Goal: Task Accomplishment & Management: Use online tool/utility

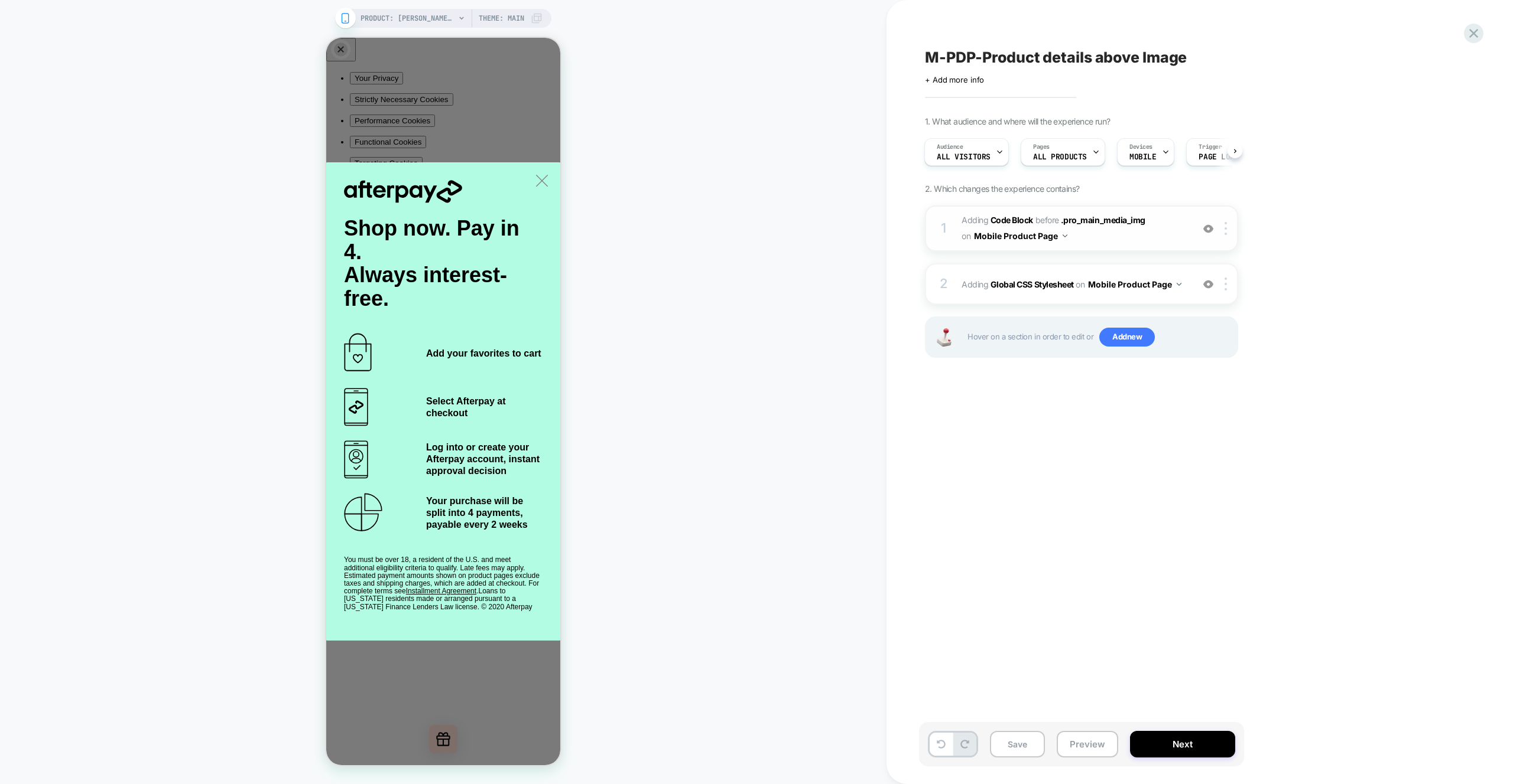
click at [1138, 235] on span "Adding Code Block BEFORE .pro_main_media_img .pro_main_media_img on Mobile Prod…" at bounding box center [1074, 228] width 225 height 32
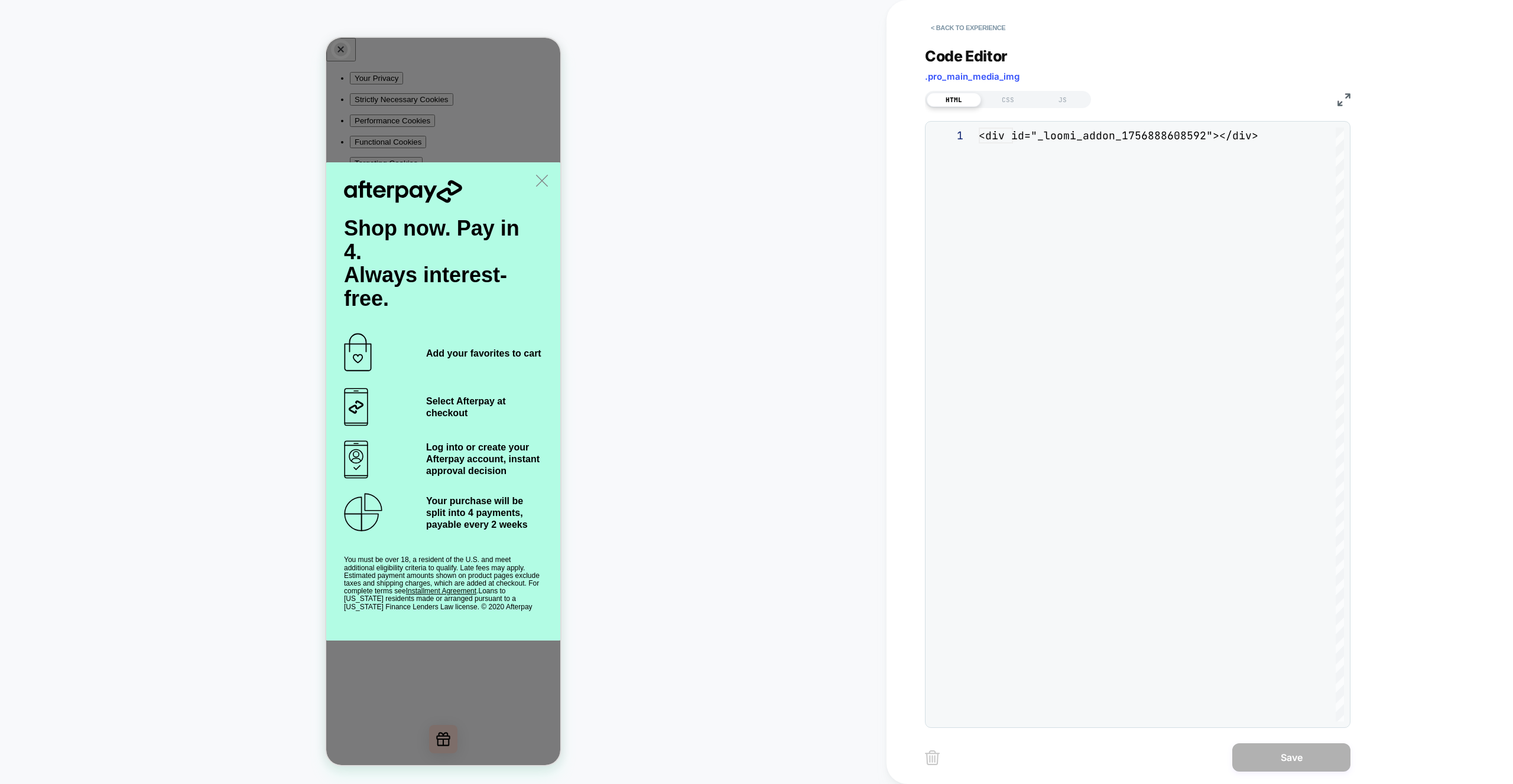
scroll to position [16, 0]
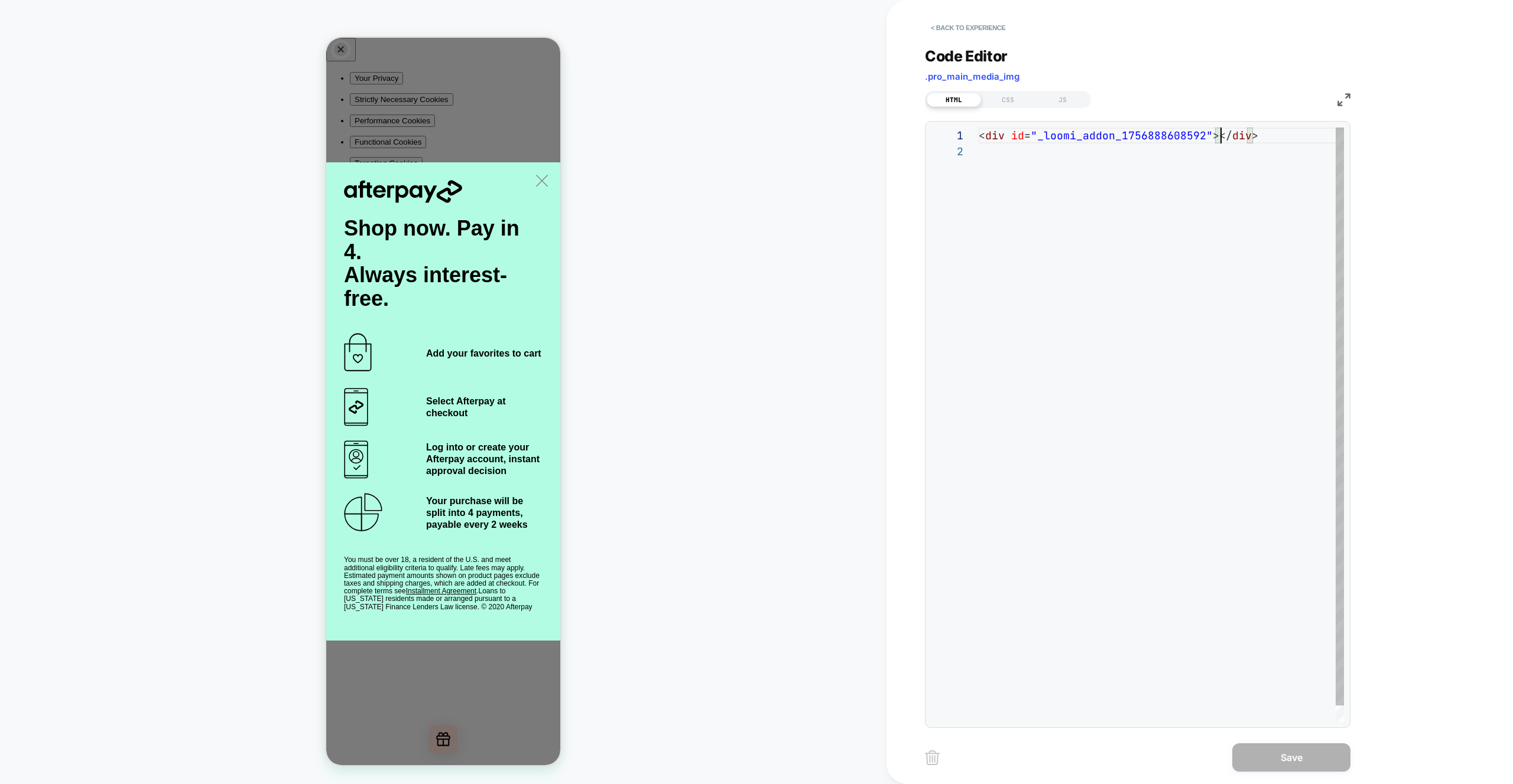
click at [1219, 139] on div "< div id = "_loomi_addon_1756888608592" ></ div >" at bounding box center [1160, 432] width 365 height 610
drag, startPoint x: 1217, startPoint y: 134, endPoint x: 1222, endPoint y: 195, distance: 61.2
click at [1217, 134] on div "< div id = "_loomi_addon_1756888608592" ></ div >" at bounding box center [1160, 432] width 365 height 610
type textarea "**********"
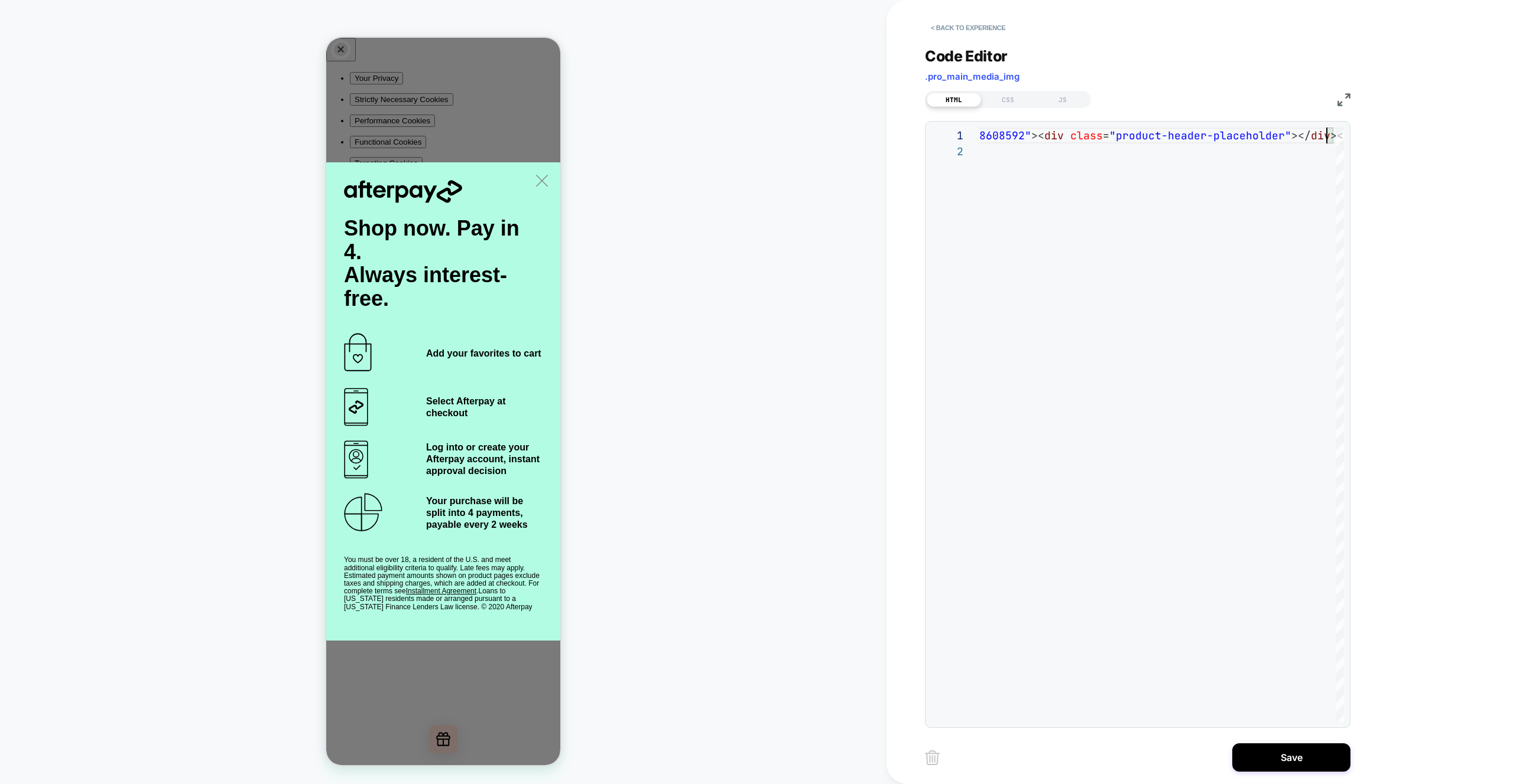
click at [1008, 112] on div "**********" at bounding box center [1137, 380] width 425 height 696
click at [1006, 103] on div "CSS" at bounding box center [1008, 100] width 55 height 14
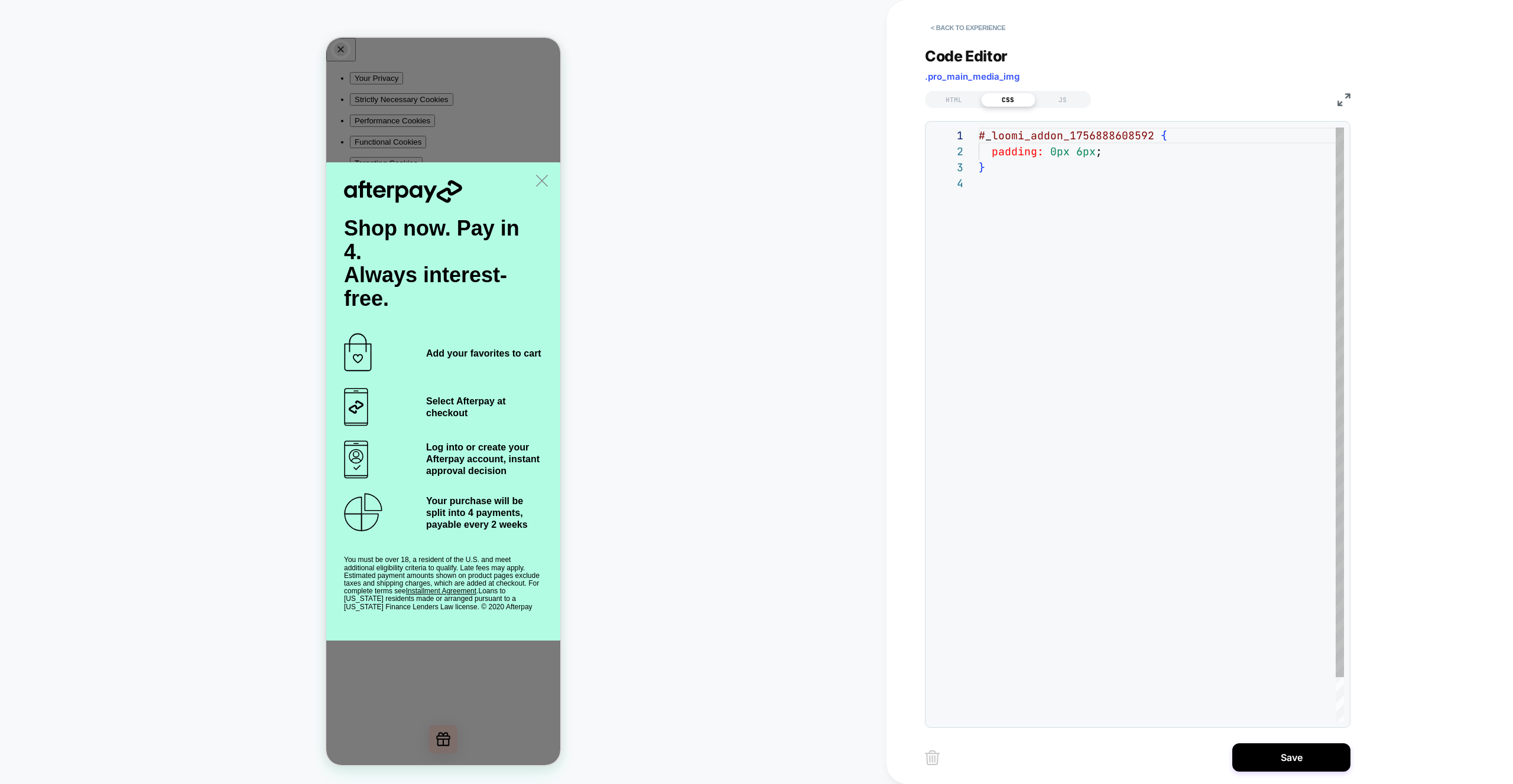
scroll to position [48, 0]
click at [1089, 235] on div "# _ loomi_addon_1756888608592 { padding: 0px 6px ; }" at bounding box center [1160, 448] width 365 height 642
type textarea "**********"
click at [1161, 365] on div "# _ loomi_addon_1756888608592 { padding: 0px 6px ; } .product-header-placeholde…" at bounding box center [1177, 472] width 398 height 690
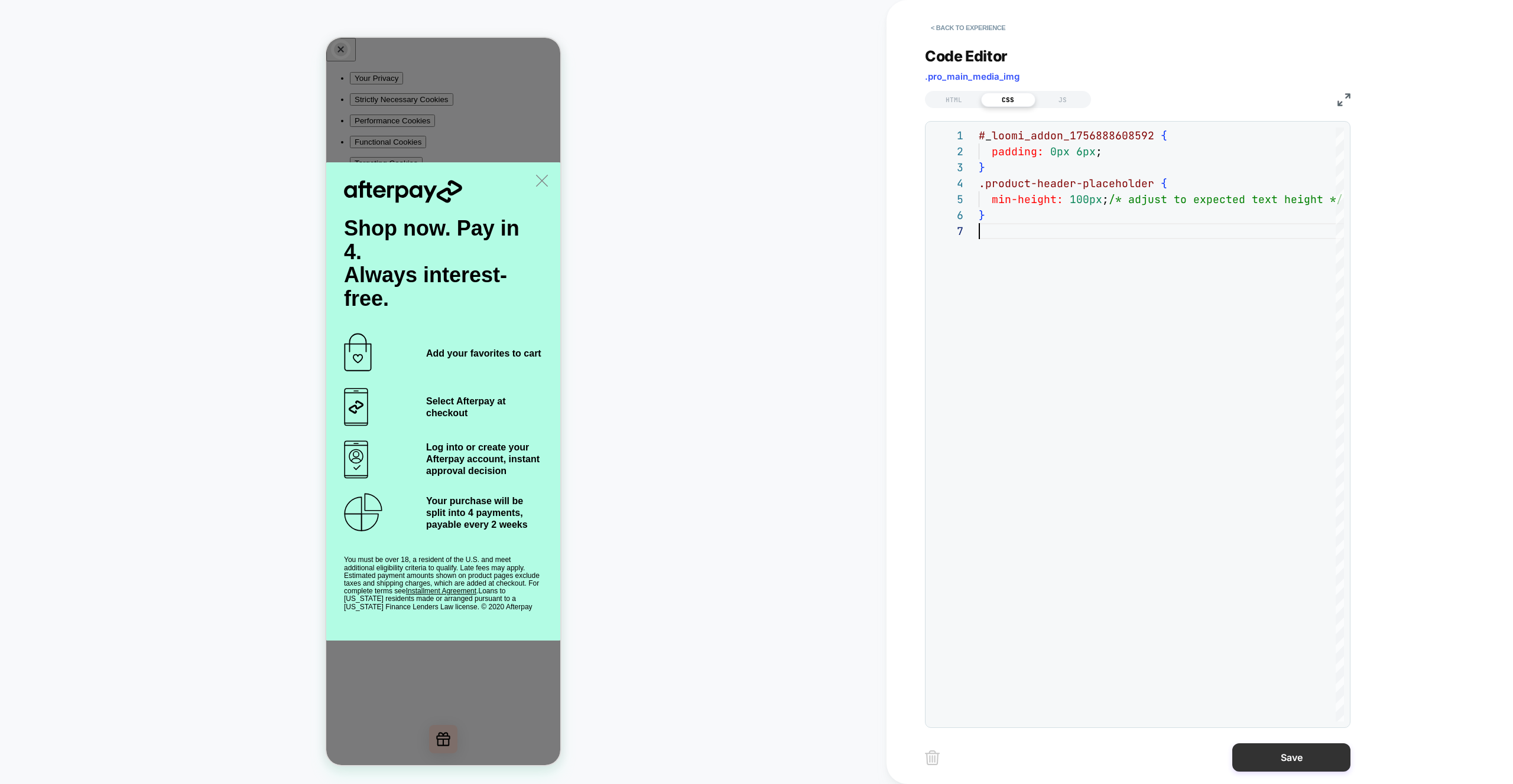
click at [1293, 758] on button "Save" at bounding box center [1291, 758] width 118 height 28
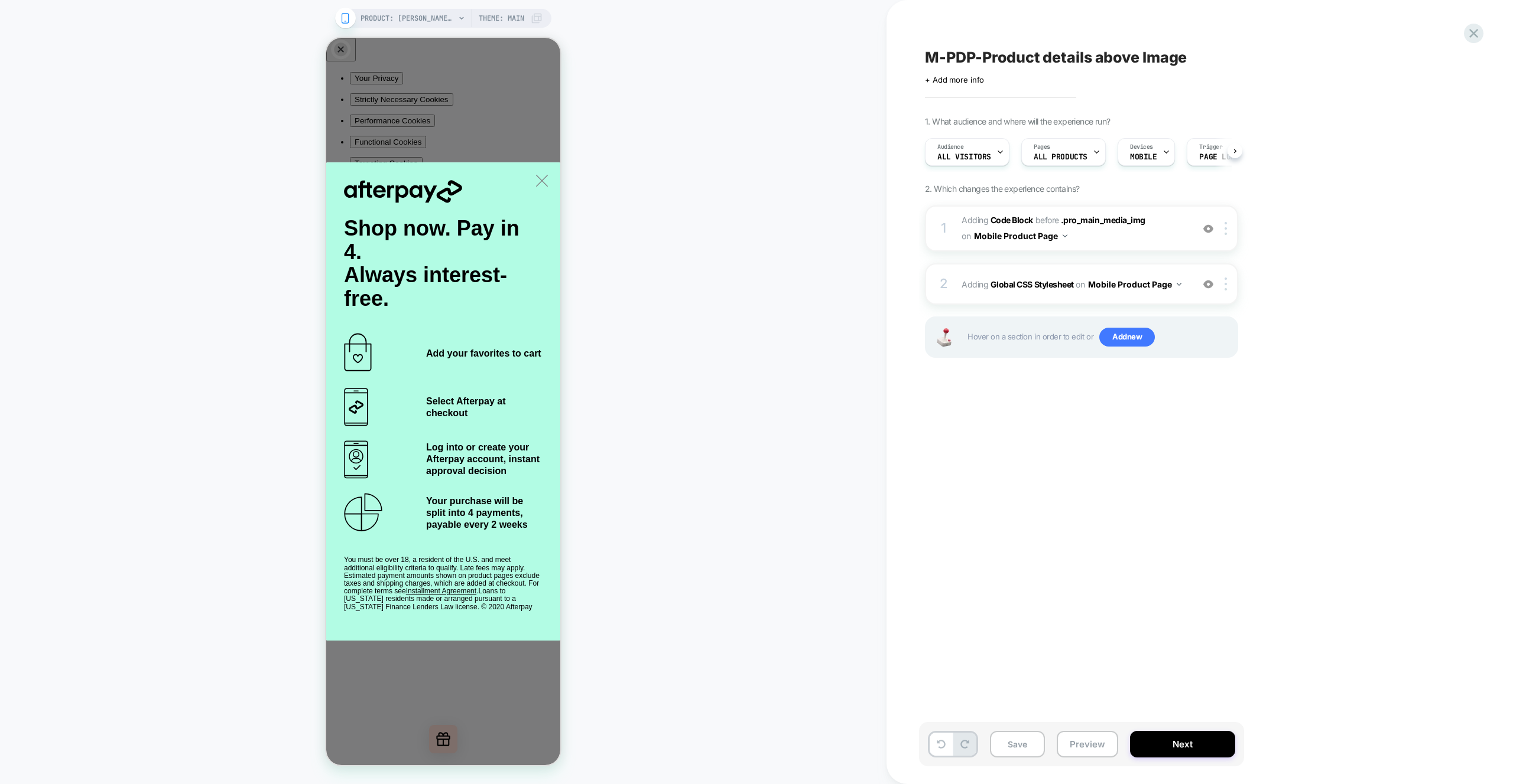
scroll to position [0, 1]
click at [1083, 755] on button "Preview" at bounding box center [1087, 744] width 62 height 26
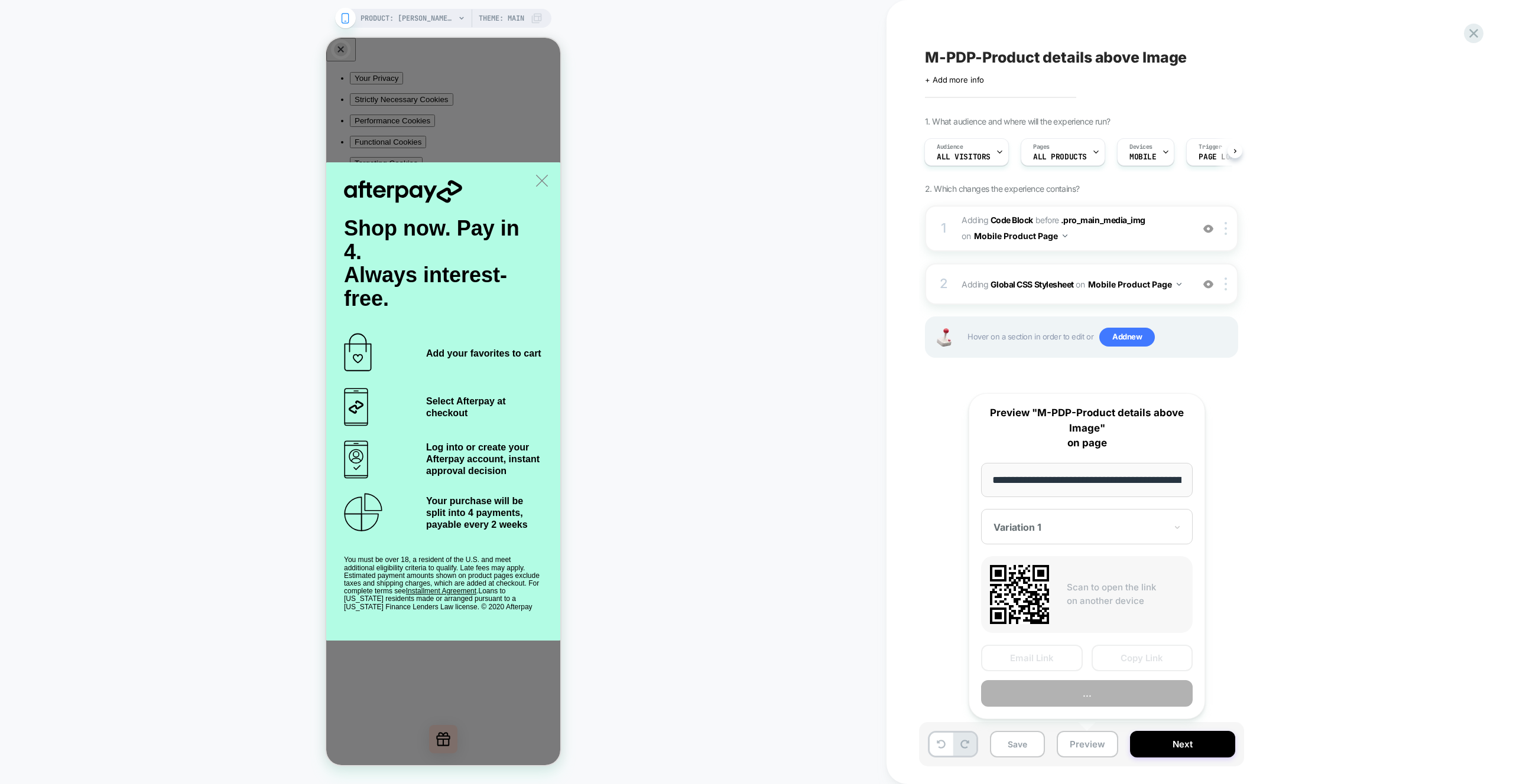
scroll to position [0, 366]
click at [1083, 696] on button "Preview" at bounding box center [1087, 694] width 211 height 26
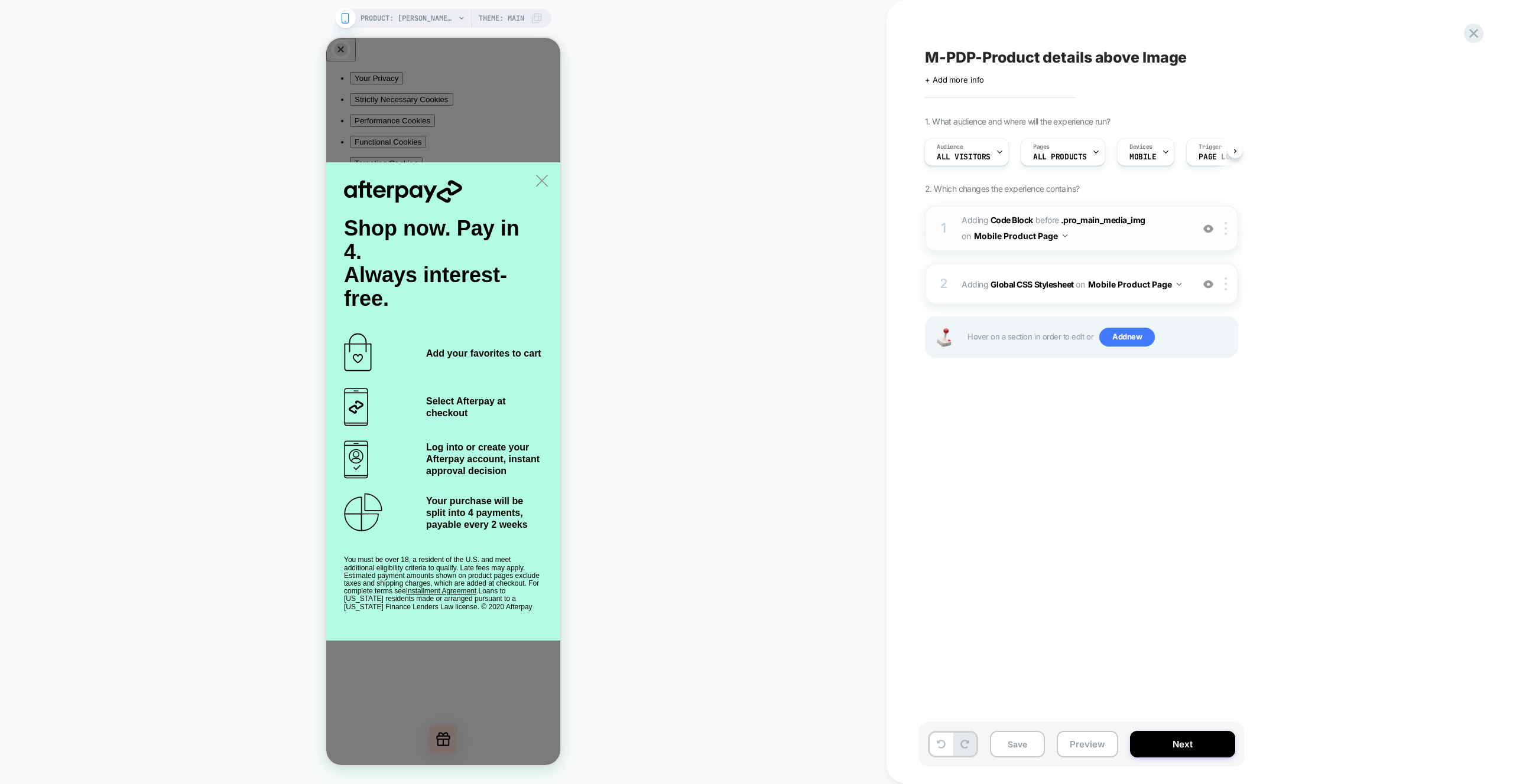
click at [1155, 240] on span "Adding Code Block BEFORE .pro_main_media_img .pro_main_media_img on Mobile Prod…" at bounding box center [1074, 228] width 225 height 32
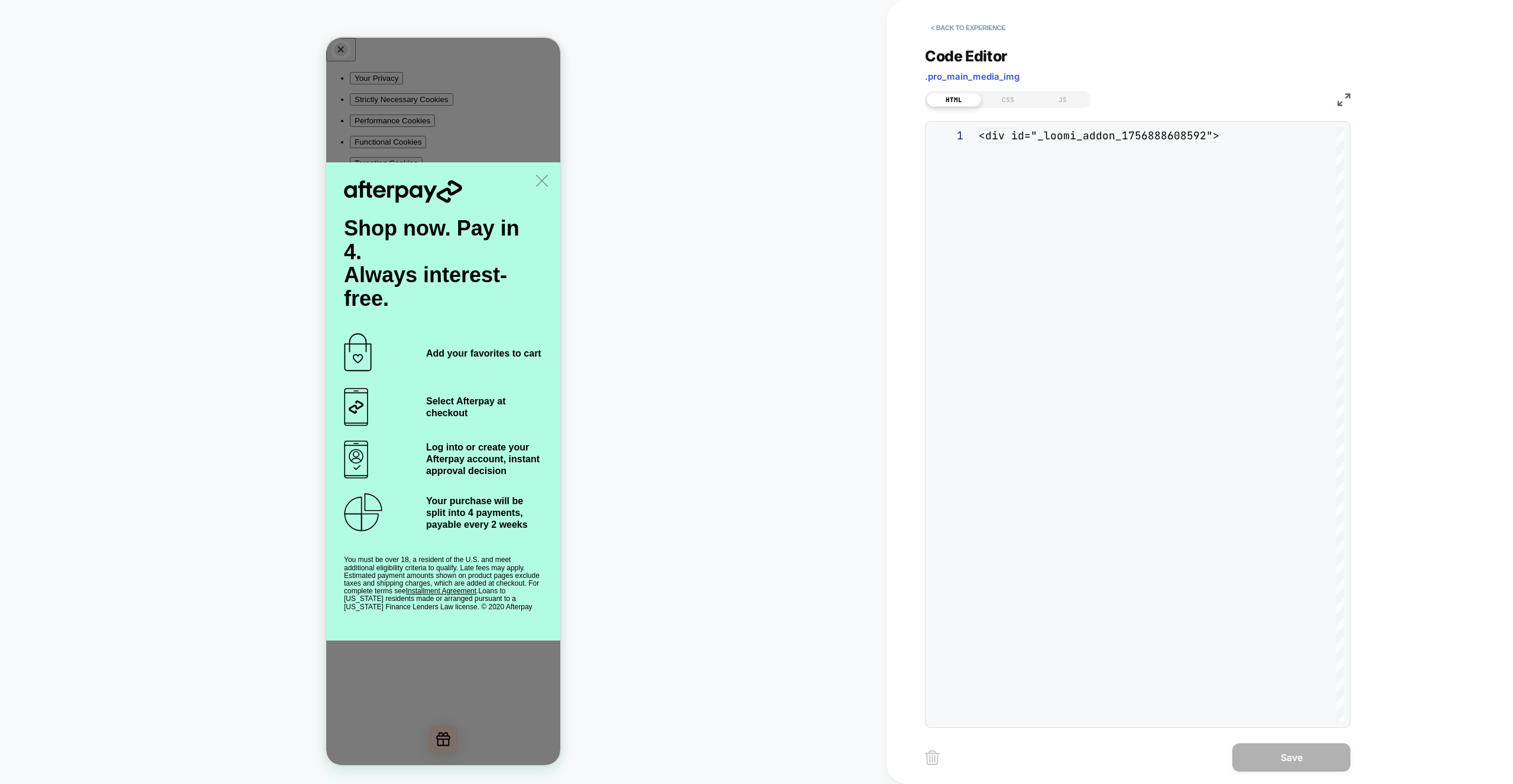
scroll to position [48, 0]
click at [1010, 98] on div "CSS" at bounding box center [1008, 100] width 55 height 14
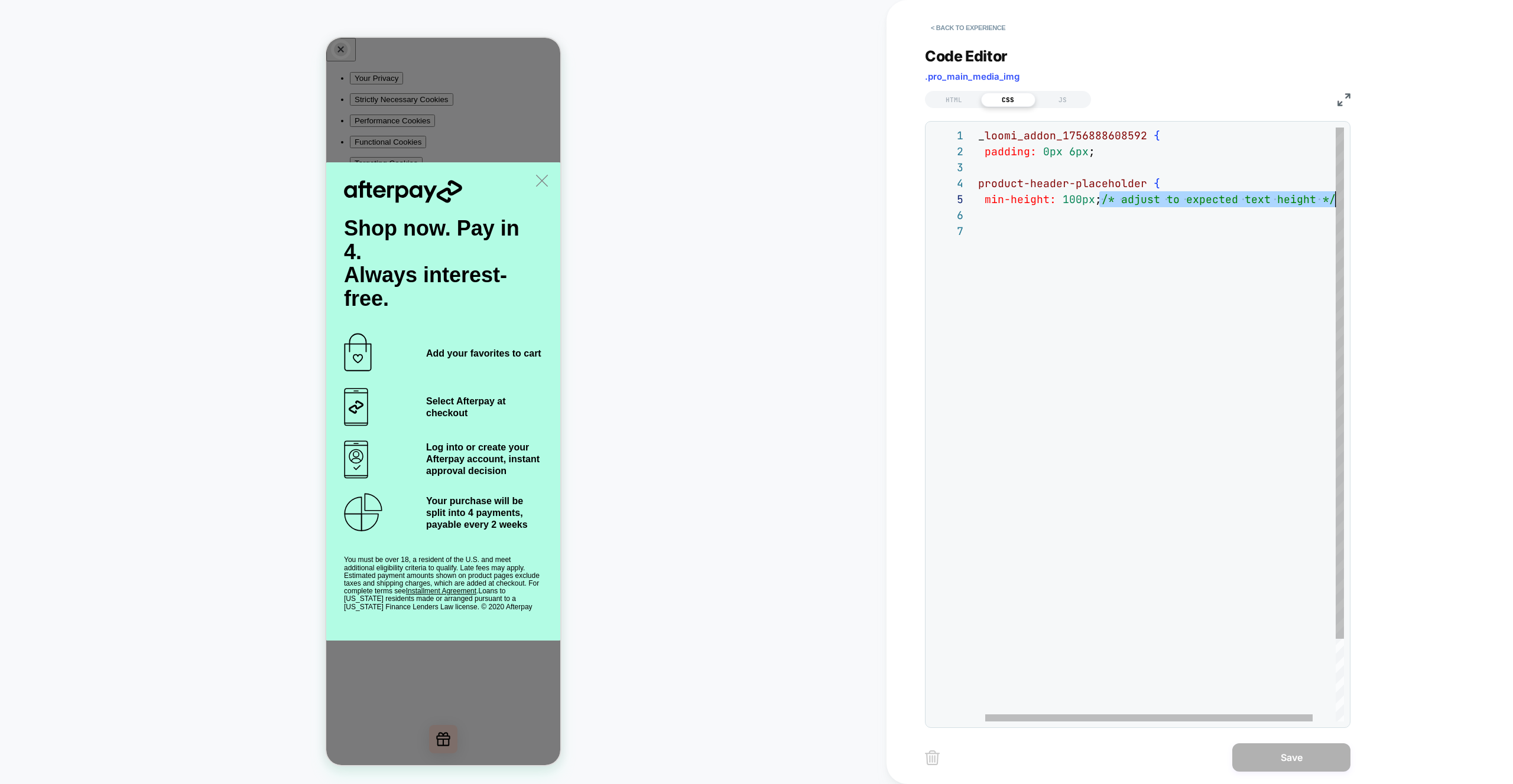
scroll to position [64, 364]
drag, startPoint x: 1107, startPoint y: 198, endPoint x: 1370, endPoint y: 206, distance: 263.1
click at [1369, 206] on div "# _ loomi_addon_1756888608592 { padding: 0px 6px ; } .product-header-placeholde…" at bounding box center [1170, 472] width 398 height 690
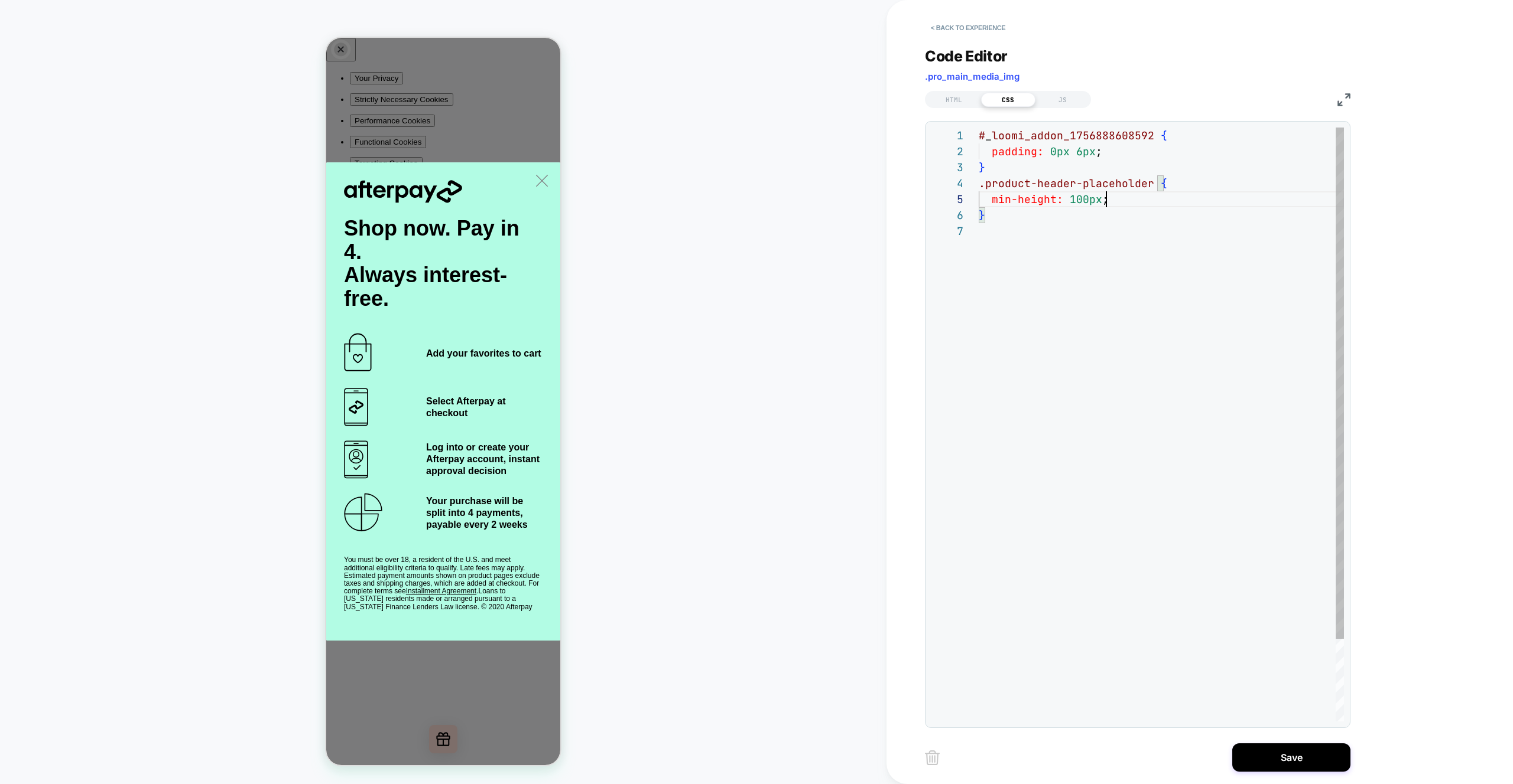
scroll to position [64, 127]
drag, startPoint x: 1077, startPoint y: 199, endPoint x: 1070, endPoint y: 199, distance: 7.0
click at [1070, 199] on div "# _ loomi_addon_1756888608592 { padding: 0px 6px ; } .product-header-placeholde…" at bounding box center [1160, 472] width 365 height 690
click at [1060, 342] on div "# _ loomi_addon_1756888608592 { padding: 0px 6px ; } .product-header-placeholde…" at bounding box center [1160, 472] width 365 height 690
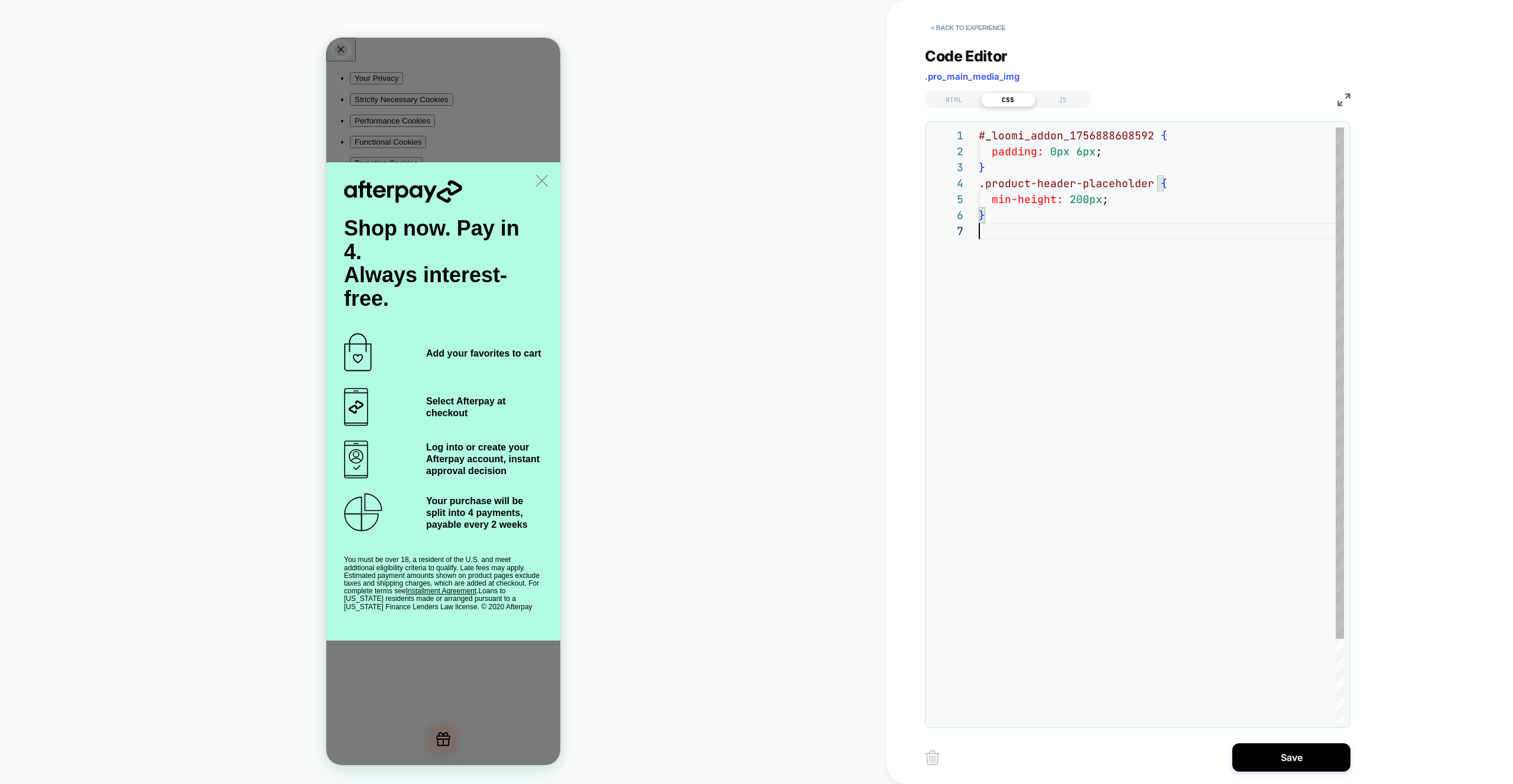
scroll to position [96, 0]
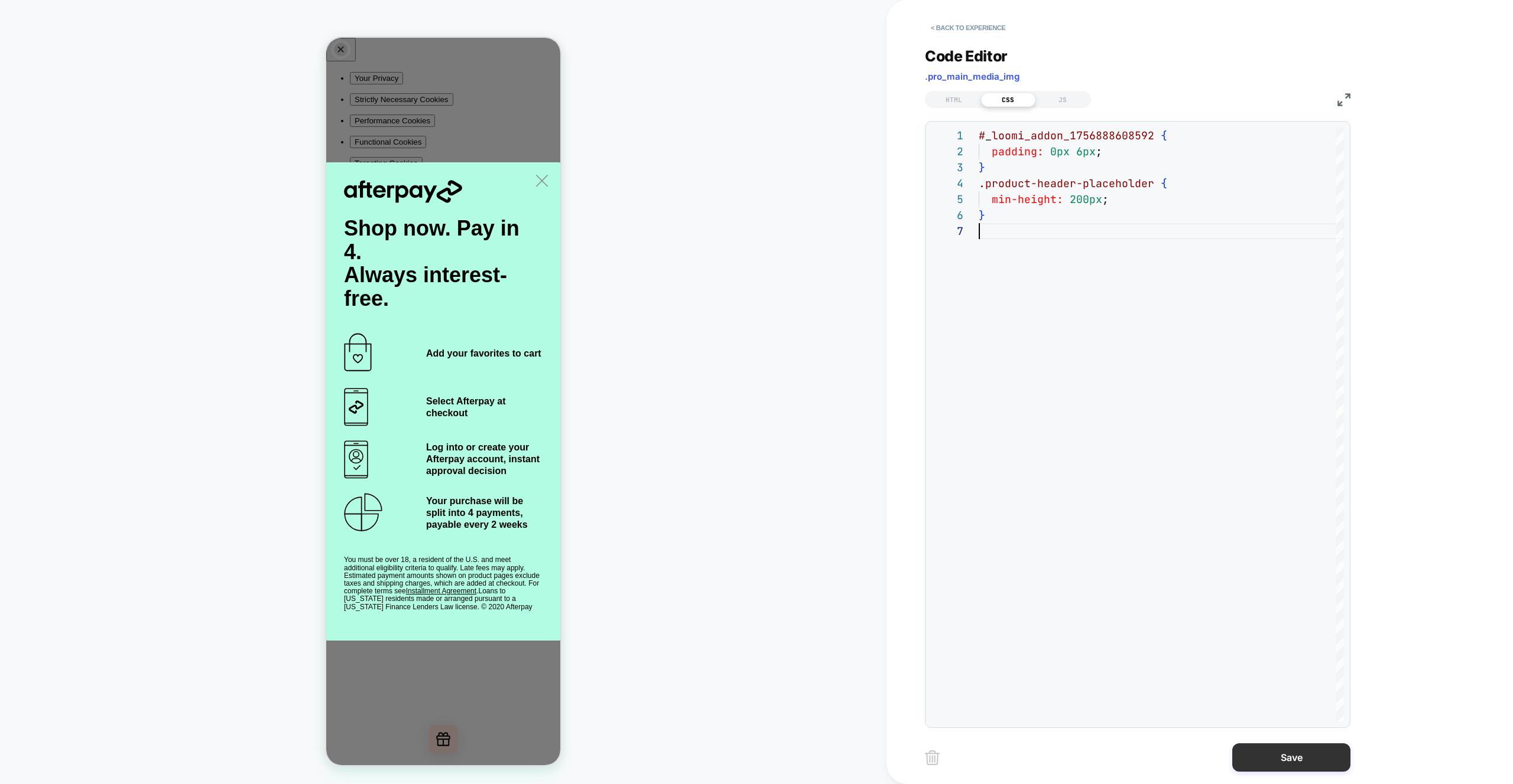
type textarea "**********"
click at [1288, 759] on button "Save" at bounding box center [1291, 758] width 118 height 28
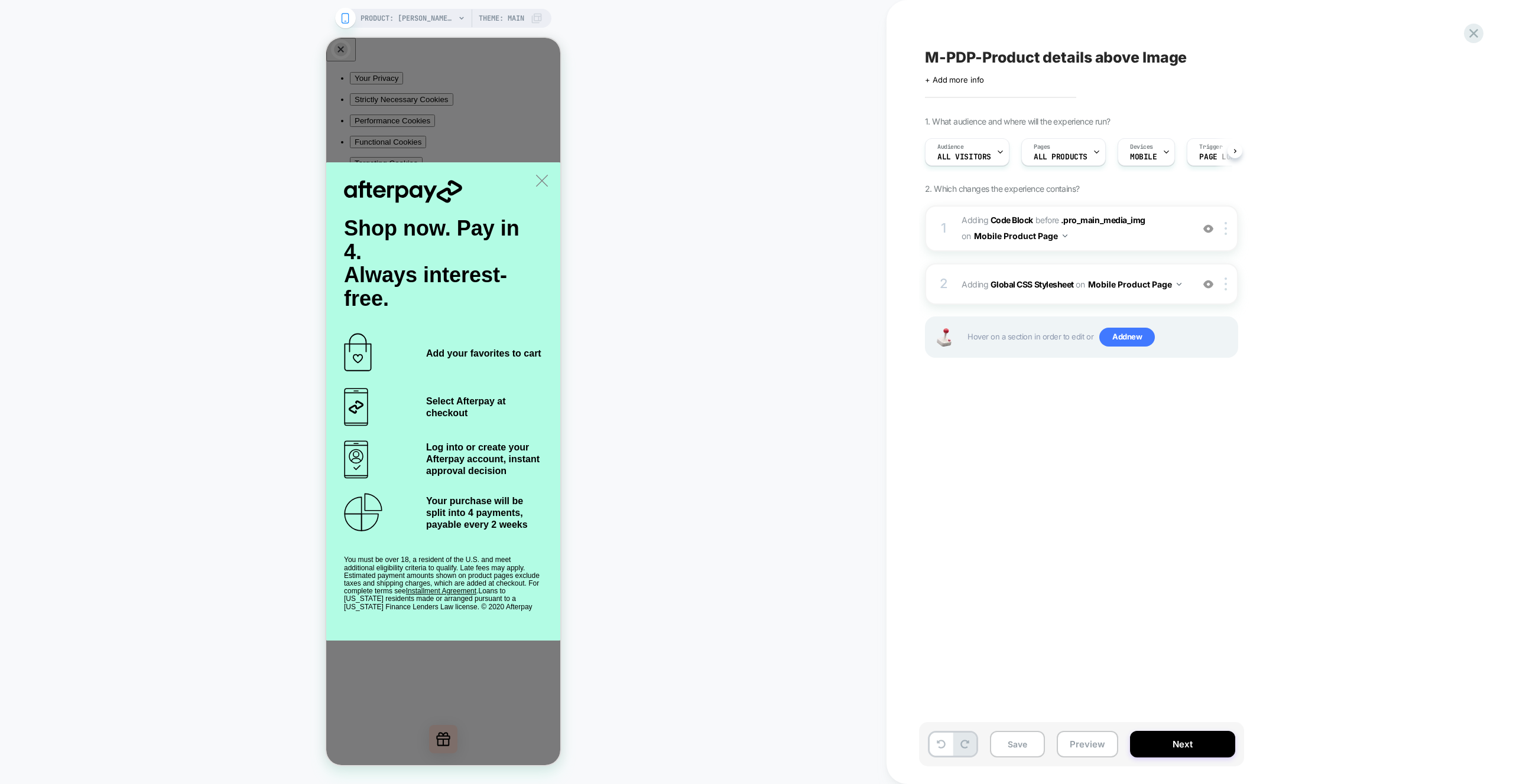
scroll to position [0, 1]
click at [1084, 745] on button "Preview" at bounding box center [1087, 744] width 62 height 26
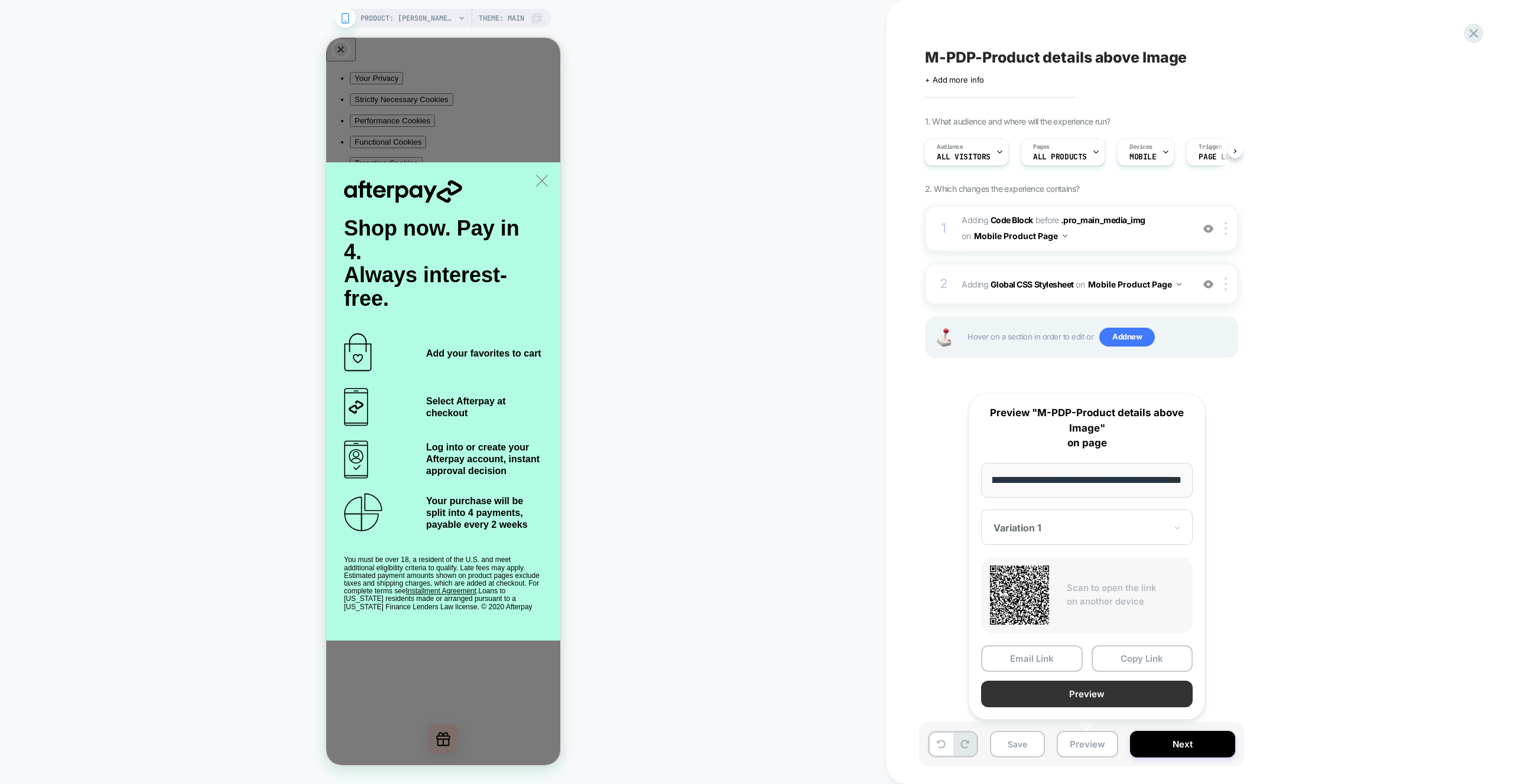
scroll to position [0, 0]
click at [1088, 689] on button "Preview" at bounding box center [1087, 694] width 211 height 26
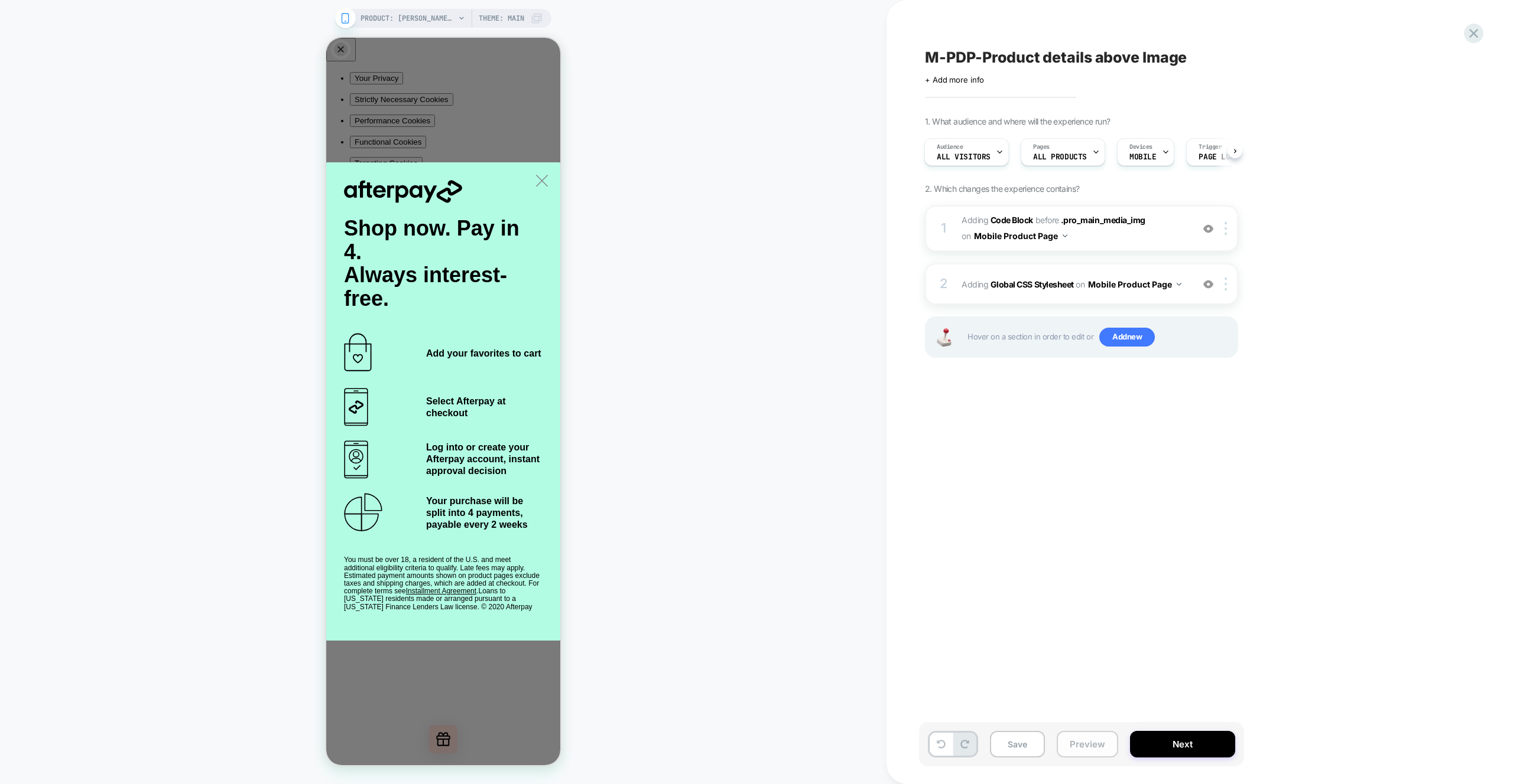
click at [1079, 754] on button "Preview" at bounding box center [1087, 744] width 62 height 26
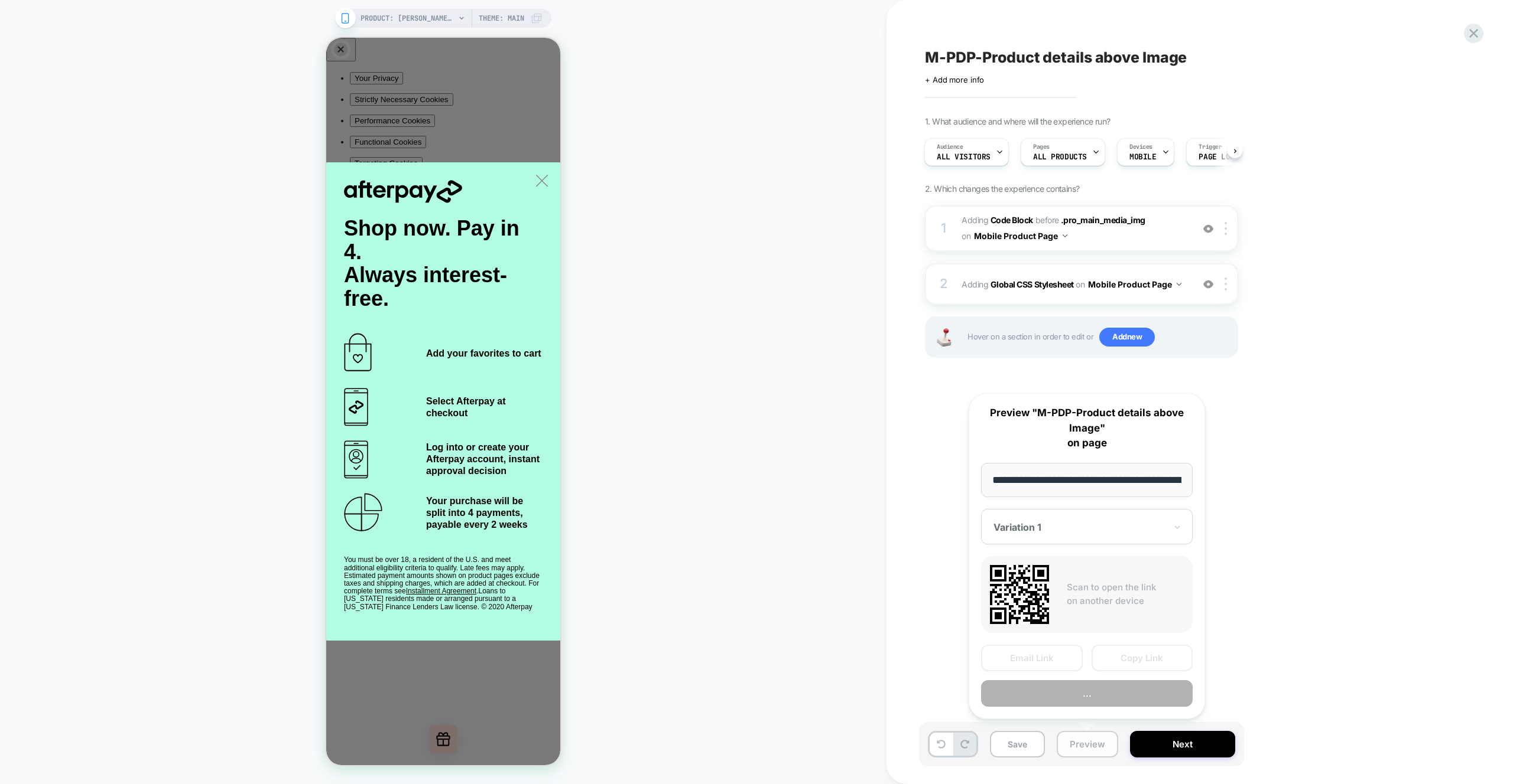
scroll to position [0, 366]
click at [1143, 670] on button "Copy Link" at bounding box center [1142, 658] width 102 height 26
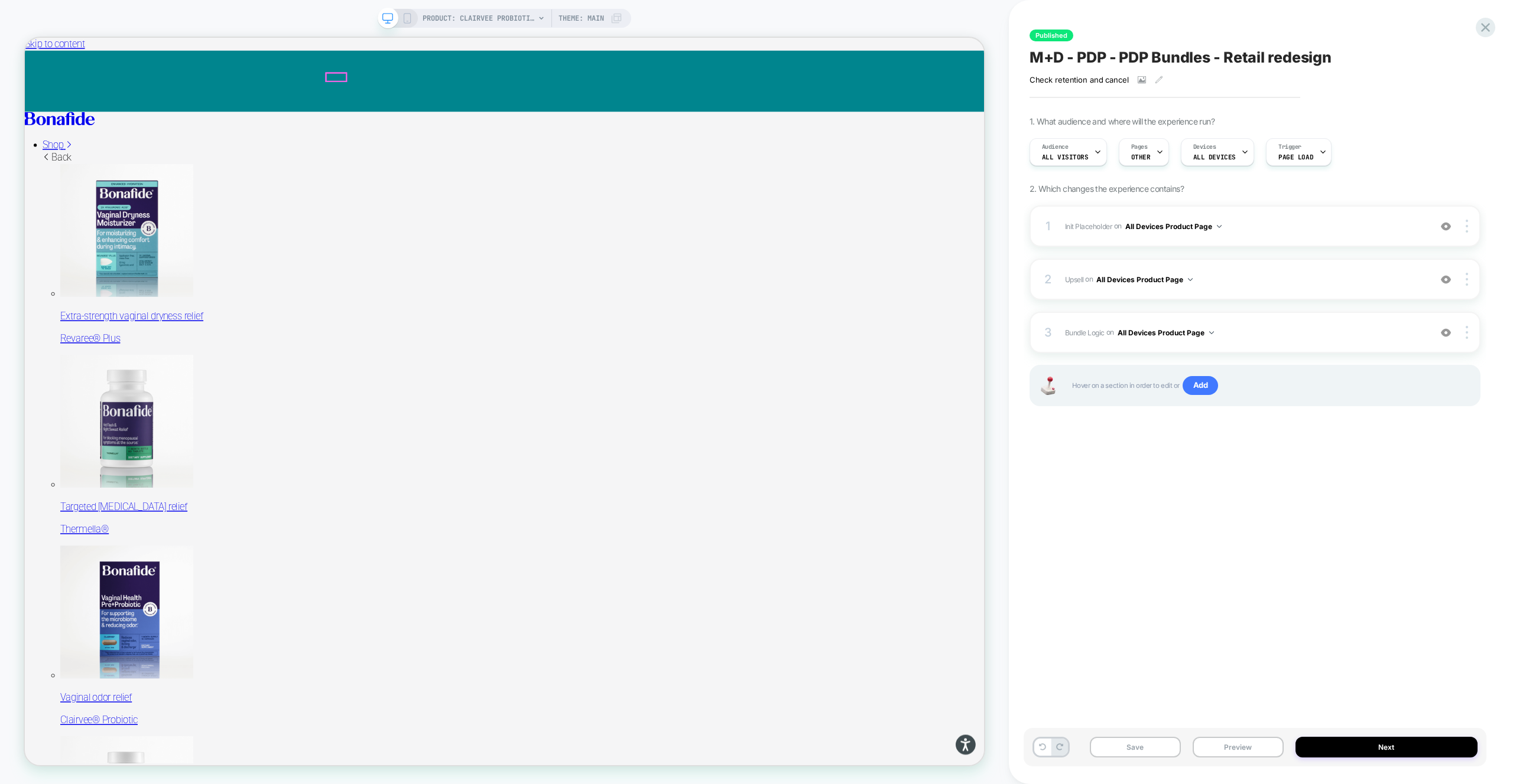
click at [76, 173] on span "Shop" at bounding box center [63, 180] width 27 height 15
click at [444, 92] on div at bounding box center [439, 90] width 26 height 11
click at [444, 92] on div at bounding box center [500, 92] width 112 height 1
click at [1253, 751] on button "Preview" at bounding box center [1237, 747] width 91 height 21
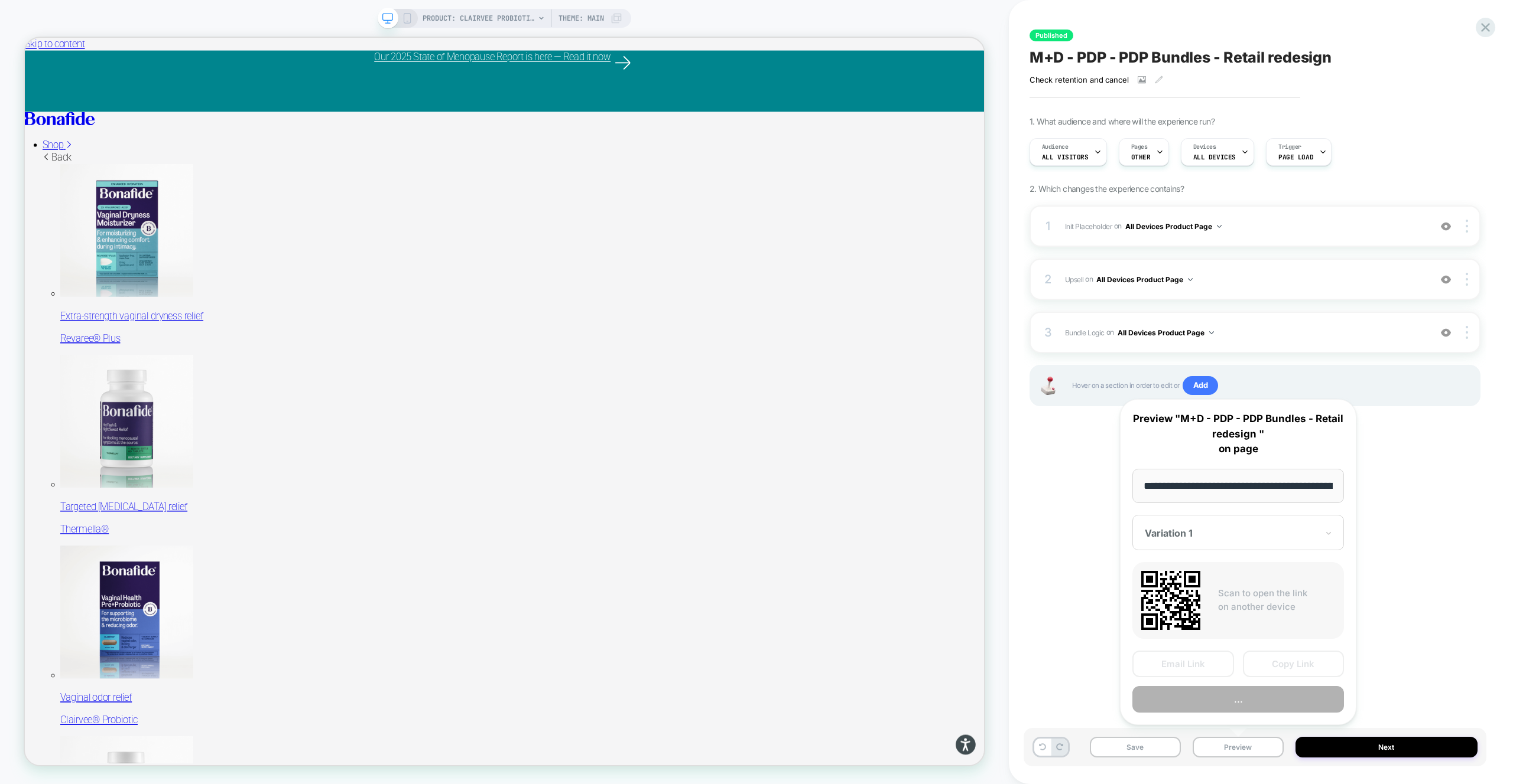
scroll to position [0, 152]
click at [1239, 701] on button "Preview" at bounding box center [1238, 700] width 211 height 26
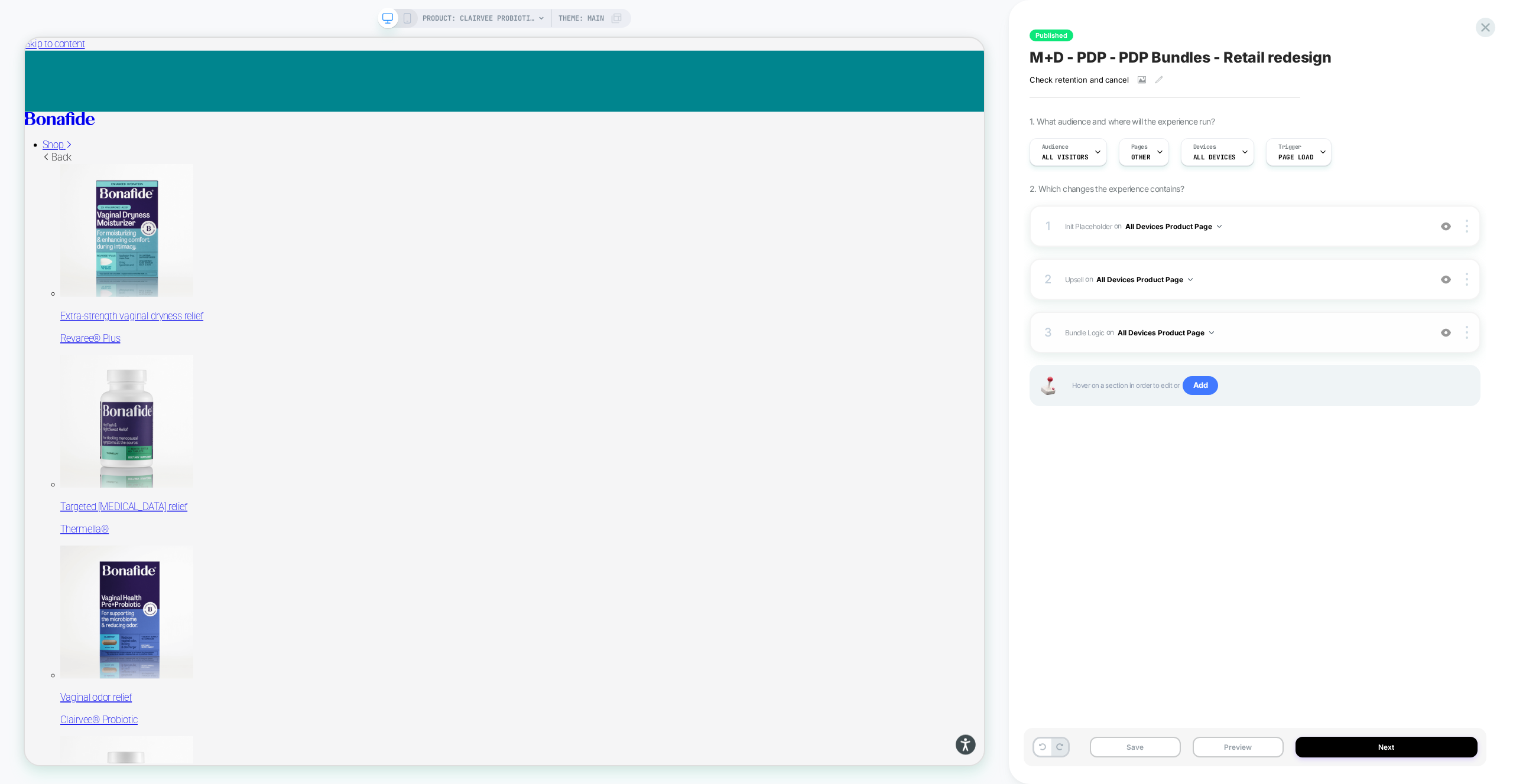
click at [1446, 330] on img at bounding box center [1446, 332] width 10 height 10
click at [1239, 339] on div "3 Bundle Logic Adding Code Block AFTER #_loomi_addon_1730816661410_dup173326699…" at bounding box center [1254, 332] width 451 height 41
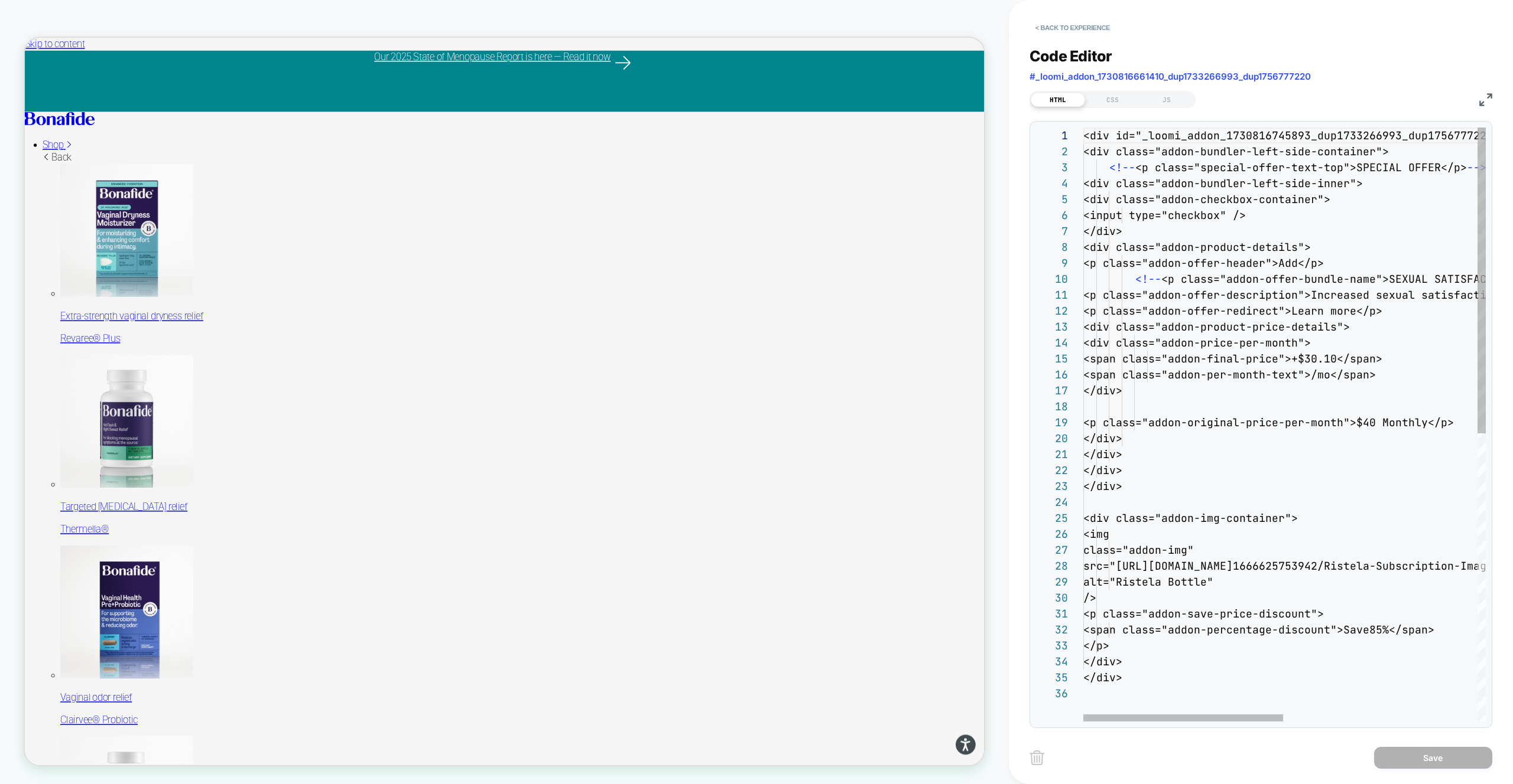
scroll to position [159, 0]
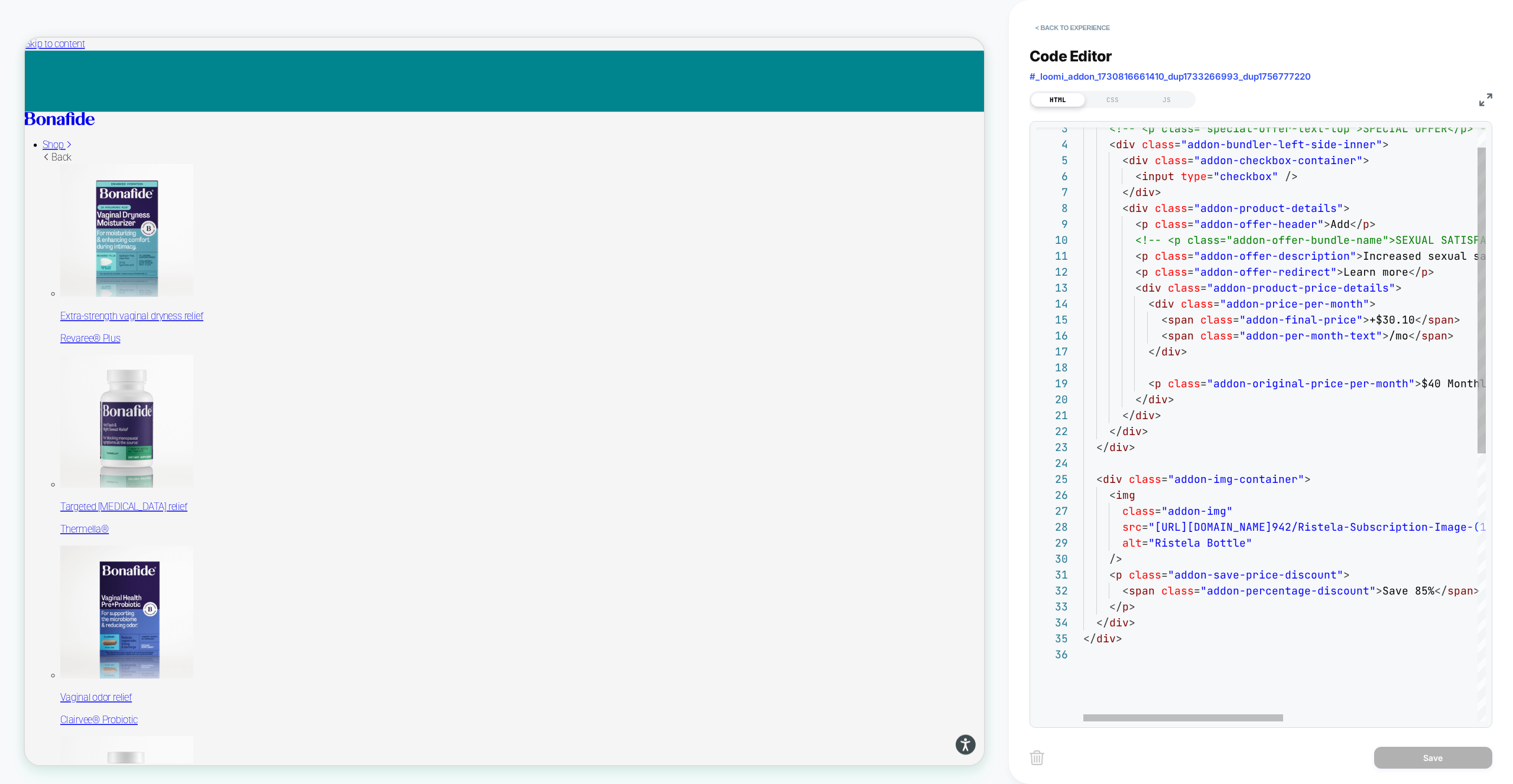
type textarea "**********"
click at [1199, 545] on div "<!-- <p class="special-offer-text-top">SPECIAL OFF ER</p> --> < div class = "ad…" at bounding box center [1479, 665] width 793 height 1153
click at [1201, 480] on div "<!-- <p class="special-offer-text-top">SPECIAL OFF ER</p> --> < div class = "ad…" at bounding box center [1479, 665] width 793 height 1153
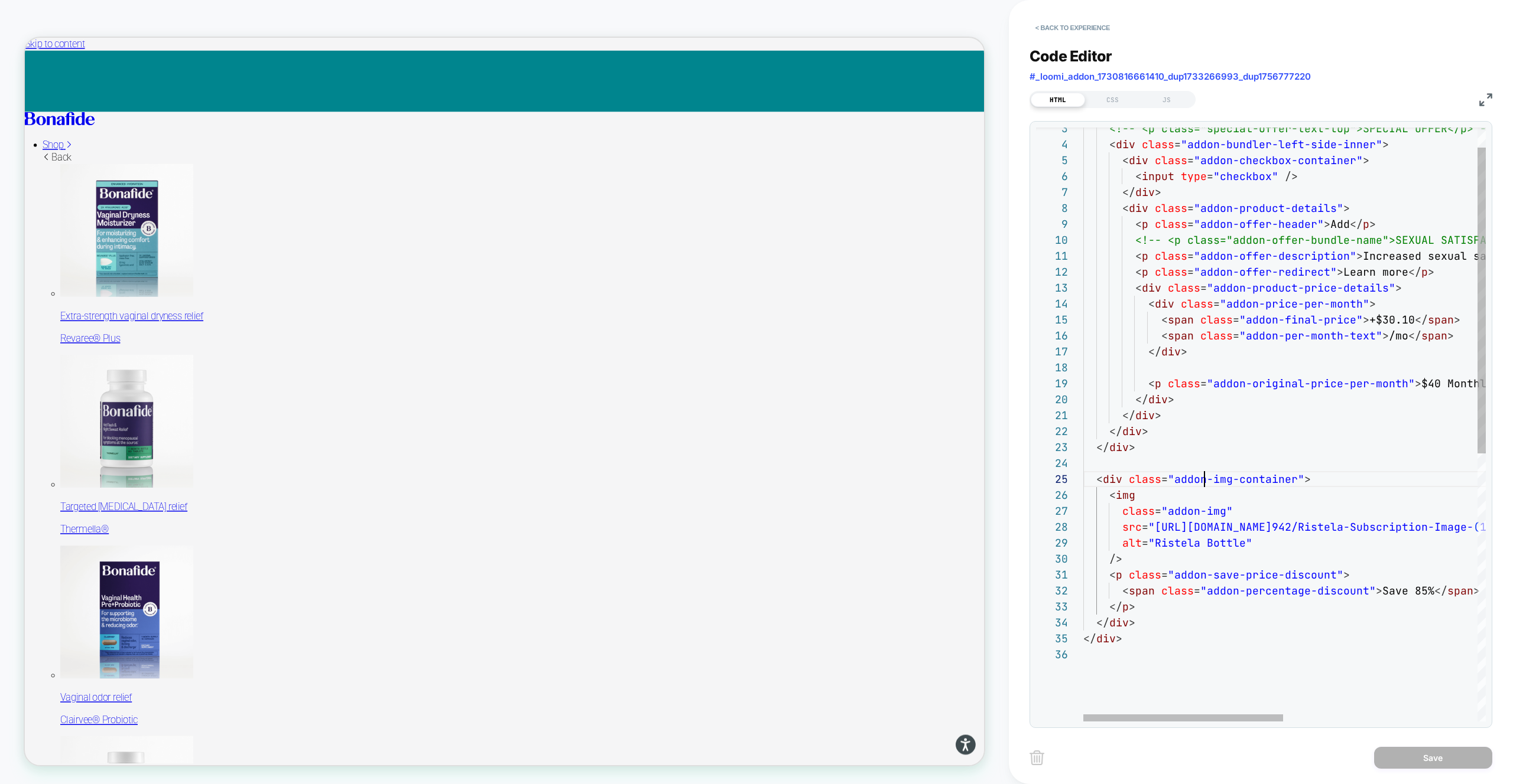
click at [1201, 480] on div "<!-- <p class="special-offer-text-top">SPECIAL OFF ER</p> --> < div class = "ad…" at bounding box center [1479, 665] width 793 height 1153
click at [1341, 528] on div "<!-- <p class="special-offer-text-top">SPECIAL OFF ER</p> --> < div class = "ad…" at bounding box center [1479, 665] width 793 height 1153
click at [1342, 528] on div "<!-- <p class="special-offer-text-top">SPECIAL OFF ER</p> --> < div class = "ad…" at bounding box center [1479, 665] width 793 height 1153
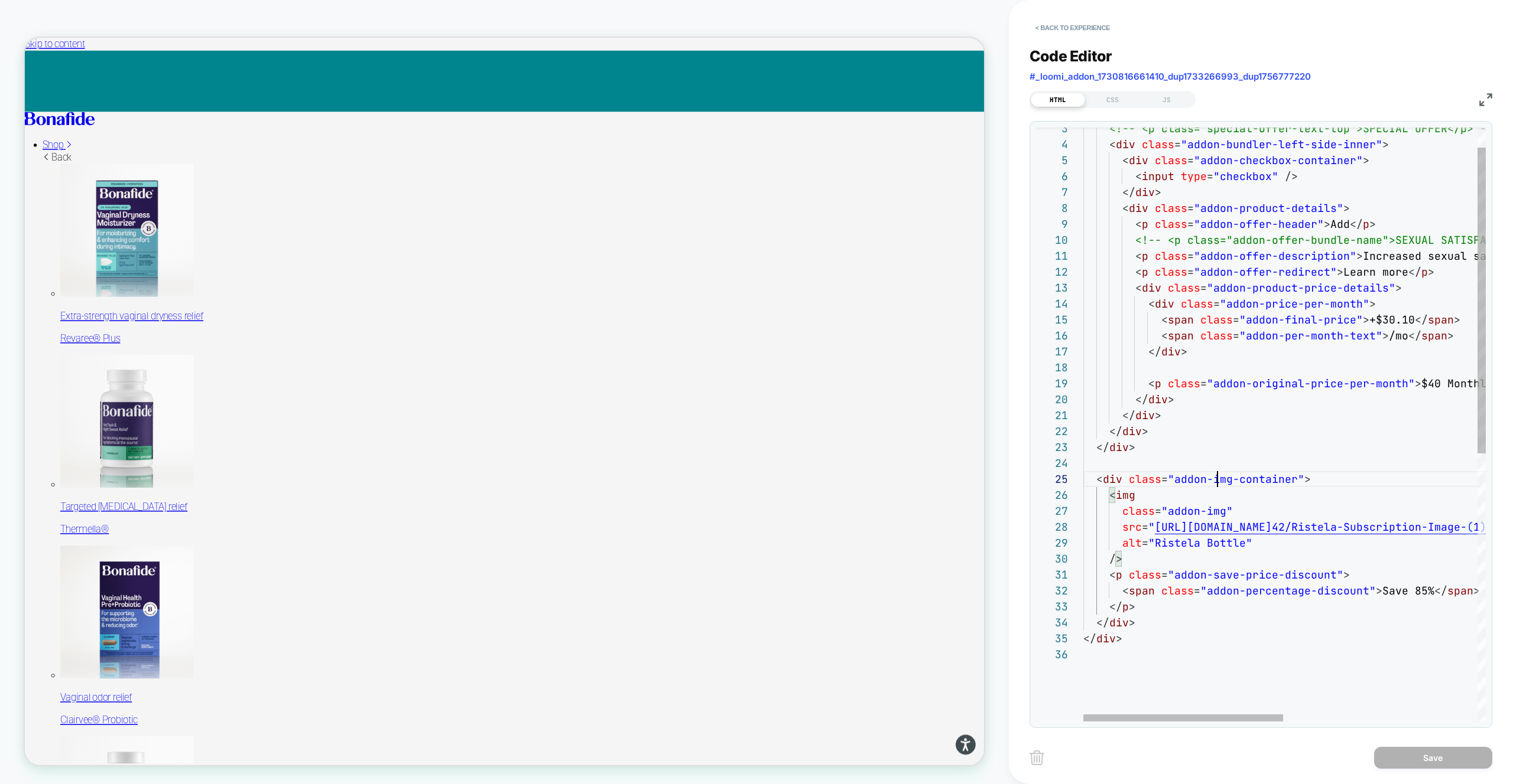
click at [1219, 480] on div "<!-- <p class="special-offer-text-top">SPECIAL OFF ER</p> --> < div class = "ad…" at bounding box center [1479, 665] width 793 height 1153
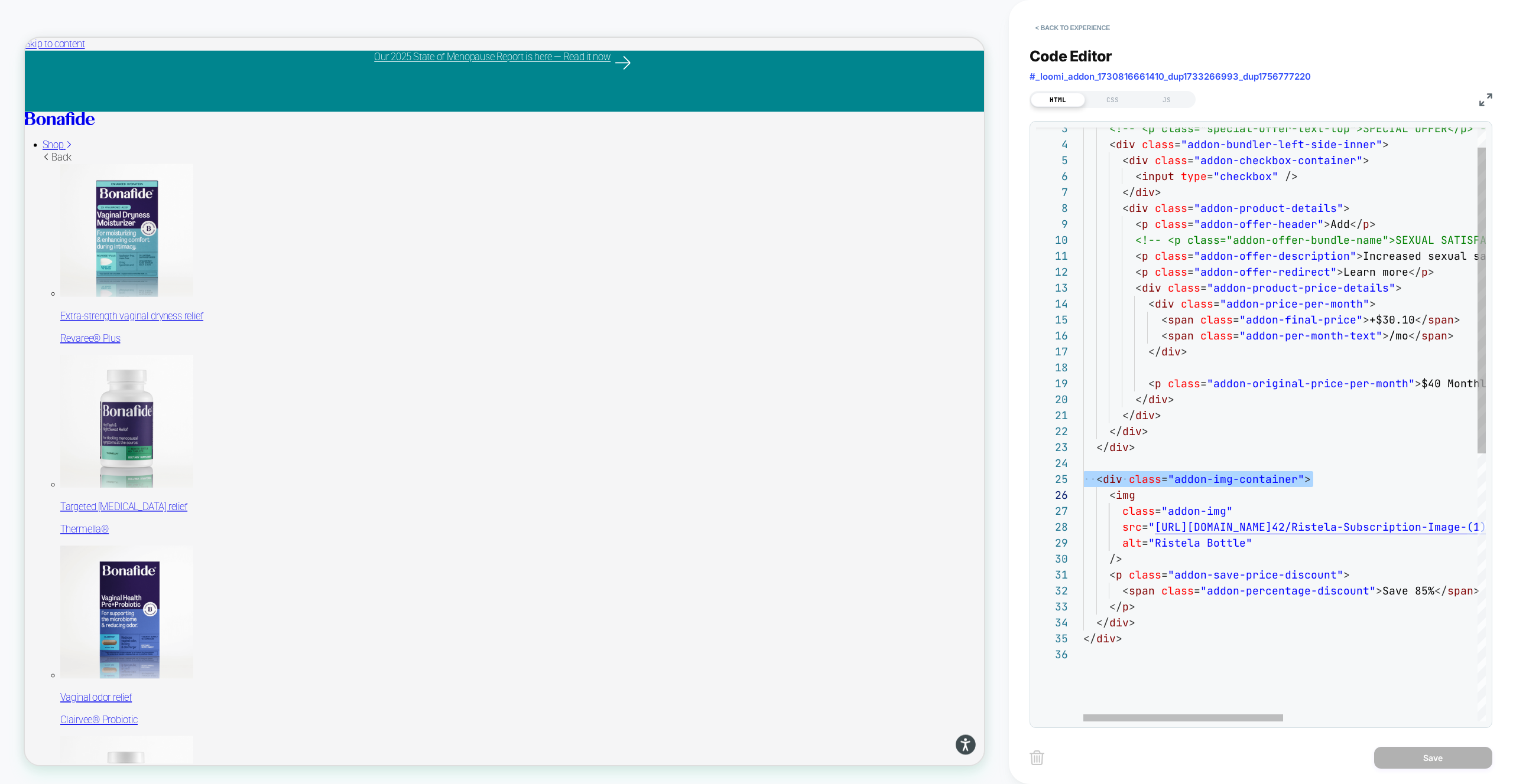
click at [1171, 478] on div "<!-- <p class="special-offer-text-top">SPECIAL OFF ER</p> --> < div class = "ad…" at bounding box center [1479, 665] width 793 height 1153
drag, startPoint x: 1173, startPoint y: 479, endPoint x: 1295, endPoint y: 480, distance: 122.0
click at [1295, 480] on div "<!-- <p class="special-offer-text-top">SPECIAL OFF ER</p> --> < div class = "ad…" at bounding box center [1479, 665] width 793 height 1153
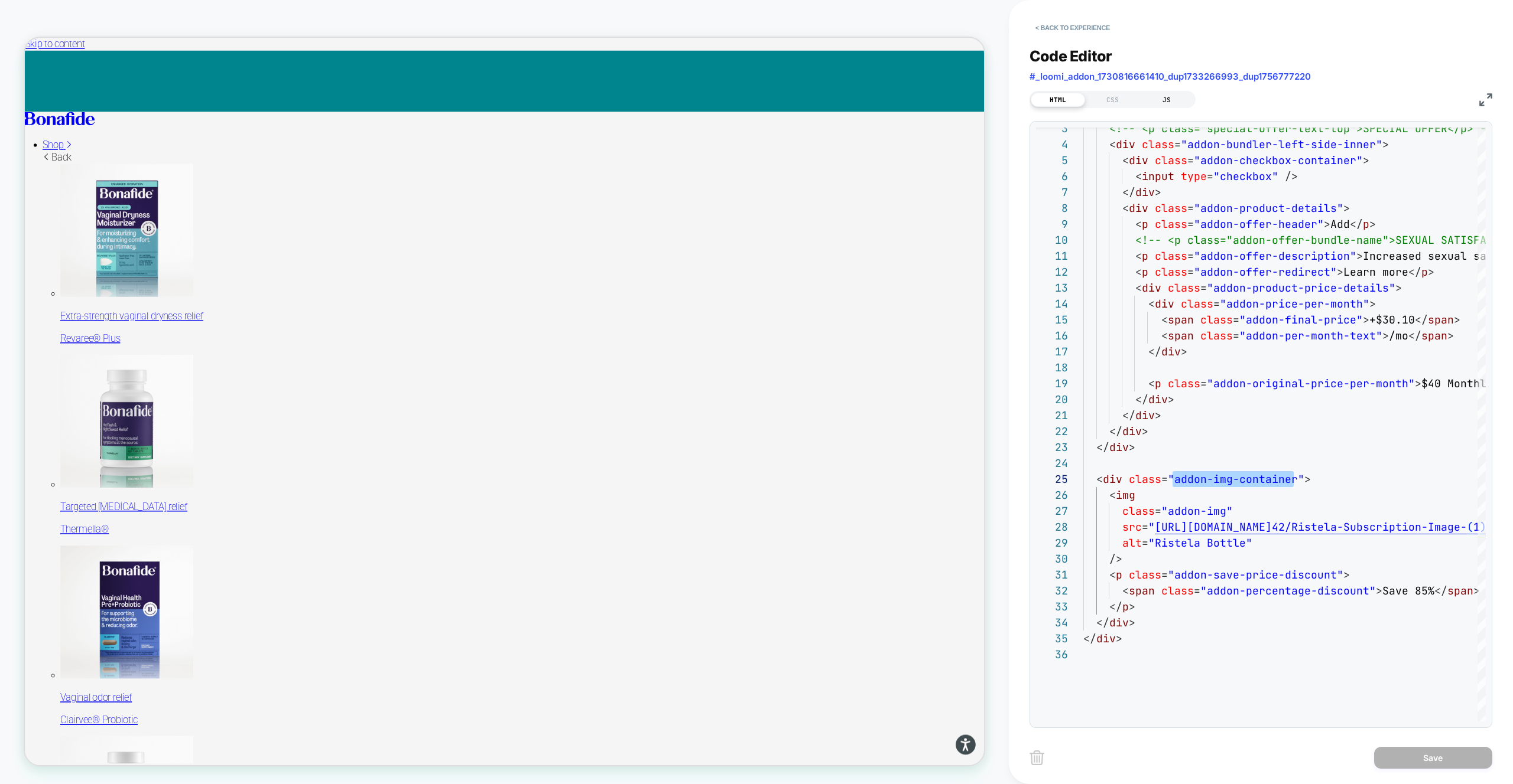
click at [1162, 101] on div "JS" at bounding box center [1167, 100] width 55 height 14
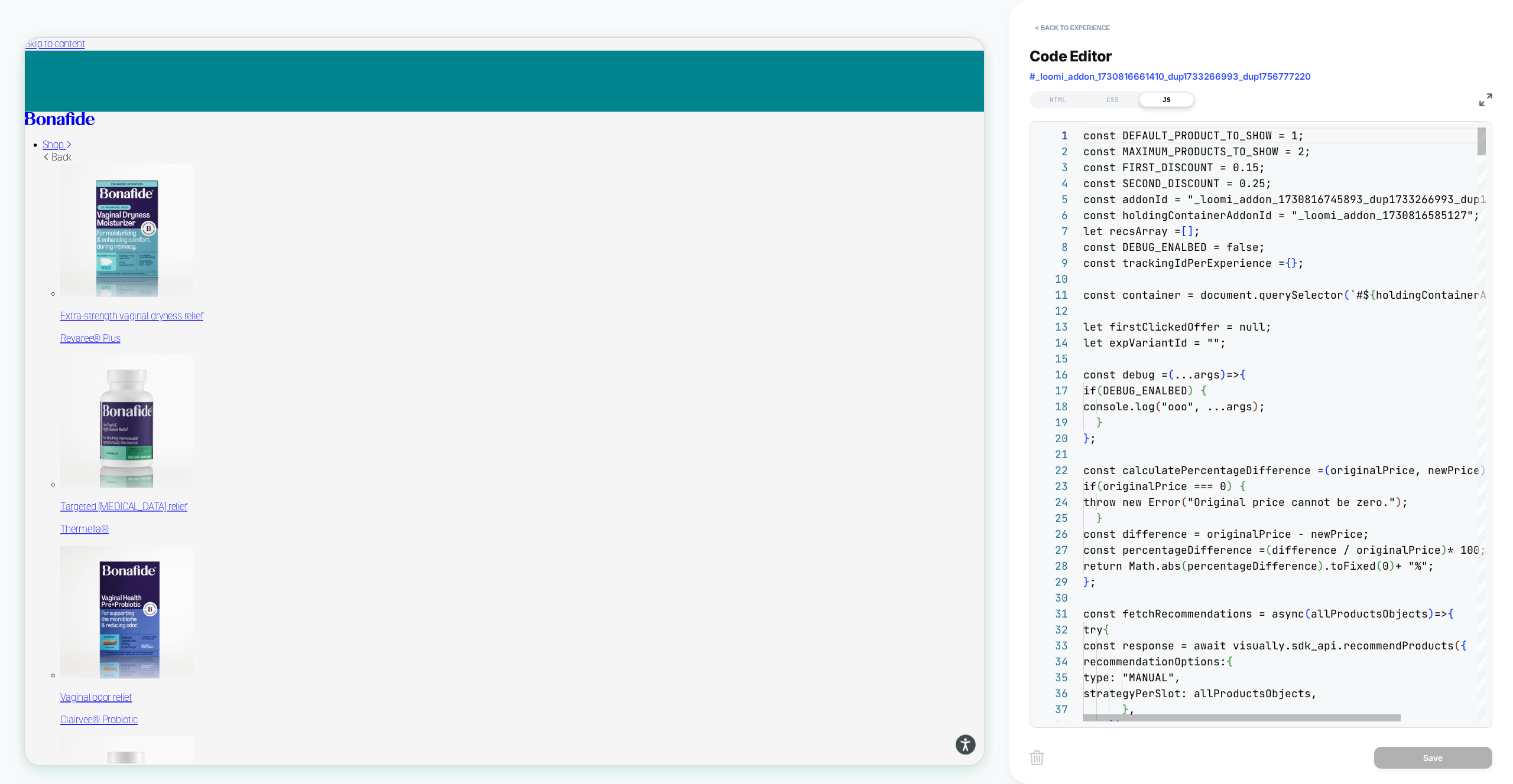
type textarea "**********"
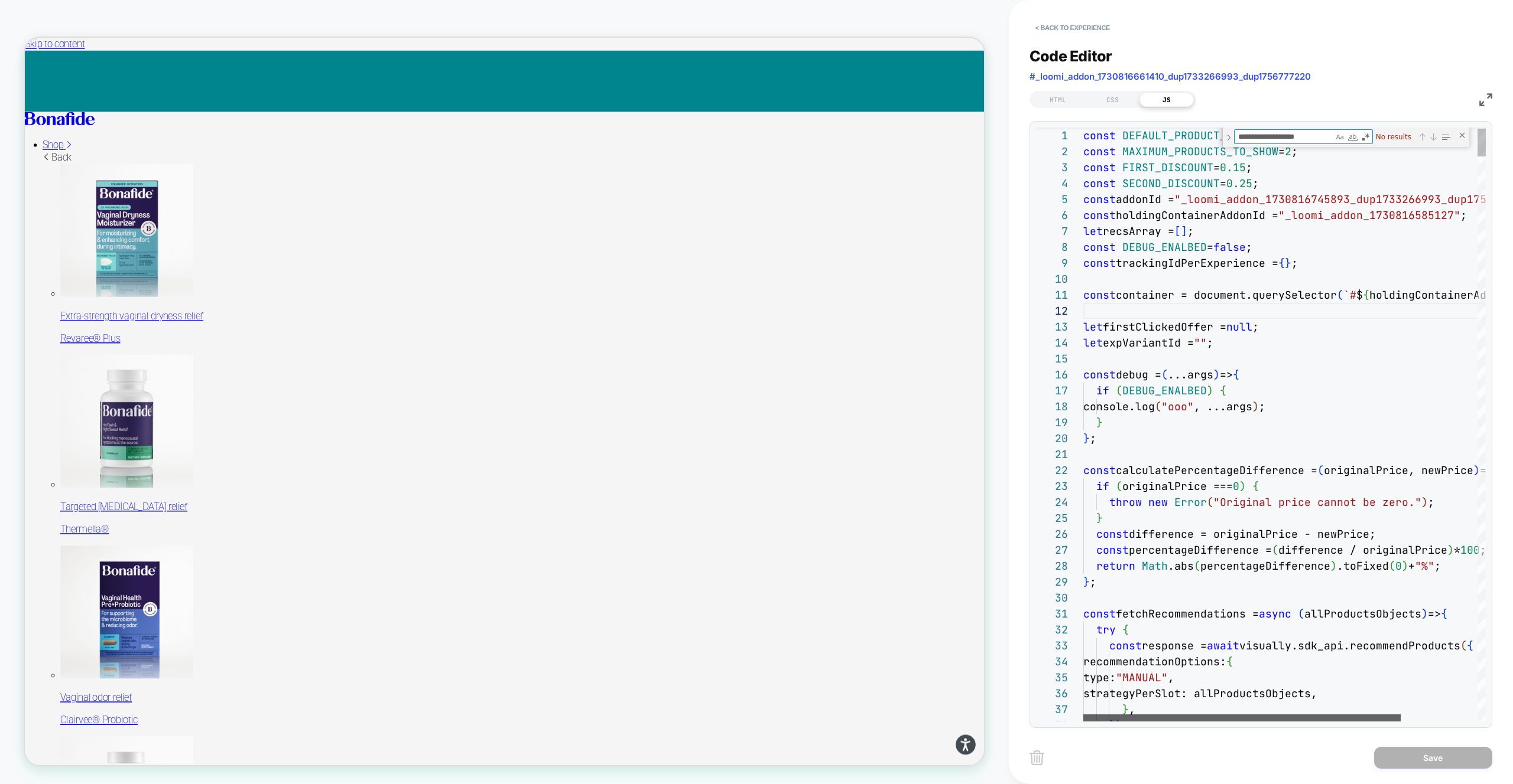
click at [1190, 715] on div at bounding box center [1241, 718] width 317 height 7
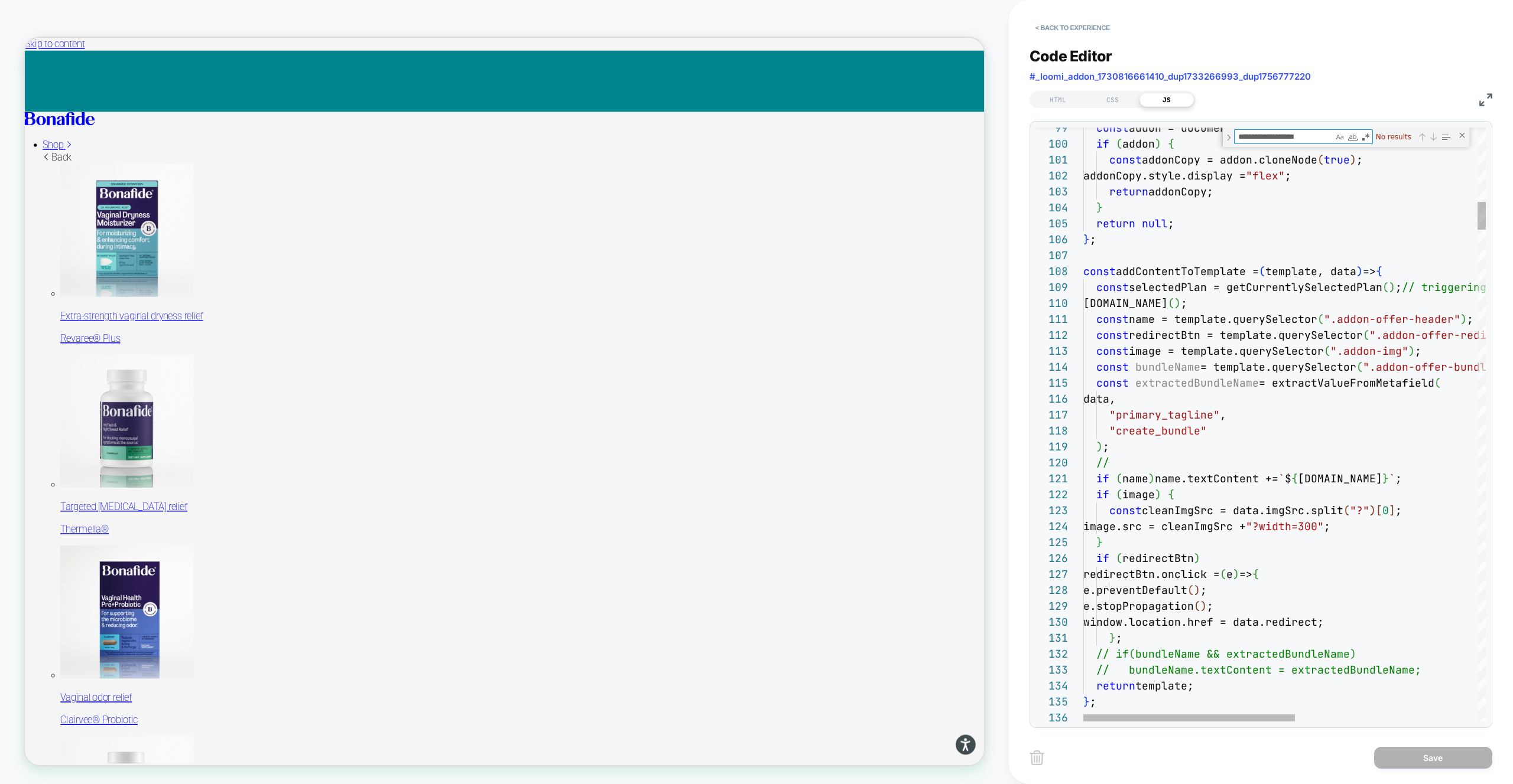
type textarea "**********"
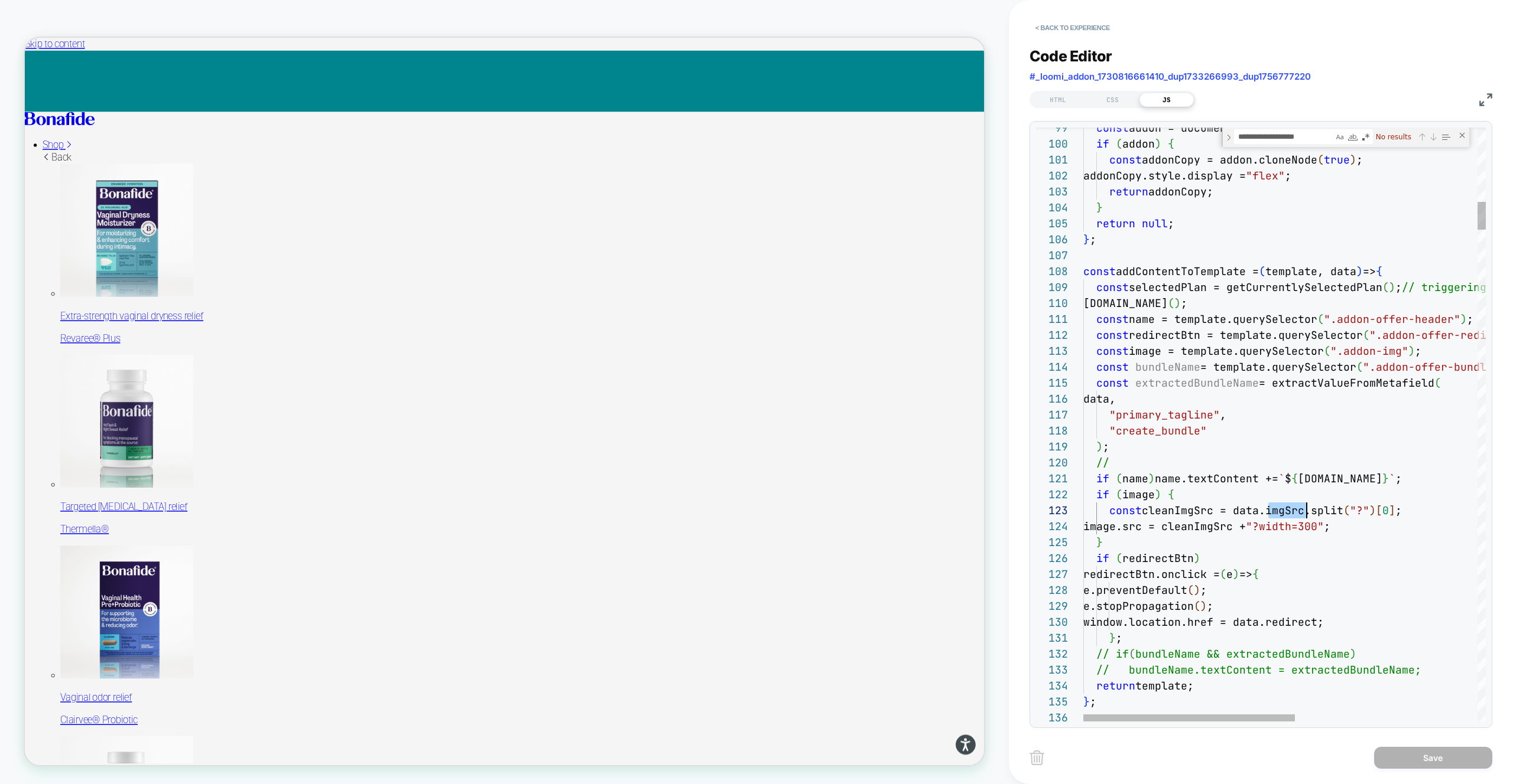
scroll to position [32, 223]
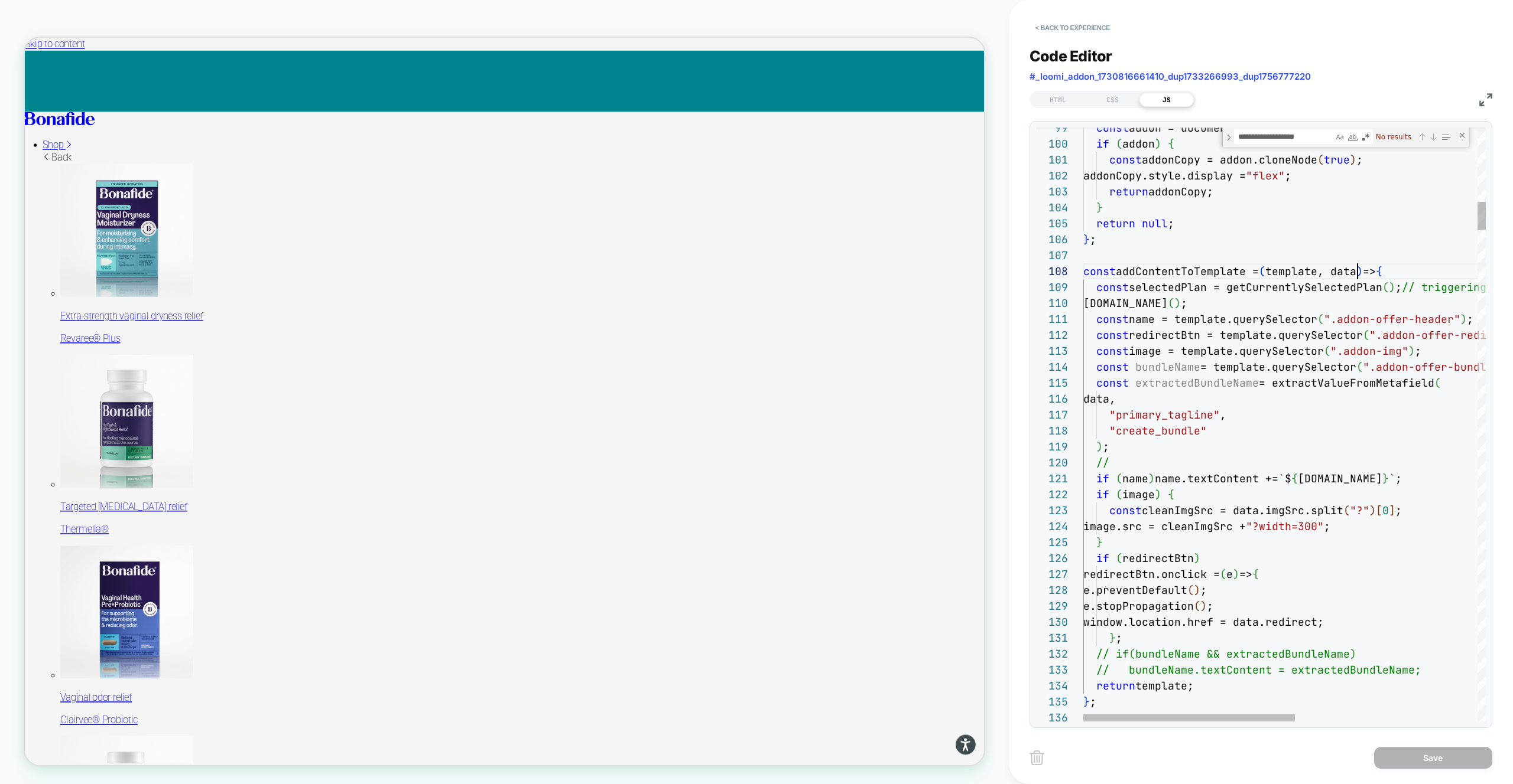
scroll to position [111, 274]
click at [1074, 271] on div at bounding box center [1077, 271] width 16 height 16
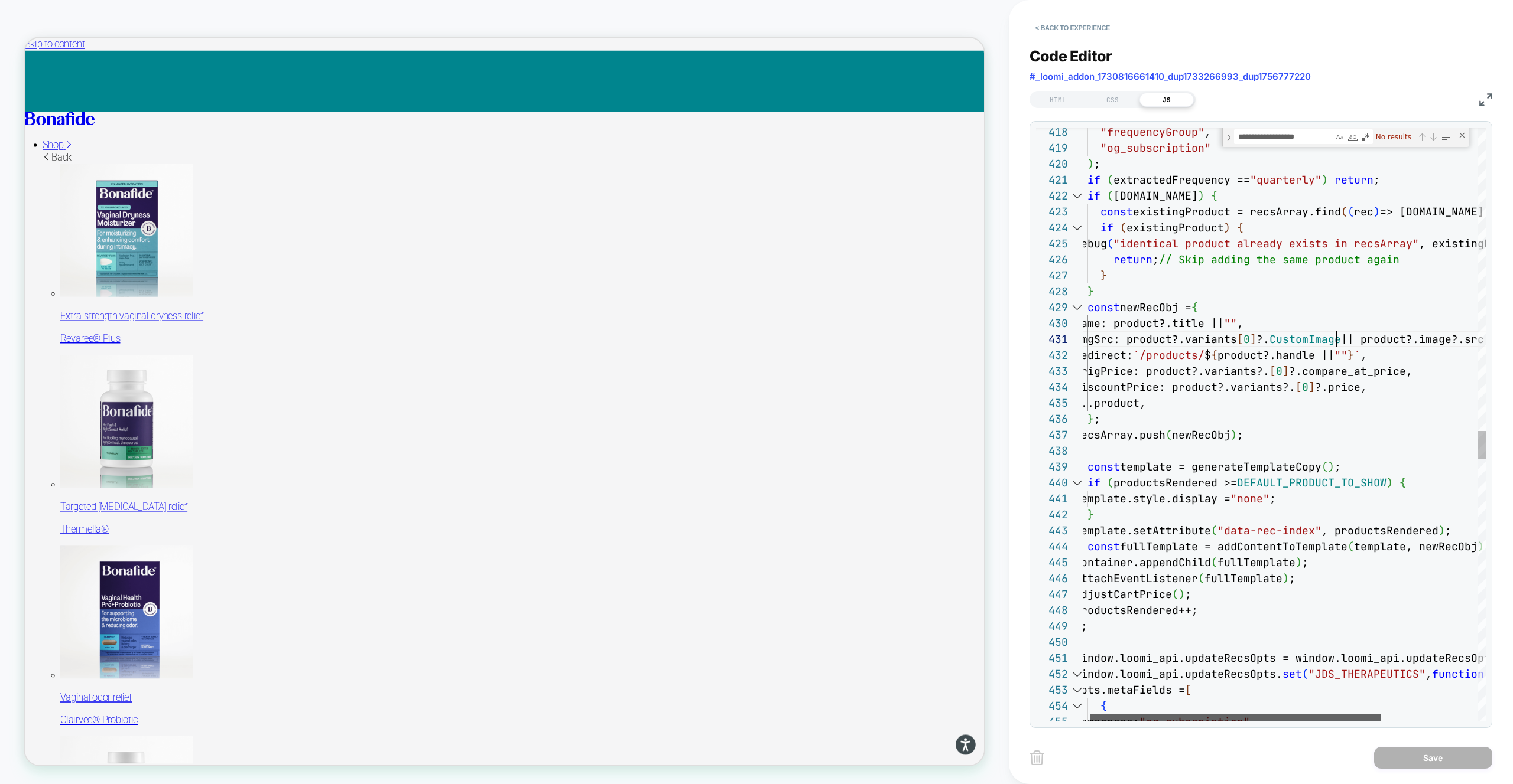
click at [1234, 715] on div at bounding box center [1235, 718] width 291 height 7
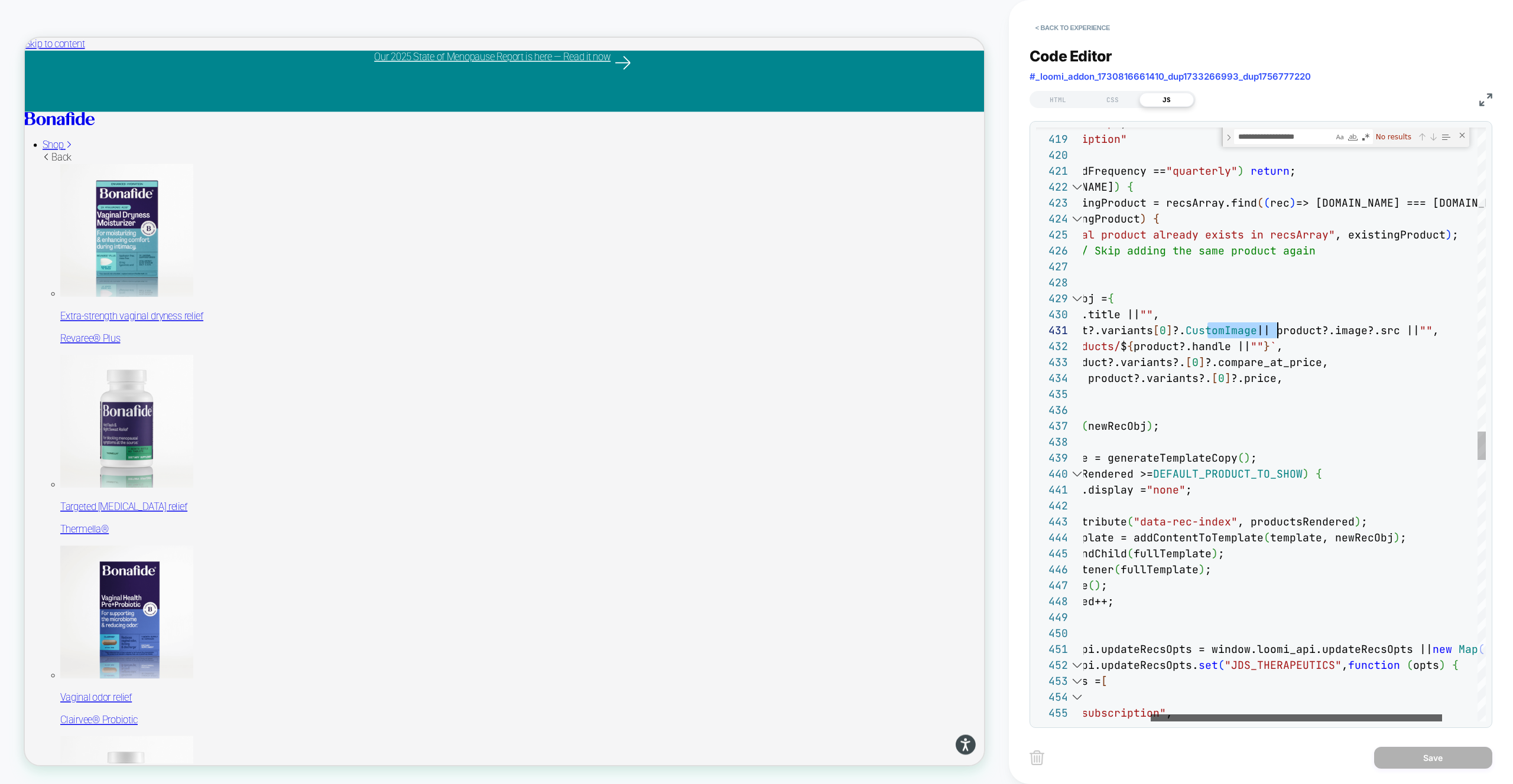
click at [1303, 717] on div at bounding box center [1296, 718] width 291 height 7
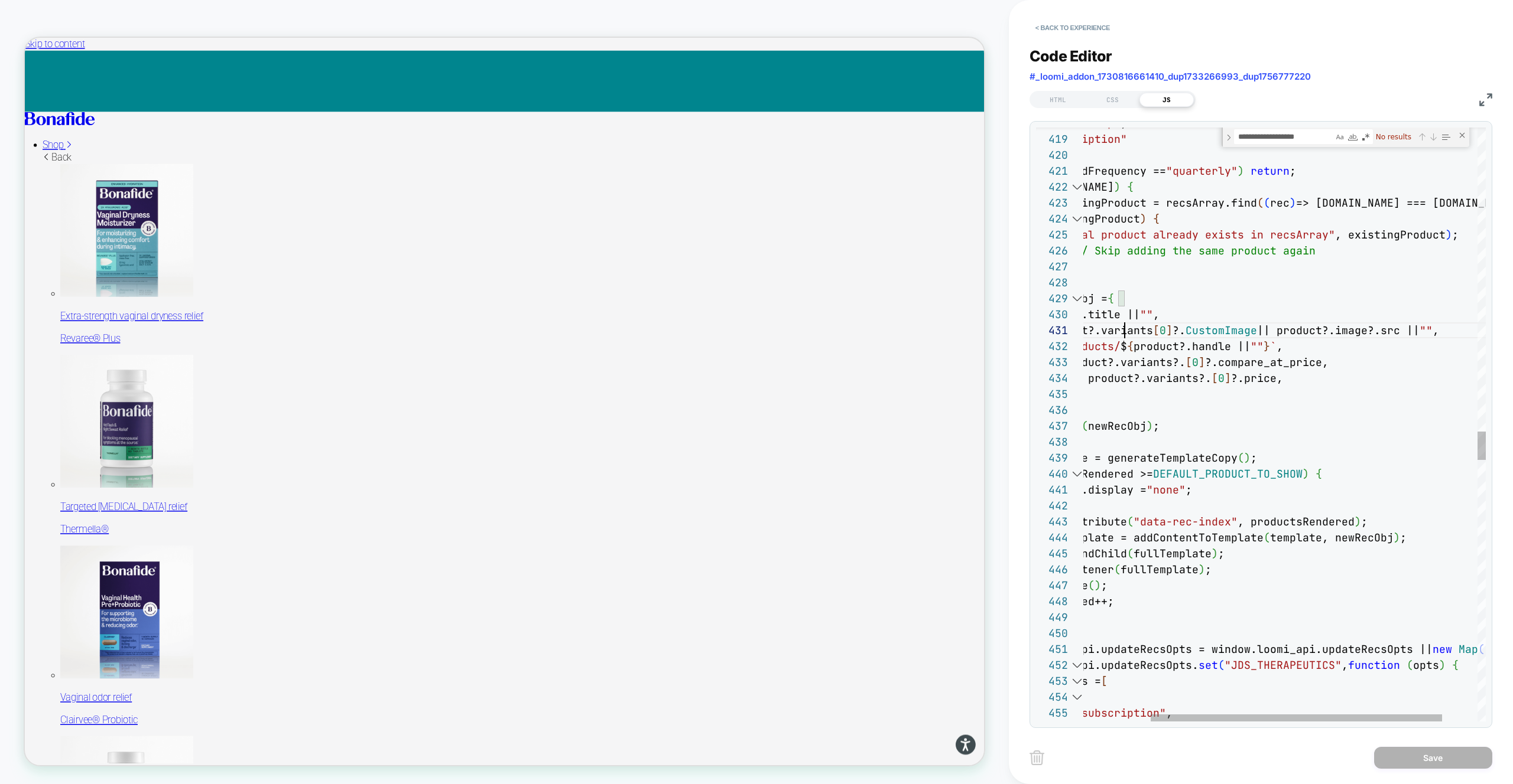
click at [24, 38] on img at bounding box center [24, 38] width 0 height 0
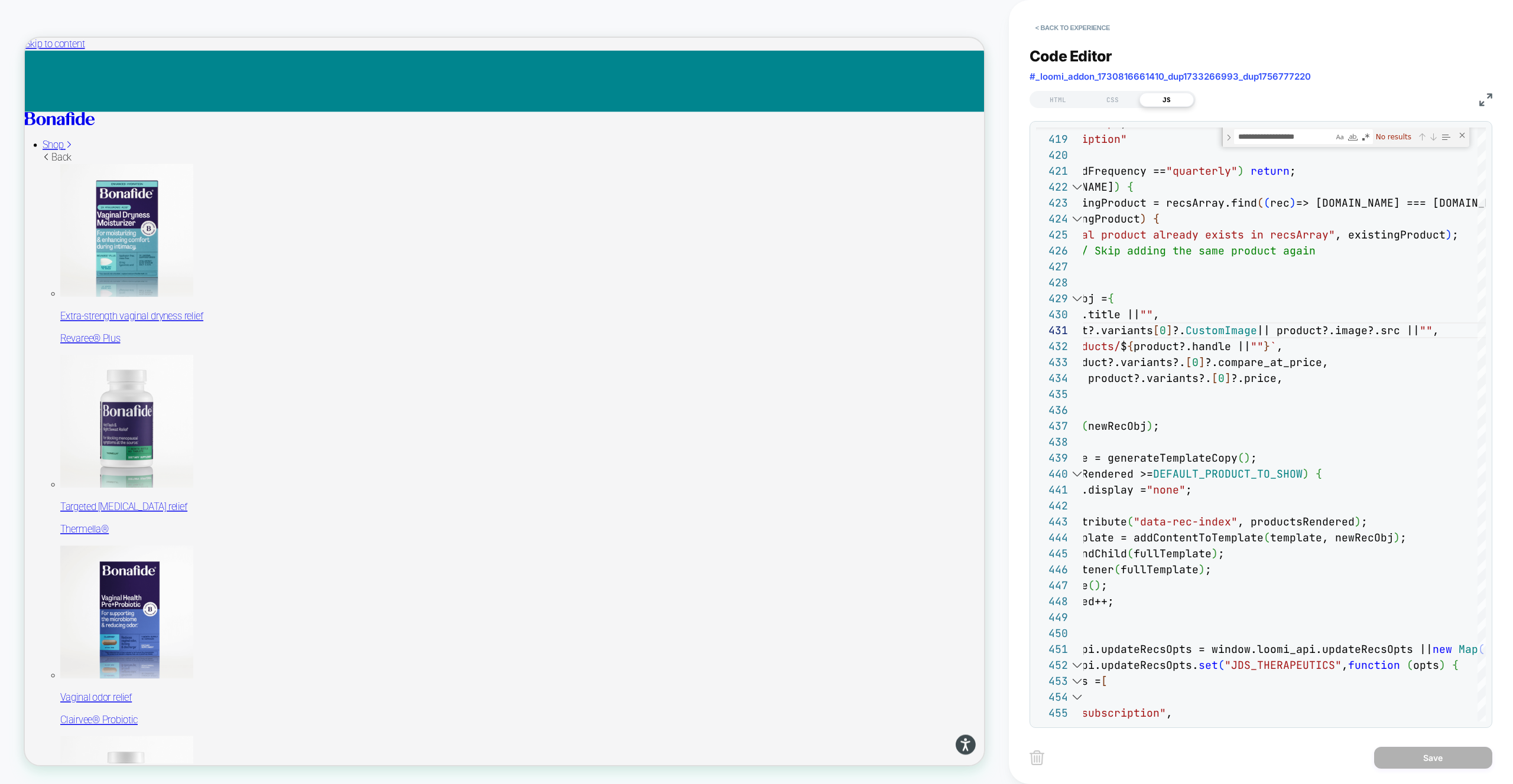
drag, startPoint x: 1166, startPoint y: 655, endPoint x: 866, endPoint y: 647, distance: 300.1
click at [24, 38] on img at bounding box center [24, 38] width 0 height 0
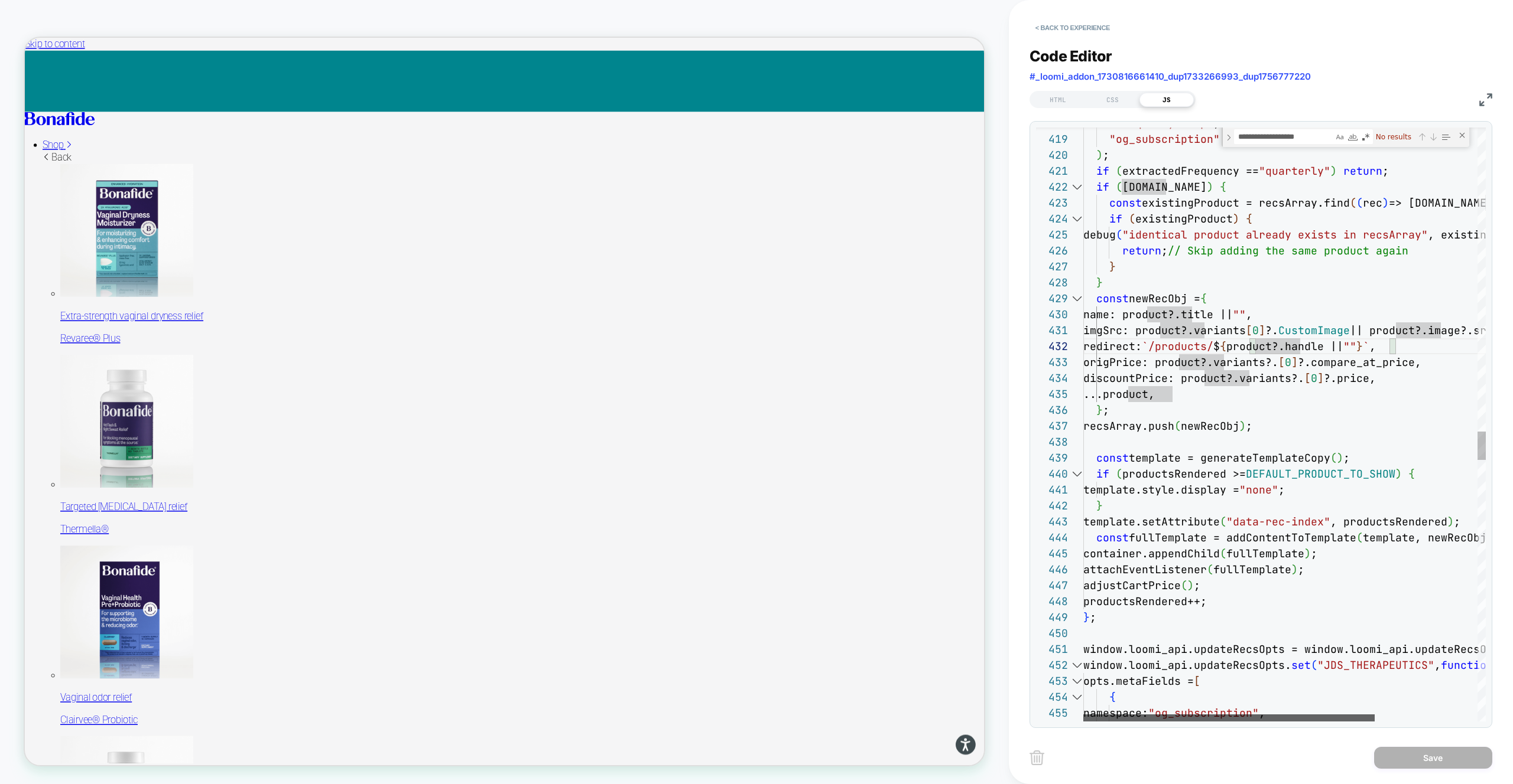
click at [1083, 715] on div at bounding box center [1228, 718] width 291 height 7
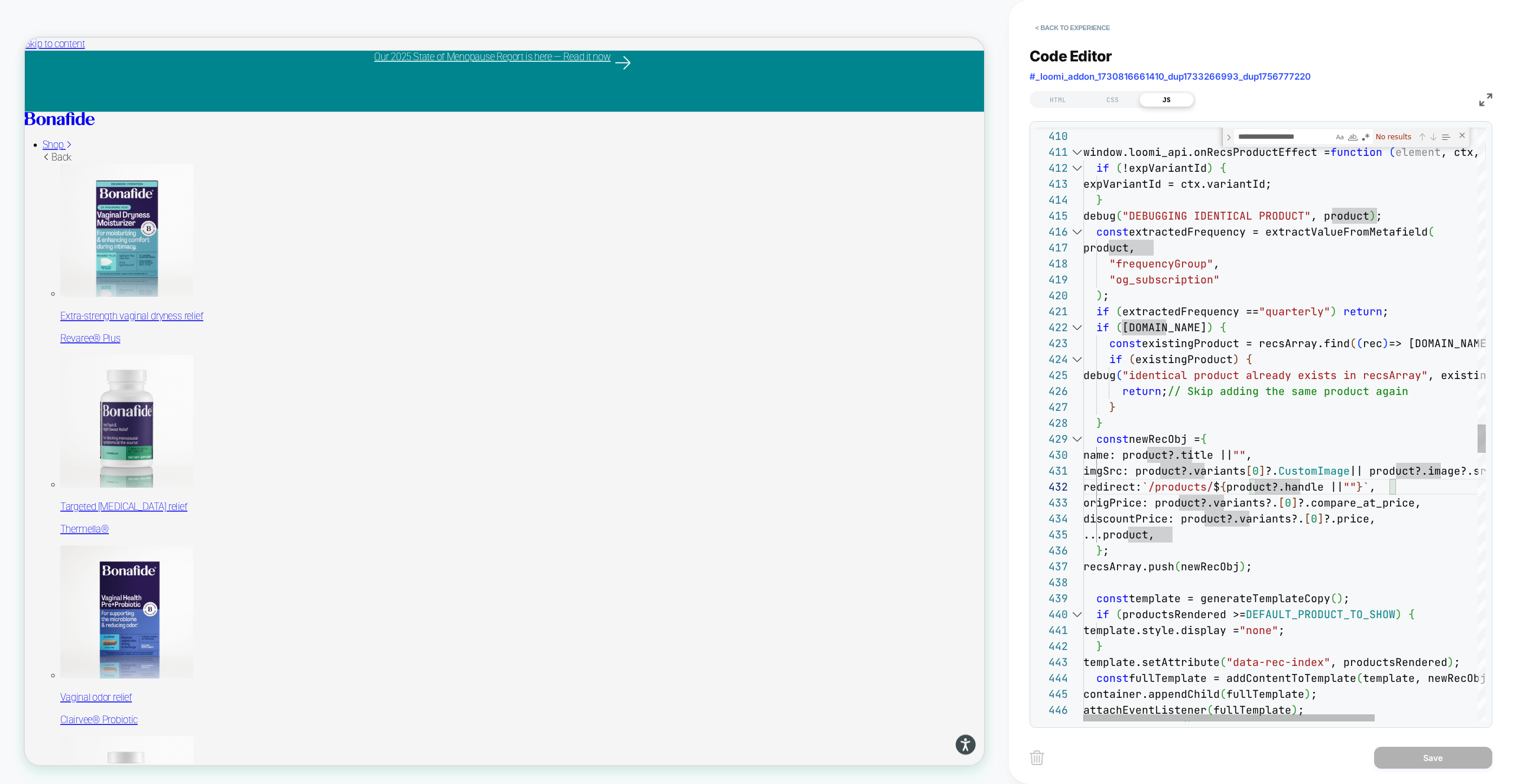
click at [1190, 235] on div "adjustCartPrice ( ) ; template.setAttribute ( "data-rec-index" , productsRender…" at bounding box center [1355, 129] width 544 height 12255
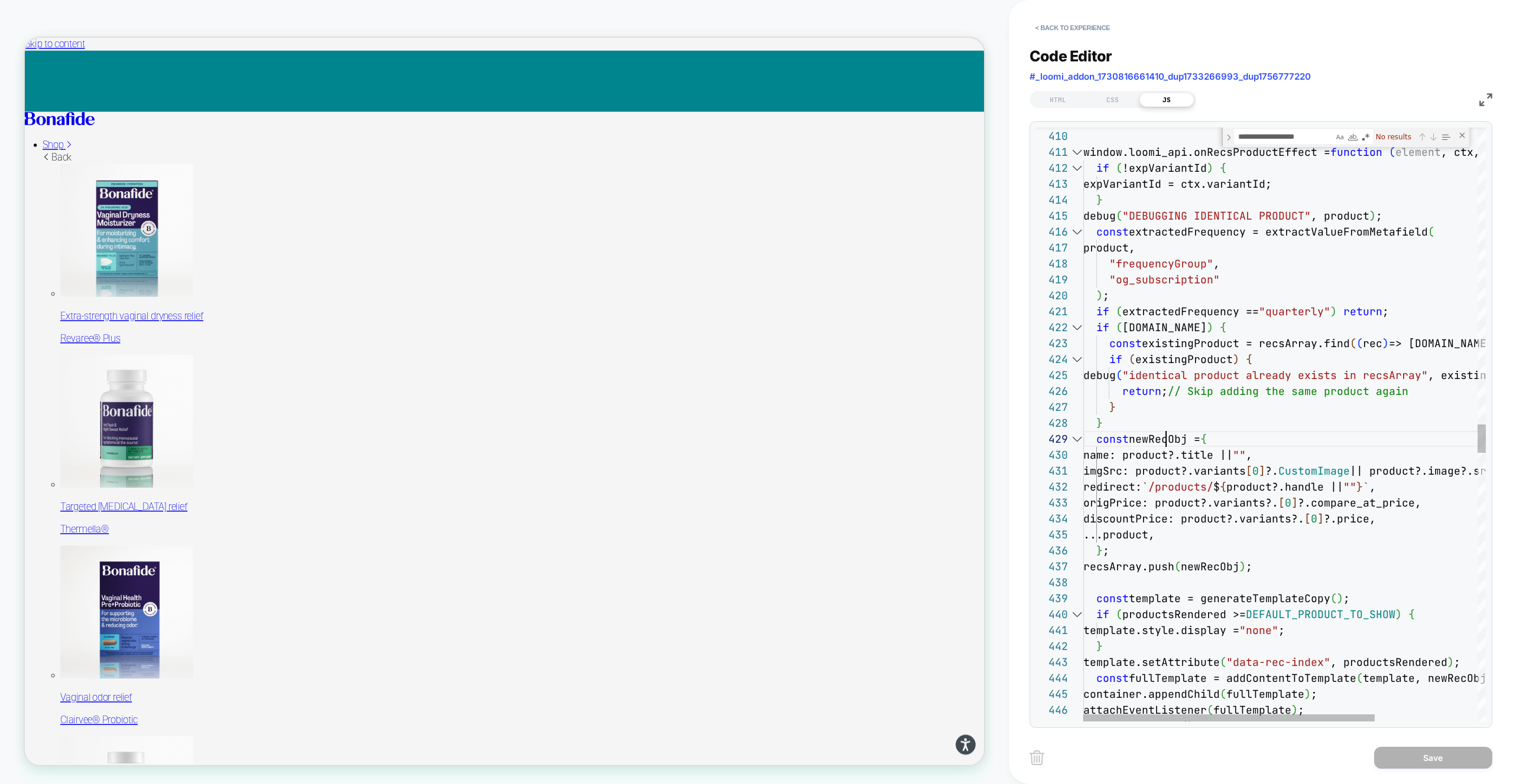
click at [1167, 443] on div "adjustCartPrice ( ) ; template.setAttribute ( "data-rec-index" , productsRender…" at bounding box center [1355, 129] width 544 height 12255
click at [1166, 441] on div "adjustCartPrice ( ) ; template.setAttribute ( "data-rec-index" , productsRender…" at bounding box center [1355, 129] width 544 height 12255
click at [1168, 457] on div "adjustCartPrice ( ) ; template.setAttribute ( "data-rec-index" , productsRender…" at bounding box center [1355, 129] width 544 height 12255
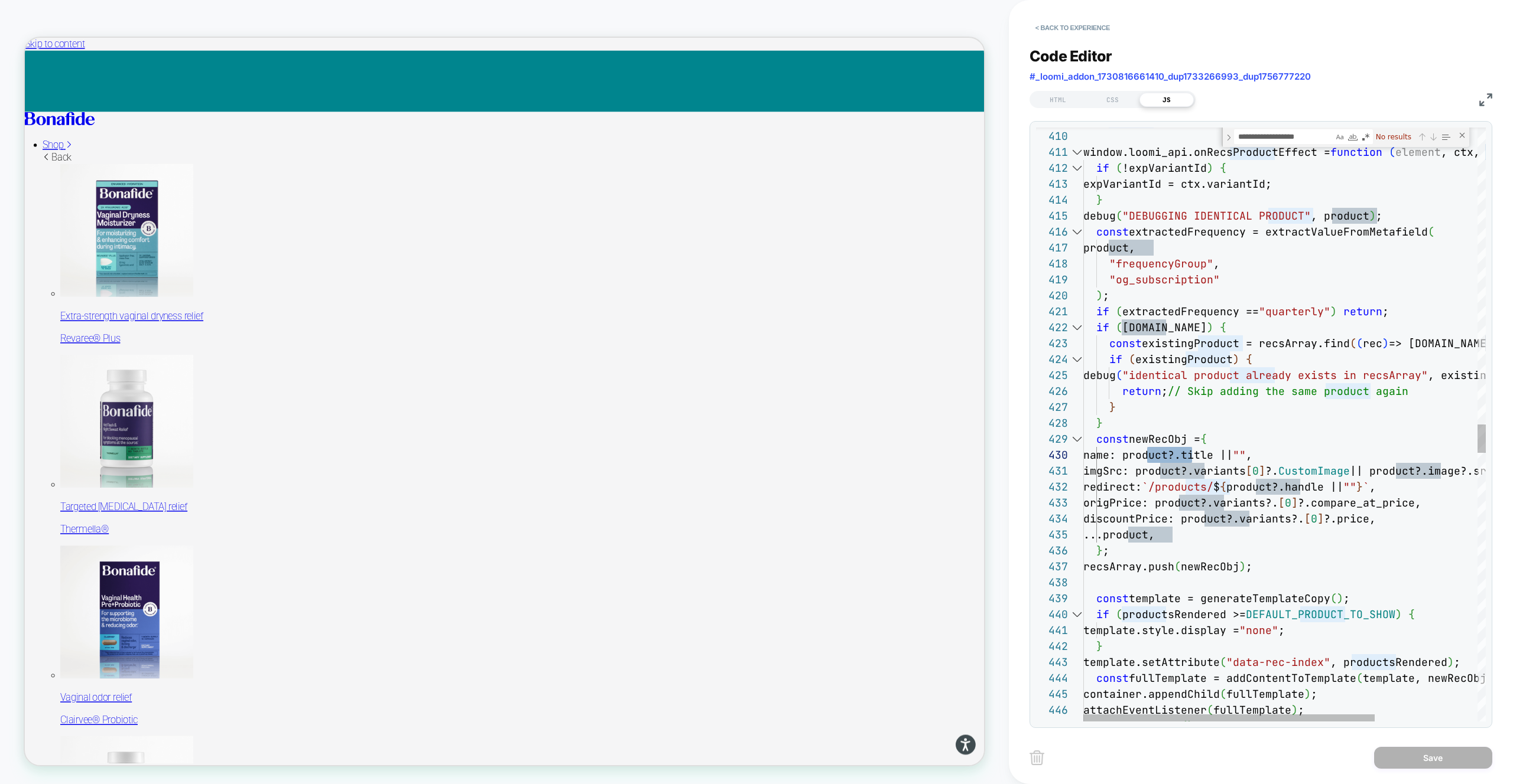
click at [1156, 438] on div "adjustCartPrice ( ) ; template.setAttribute ( "data-rec-index" , productsRender…" at bounding box center [1355, 129] width 544 height 12255
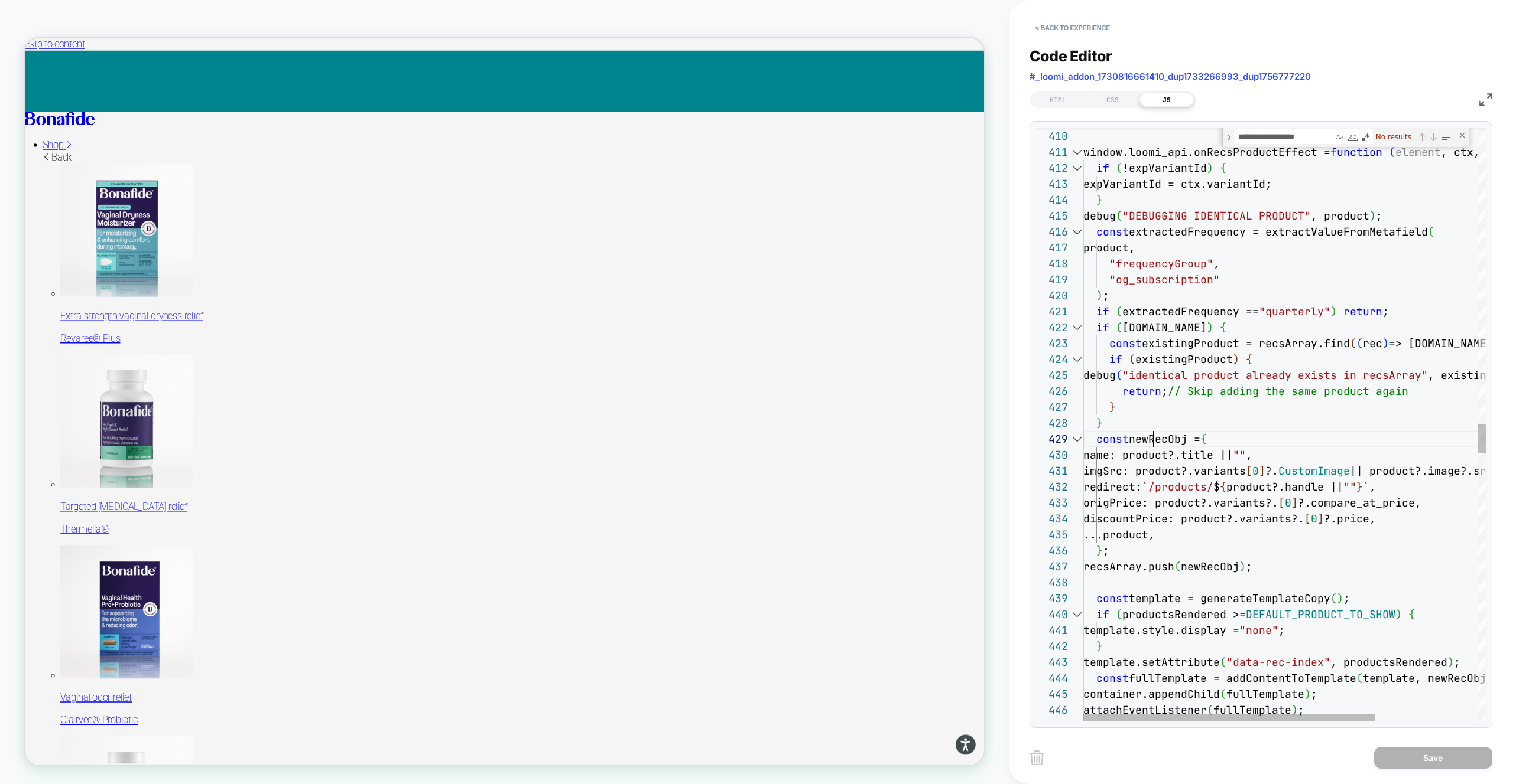
click at [1156, 438] on div "adjustCartPrice ( ) ; template.setAttribute ( "data-rec-index" , productsRender…" at bounding box center [1355, 129] width 544 height 12255
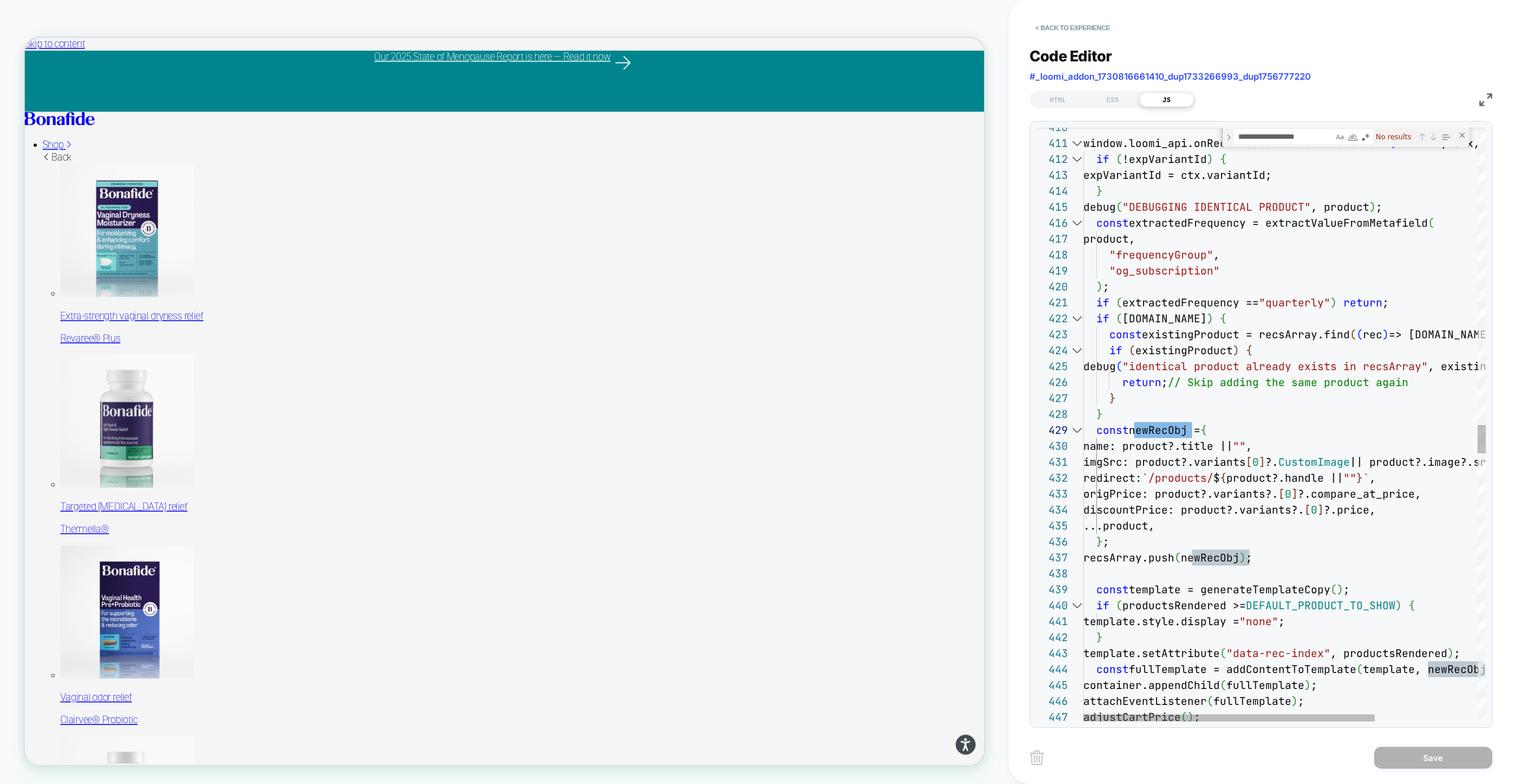
click at [1164, 445] on div "adjustCartPrice ( ) ; template.setAttribute ( "data-rec-index" , productsRender…" at bounding box center [1355, 120] width 544 height 12255
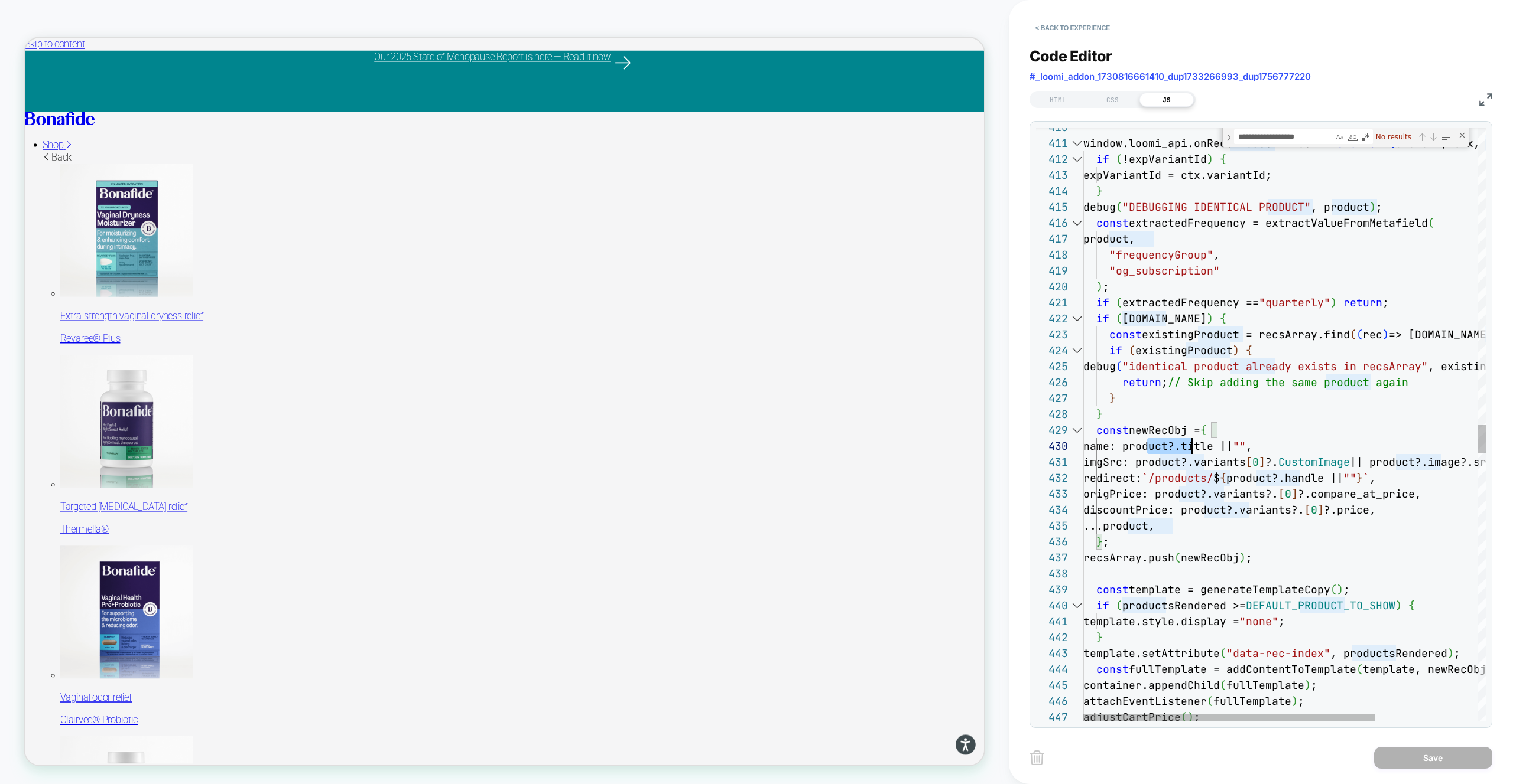
scroll to position [48, 109]
click at [1164, 445] on div "adjustCartPrice ( ) ; template.setAttribute ( "data-rec-index" , productsRender…" at bounding box center [1355, 120] width 544 height 12255
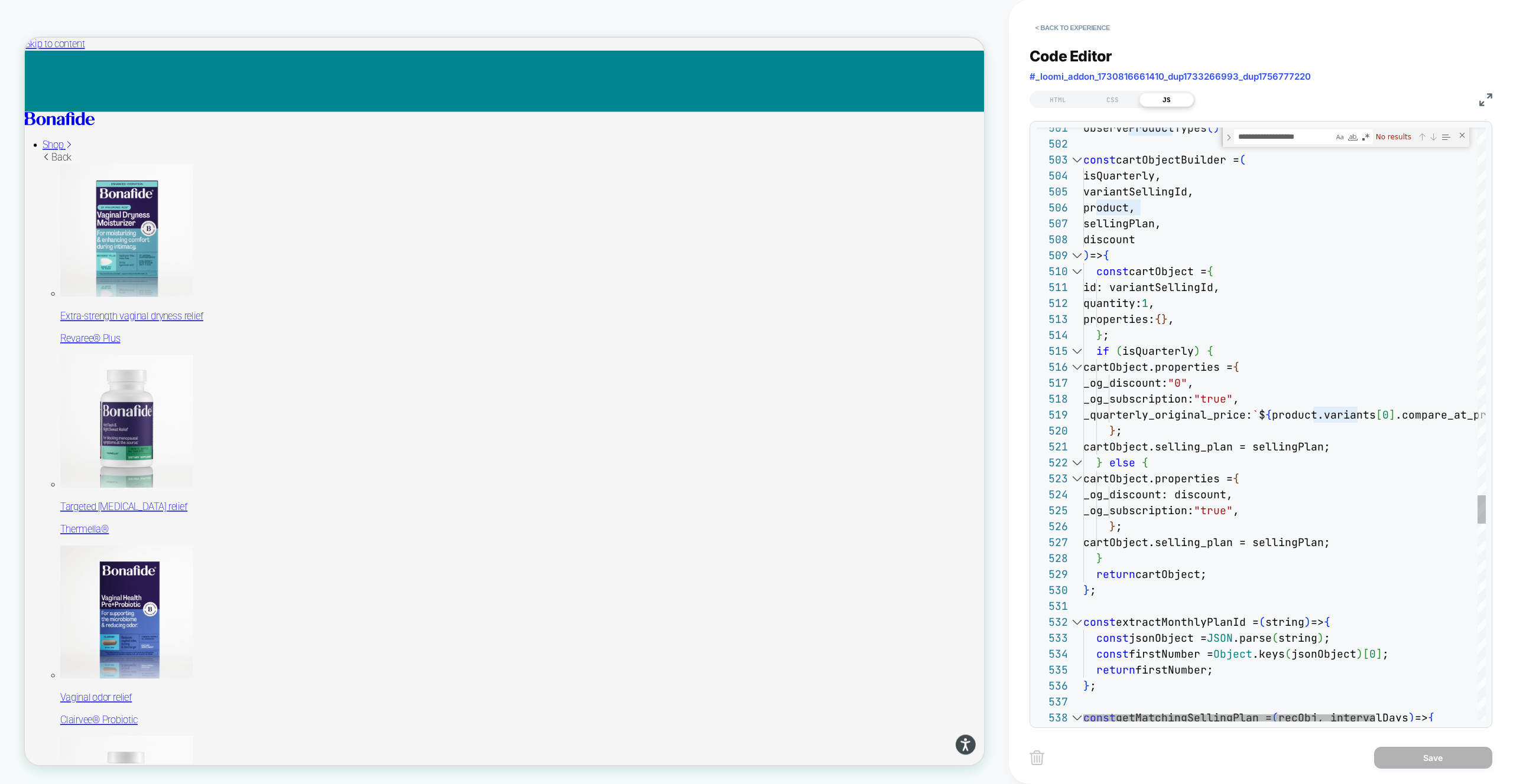
type textarea "**********"
drag, startPoint x: 1314, startPoint y: 415, endPoint x: 1408, endPoint y: 414, distance: 94.0
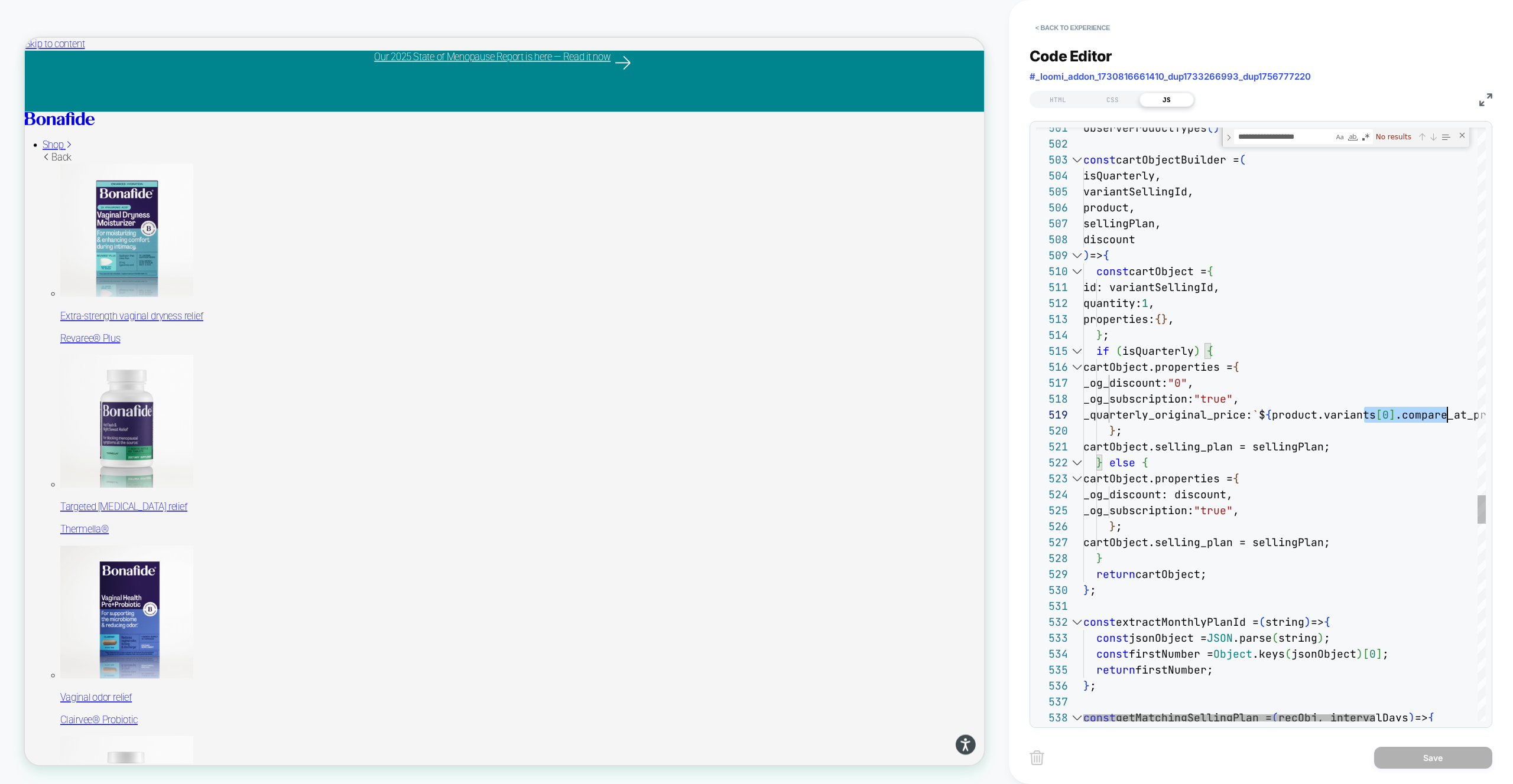
scroll to position [32, 351]
drag, startPoint x: 1365, startPoint y: 415, endPoint x: 1432, endPoint y: 413, distance: 67.0
type textarea "**********"
click at [1422, 134] on div "Previous Match (⇧Enter)" at bounding box center [1422, 137] width 10 height 10
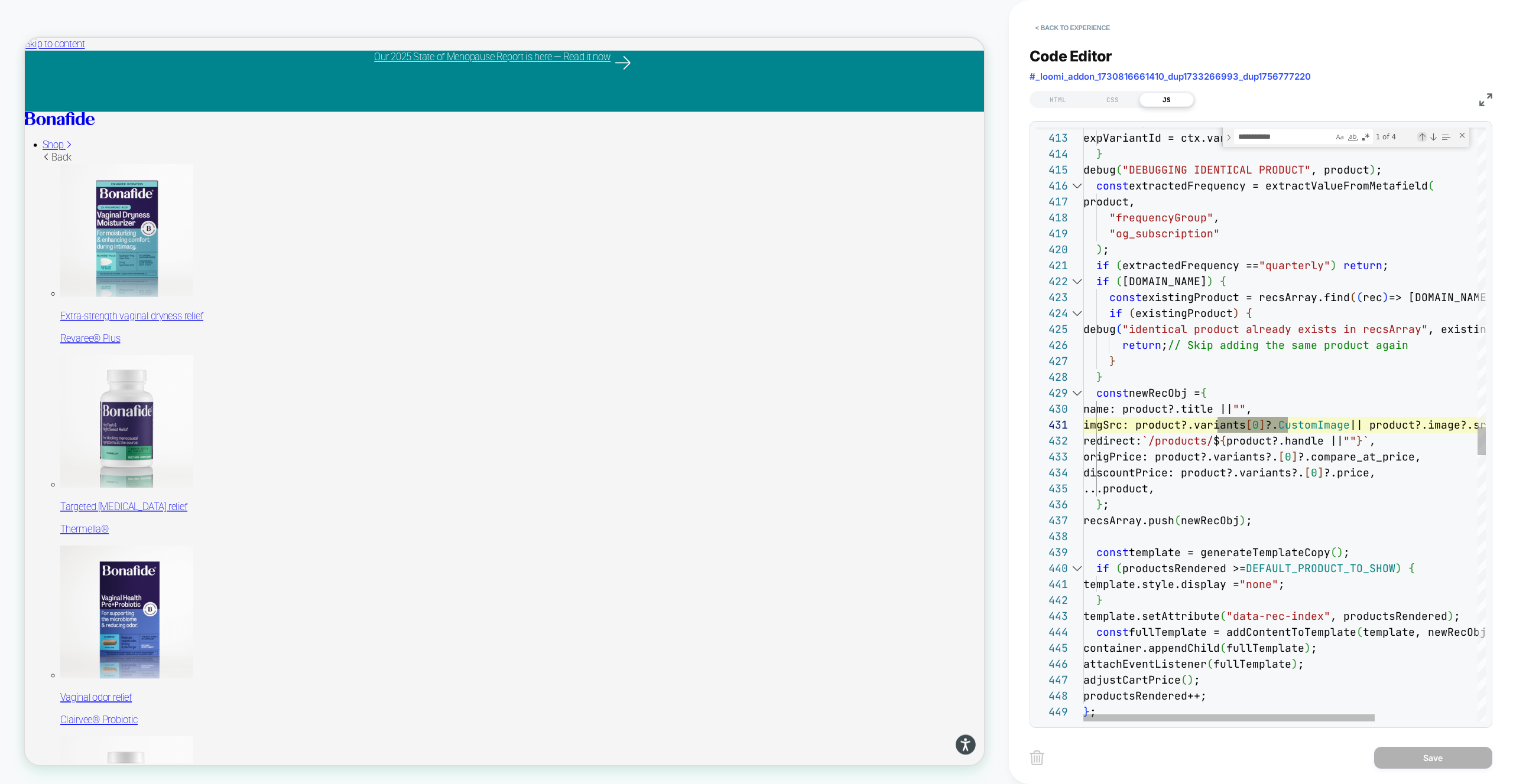
type textarea "**********"
click at [1168, 392] on div "if ( !expVariantId ) { expVariantId = ctx.variantId; } debug ( "DEBUGGING IDENT…" at bounding box center [1355, 82] width 544 height 12255
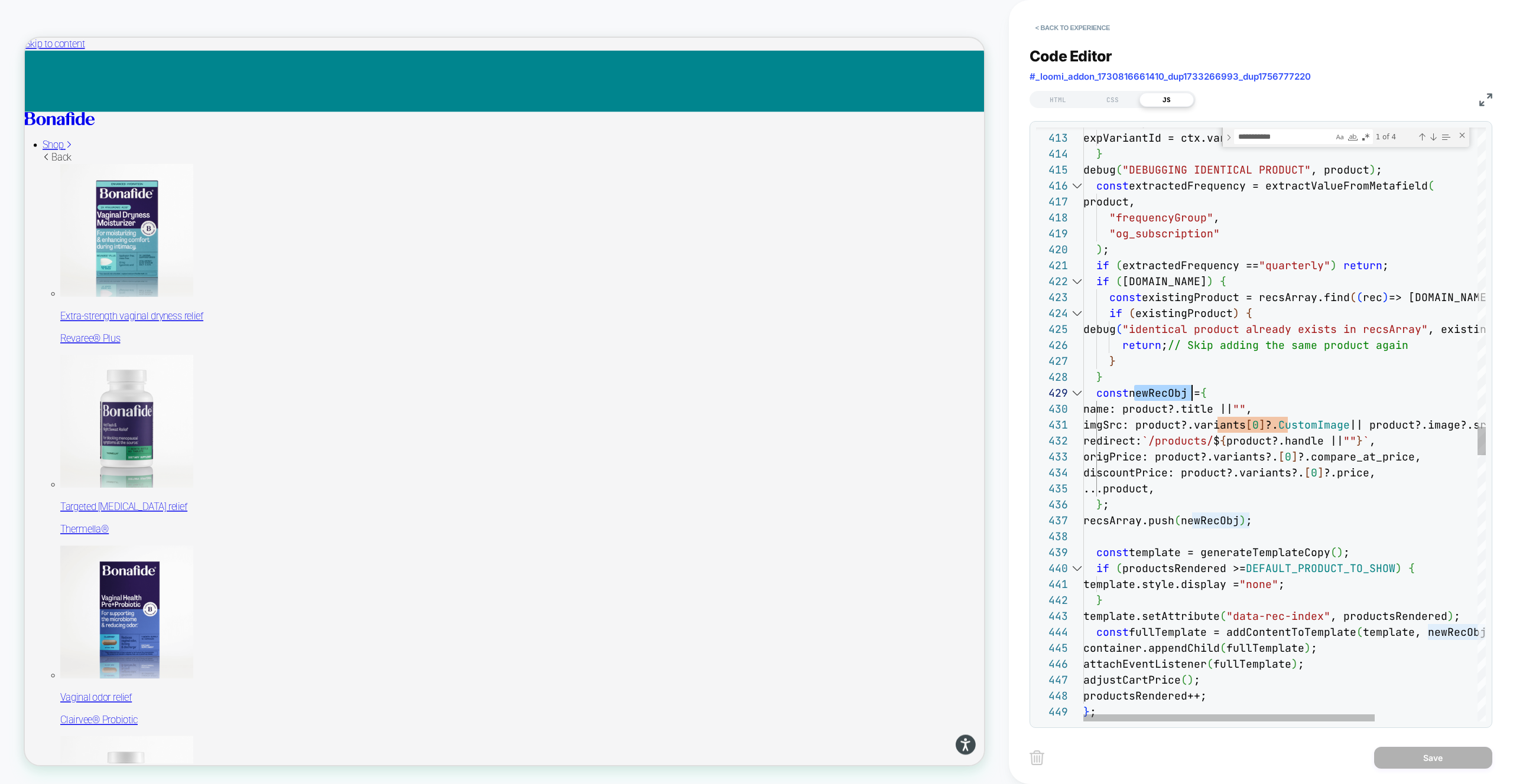
scroll to position [32, 109]
type textarea "*********"
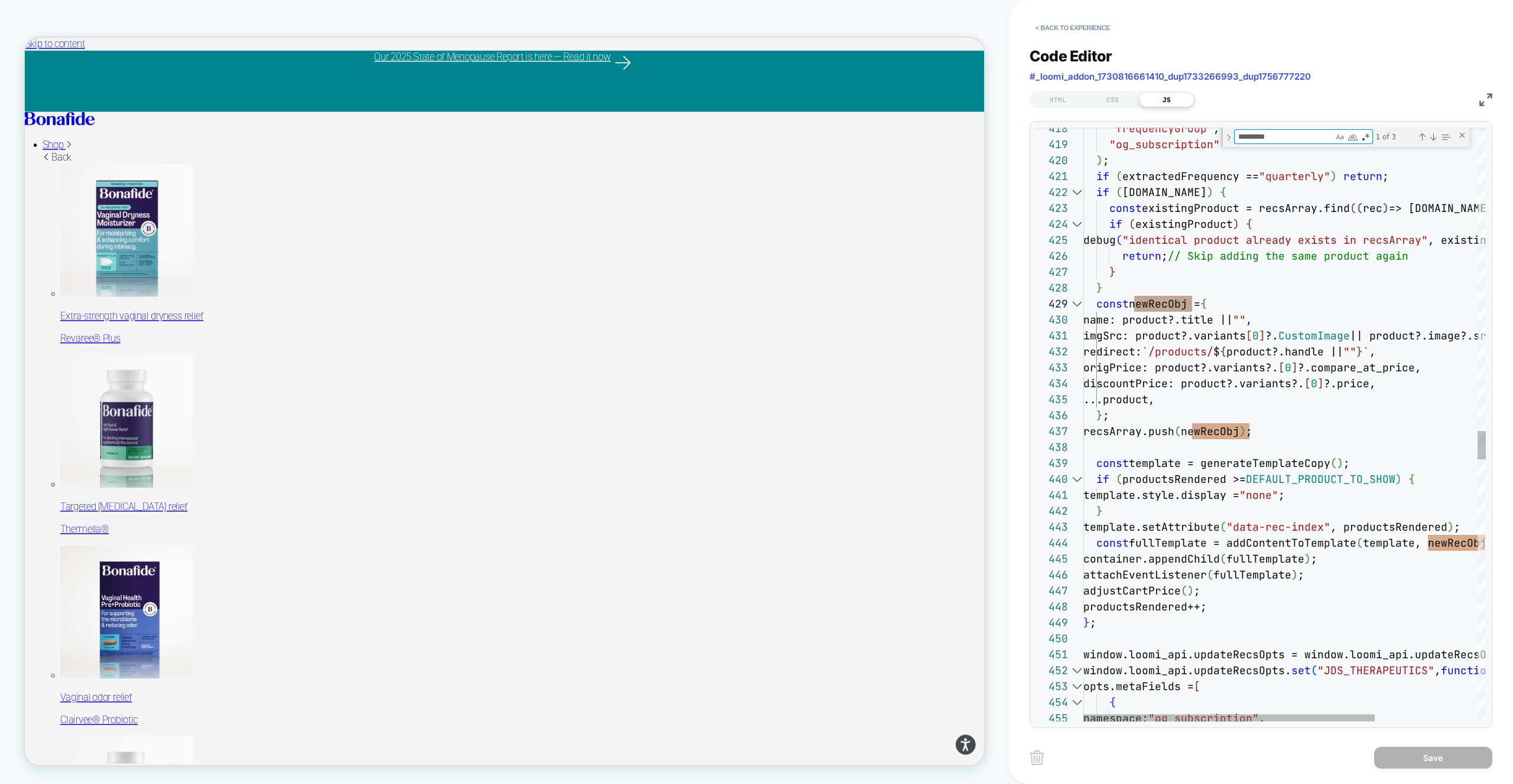
type textarea "**********"
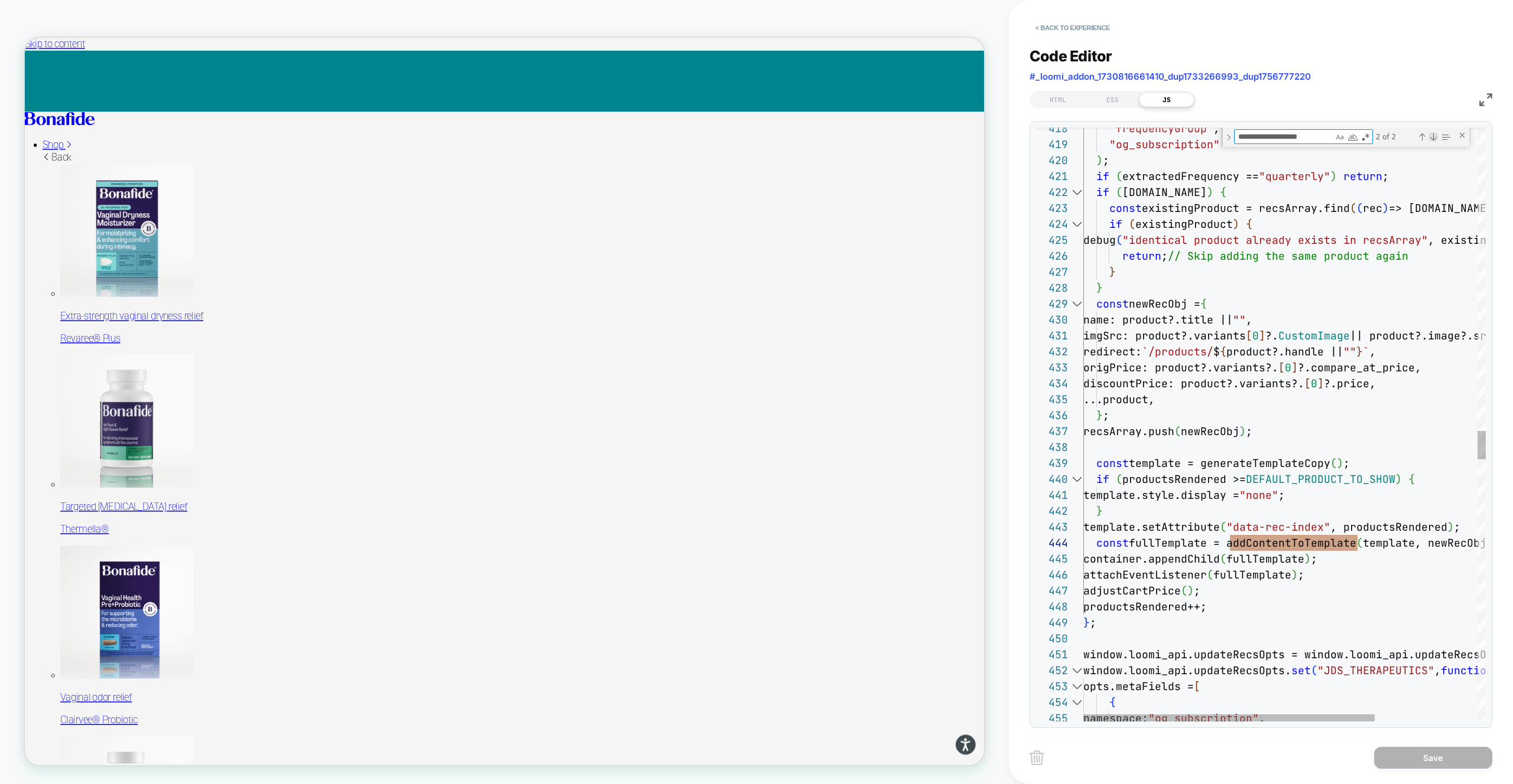
click at [1435, 136] on div "Next Match (Enter)" at bounding box center [1433, 137] width 10 height 10
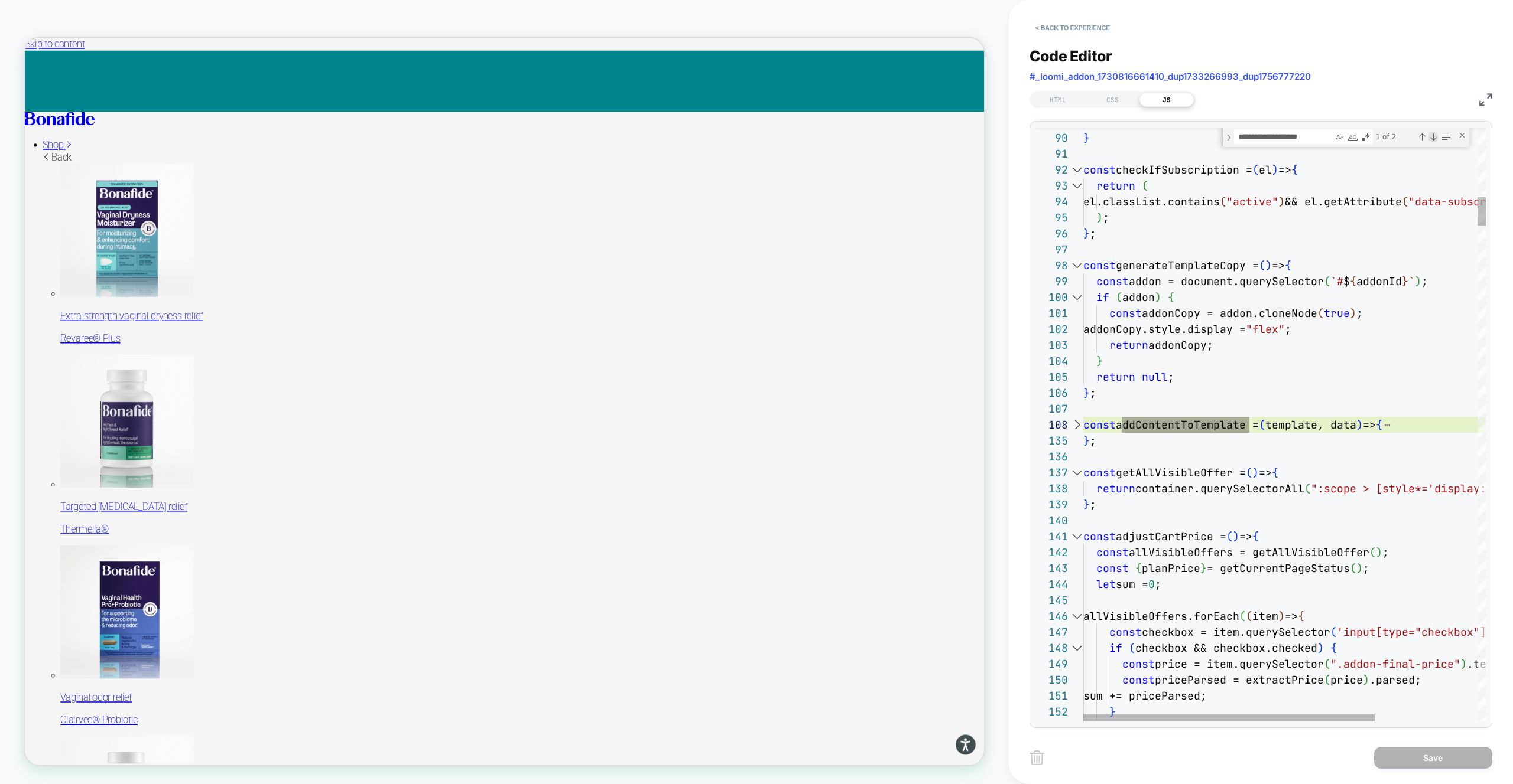
scroll to position [670, 166]
click at [1078, 426] on div at bounding box center [1077, 425] width 16 height 16
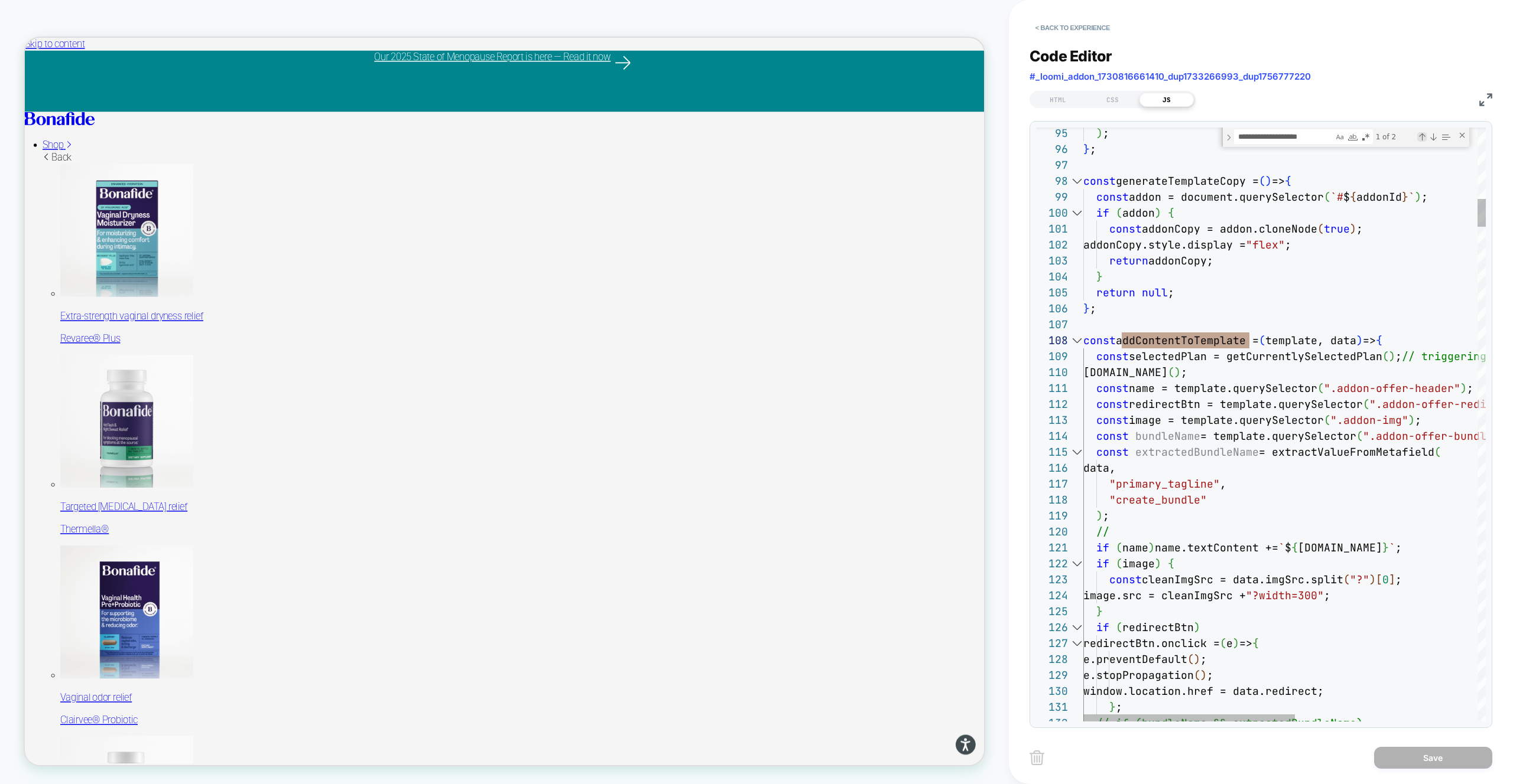
click at [1419, 137] on div "Previous Match (⇧Enter)" at bounding box center [1422, 137] width 10 height 10
type textarea "**********"
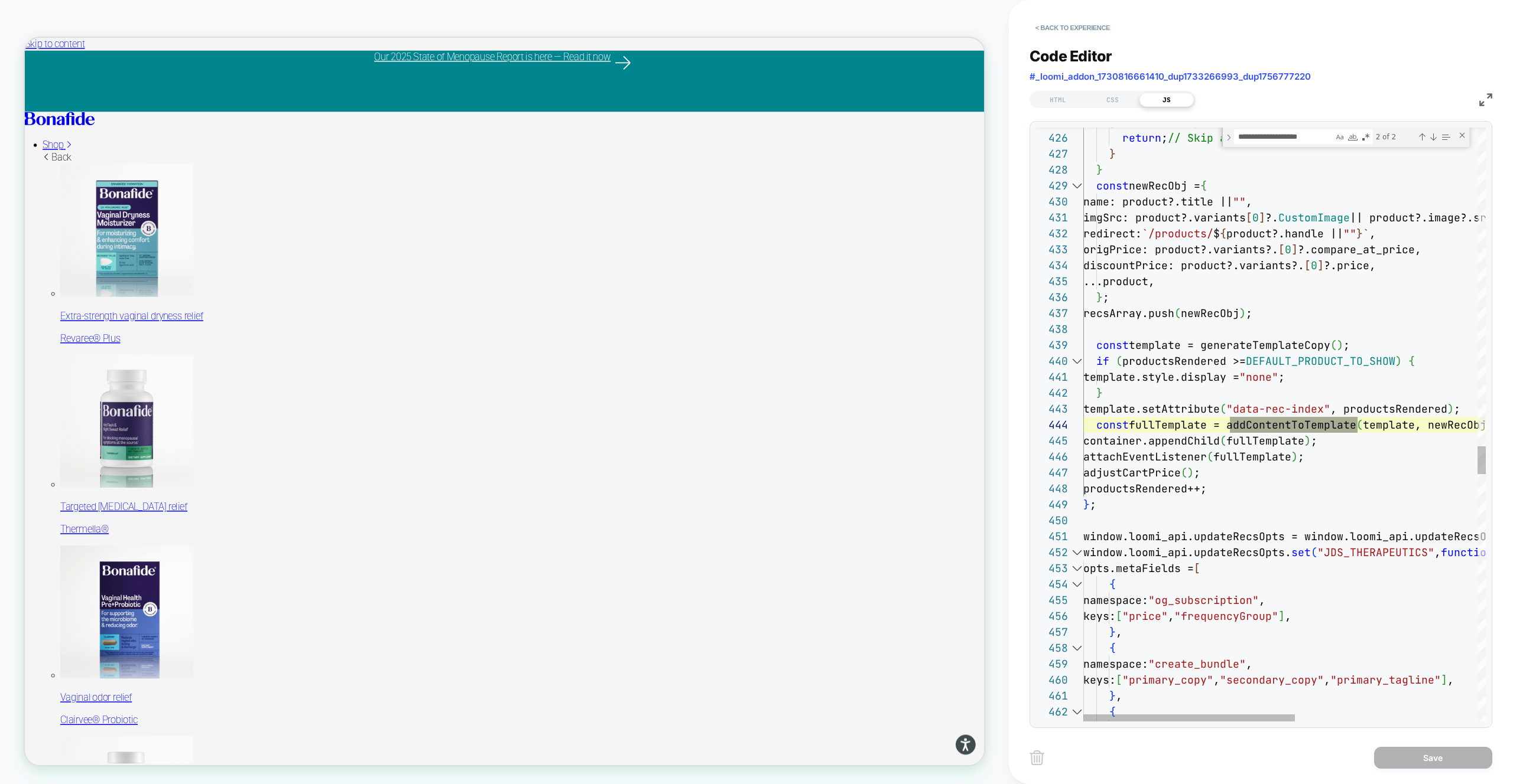
scroll to position [159, 274]
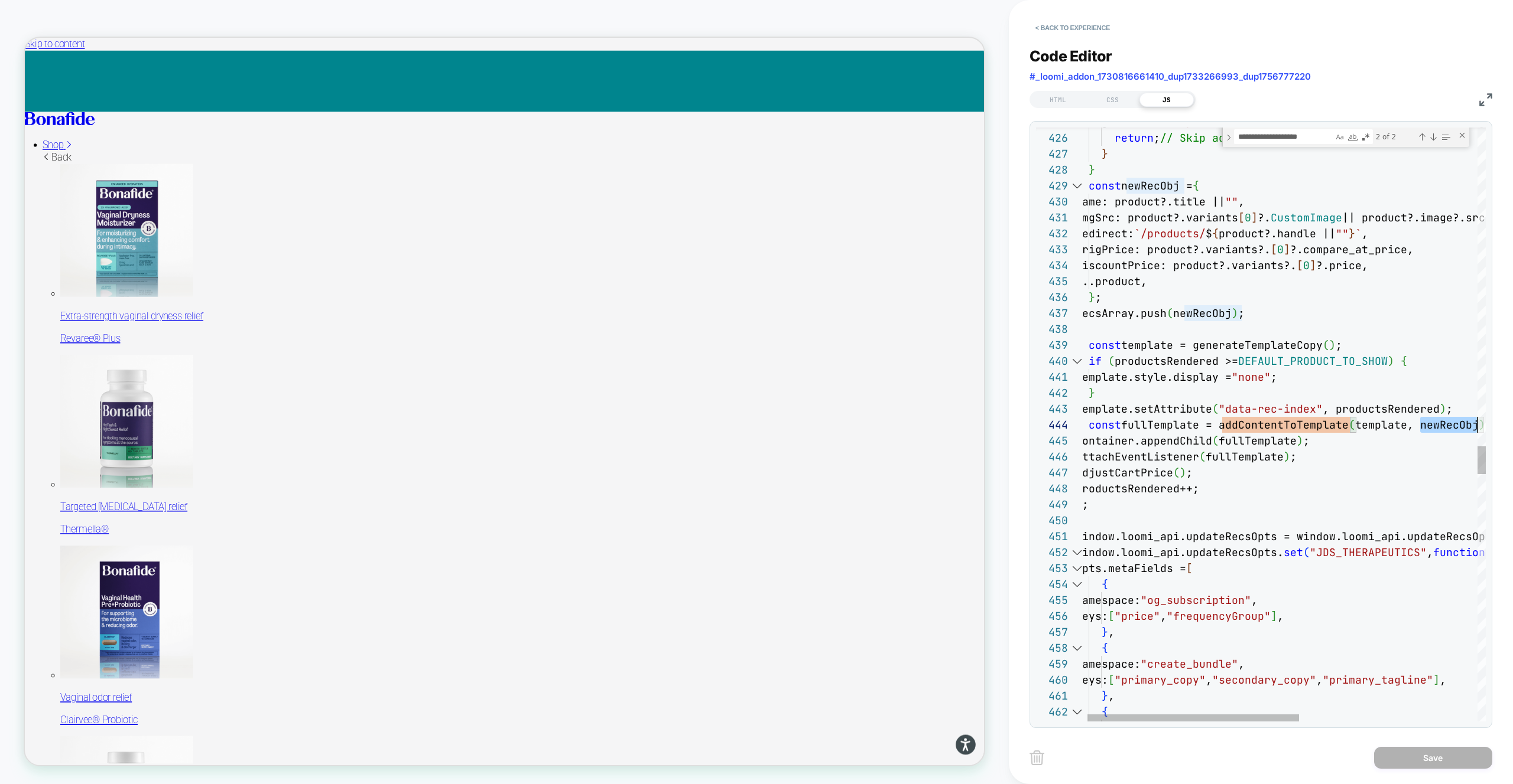
type textarea "*********"
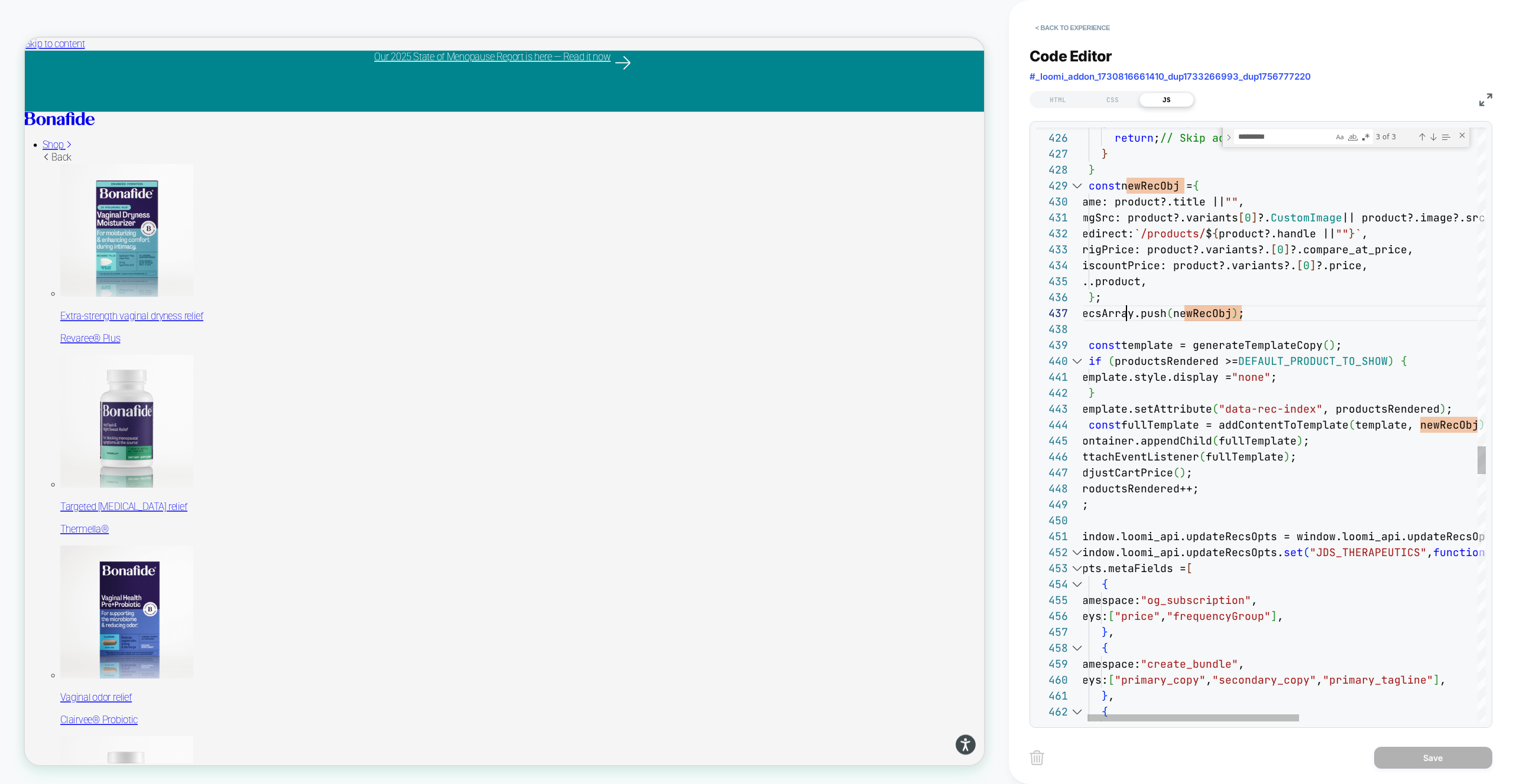
scroll to position [96, 51]
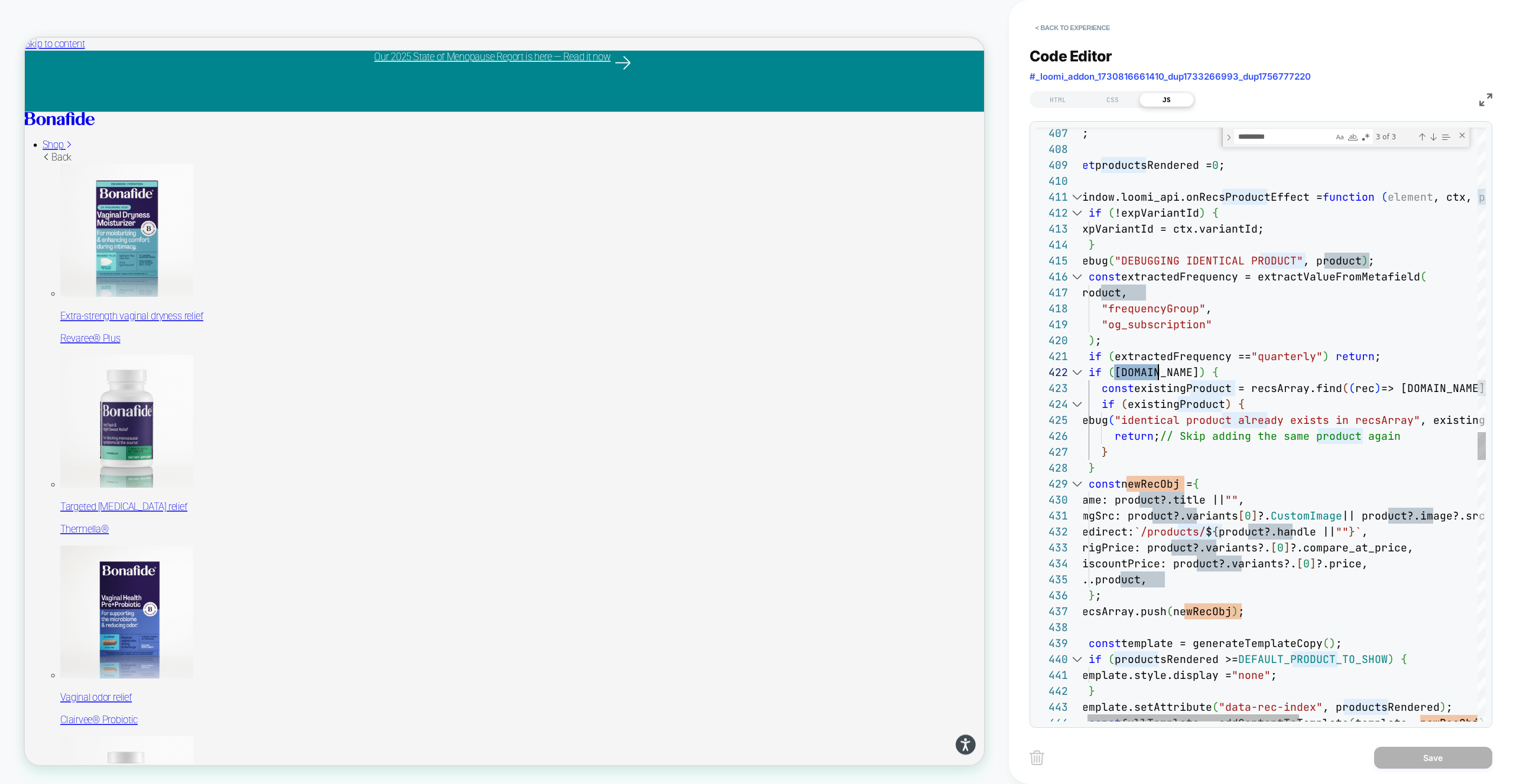
type textarea "**********"
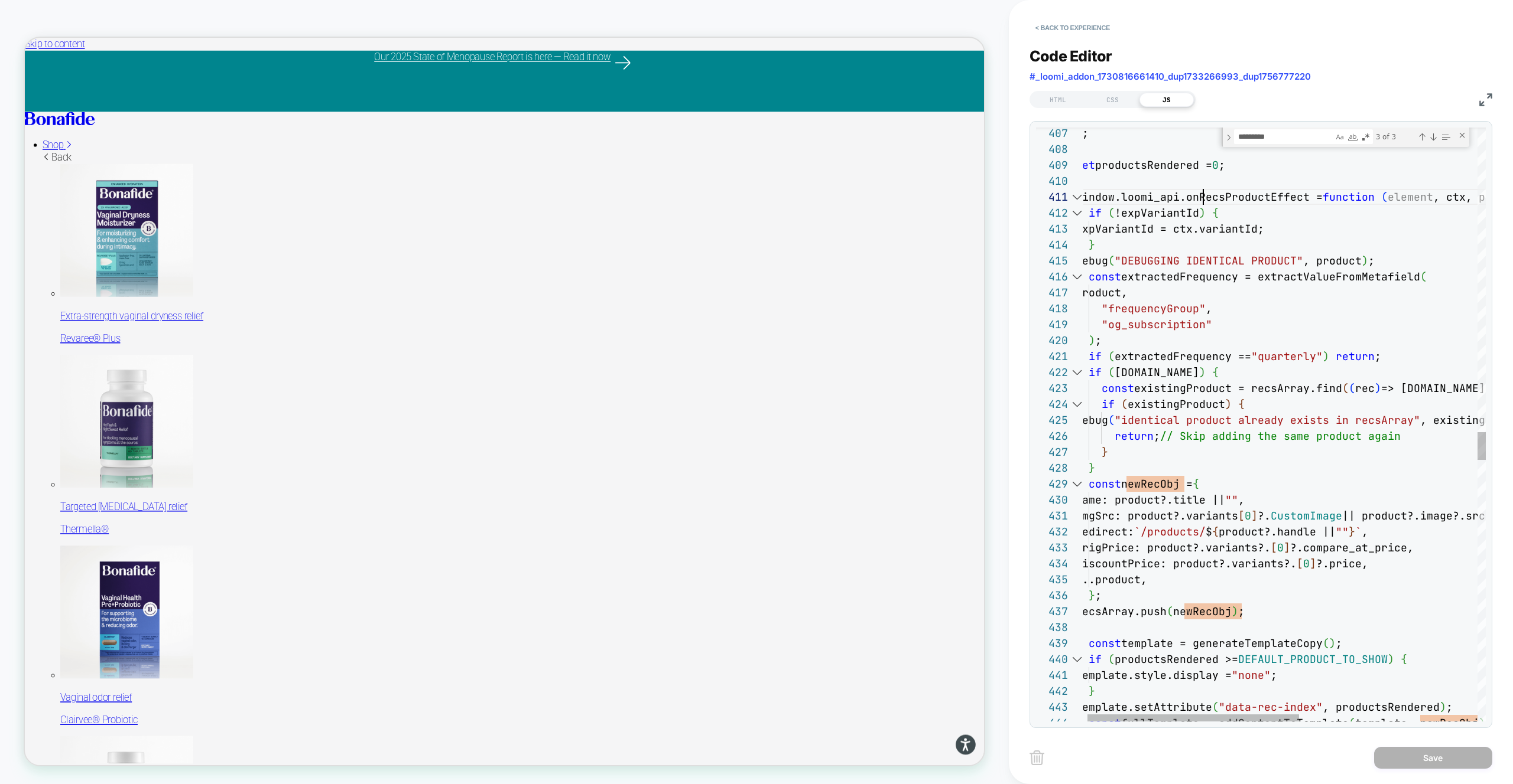
scroll to position [0, 230]
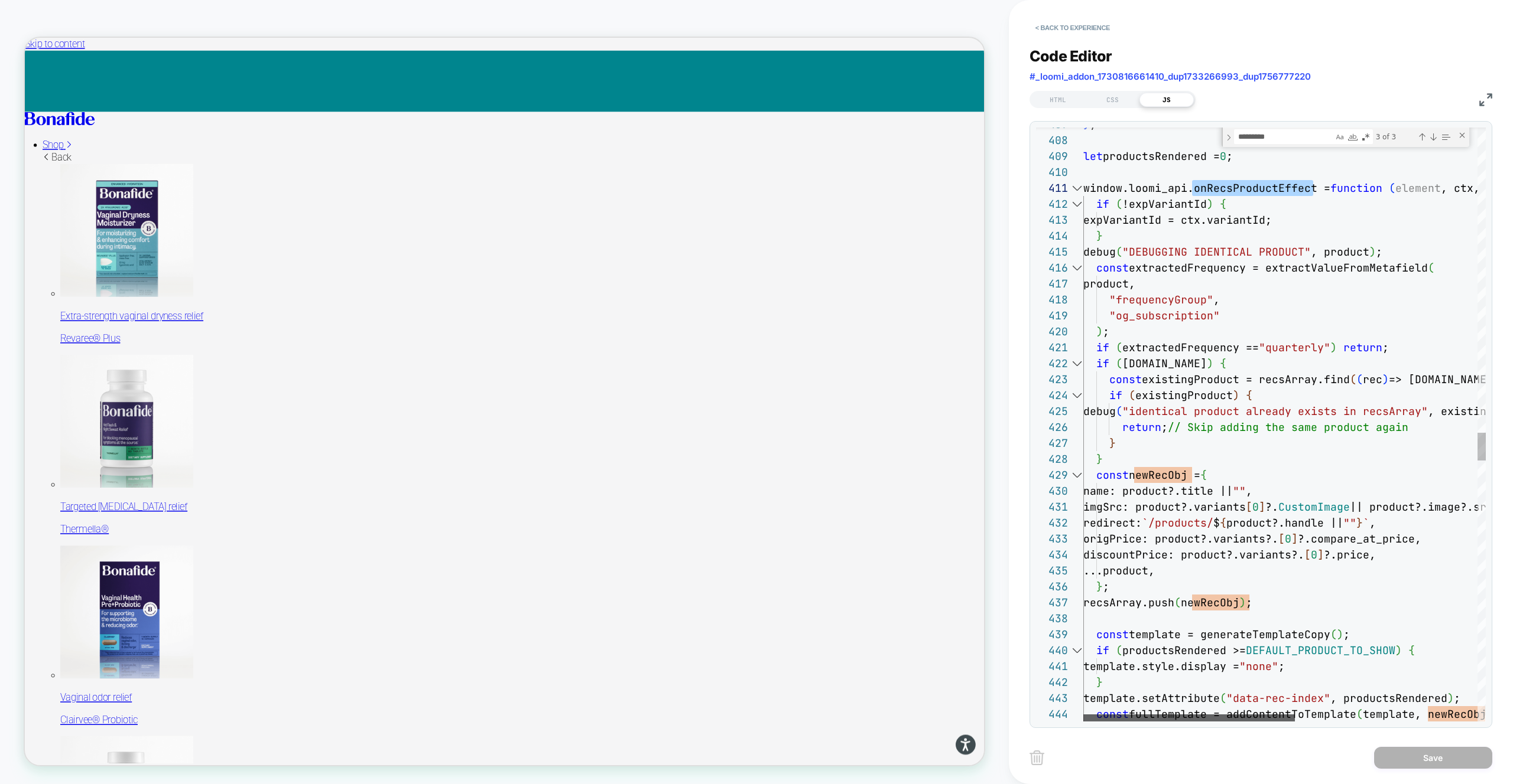
click at [1173, 719] on div at bounding box center [1188, 718] width 211 height 7
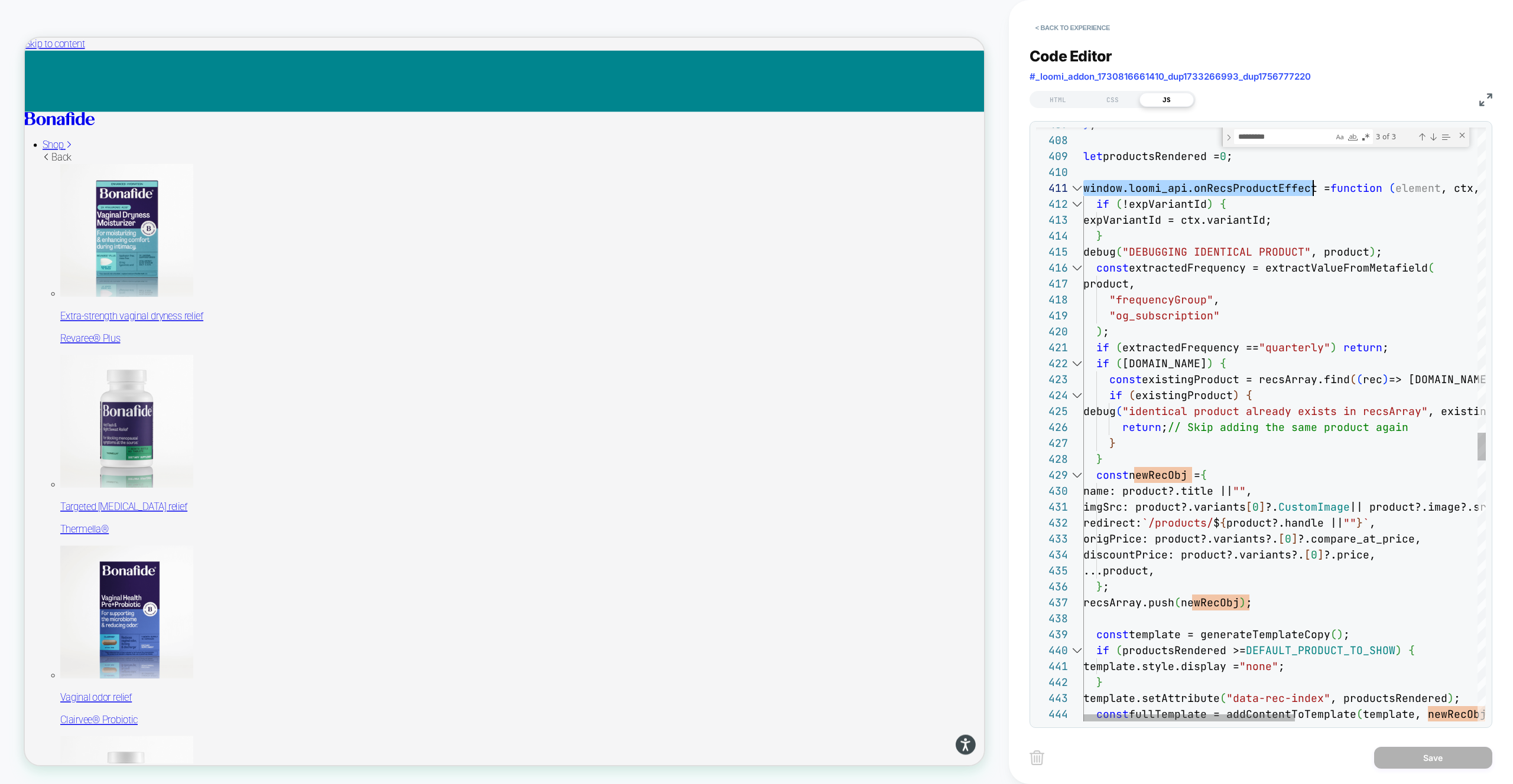
scroll to position [0, 230]
drag, startPoint x: 1084, startPoint y: 189, endPoint x: 1313, endPoint y: 186, distance: 229.0
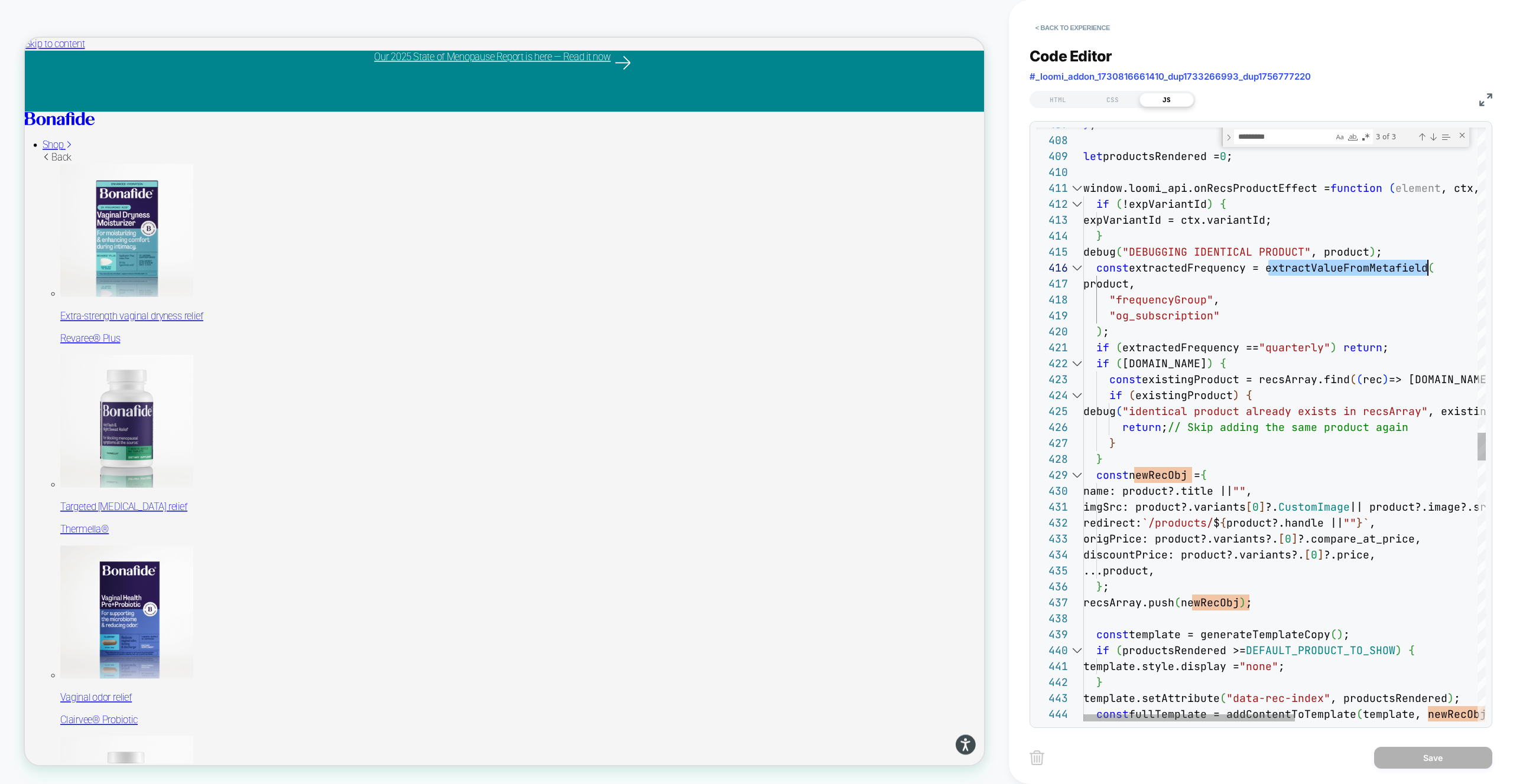
scroll to position [80, 344]
type textarea "**********"
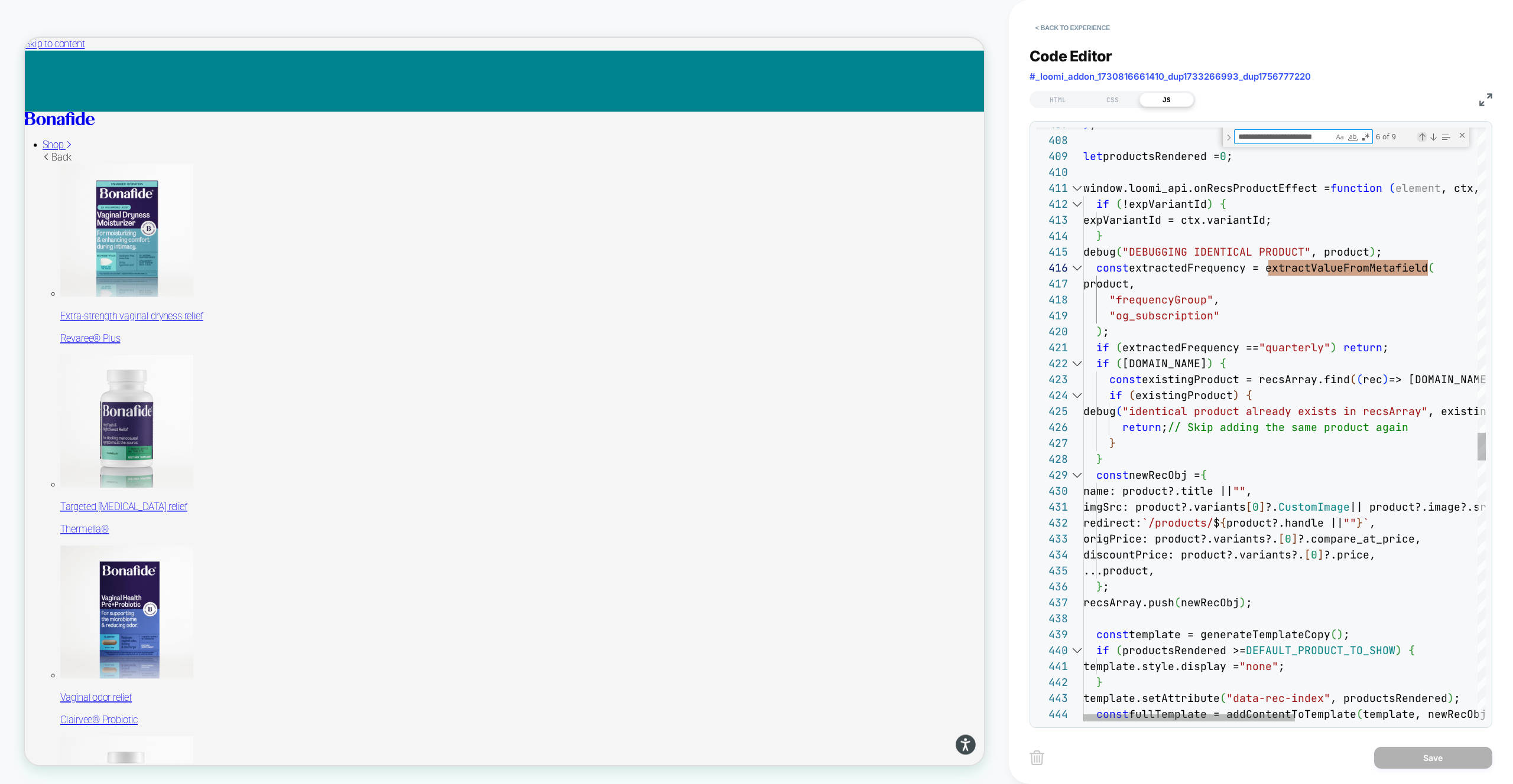
click at [1420, 138] on div "Previous Match (⇧Enter)" at bounding box center [1422, 137] width 10 height 10
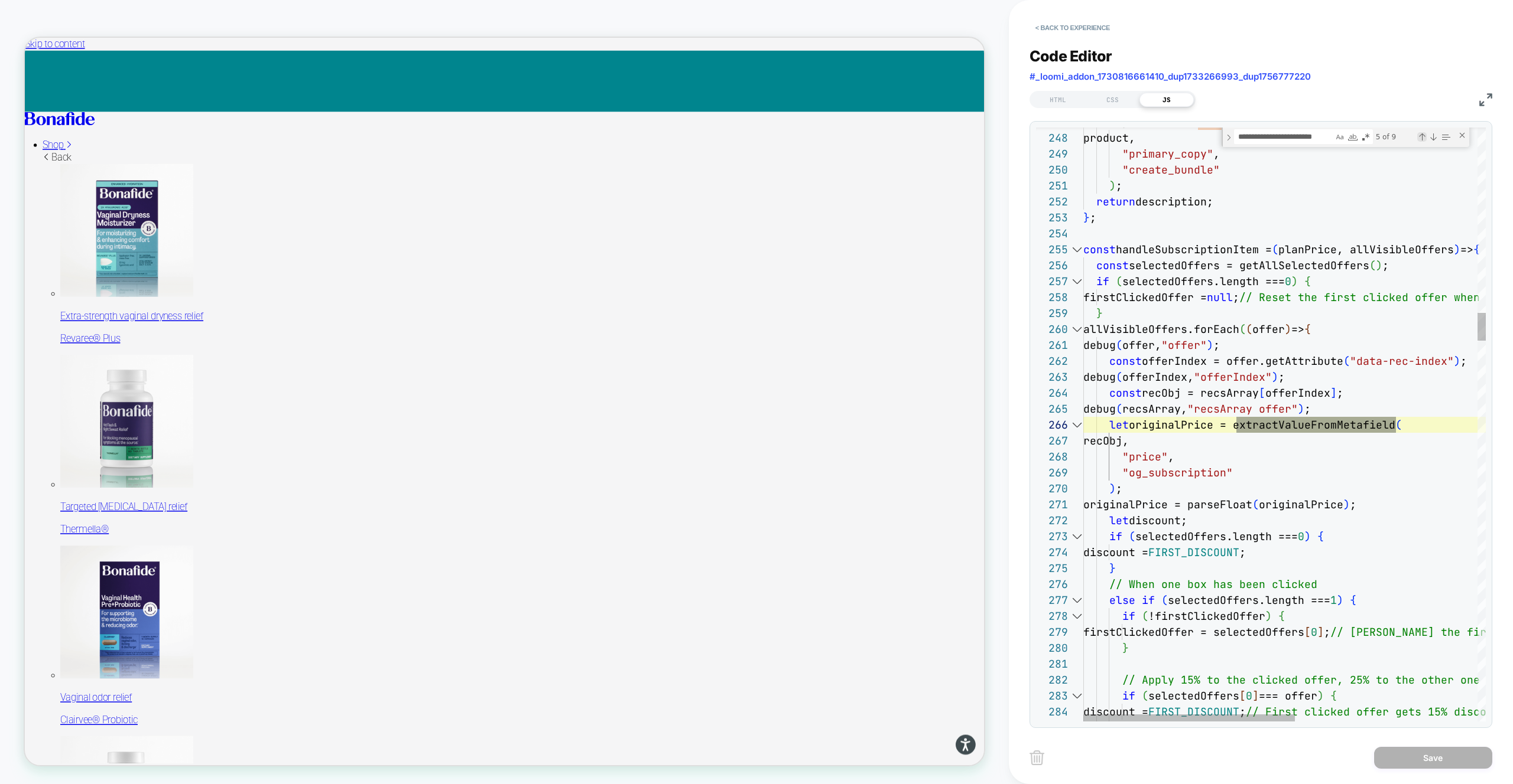
scroll to position [159, 313]
click at [1420, 138] on div "Previous Match (⇧Enter)" at bounding box center [1422, 137] width 10 height 10
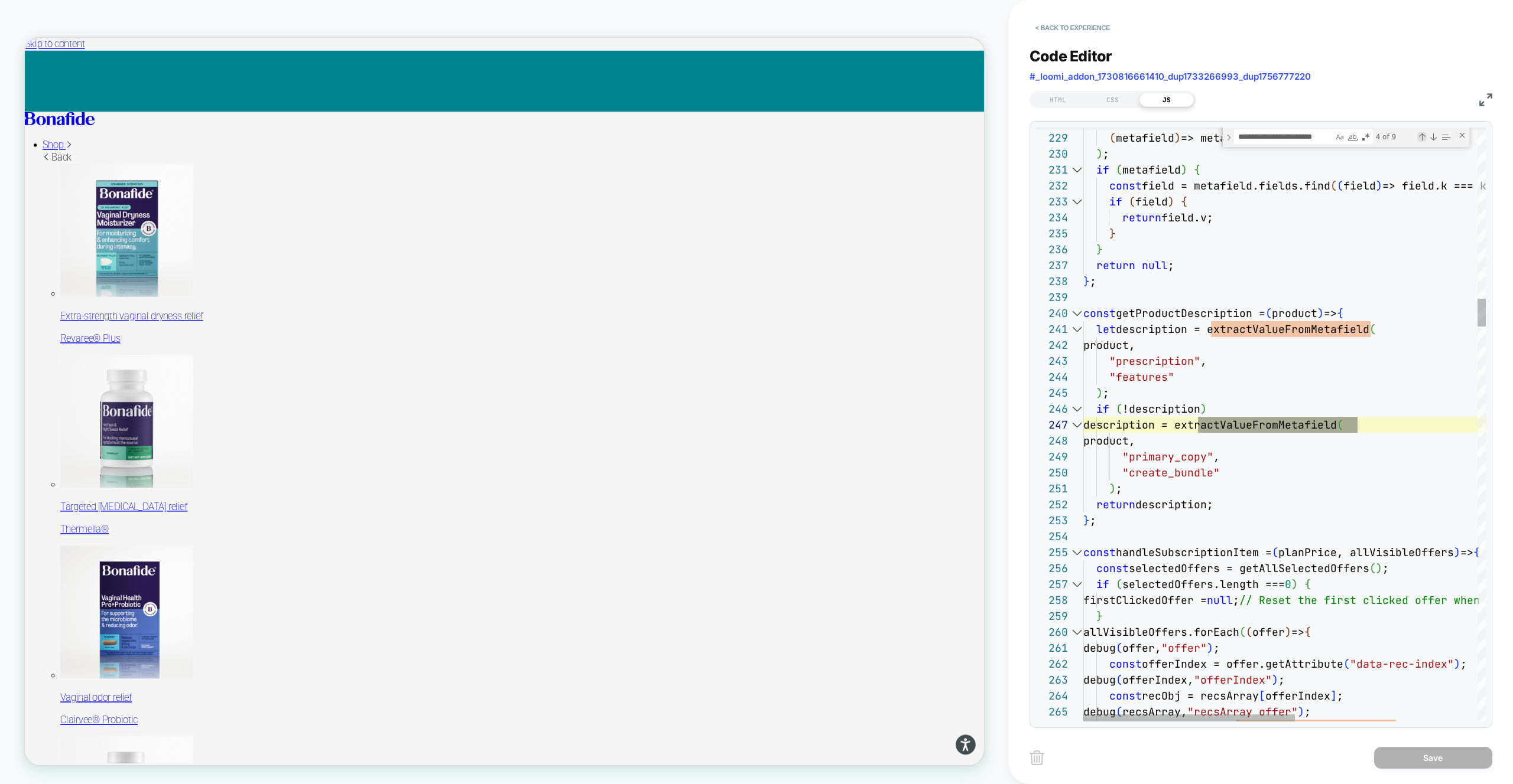
scroll to position [159, 274]
click at [1420, 138] on div "Previous Match (⇧Enter)" at bounding box center [1422, 137] width 10 height 10
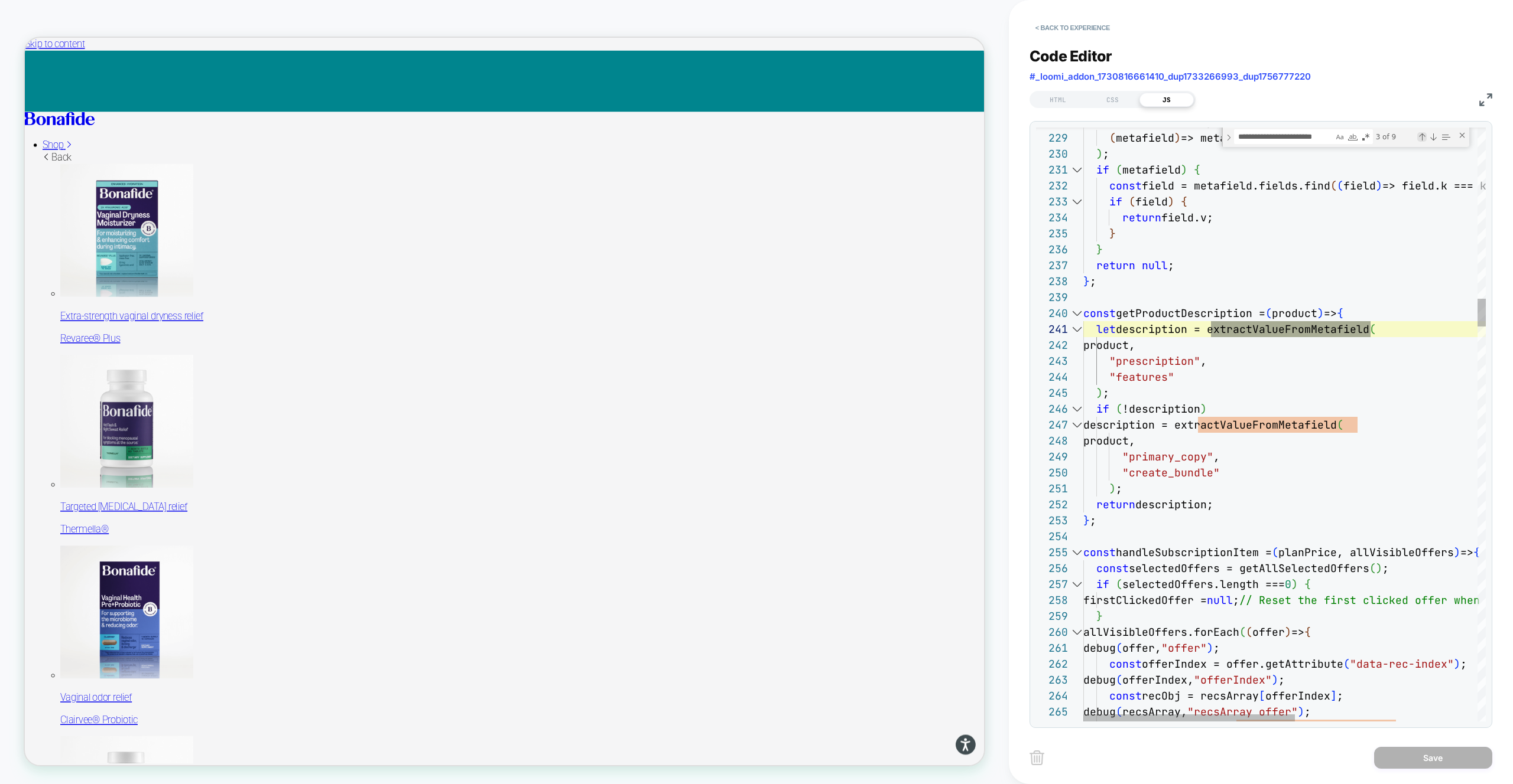
scroll to position [159, 288]
click at [1420, 138] on div "Previous Match (⇧Enter)" at bounding box center [1422, 137] width 10 height 10
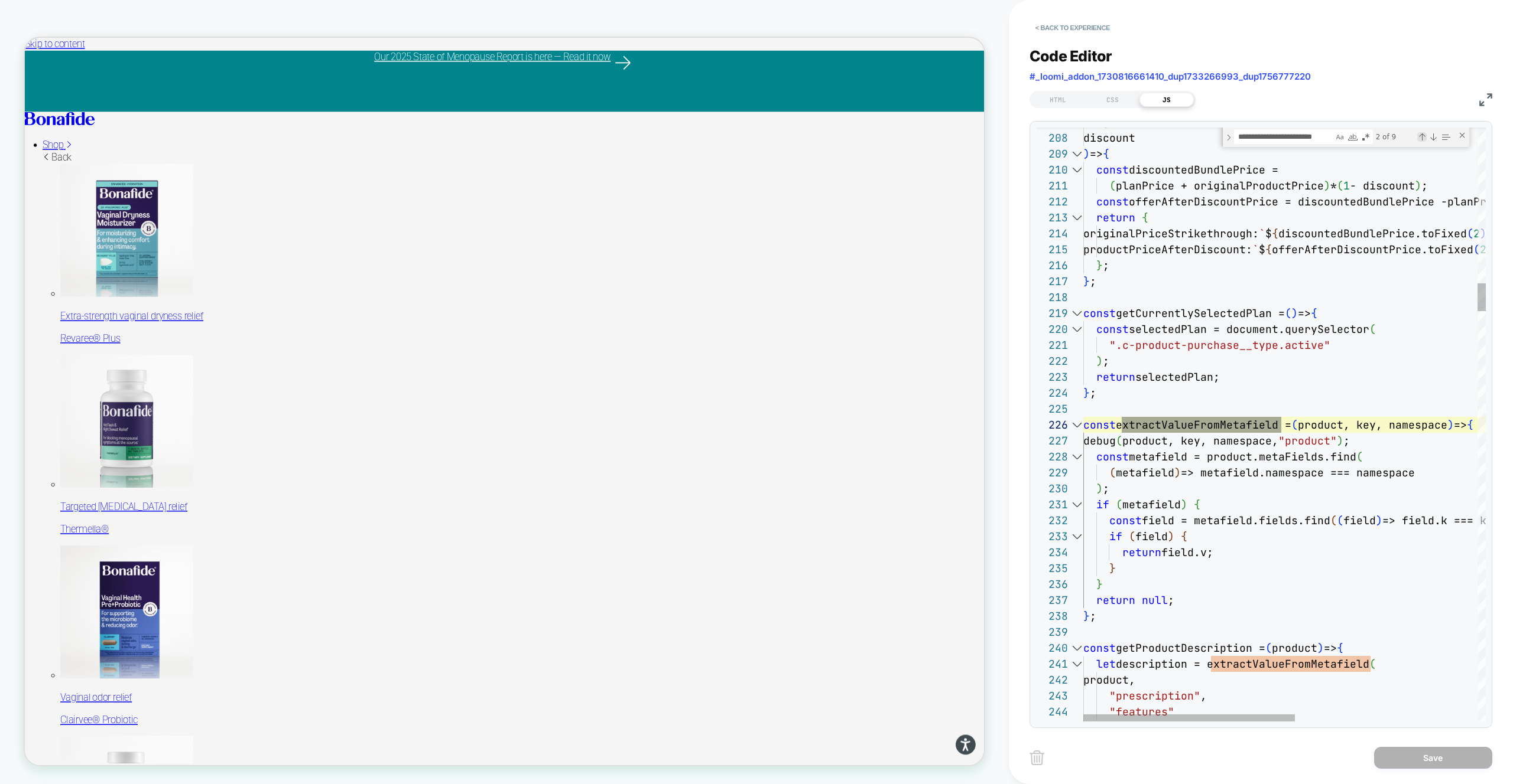
scroll to position [159, 198]
click at [1420, 138] on div "Previous Match (⇧Enter)" at bounding box center [1422, 137] width 10 height 10
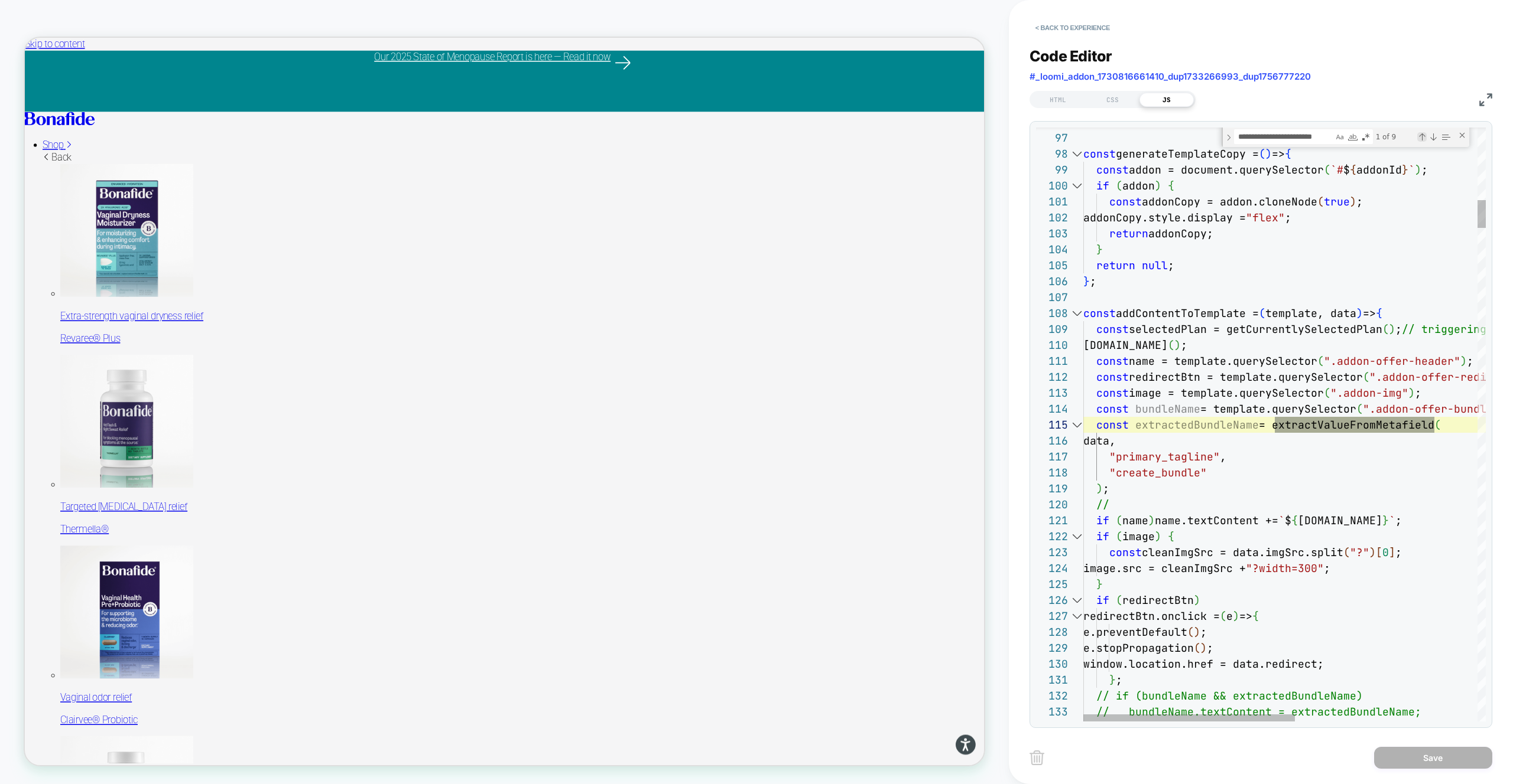
scroll to position [159, 351]
click at [1420, 138] on div "Previous Match (⇧Enter)" at bounding box center [1422, 137] width 10 height 10
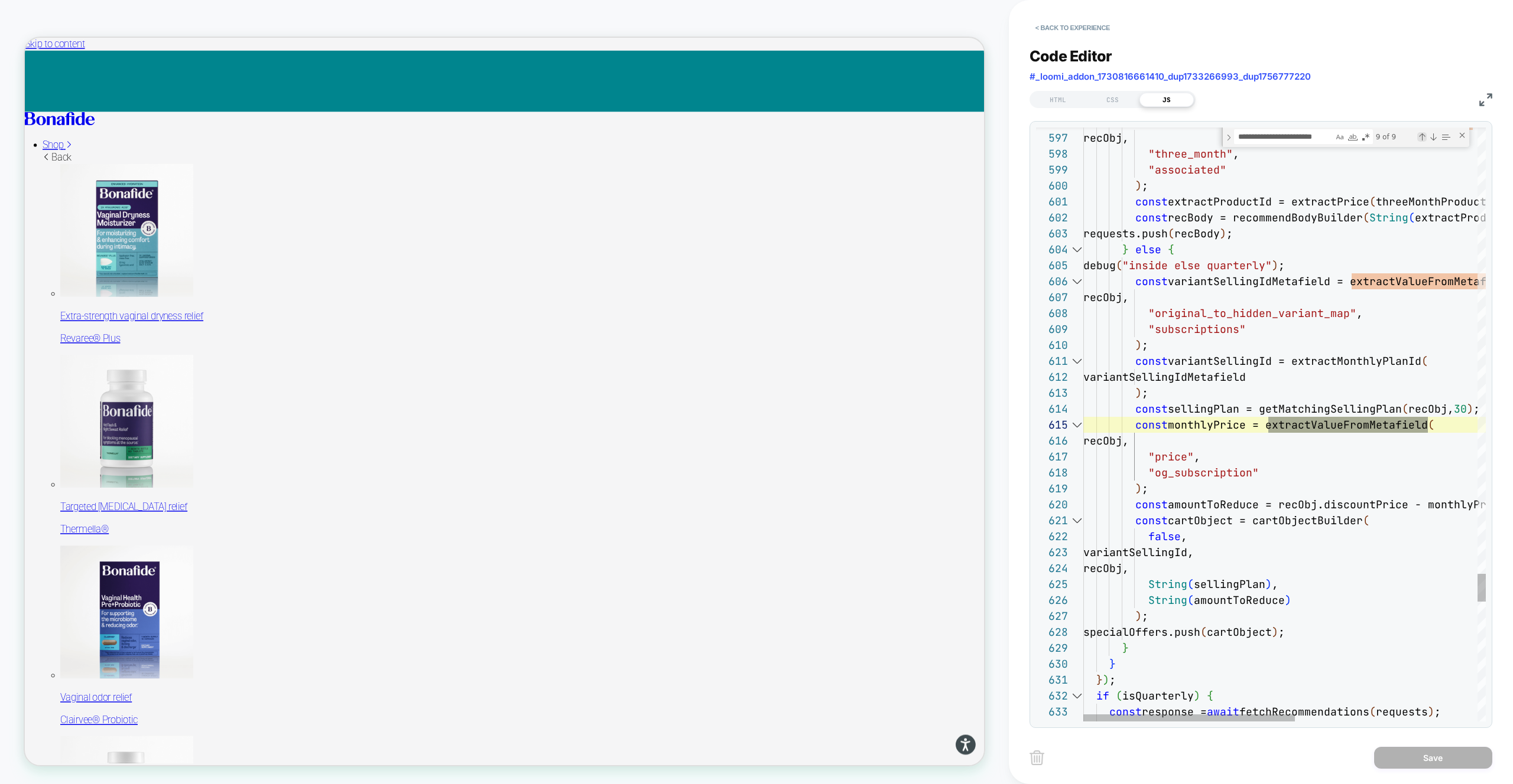
scroll to position [159, 344]
click at [1420, 138] on div "Previous Match (⇧Enter)" at bounding box center [1422, 137] width 10 height 10
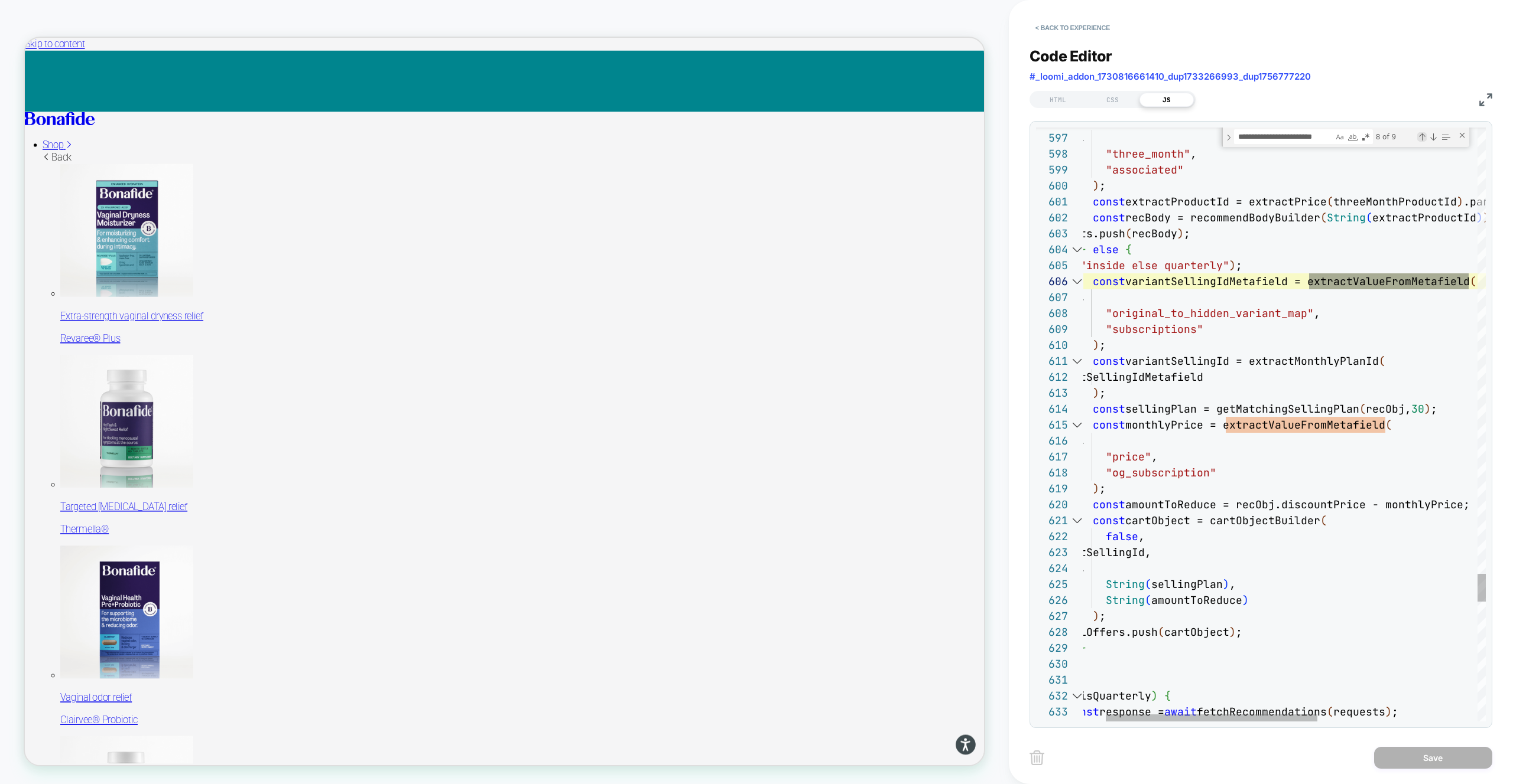
click at [1420, 138] on div "Previous Match (⇧Enter)" at bounding box center [1422, 137] width 10 height 10
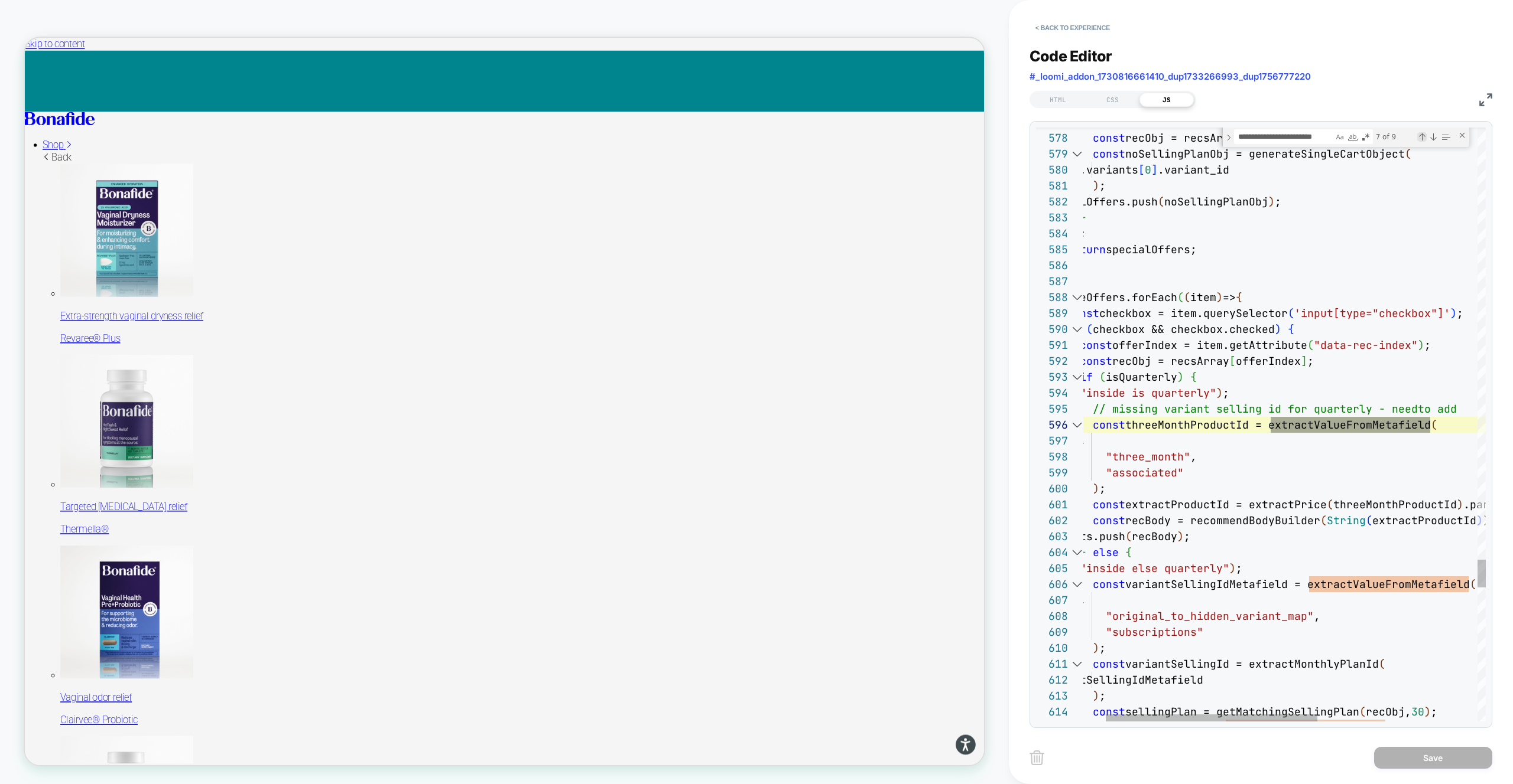
scroll to position [159, 389]
click at [1420, 138] on div "Previous Match (⇧Enter)" at bounding box center [1422, 137] width 10 height 10
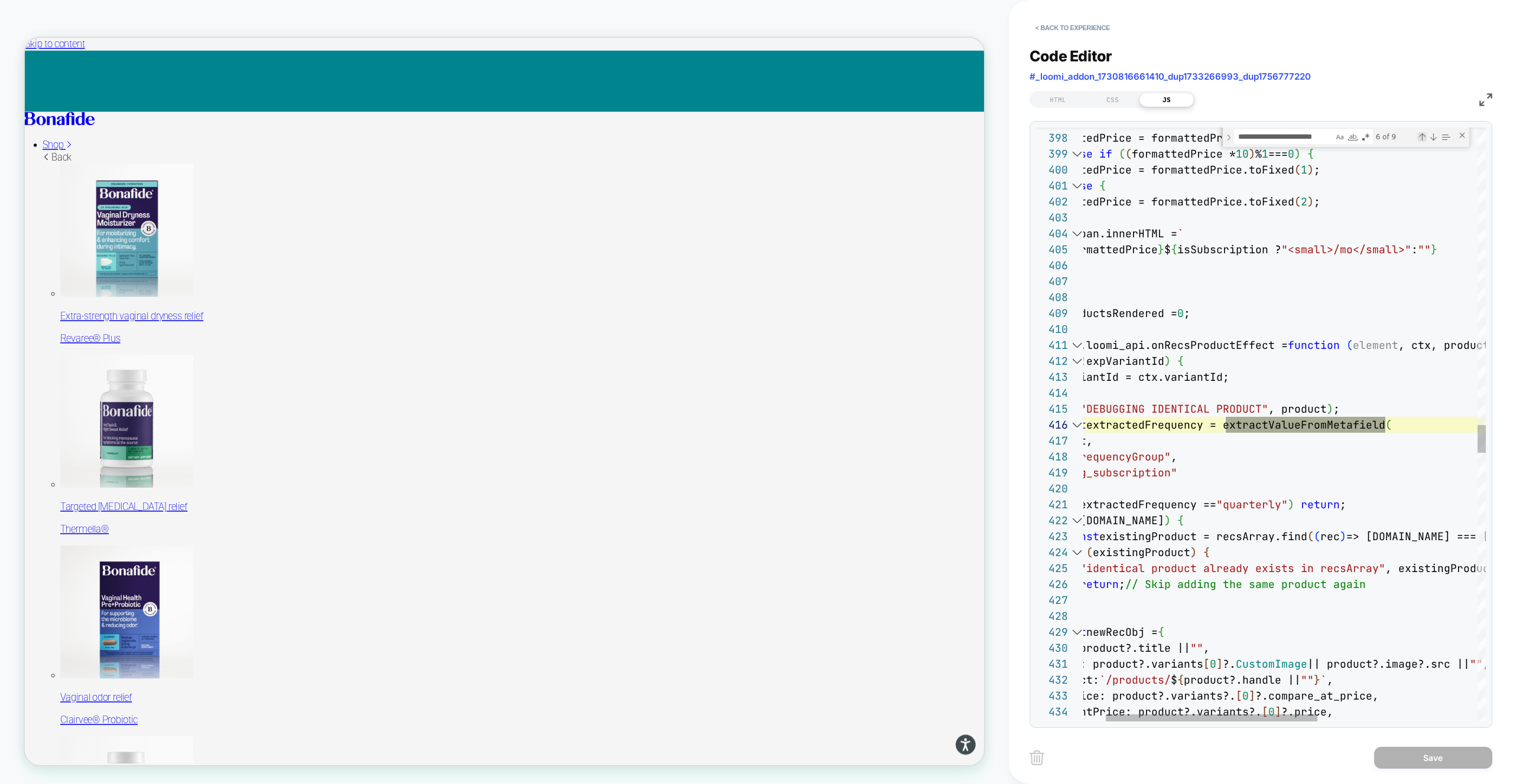
type textarea "**********"
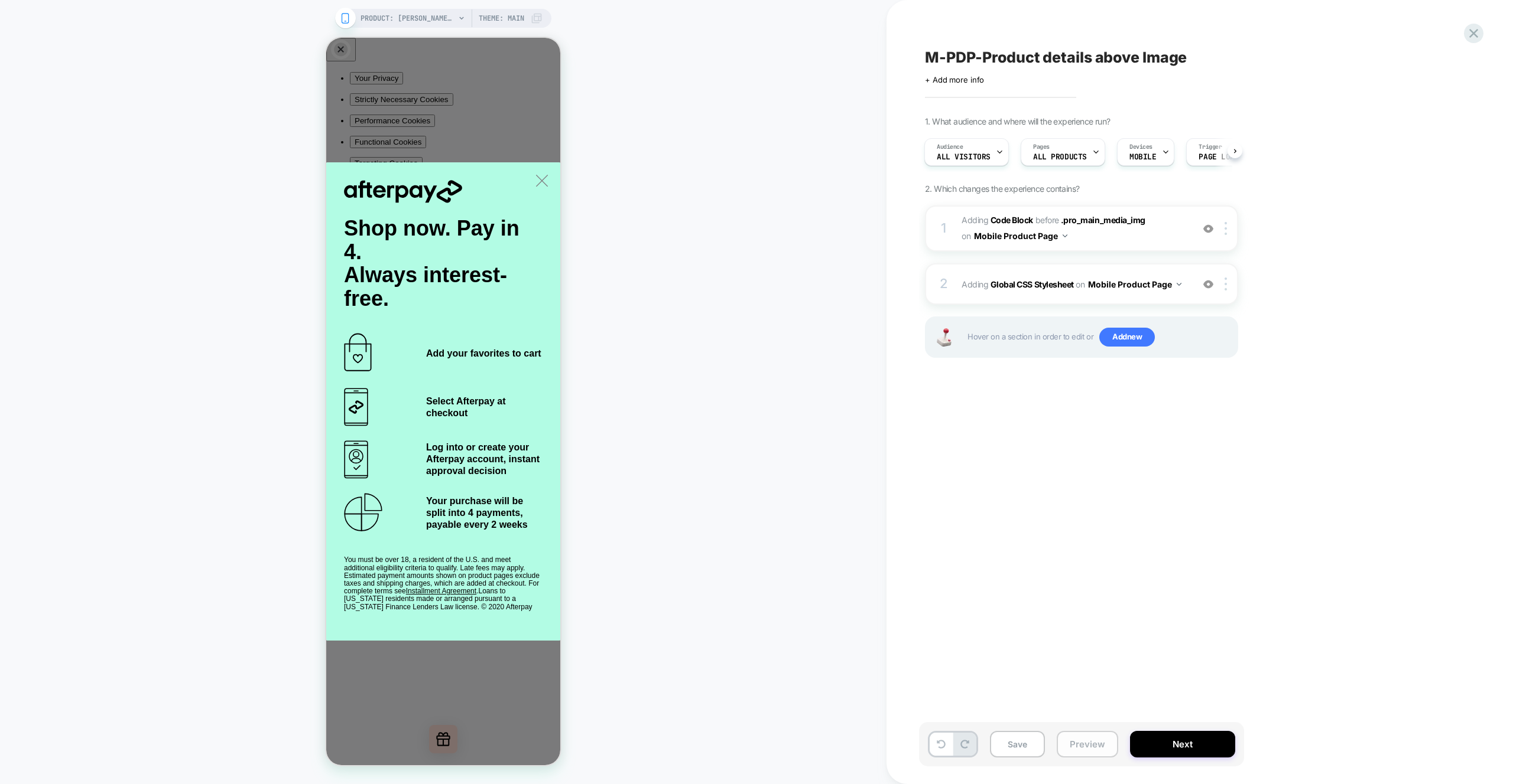
click at [1080, 751] on button "Preview" at bounding box center [1087, 744] width 62 height 26
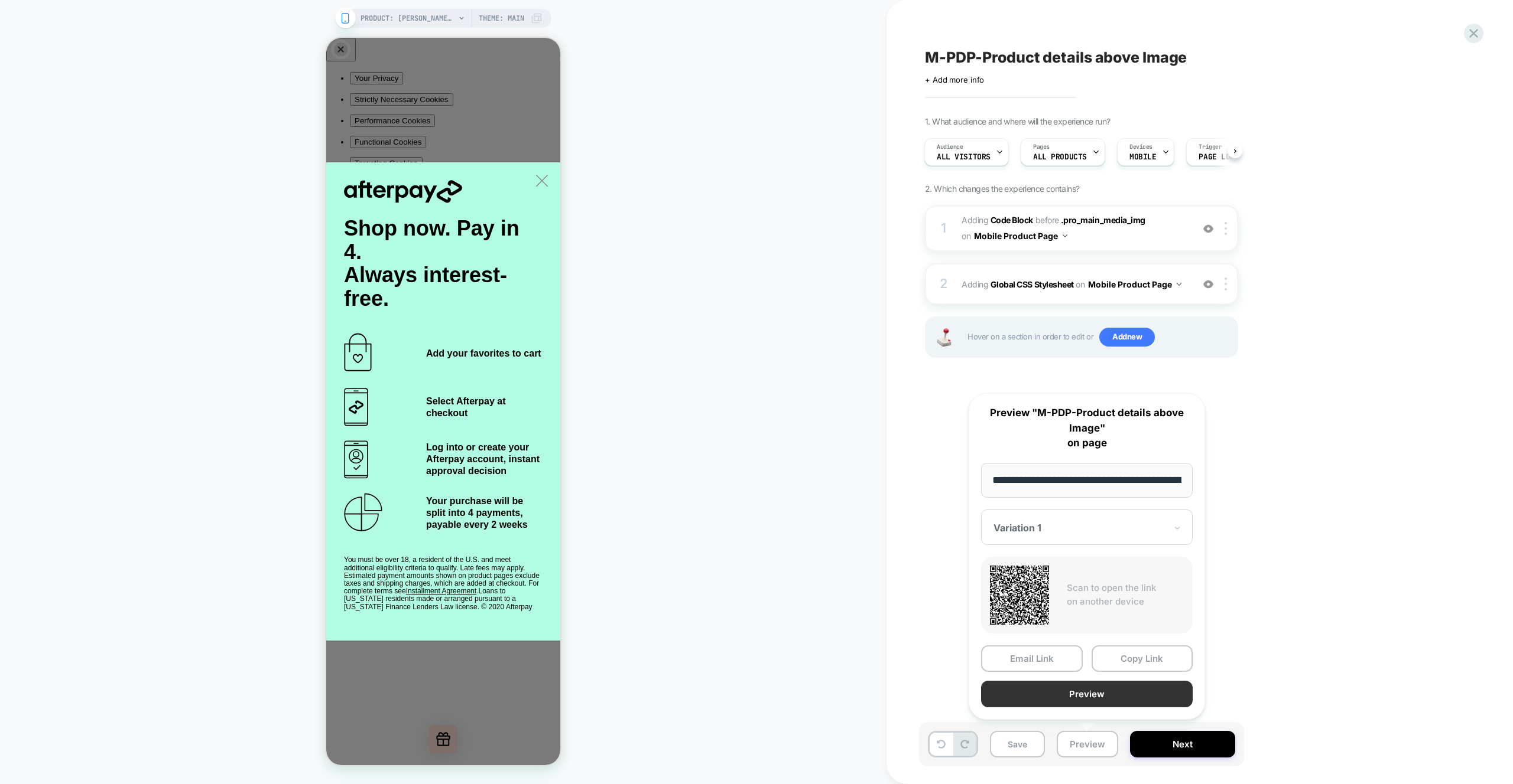
click at [1072, 690] on button "Preview" at bounding box center [1087, 694] width 211 height 26
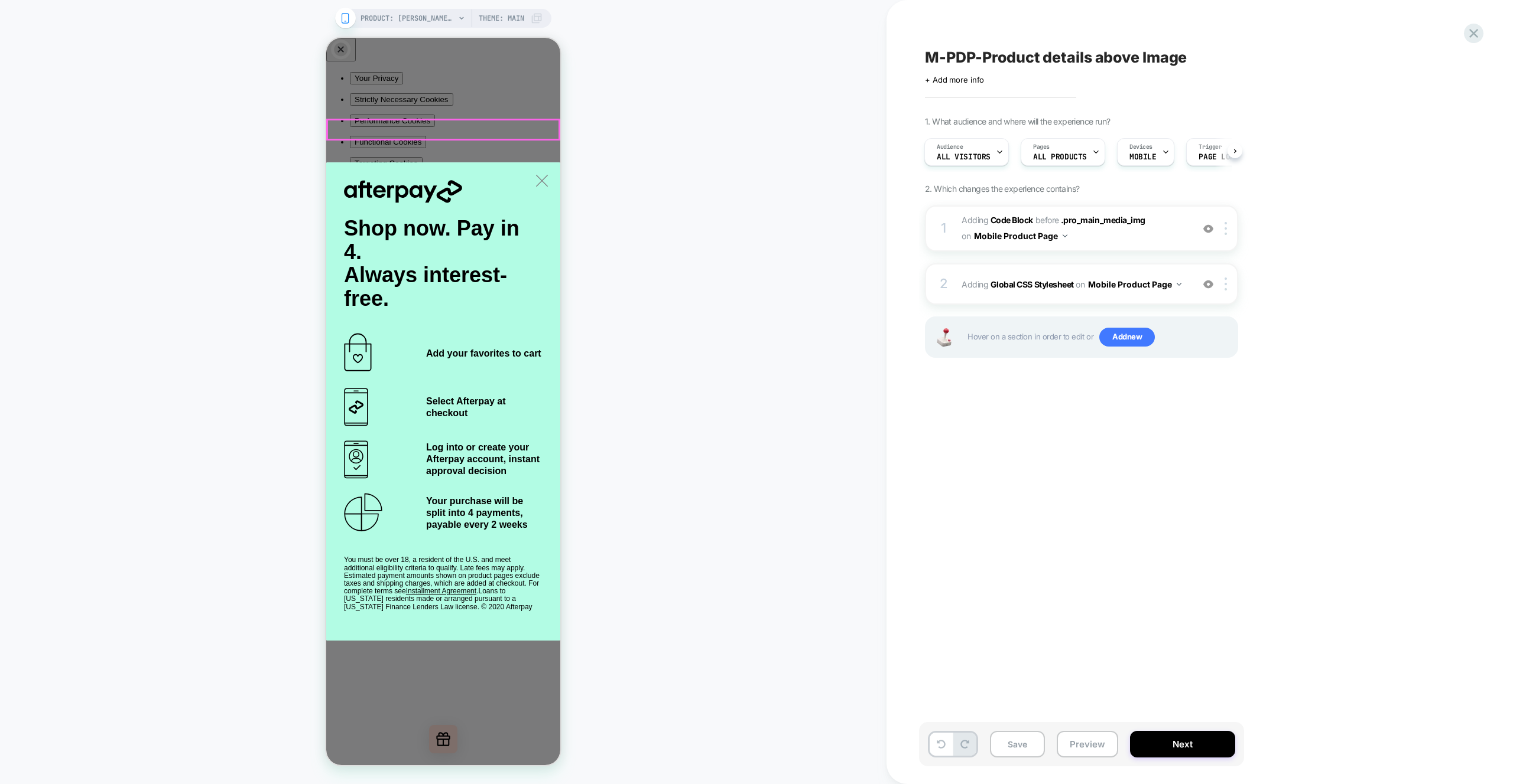
scroll to position [8, 0]
click at [1315, 269] on div "1. What audience and where will the experience run? Audience All Visitors Pages…" at bounding box center [1140, 251] width 431 height 271
click at [1364, 247] on div "M-PDP-Product details above Image Click to edit experience details + Add more i…" at bounding box center [1146, 392] width 443 height 784
click at [1138, 248] on div "1 Adding Code Block BEFORE .pro_main_media_img .pro_main_media_img on Mobile Pr…" at bounding box center [1082, 228] width 313 height 46
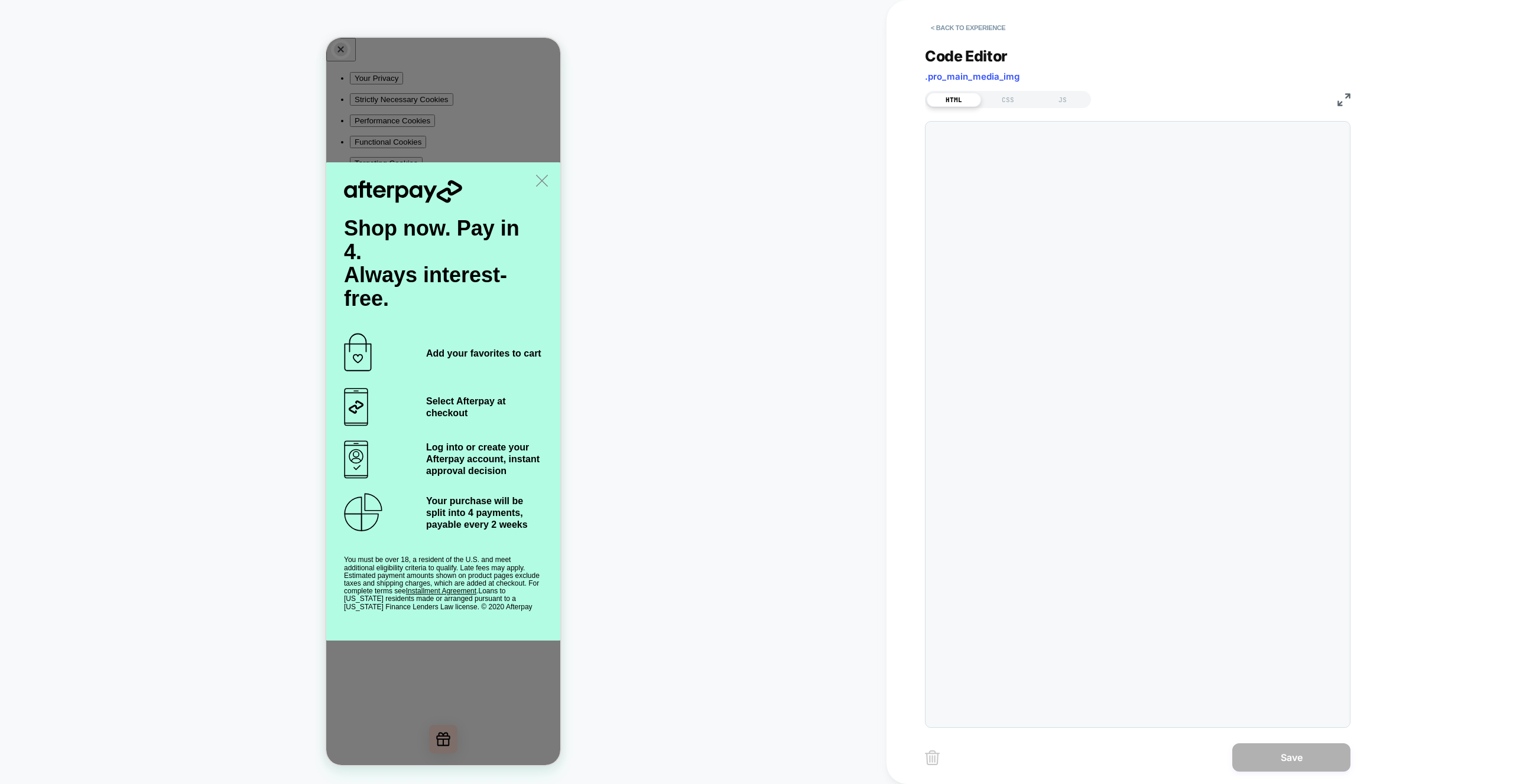
scroll to position [48, 0]
click at [1065, 99] on div "JS" at bounding box center [1062, 100] width 55 height 14
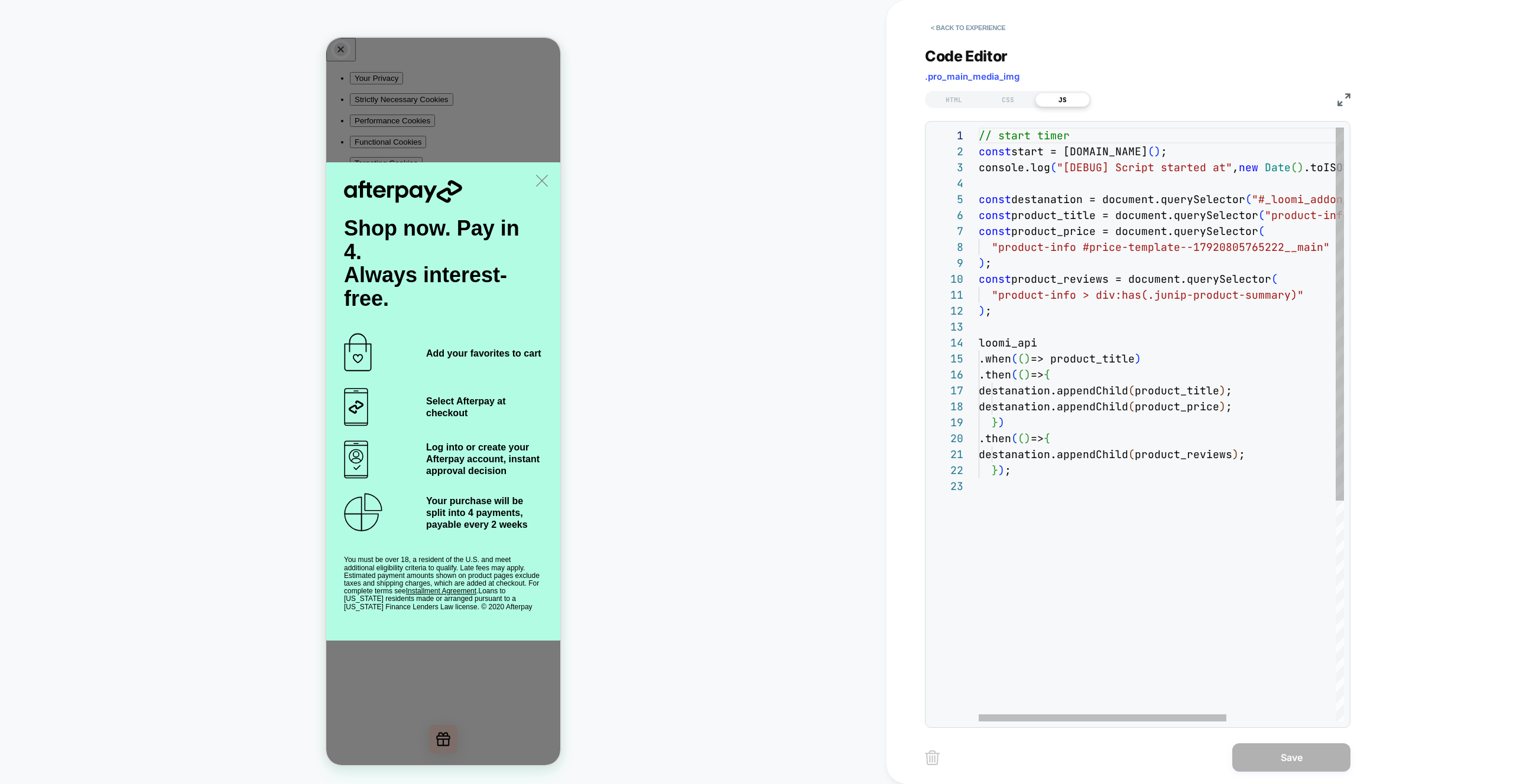
click at [1111, 527] on div "// start timer const start = performance.now ( ) ; console.log ( "[DEBUG] Scrip…" at bounding box center [1240, 599] width 525 height 945
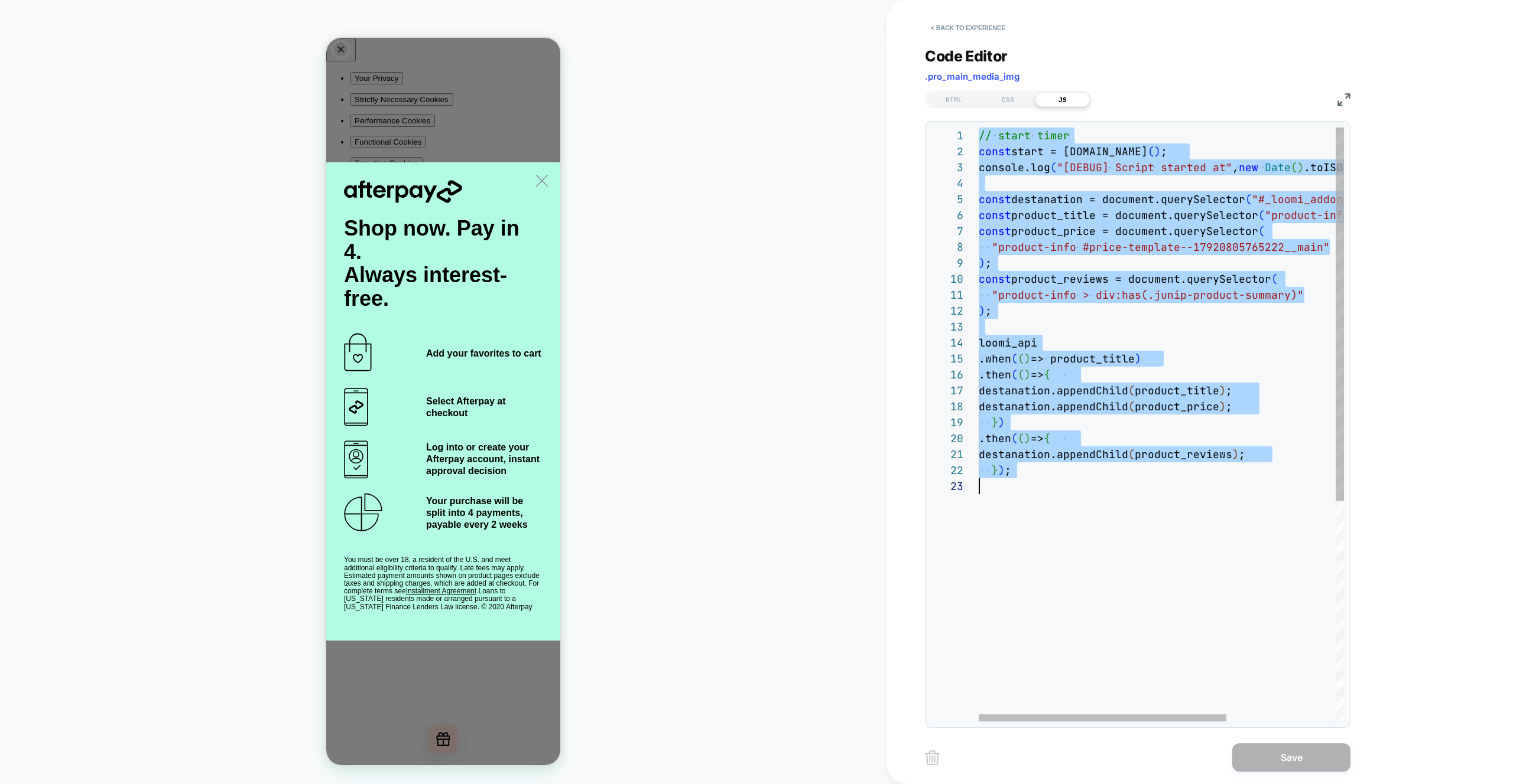
scroll to position [0, 0]
click at [1141, 496] on div "// start timer const start = performance.now ( ) ; console.log ( "[DEBUG] Scrip…" at bounding box center [1240, 599] width 525 height 945
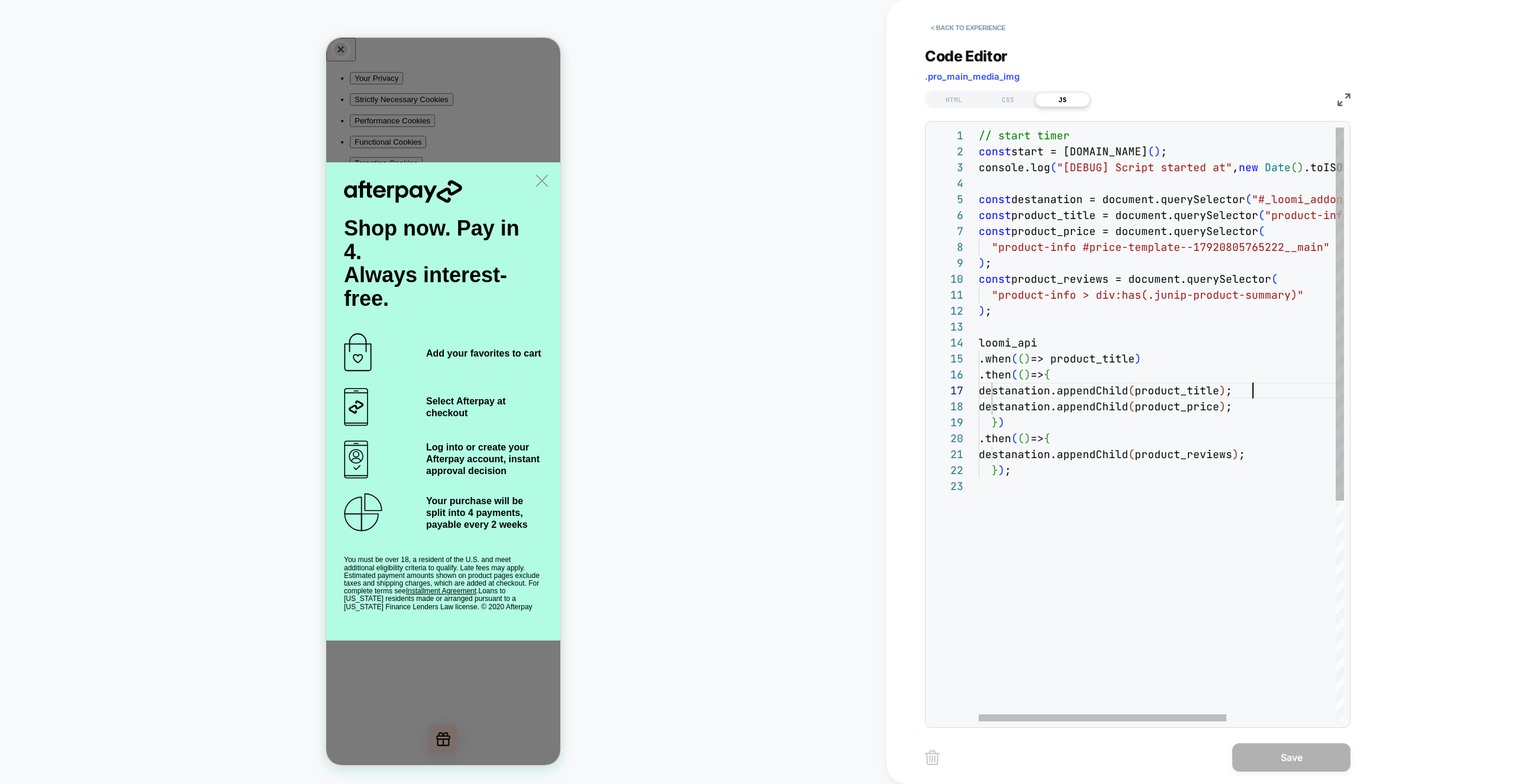
click at [1258, 390] on div "// start timer const start = performance.now ( ) ; console.log ( "[DEBUG] Scrip…" at bounding box center [1240, 599] width 525 height 945
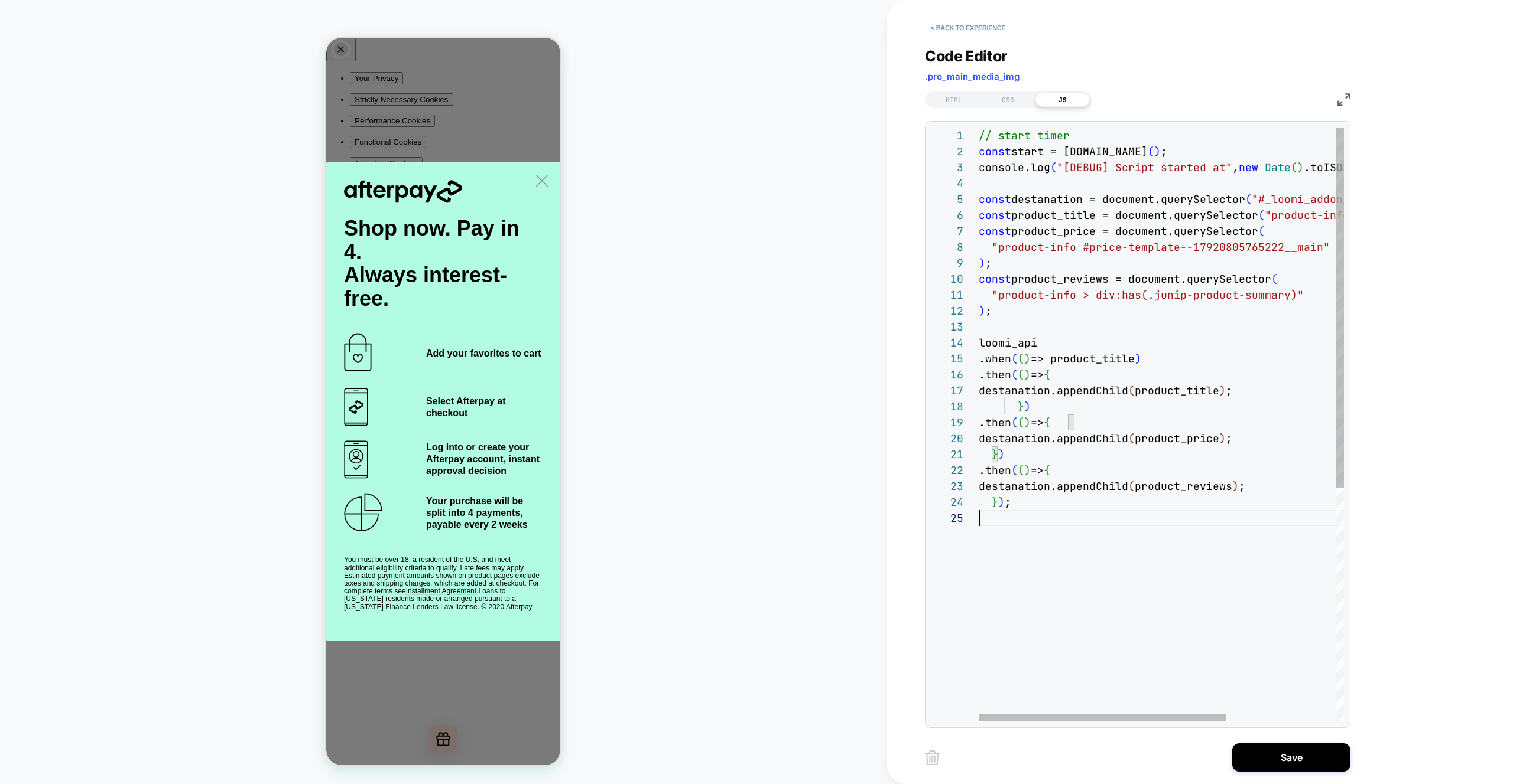
scroll to position [64, 0]
click at [1157, 554] on div "// start timer const start = performance.now ( ) ; console.log ( "[DEBUG] Scrip…" at bounding box center [1240, 615] width 525 height 977
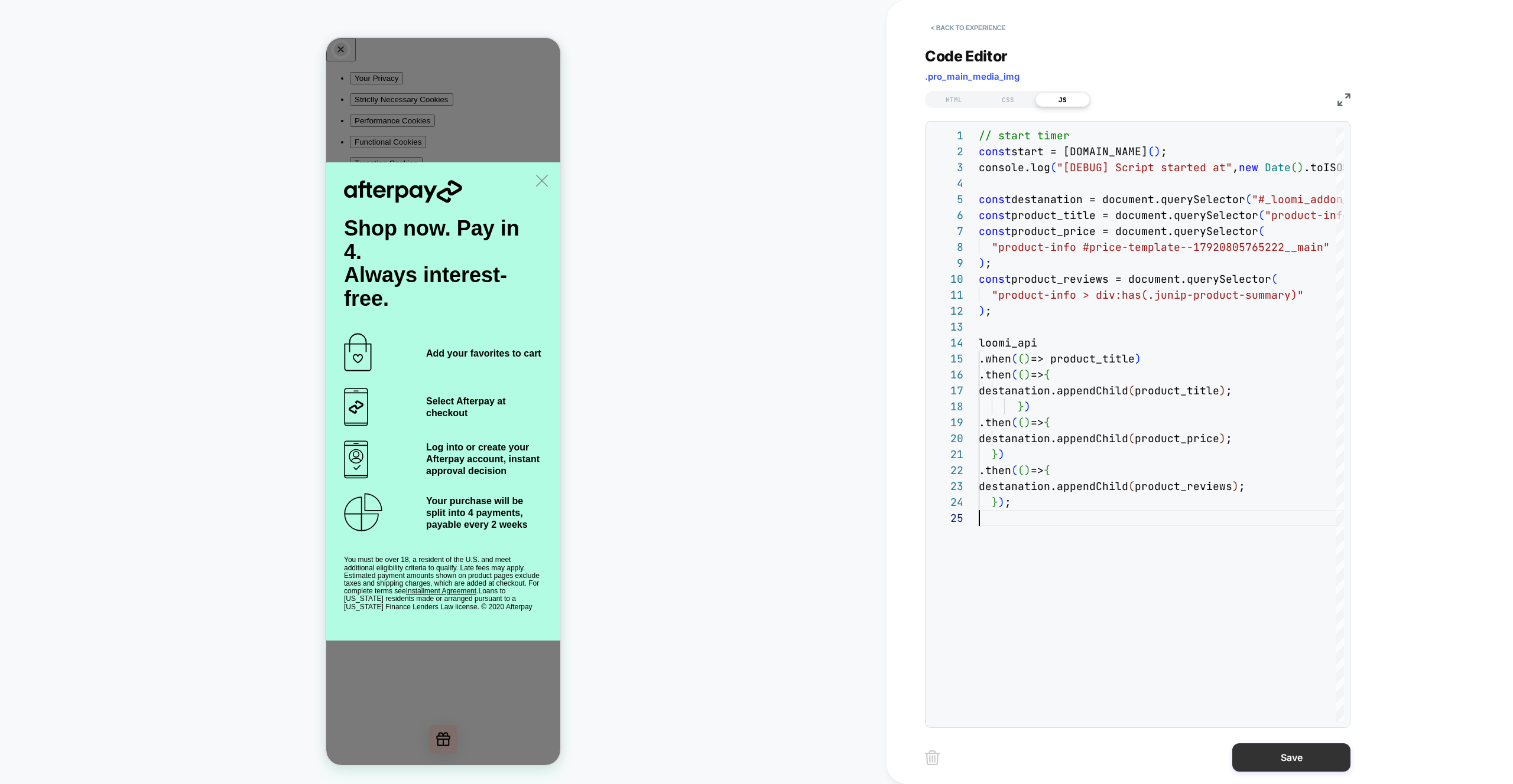
type textarea "**********"
click at [1304, 755] on button "Save" at bounding box center [1291, 758] width 118 height 28
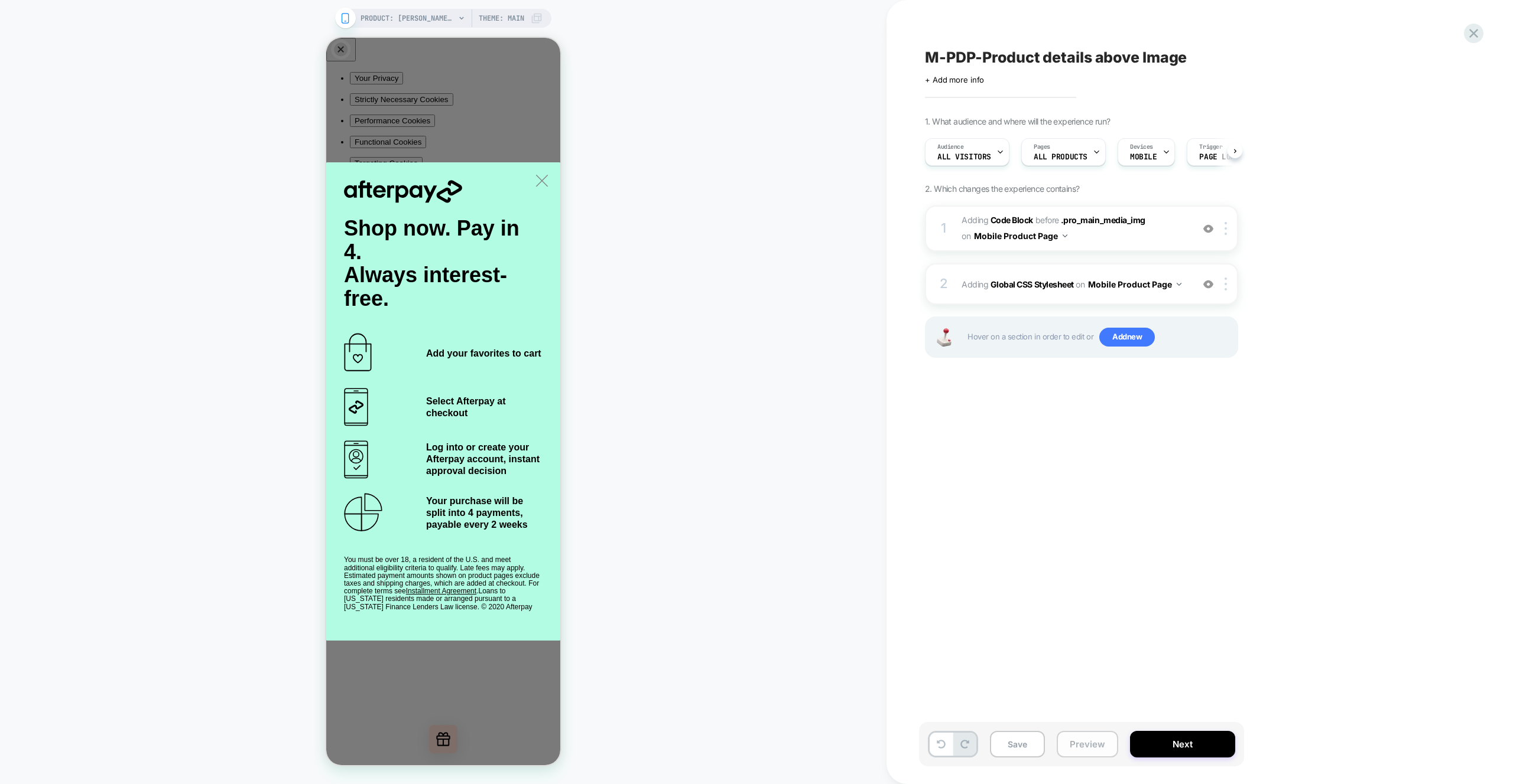
scroll to position [0, 1]
click at [1090, 744] on button "Preview" at bounding box center [1087, 744] width 62 height 26
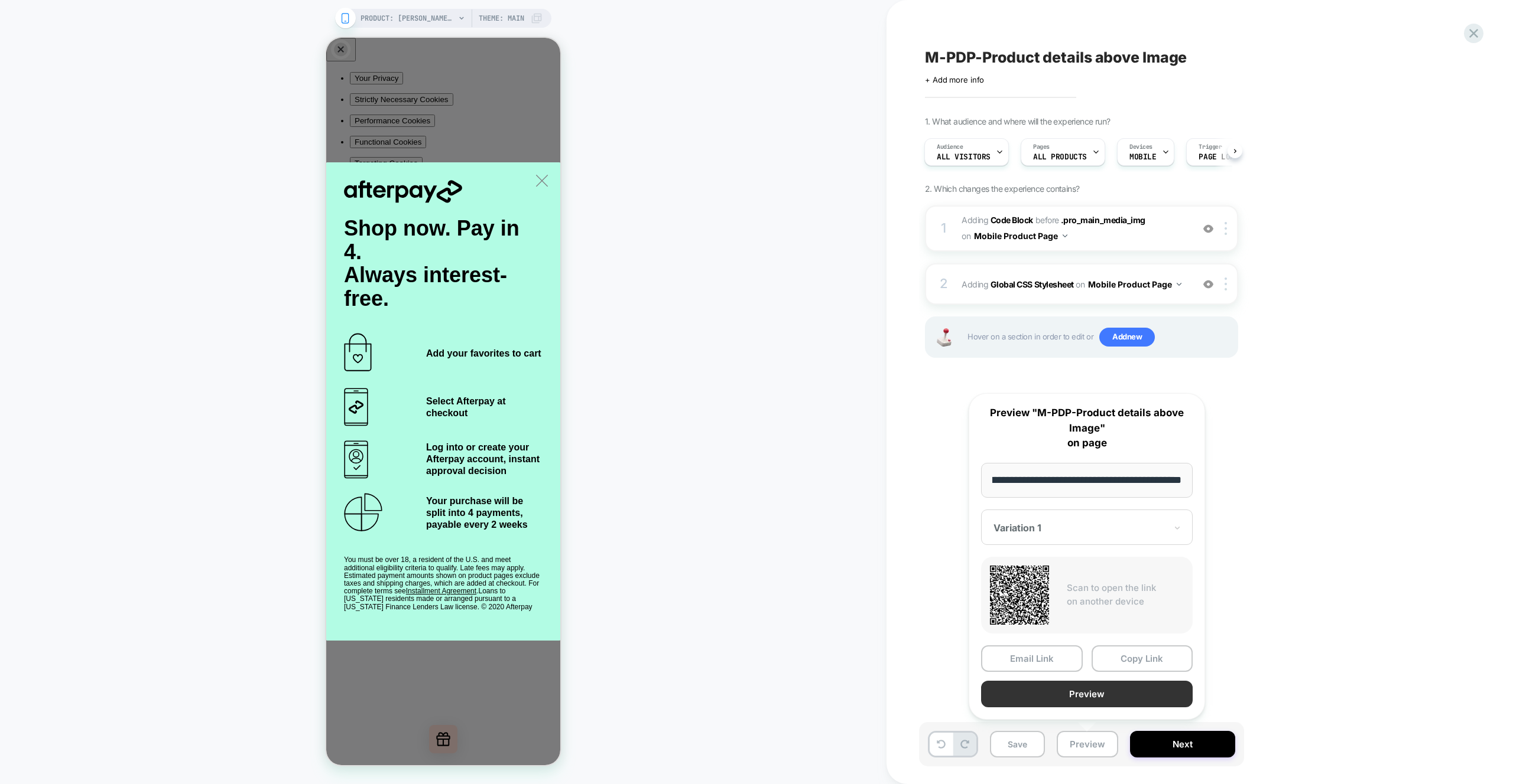
scroll to position [0, 0]
click at [1062, 698] on button "Preview" at bounding box center [1087, 694] width 211 height 26
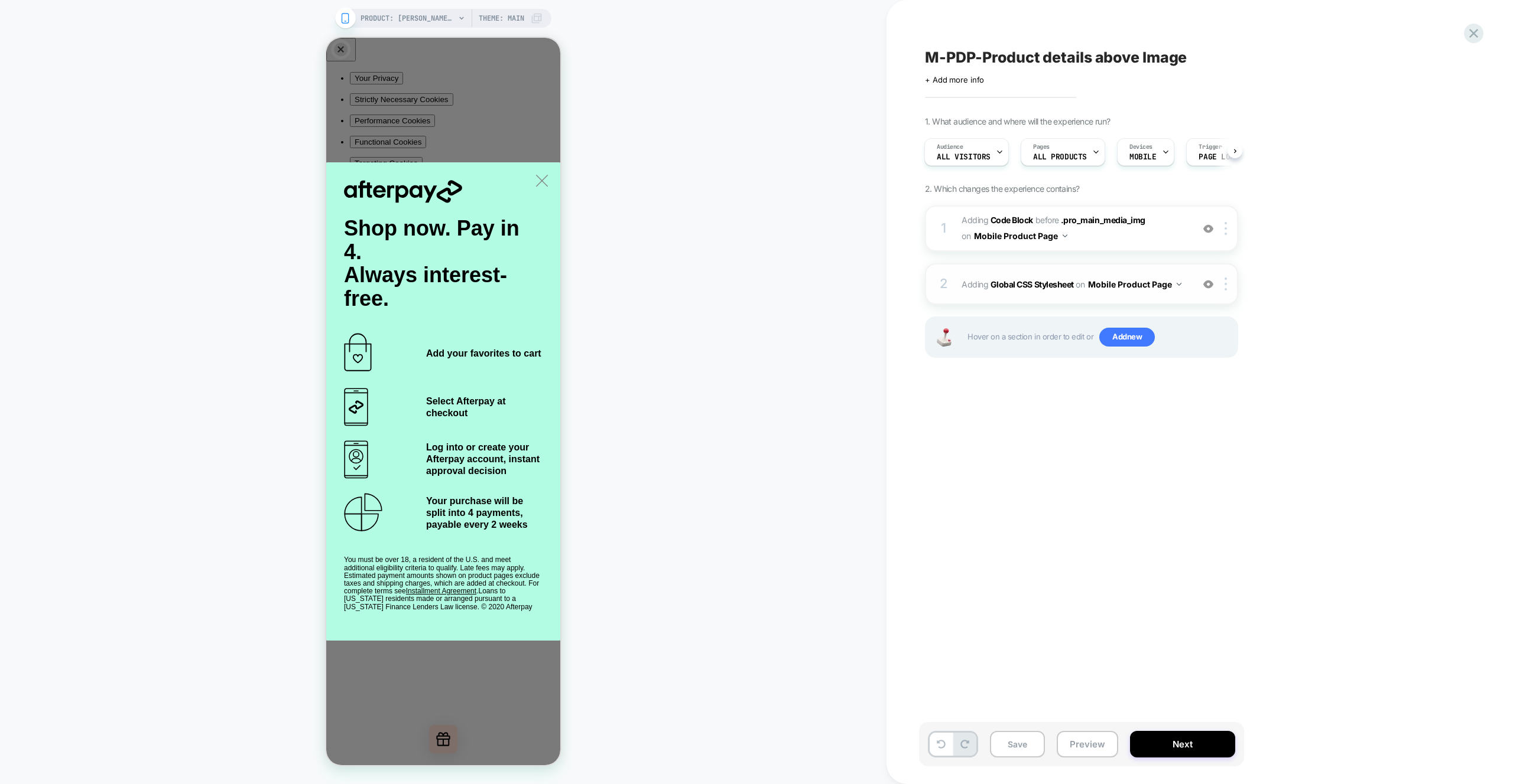
click at [1180, 294] on div "2 Adding Global CSS Stylesheet on Mobile Product Page Add Before Add After Copy…" at bounding box center [1082, 283] width 313 height 41
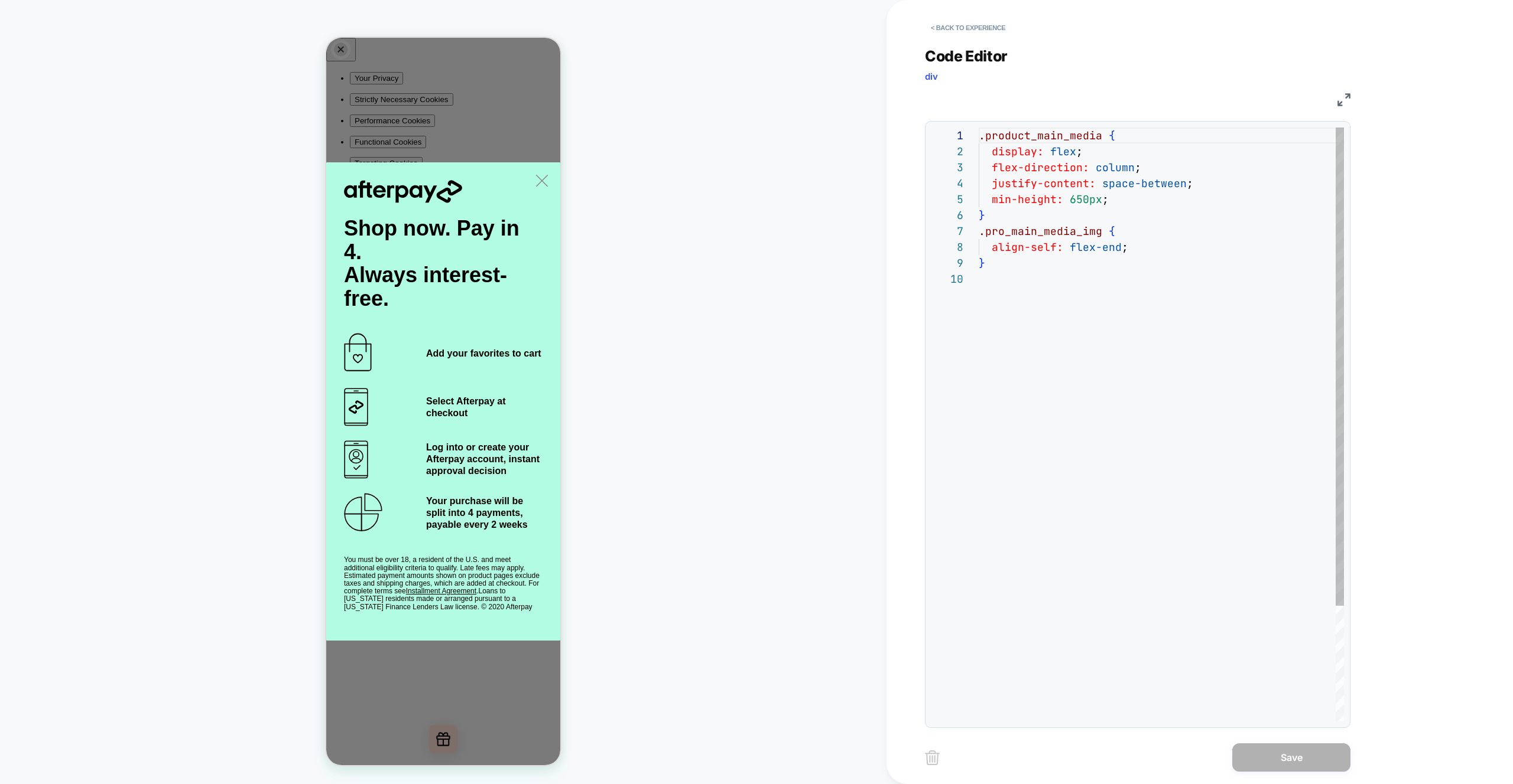
scroll to position [144, 0]
click at [1061, 276] on div ".product_main_media { display: flex ; flex-direction: column ; justify-content:…" at bounding box center [1160, 496] width 365 height 738
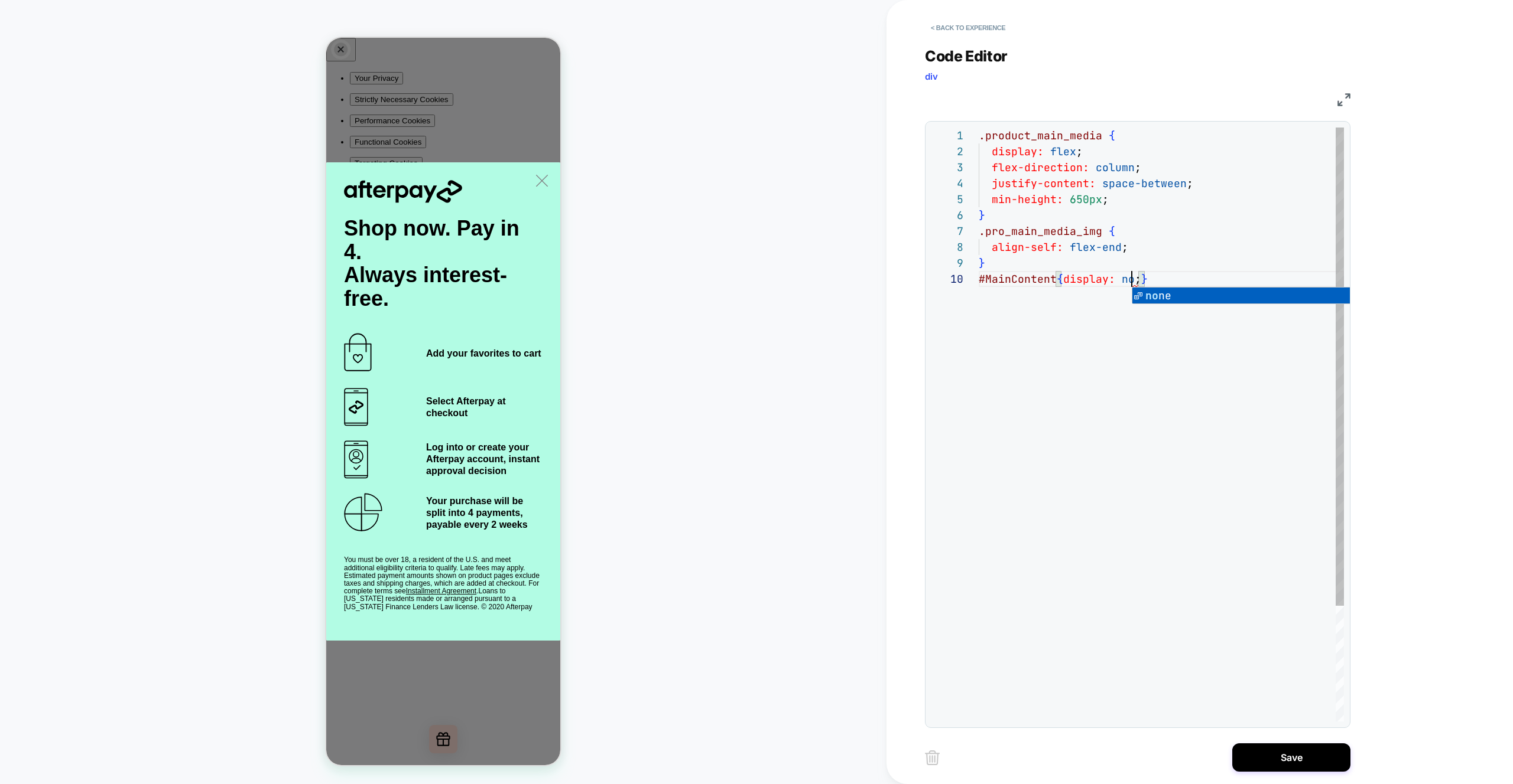
scroll to position [144, 166]
click at [1091, 276] on div ".product_main_media { display: flex ; flex-direction: column ; justify-content:…" at bounding box center [1160, 496] width 365 height 738
click at [1127, 279] on div ".product_main_media { display: flex ; flex-direction: column ; justify-content:…" at bounding box center [1160, 496] width 365 height 738
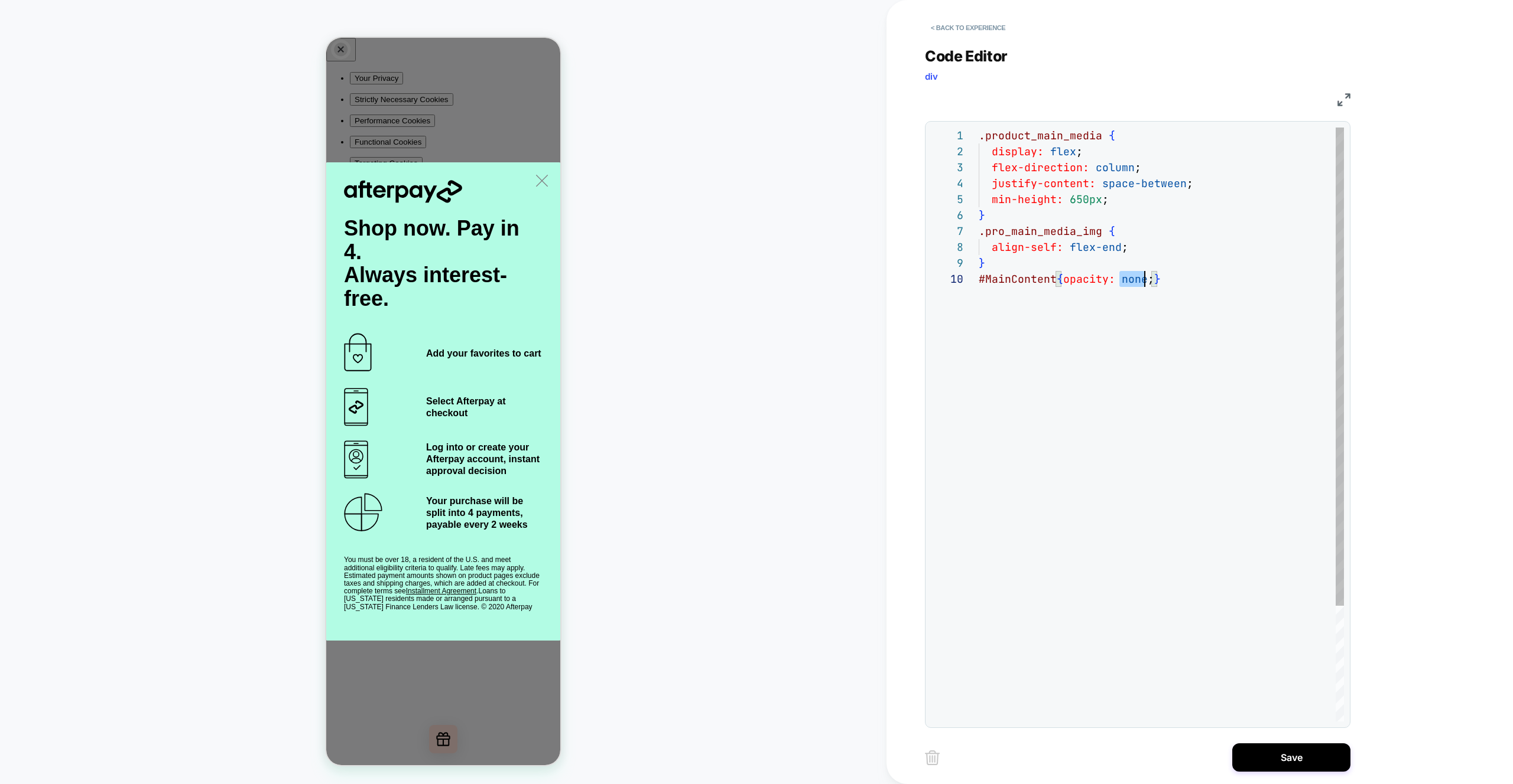
click at [1127, 279] on div ".product_main_media { display: flex ; flex-direction: column ; justify-content:…" at bounding box center [1160, 496] width 365 height 738
click at [1148, 277] on div ".product_main_media { display: flex ; flex-direction: column ; justify-content:…" at bounding box center [1160, 496] width 365 height 738
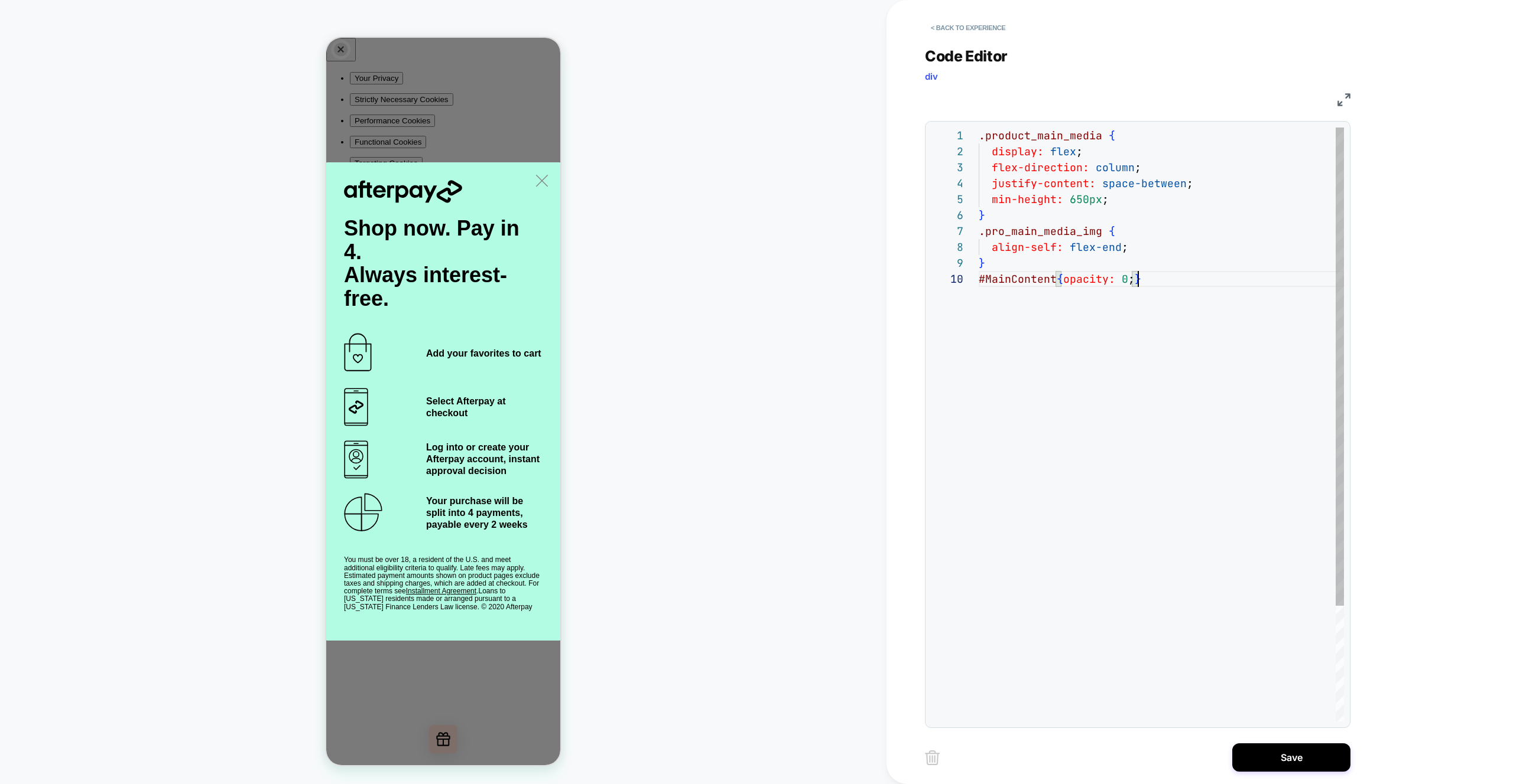
click at [1148, 277] on div ".product_main_media { display: flex ; flex-direction: column ; justify-content:…" at bounding box center [1160, 496] width 365 height 738
click at [1134, 307] on div ".product_main_media { display: flex ; flex-direction: column ; justify-content:…" at bounding box center [1160, 496] width 365 height 738
click at [1145, 280] on div ".product_main_media { display: flex ; flex-direction: column ; justify-content:…" at bounding box center [1160, 496] width 365 height 738
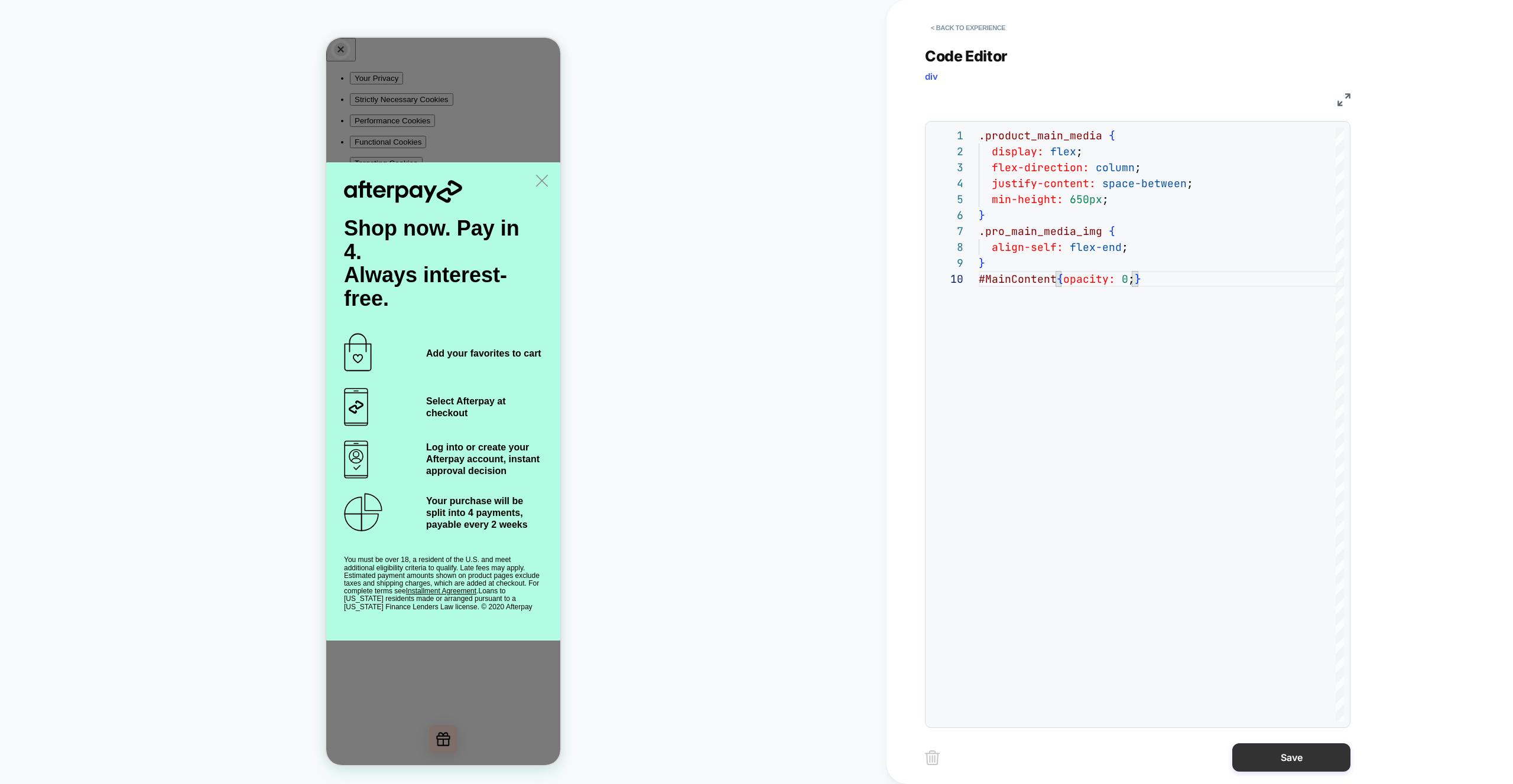
type textarea "**********"
click at [1264, 754] on button "Save" at bounding box center [1291, 758] width 118 height 28
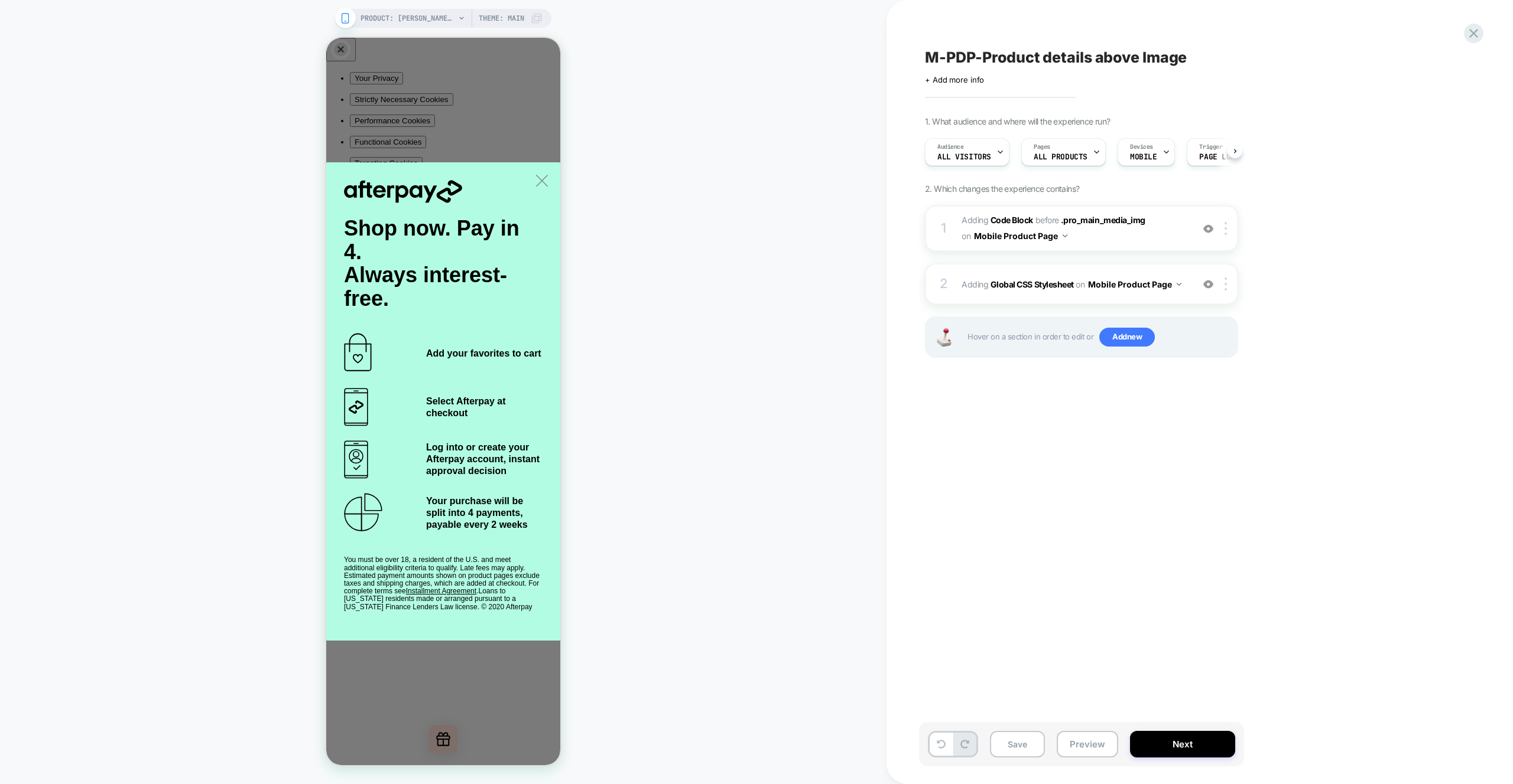
scroll to position [0, 1]
click at [1152, 235] on span "Adding Code Block BEFORE .pro_main_media_img .pro_main_media_img on Mobile Prod…" at bounding box center [1074, 228] width 225 height 32
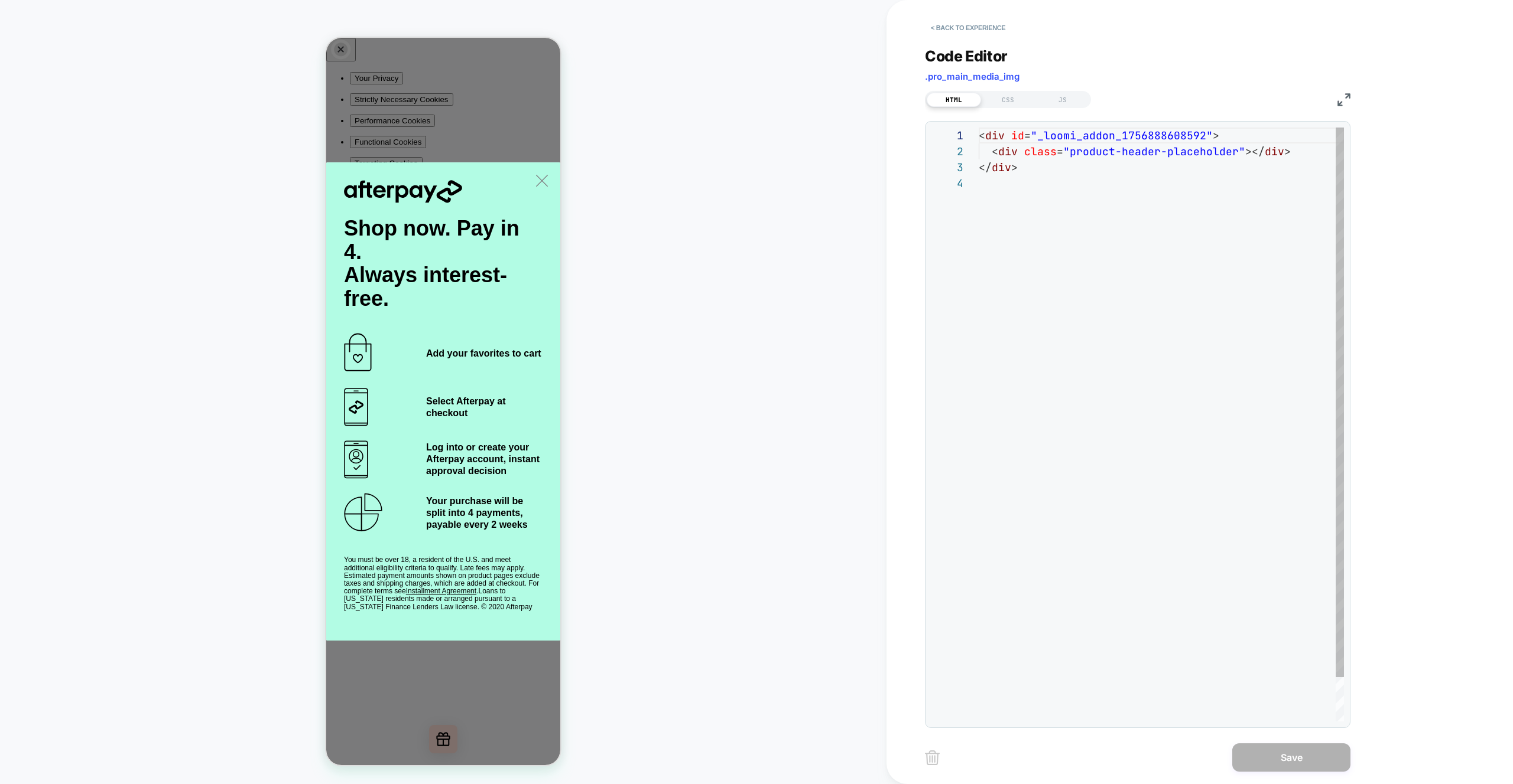
scroll to position [48, 0]
click at [1073, 96] on div "JS" at bounding box center [1062, 100] width 55 height 14
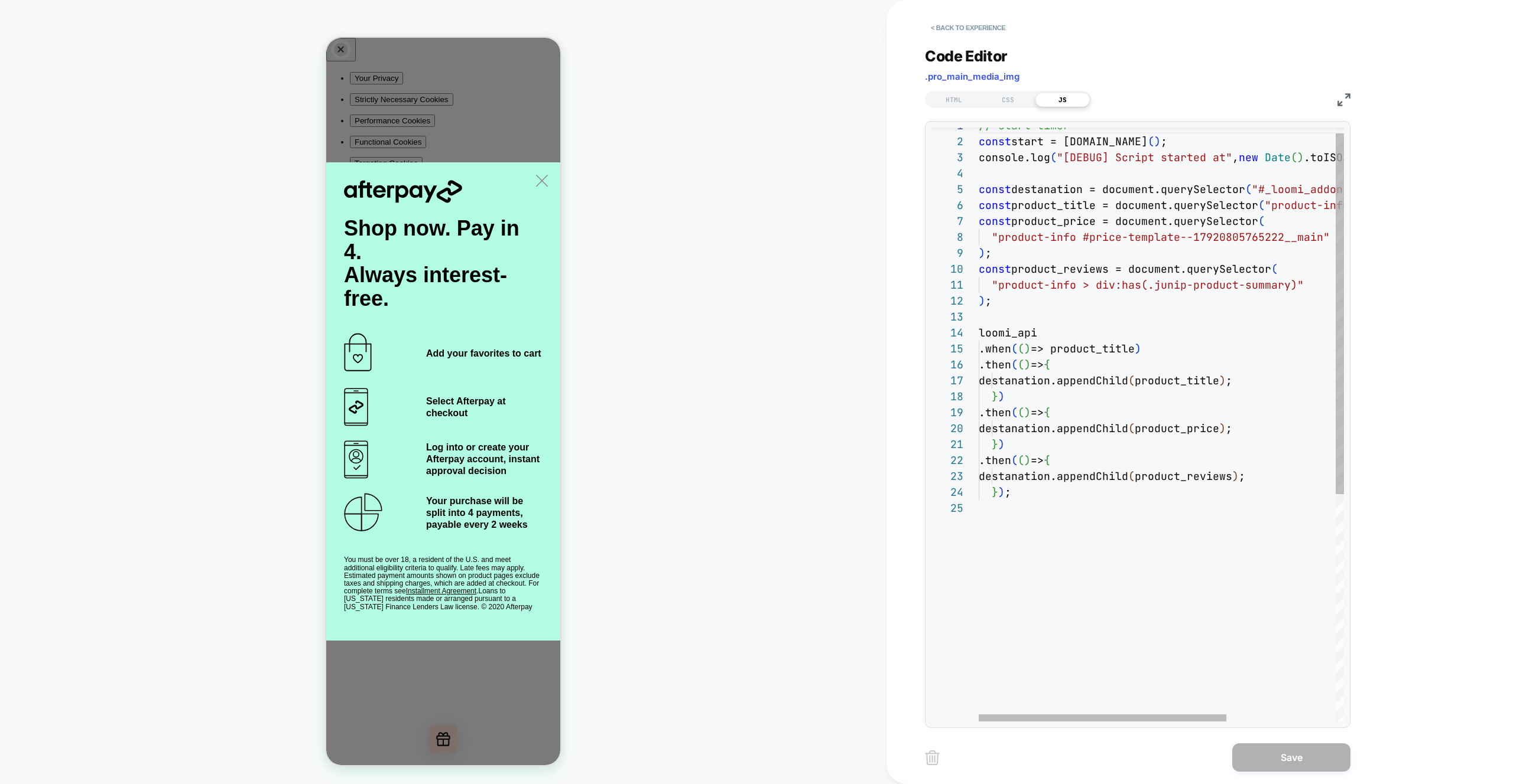
scroll to position [48, 32]
click at [1038, 490] on div "// start timer const start = performance.now ( ) ; console.log ( "[DEBUG] Scrip…" at bounding box center [1240, 605] width 525 height 977
click at [1079, 508] on div "// start timer const start = performance.now ( ) ; console.log ( "[DEBUG] Scrip…" at bounding box center [1240, 614] width 525 height 993
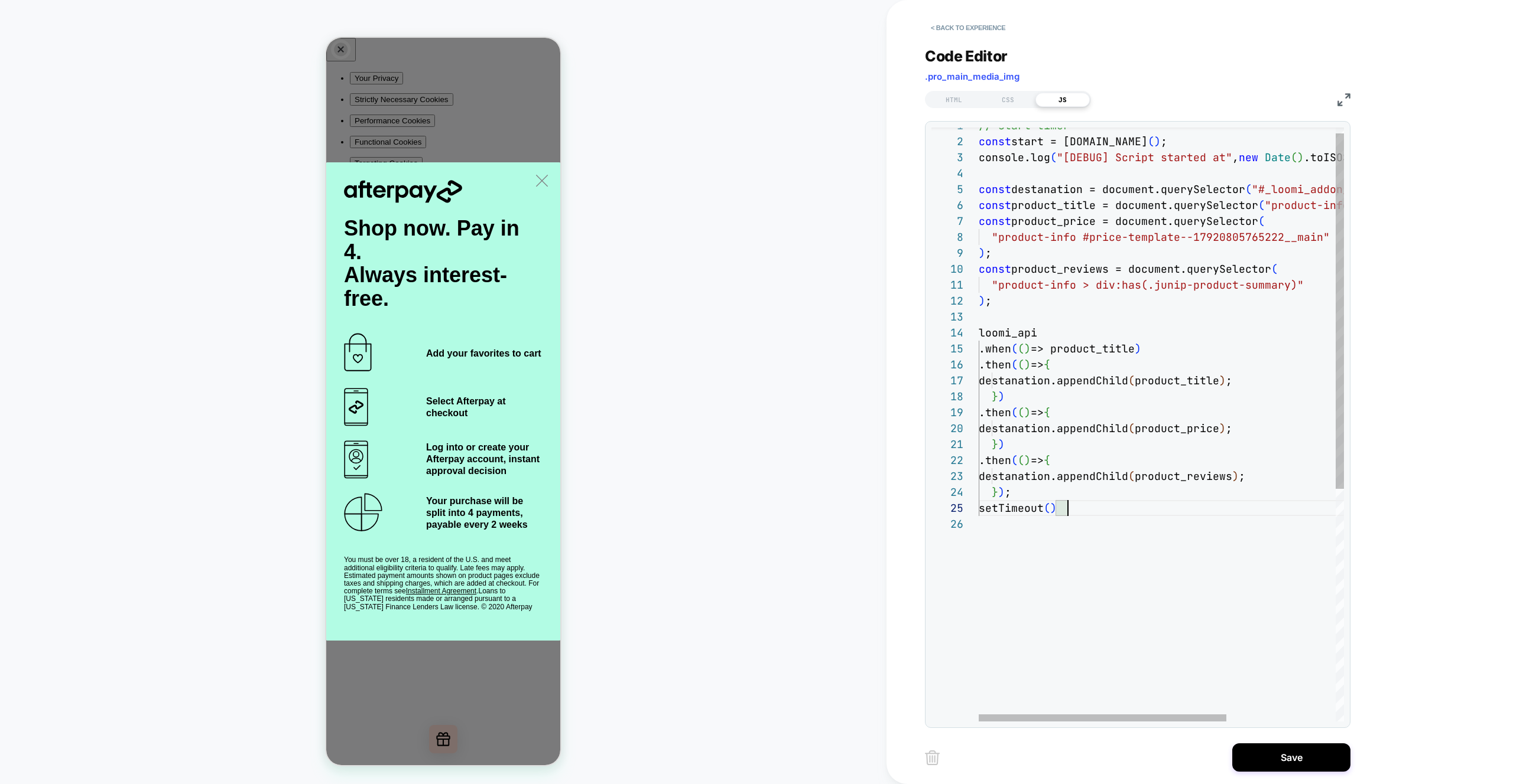
click at [1079, 508] on div "// start timer const start = performance.now ( ) ; console.log ( "[DEBUG] Scrip…" at bounding box center [1240, 614] width 525 height 993
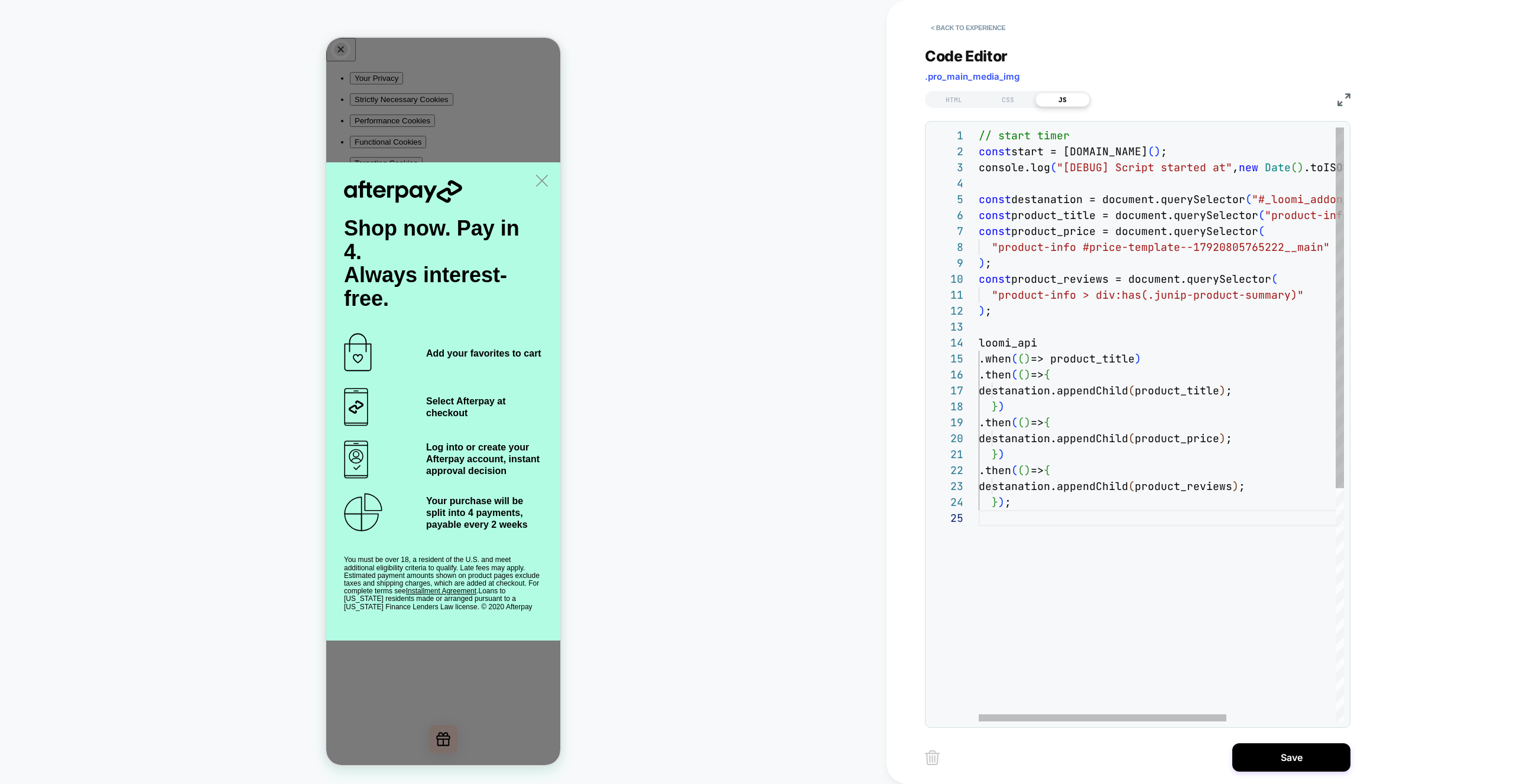
click at [1193, 152] on div "// start timer const start = performance.now ( ) ; console.log ( "[DEBUG] Scrip…" at bounding box center [1240, 615] width 525 height 977
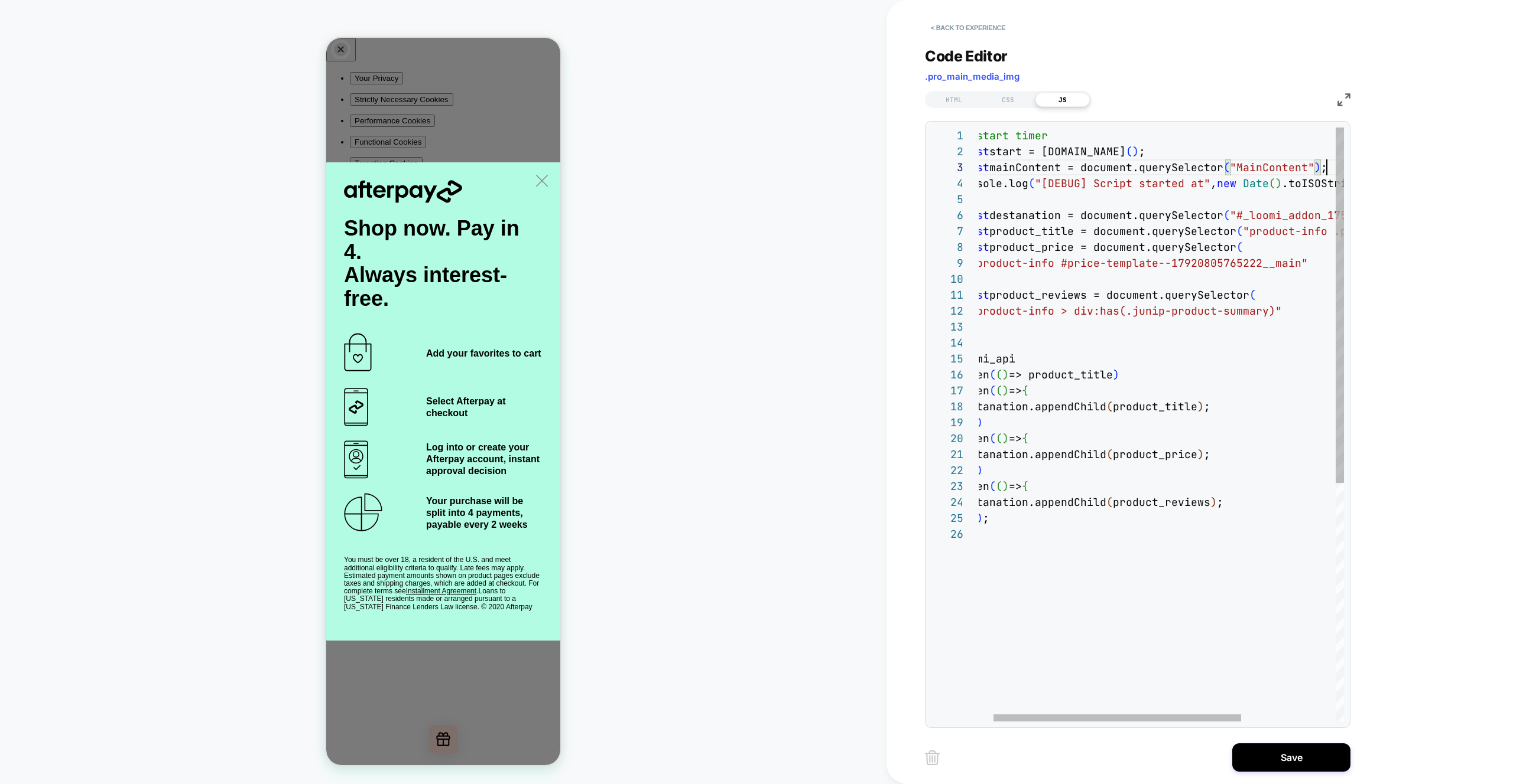
scroll to position [32, 370]
click at [1077, 586] on div "// start timer const start = performance.now ( ) ; console.log ( "[DEBUG] Scrip…" at bounding box center [1219, 624] width 525 height 993
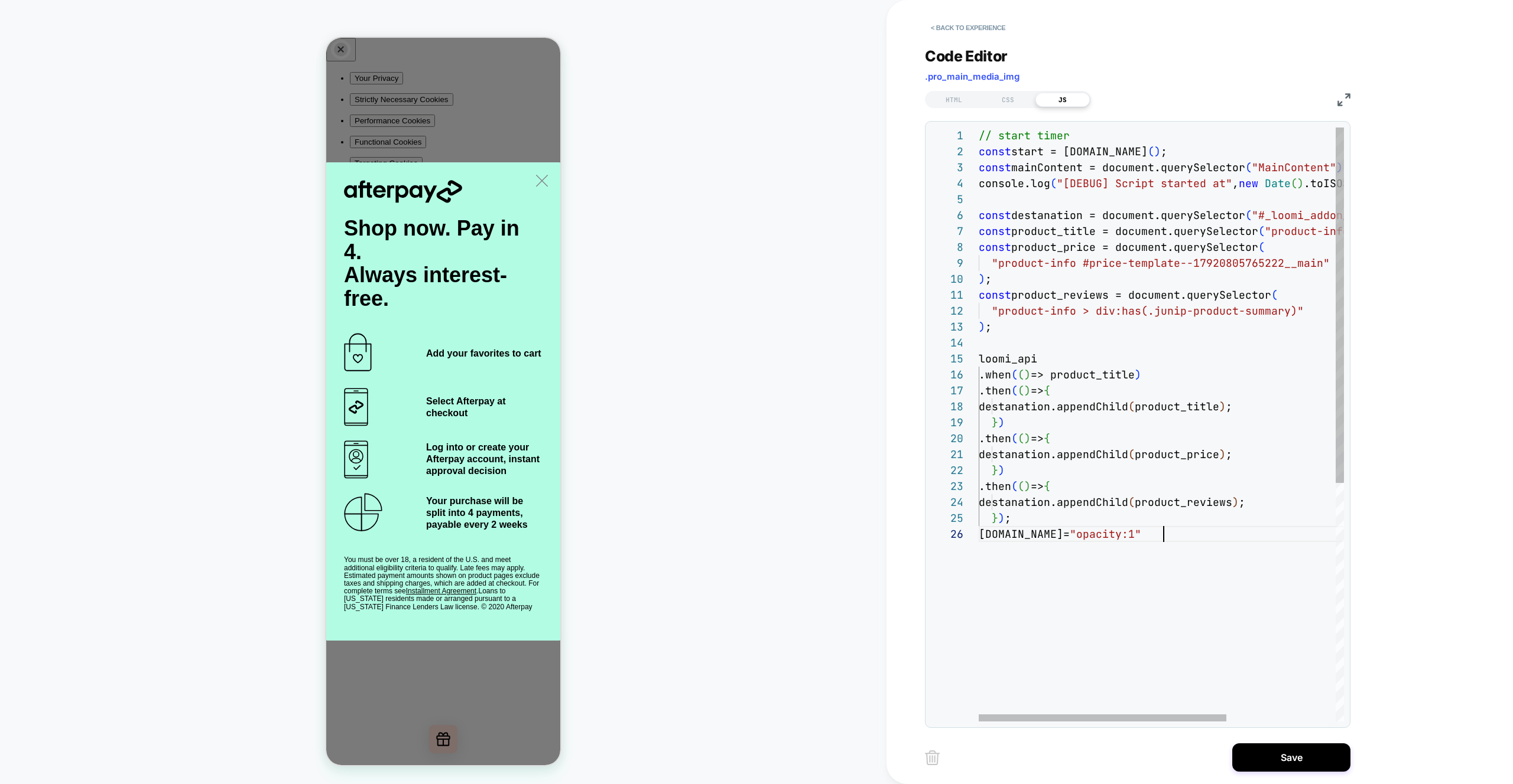
scroll to position [80, 192]
click at [1195, 572] on div "// start timer const start = performance.now ( ) ; console.log ( "[DEBUG] Scrip…" at bounding box center [1240, 624] width 525 height 993
click at [1190, 534] on div "// start timer const start = performance.now ( ) ; console.log ( "[DEBUG] Scrip…" at bounding box center [1240, 624] width 525 height 993
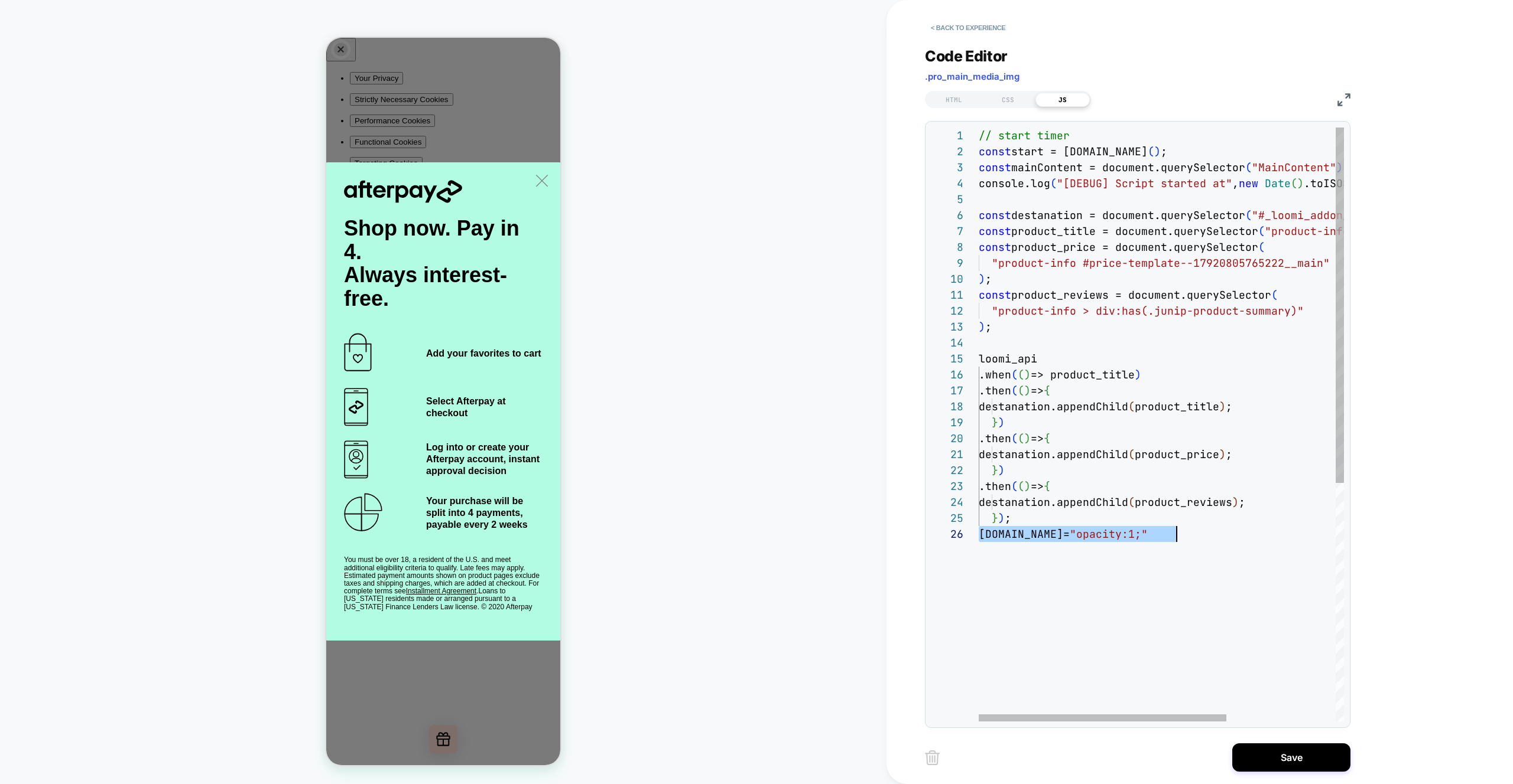
click at [1190, 534] on div "// start timer const start = performance.now ( ) ; console.log ( "[DEBUG] Scrip…" at bounding box center [1240, 624] width 525 height 993
click at [1189, 539] on div "// start timer const start = performance.now ( ) ; console.log ( "[DEBUG] Scrip…" at bounding box center [1240, 624] width 525 height 993
click at [1192, 536] on div "// start timer const start = performance.now ( ) ; console.log ( "[DEBUG] Scrip…" at bounding box center [1240, 624] width 525 height 993
click at [1191, 536] on div "// start timer const start = performance.now ( ) ; console.log ( "[DEBUG] Scrip…" at bounding box center [1240, 624] width 525 height 993
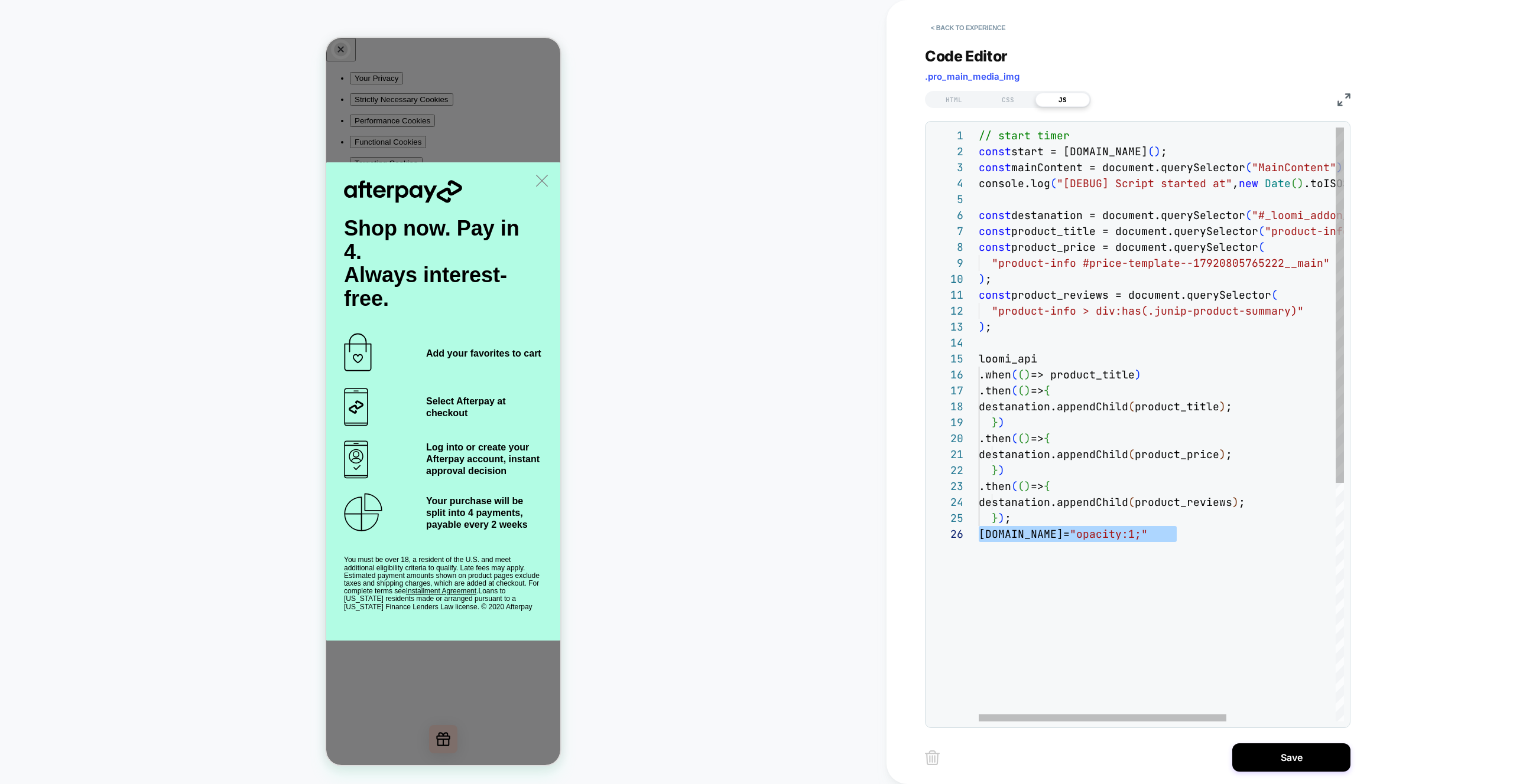
type textarea "**********"
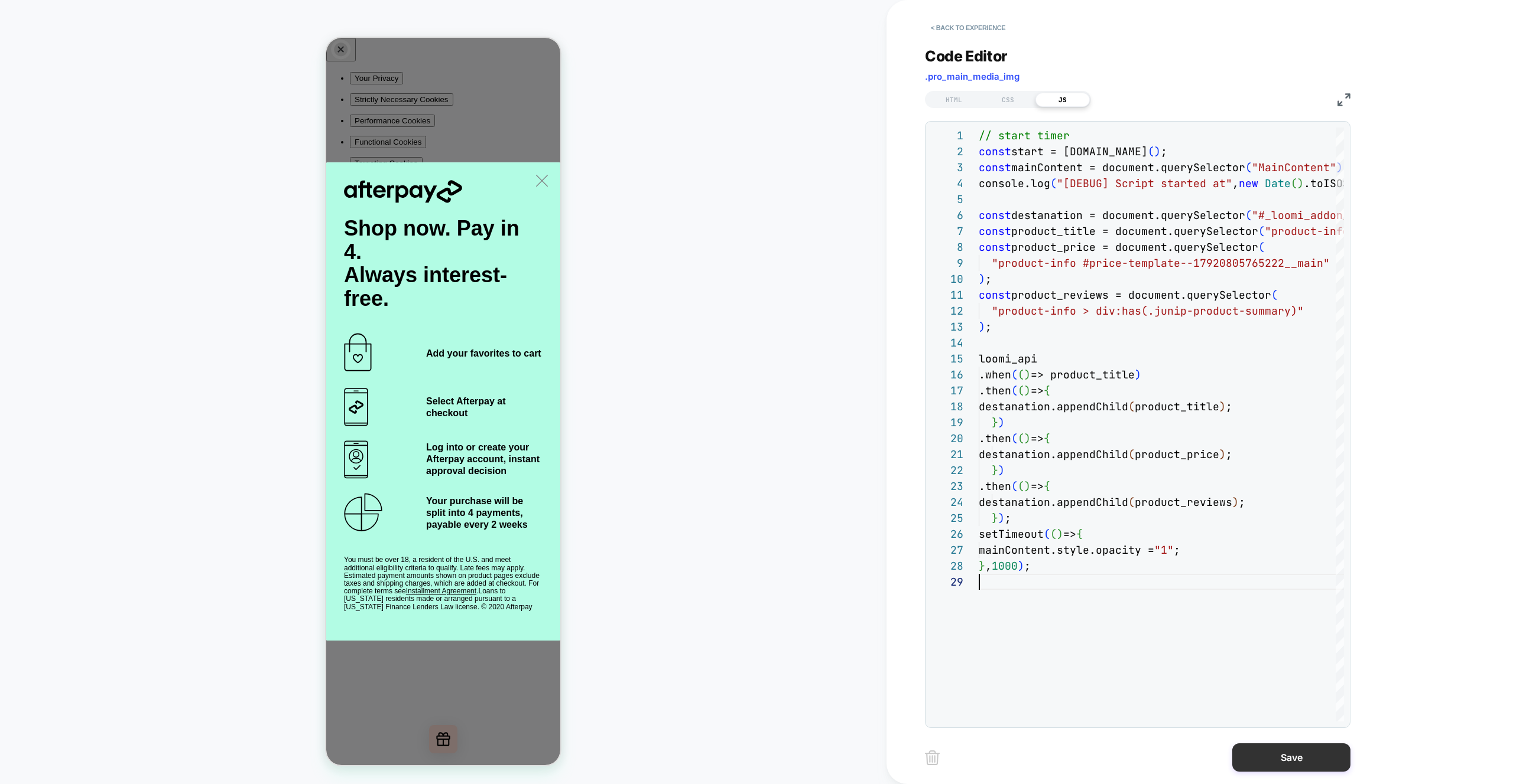
click at [1279, 763] on button "Save" at bounding box center [1291, 758] width 118 height 28
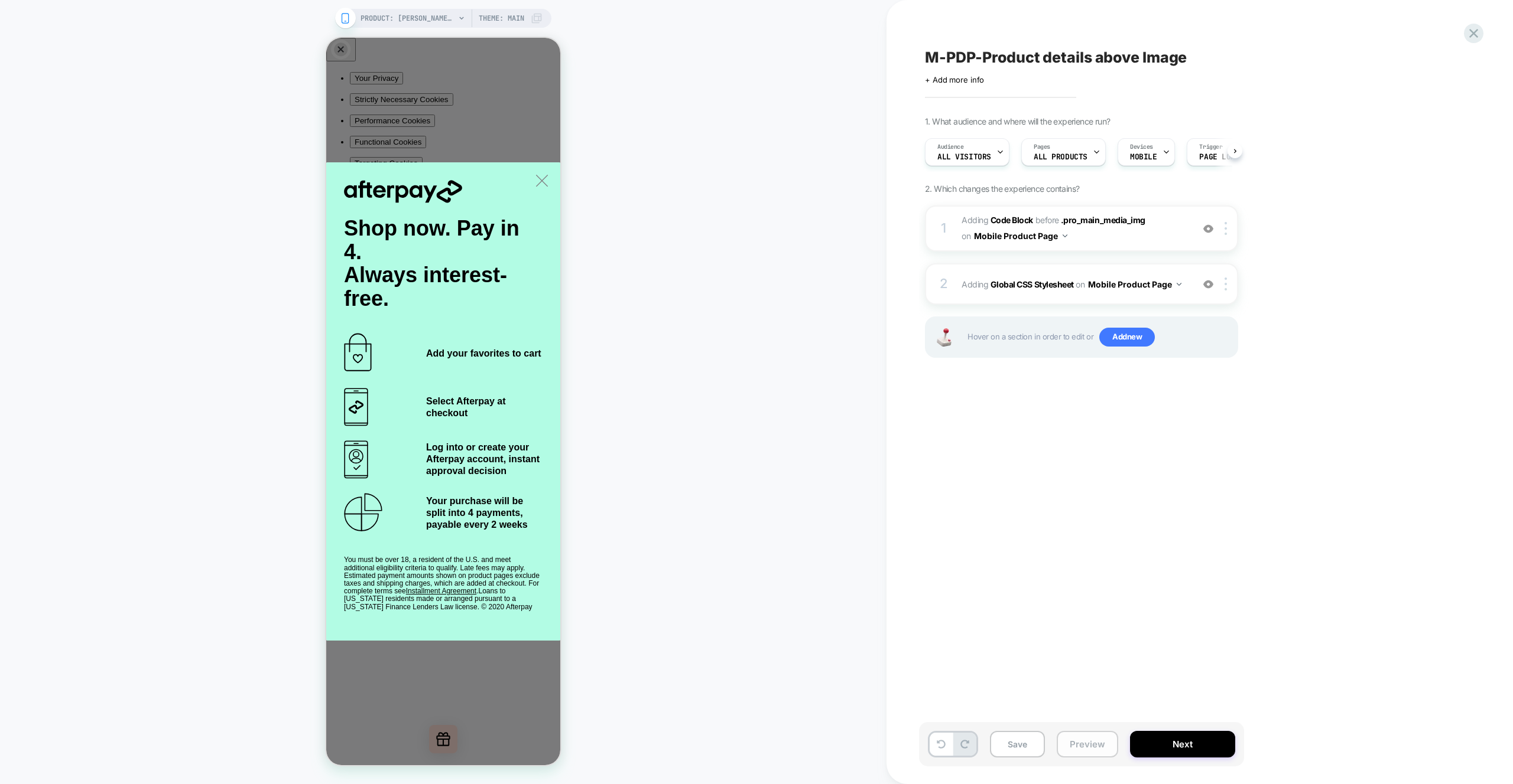
scroll to position [0, 1]
click at [1087, 748] on button "Preview" at bounding box center [1087, 744] width 62 height 26
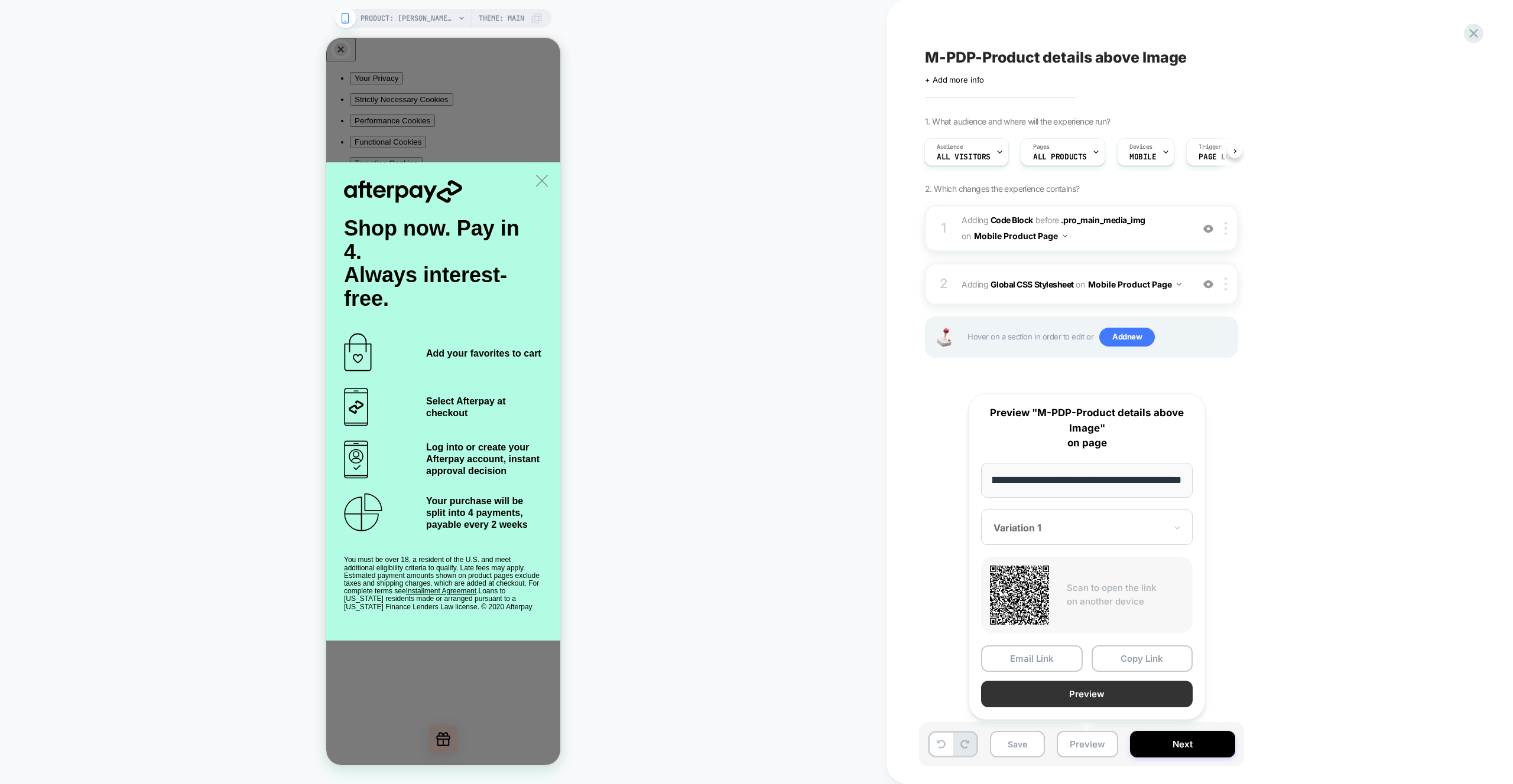
scroll to position [0, 0]
click at [1094, 690] on button "Preview" at bounding box center [1087, 694] width 211 height 26
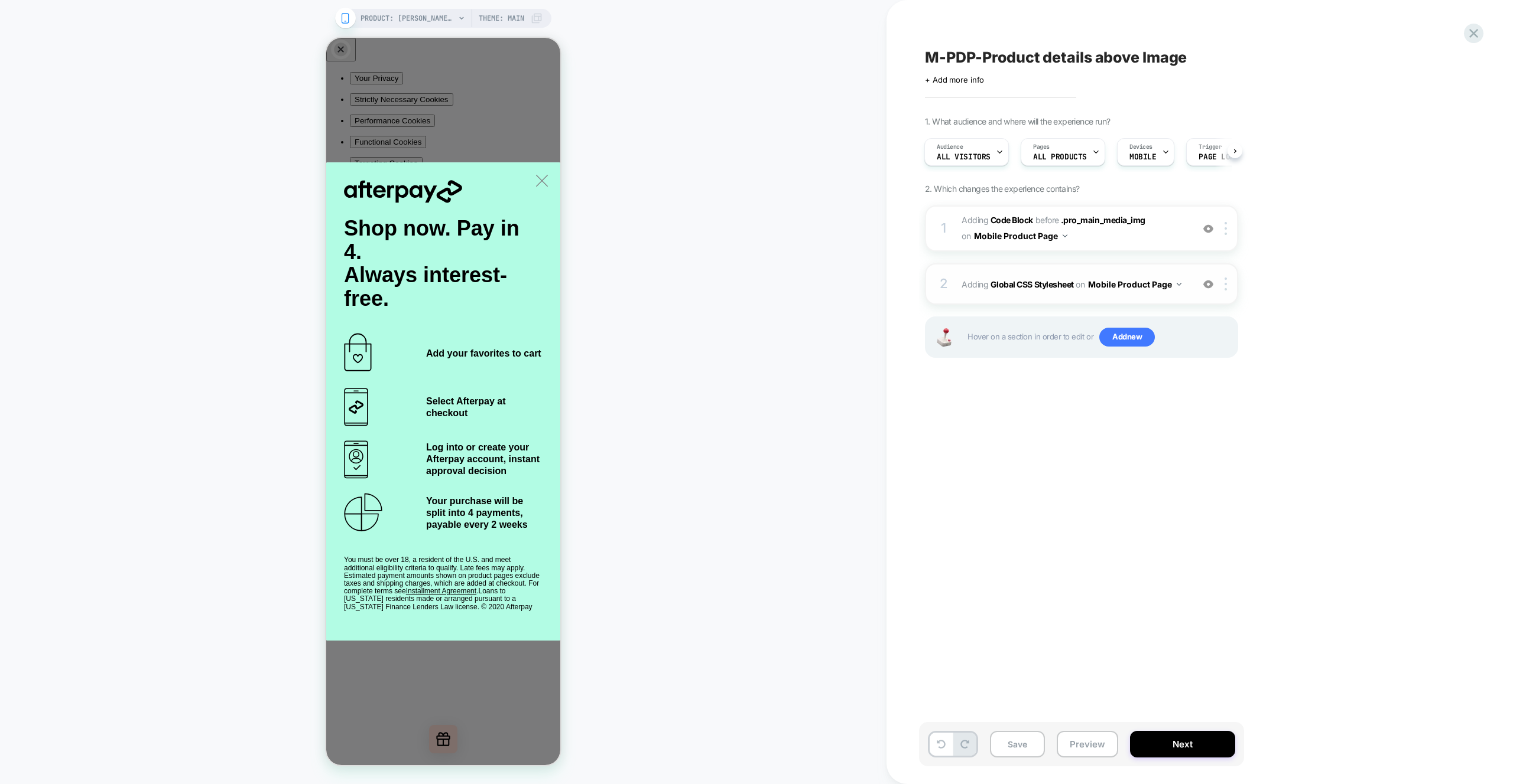
click at [1144, 296] on div "2 Adding Global CSS Stylesheet on Mobile Product Page Add Before Add After Copy…" at bounding box center [1082, 283] width 313 height 41
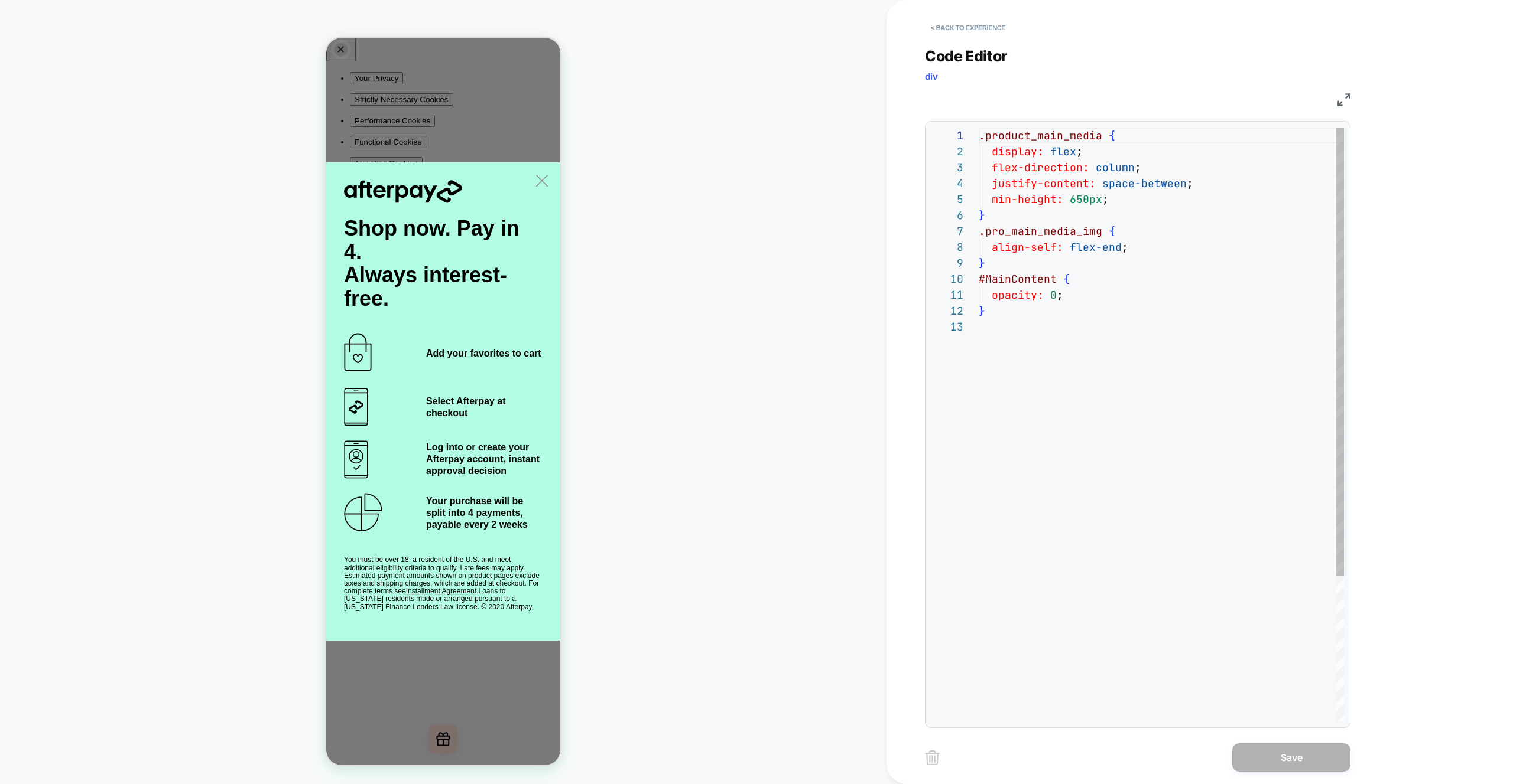
scroll to position [144, 0]
drag, startPoint x: 1056, startPoint y: 278, endPoint x: 963, endPoint y: 278, distance: 93.0
click at [978, 278] on div ".product_main_media { display: flex ; flex-direction: column ; justify-content:…" at bounding box center [1160, 520] width 365 height 786
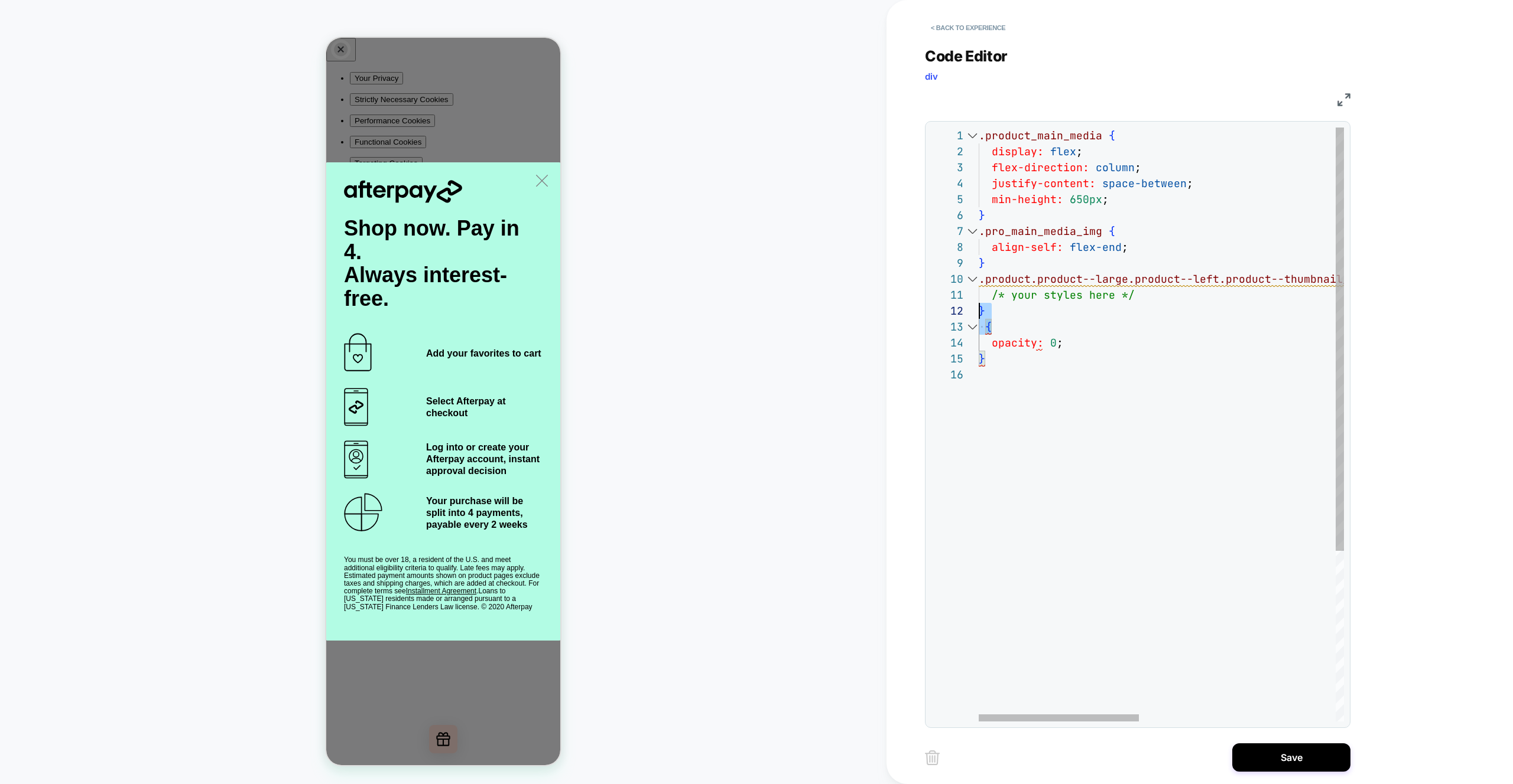
scroll to position [16, 0]
drag, startPoint x: 1008, startPoint y: 332, endPoint x: 943, endPoint y: 302, distance: 71.6
click at [978, 302] on div ".product_main_media { display: flex ; flex-direction: column ; justify-content:…" at bounding box center [1384, 544] width 813 height 833
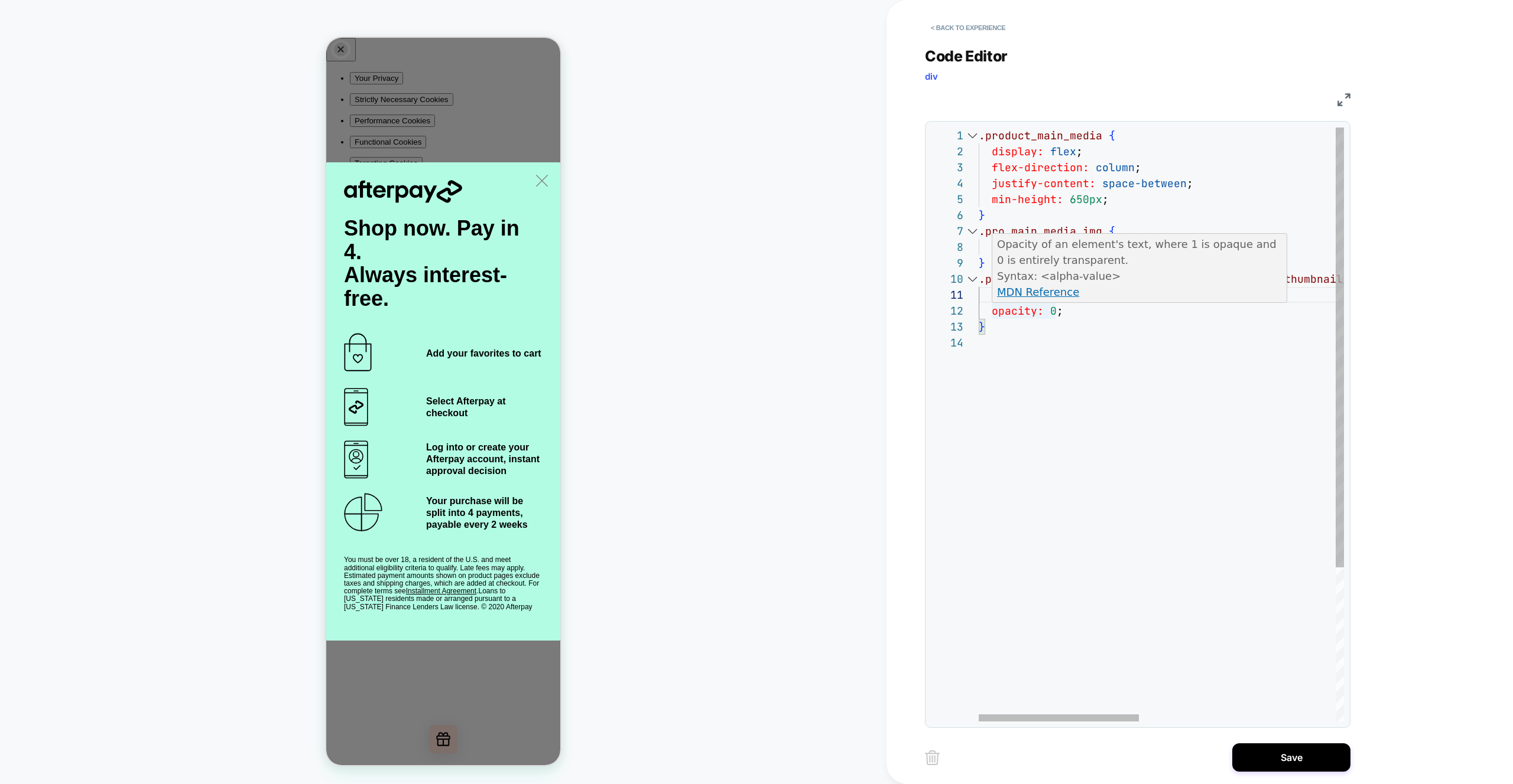
type textarea "**********"
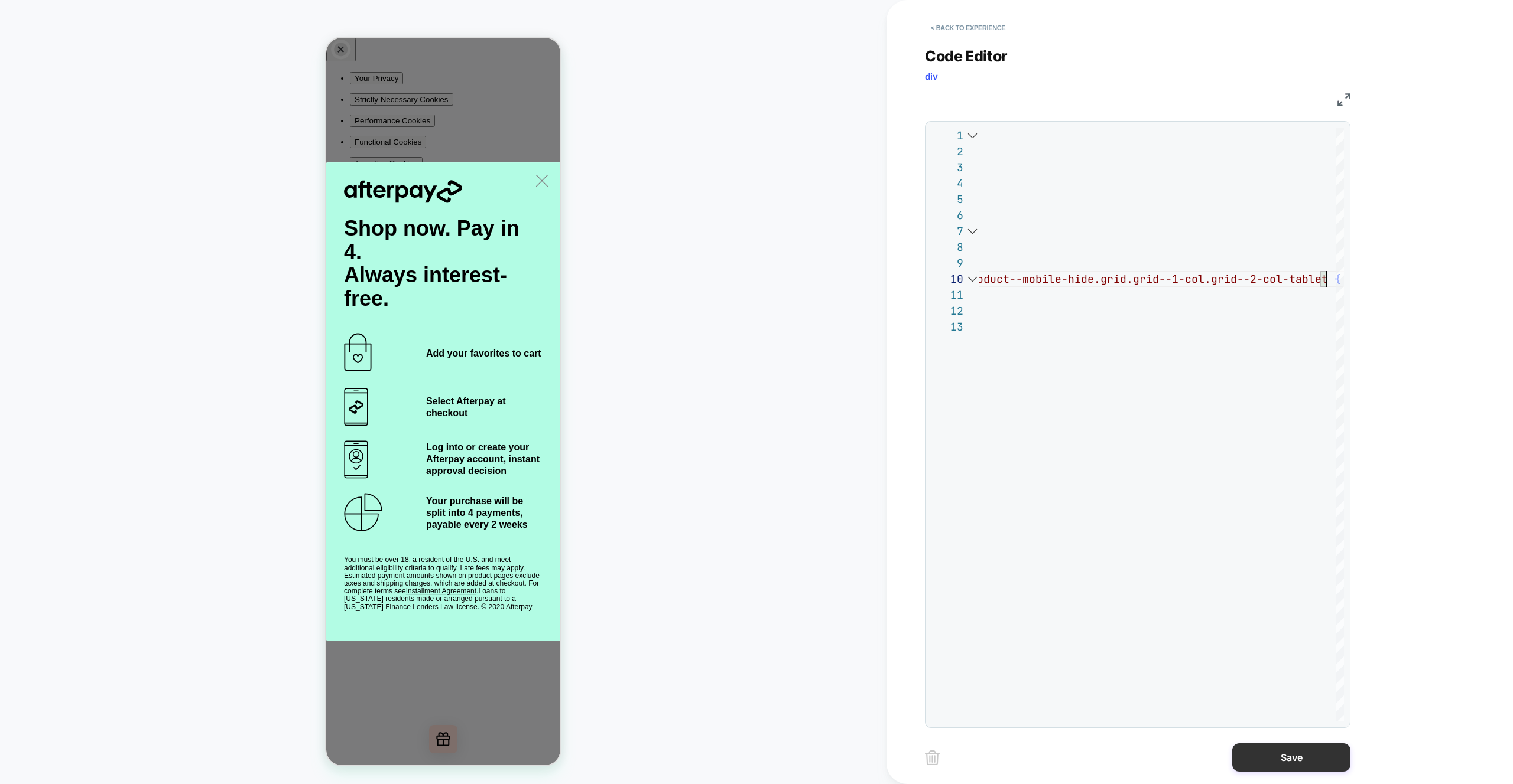
click at [1289, 764] on button "Save" at bounding box center [1291, 758] width 118 height 28
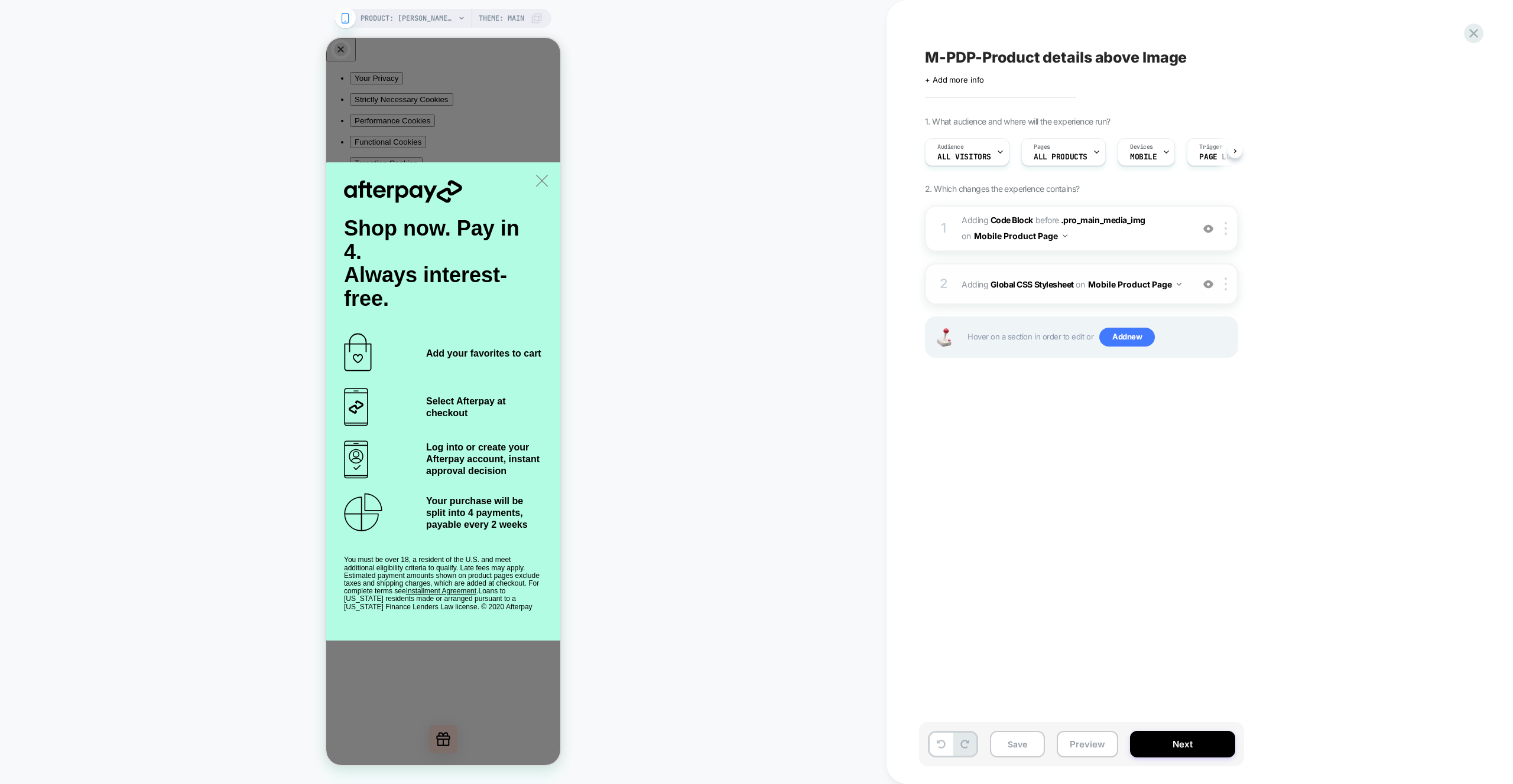
scroll to position [0, 1]
click at [1150, 240] on span "Adding Code Block BEFORE .pro_main_media_img .pro_main_media_img on Mobile Prod…" at bounding box center [1074, 228] width 225 height 32
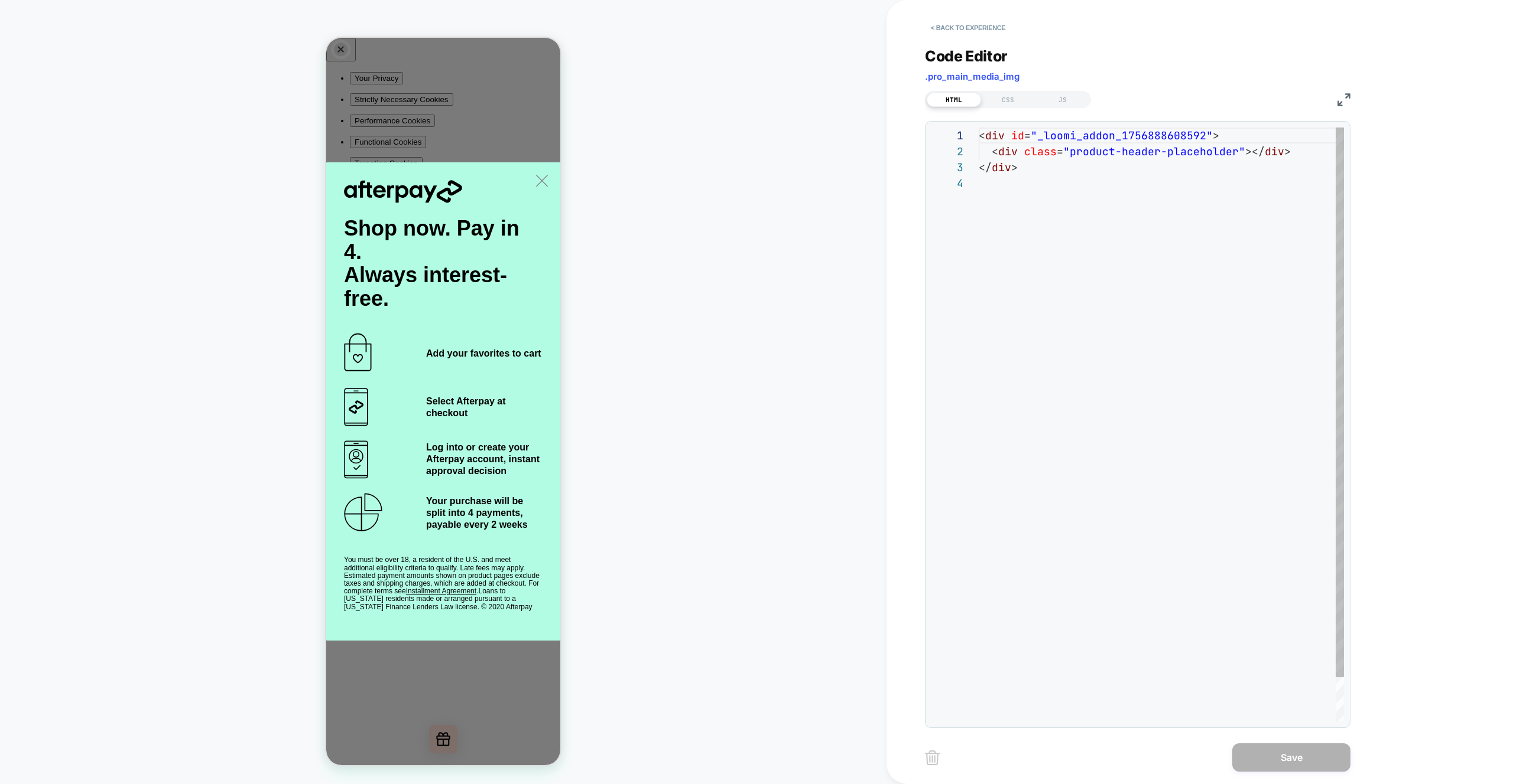
scroll to position [48, 0]
click at [1060, 99] on div "JS" at bounding box center [1062, 100] width 55 height 14
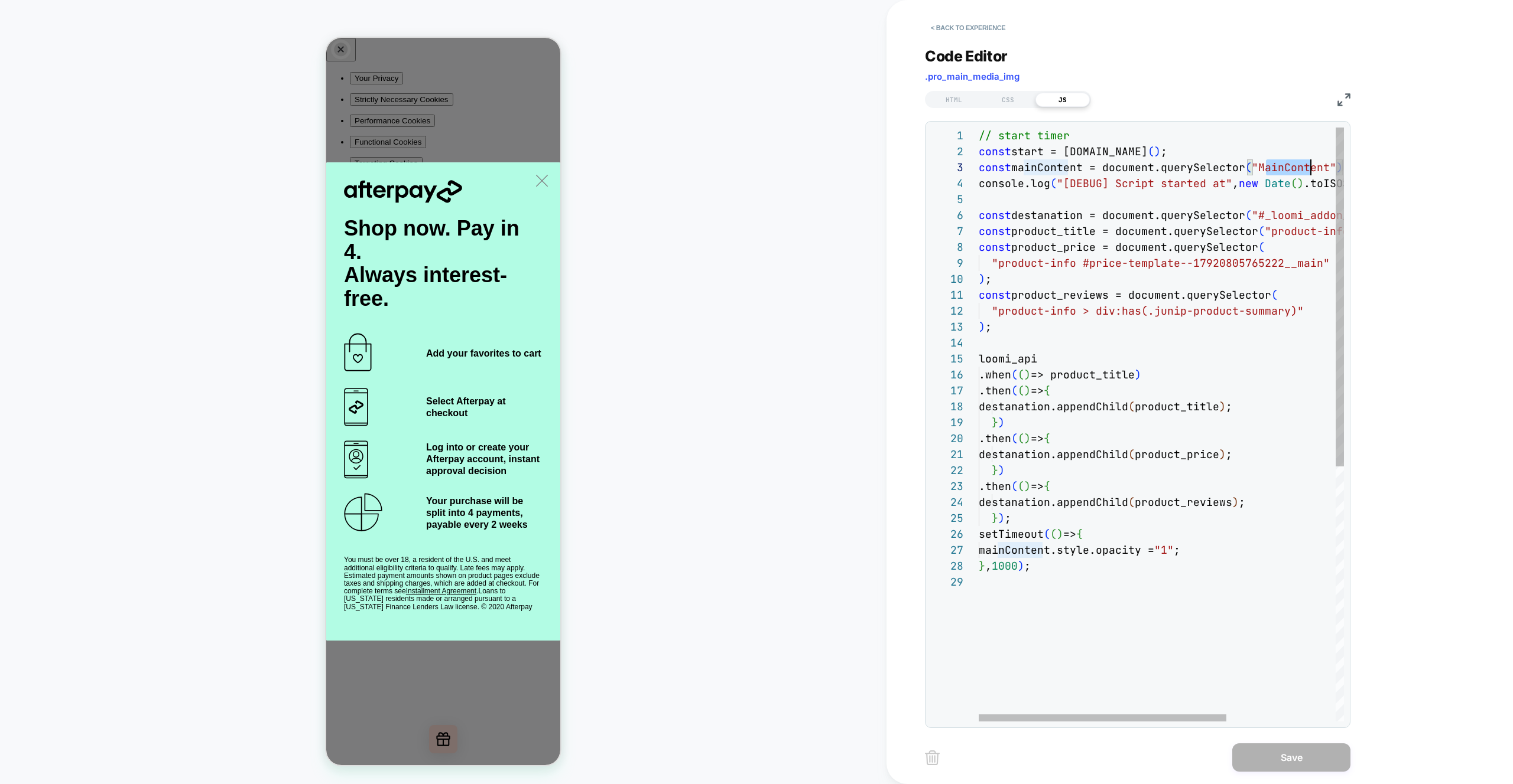
scroll to position [32, 370]
drag, startPoint x: 1264, startPoint y: 166, endPoint x: 1337, endPoint y: 174, distance: 73.4
click at [1337, 174] on div "// start timer const start = performance.now ( ) ; const mainContent = document…" at bounding box center [1227, 647] width 525 height 1041
click at [1292, 192] on div "// start timer const start = performance.now ( ) ; const mainContent = document…" at bounding box center [1240, 647] width 525 height 1041
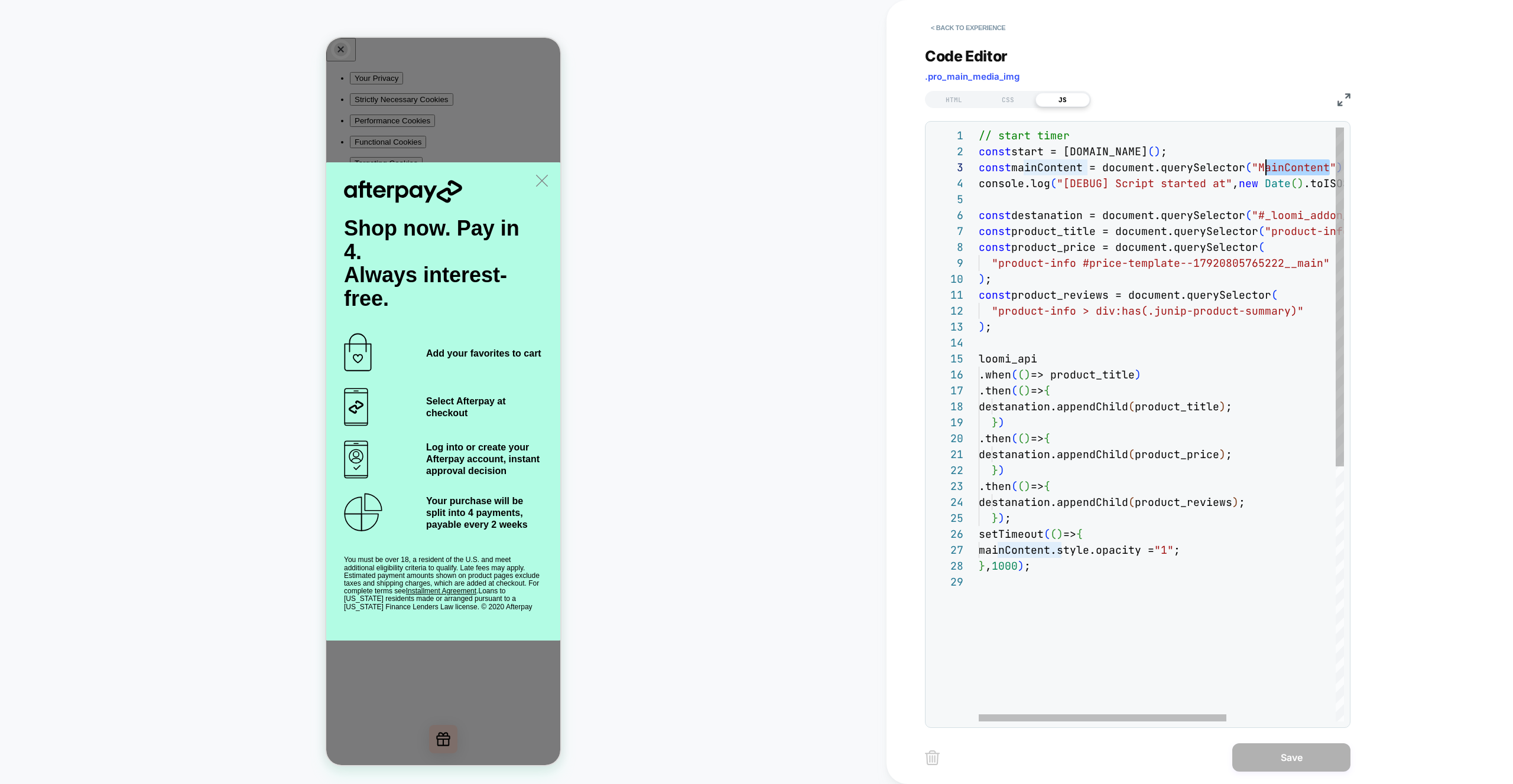
drag, startPoint x: 1329, startPoint y: 167, endPoint x: 1264, endPoint y: 164, distance: 65.1
click at [1264, 164] on div "// start timer const start = performance.now ( ) ; const mainContent = document…" at bounding box center [1240, 647] width 525 height 1041
drag, startPoint x: 1261, startPoint y: 169, endPoint x: 1280, endPoint y: 199, distance: 35.5
click at [1261, 169] on div "// start timer const start = performance.now ( ) ; const mainContent = document…" at bounding box center [1240, 647] width 525 height 1041
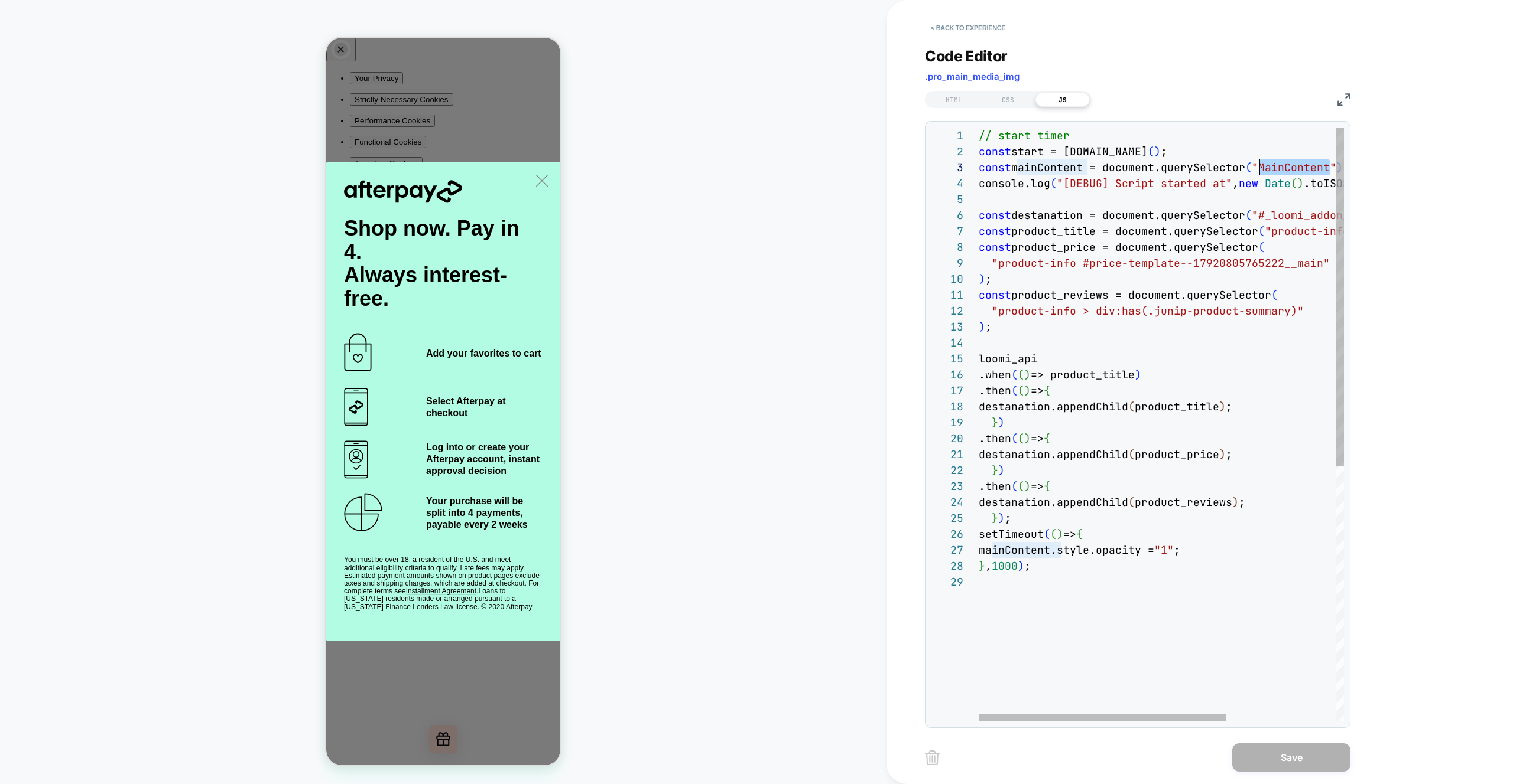
drag, startPoint x: 1329, startPoint y: 167, endPoint x: 1262, endPoint y: 166, distance: 67.0
click at [1262, 166] on div "// start timer const start = performance.now ( ) ; const mainContent = document…" at bounding box center [1240, 647] width 525 height 1041
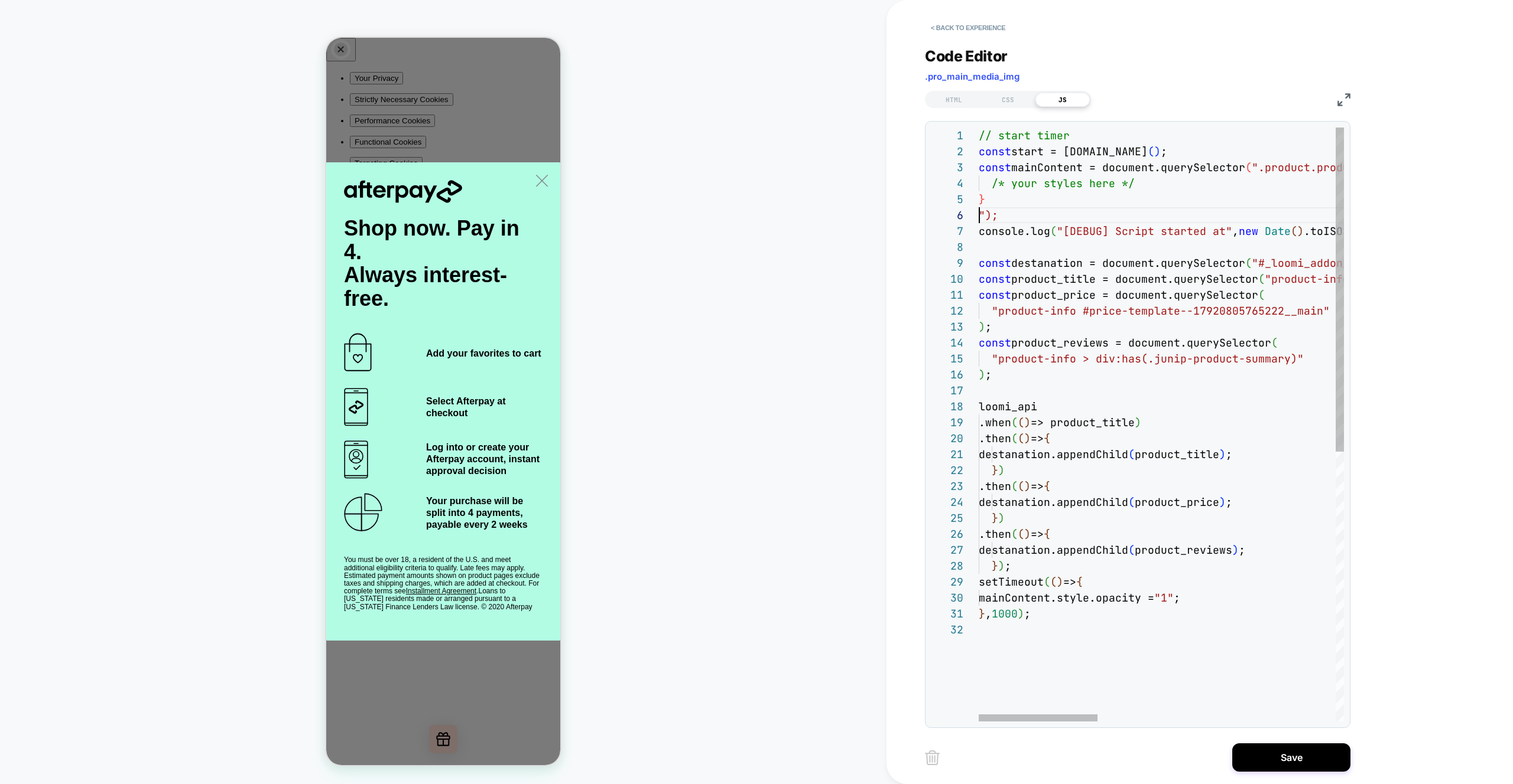
scroll to position [80, 0]
click at [1142, 180] on div "// start timer const start = performance.now ( ) ; const mainContent = document…" at bounding box center [1525, 671] width 1093 height 1088
click at [1139, 182] on div "// start timer const start = performance.now ( ) ; const mainContent = document…" at bounding box center [1525, 671] width 1093 height 1088
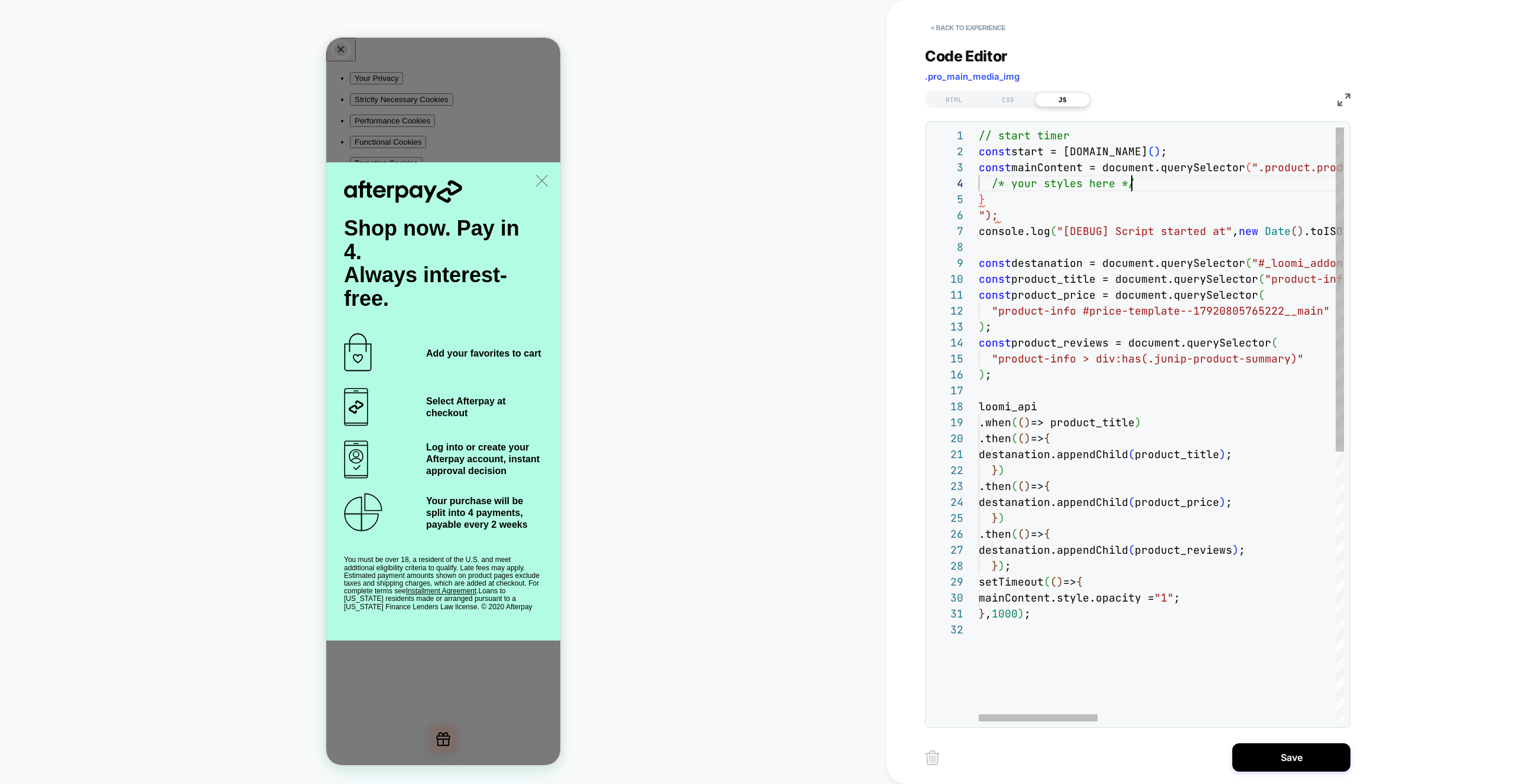
click at [1139, 182] on div "// start timer const start = performance.now ( ) ; const mainContent = document…" at bounding box center [1525, 671] width 1093 height 1088
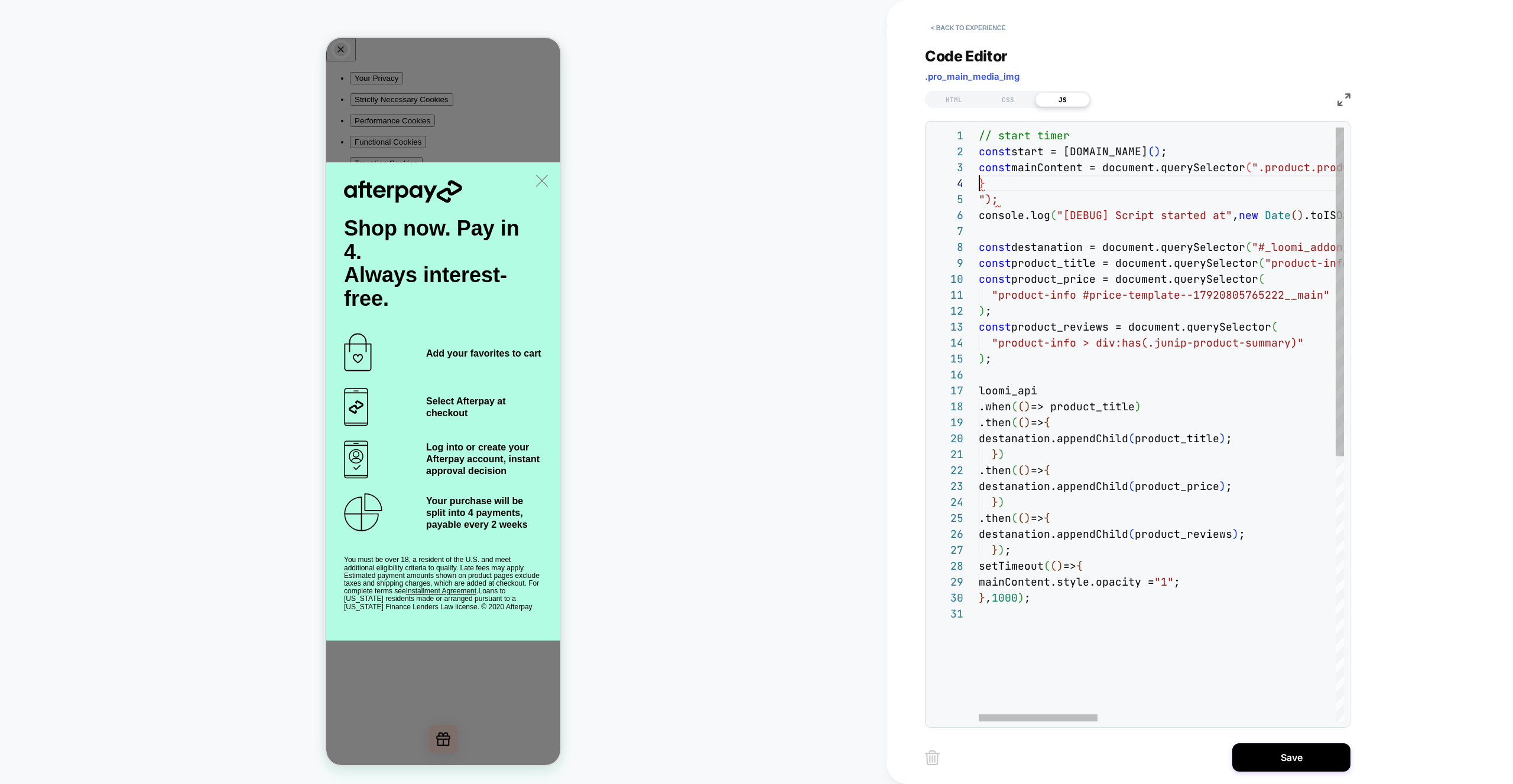
click at [1013, 189] on div "// start timer const start = performance.now ( ) ; const mainContent = document…" at bounding box center [1525, 663] width 1093 height 1072
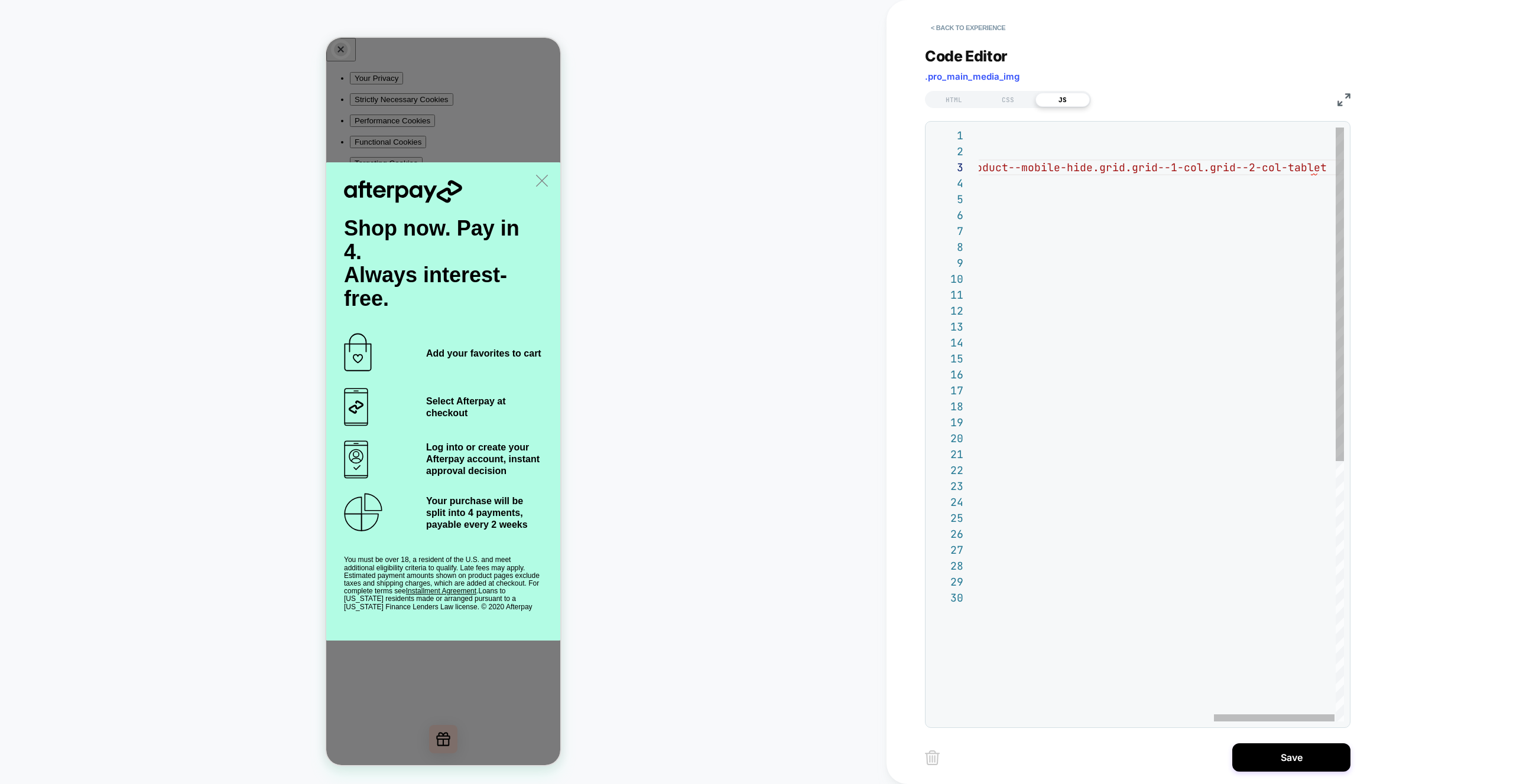
scroll to position [64, 427]
click at [1153, 193] on div "// start timer const start = performance.now ( ) ; const mainContent = document…" at bounding box center [807, 655] width 1080 height 1057
click at [1056, 208] on div "// start timer const start = performance.now ( ) ; const mainContent = document…" at bounding box center [1090, 655] width 1080 height 1057
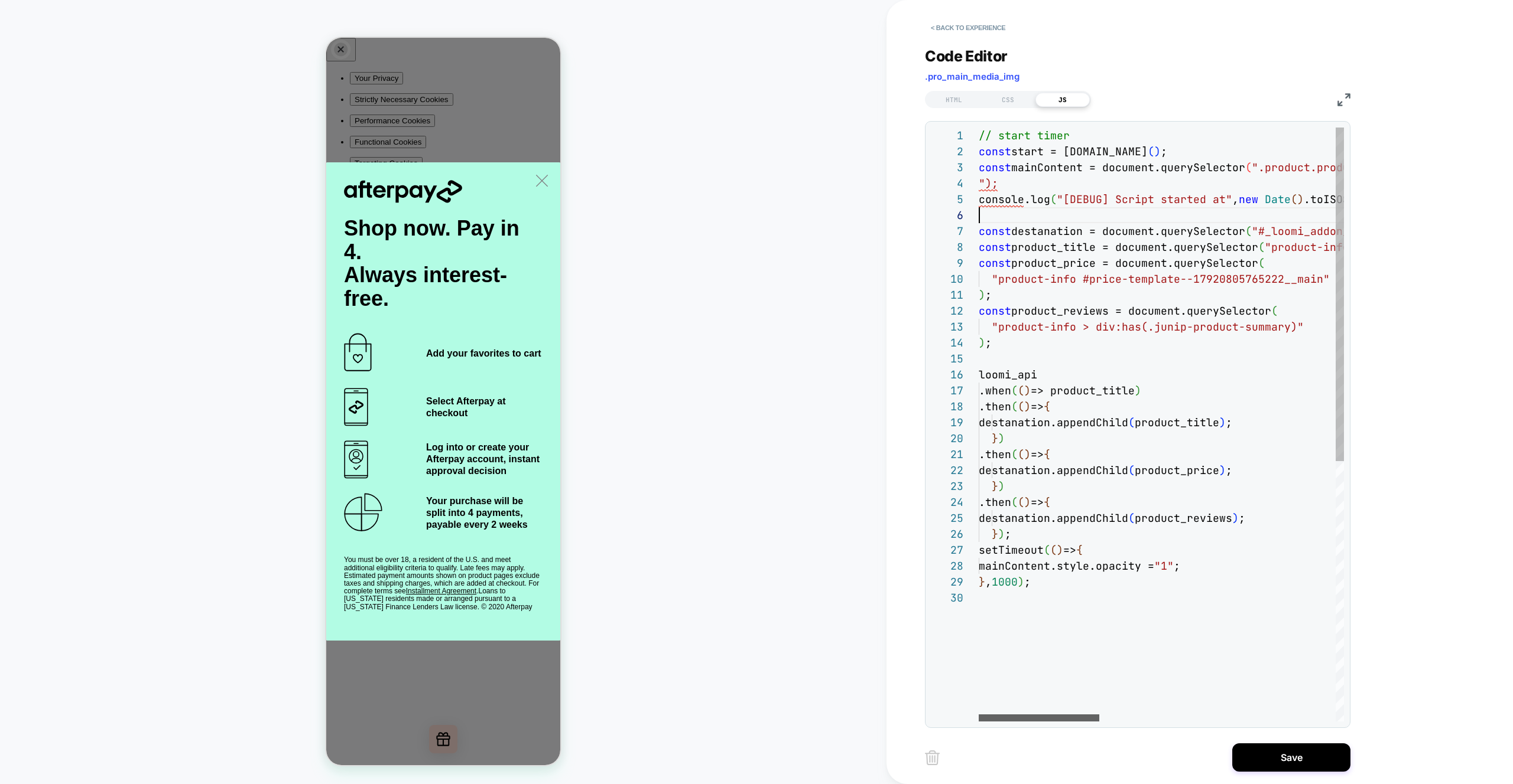
click at [978, 718] on div at bounding box center [1038, 718] width 120 height 7
click at [980, 184] on div "// start timer const start = performance.now ( ) ; const mainContent = document…" at bounding box center [1518, 655] width 1080 height 1057
type textarea "**********"
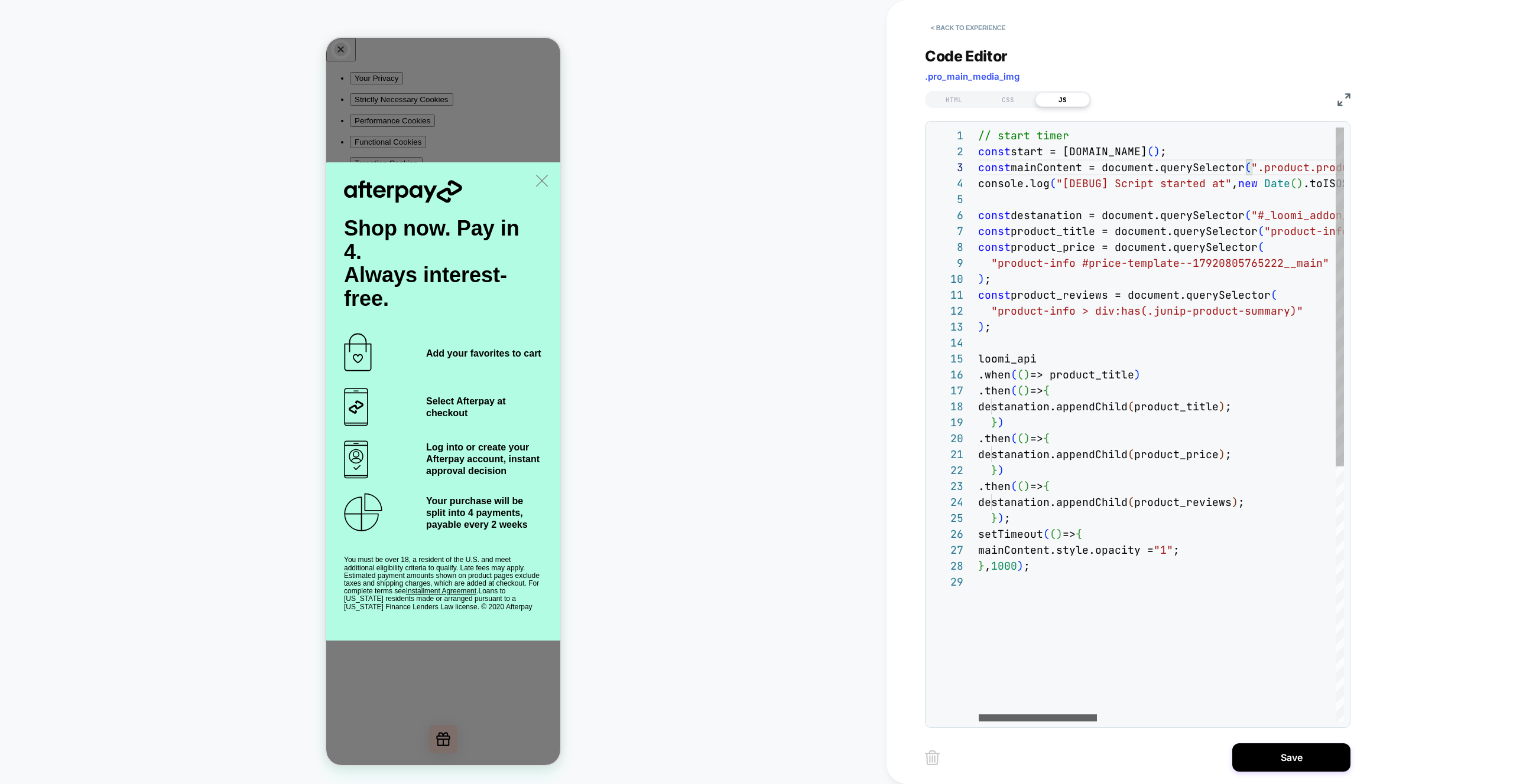
click at [978, 715] on div at bounding box center [1037, 718] width 118 height 7
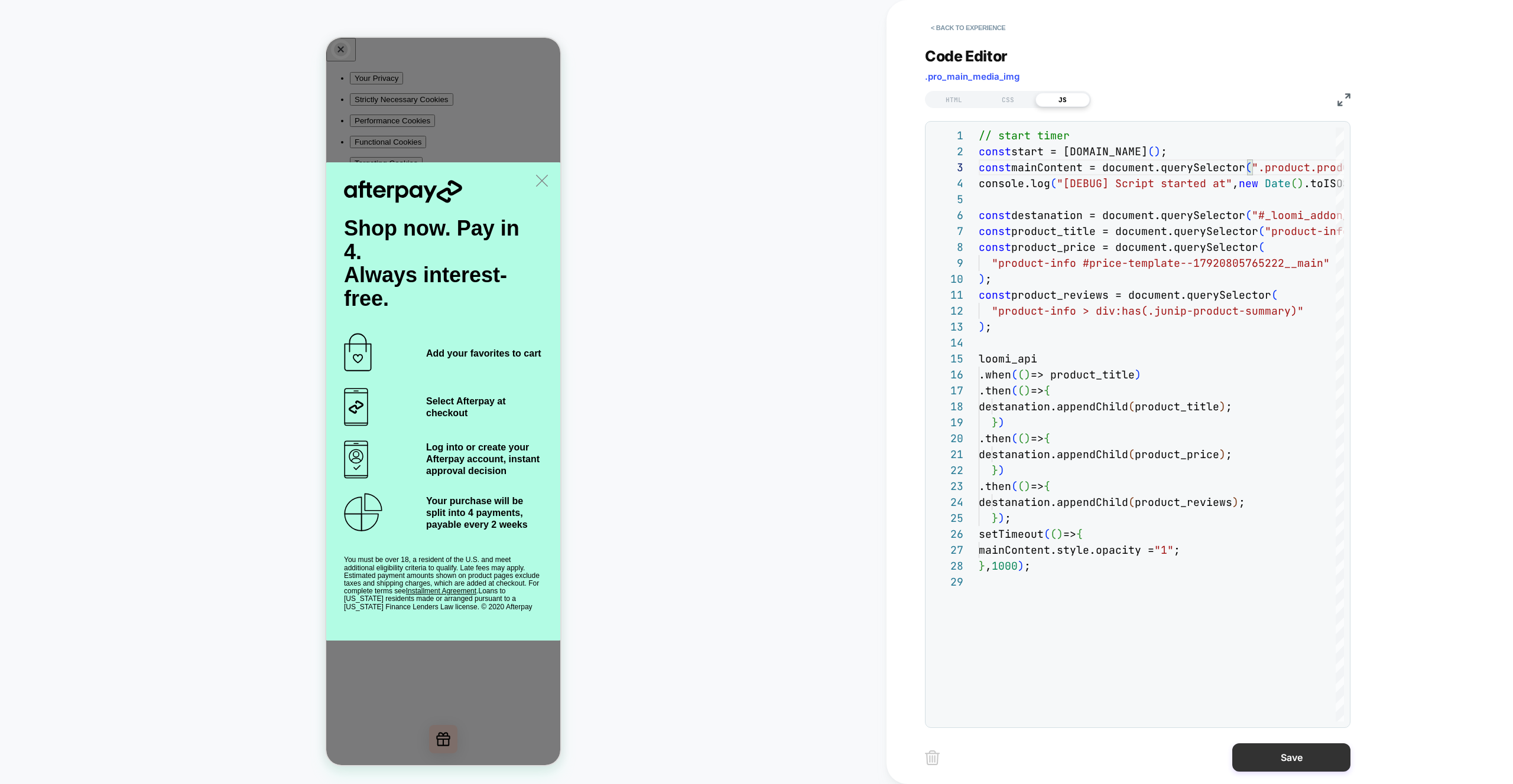
click at [1294, 759] on button "Save" at bounding box center [1291, 758] width 118 height 28
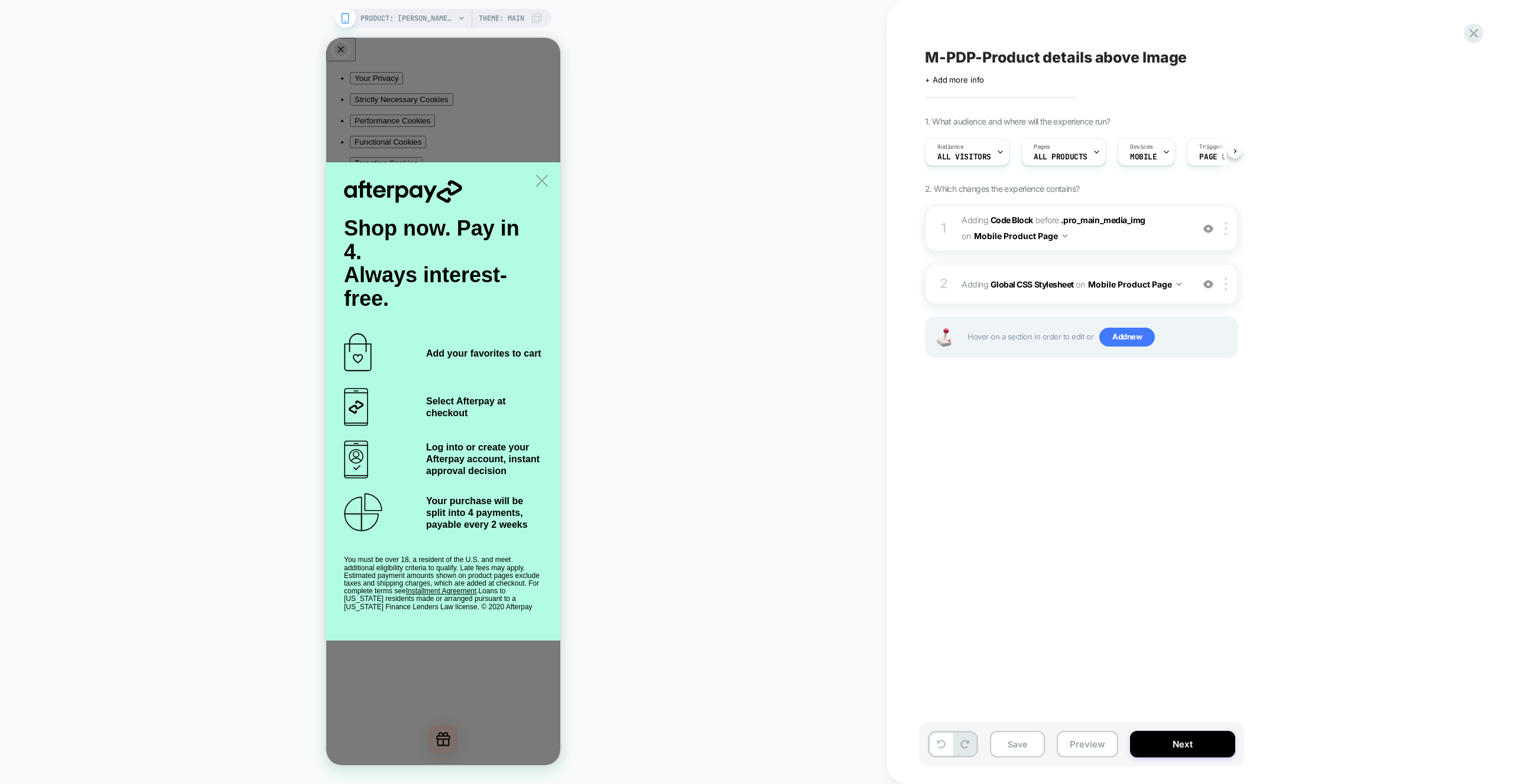
scroll to position [0, 1]
click at [1089, 749] on button "Preview" at bounding box center [1087, 744] width 62 height 26
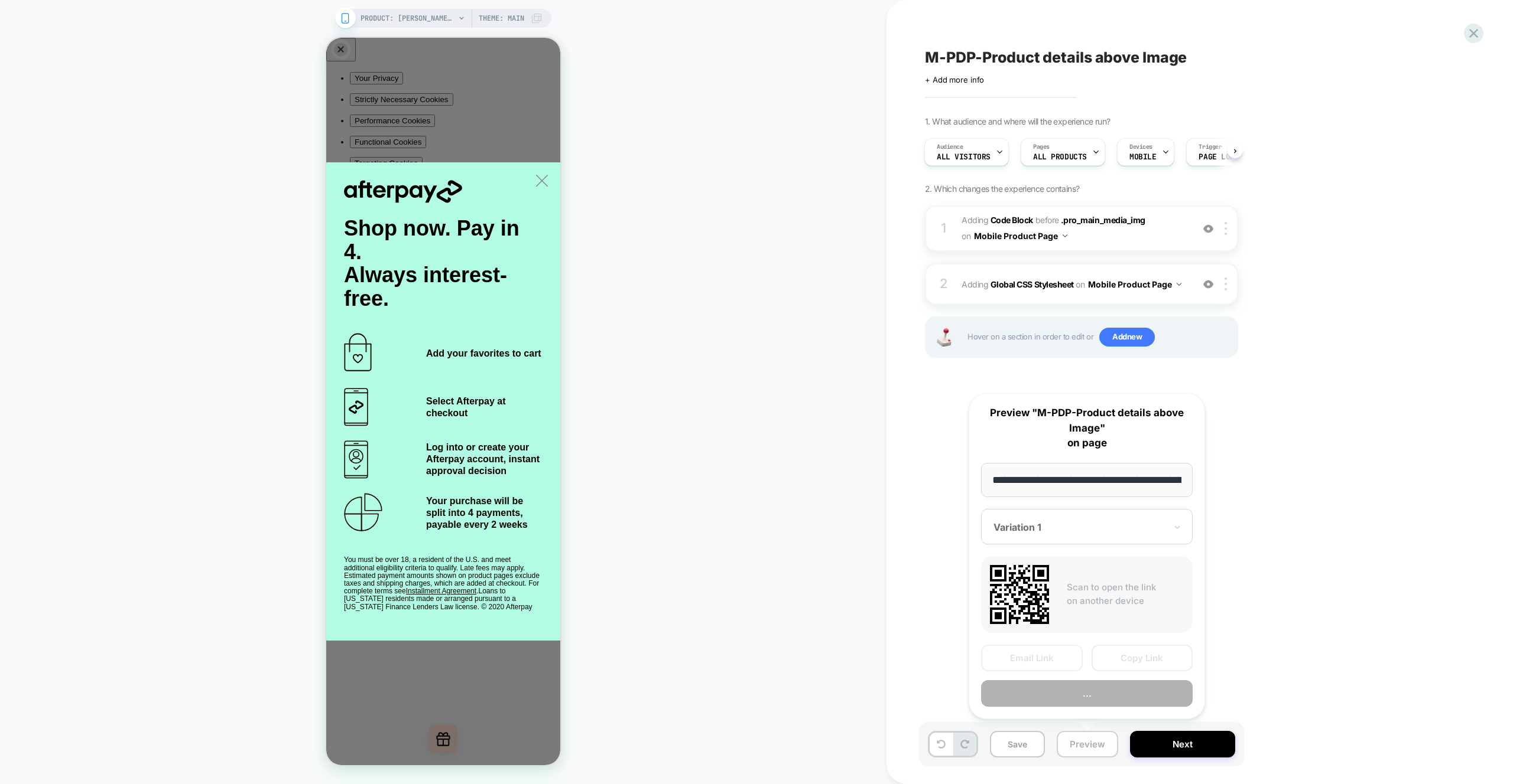
scroll to position [0, 366]
click at [1082, 694] on button "Preview" at bounding box center [1087, 694] width 211 height 26
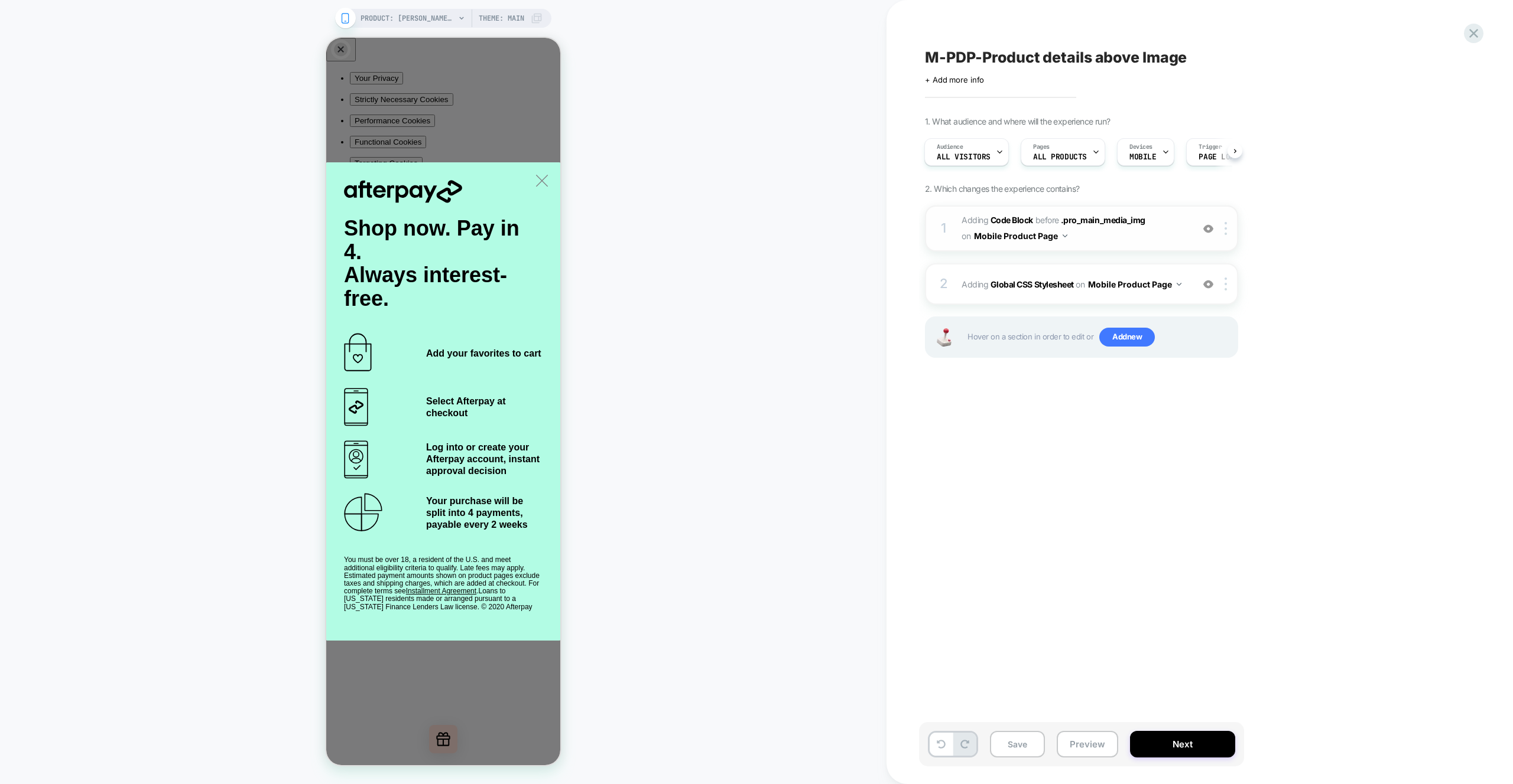
click at [1154, 239] on span "Adding Code Block BEFORE .pro_main_media_img .pro_main_media_img on Mobile Prod…" at bounding box center [1074, 228] width 225 height 32
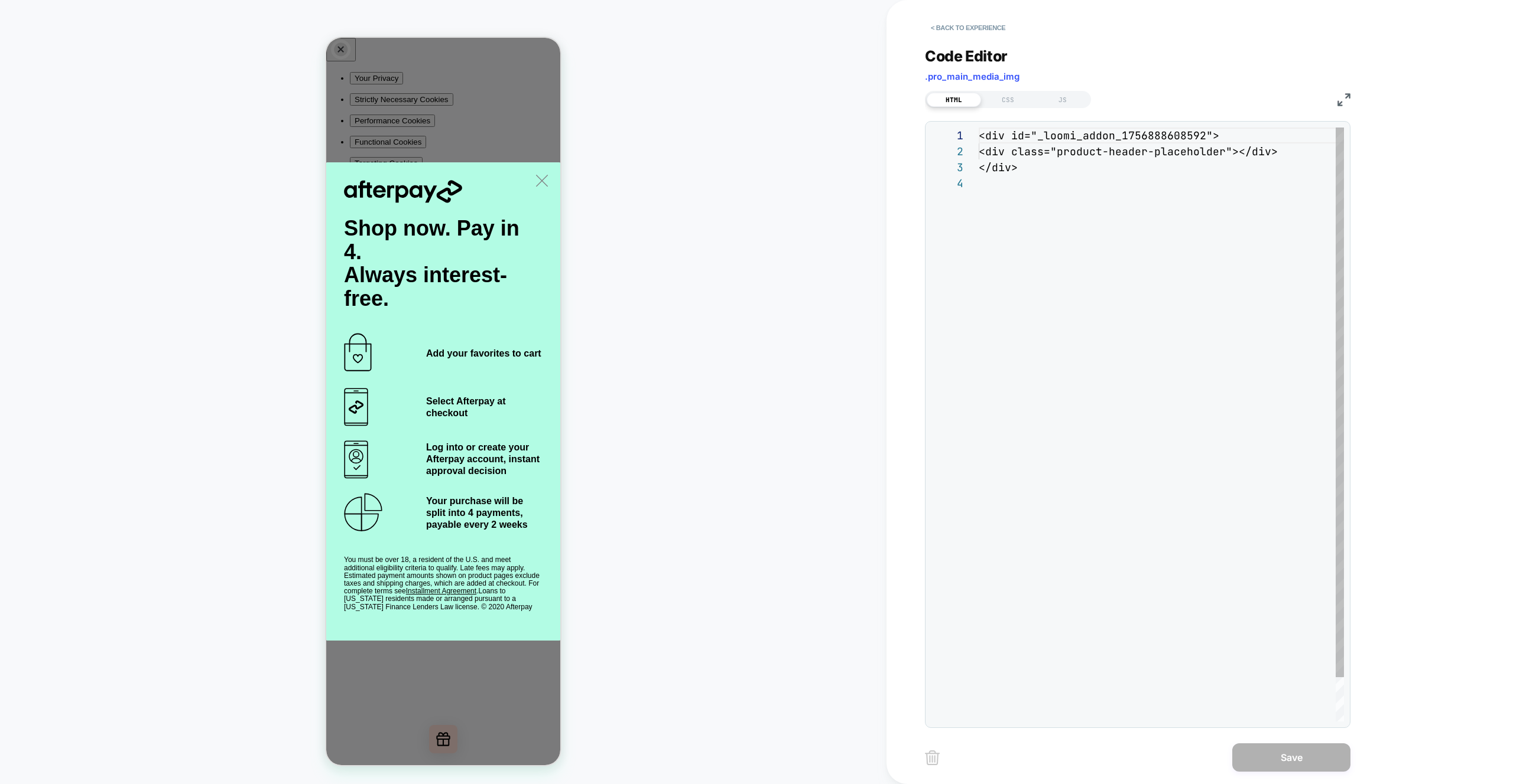
scroll to position [48, 0]
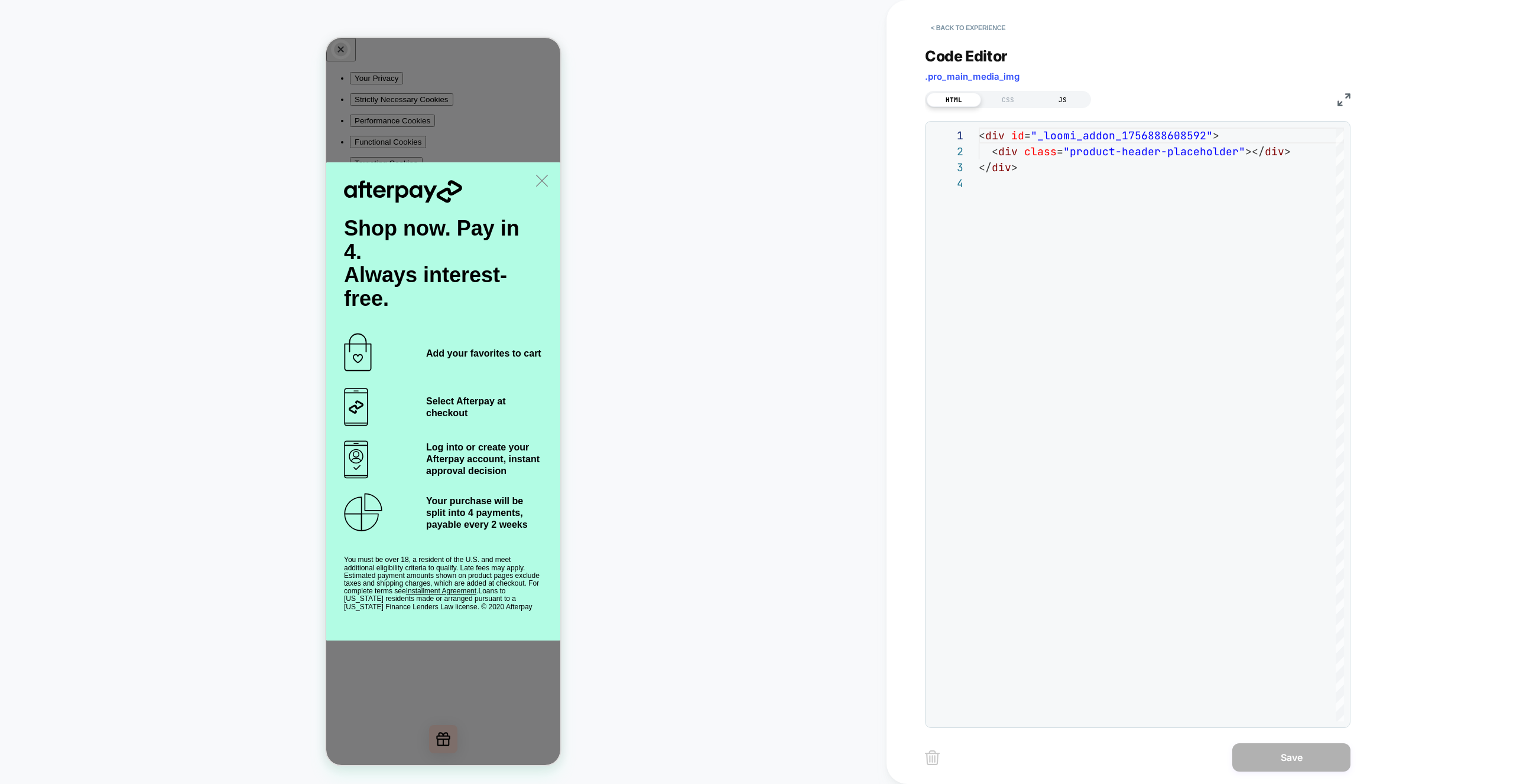
click at [1067, 99] on div "JS" at bounding box center [1062, 100] width 55 height 14
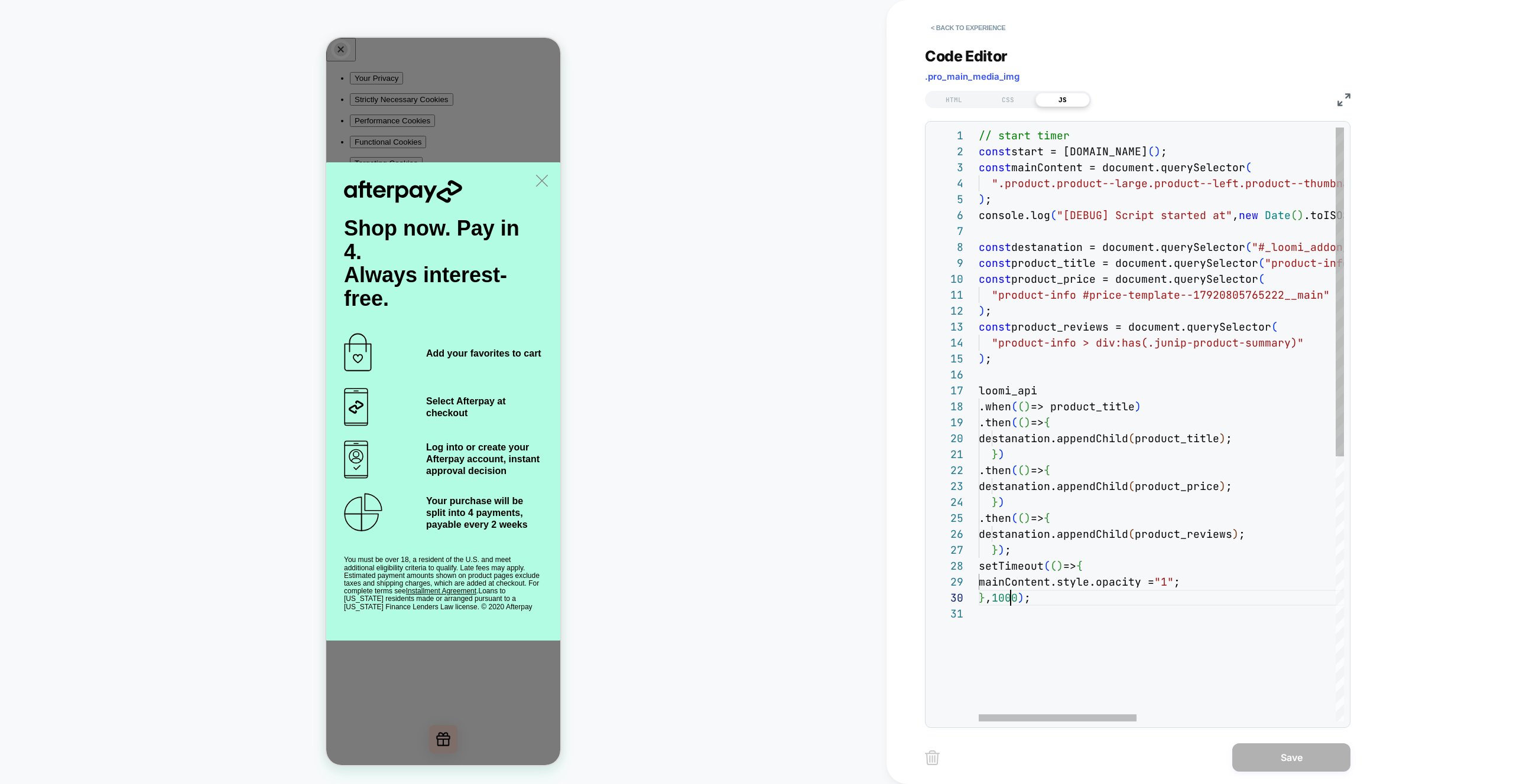
scroll to position [144, 25]
click at [1005, 597] on div "// start timer const start = performance.now ( ) ; const mainContent = document…" at bounding box center [1390, 663] width 824 height 1072
click at [1153, 584] on div "// start timer const start = performance.now ( ) ; const mainContent = document…" at bounding box center [1390, 663] width 824 height 1072
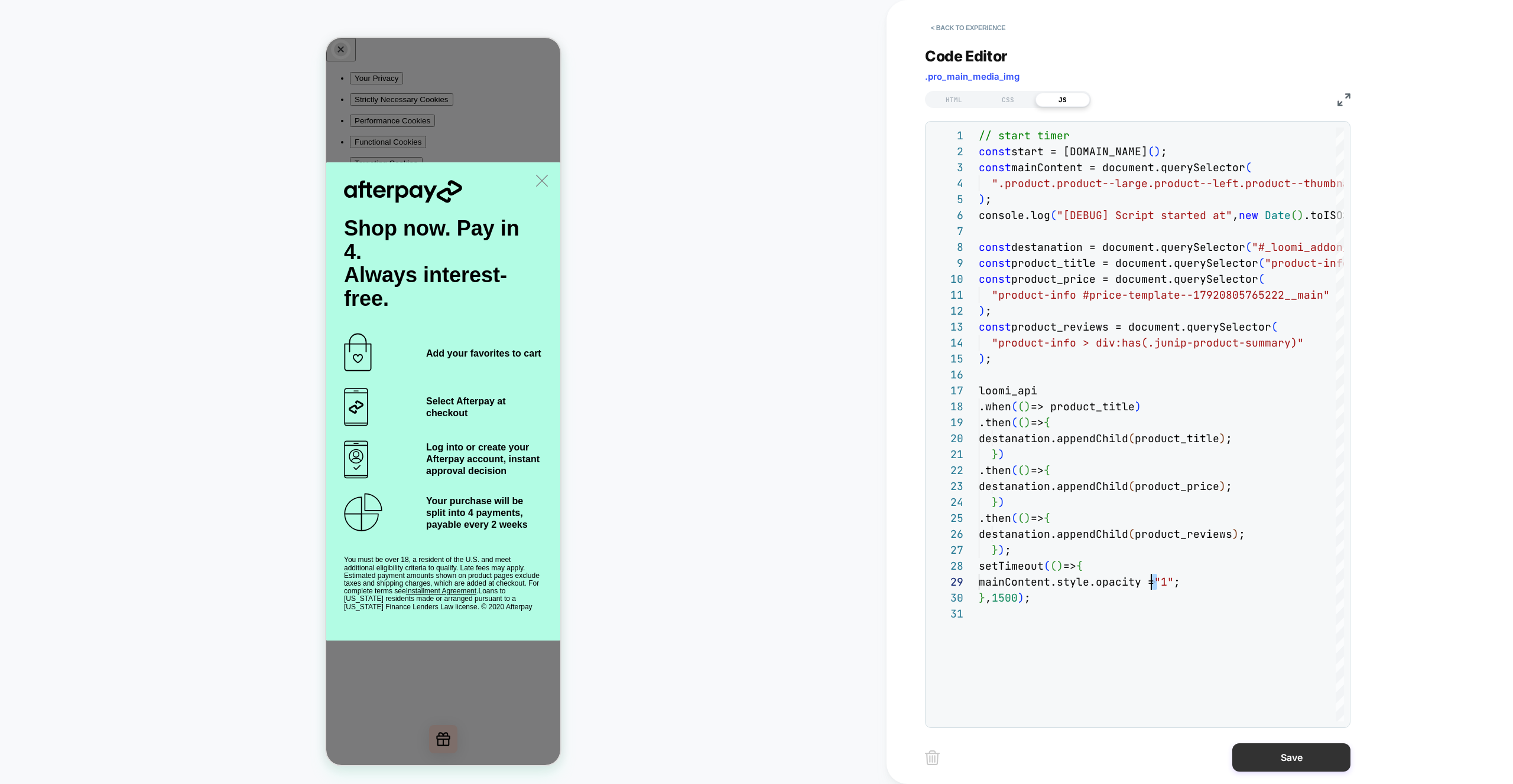
type textarea "**********"
click at [1292, 761] on button "Save" at bounding box center [1291, 758] width 118 height 28
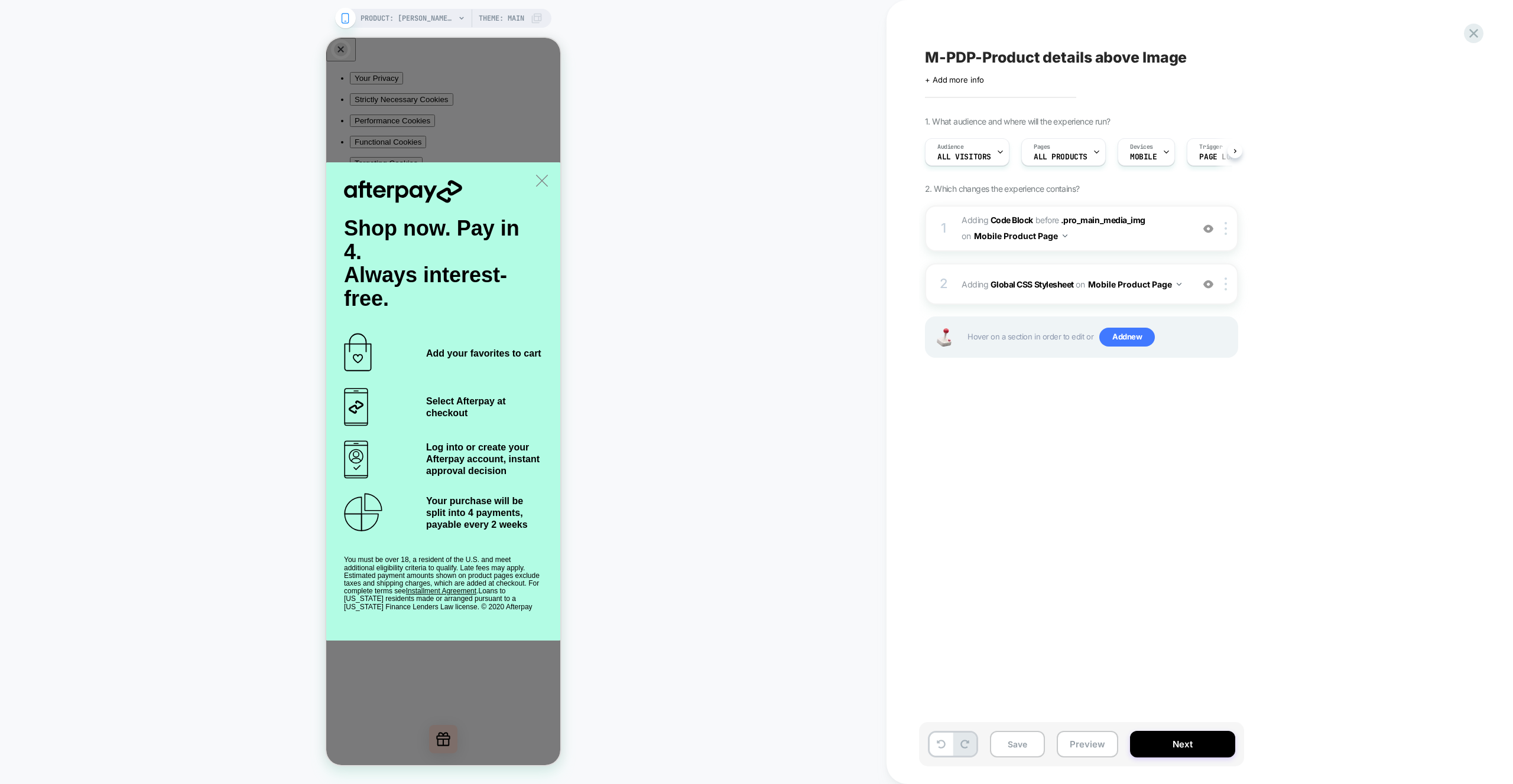
scroll to position [0, 1]
click at [1090, 748] on button "Preview" at bounding box center [1087, 744] width 62 height 26
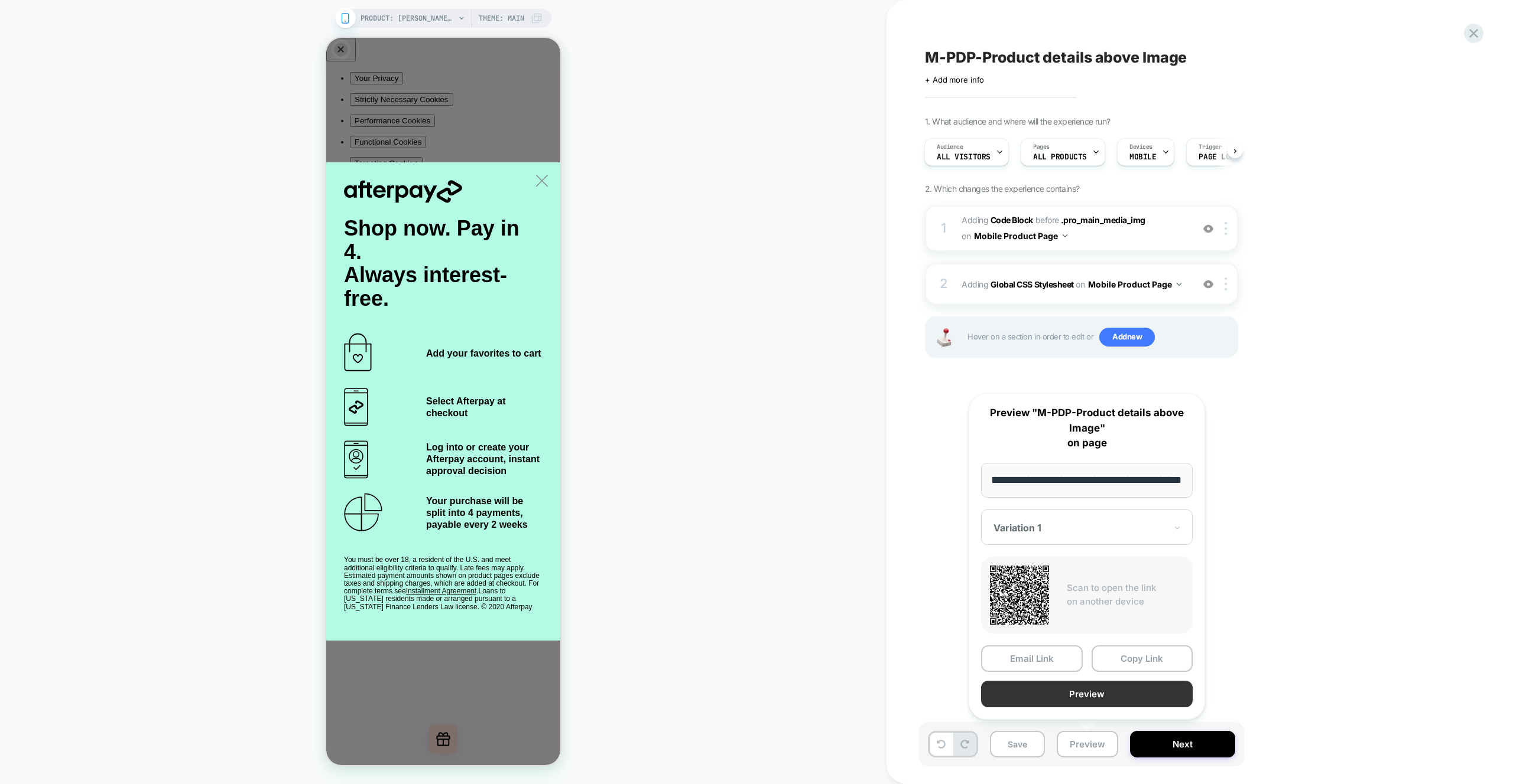
scroll to position [0, 0]
click at [1088, 702] on button "Preview" at bounding box center [1087, 694] width 211 height 26
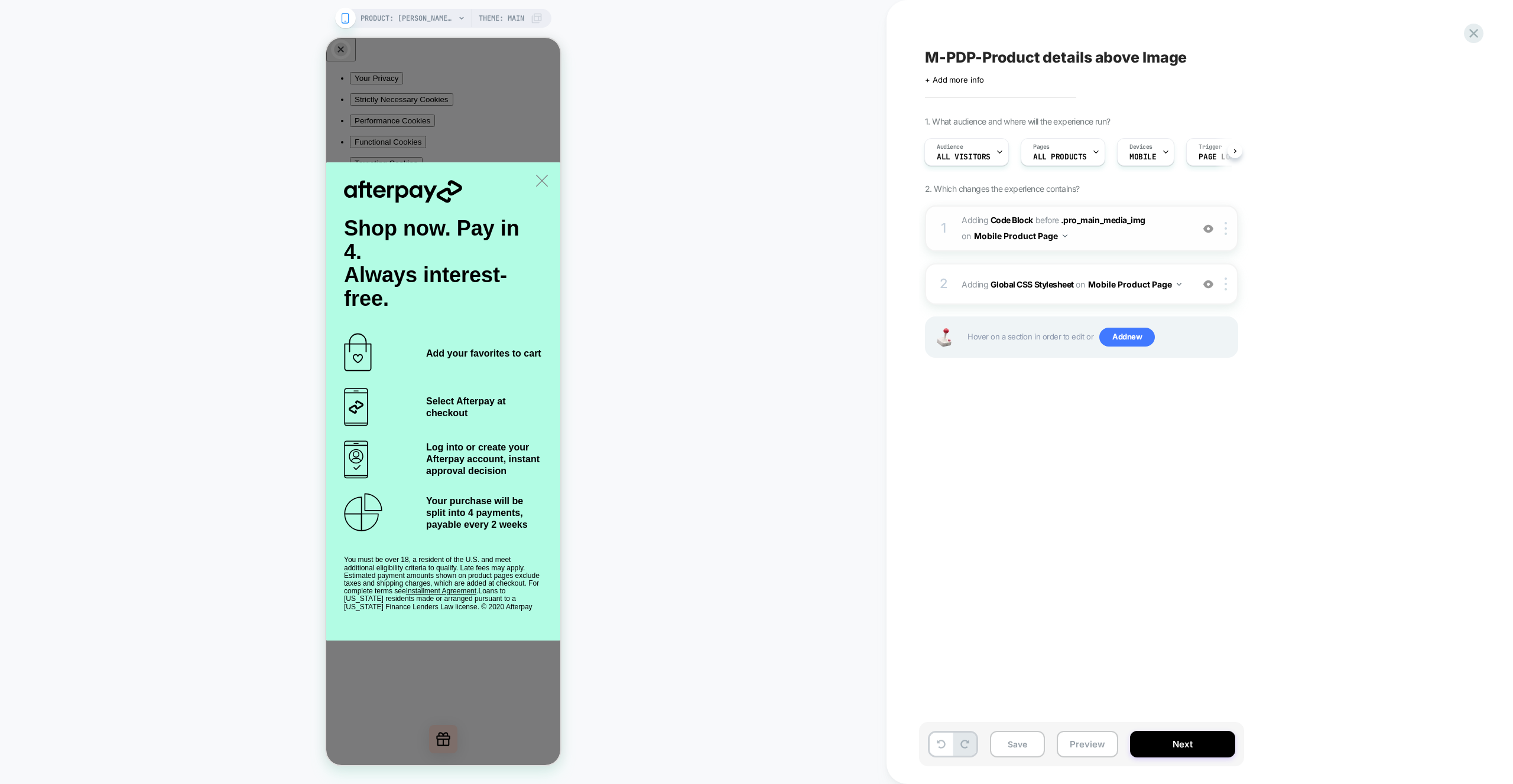
click at [1107, 238] on span "Adding Code Block BEFORE .pro_main_media_img .pro_main_media_img on Mobile Prod…" at bounding box center [1074, 228] width 225 height 32
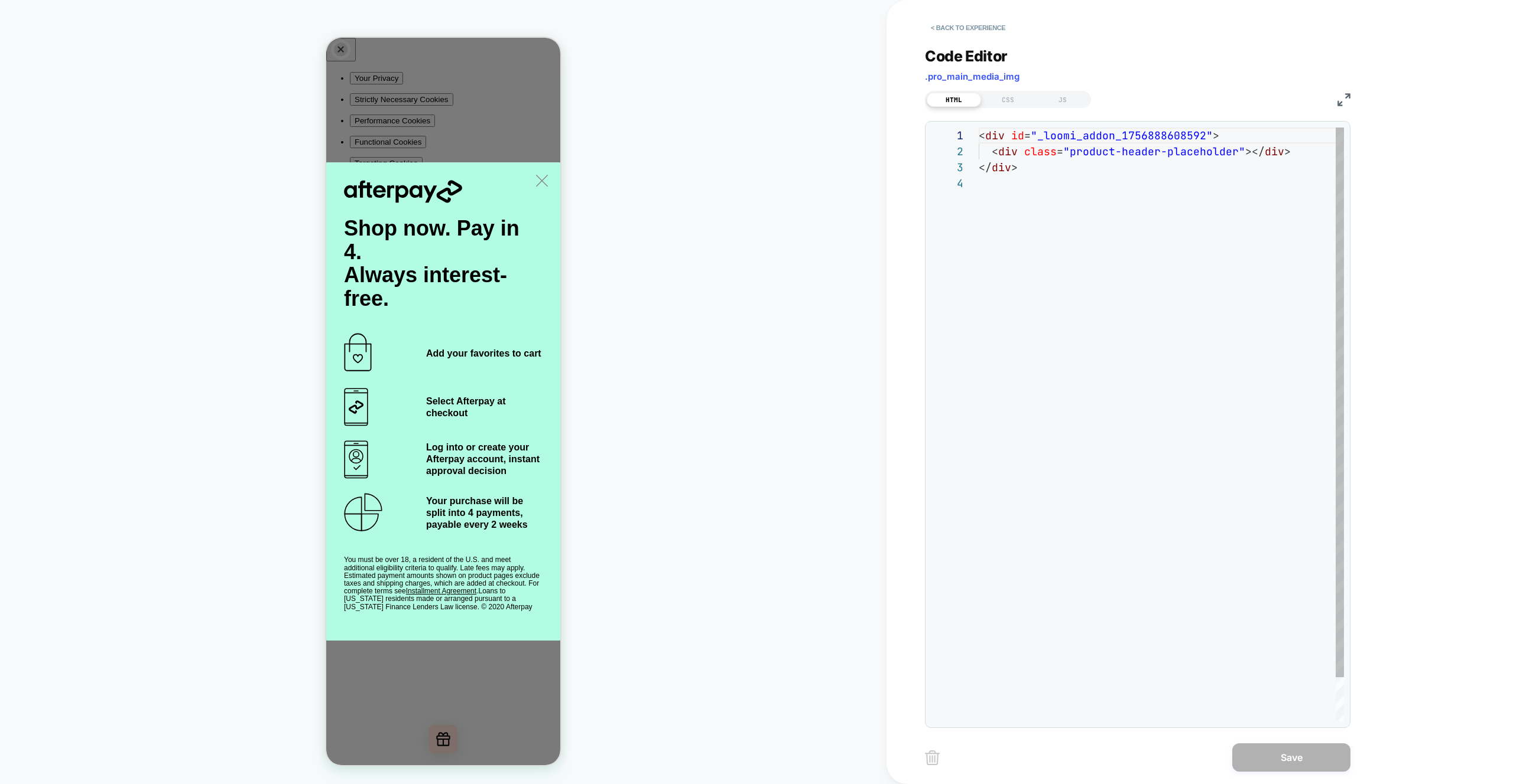
scroll to position [48, 0]
click at [1069, 103] on div "JS" at bounding box center [1062, 100] width 55 height 14
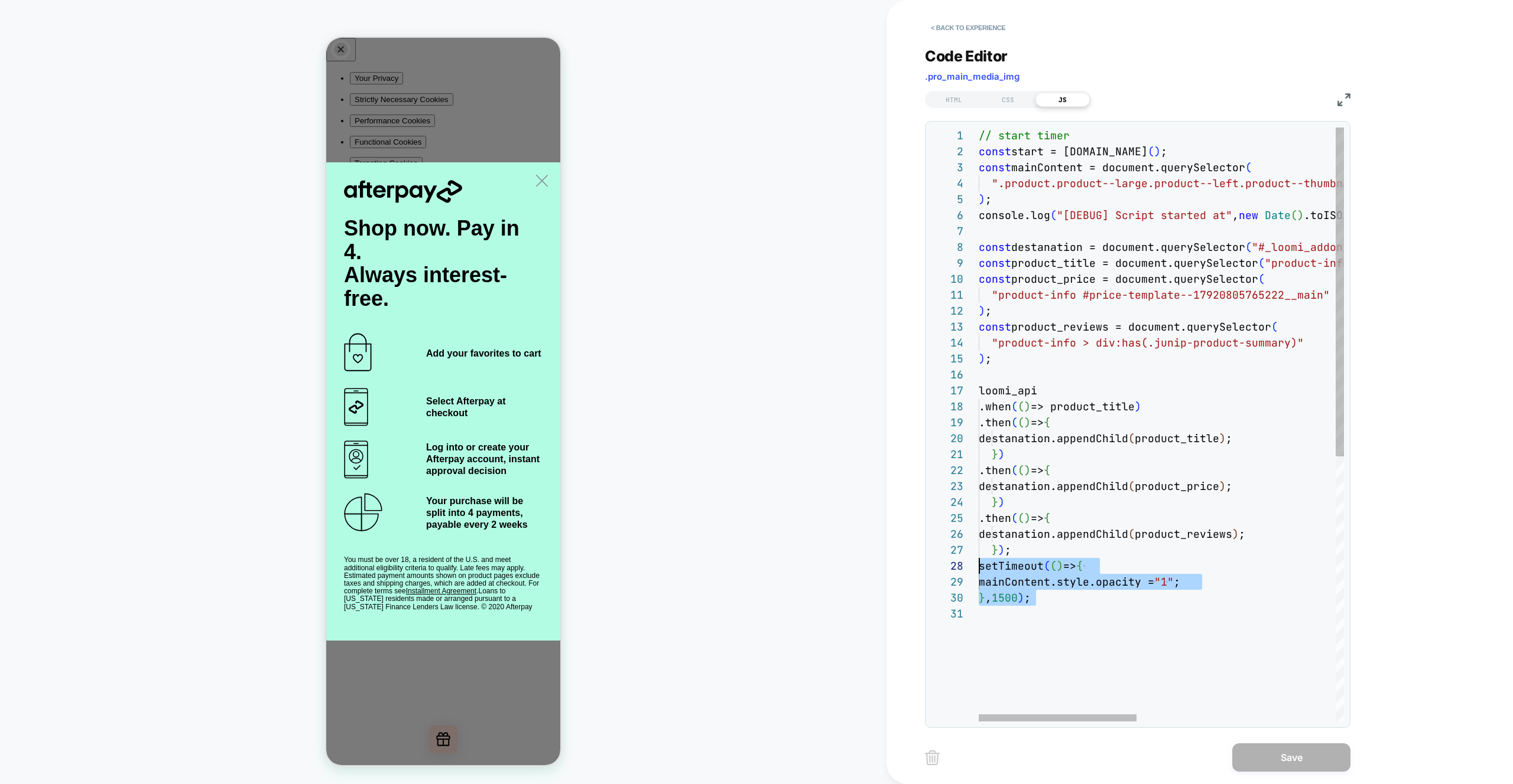
scroll to position [111, 0]
drag, startPoint x: 1059, startPoint y: 601, endPoint x: 932, endPoint y: 559, distance: 133.8
click at [978, 559] on div "// start timer const start = performance.now ( ) ; const mainContent = document…" at bounding box center [1390, 663] width 824 height 1072
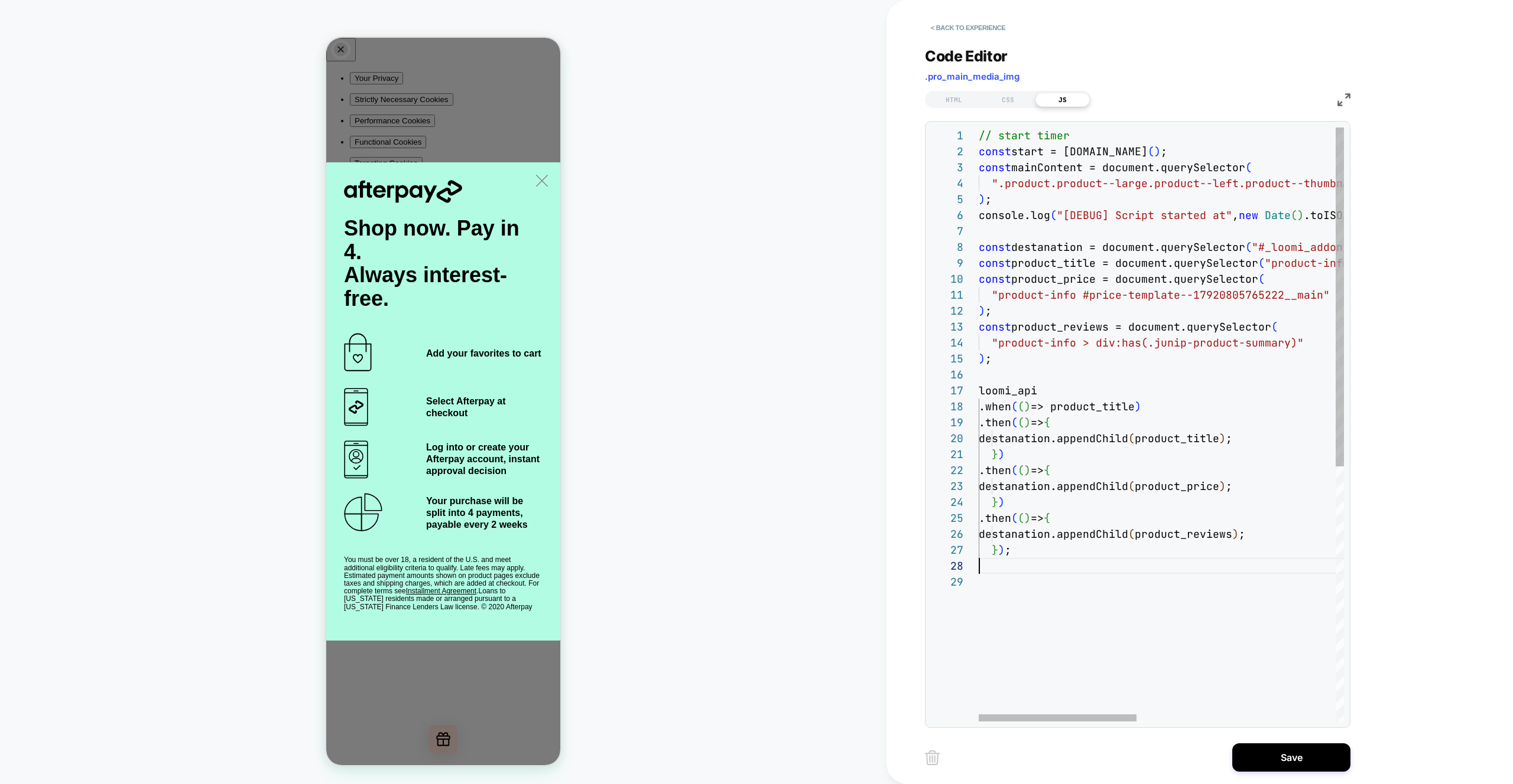
click at [1279, 532] on div "// start timer const start = performance.now ( ) ; const mainContent = document…" at bounding box center [1390, 647] width 824 height 1041
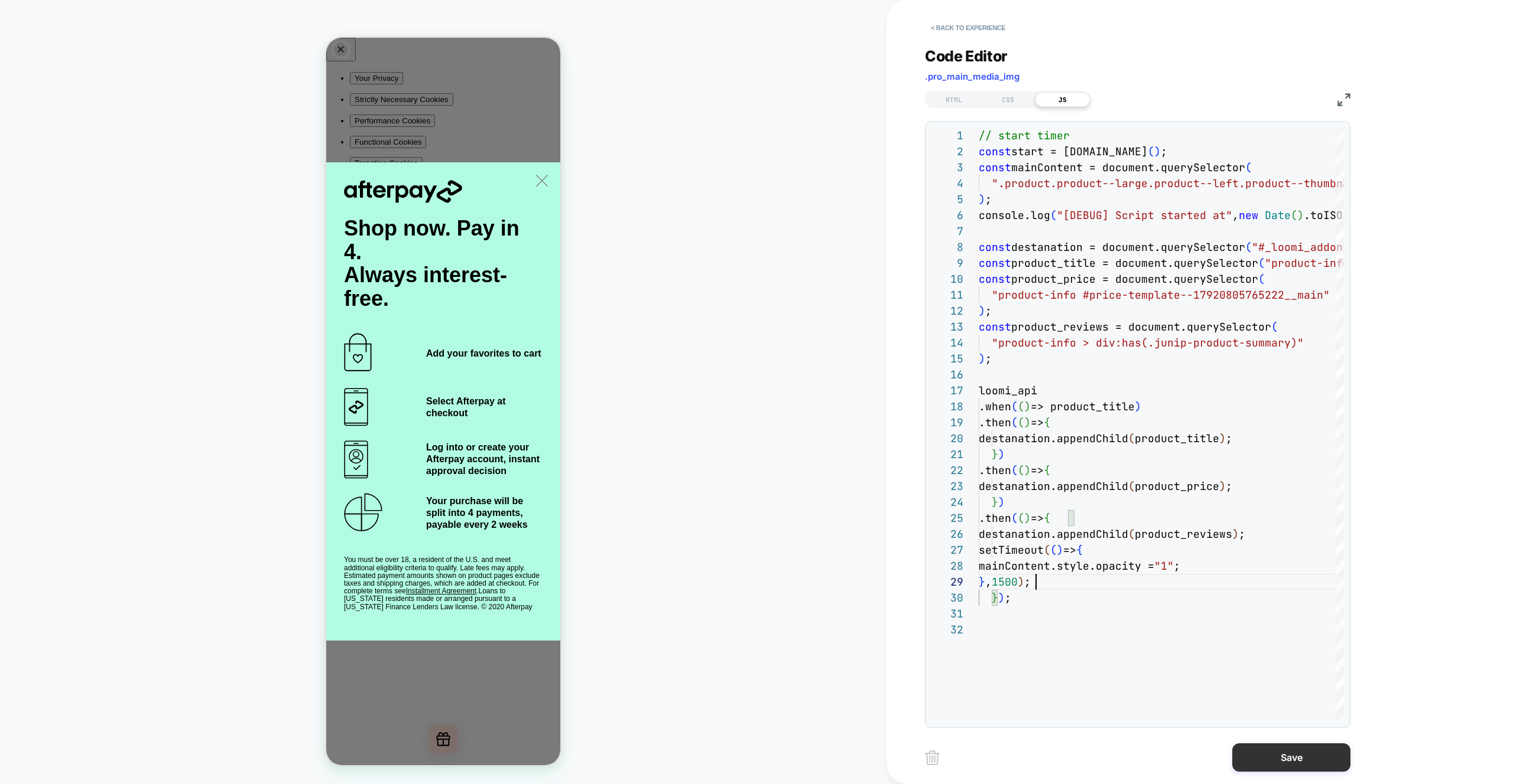
type textarea "**********"
click at [1280, 759] on button "Save" at bounding box center [1291, 758] width 118 height 28
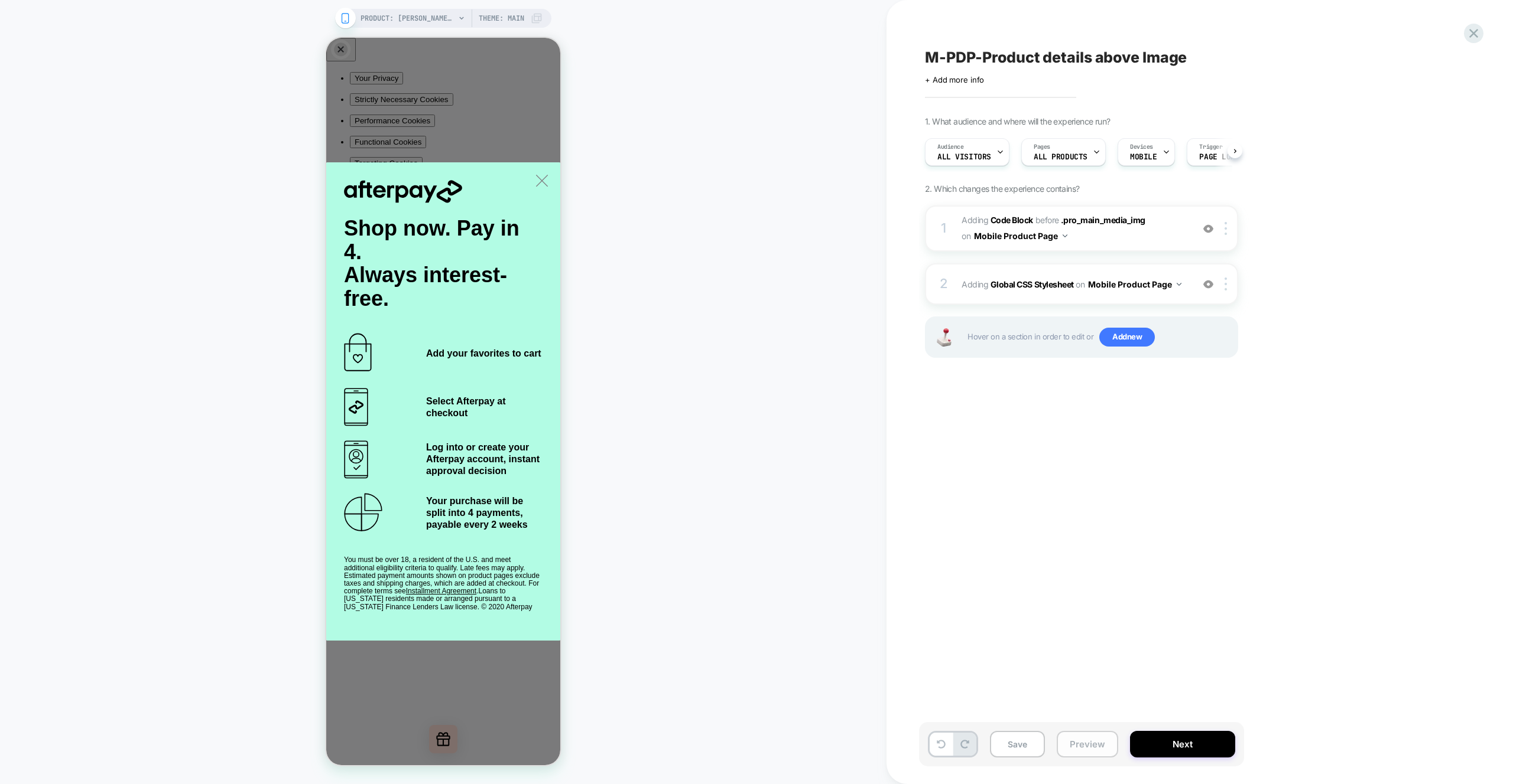
click at [1089, 746] on button "Preview" at bounding box center [1087, 744] width 62 height 26
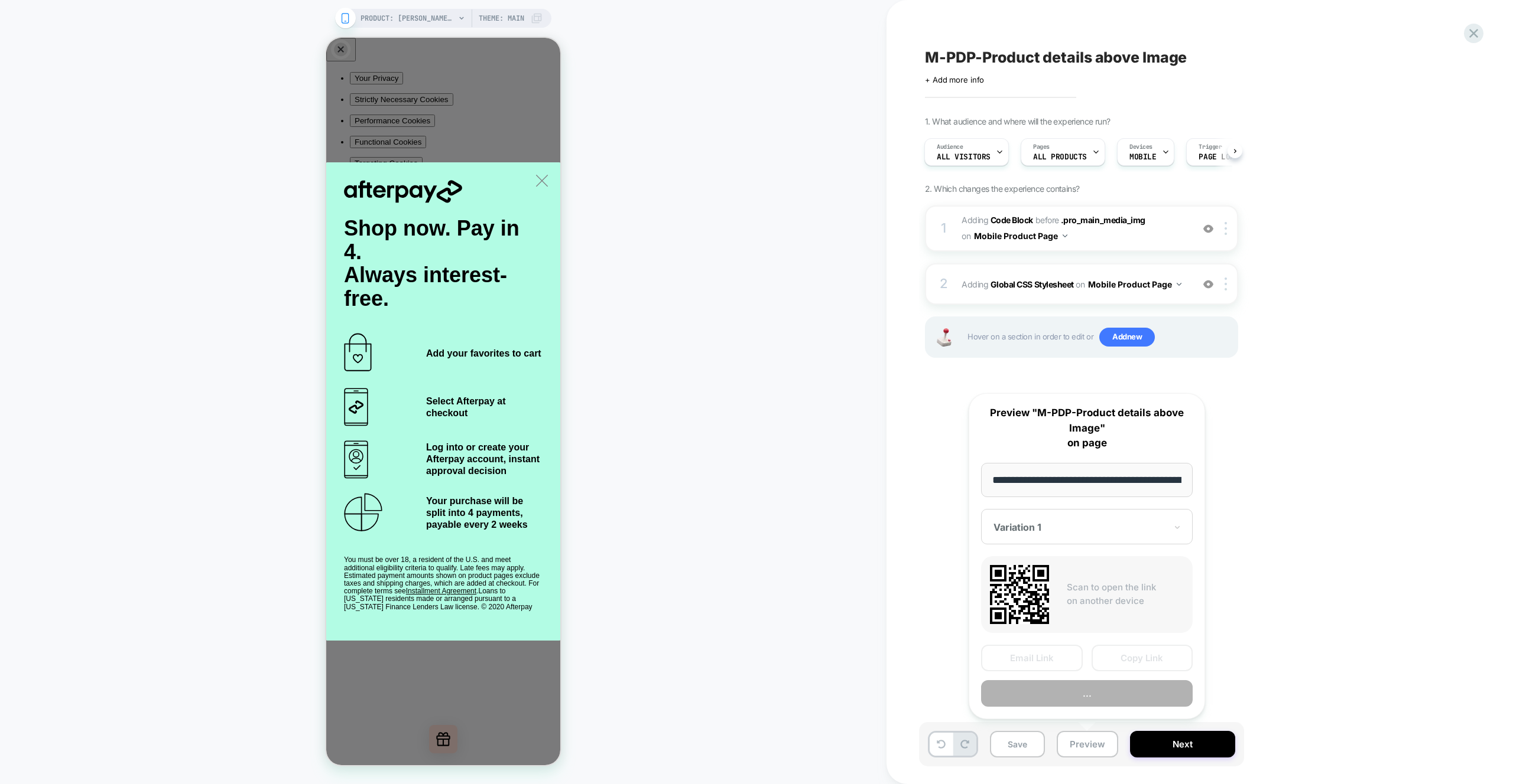
scroll to position [0, 366]
click at [1089, 698] on button "Preview" at bounding box center [1087, 694] width 211 height 26
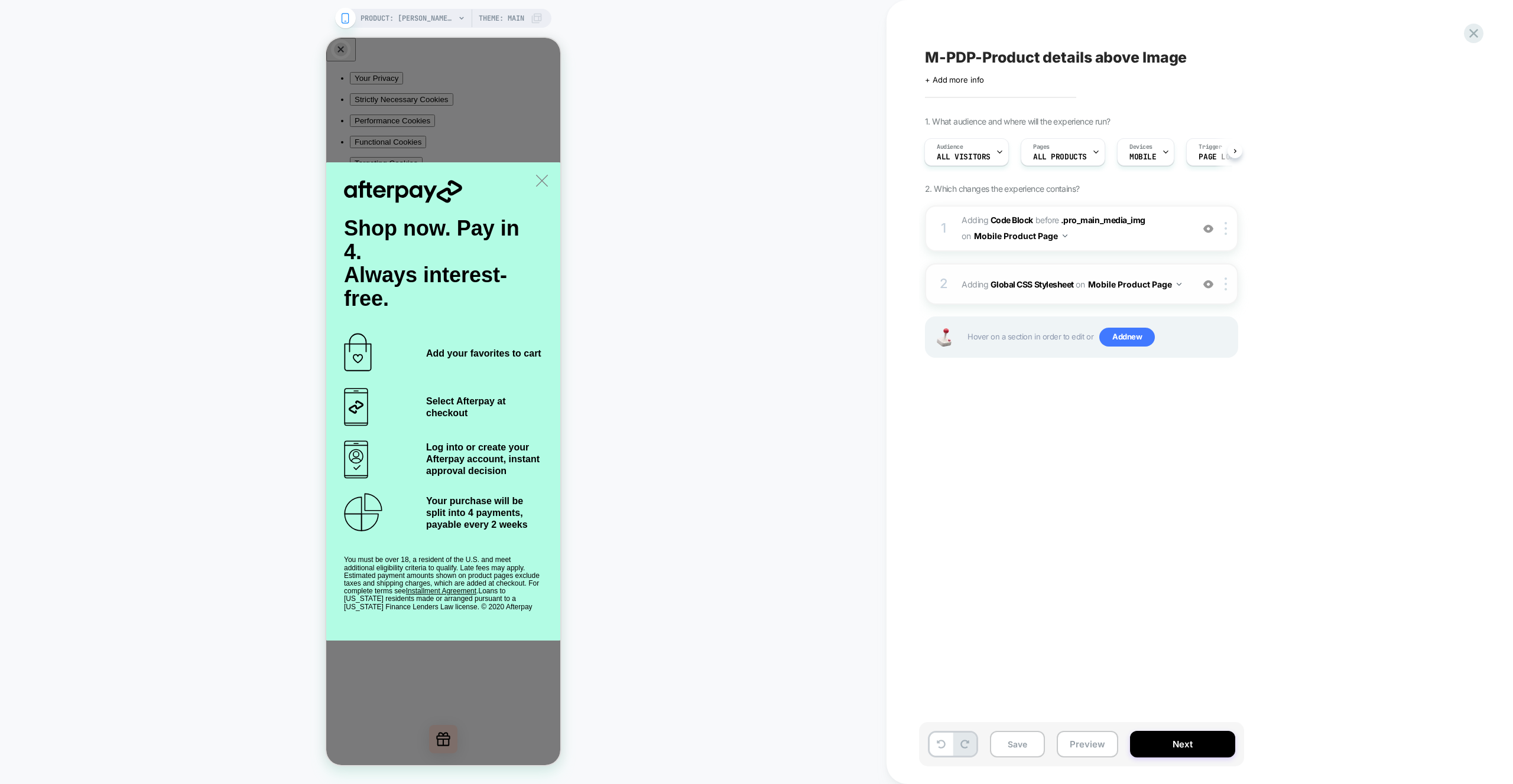
click at [1153, 293] on div "2 Adding Global CSS Stylesheet on Mobile Product Page Add Before Add After Copy…" at bounding box center [1082, 283] width 313 height 41
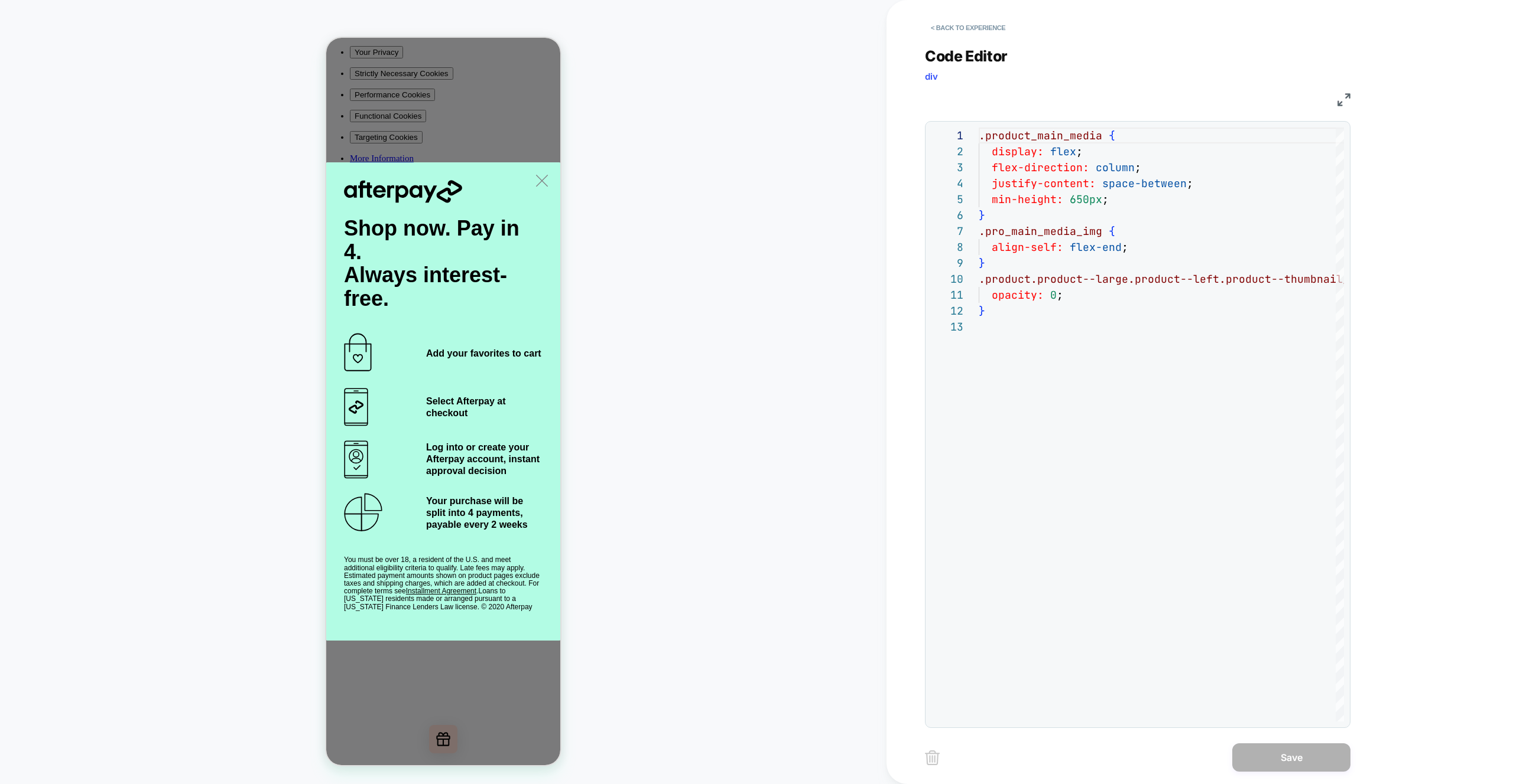
scroll to position [65, 0]
click at [956, 29] on button "< Back to experience" at bounding box center [968, 27] width 86 height 19
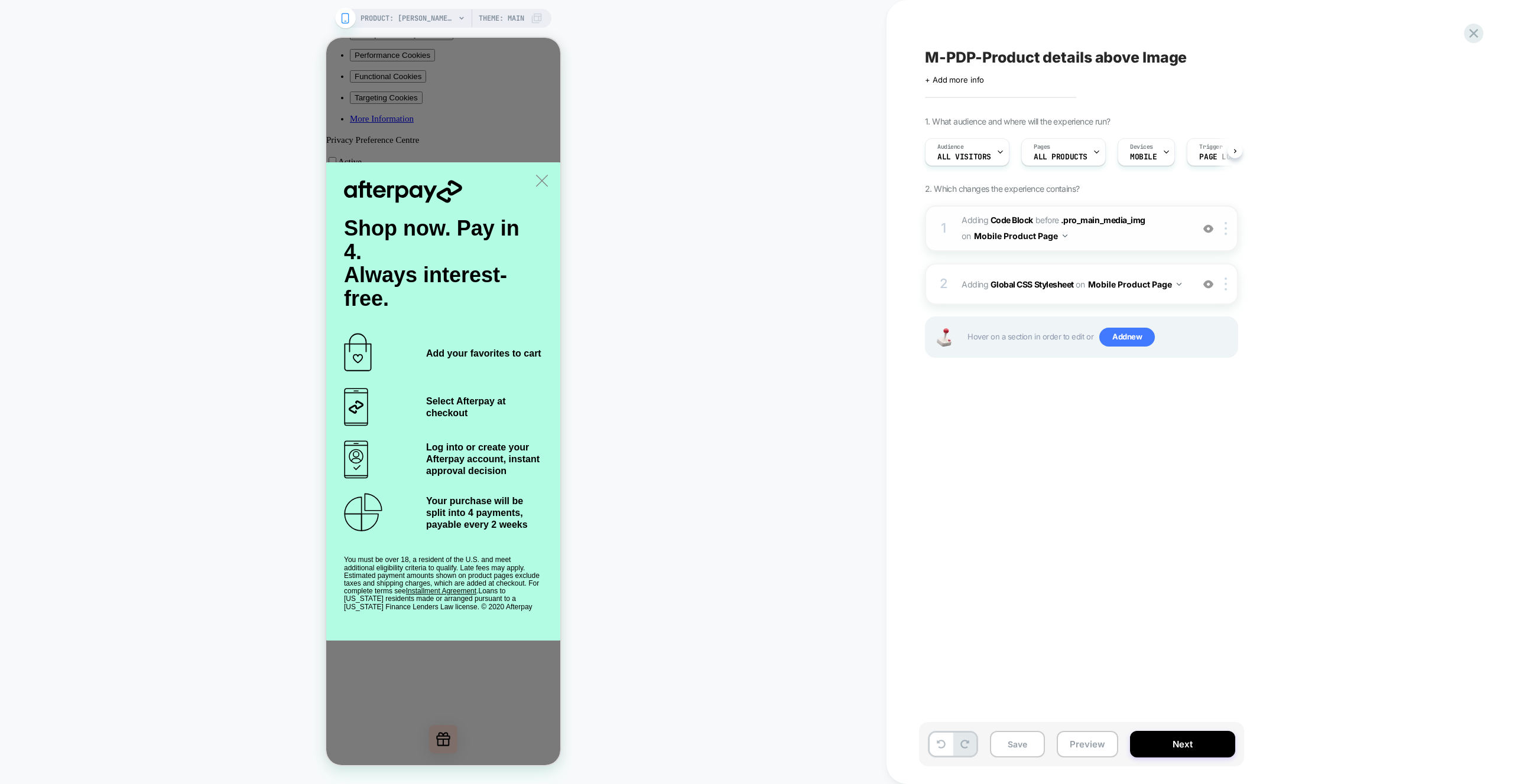
scroll to position [0, 1]
click at [1127, 245] on div "1 Adding Code Block BEFORE .pro_main_media_img .pro_main_media_img on Mobile Pr…" at bounding box center [1082, 228] width 313 height 46
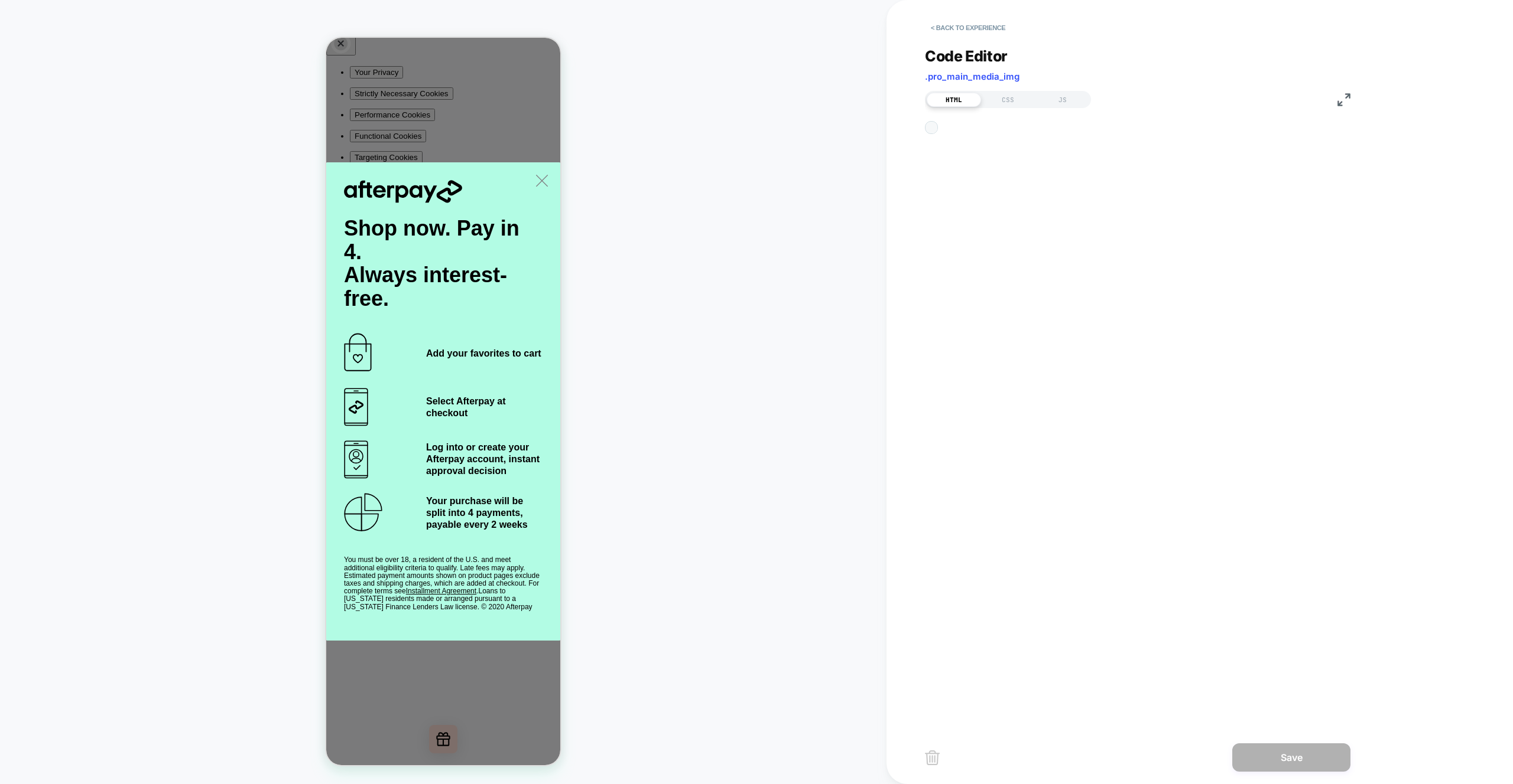
scroll to position [48, 0]
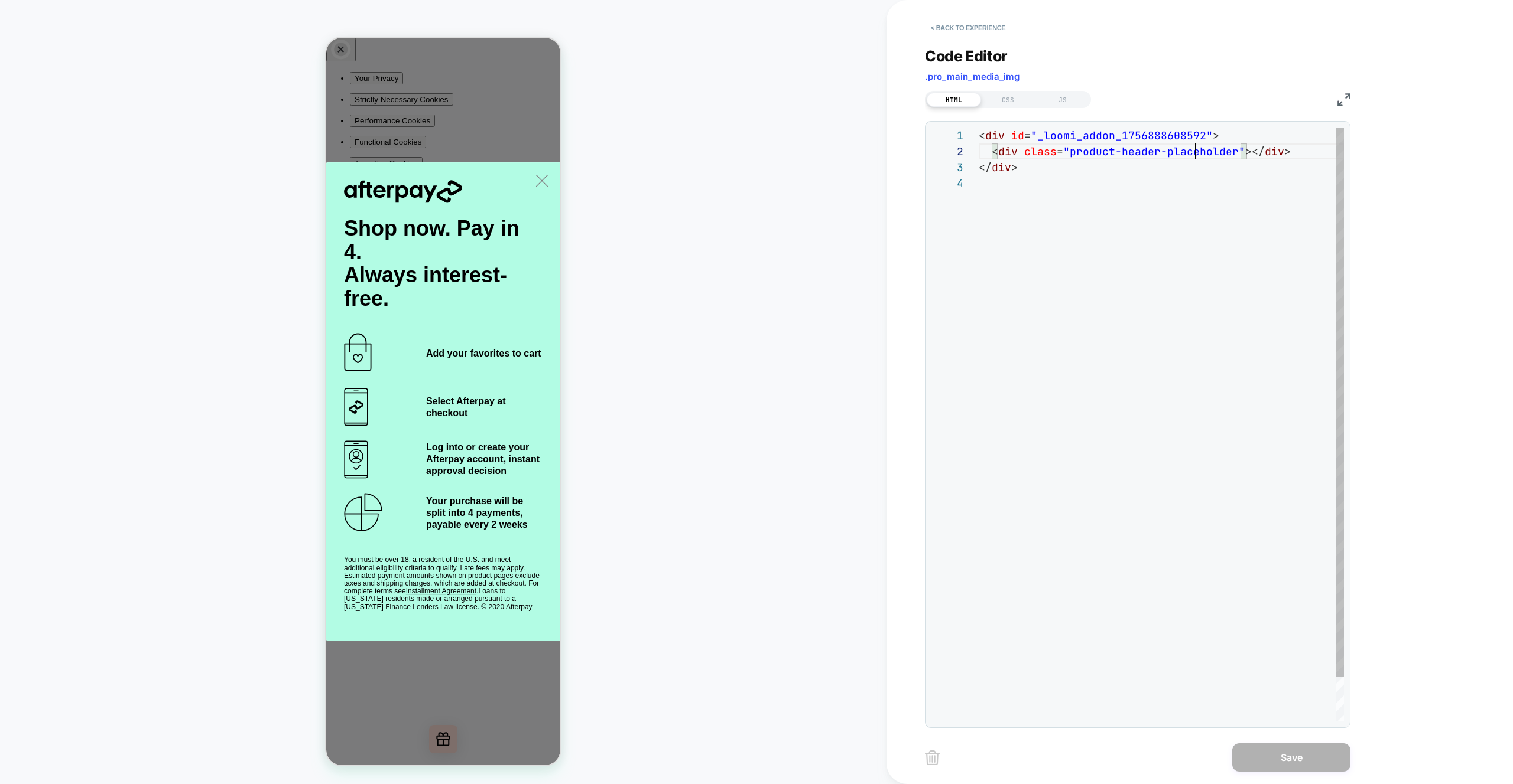
click at [1193, 154] on div "< div id = "_loomi_addon_1756888608592" > < div class = "product-header-placeho…" at bounding box center [1160, 448] width 365 height 642
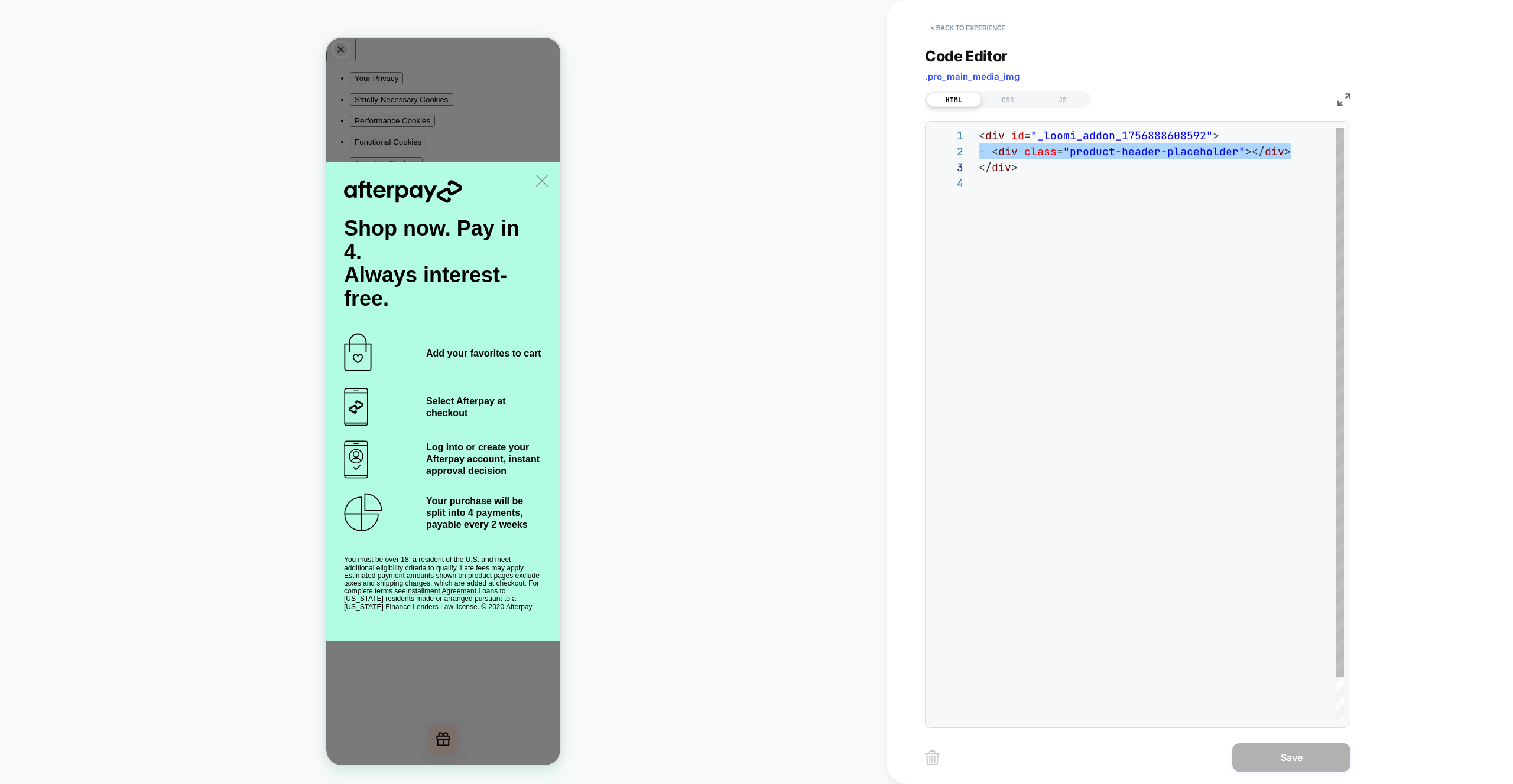
type textarea "**********"
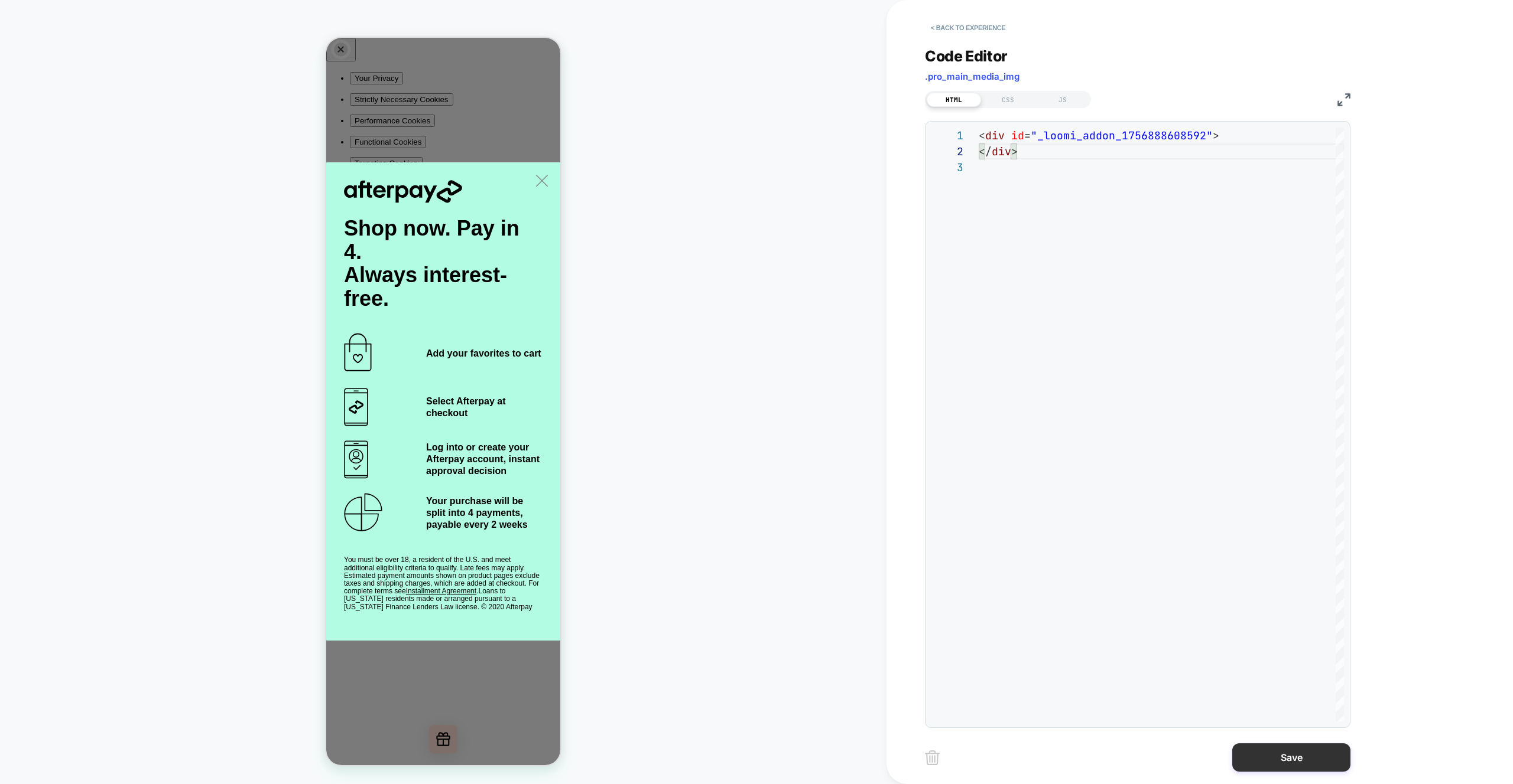
click at [1319, 770] on button "Save" at bounding box center [1291, 758] width 118 height 28
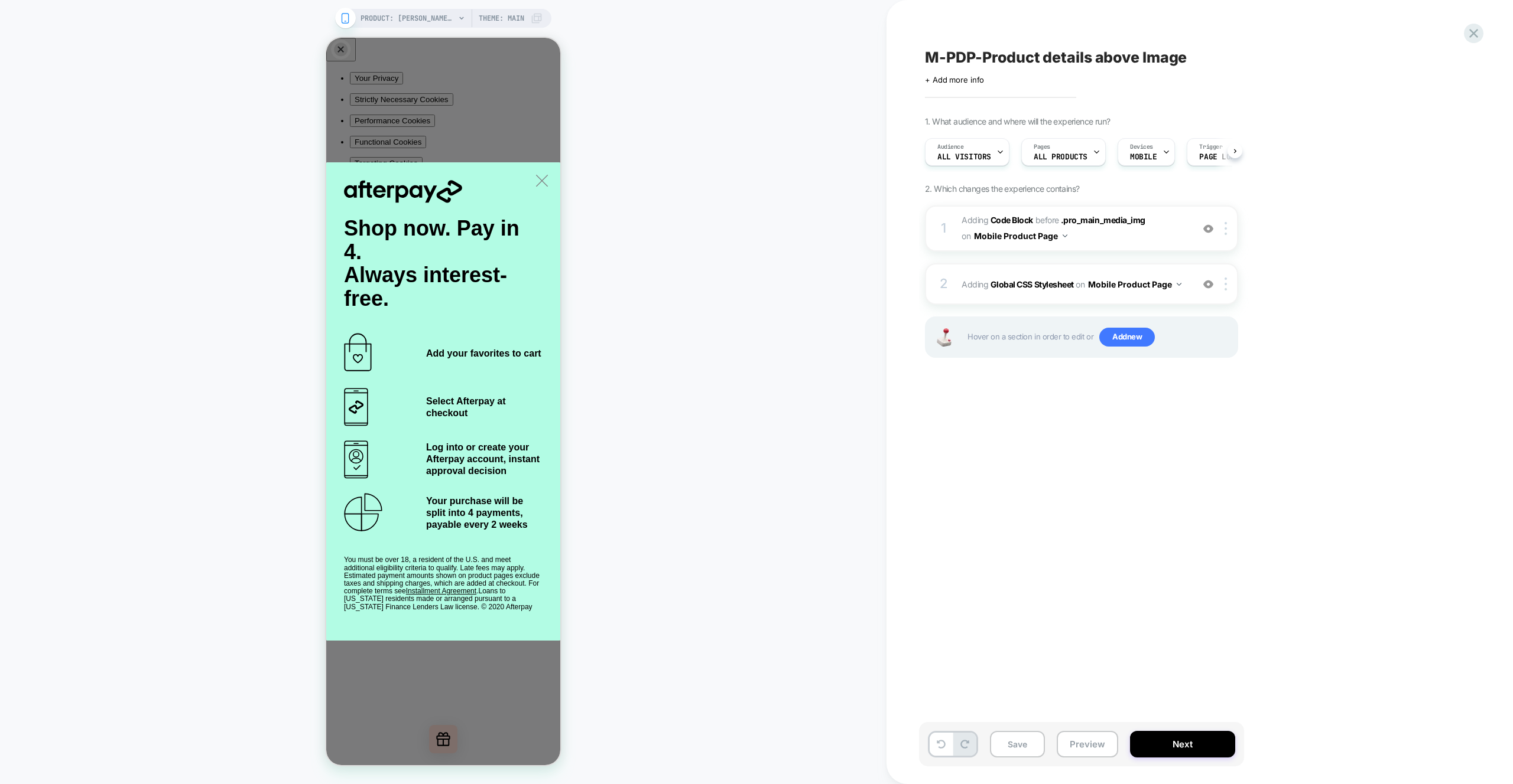
scroll to position [0, 1]
click at [1083, 748] on button "Preview" at bounding box center [1087, 744] width 62 height 26
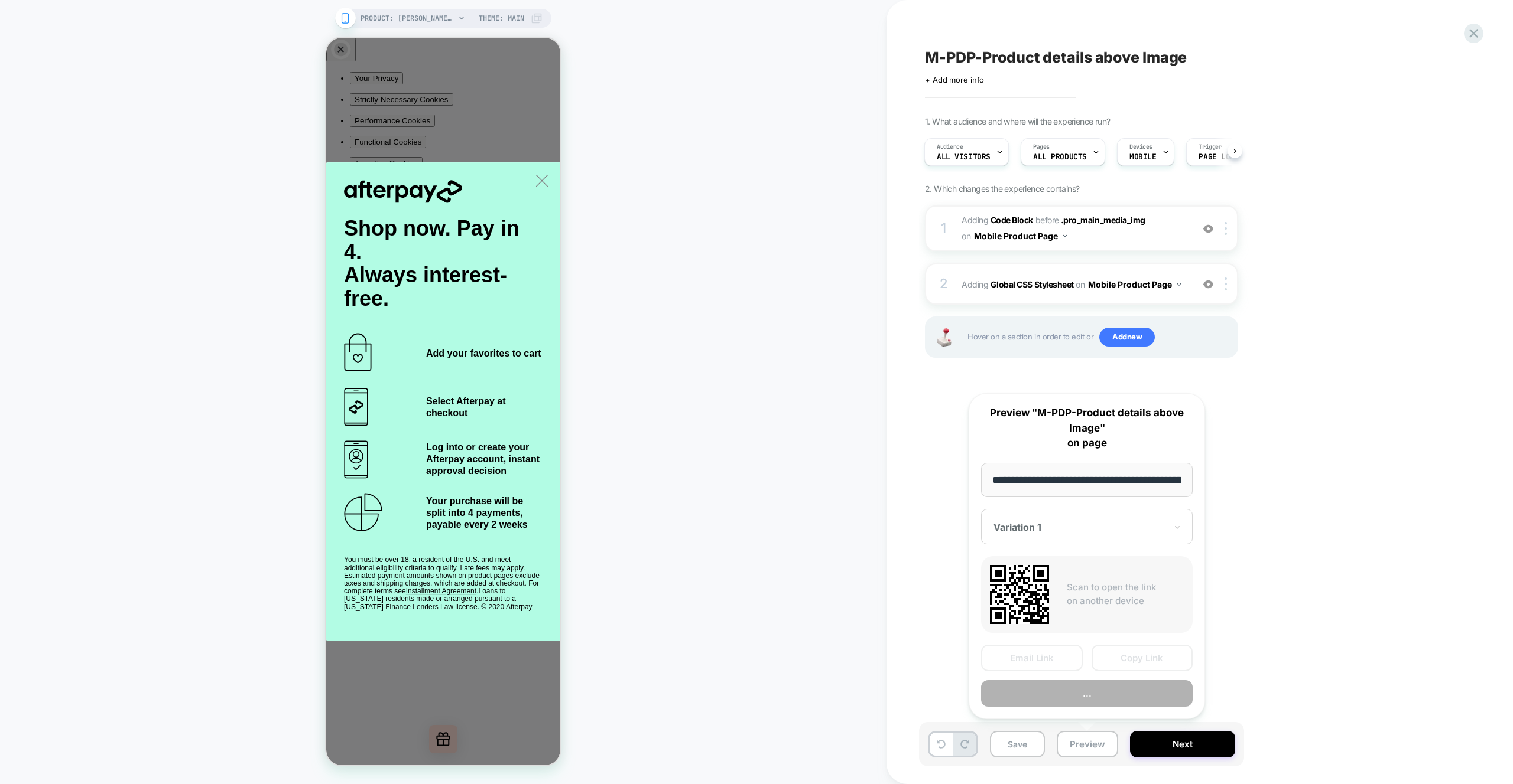
scroll to position [0, 366]
click at [1072, 700] on button "Preview" at bounding box center [1087, 694] width 211 height 26
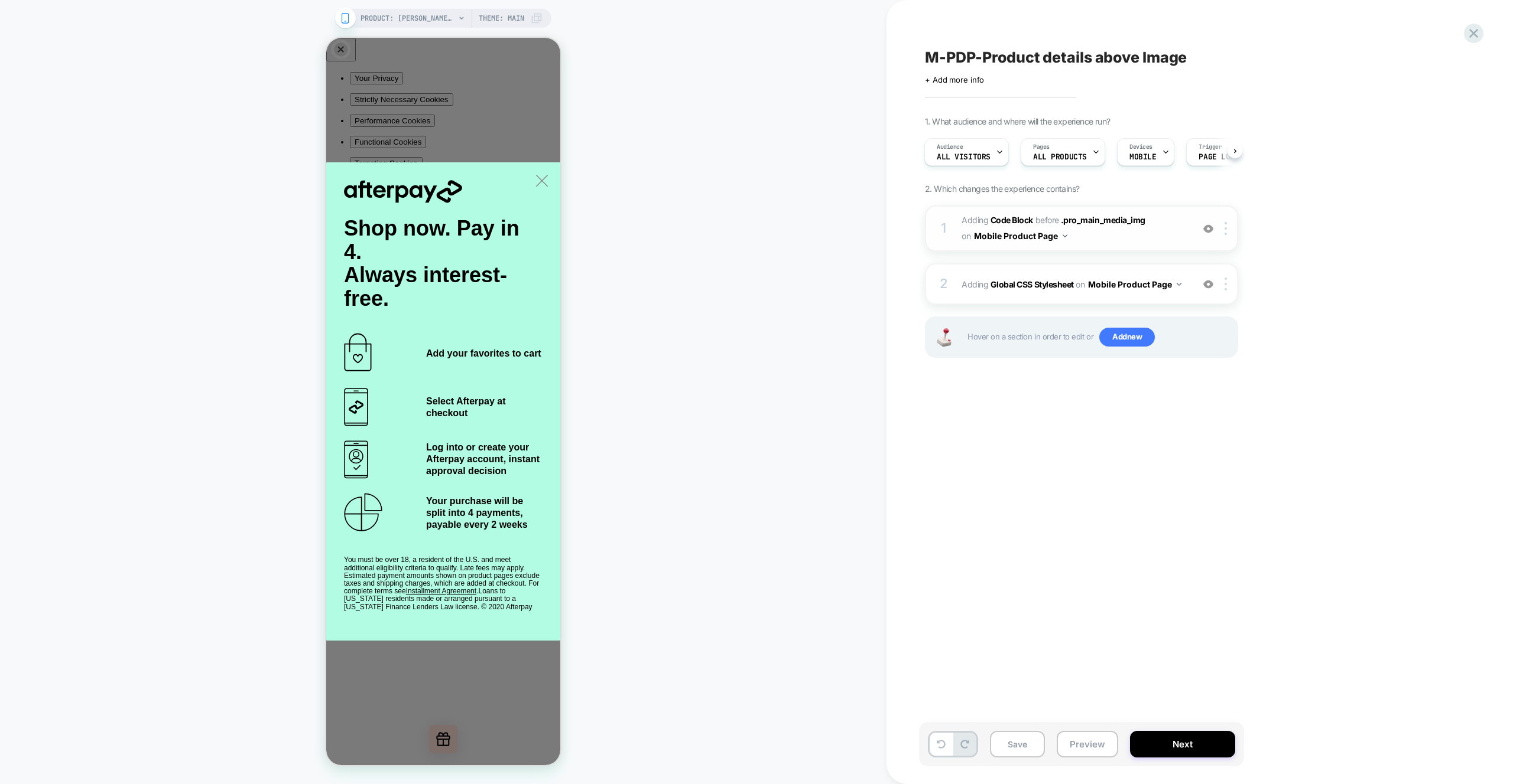
click at [1153, 239] on span "Adding Code Block BEFORE .pro_main_media_img .pro_main_media_img on Mobile Prod…" at bounding box center [1074, 228] width 225 height 32
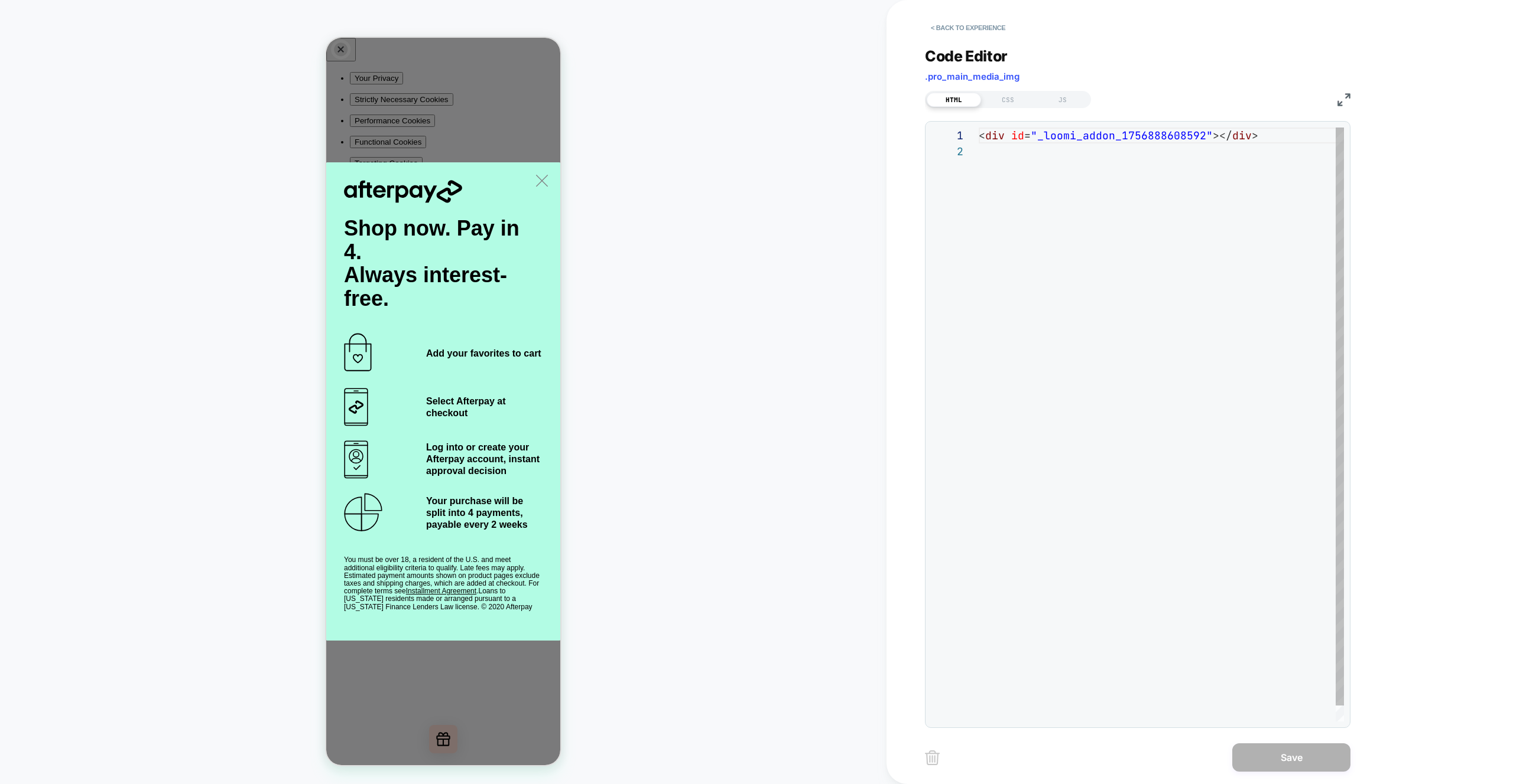
scroll to position [16, 0]
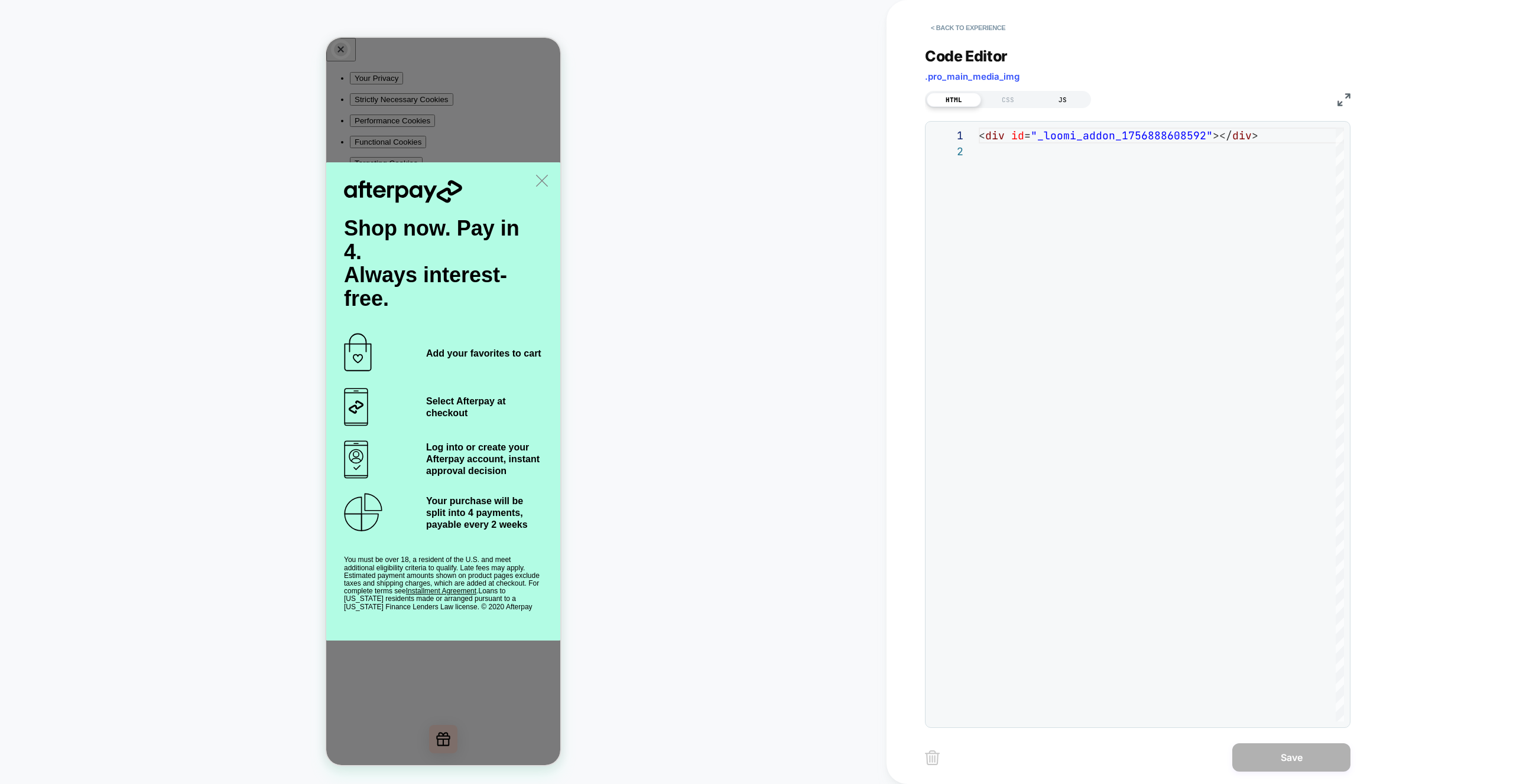
click at [1068, 101] on div "JS" at bounding box center [1062, 100] width 55 height 14
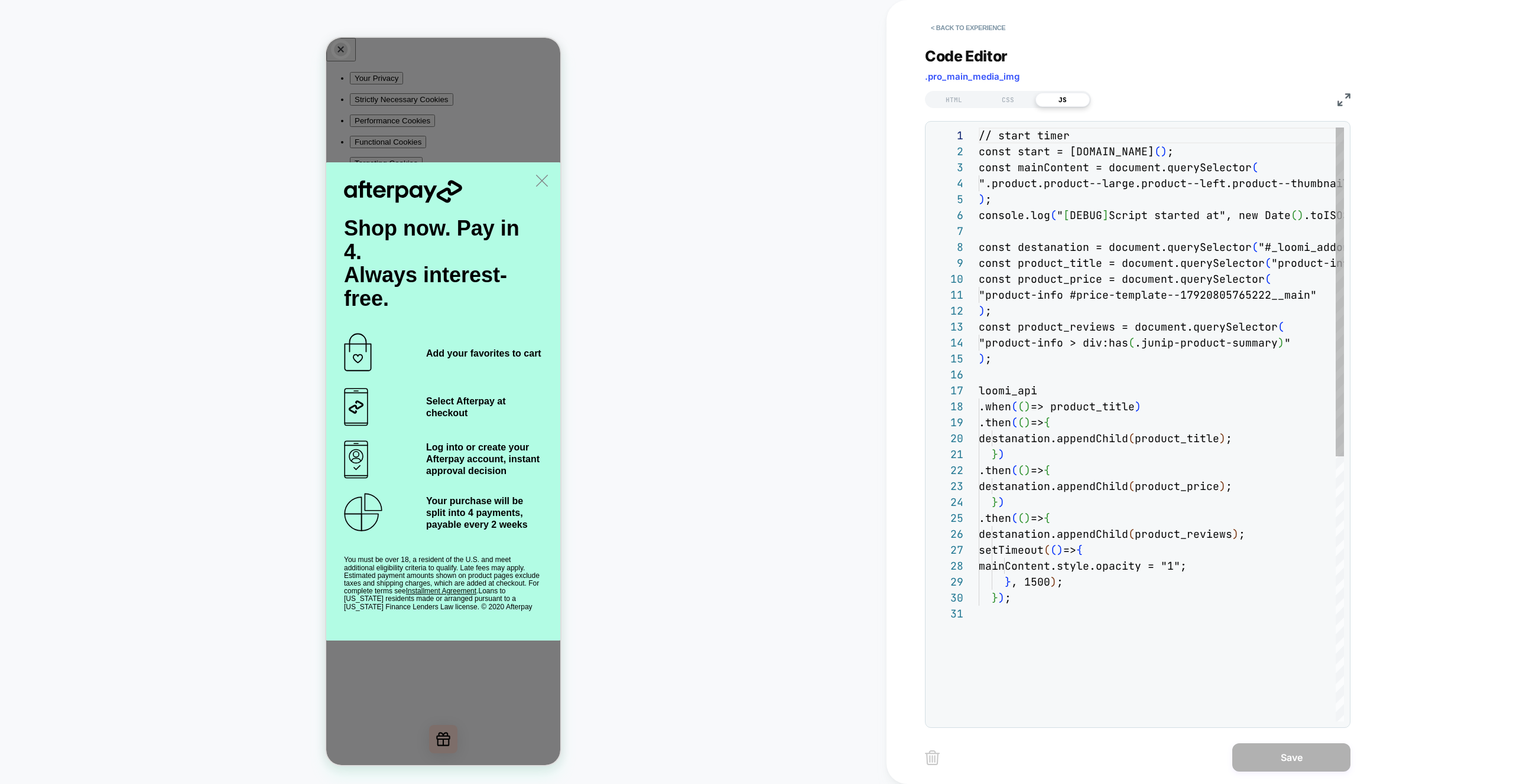
scroll to position [159, 0]
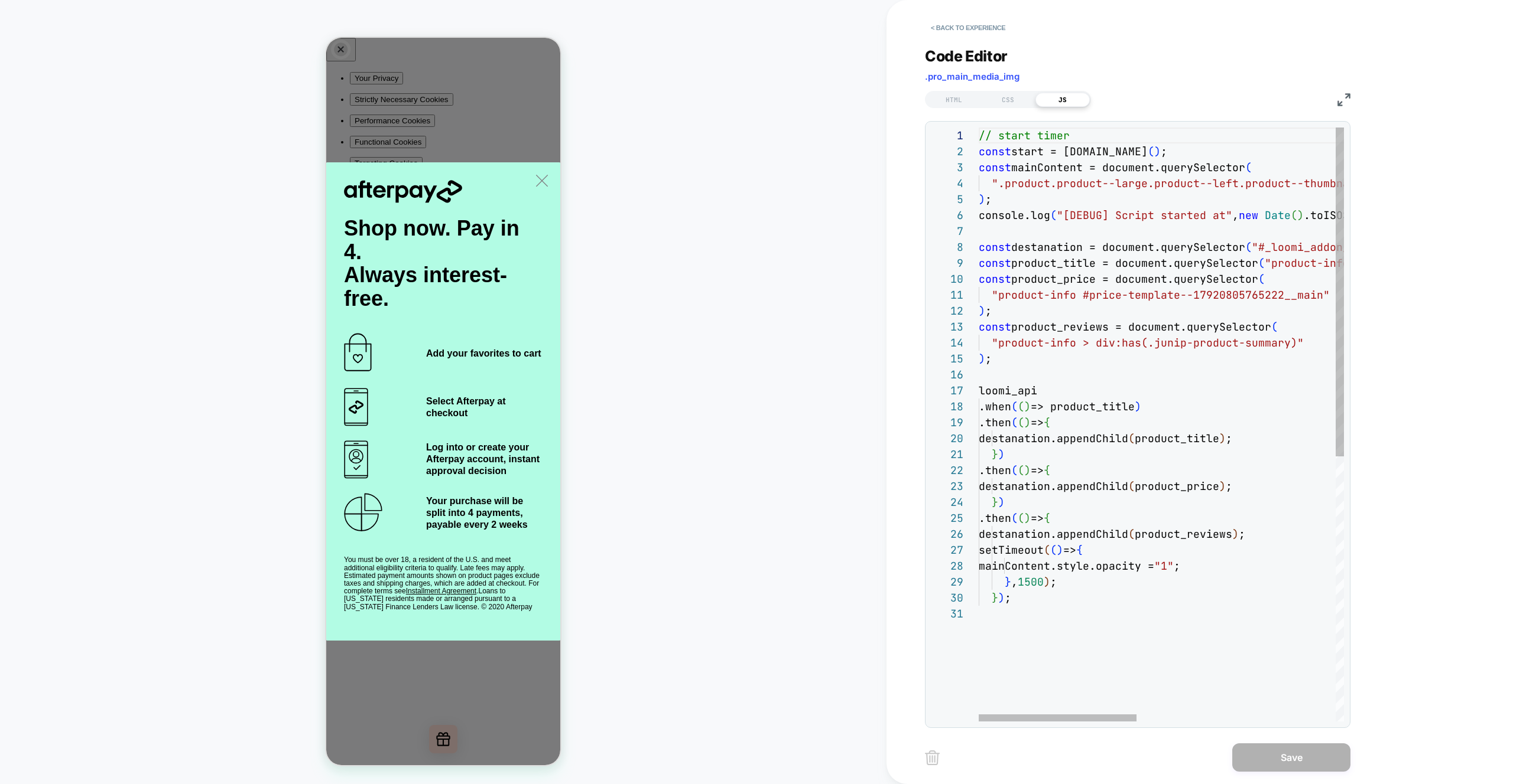
click at [1160, 219] on div "// start timer const start = performance.now ( ) ; const mainContent = document…" at bounding box center [1390, 663] width 824 height 1072
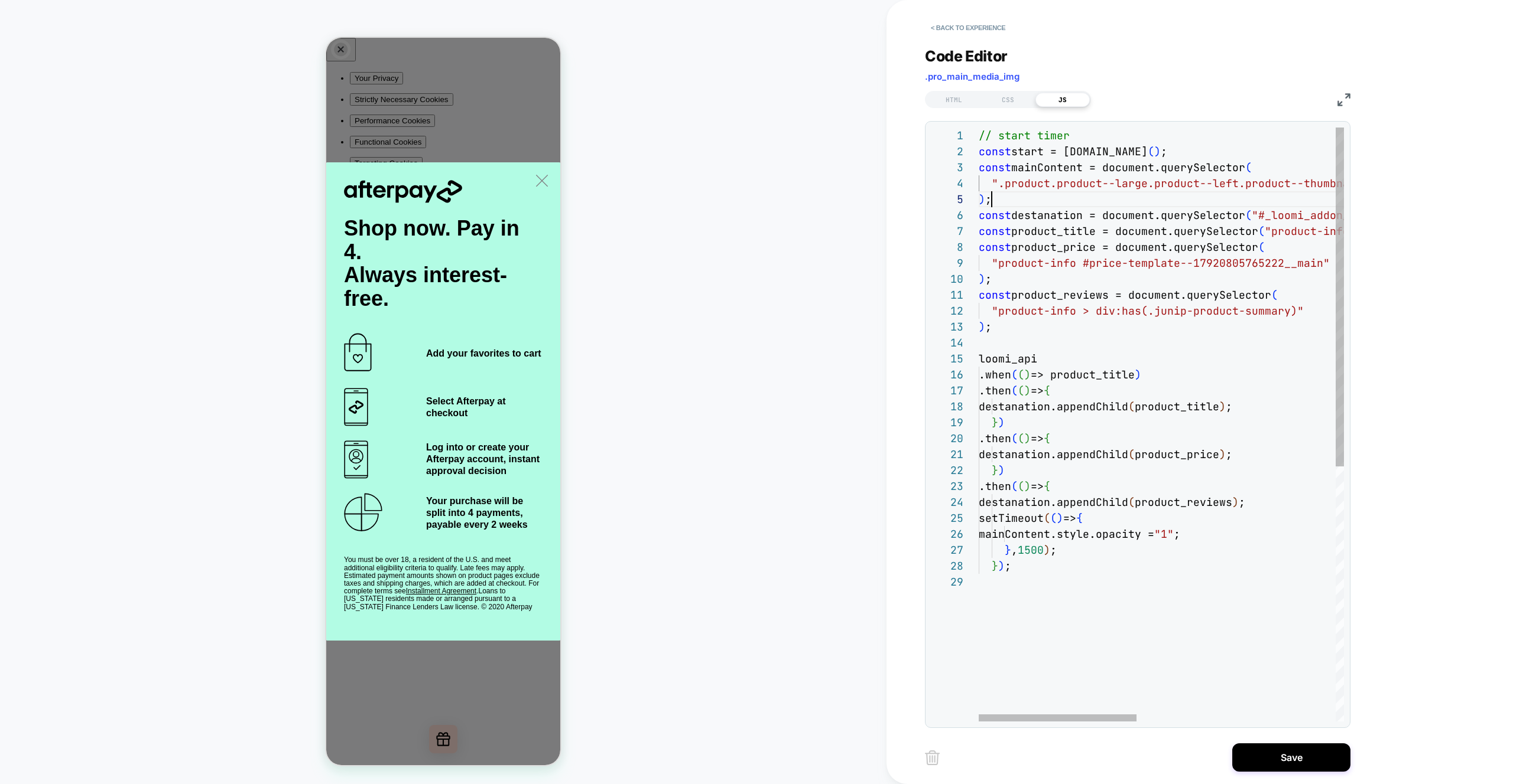
scroll to position [64, 13]
click at [1129, 155] on div "// start timer const start = performance.now ( ) ; const mainContent = document…" at bounding box center [1390, 647] width 824 height 1041
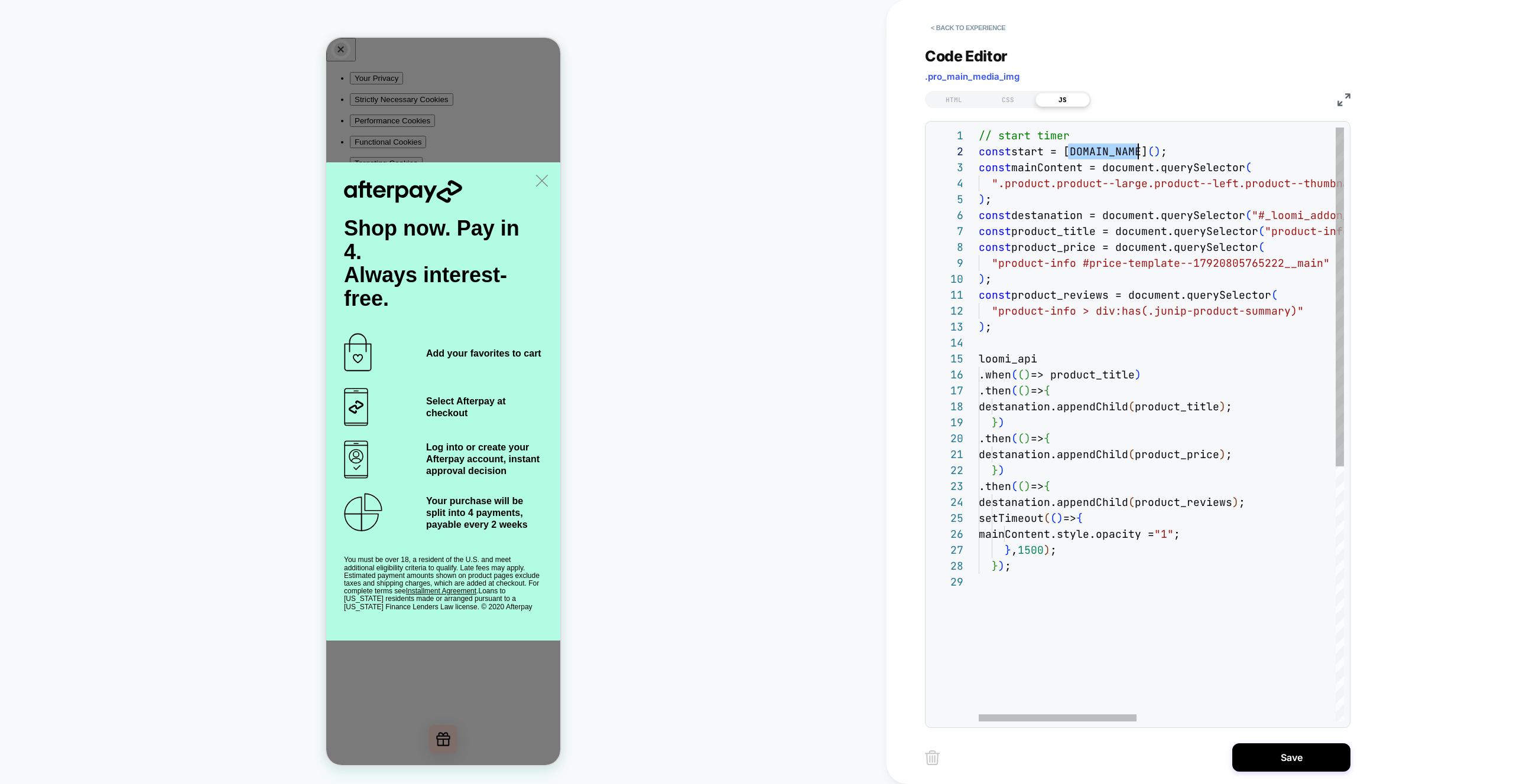
scroll to position [16, 0]
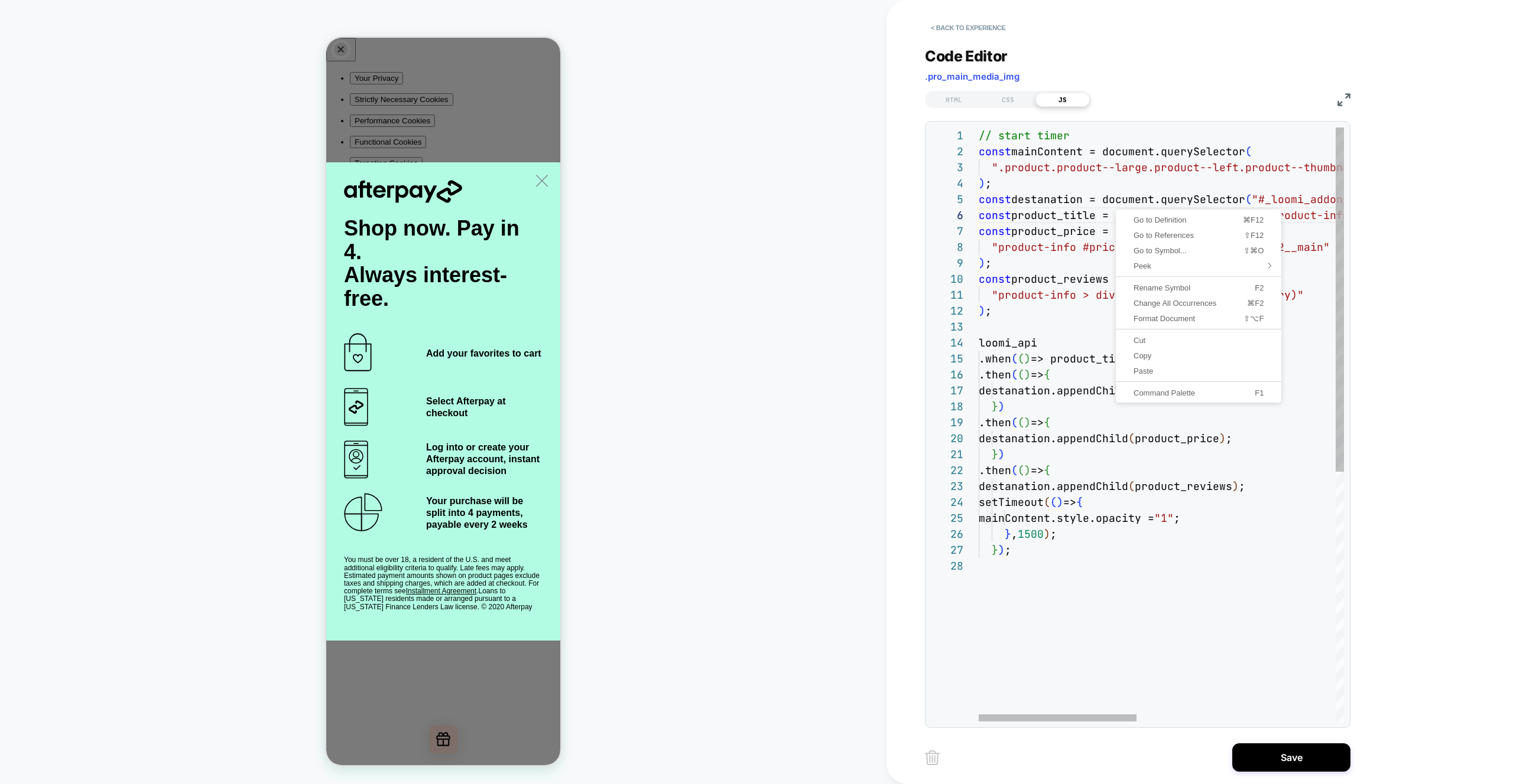
click at [1073, 186] on div "// start timer const mainContent = document.querySelector ( ".product.product--…" at bounding box center [1390, 639] width 824 height 1024
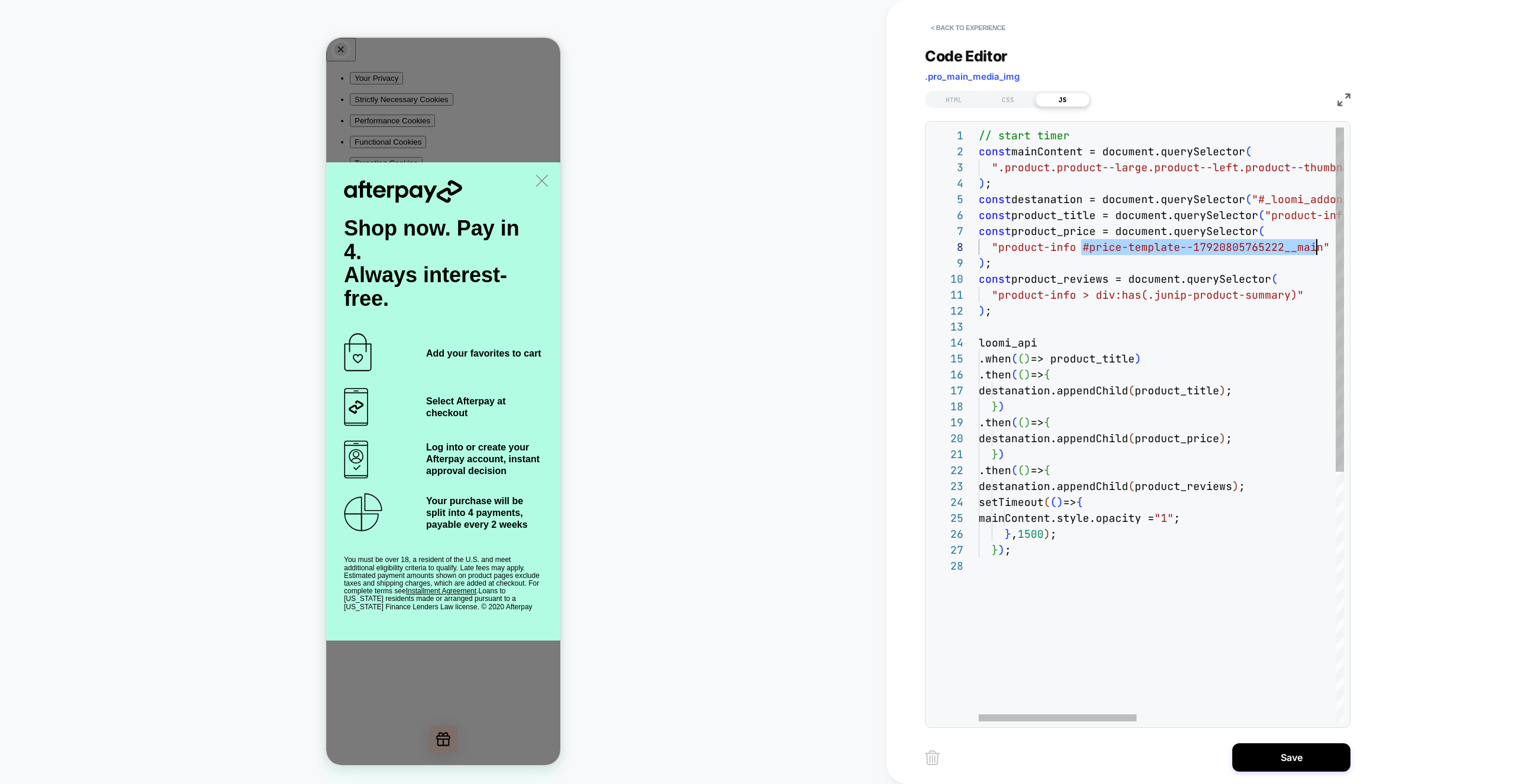
scroll to position [111, 338]
drag, startPoint x: 1083, startPoint y: 248, endPoint x: 1315, endPoint y: 245, distance: 232.0
click at [1315, 245] on div "// start timer const mainContent = document.querySelector ( ".product.product--…" at bounding box center [1390, 639] width 824 height 1024
click at [1045, 715] on div at bounding box center [1056, 718] width 157 height 7
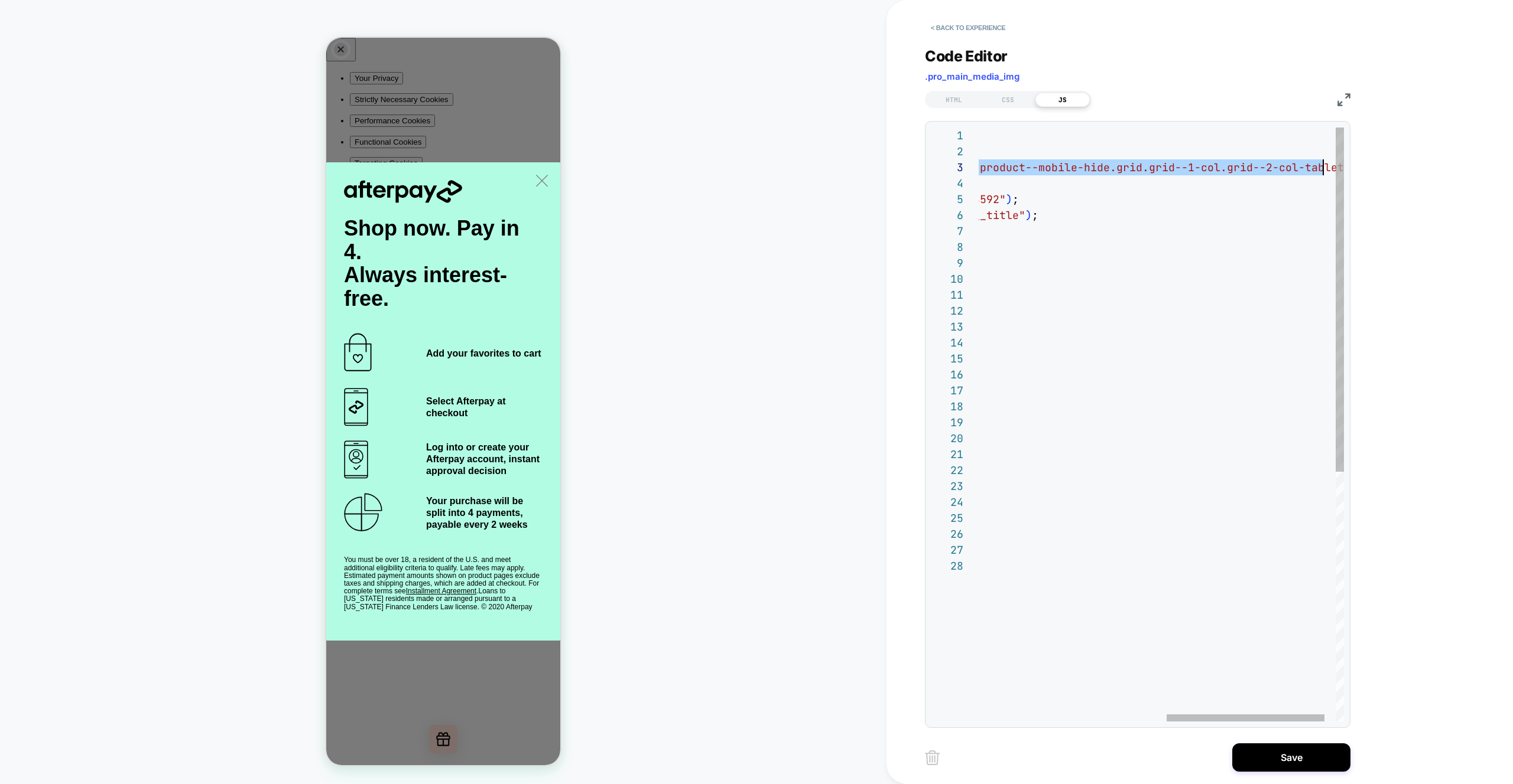
scroll to position [32, 784]
drag, startPoint x: 1001, startPoint y: 168, endPoint x: 1328, endPoint y: 171, distance: 327.0
click at [1328, 171] on div "// start timer const mainContent = document.querySelector ( ".product.product--…" at bounding box center [956, 639] width 824 height 1024
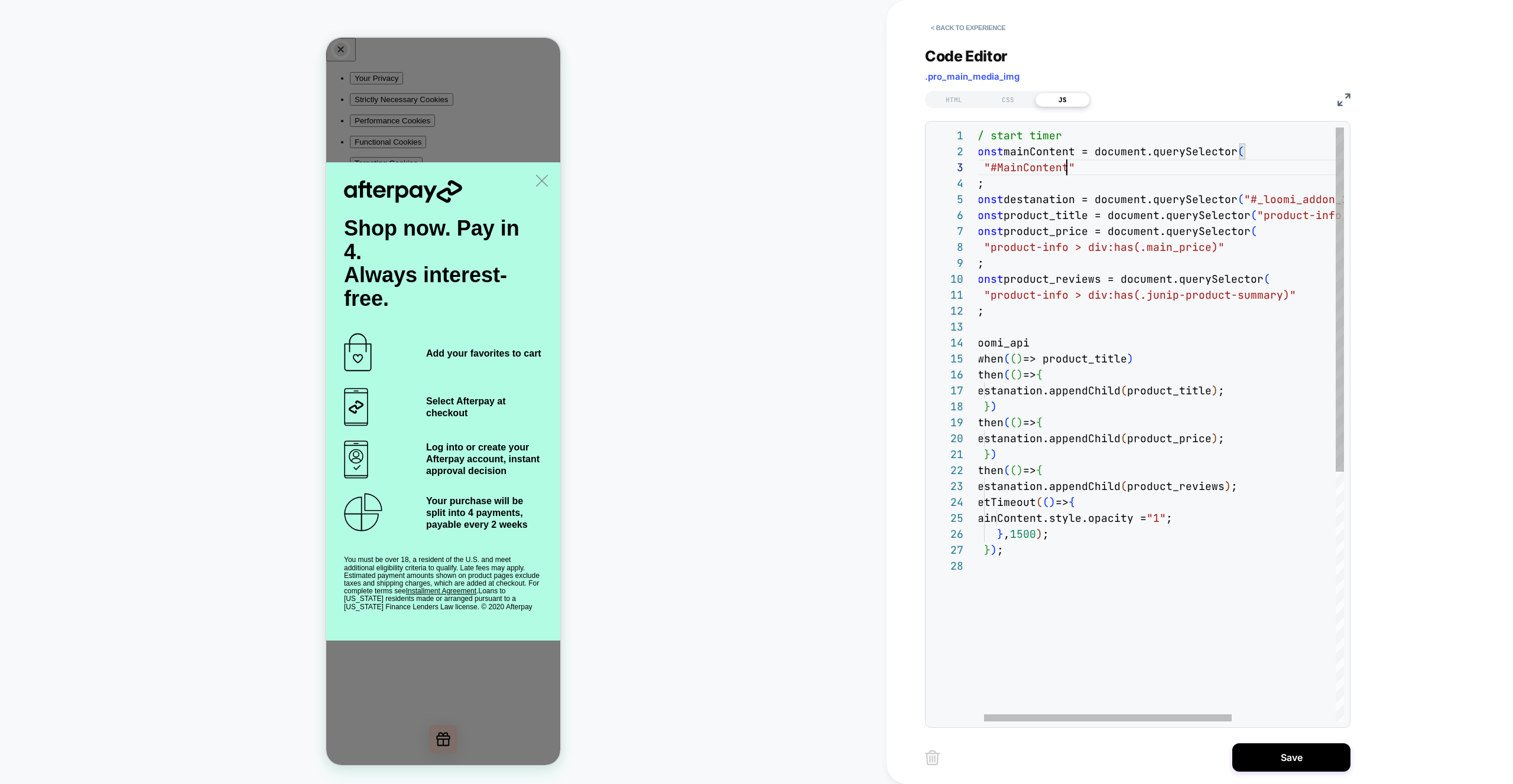
scroll to position [32, 96]
click at [1098, 171] on div "// start timer const mainContent = document.querySelector ( "#MainContent" ) ; …" at bounding box center [1233, 639] width 525 height 1024
click at [978, 183] on div "// start timer const mainContent = document.querySelector ( "#MainContent" ) ; …" at bounding box center [1234, 639] width 525 height 1024
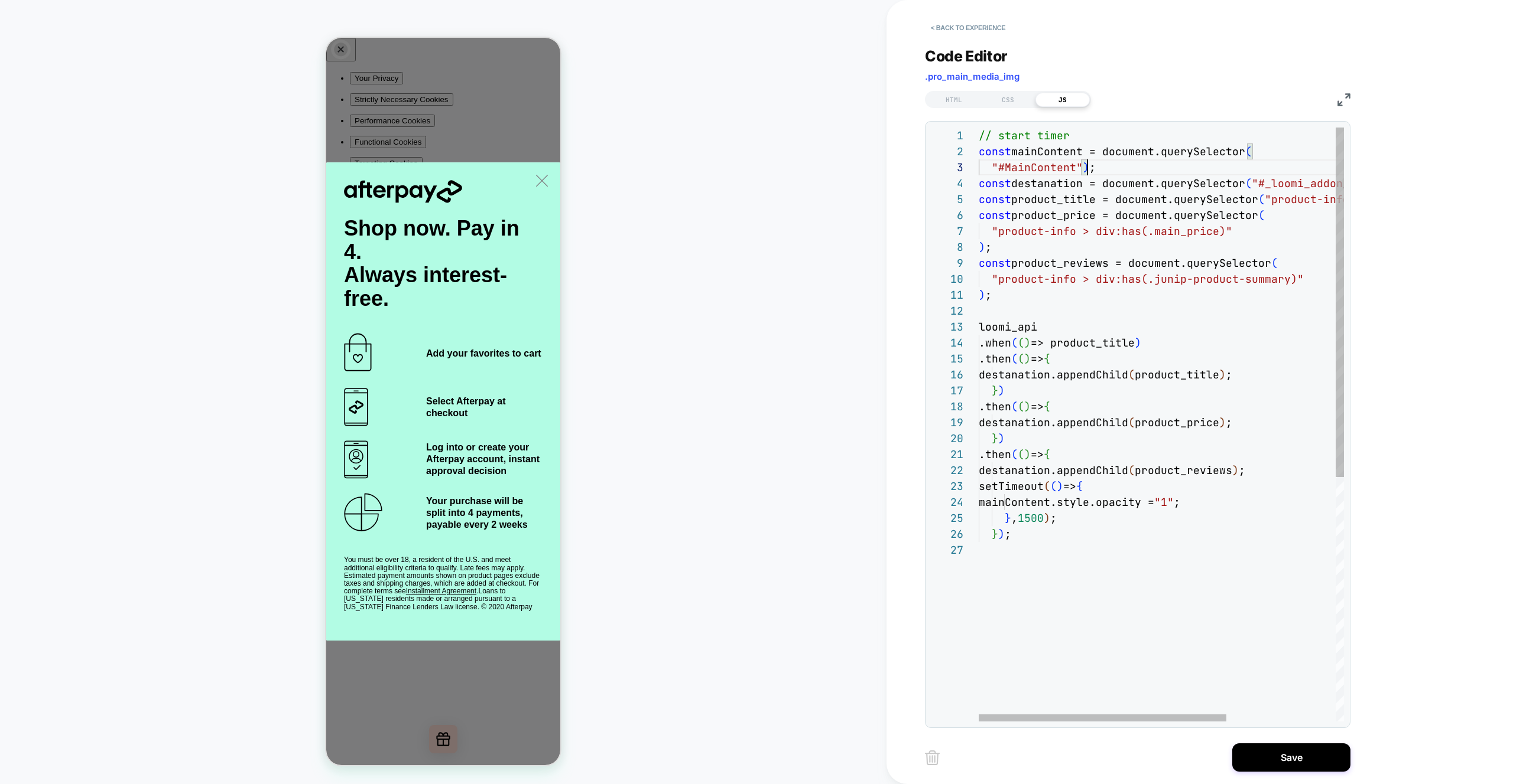
scroll to position [32, 7]
click at [988, 166] on div "// start timer const mainContent = document.querySelector ( "#MainContent" ) ; …" at bounding box center [1240, 632] width 525 height 1009
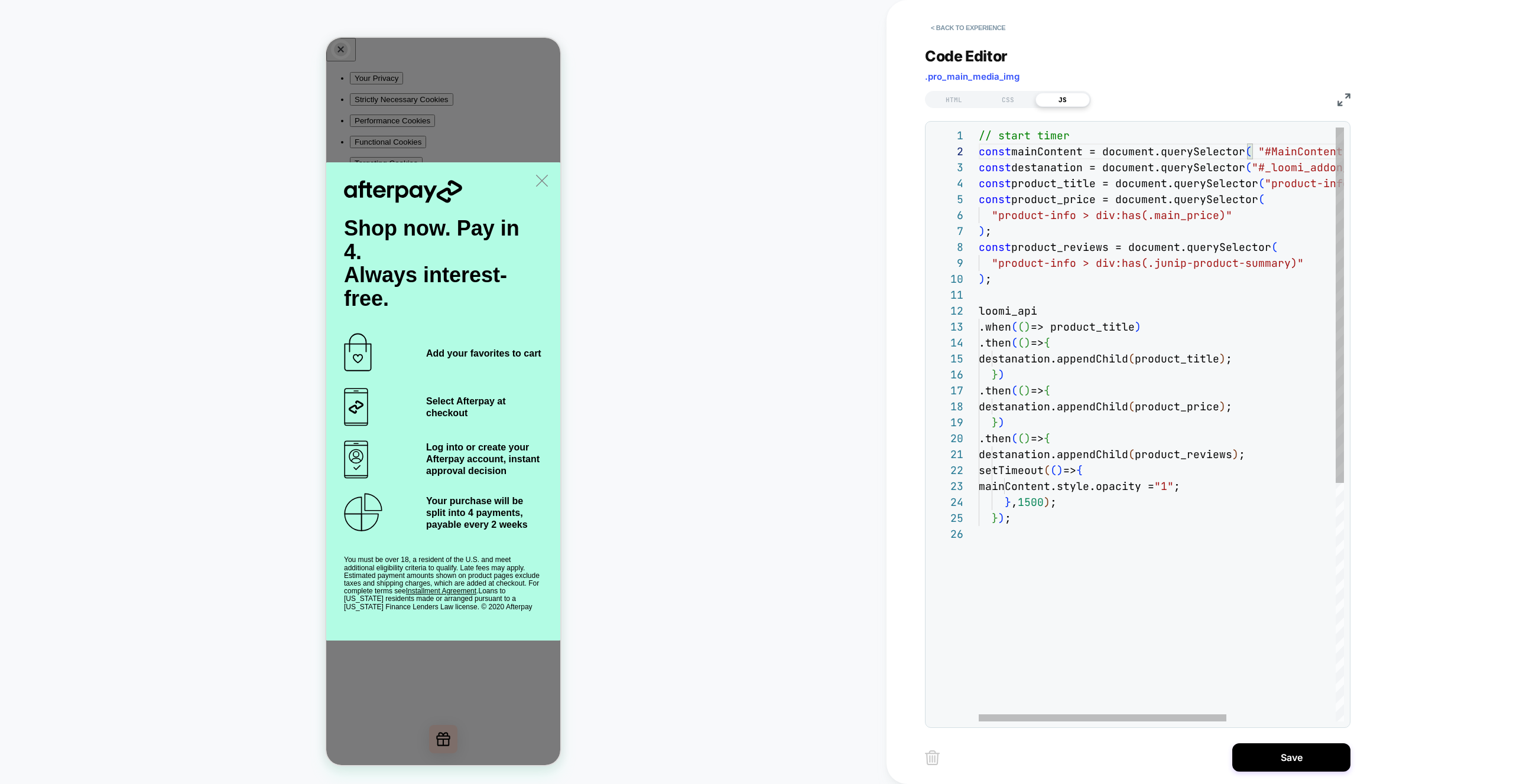
click at [1310, 147] on div "// start timer const mainContent = document.querySelector ( "#MainContent" ) ; …" at bounding box center [1240, 624] width 525 height 993
click at [1310, 147] on div "// start timer const mainContent = document.querySelector ( "#MainContent" ) ; …" at bounding box center [1233, 624] width 525 height 993
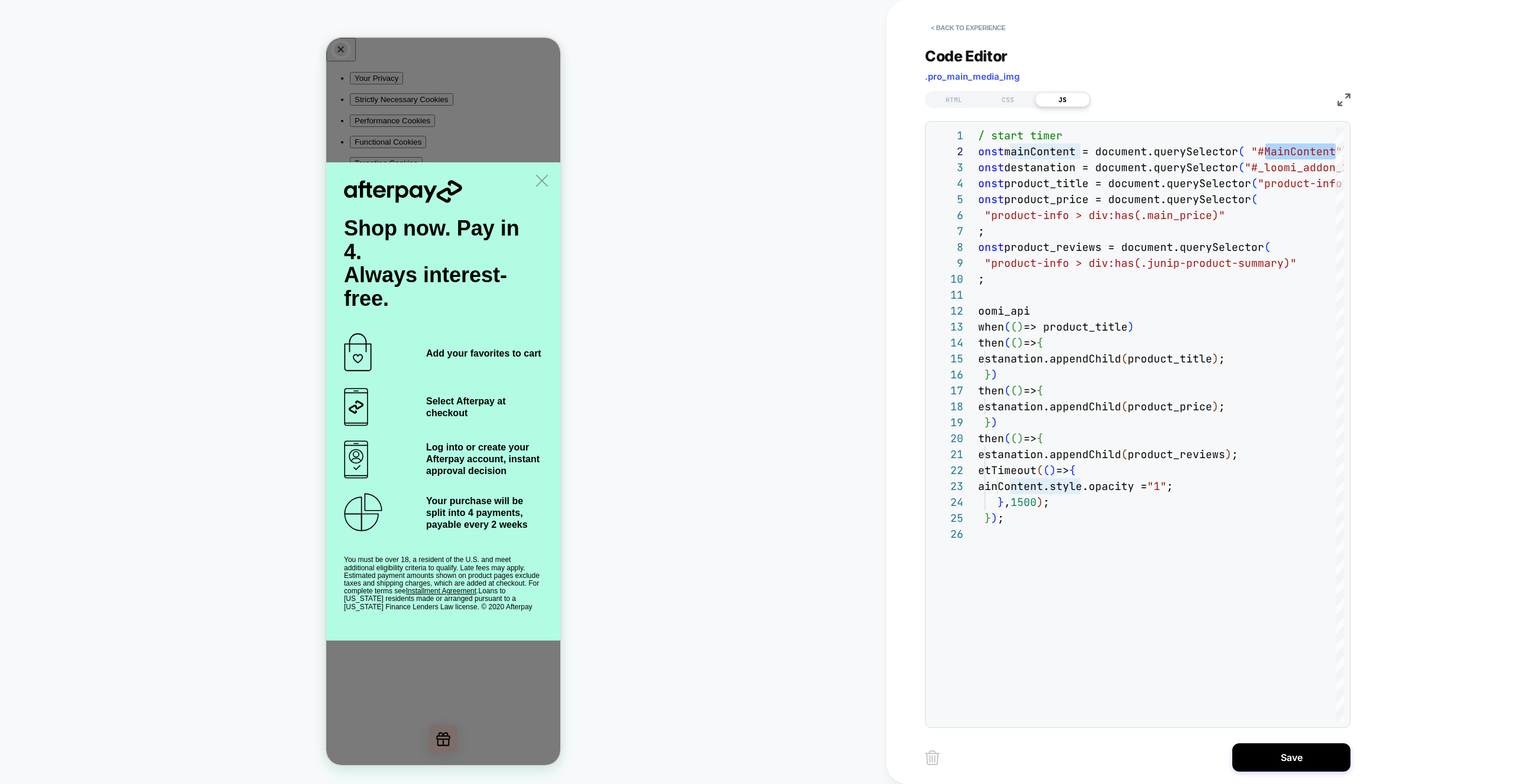
type textarea "**********"
click at [1286, 773] on div "< Back to experience Code Editor .pro_main_media_img HTML CSS JS 1 2 3 4 5 6 7 …" at bounding box center [1146, 392] width 443 height 784
click at [1282, 761] on button "Save" at bounding box center [1291, 758] width 118 height 28
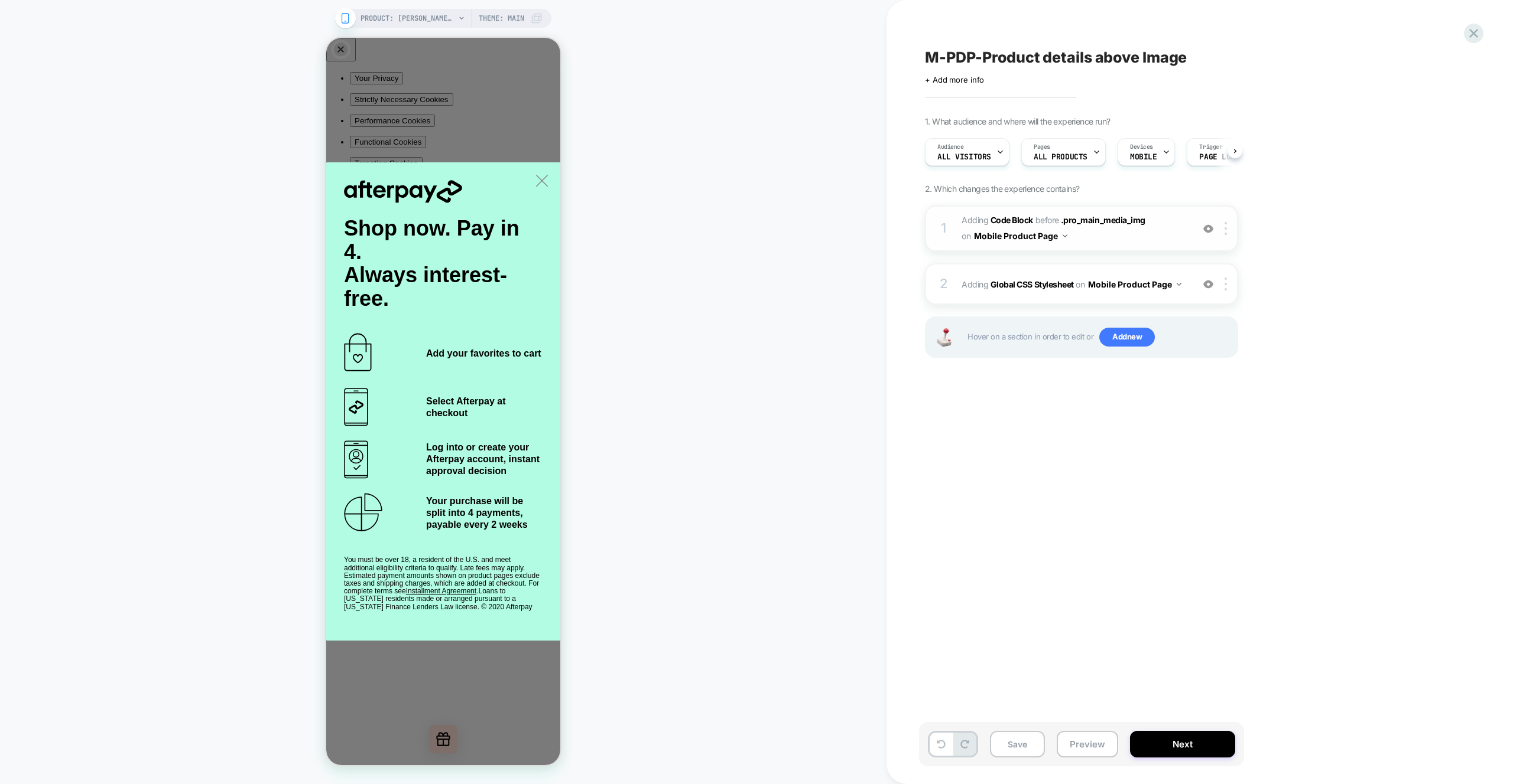
scroll to position [0, 1]
click at [1144, 294] on div "2 Adding Global CSS Stylesheet on Mobile Product Page Add Before Add After Copy…" at bounding box center [1082, 283] width 313 height 41
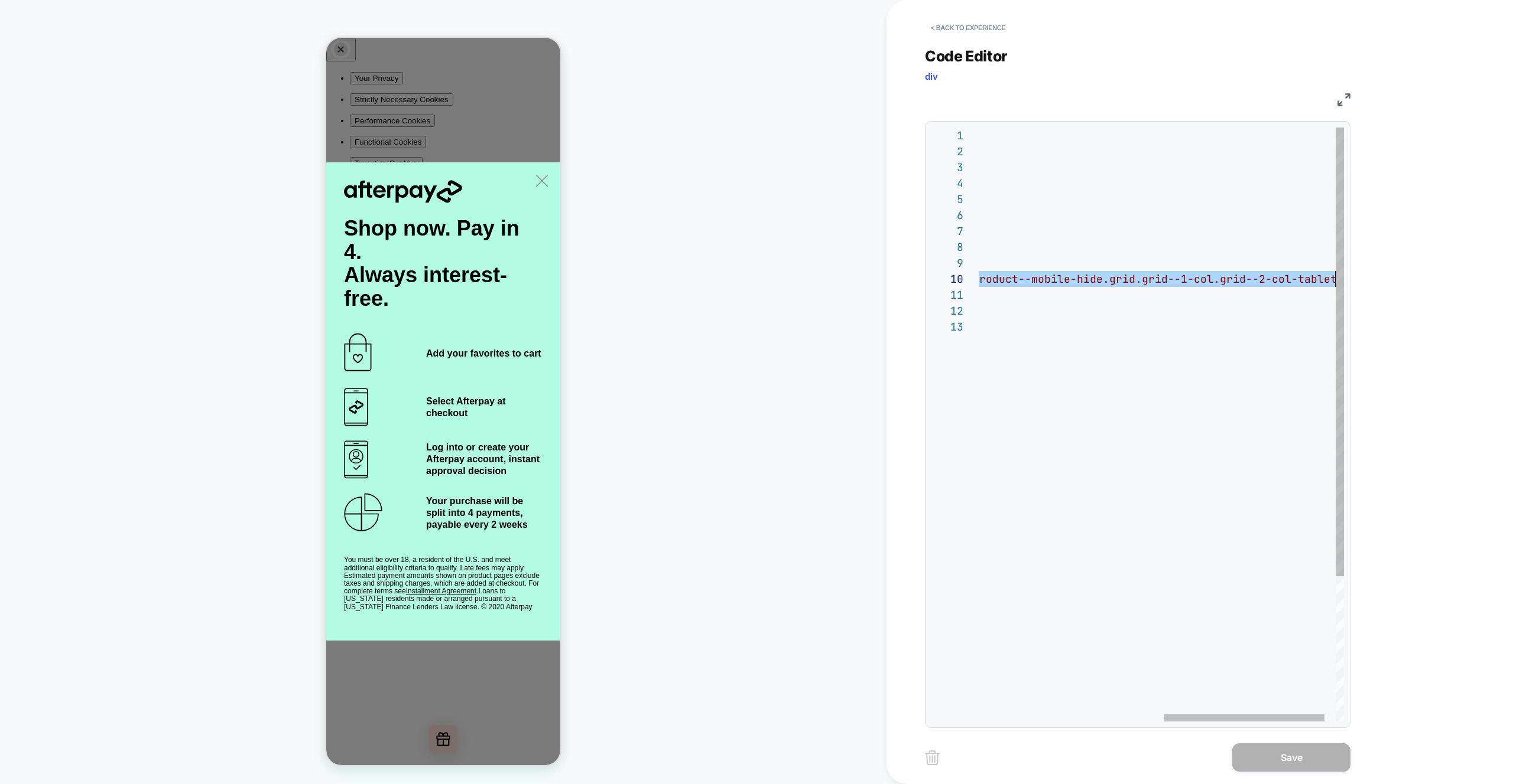
scroll to position [144, 766]
drag, startPoint x: 982, startPoint y: 283, endPoint x: 1322, endPoint y: 282, distance: 340.0
click at [1322, 282] on div ".product_main_media { display: flex ; flex-direction: column ; justify-content:…" at bounding box center [962, 520] width 813 height 786
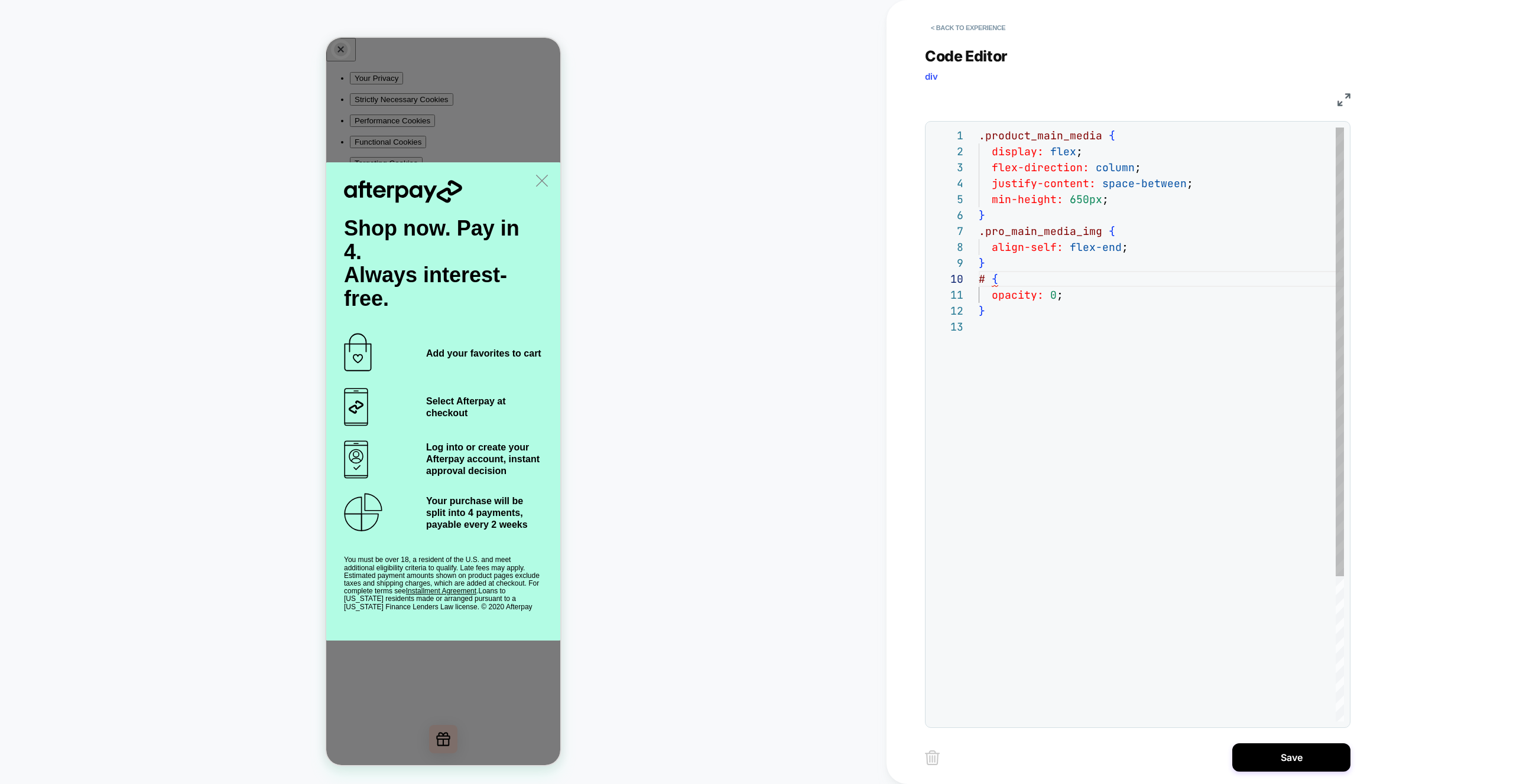
scroll to position [144, 77]
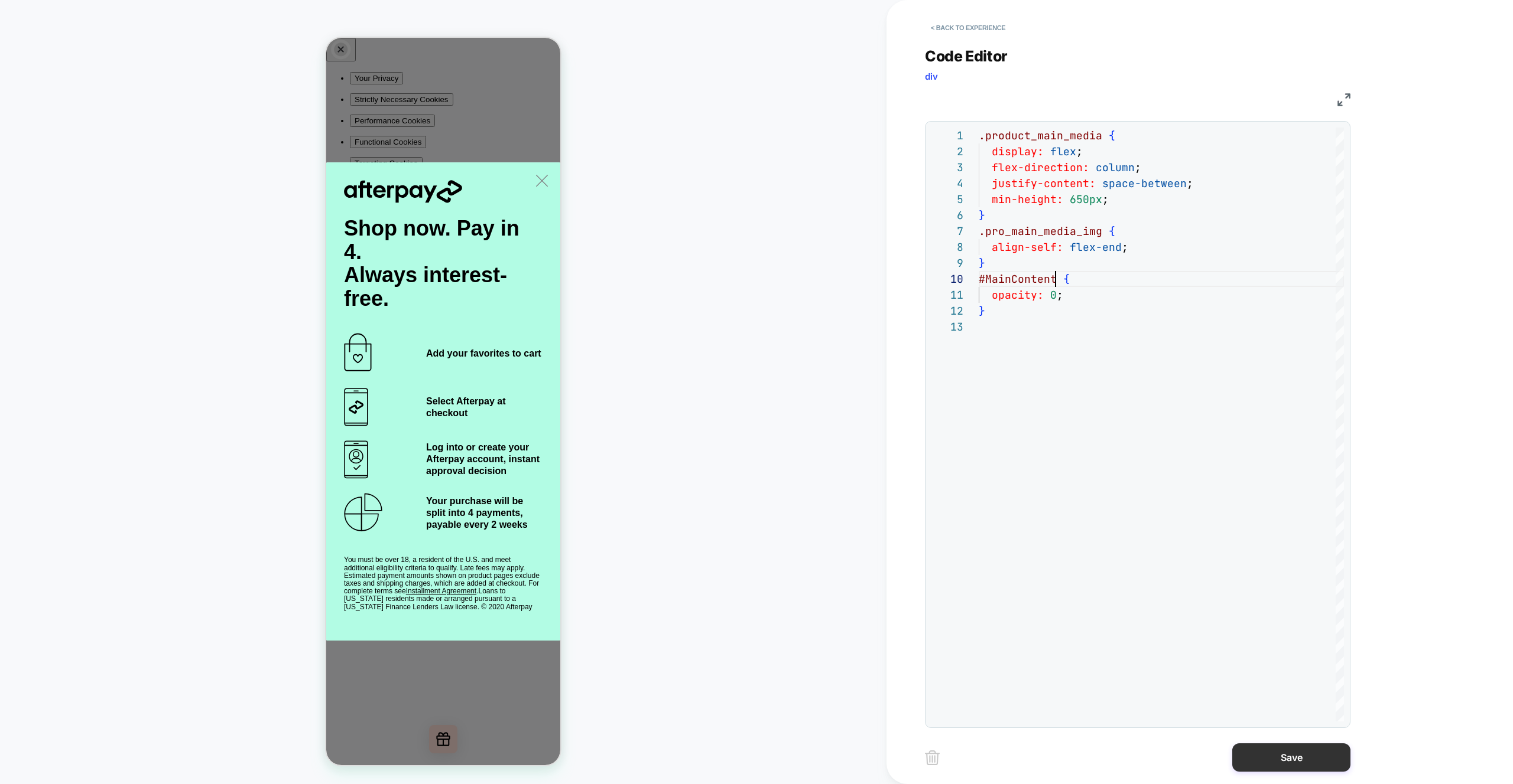
type textarea "**********"
click at [1293, 761] on button "Save" at bounding box center [1291, 758] width 118 height 28
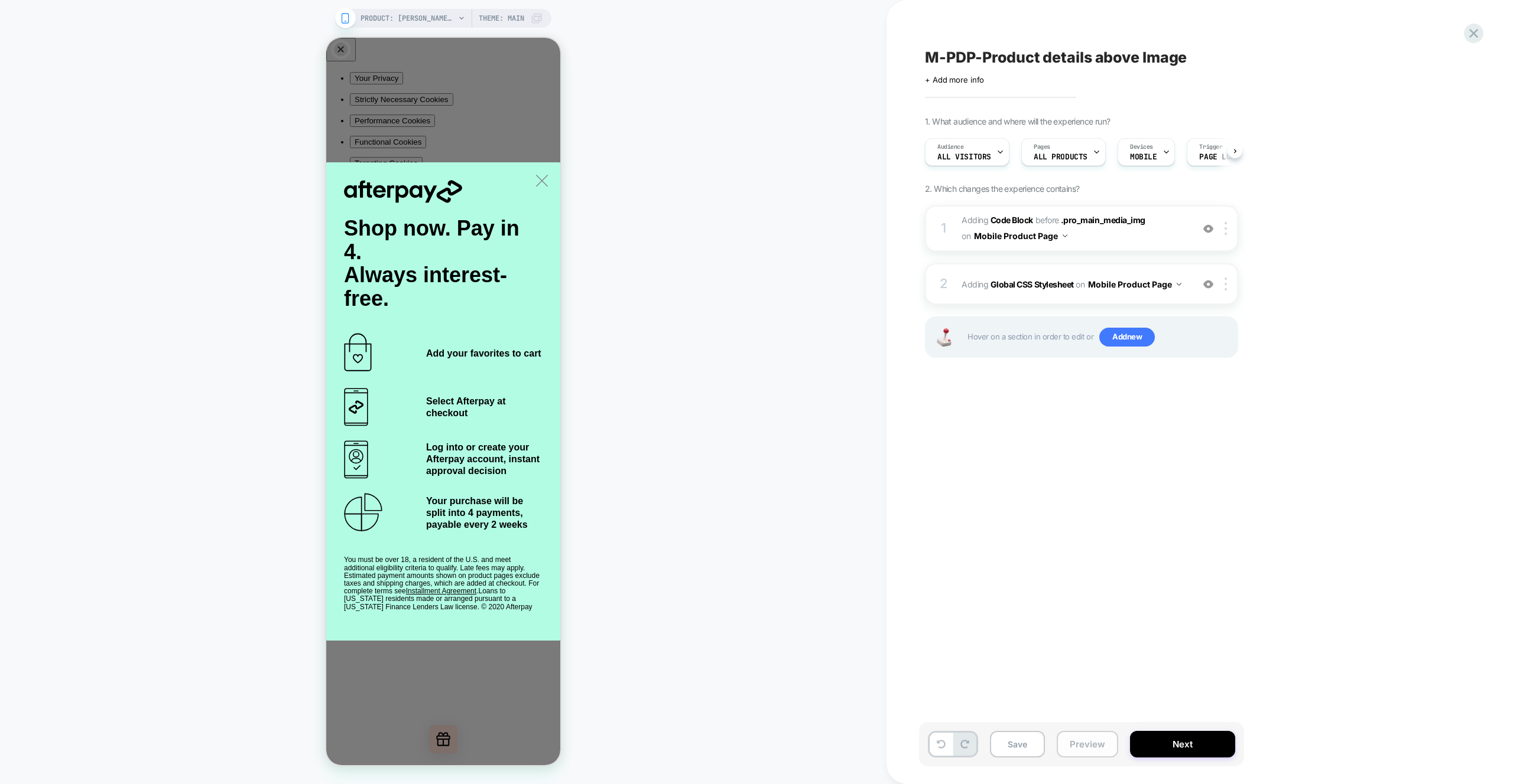
scroll to position [0, 1]
click at [1095, 750] on button "Preview" at bounding box center [1087, 744] width 62 height 26
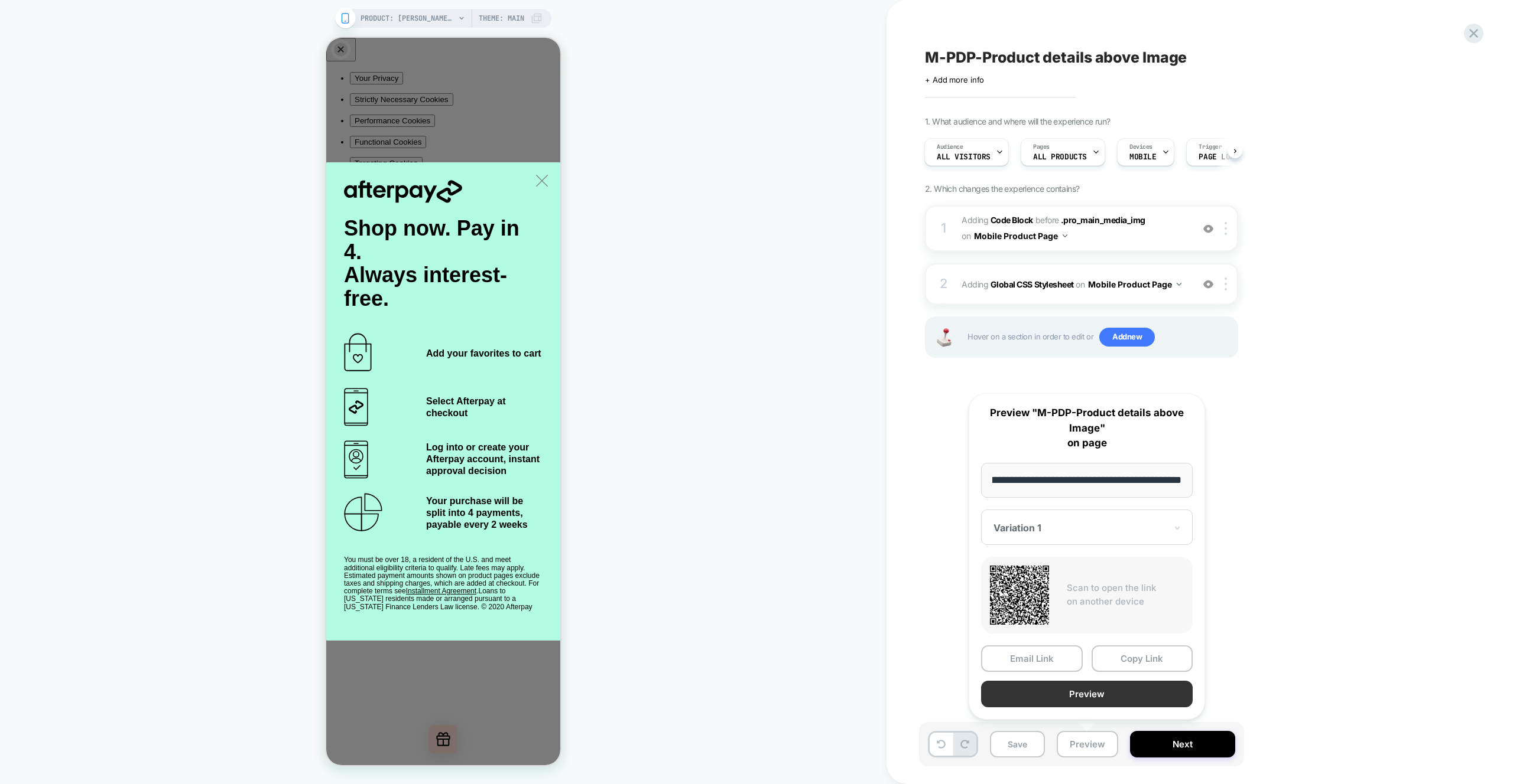
scroll to position [0, 0]
click at [1083, 696] on button "Preview" at bounding box center [1087, 694] width 211 height 26
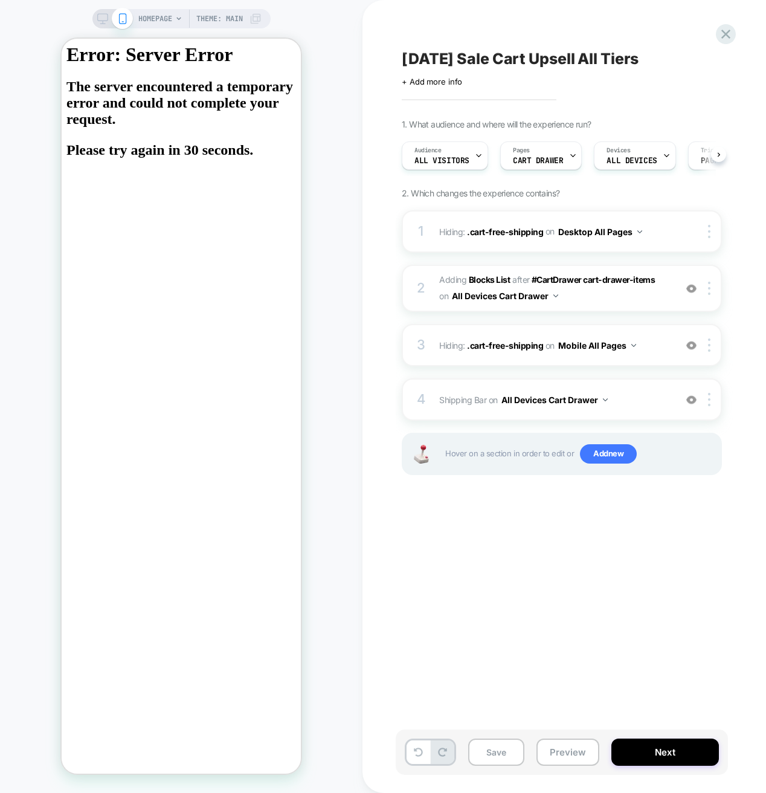
scroll to position [0, 1]
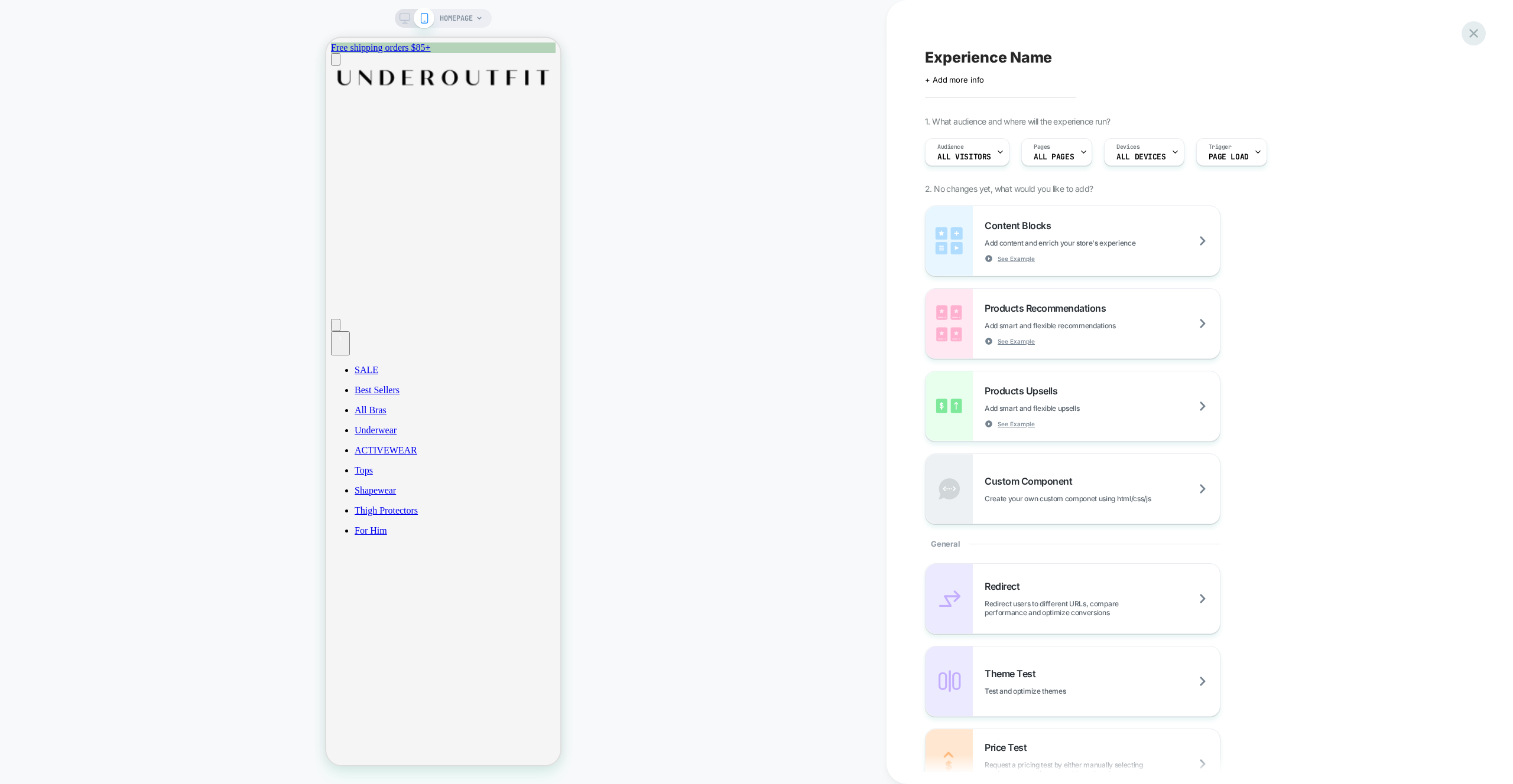
click at [1478, 35] on icon at bounding box center [1473, 33] width 16 height 16
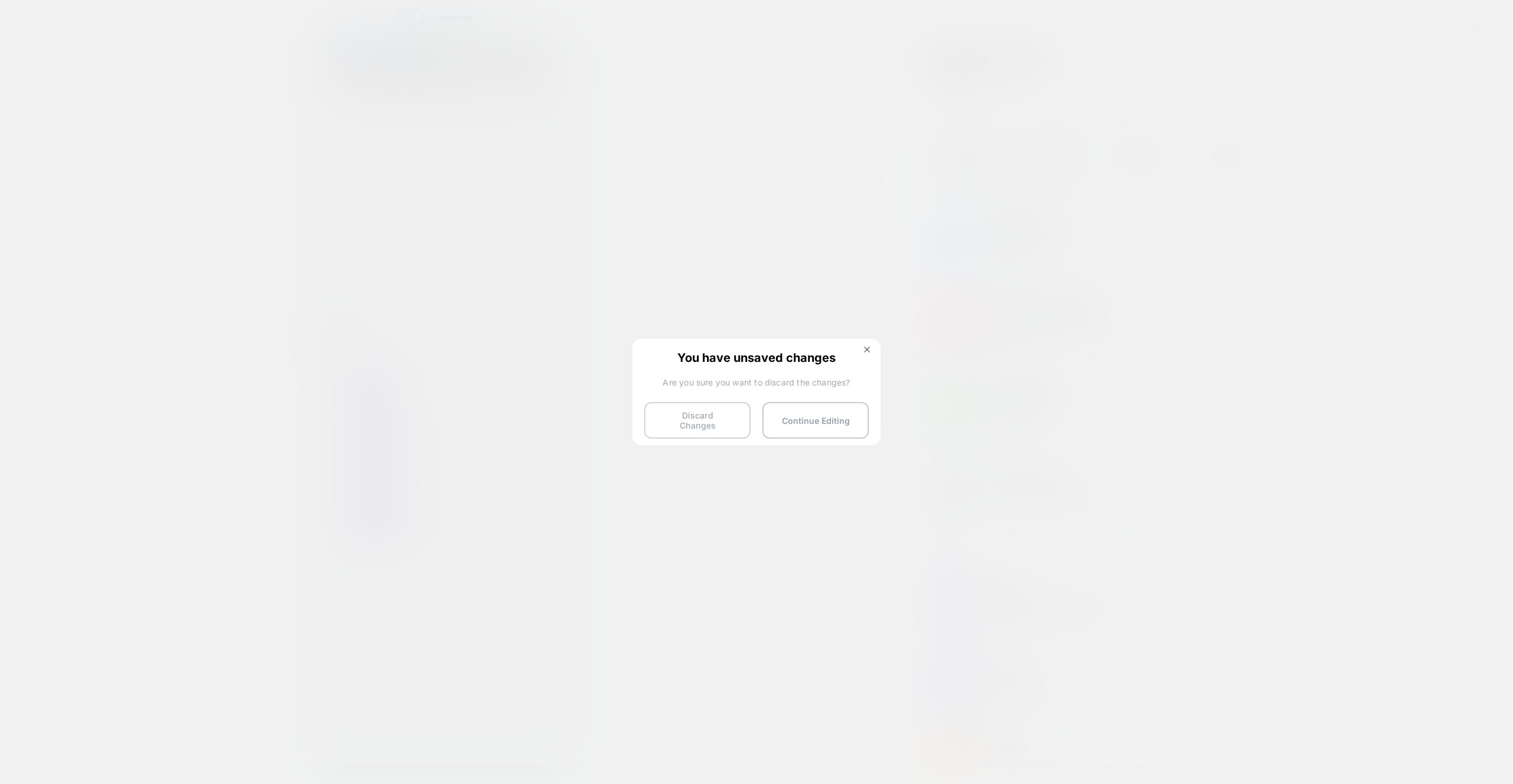
click at [692, 415] on button "Discard Changes" at bounding box center [697, 419] width 107 height 36
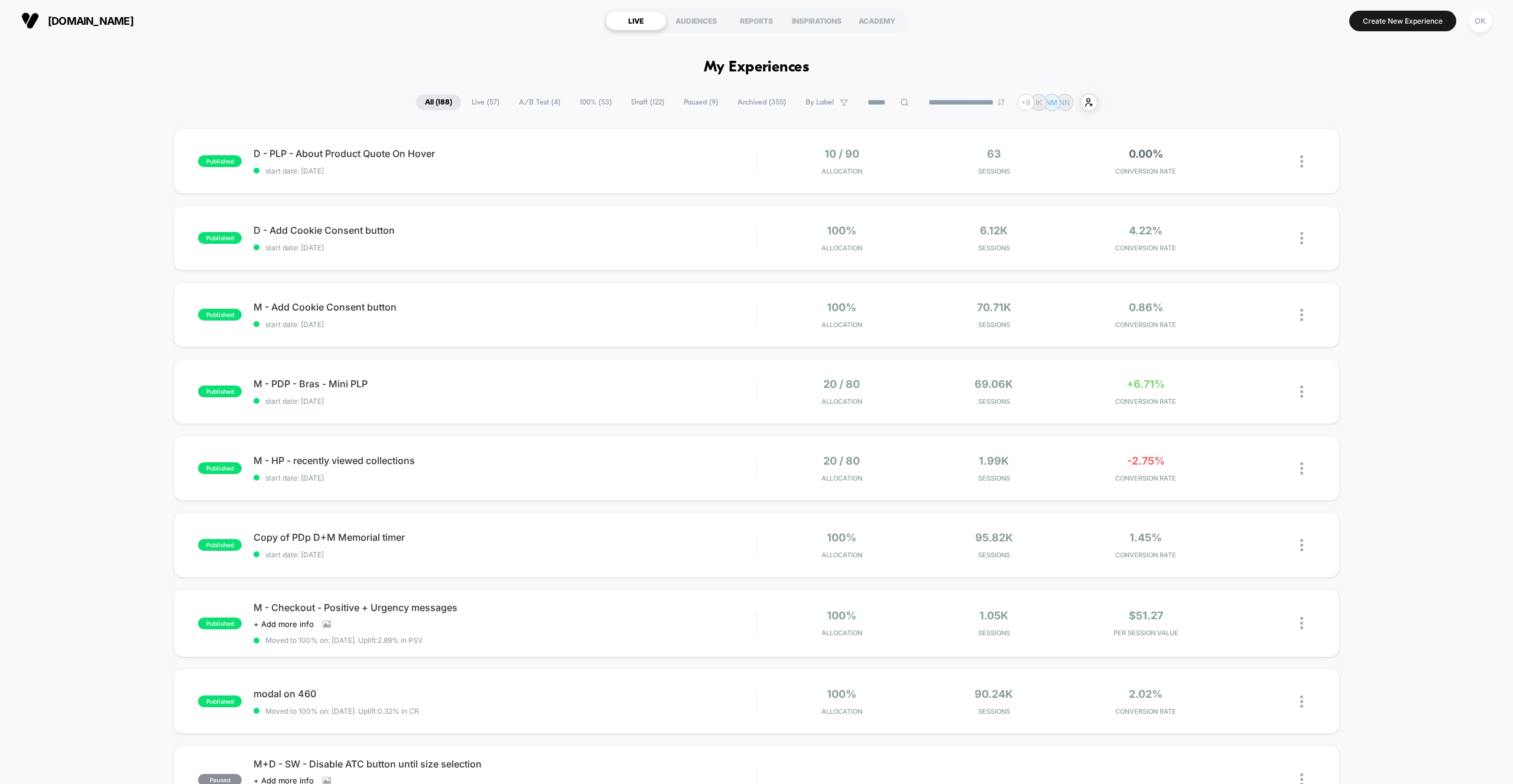
click at [629, 106] on span "Draft ( 122 )" at bounding box center [647, 103] width 51 height 16
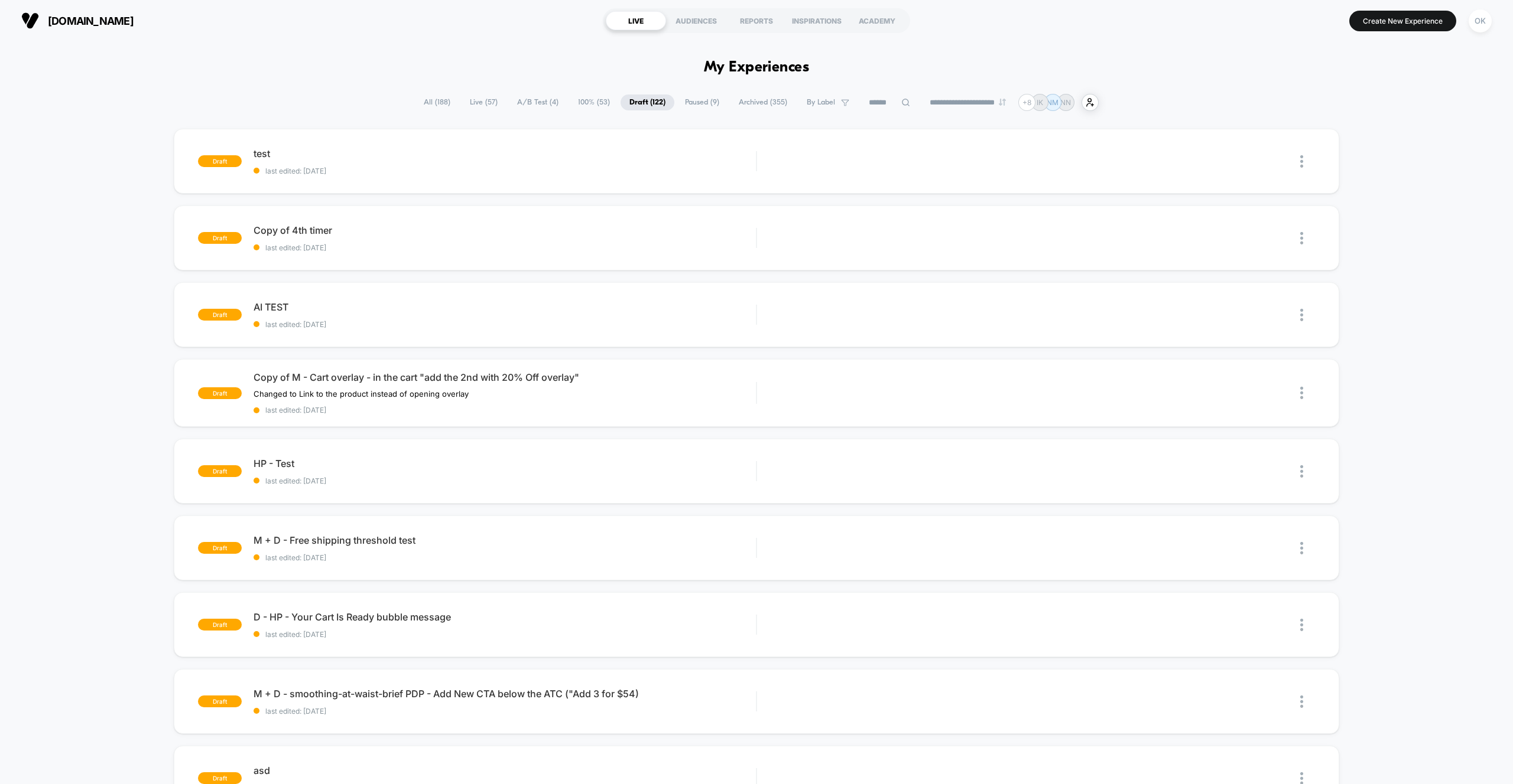
click at [441, 106] on span "All ( 188 )" at bounding box center [436, 103] width 44 height 16
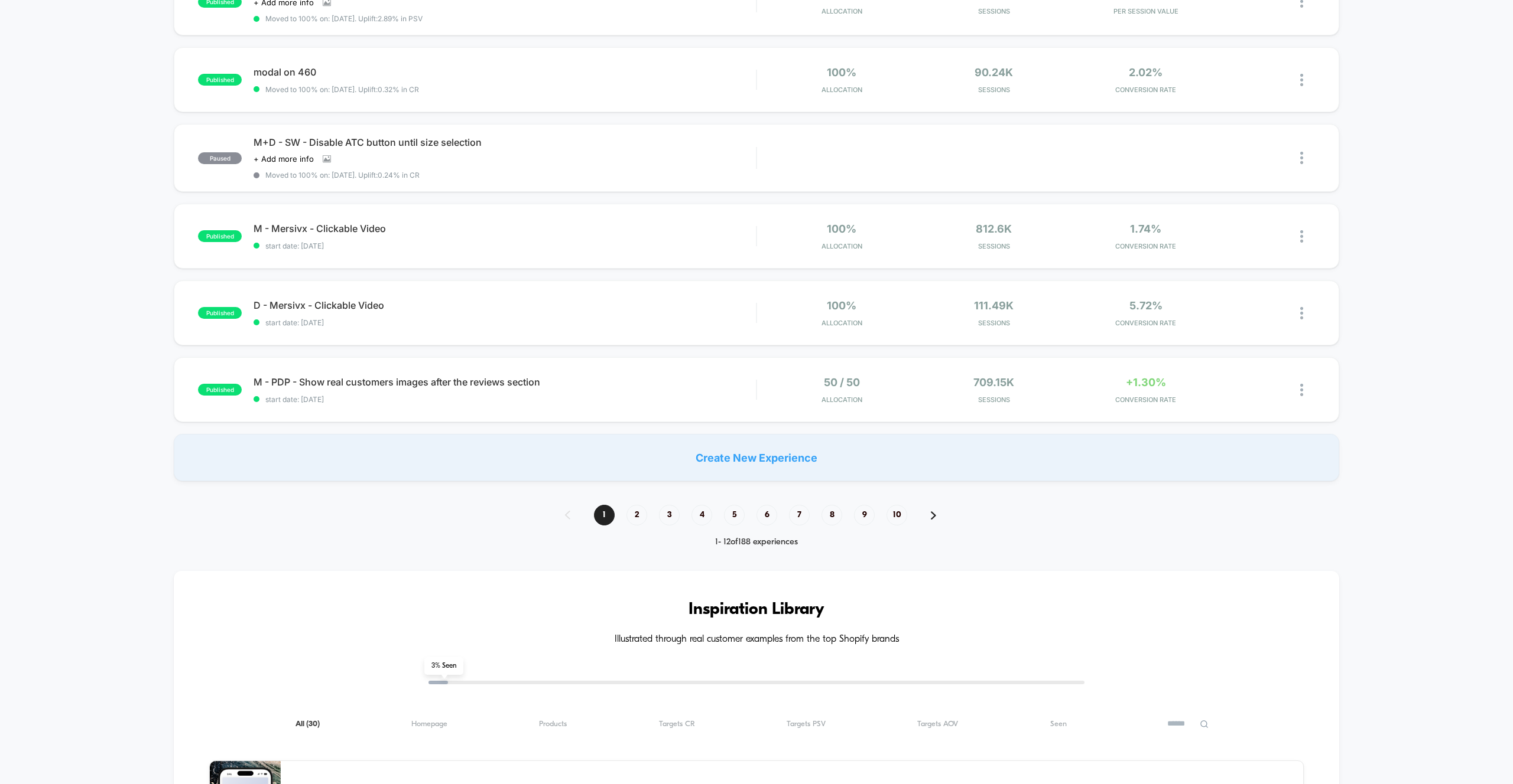
scroll to position [623, 0]
click at [770, 466] on div "Create New Experience" at bounding box center [756, 457] width 1165 height 47
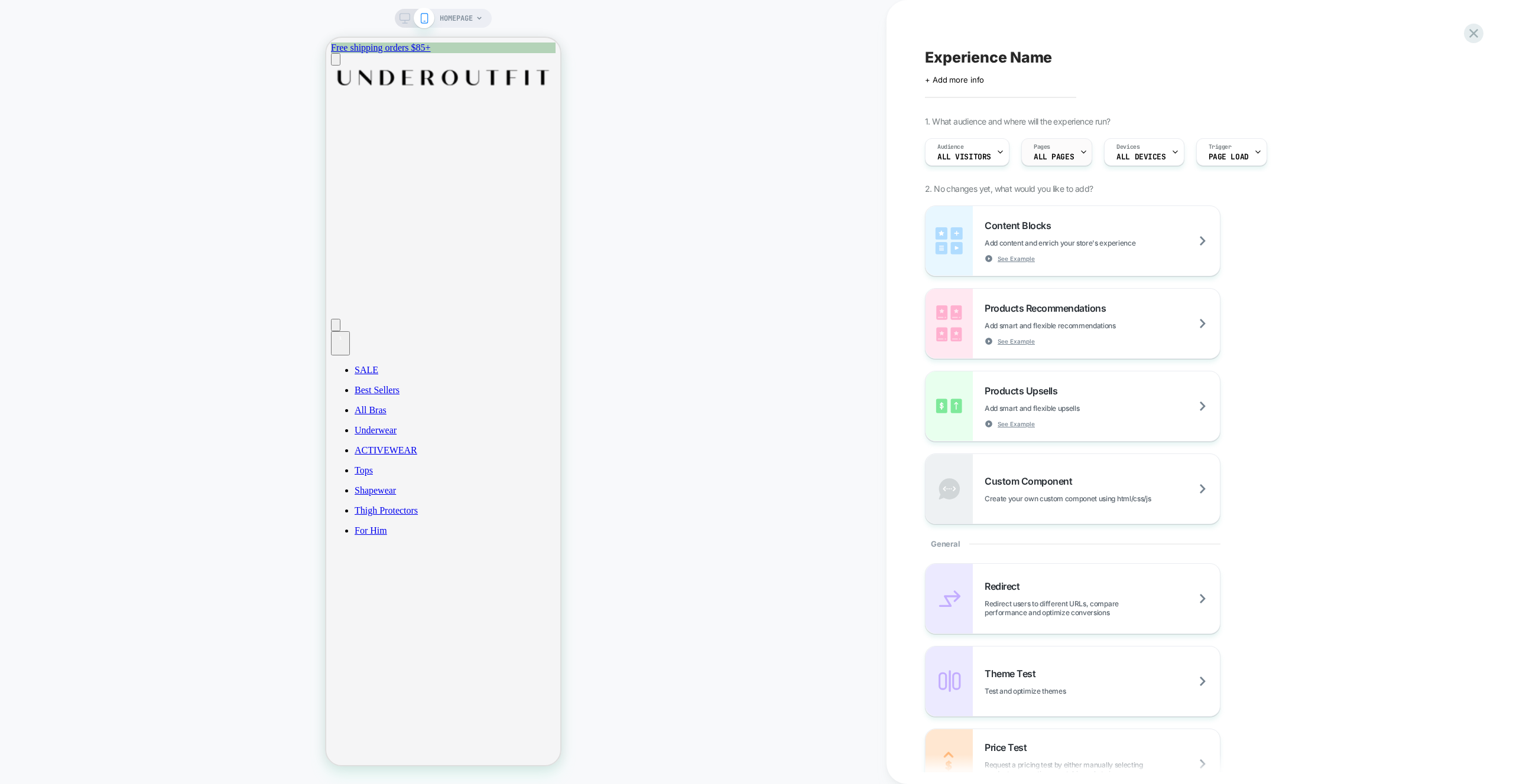
click at [1069, 157] on span "ALL PAGES" at bounding box center [1053, 156] width 40 height 8
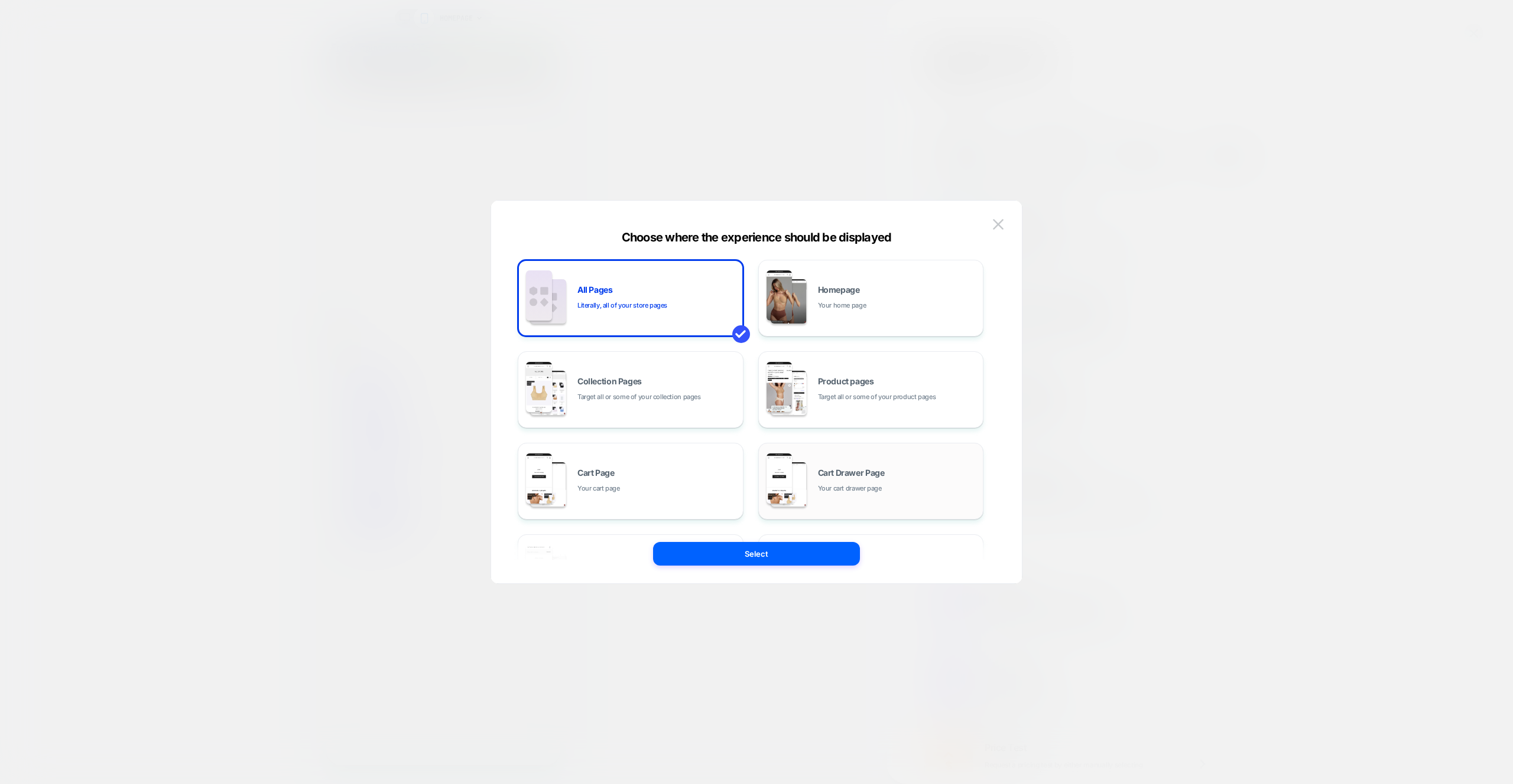
click at [860, 480] on div "Cart Drawer Page Your cart drawer page" at bounding box center [897, 482] width 159 height 25
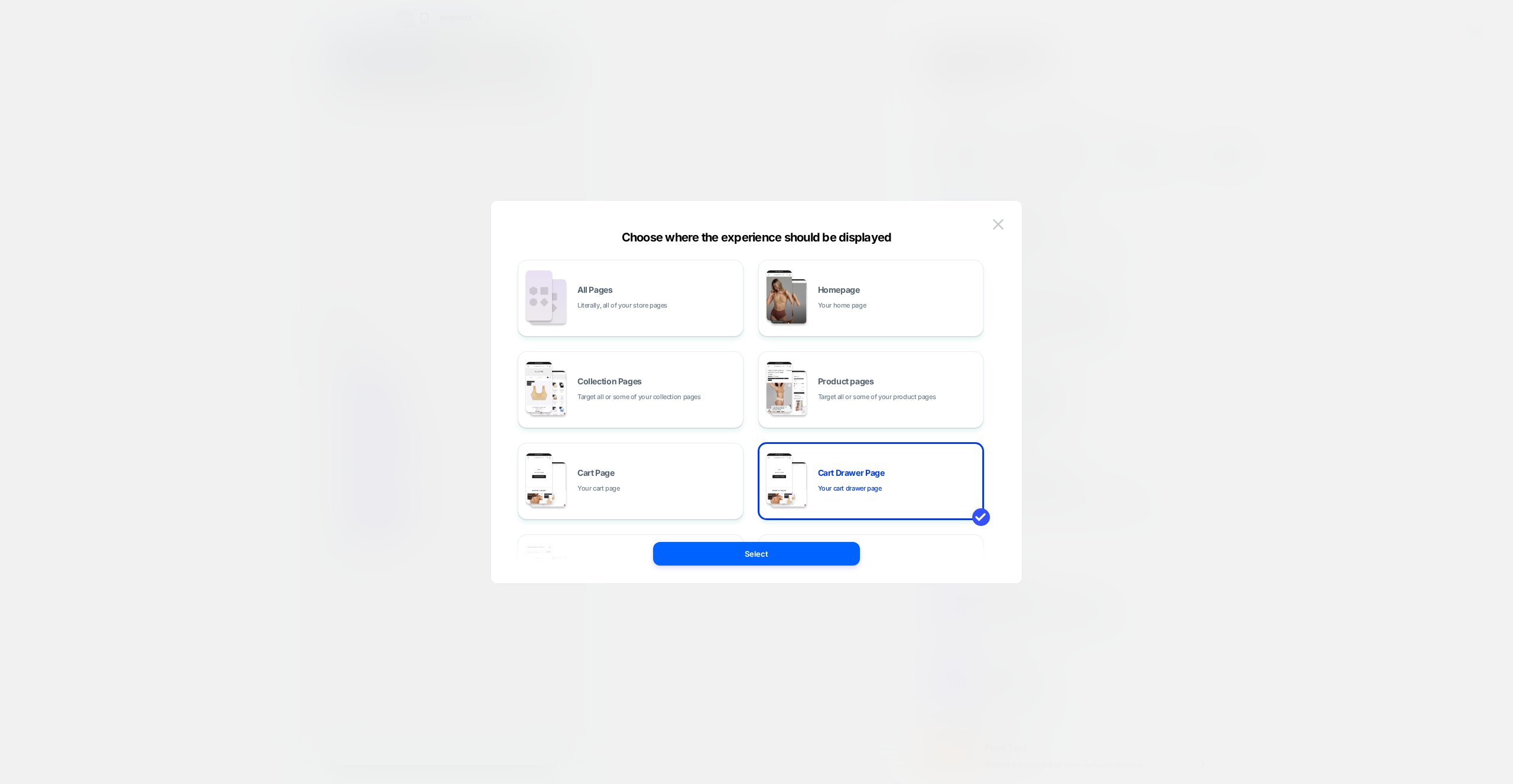
click at [741, 555] on button "Select" at bounding box center [756, 554] width 206 height 23
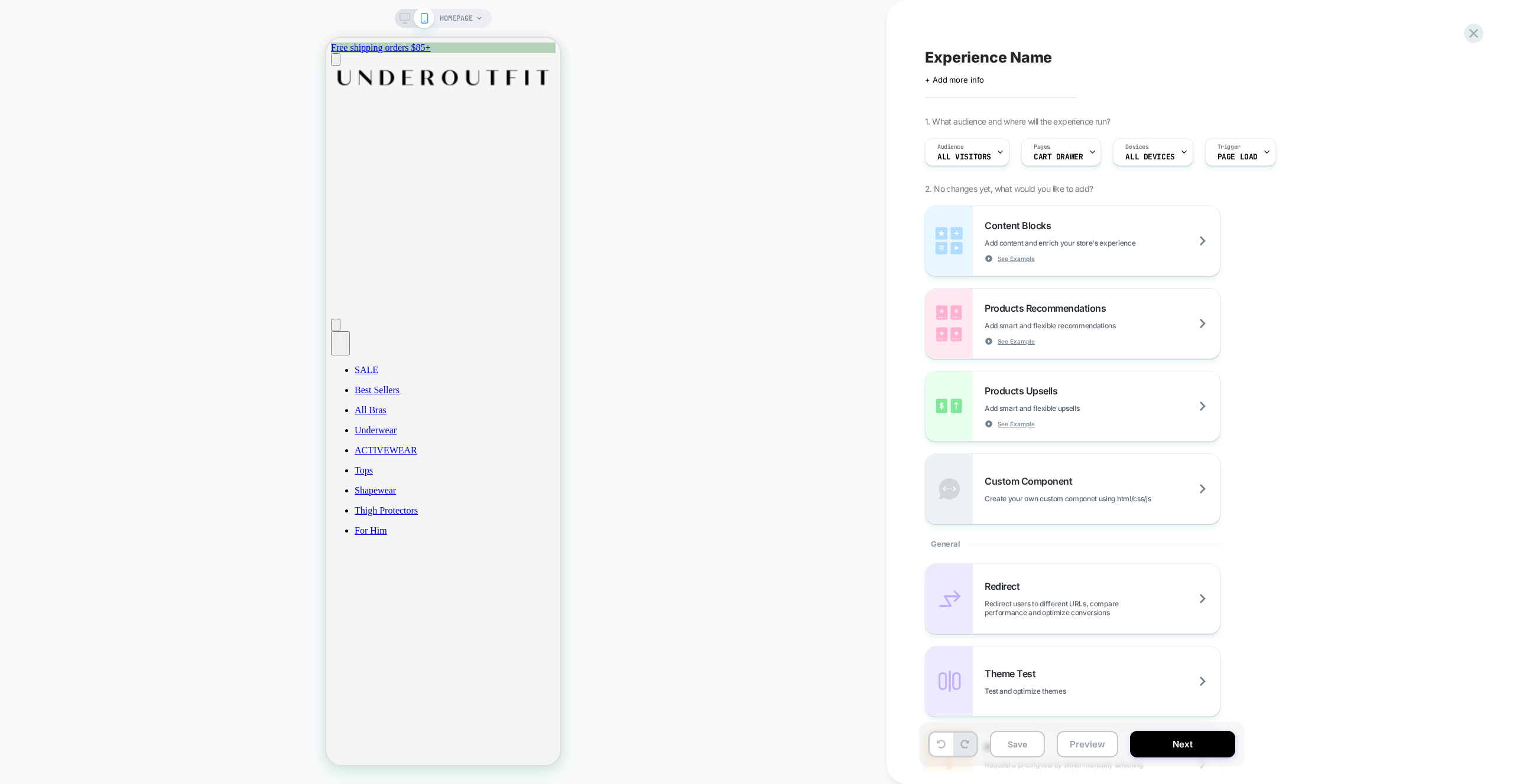
click at [1022, 59] on span "Experience Name" at bounding box center [989, 58] width 127 height 18
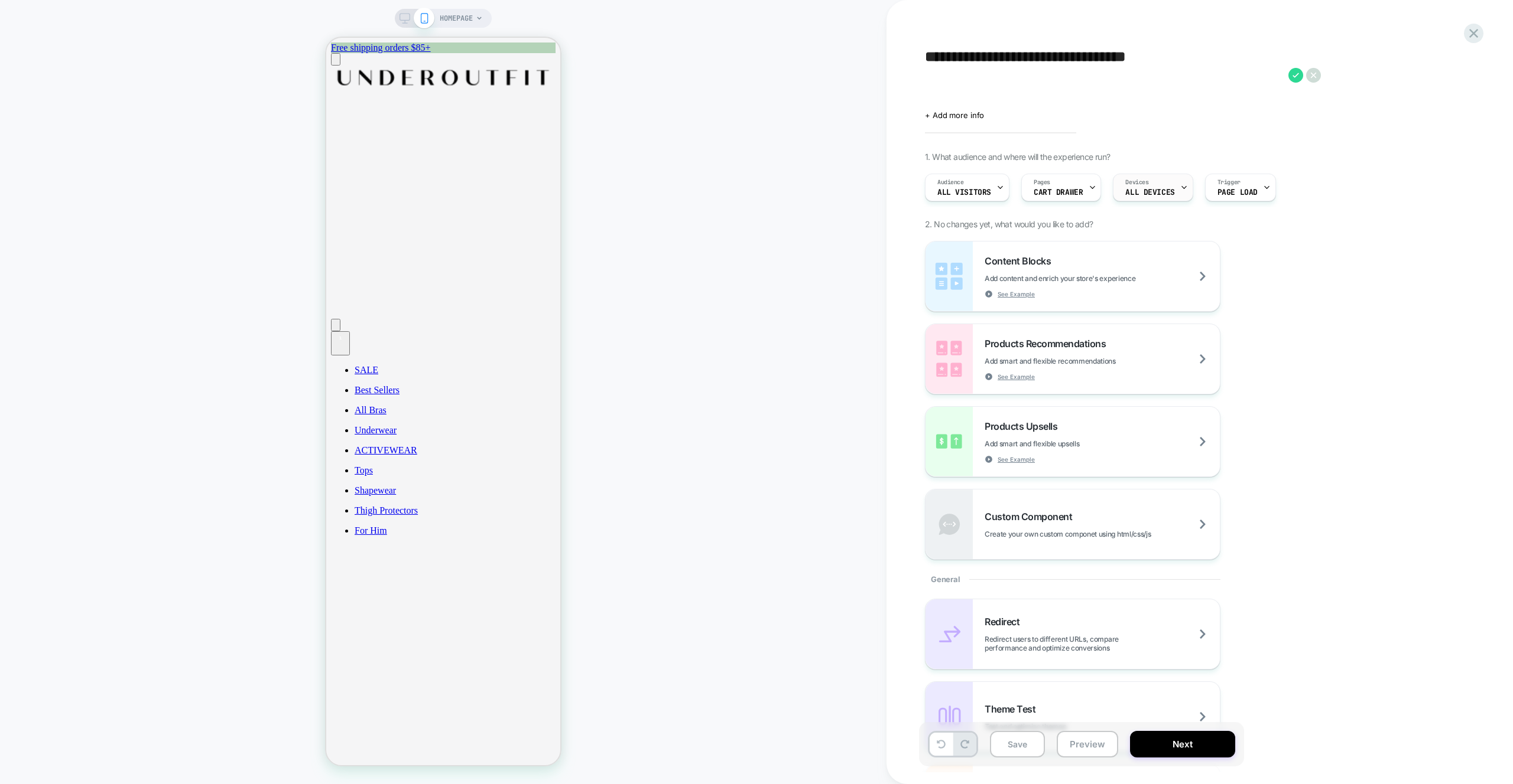
type textarea "**********"
click at [1150, 191] on span "ALL DEVICES" at bounding box center [1149, 193] width 49 height 8
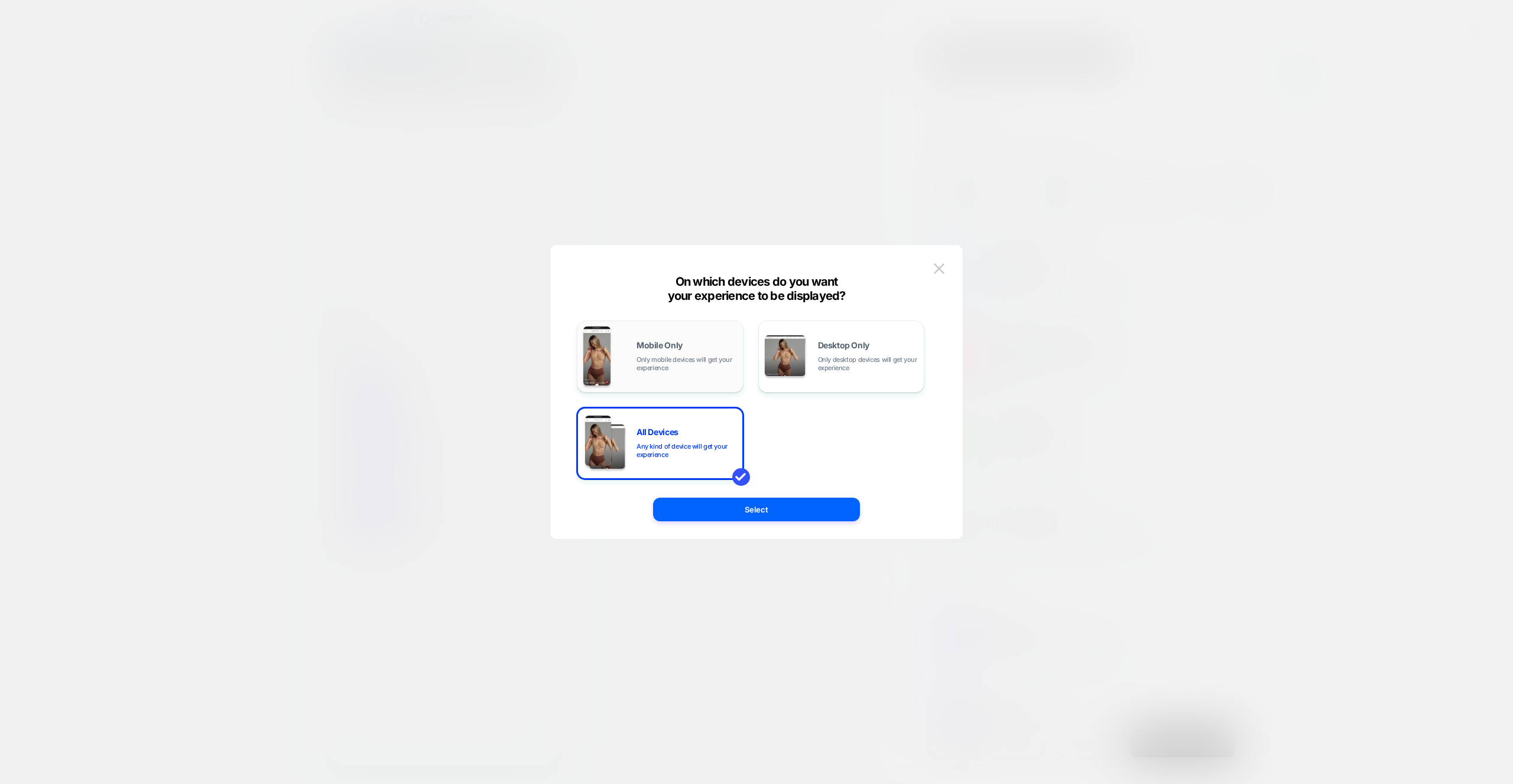
click at [673, 361] on span "Only mobile devices will get your experience" at bounding box center [687, 364] width 101 height 17
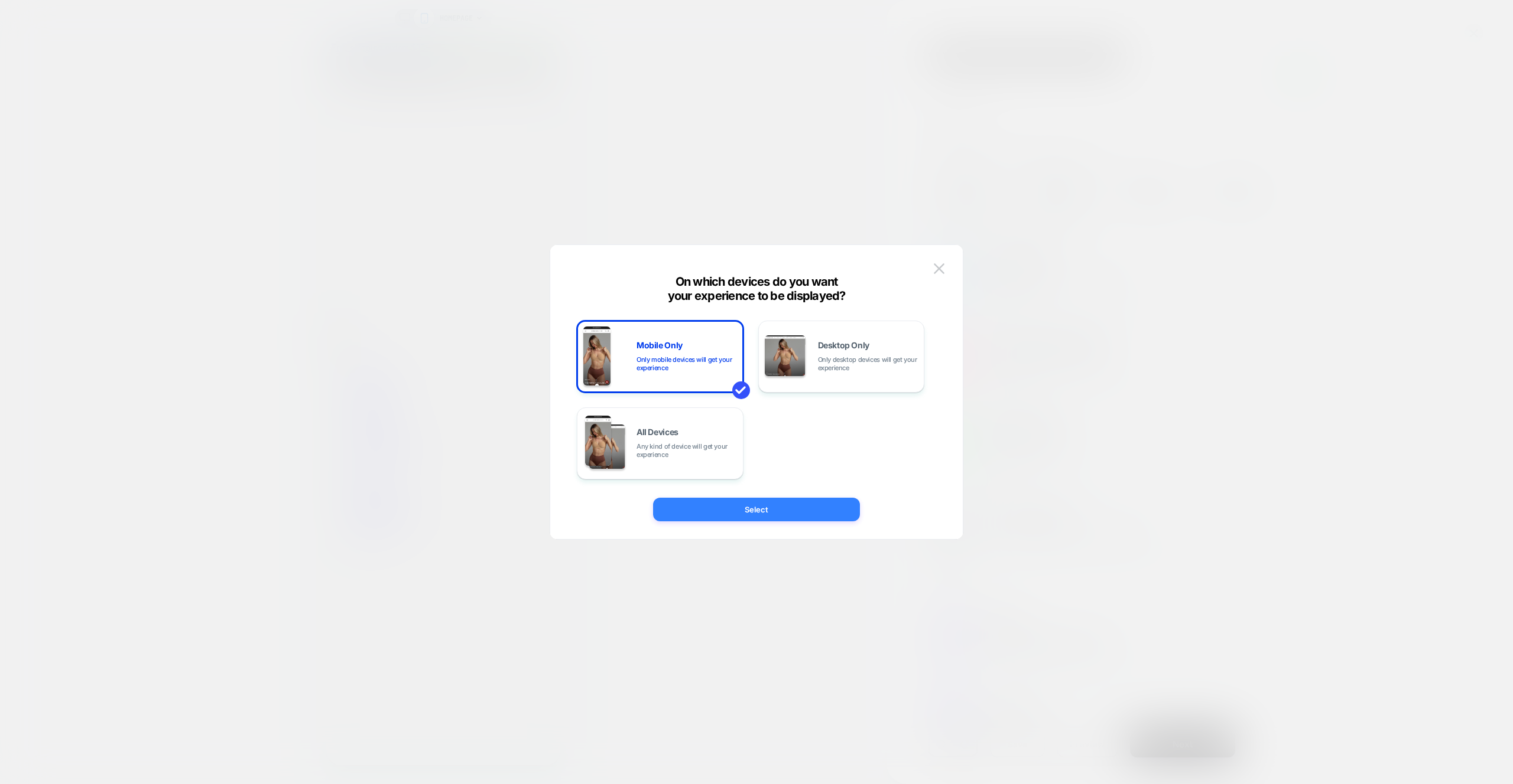
click at [789, 508] on button "Select" at bounding box center [756, 509] width 206 height 23
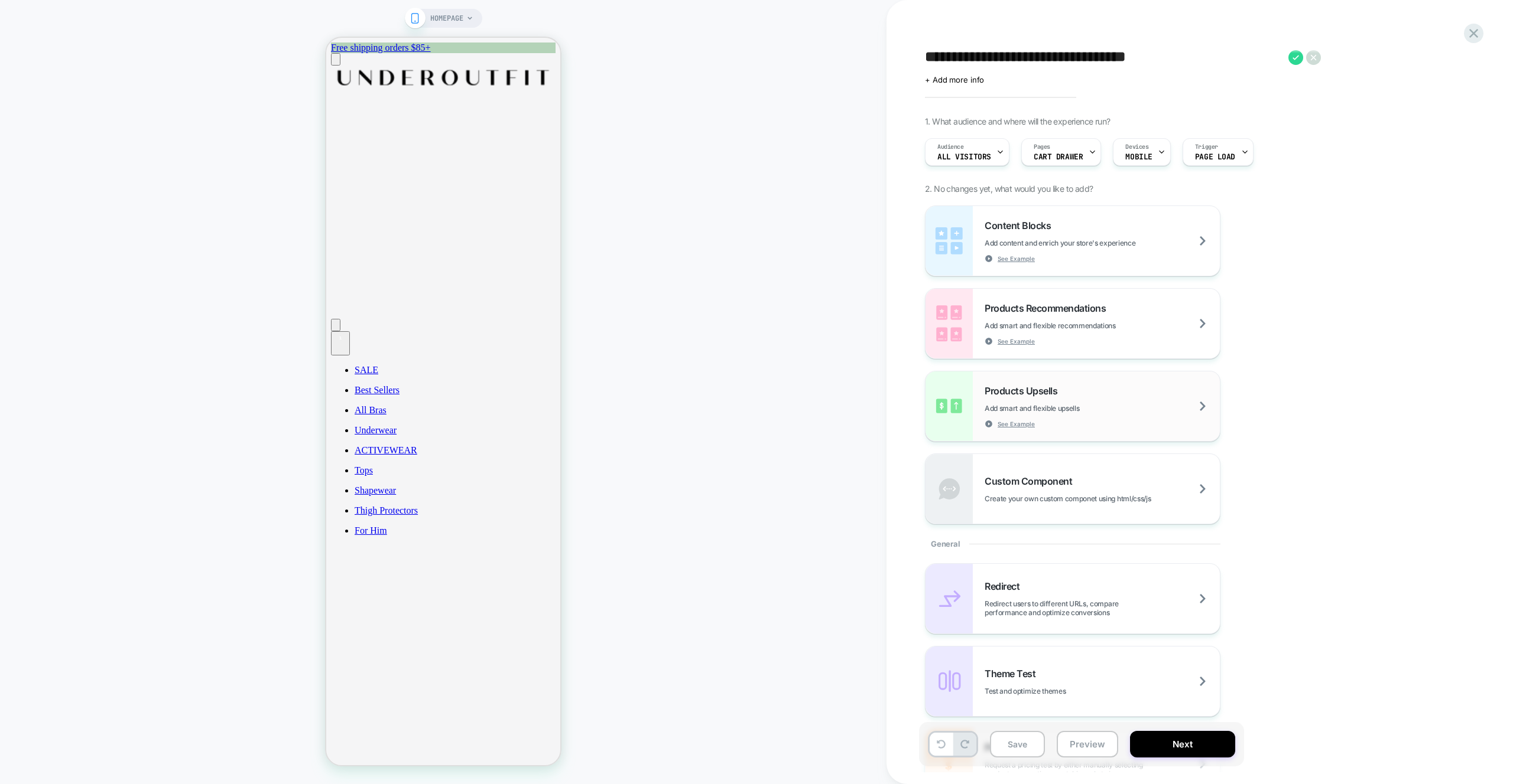
scroll to position [7, 0]
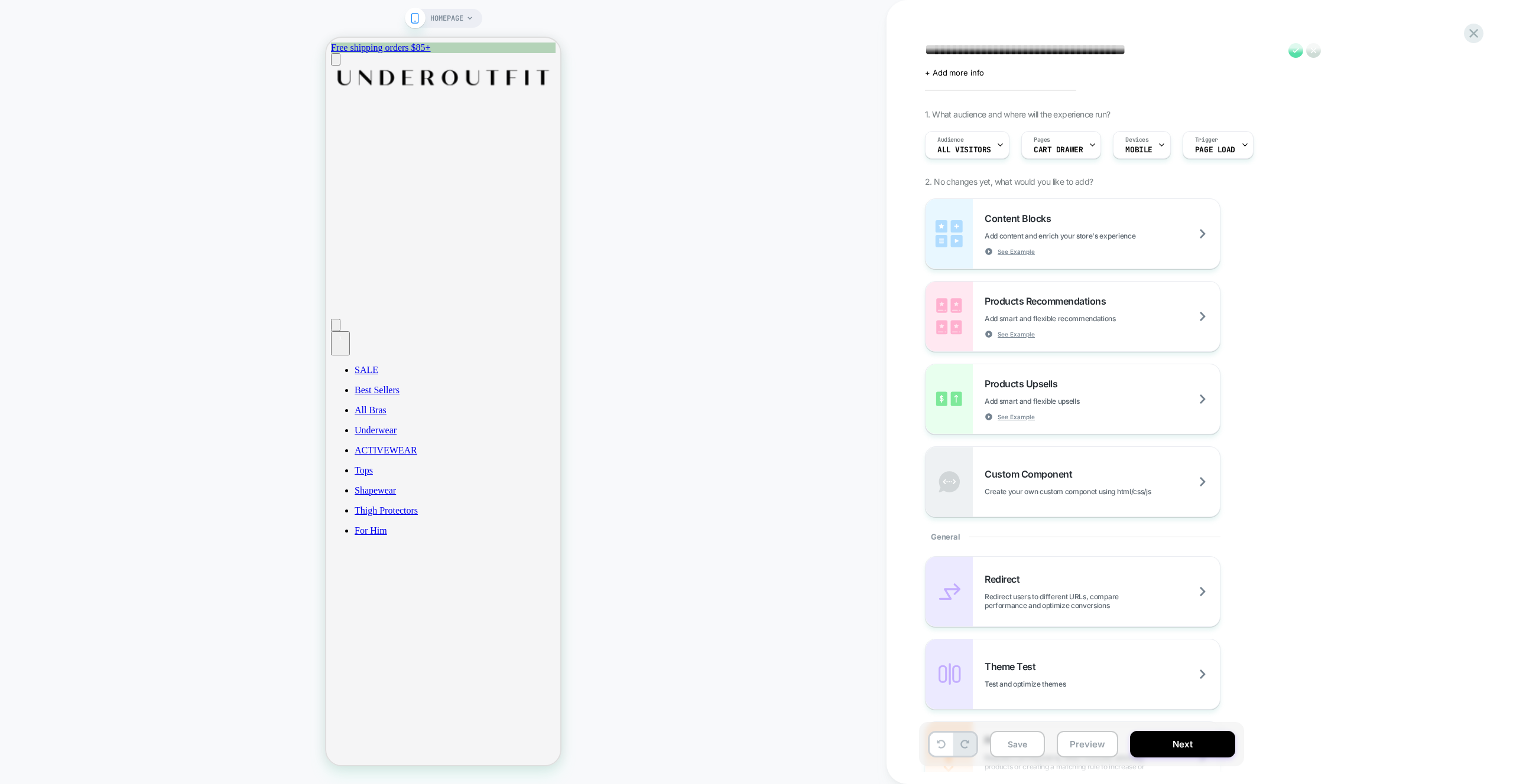
click at [1294, 50] on icon at bounding box center [1295, 50] width 15 height 15
click at [461, 18] on span "HOMEPAGE" at bounding box center [447, 18] width 33 height 19
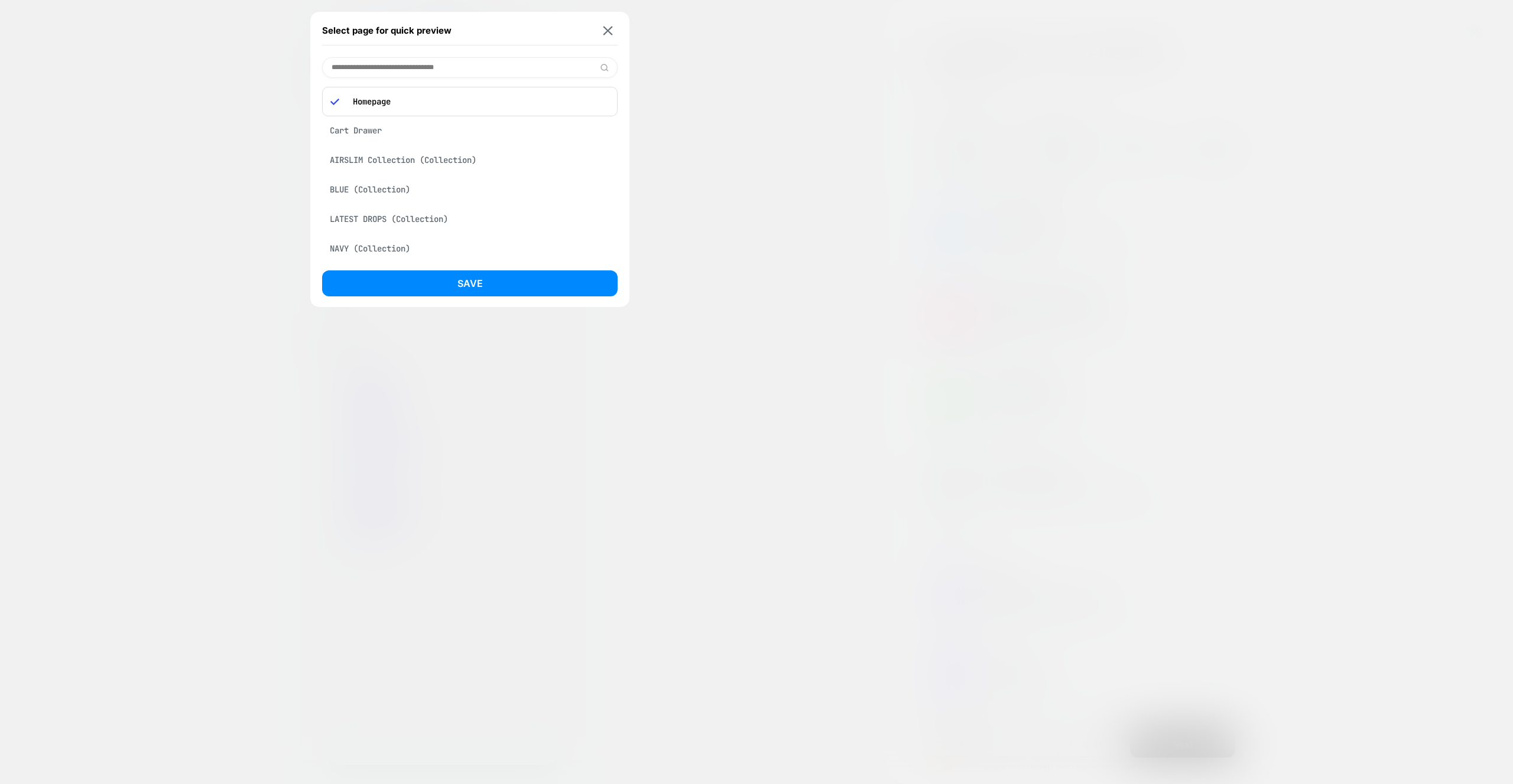
click at [354, 130] on div "Cart Drawer" at bounding box center [469, 130] width 295 height 22
click at [441, 287] on button "Save" at bounding box center [469, 283] width 295 height 26
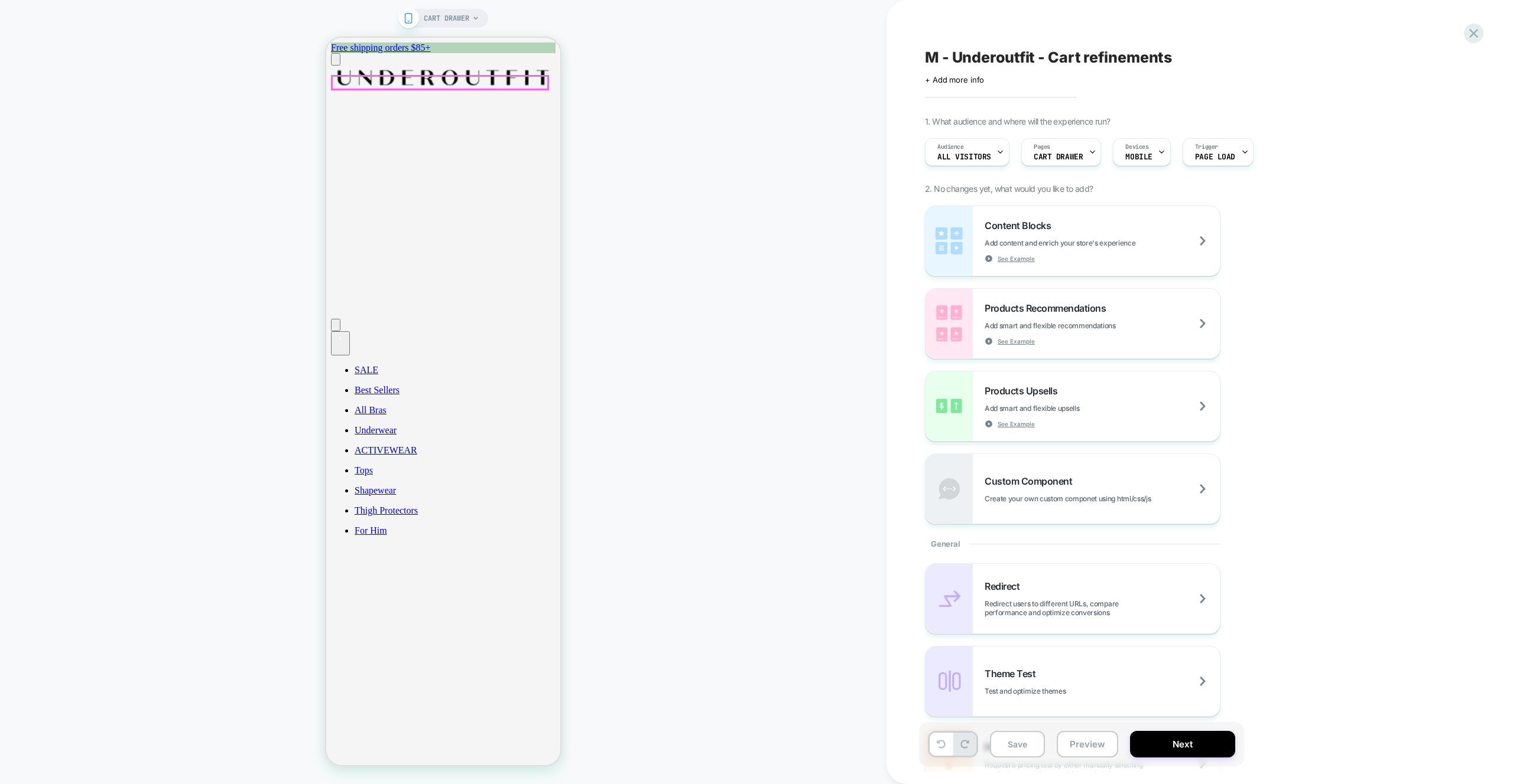
scroll to position [0, 0]
click at [1071, 736] on button "Preview" at bounding box center [1087, 744] width 62 height 26
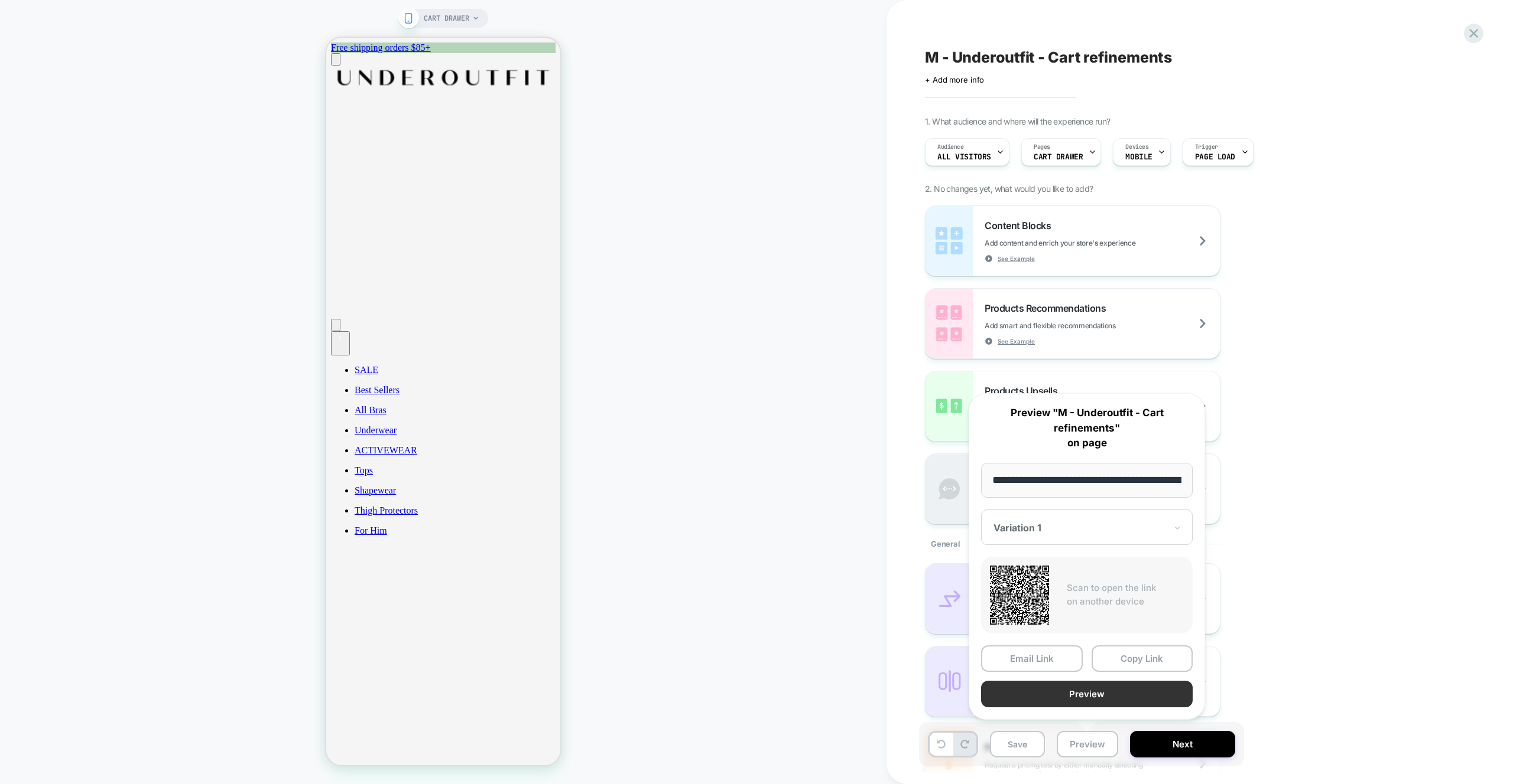
click at [1075, 693] on button "Preview" at bounding box center [1087, 694] width 211 height 26
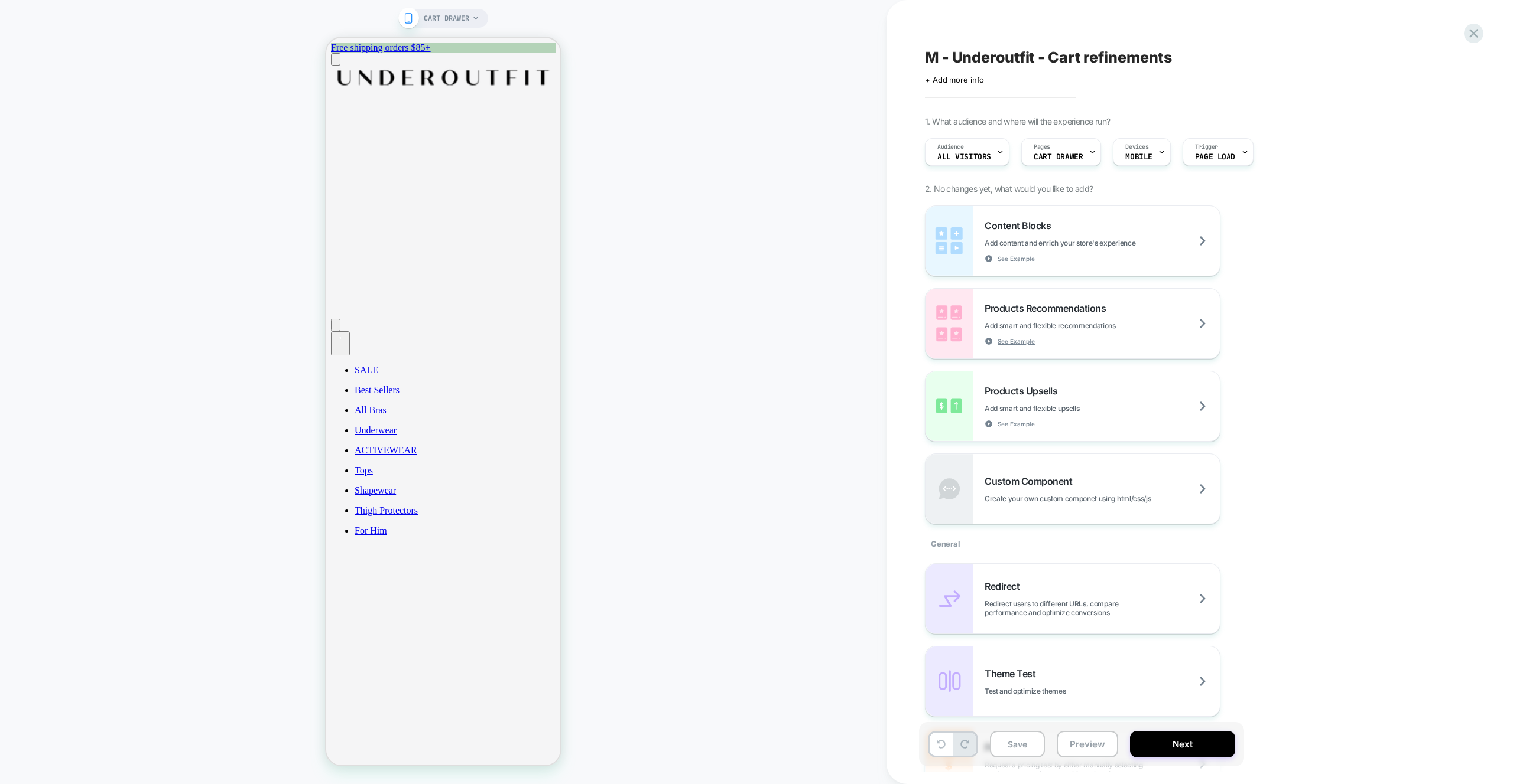
scroll to position [450, 0]
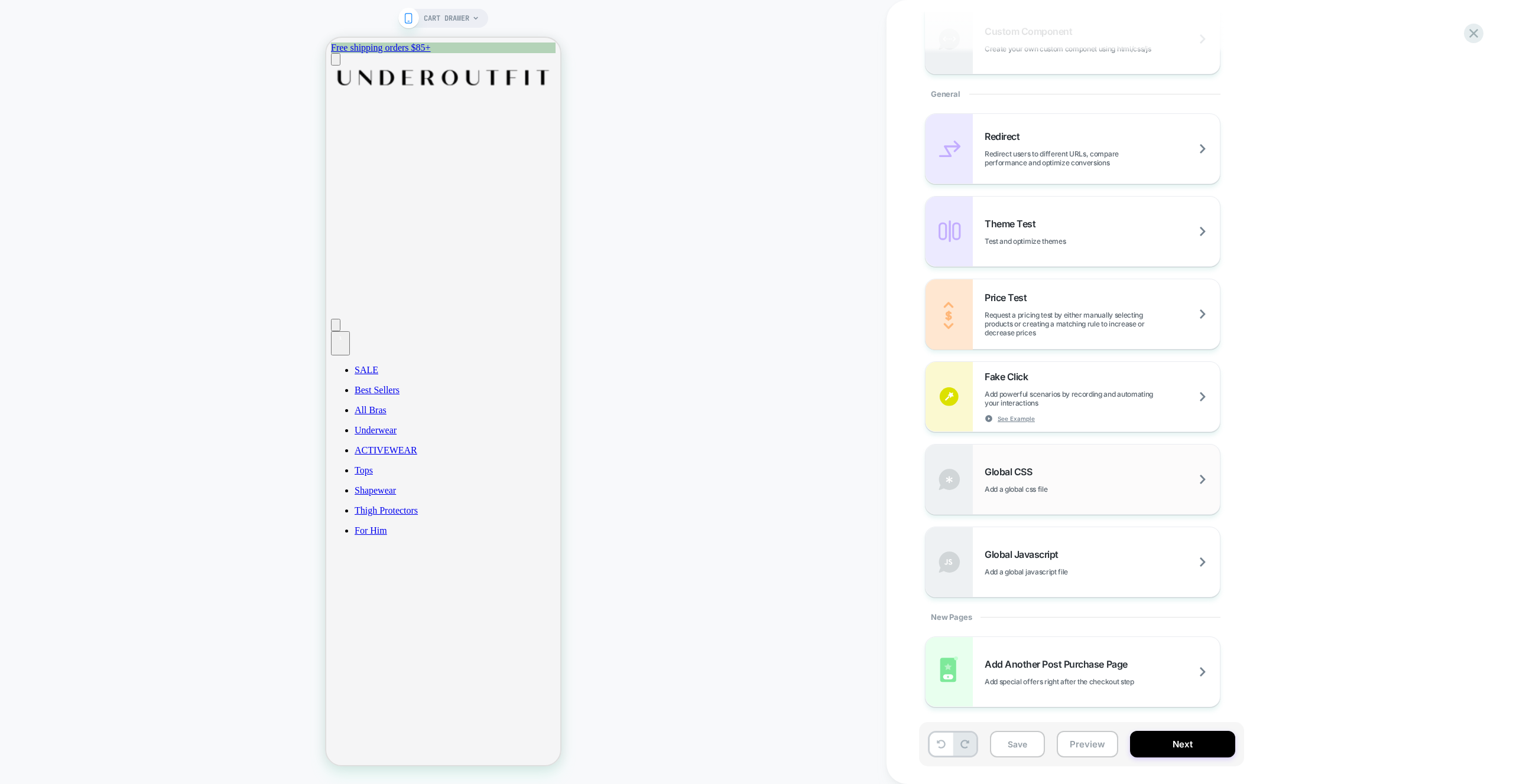
click at [1125, 479] on div "Global CSS Add a global css file" at bounding box center [1102, 480] width 235 height 27
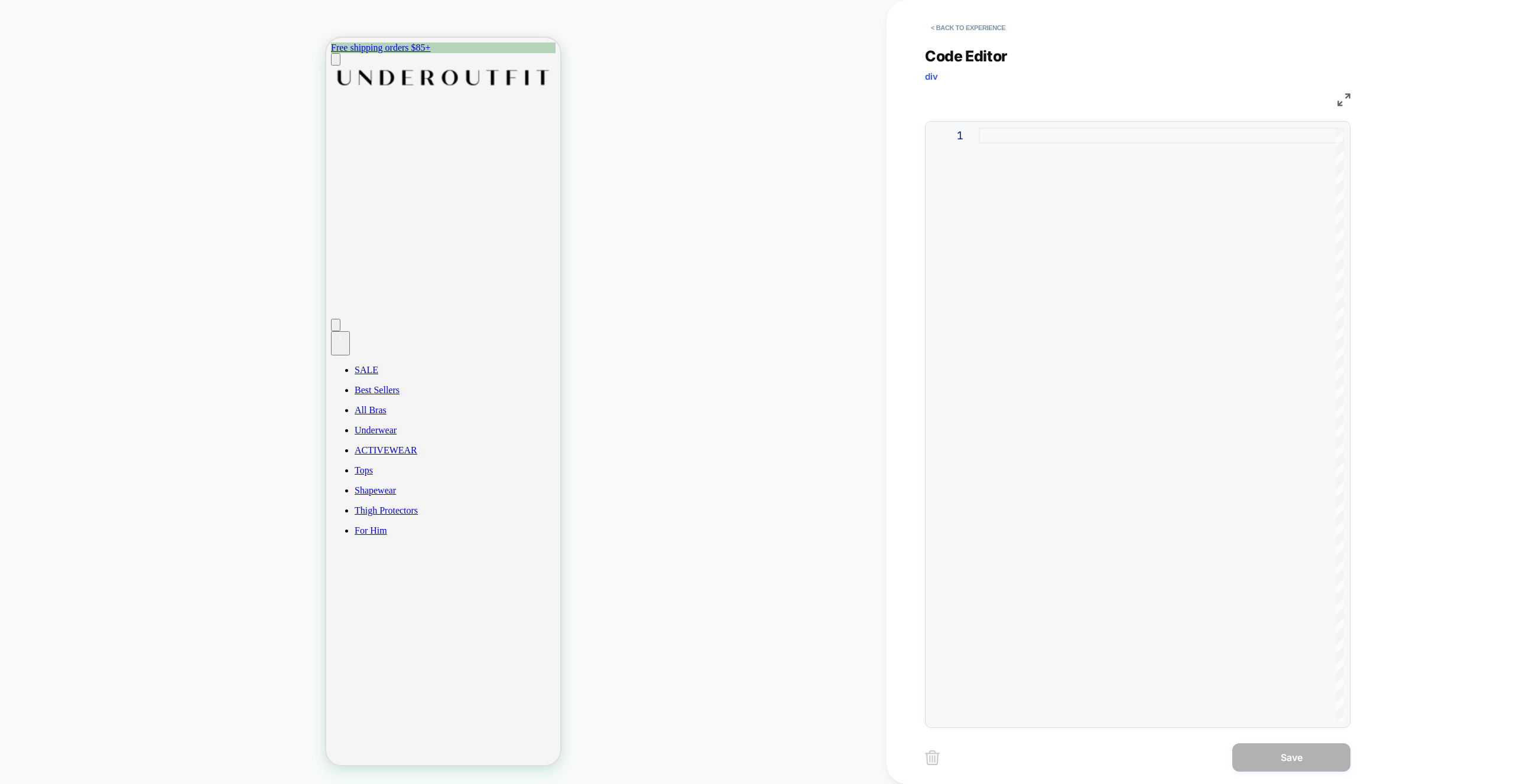
click at [1132, 211] on div at bounding box center [1160, 424] width 365 height 594
click at [980, 134] on div "bg-offWhite object-cover bg-offWhite" at bounding box center [1160, 424] width 365 height 594
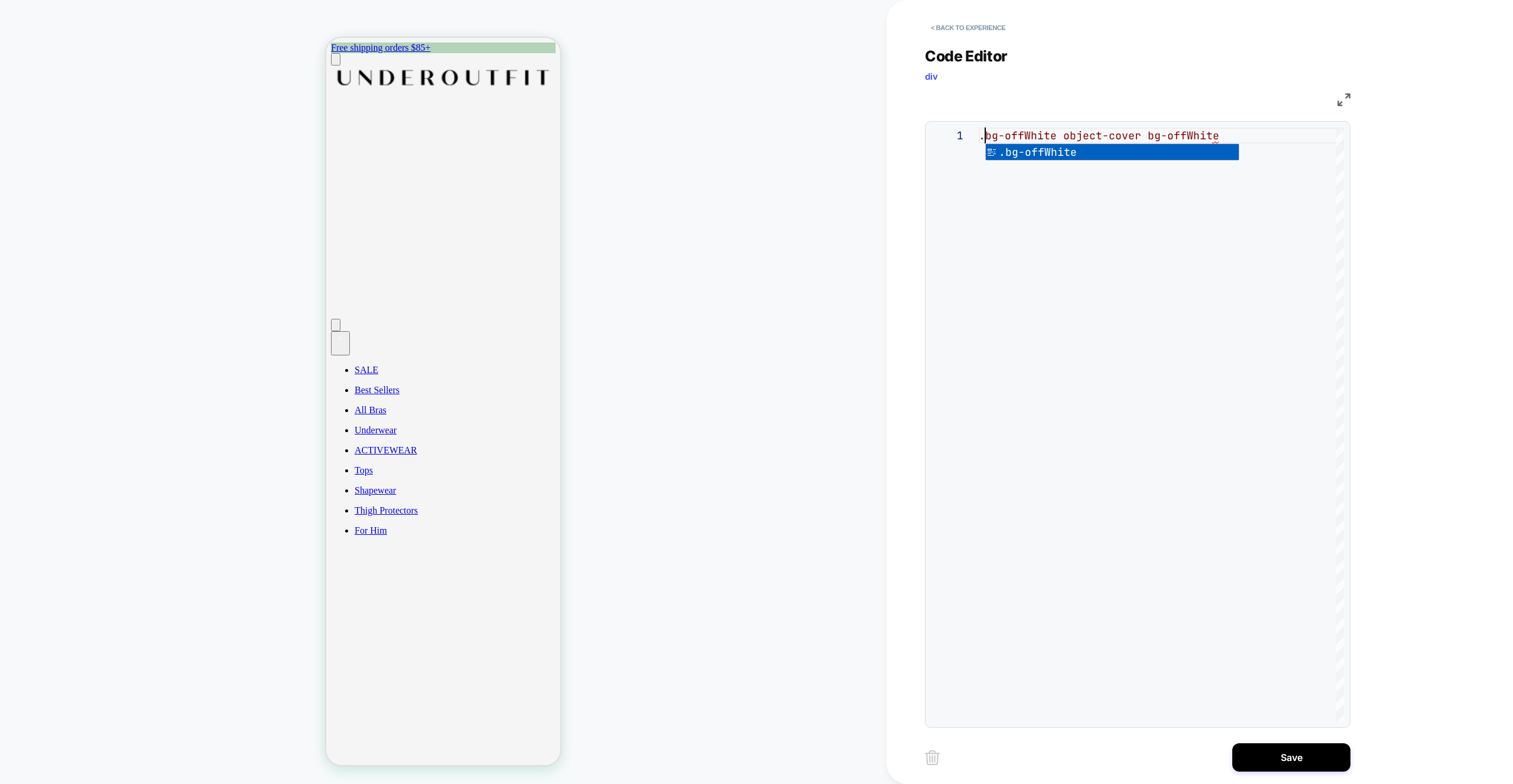
click at [1063, 137] on div ".bg-offWhite object-cover bg-offWhite" at bounding box center [1160, 424] width 365 height 594
click at [1146, 138] on div ".bg-offWhite.object-cover bg-offWhite" at bounding box center [1160, 424] width 365 height 594
click at [1237, 132] on div ".bg-offWhite.object-cover.bg-offWhite" at bounding box center [1160, 424] width 365 height 594
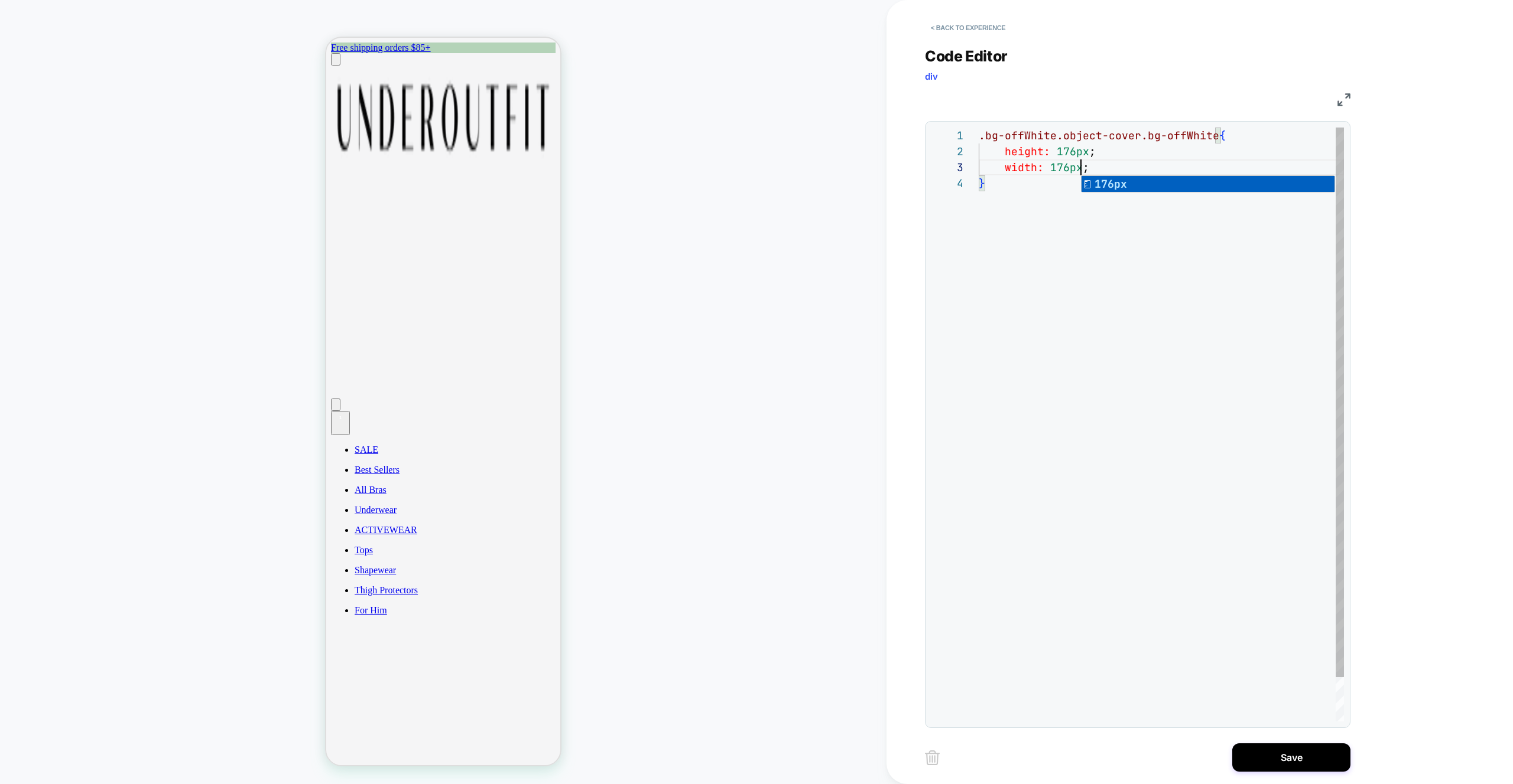
scroll to position [32, 103]
click at [1122, 318] on div ".bg-offWhite.object-cover.bg-offWhite { height: 176px ; width: 176px ; }" at bounding box center [1160, 448] width 365 height 642
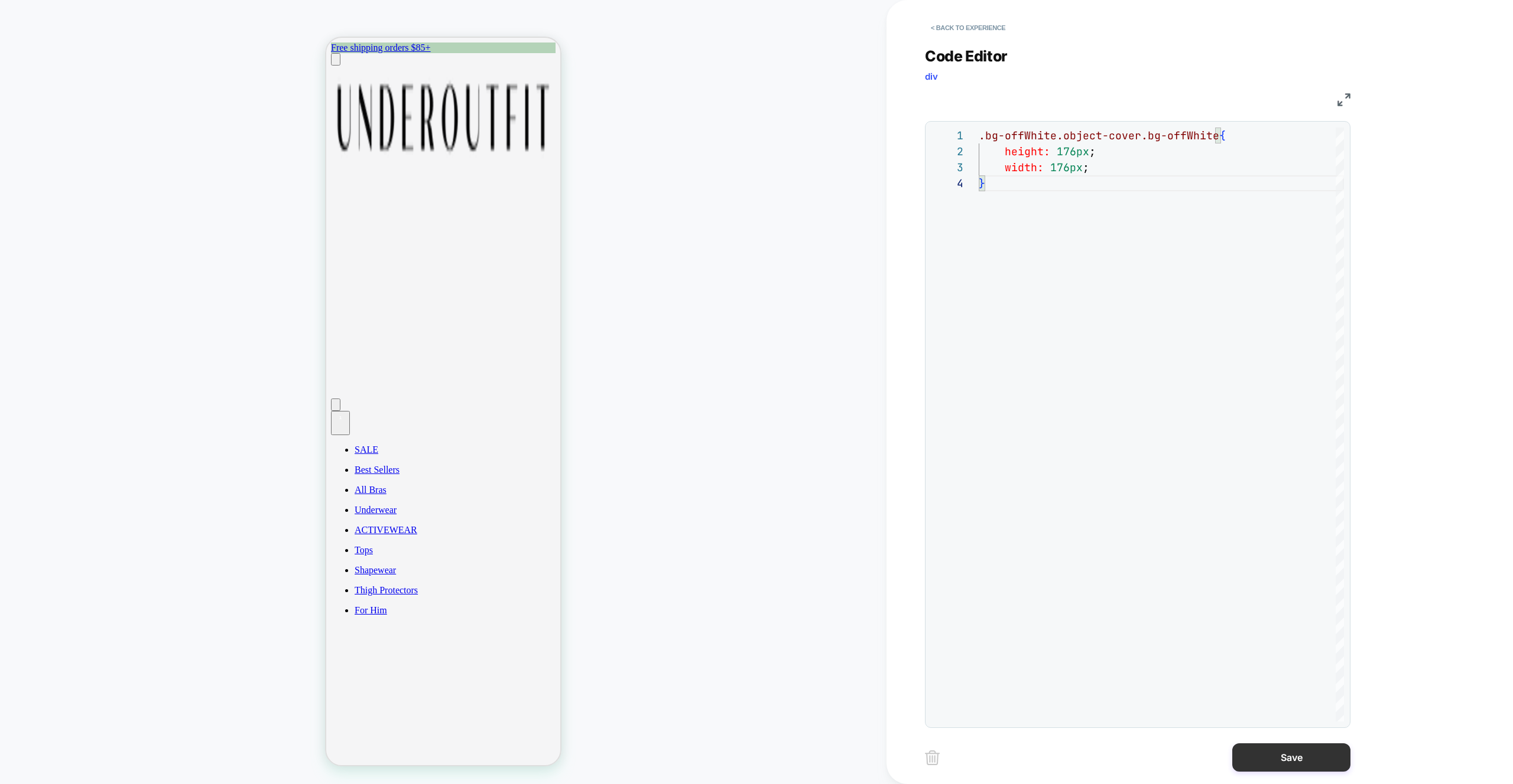
type textarea "**********"
click at [1271, 769] on button "Save" at bounding box center [1291, 758] width 118 height 28
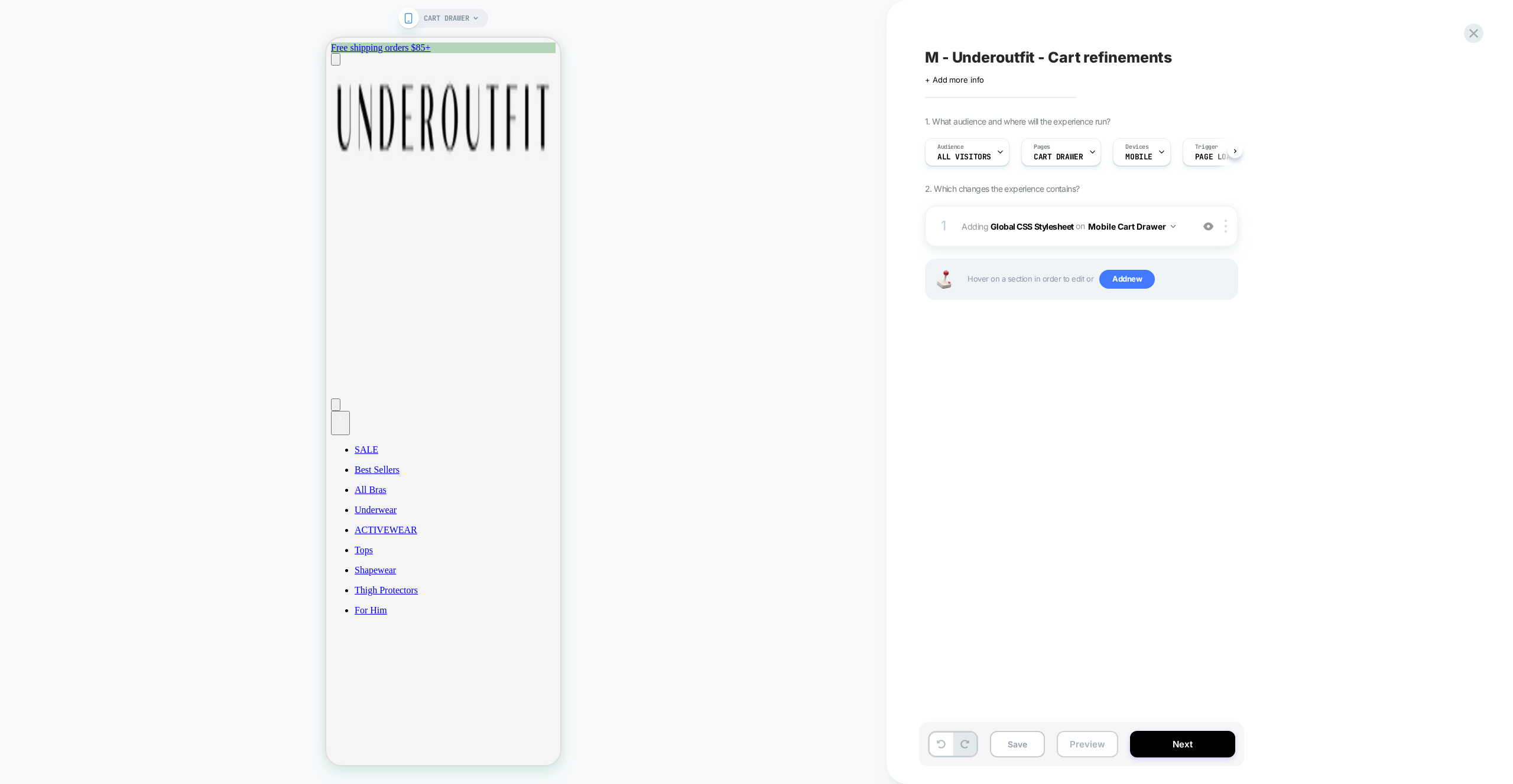
scroll to position [0, 1]
click at [1091, 744] on button "Preview" at bounding box center [1087, 744] width 62 height 26
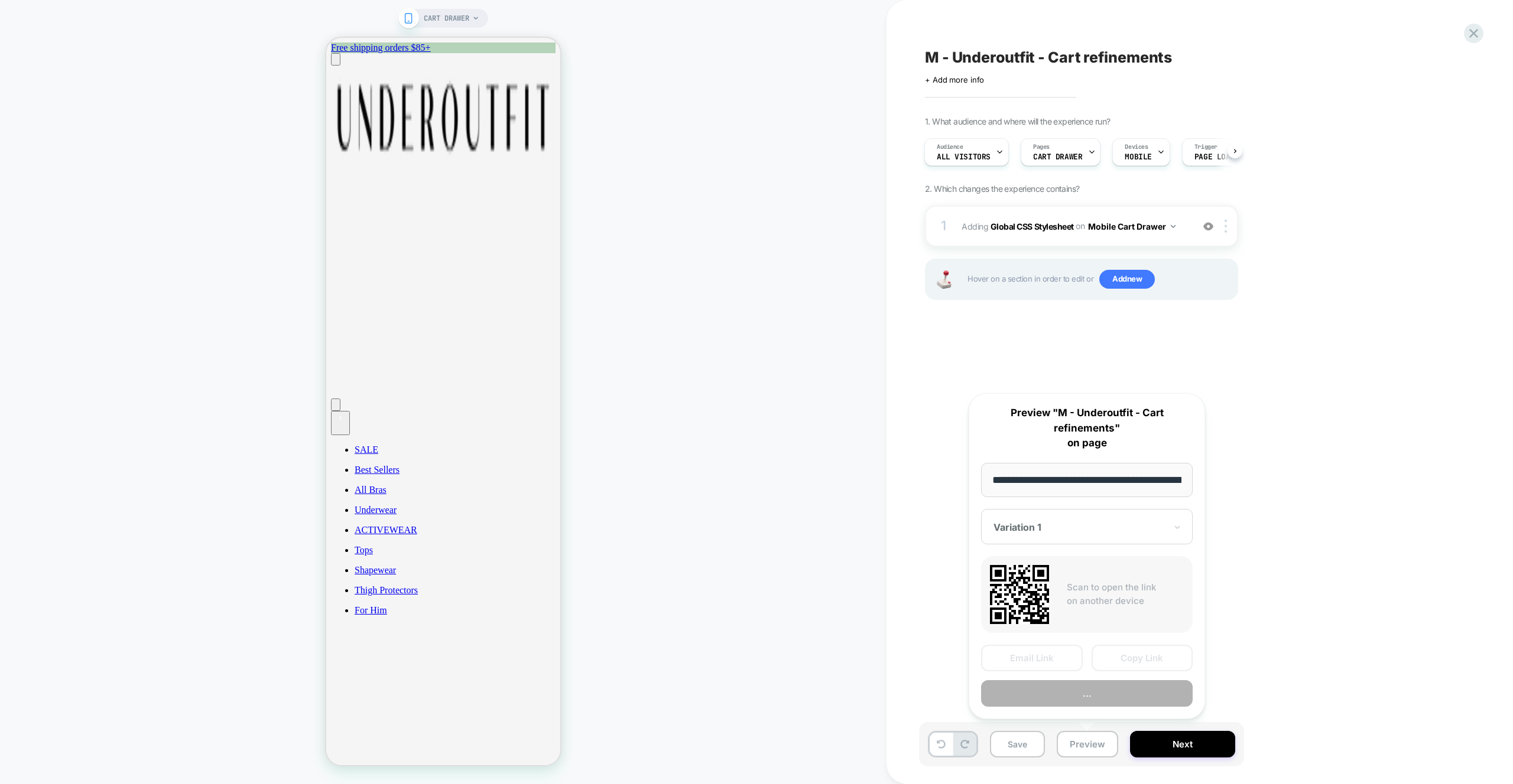
scroll to position [0, 38]
click at [1108, 699] on button "Preview" at bounding box center [1087, 694] width 211 height 26
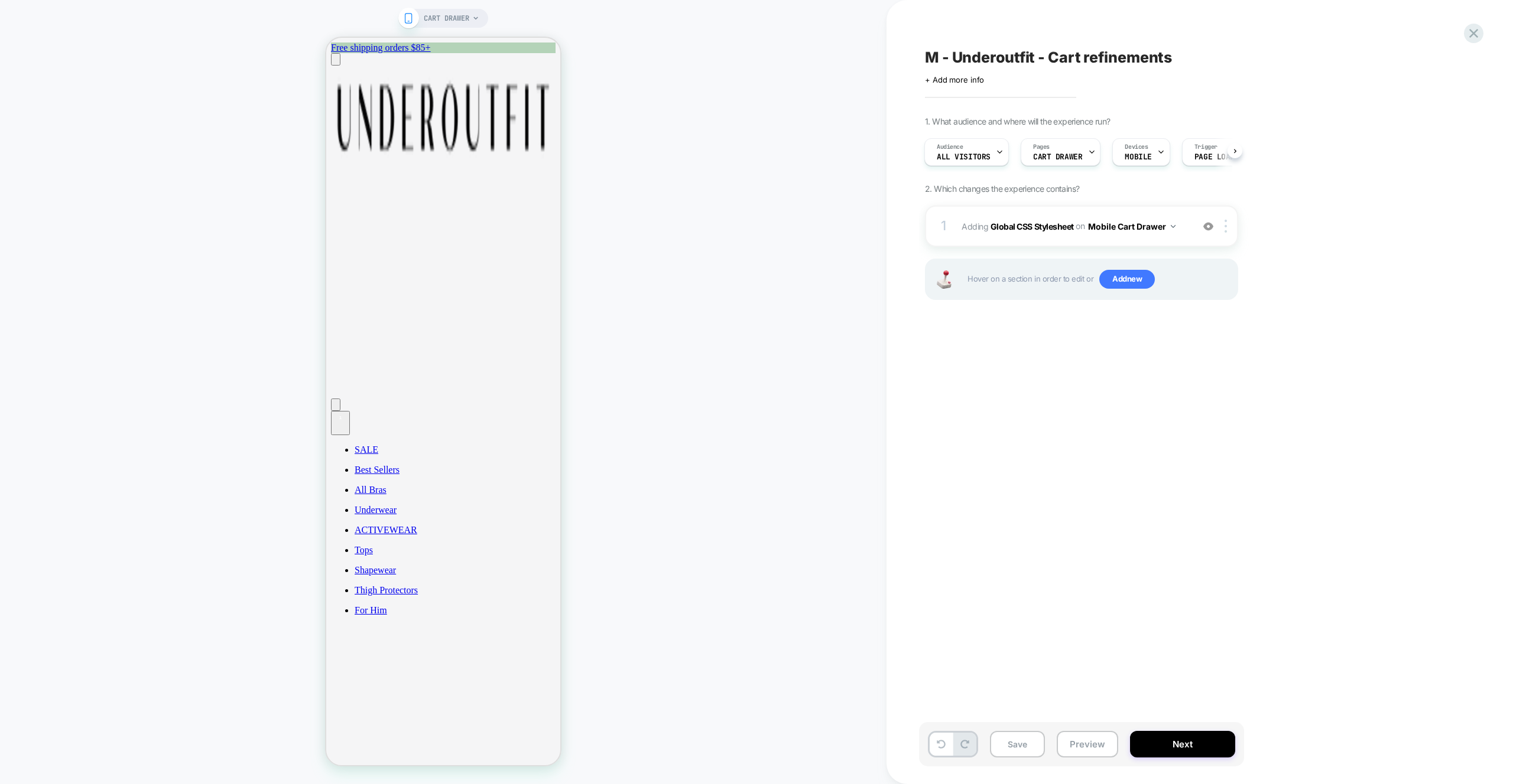
click at [1173, 251] on div "1 Adding Global CSS Stylesheet on Mobile Cart Drawer Add Before Add After Copy …" at bounding box center [1082, 267] width 313 height 124
click at [1168, 242] on div "1 Adding Global CSS Stylesheet on Mobile Cart Drawer Add Before Add After Copy …" at bounding box center [1082, 226] width 313 height 41
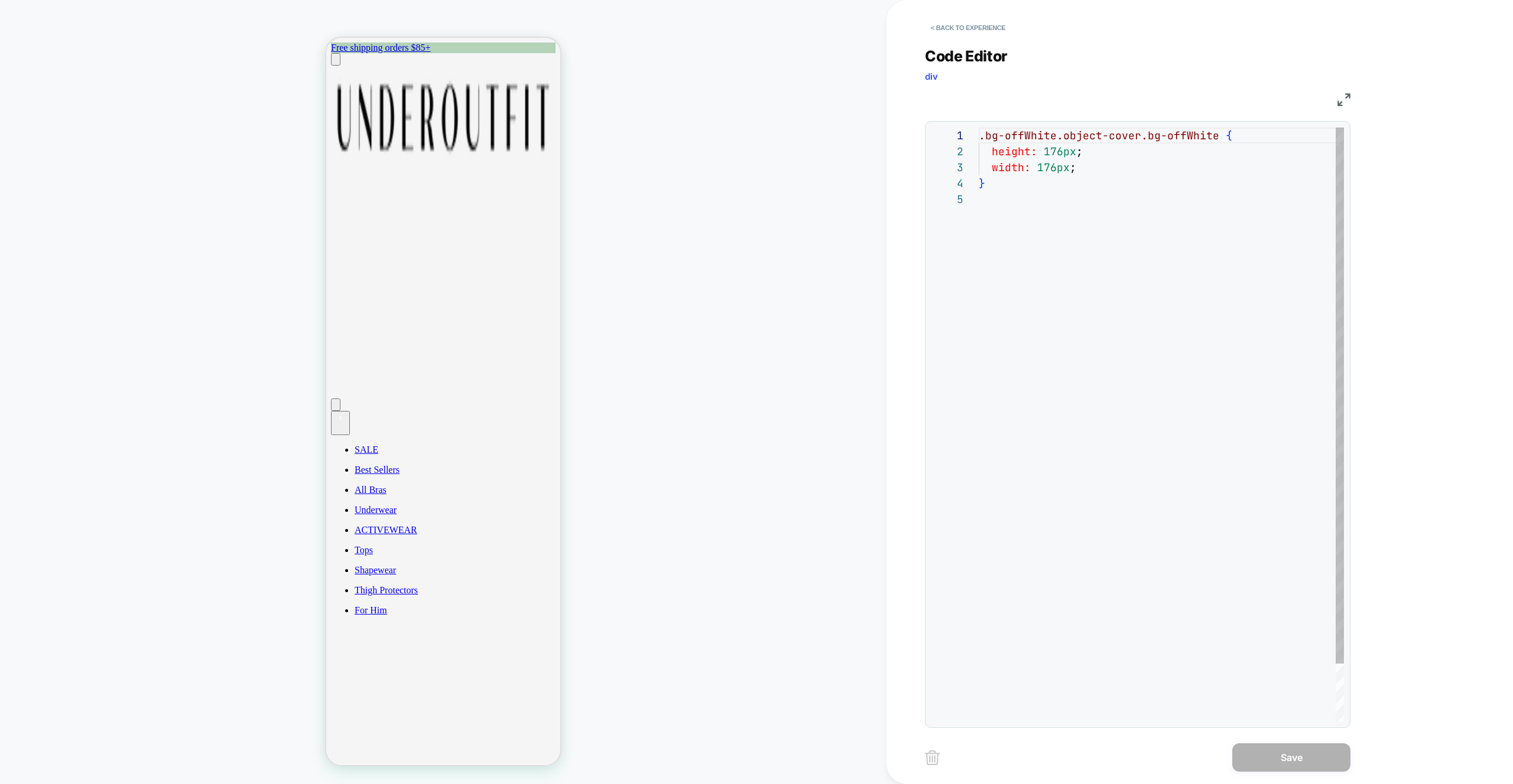
scroll to position [64, 0]
click at [982, 134] on div ".bg-offWhite.object-cover.bg-offWhite { height: 176px ; width: 176px ; }" at bounding box center [1160, 456] width 365 height 658
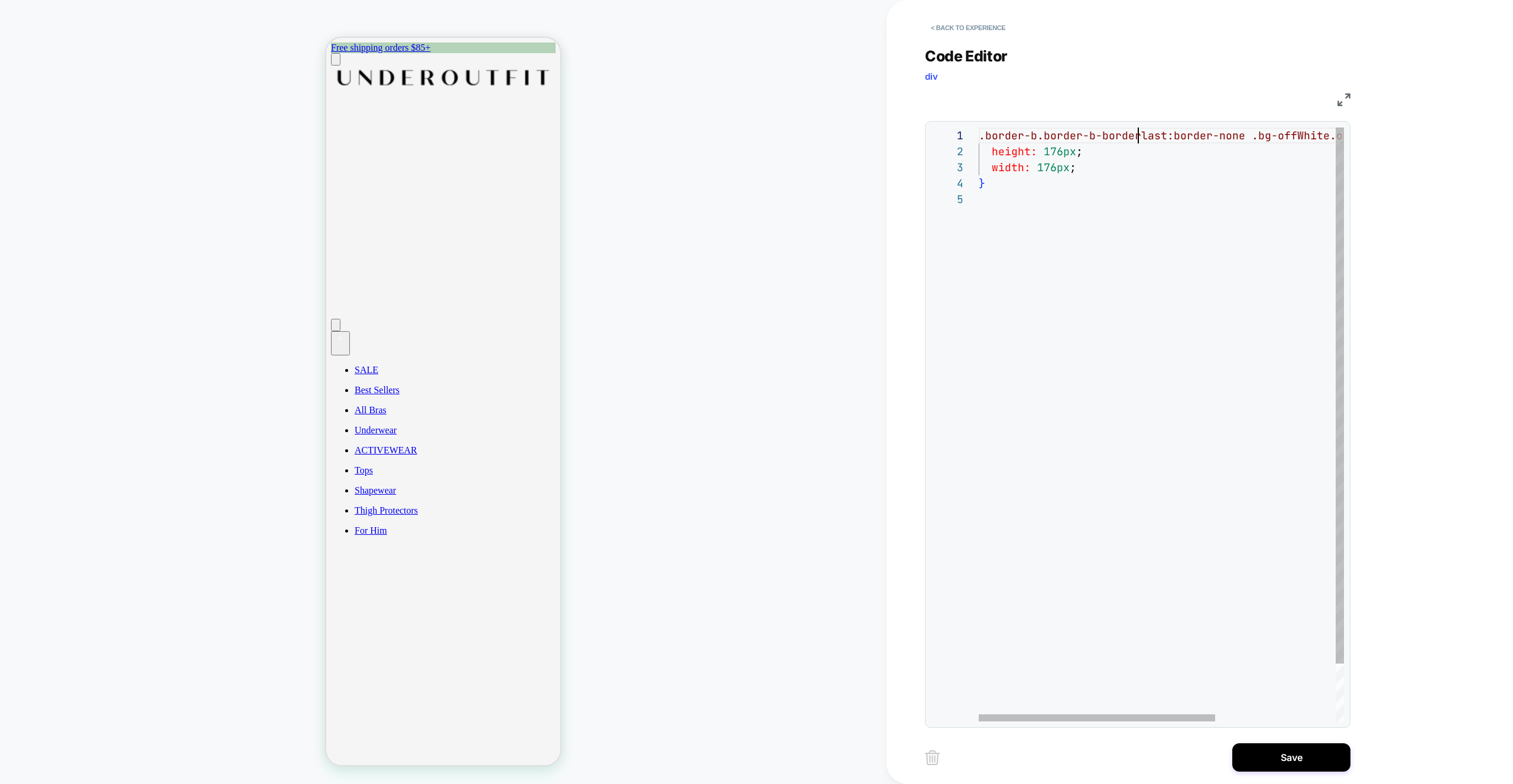
scroll to position [0, 166]
click at [1253, 137] on div ".border-b.border-b-border.last:border-none .bg-offWhite.object-cover.bg-offWhit…" at bounding box center [1257, 456] width 557 height 658
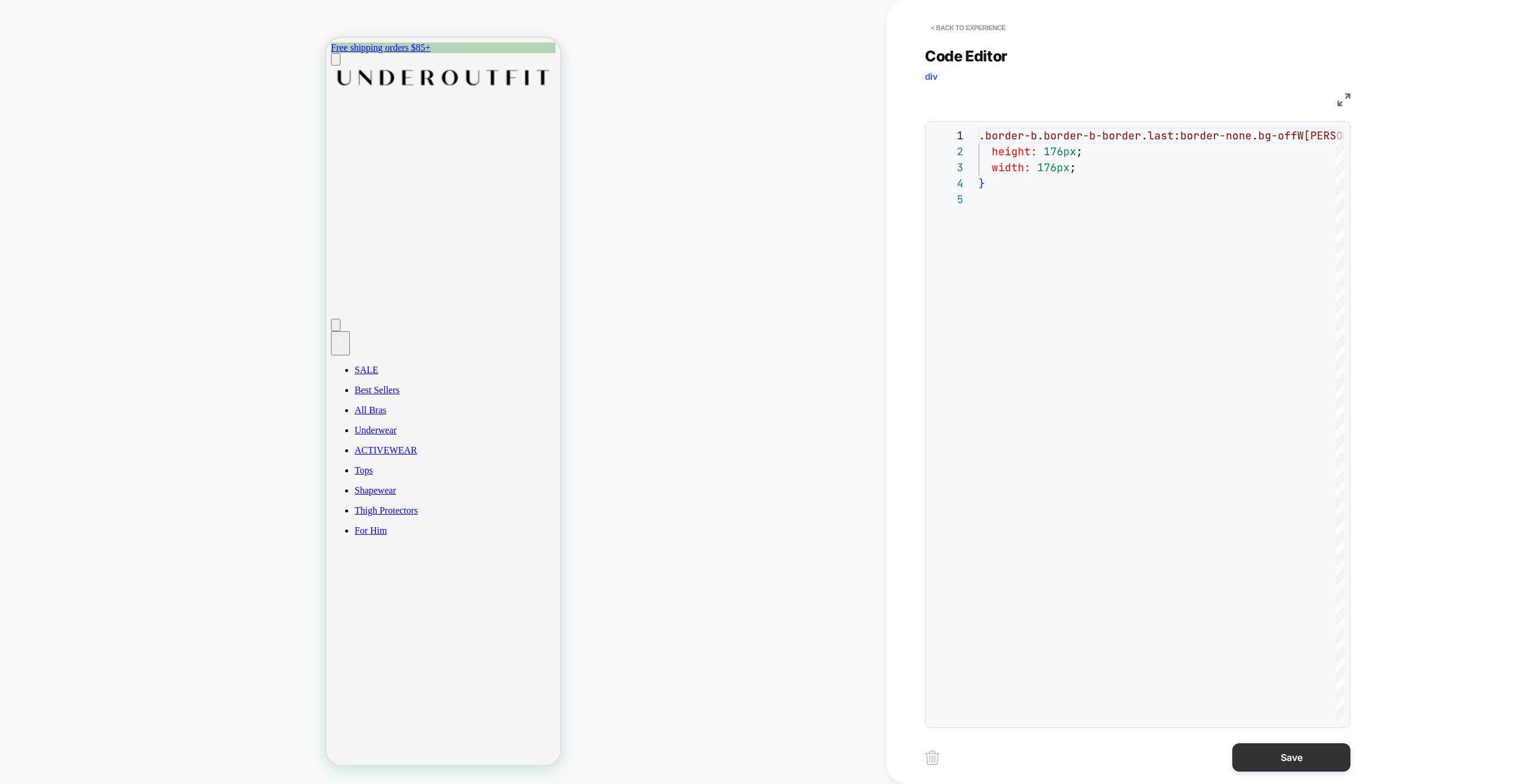
type textarea "**********"
click at [1299, 761] on button "Save" at bounding box center [1291, 758] width 118 height 28
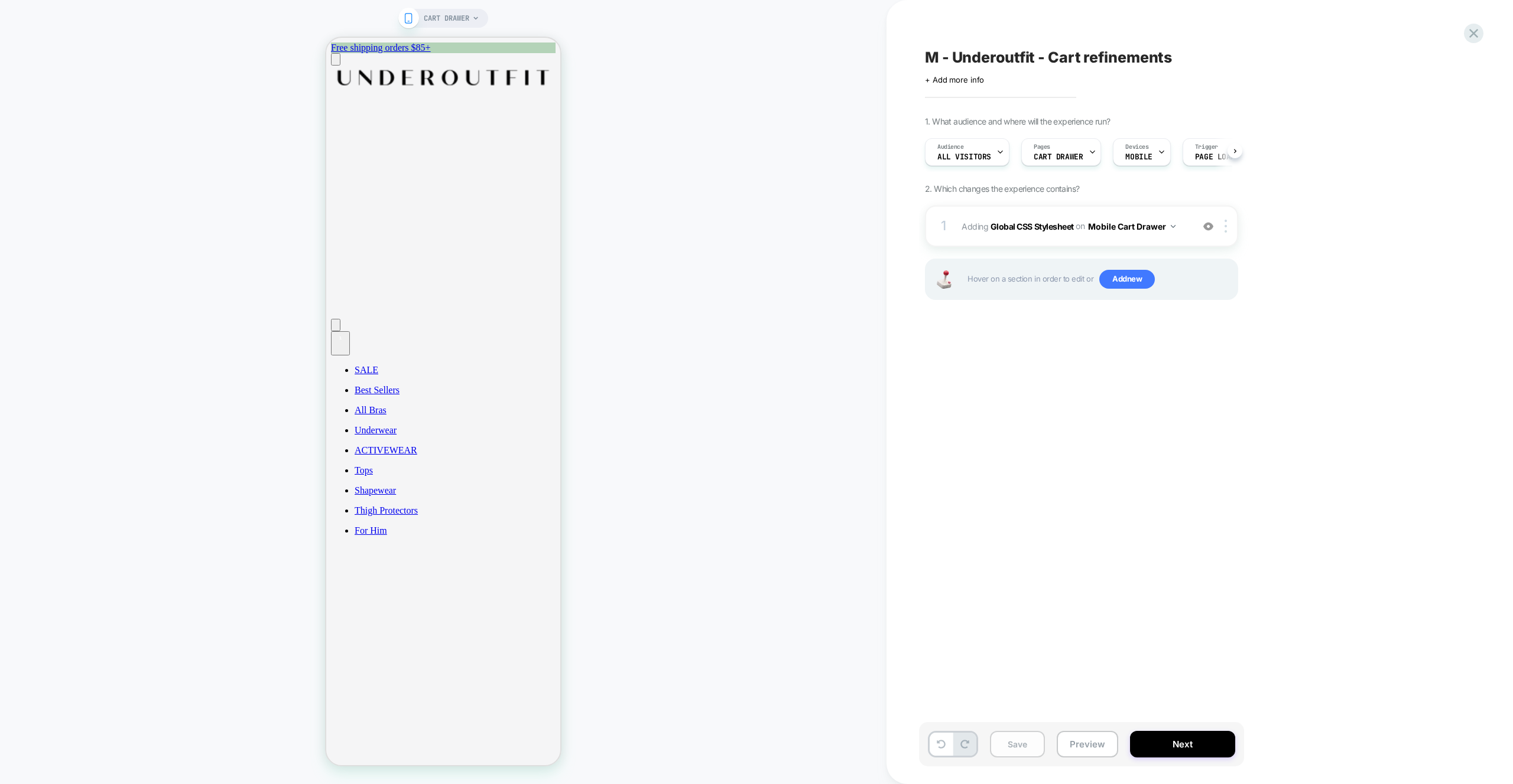
scroll to position [0, 1]
click at [1091, 748] on button "Preview" at bounding box center [1087, 744] width 62 height 26
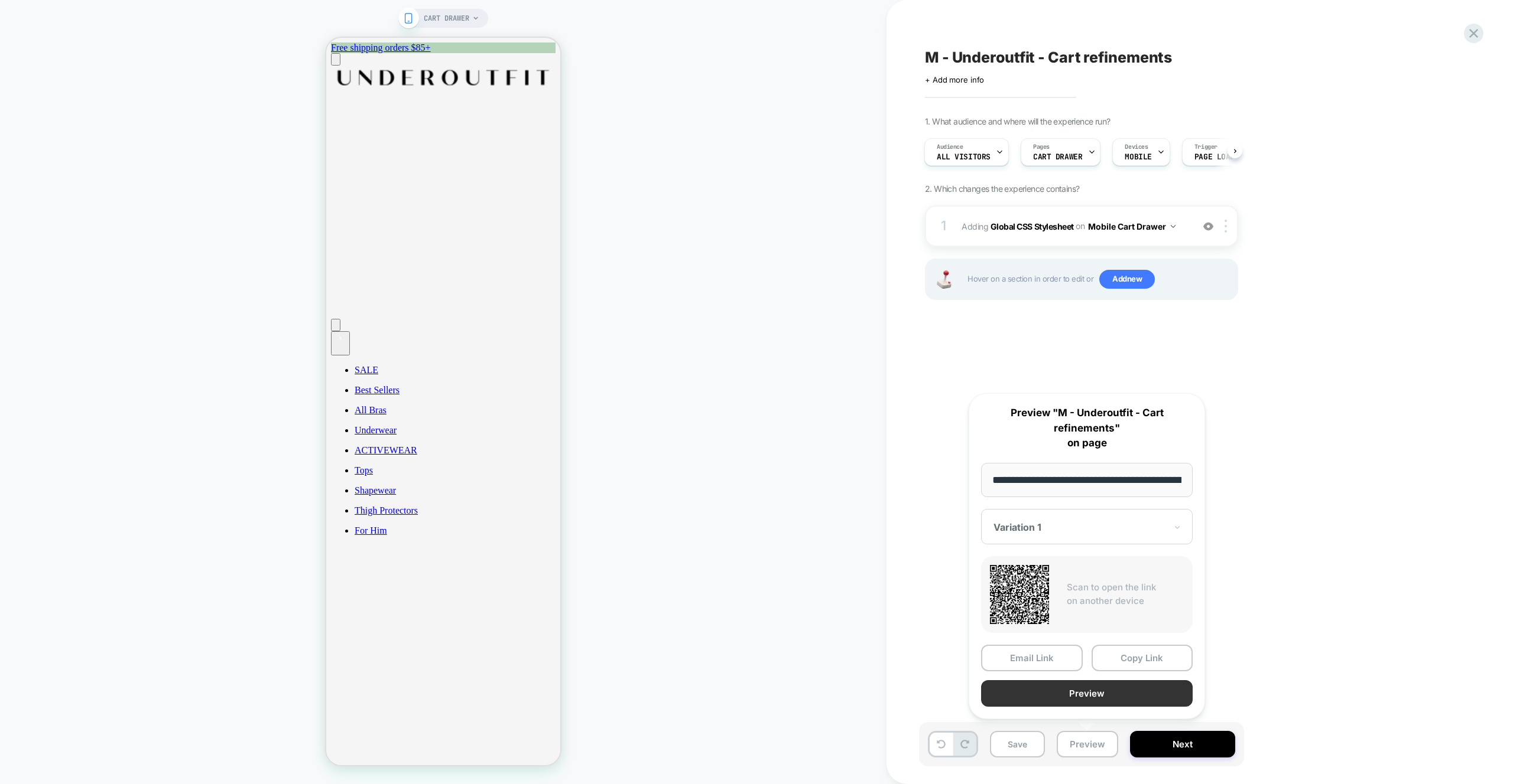
scroll to position [0, 38]
click at [1060, 691] on button "Preview" at bounding box center [1087, 694] width 211 height 26
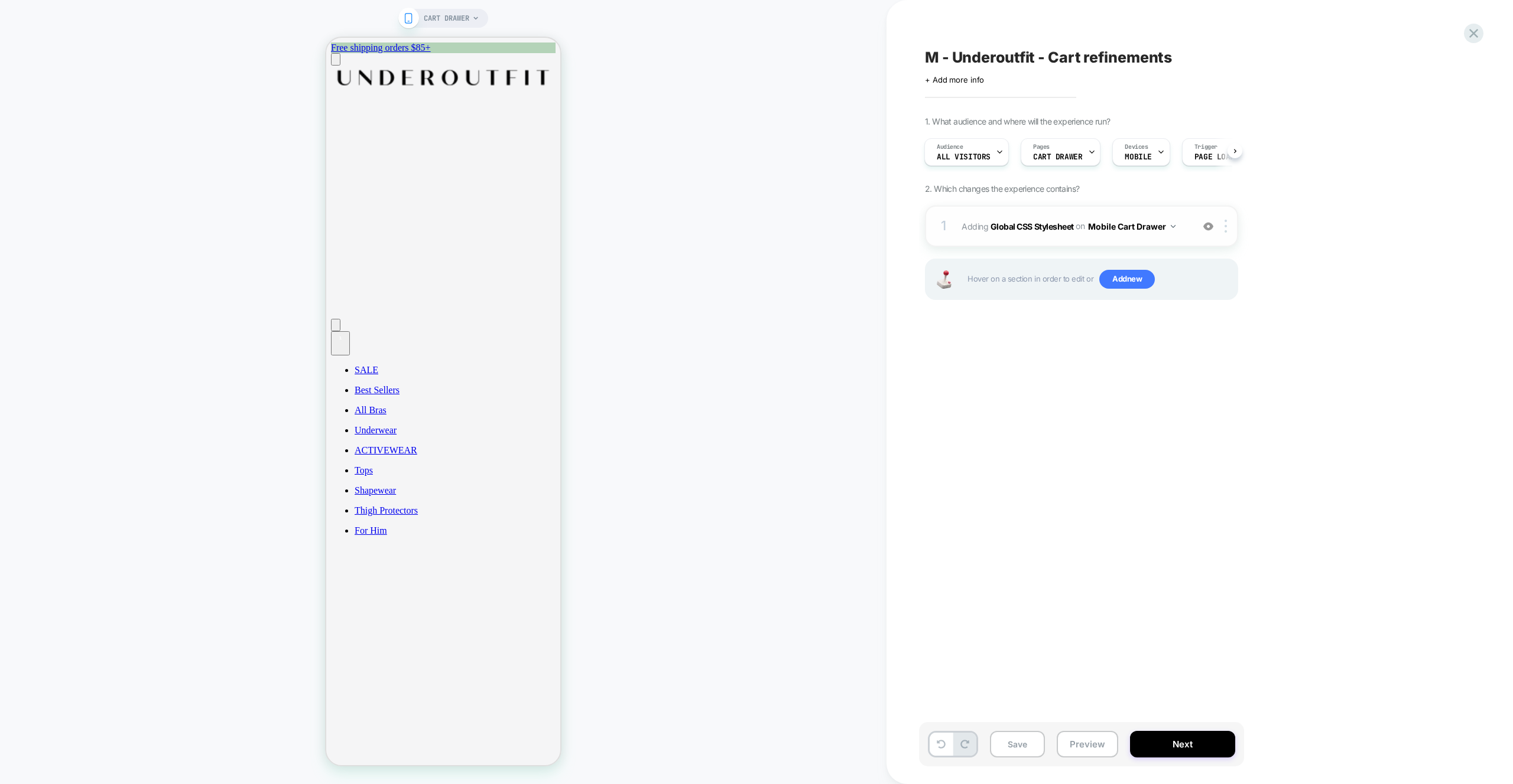
click at [1167, 242] on div "1 Adding Global CSS Stylesheet on Mobile Cart Drawer Add Before Add After Copy …" at bounding box center [1082, 226] width 313 height 41
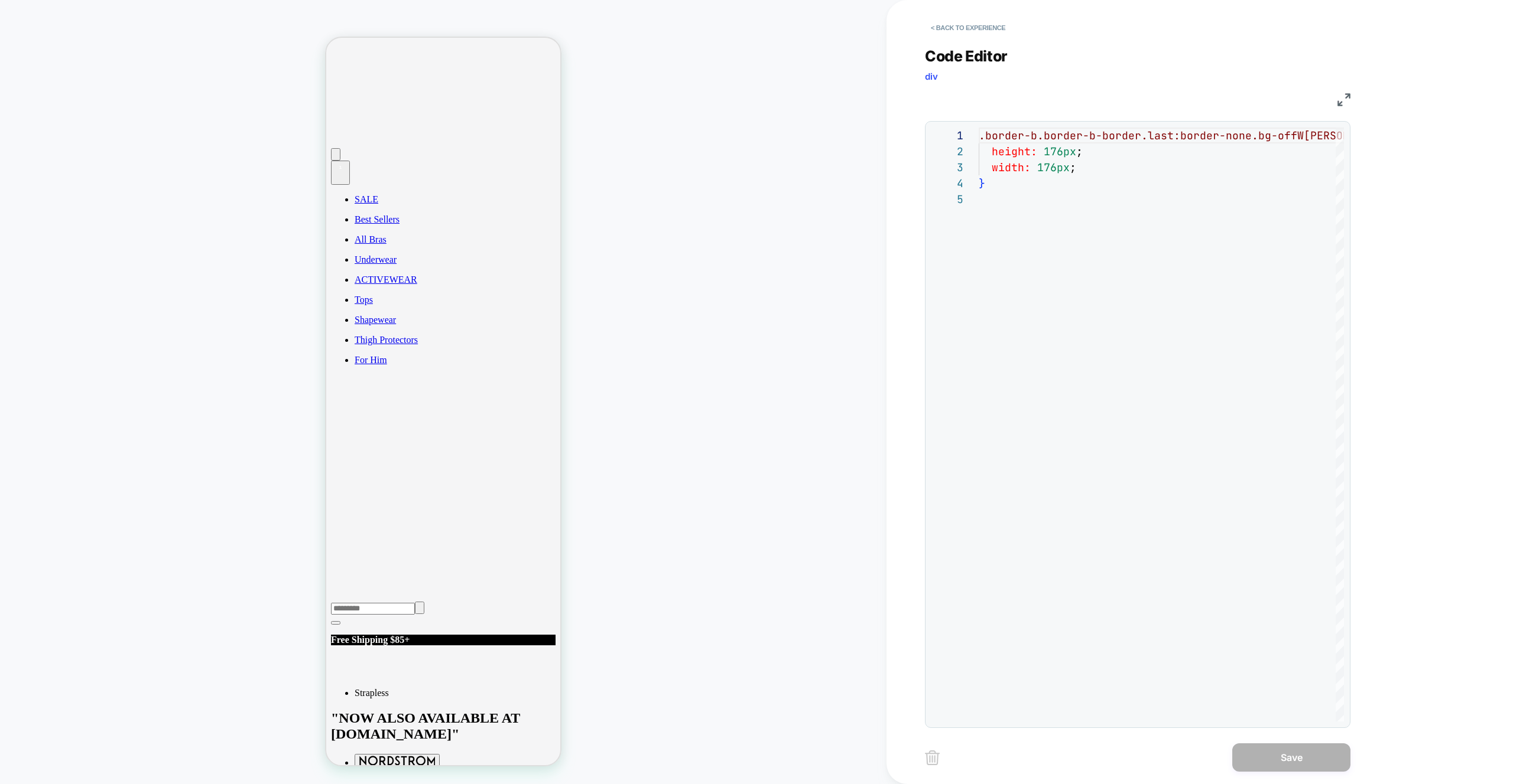
scroll to position [0, 0]
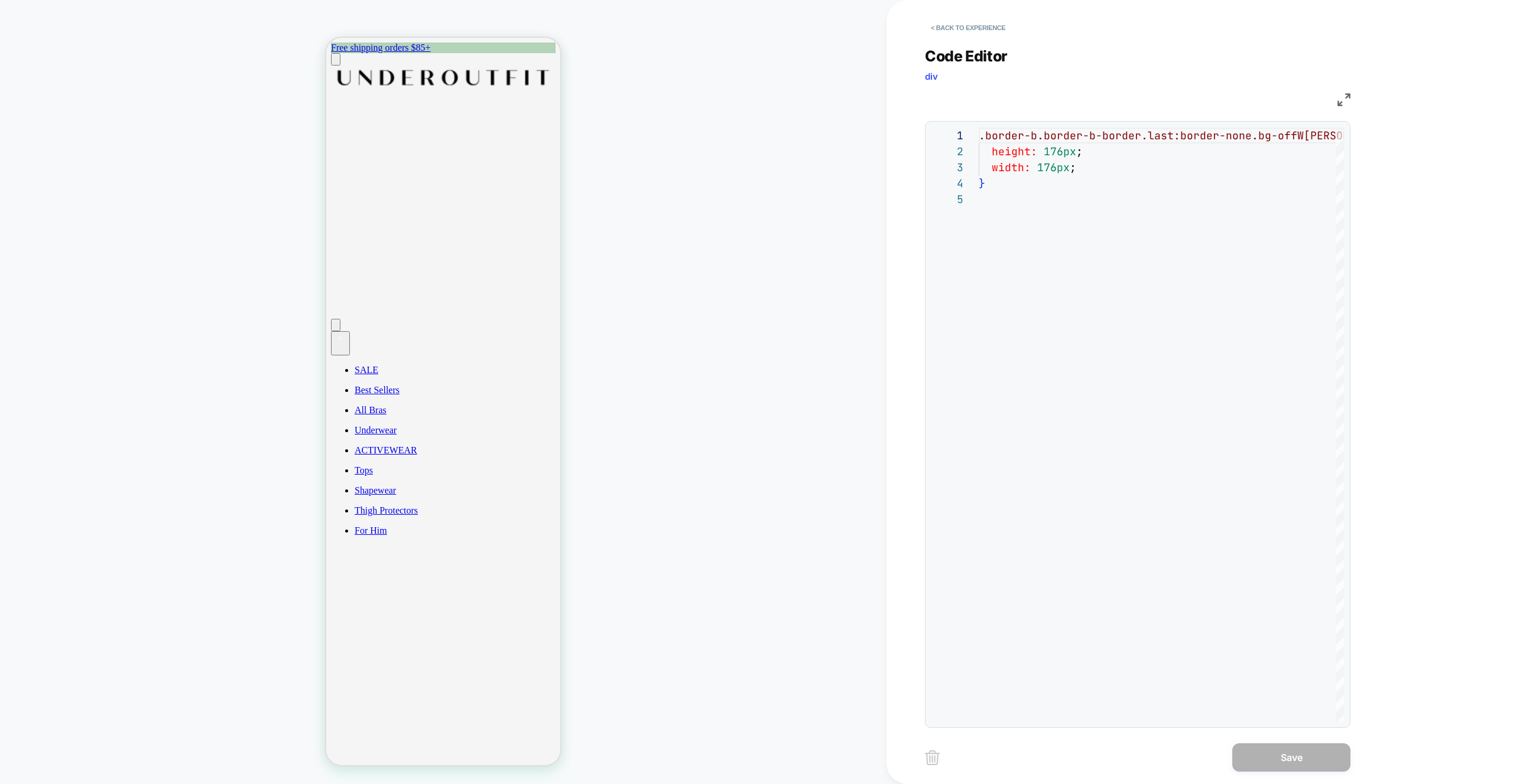
click at [761, 238] on div "CART DRAWER" at bounding box center [443, 392] width 886 height 761
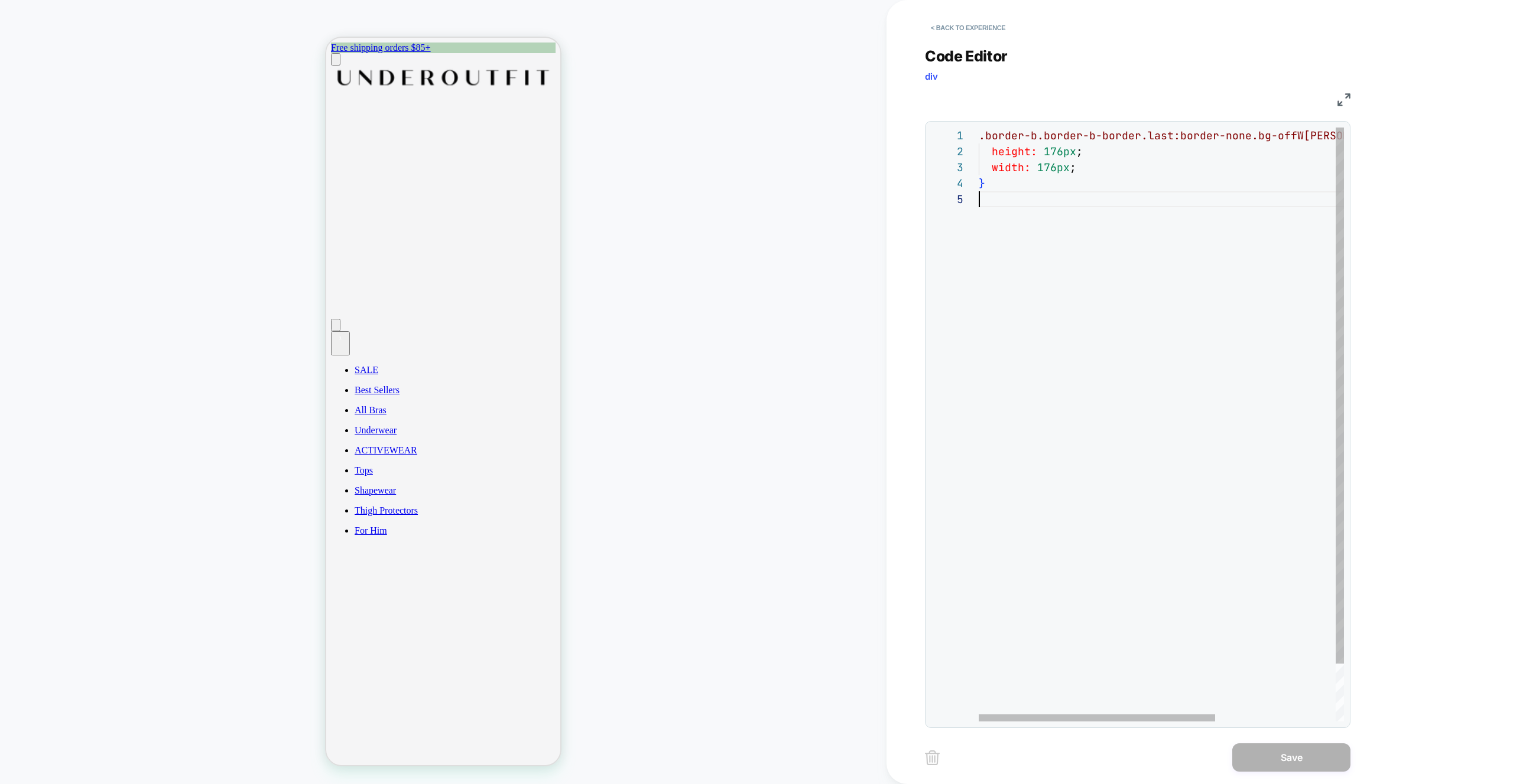
drag, startPoint x: 1118, startPoint y: 271, endPoint x: 922, endPoint y: 88, distance: 268.2
click at [978, 127] on div ".border-b.border-b-border.last:border-none.bg-offW [PERSON_NAME].object-cover.b…" at bounding box center [1253, 456] width 551 height 658
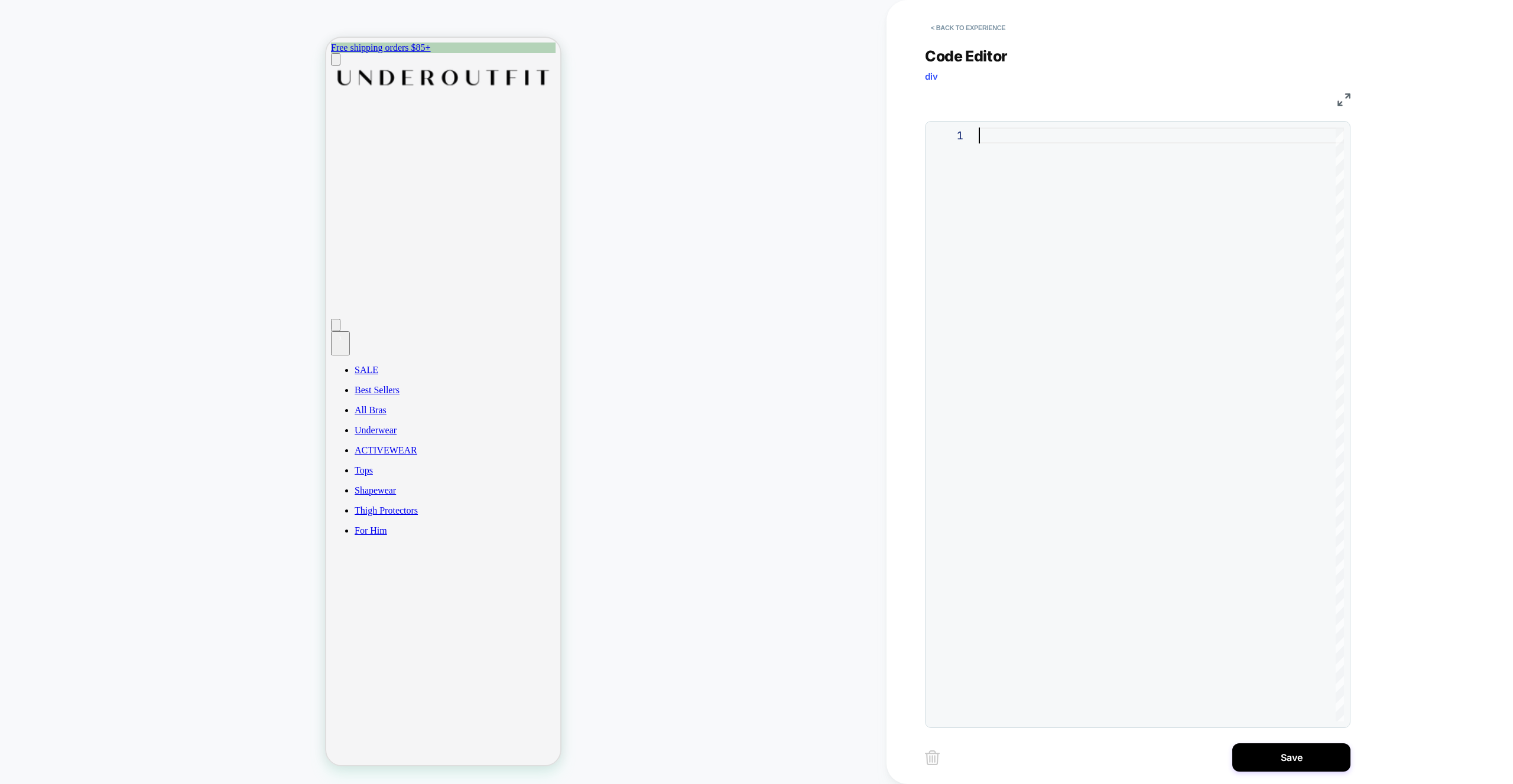
drag, startPoint x: 806, startPoint y: 204, endPoint x: 830, endPoint y: 205, distance: 24.0
click at [805, 204] on div "CART DRAWER" at bounding box center [443, 392] width 886 height 761
click at [345, 335] on icon "Cart" at bounding box center [340, 340] width 10 height 10
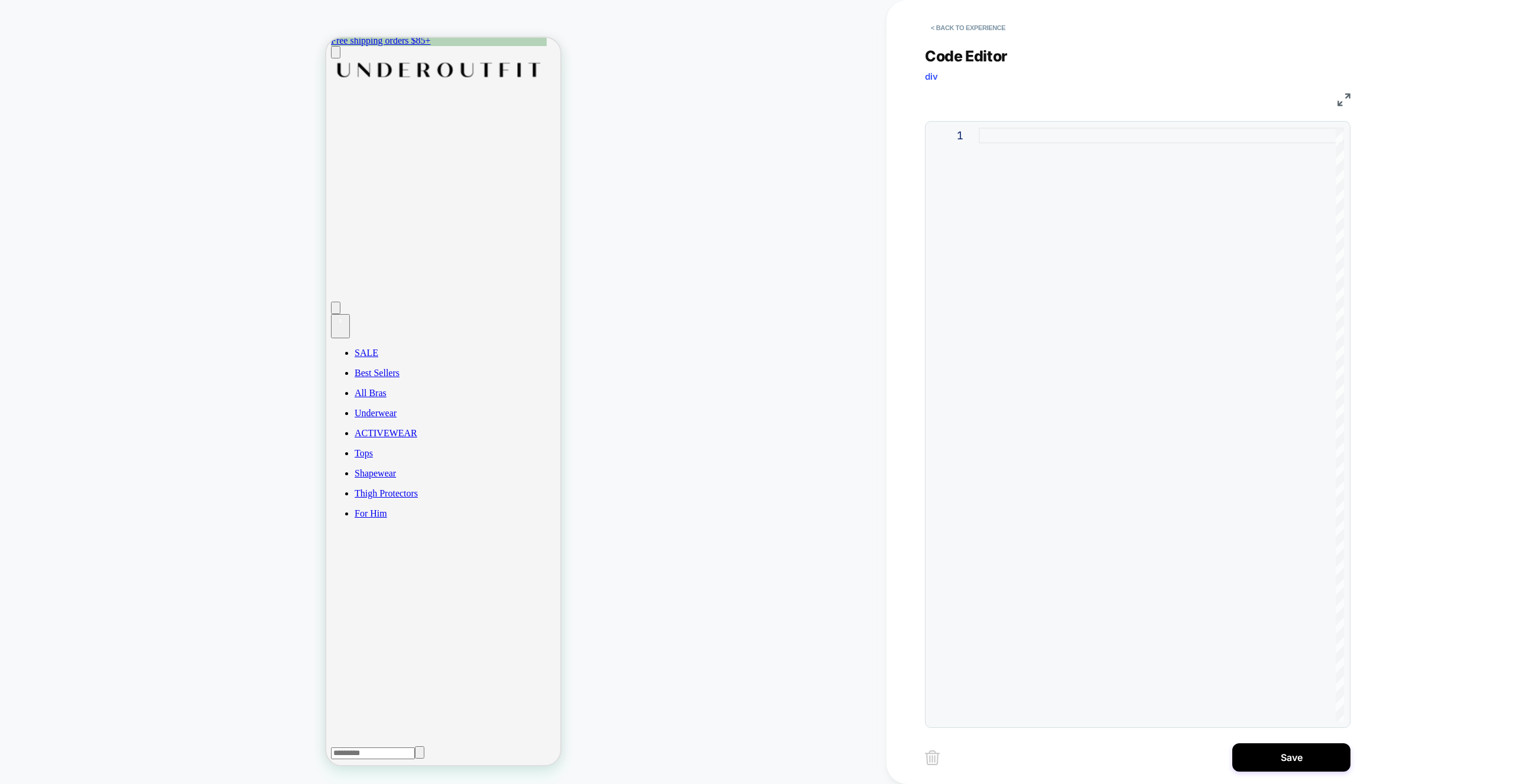
scroll to position [48, 0]
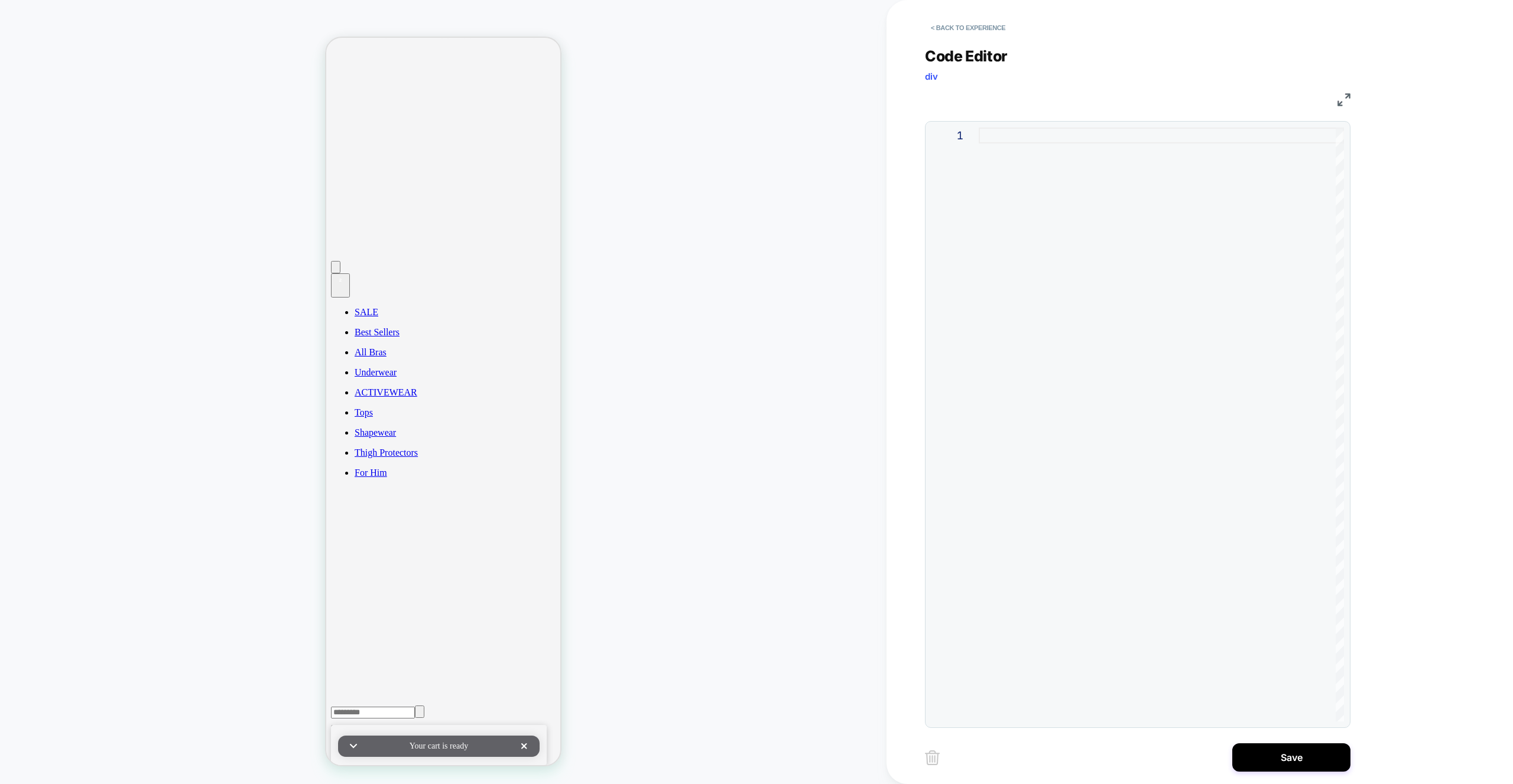
click at [1026, 183] on div at bounding box center [1160, 424] width 365 height 594
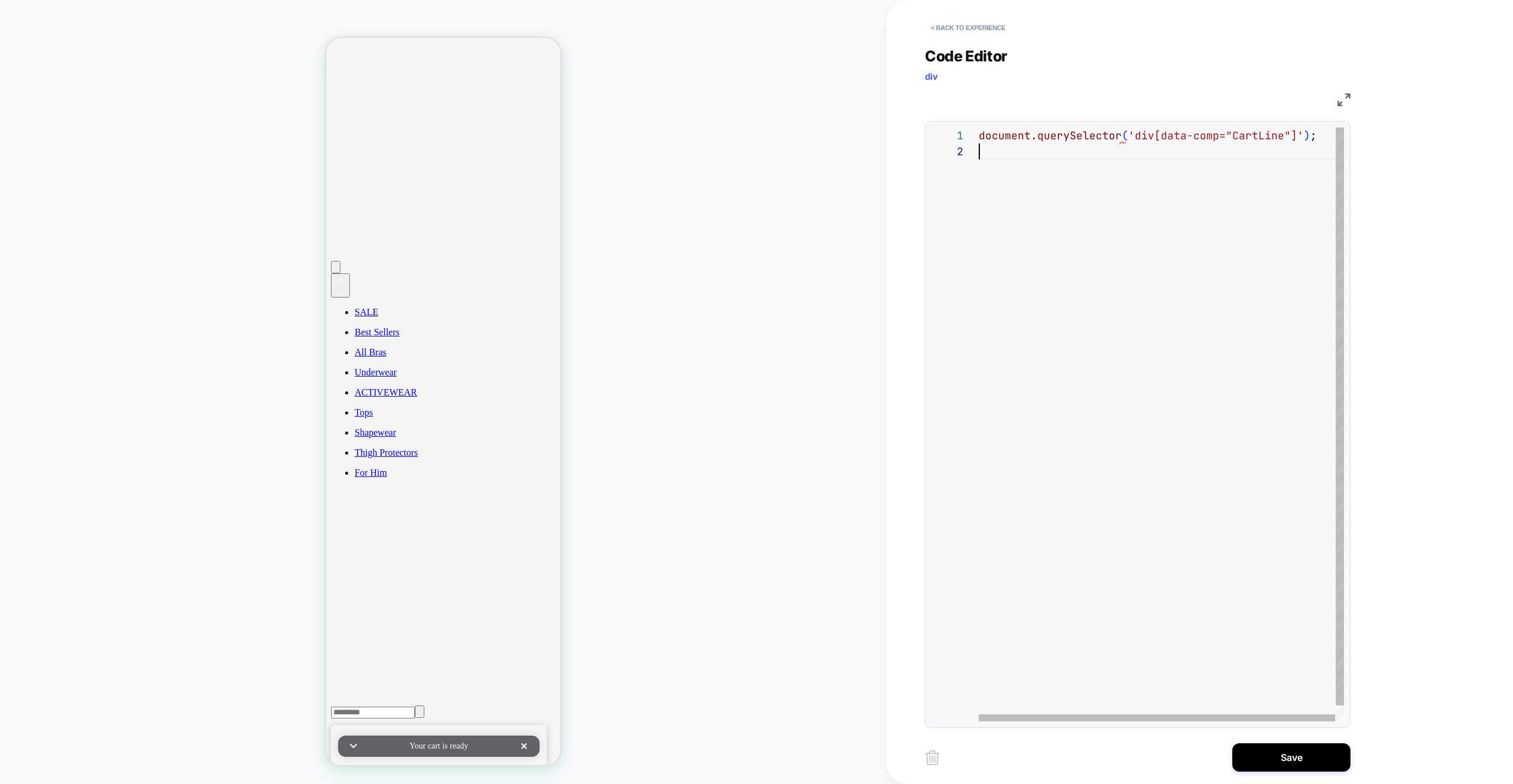
drag, startPoint x: 912, startPoint y: 110, endPoint x: 883, endPoint y: 97, distance: 31.8
click at [978, 127] on div "document.querySelector ( 'div[data-comp="CartLine"]' ) ;" at bounding box center [1161, 432] width 366 height 610
click at [1115, 152] on div "div [ data-comp = "CartLine" ] { /* your styles */ }" at bounding box center [1160, 440] width 365 height 626
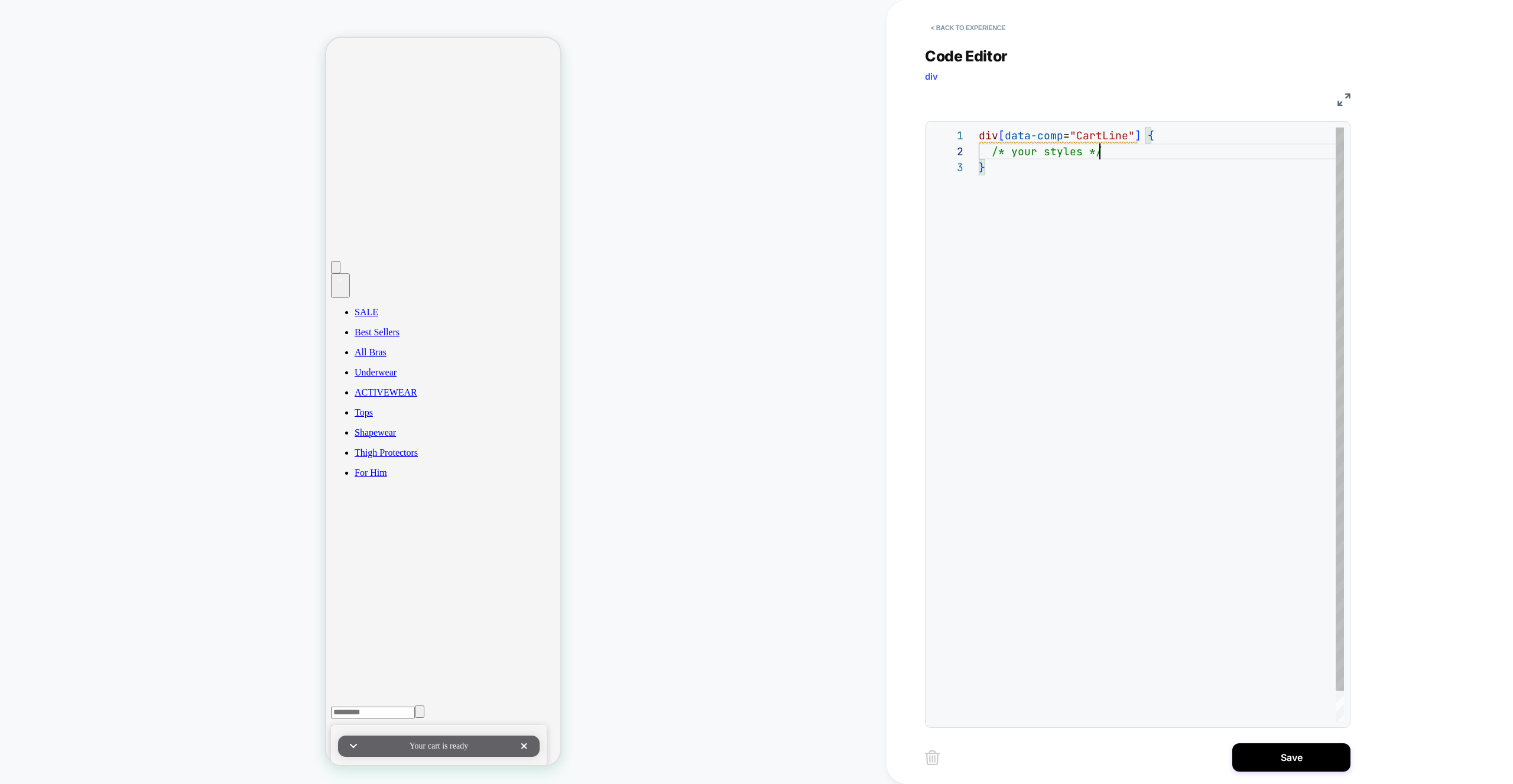
click at [1115, 152] on div "div [ data-comp = "CartLine" ] { /* your styles */ }" at bounding box center [1160, 440] width 365 height 626
click at [1147, 137] on div "div [ data-comp = "CartLine" ] { background-color: aqua ; }" at bounding box center [1160, 432] width 365 height 610
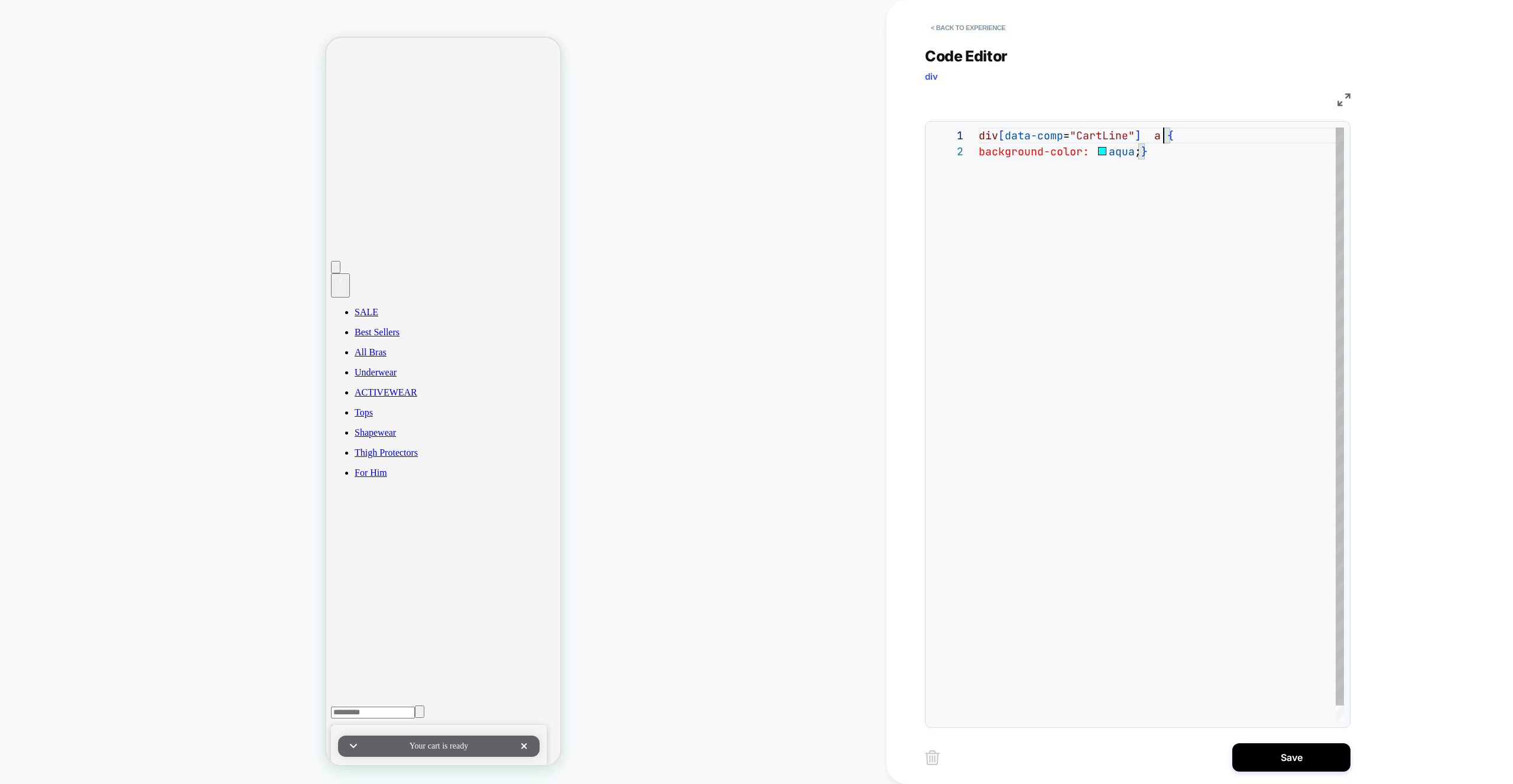
click at [1159, 138] on div "div [ data-comp = "CartLine" ] a { background-color: aqua ; }" at bounding box center [1160, 432] width 365 height 610
click at [1155, 137] on div "div [ data-comp = "CartLine" ] a { background-color: aqua ; }" at bounding box center [1160, 432] width 365 height 610
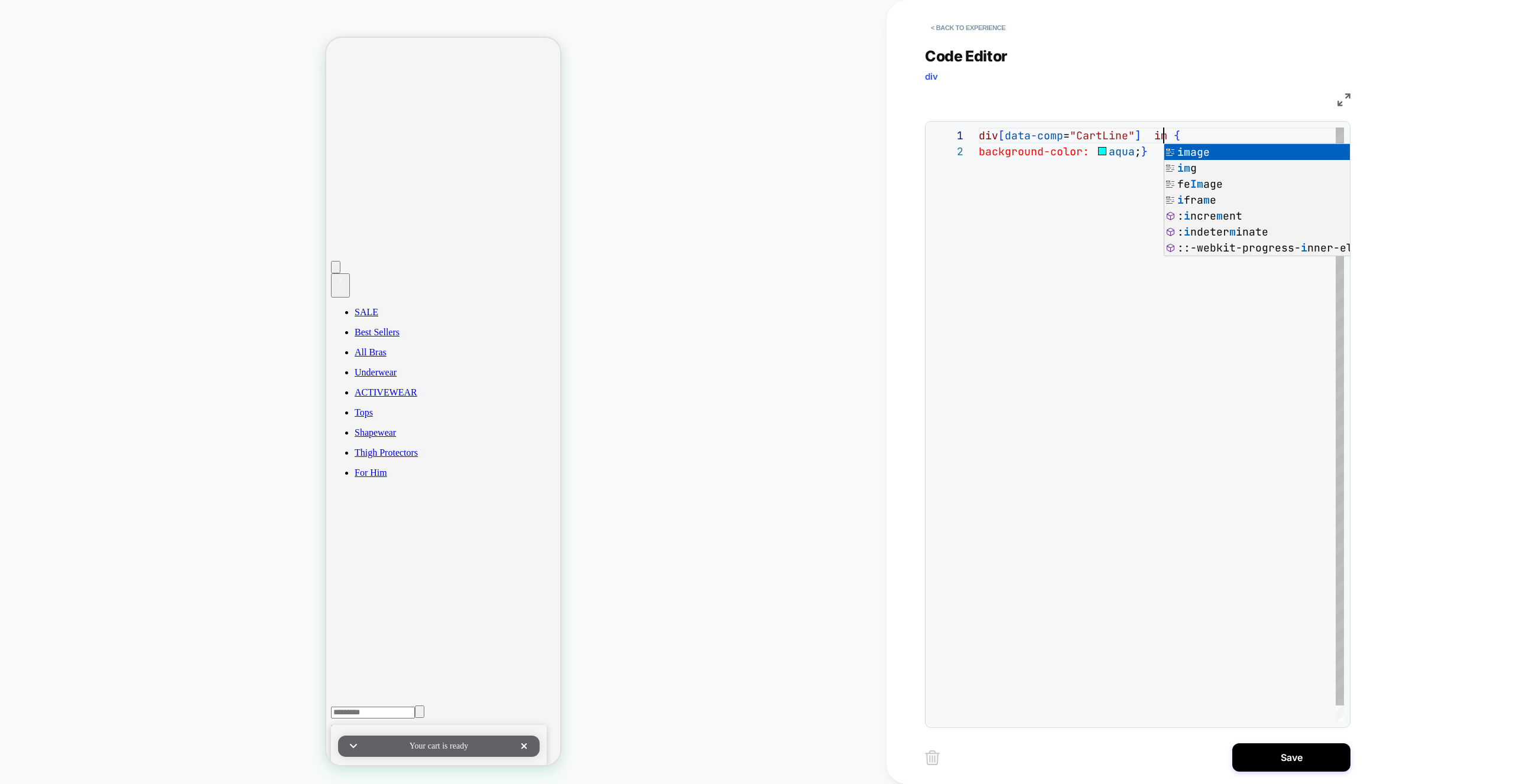
scroll to position [0, 192]
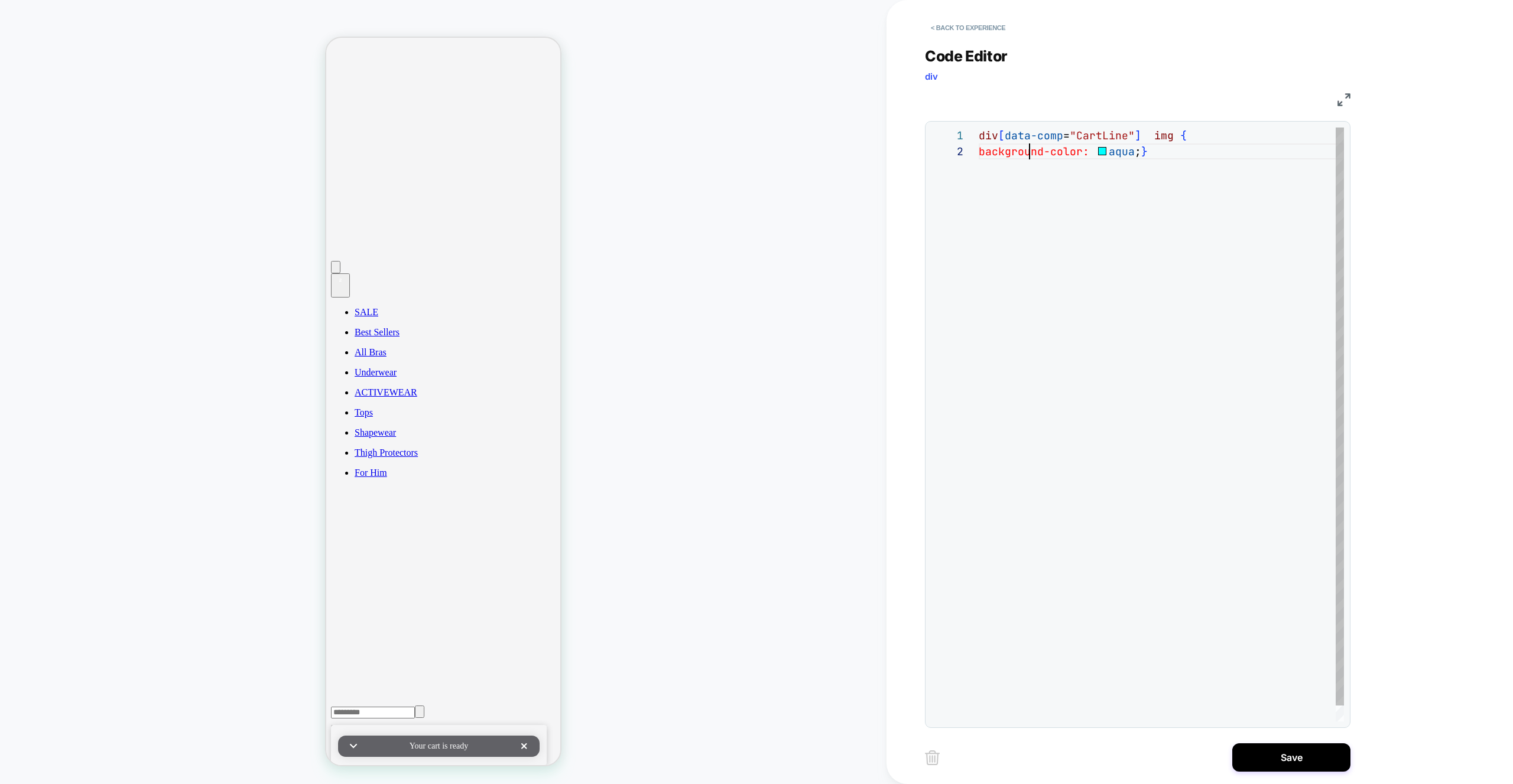
click at [1031, 152] on div "div [ data-comp = "CartLine" ] img { background-color: aqua ; }" at bounding box center [1160, 432] width 365 height 610
click at [1067, 155] on div "div [ data-comp = "CartLine" ] img { background-color: aqua ; }" at bounding box center [1160, 432] width 365 height 610
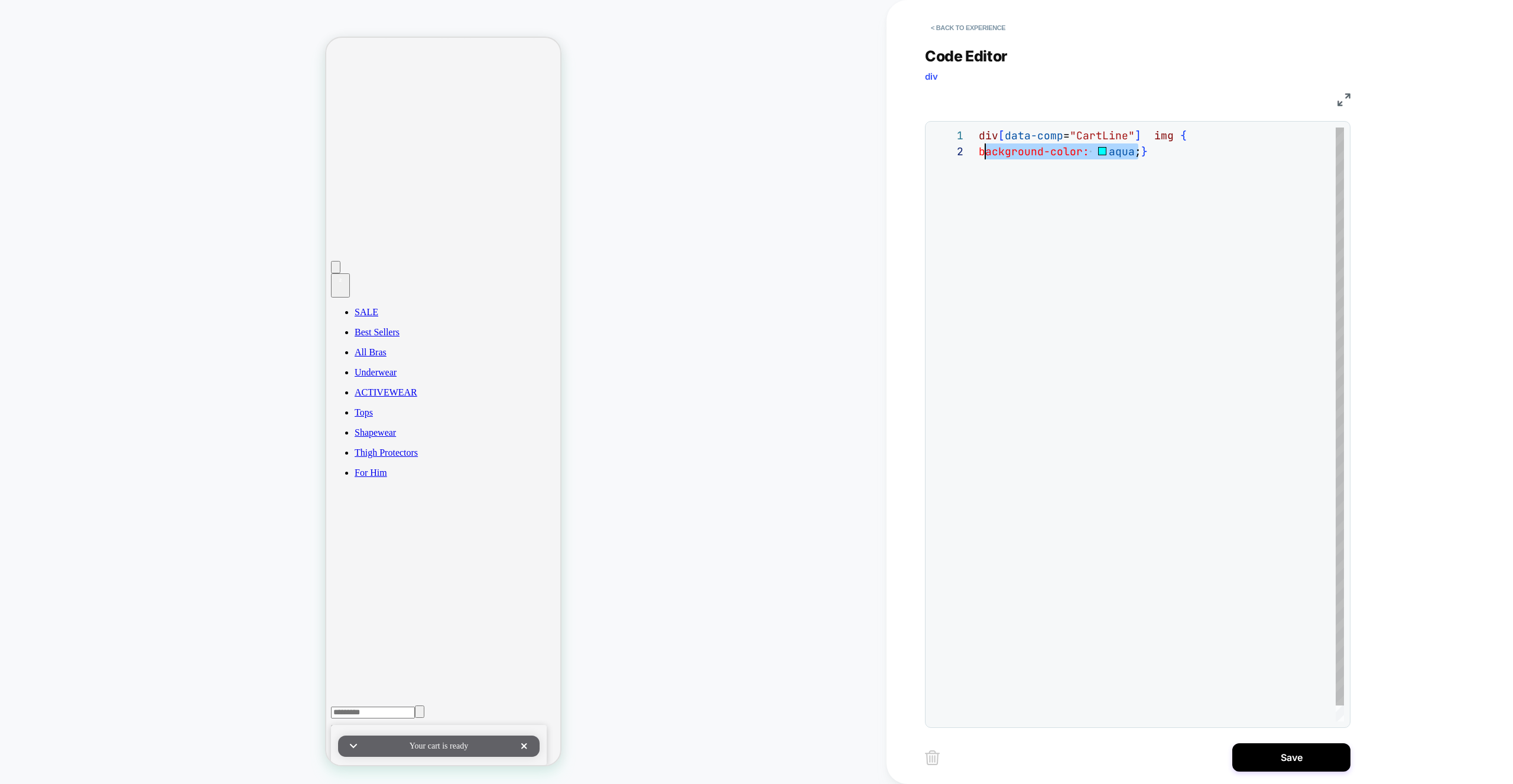
drag, startPoint x: 1135, startPoint y: 152, endPoint x: 982, endPoint y: 152, distance: 153.0
click at [982, 152] on div "div [ data-comp = "CartLine" ] img { background-color: aqua ; }" at bounding box center [1160, 432] width 365 height 610
click at [1158, 153] on div "div [ data-comp = "CartLine" ] img { border: 2px solid black ; }" at bounding box center [1160, 440] width 365 height 626
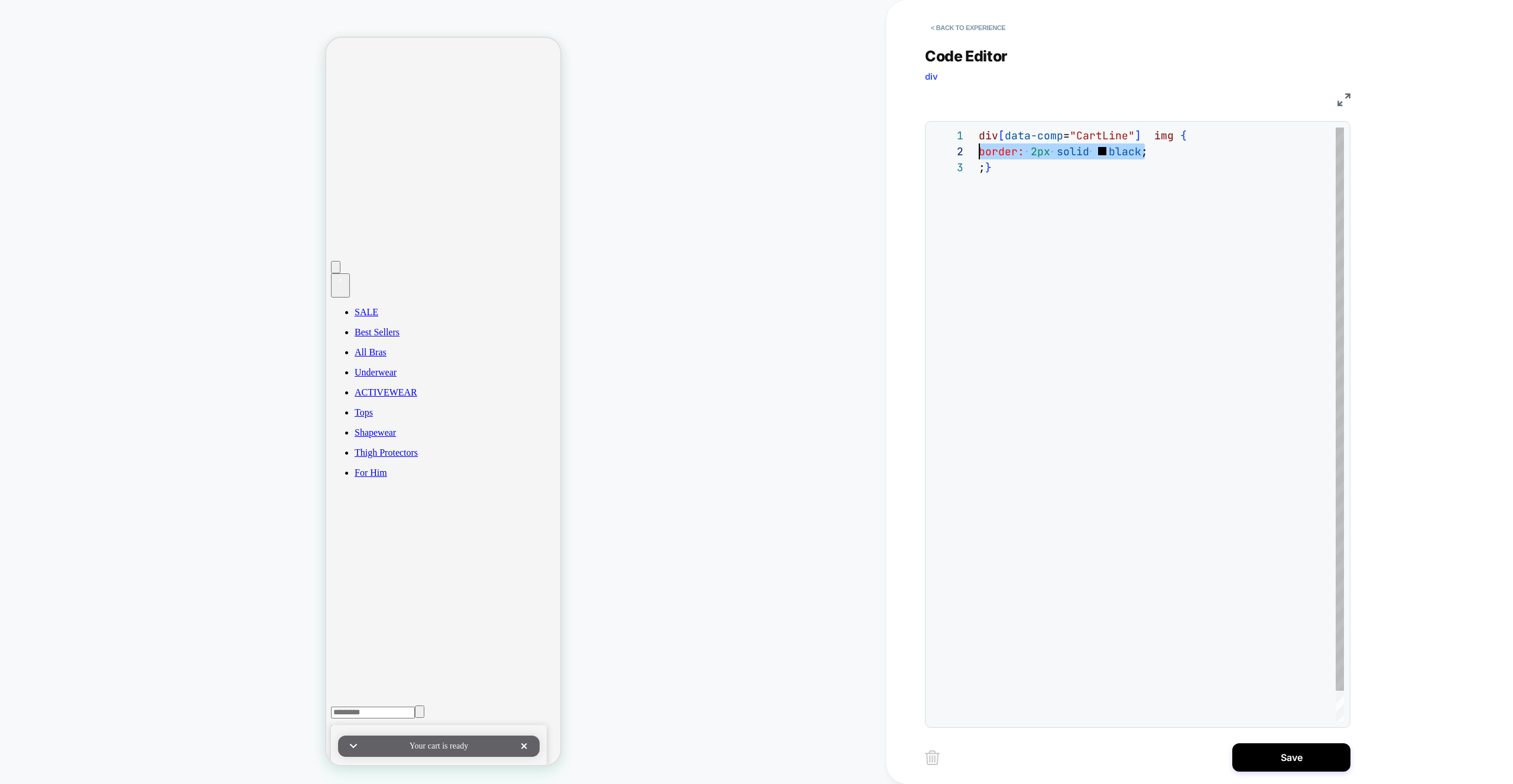
drag, startPoint x: 1136, startPoint y: 147, endPoint x: 969, endPoint y: 153, distance: 167.1
click at [978, 153] on div "div [ data-comp = "CartLine" ] img { border: 2px solid black ; ; }" at bounding box center [1160, 440] width 365 height 626
drag, startPoint x: 989, startPoint y: 168, endPoint x: 986, endPoint y: 177, distance: 9.5
click at [989, 169] on div "div [ data-comp = "CartLine" ] img { ; }" at bounding box center [1160, 440] width 365 height 626
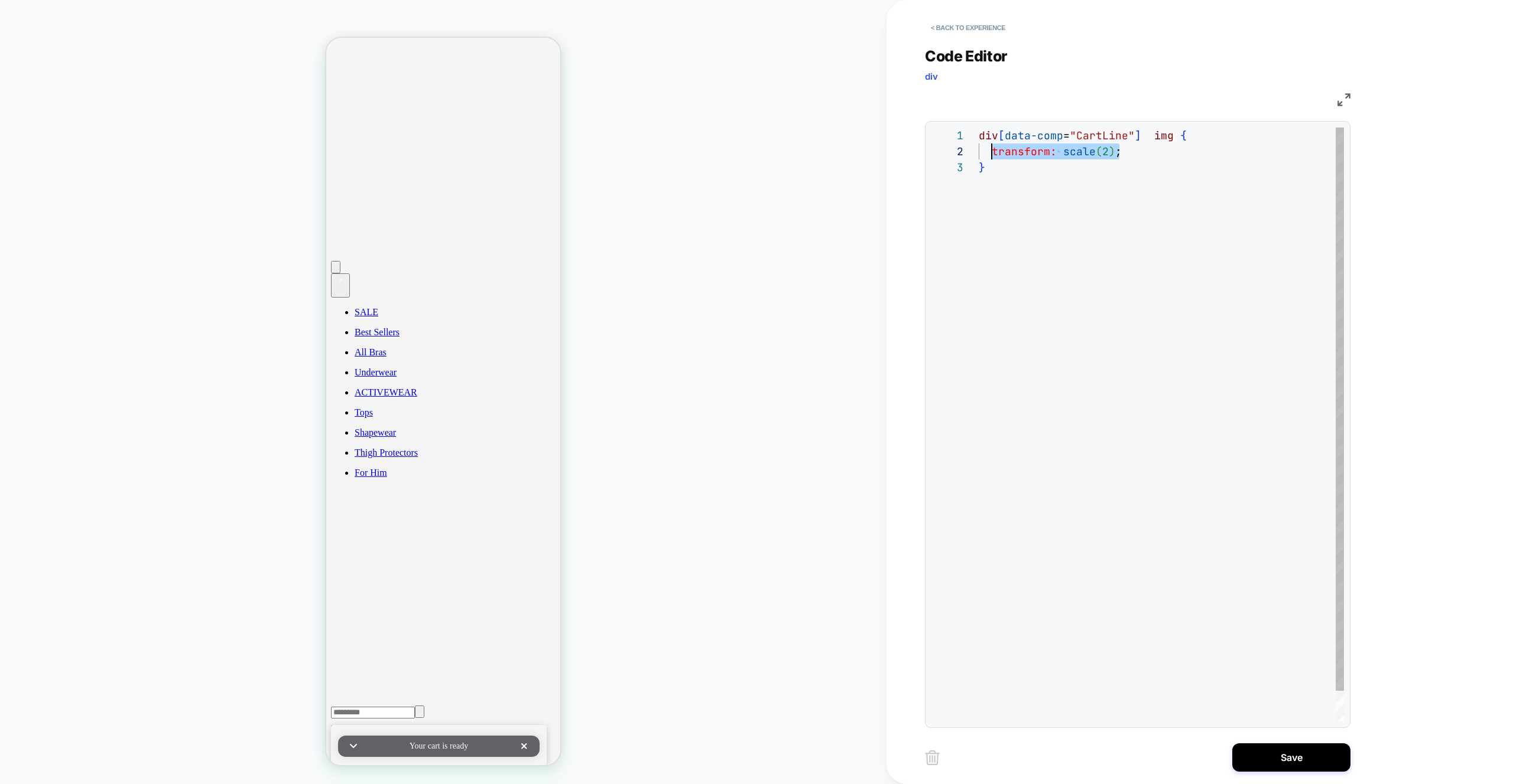
drag, startPoint x: 1140, startPoint y: 151, endPoint x: 992, endPoint y: 147, distance: 148.1
click at [1053, 244] on div "div [ data-comp = "CartLine" ] img { height: 176px ; width: 176px ; }" at bounding box center [1160, 448] width 365 height 642
click at [1052, 224] on div "div [ data-comp = "CartLine" ] img { height: 176px ; width: 176px ; }" at bounding box center [1160, 448] width 365 height 642
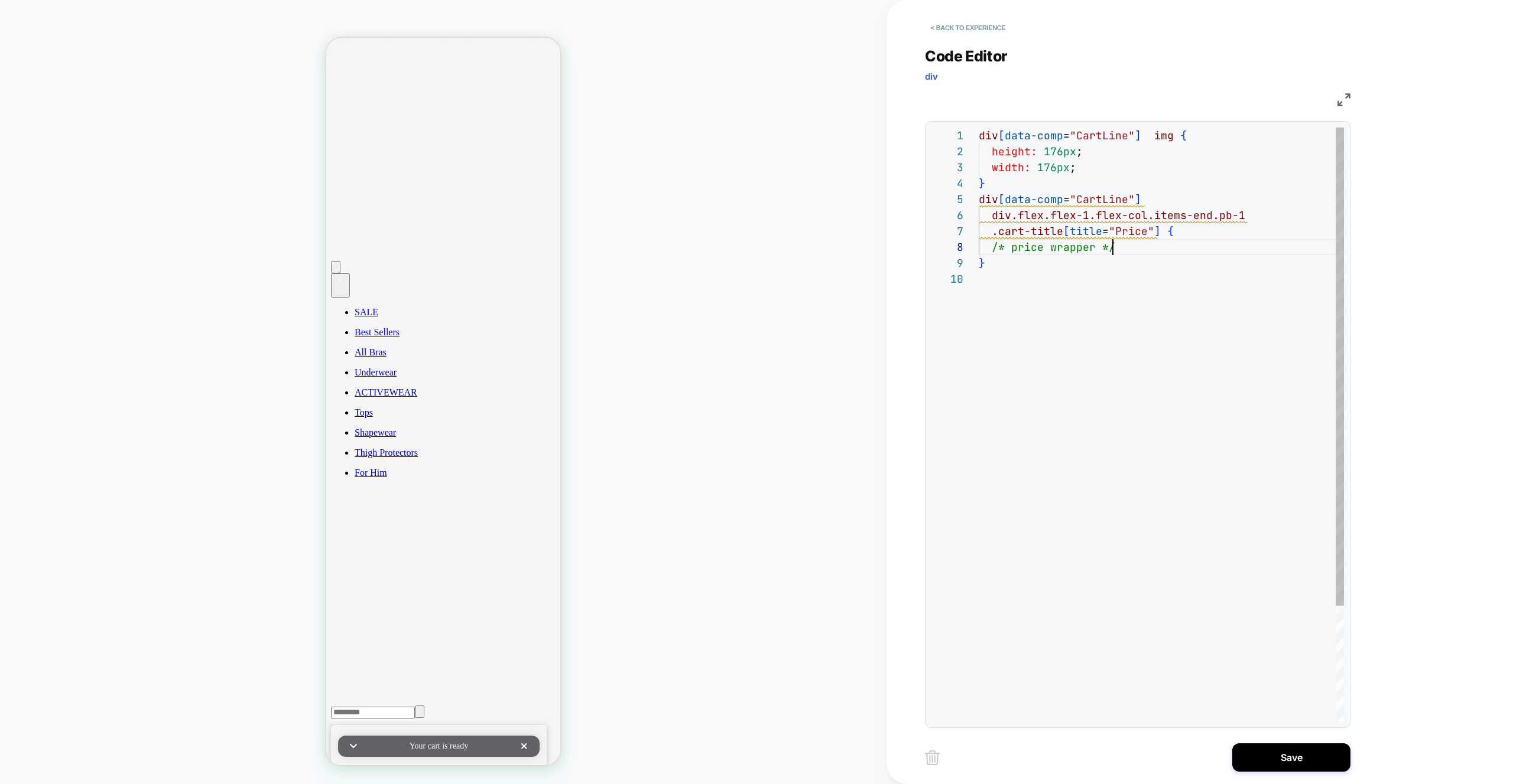
scroll to position [111, 134]
click at [1118, 245] on div "div [ data-comp = "CartLine" ] img { height: 176px ; width: 176px ; } div [ dat…" at bounding box center [1160, 496] width 365 height 738
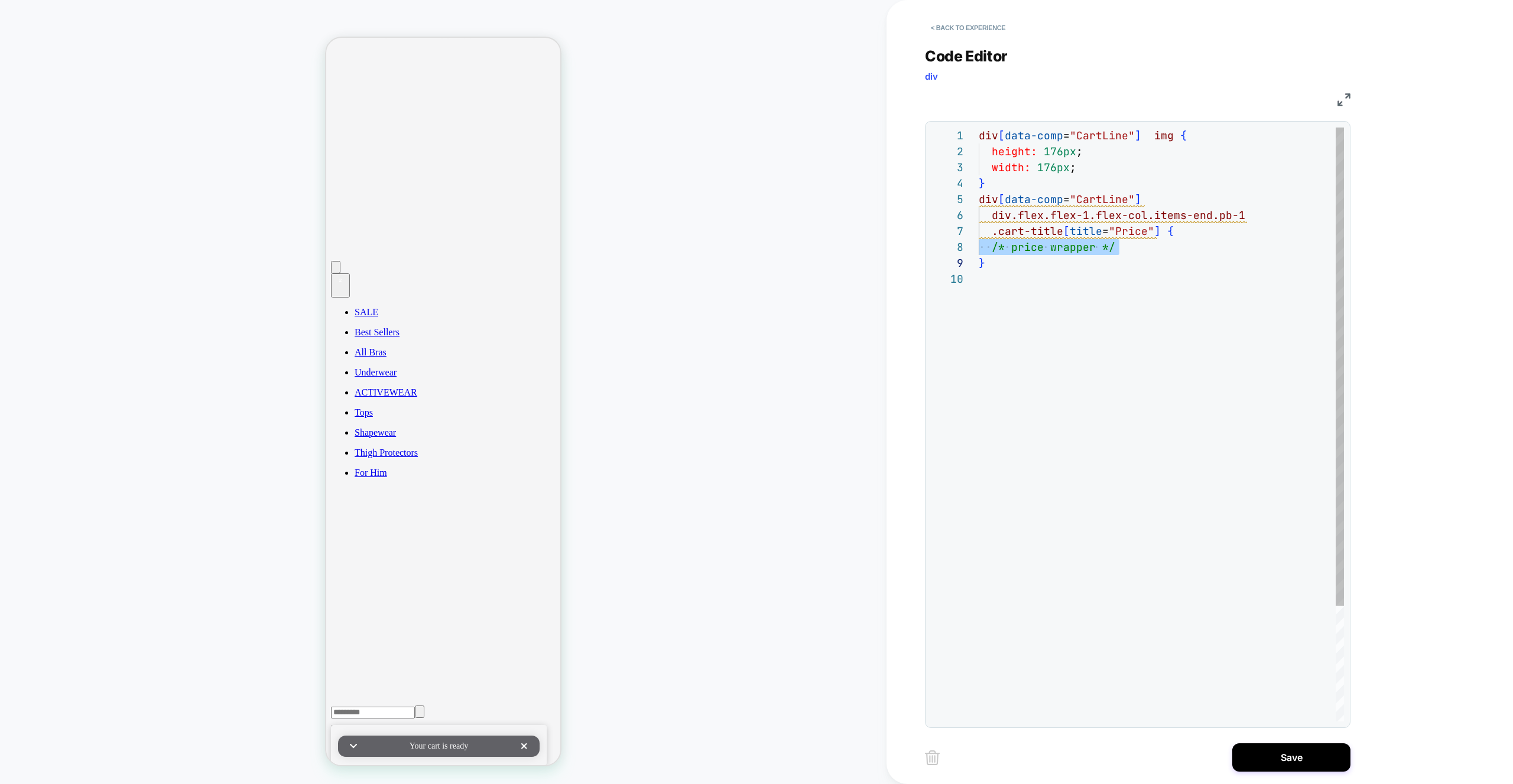
click at [1039, 274] on div "div [ data-comp = "CartLine" ] img { height: 176px ; width: 176px ; } div [ dat…" at bounding box center [1160, 496] width 365 height 738
click at [1013, 181] on div "div [ data-comp = "CartLine" ] img { height: 176px ; width: 176px ; } div [ dat…" at bounding box center [1160, 496] width 365 height 738
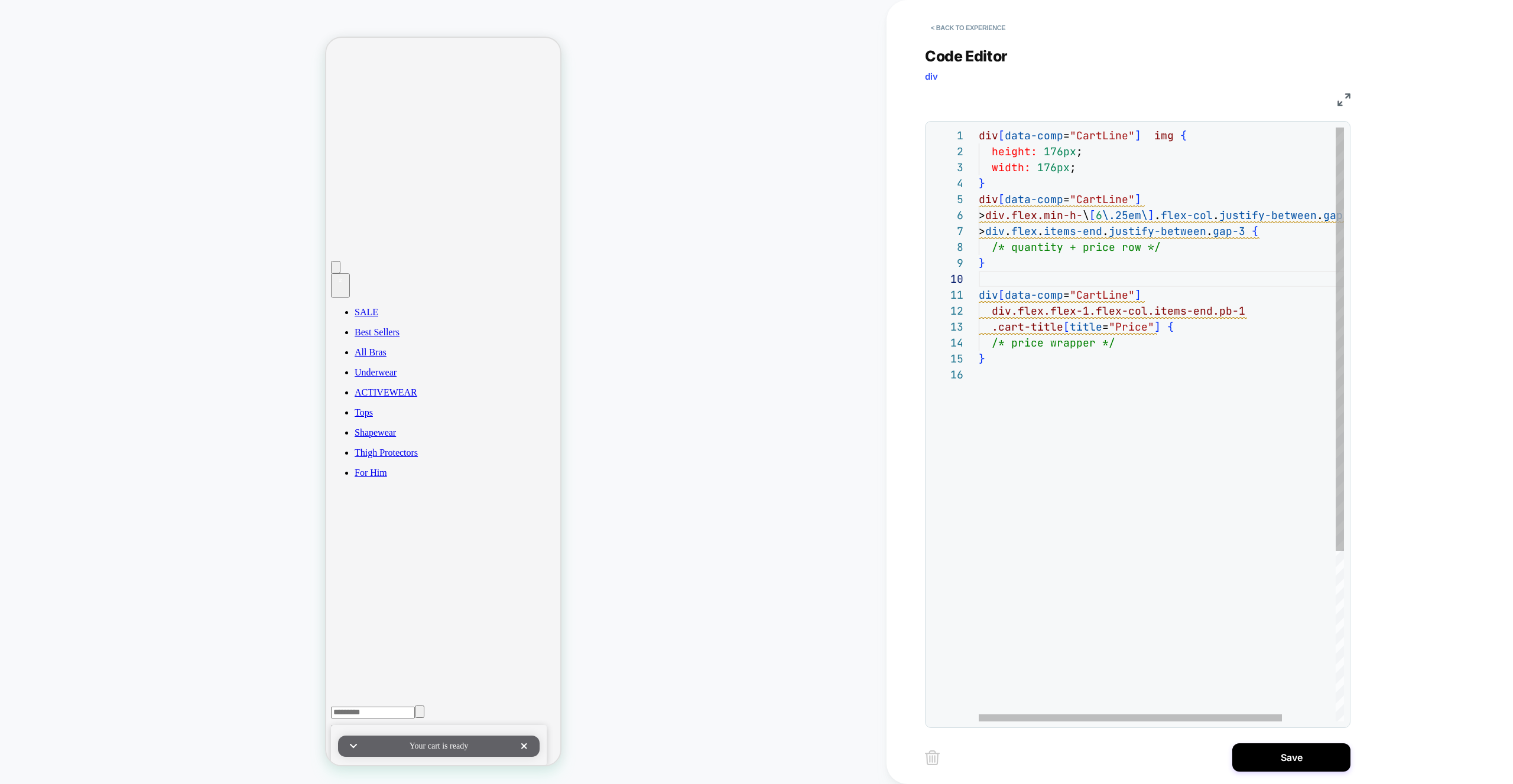
click at [1203, 253] on div "div [ data-comp = "CartLine" ] img { height: 176px ; width: 176px ; } div [ dat…" at bounding box center [1192, 544] width 429 height 833
drag, startPoint x: 1160, startPoint y: 244, endPoint x: 994, endPoint y: 244, distance: 166.0
click at [994, 244] on div "div [ data-comp = "CartLine" ] img { height: 176px ; width: 176px ; } div [ dat…" at bounding box center [1192, 544] width 429 height 833
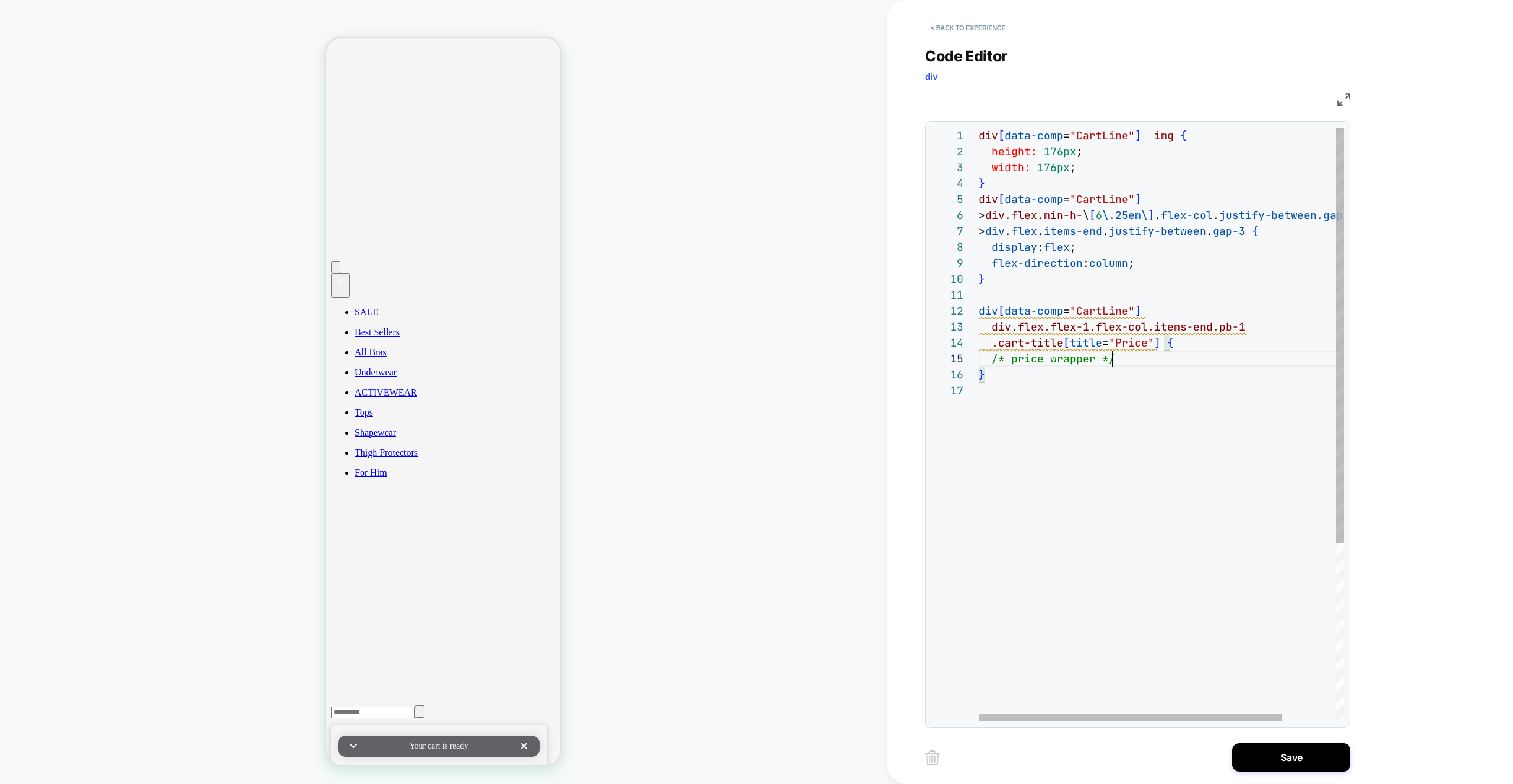
scroll to position [64, 134]
click at [1123, 363] on div "div [ data-comp = "CartLine" ] img { height: 176px ; width: 176px ; } div [ dat…" at bounding box center [1192, 551] width 429 height 849
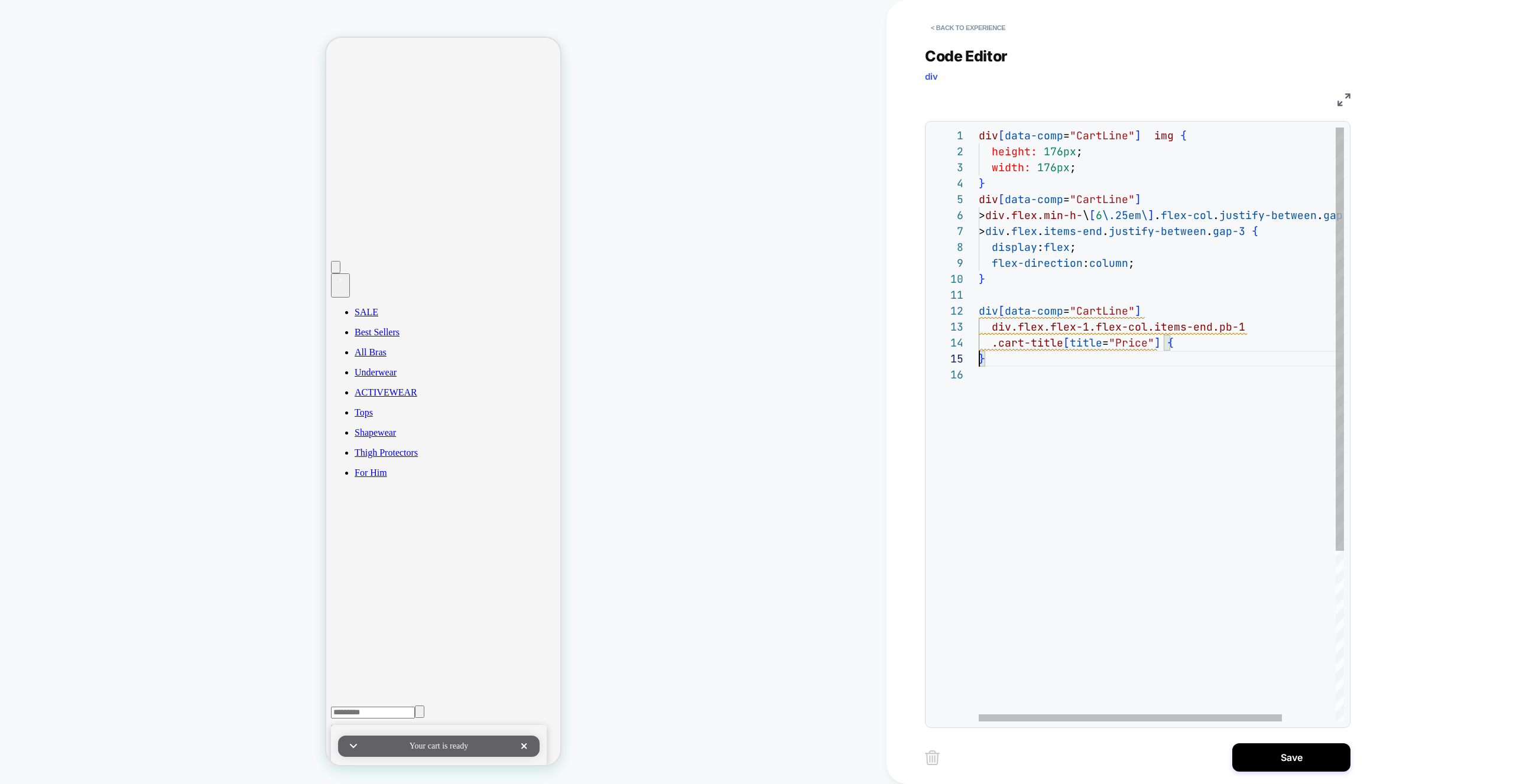
click at [1022, 285] on div "div [ data-comp = "CartLine" ] img { height: 176px ; width: 176px ; } div [ dat…" at bounding box center [1192, 544] width 429 height 833
click at [1014, 295] on div "div [ data-comp = "CartLine" ] img { height: 176px ; width: 176px ; } div [ dat…" at bounding box center [1192, 544] width 429 height 833
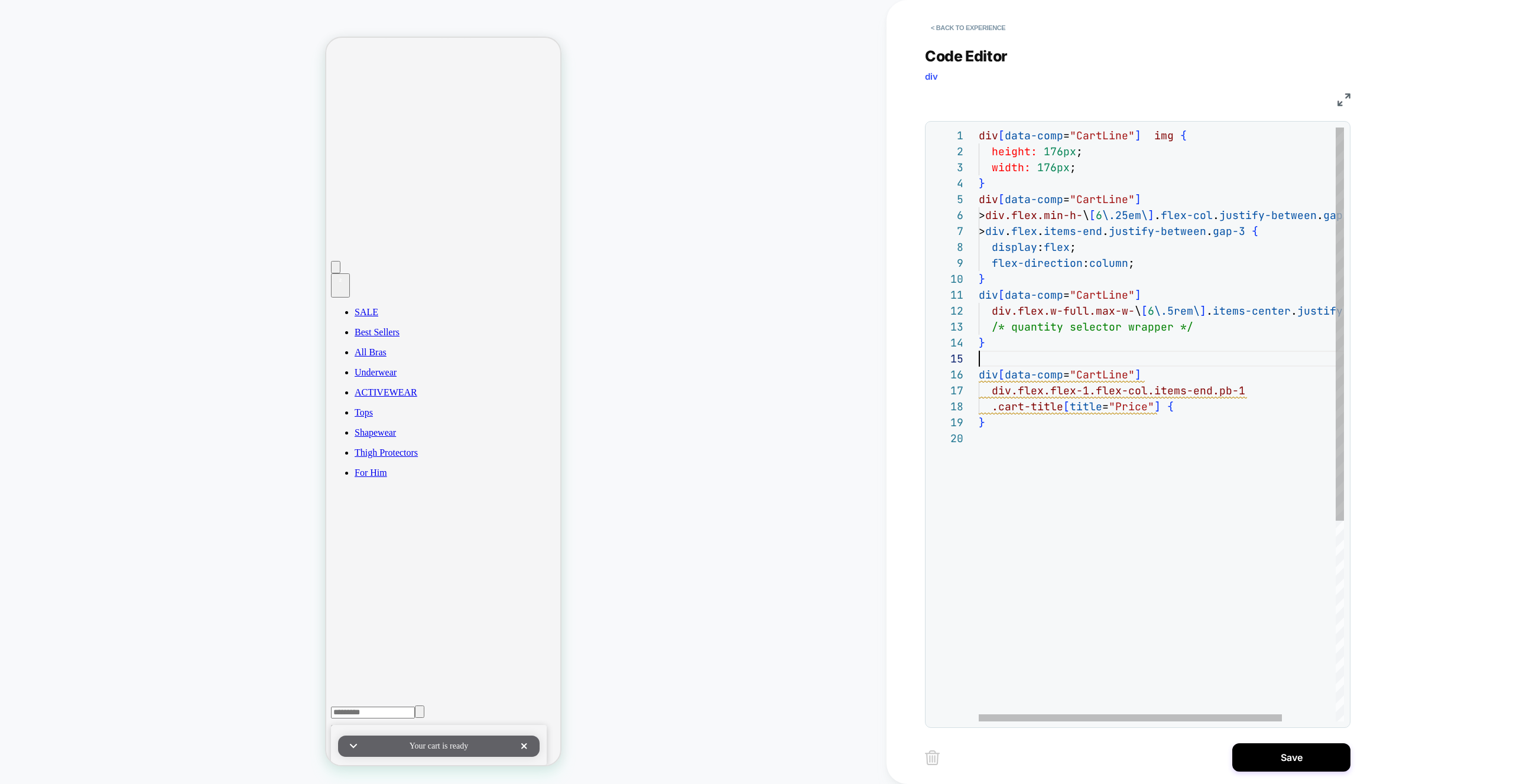
scroll to position [64, 0]
click at [1198, 327] on div "div [ data-comp = "CartLine" ] img { height: 176px ; width: 176px ; } div [ dat…" at bounding box center [1205, 576] width 455 height 897
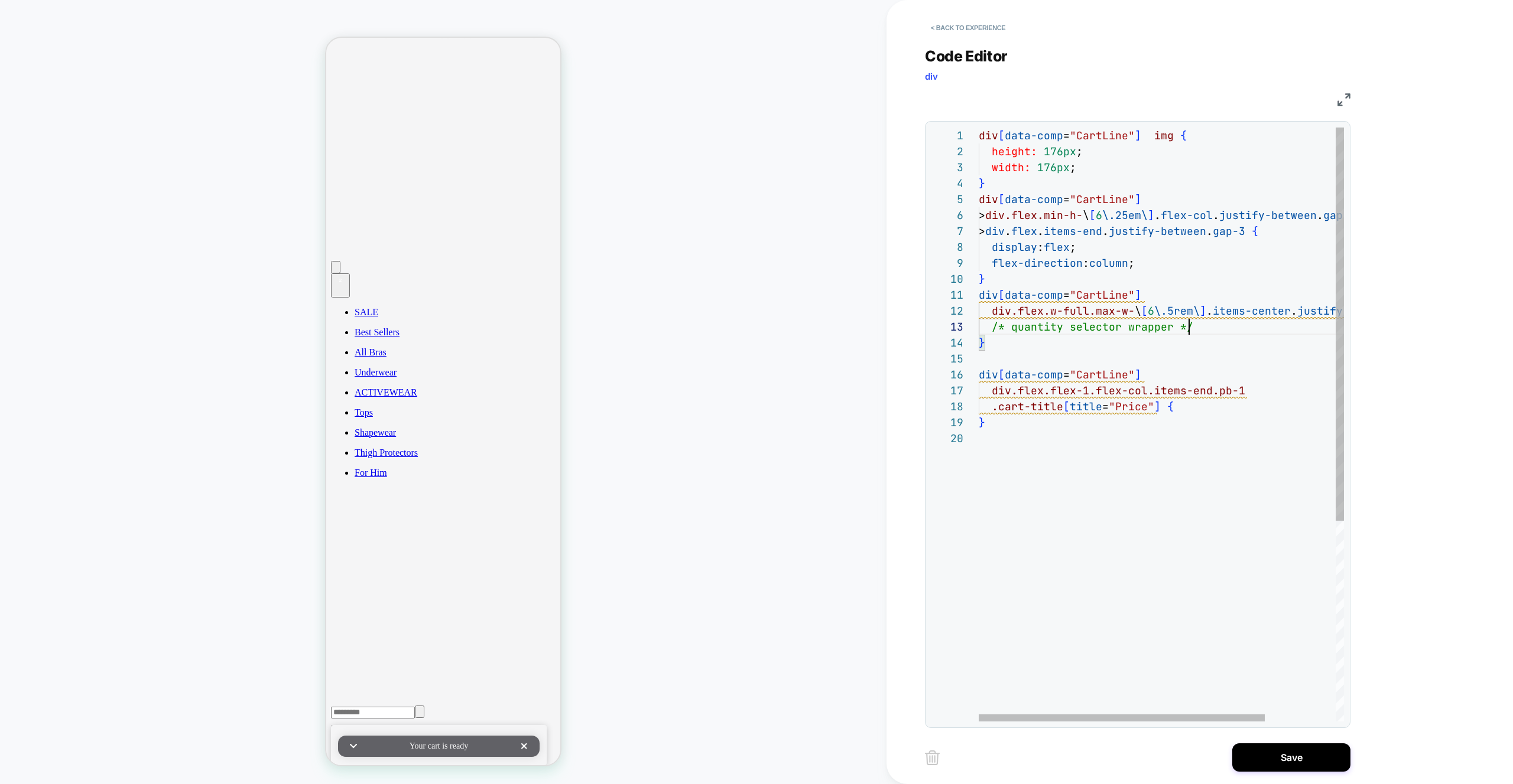
click at [1198, 327] on div "div [ data-comp = "CartLine" ] img { height: 176px ; width: 176px ; } div [ dat…" at bounding box center [1205, 576] width 455 height 897
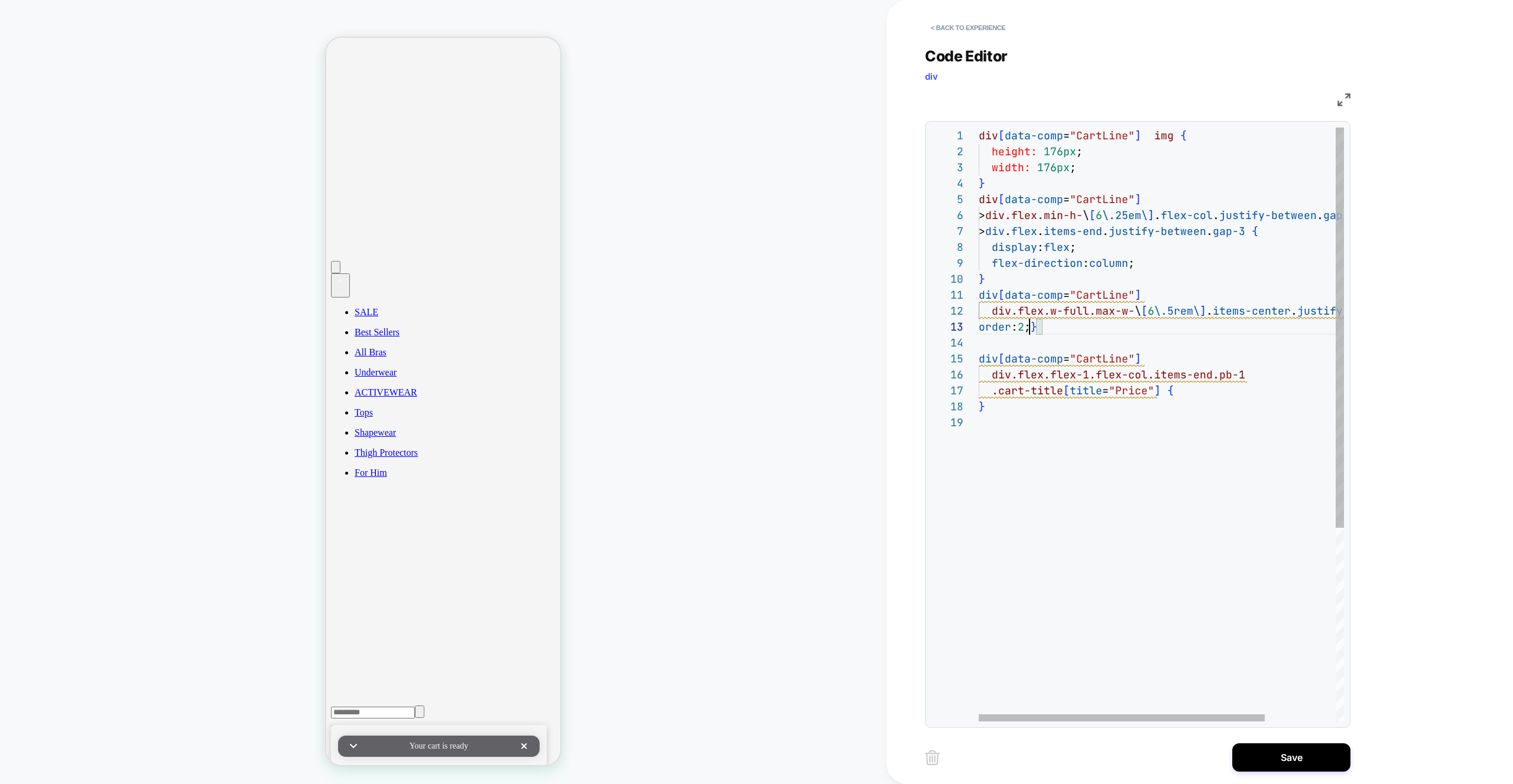
scroll to position [32, 51]
click at [1032, 327] on div "div [ data-comp = "CartLine" ] img { height: 176px ; width: 176px ; } div [ dat…" at bounding box center [1205, 567] width 455 height 881
click at [1039, 327] on div "div [ data-comp = "CartLine" ] img { height: 176px ; width: 176px ; } div [ dat…" at bounding box center [1205, 567] width 455 height 881
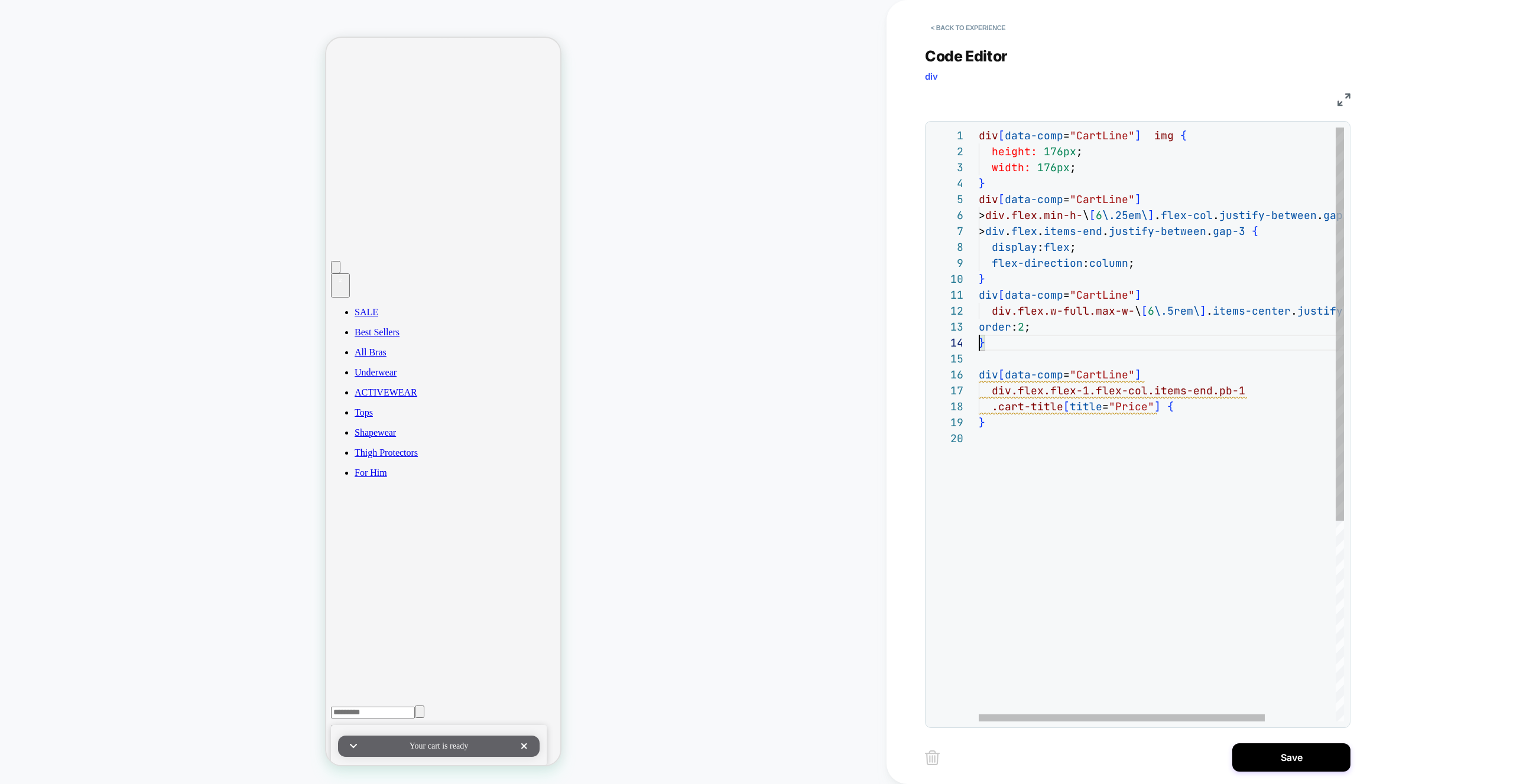
scroll to position [48, 0]
type textarea "**********"
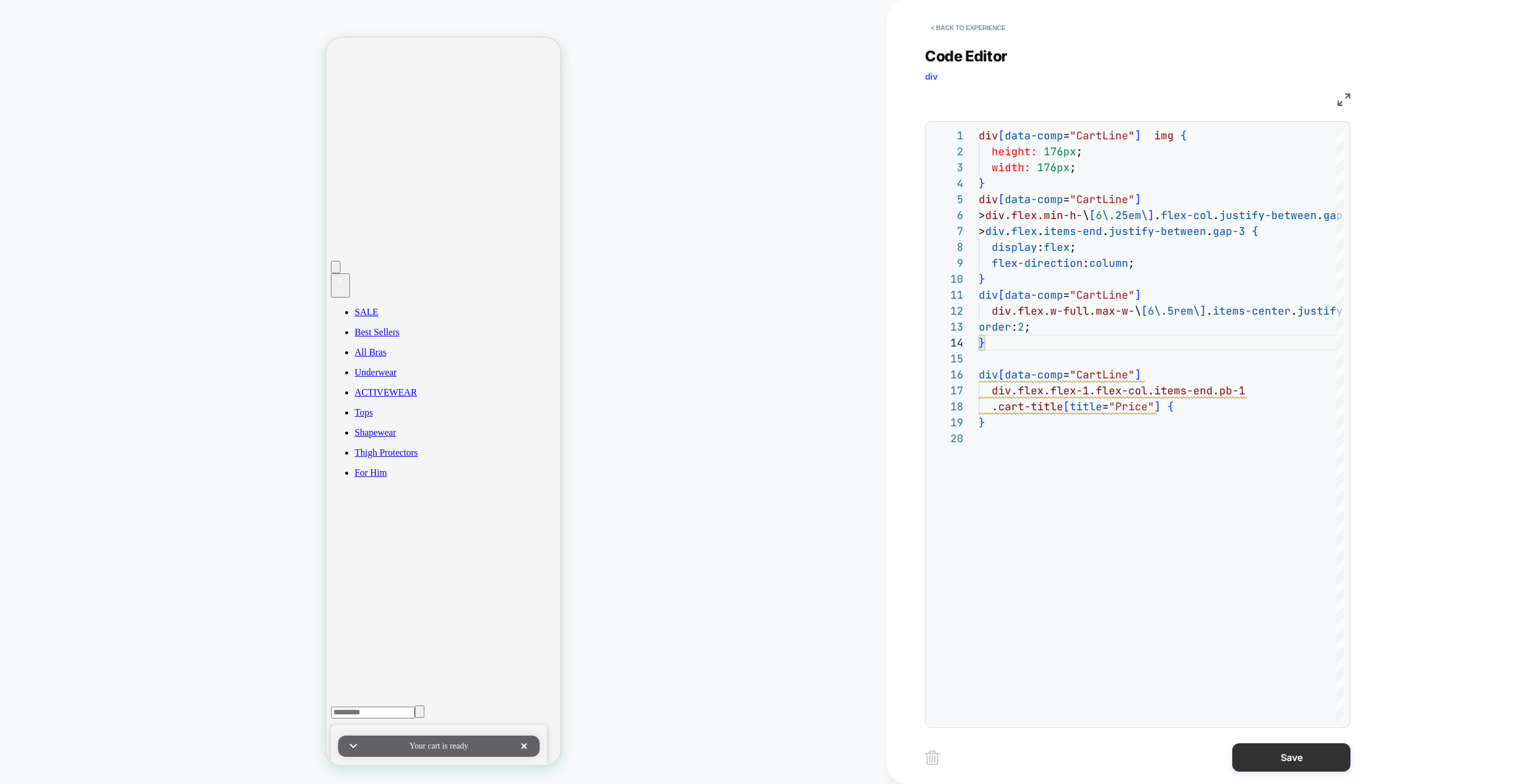
click at [1302, 762] on button "Save" at bounding box center [1291, 758] width 118 height 28
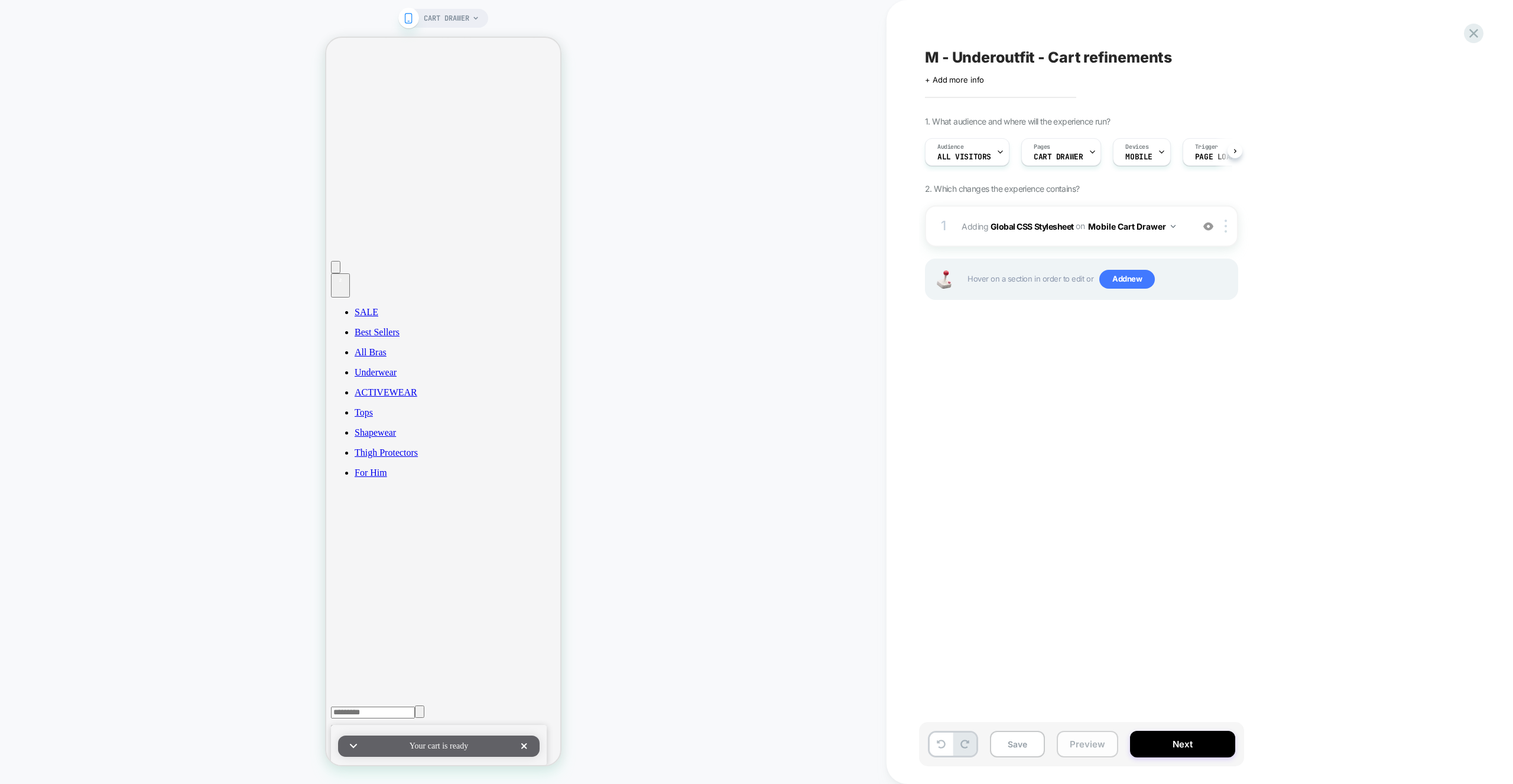
scroll to position [0, 1]
click at [1088, 740] on button "Preview" at bounding box center [1087, 744] width 62 height 26
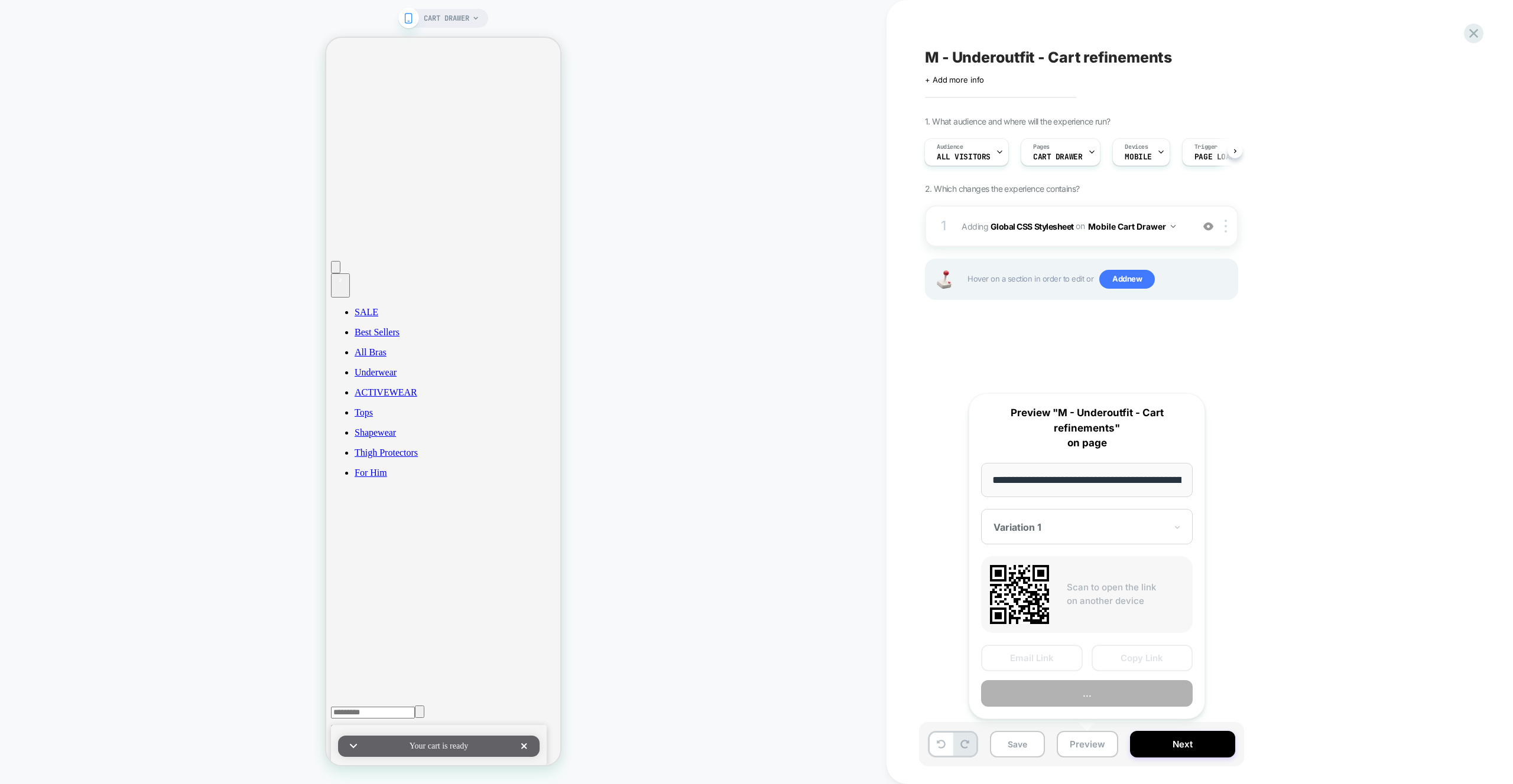
scroll to position [0, 38]
click at [1112, 698] on button "Preview" at bounding box center [1087, 694] width 211 height 26
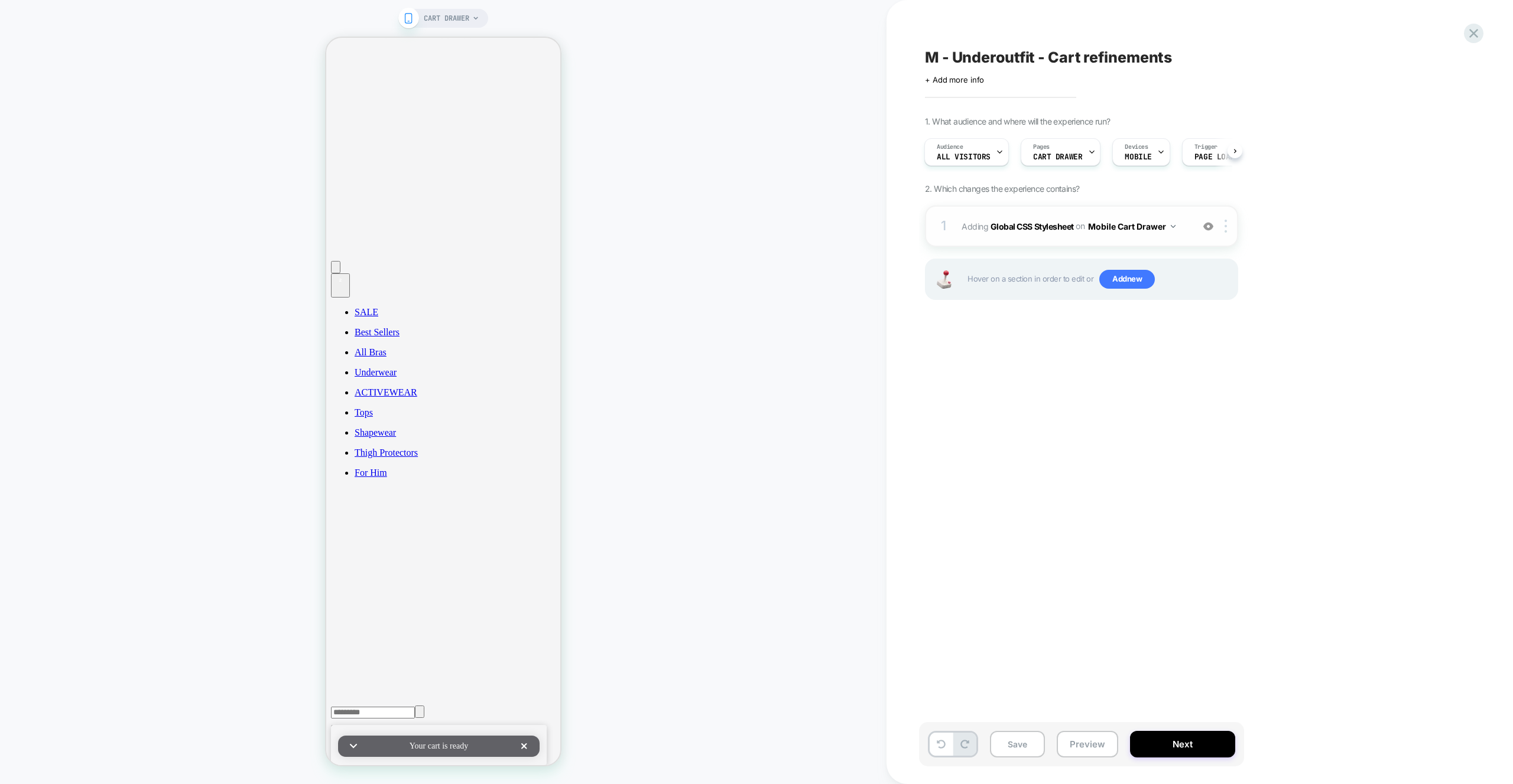
click at [1156, 240] on div "1 Adding Global CSS Stylesheet on Mobile Cart Drawer Add Before Add After Copy …" at bounding box center [1082, 226] width 313 height 41
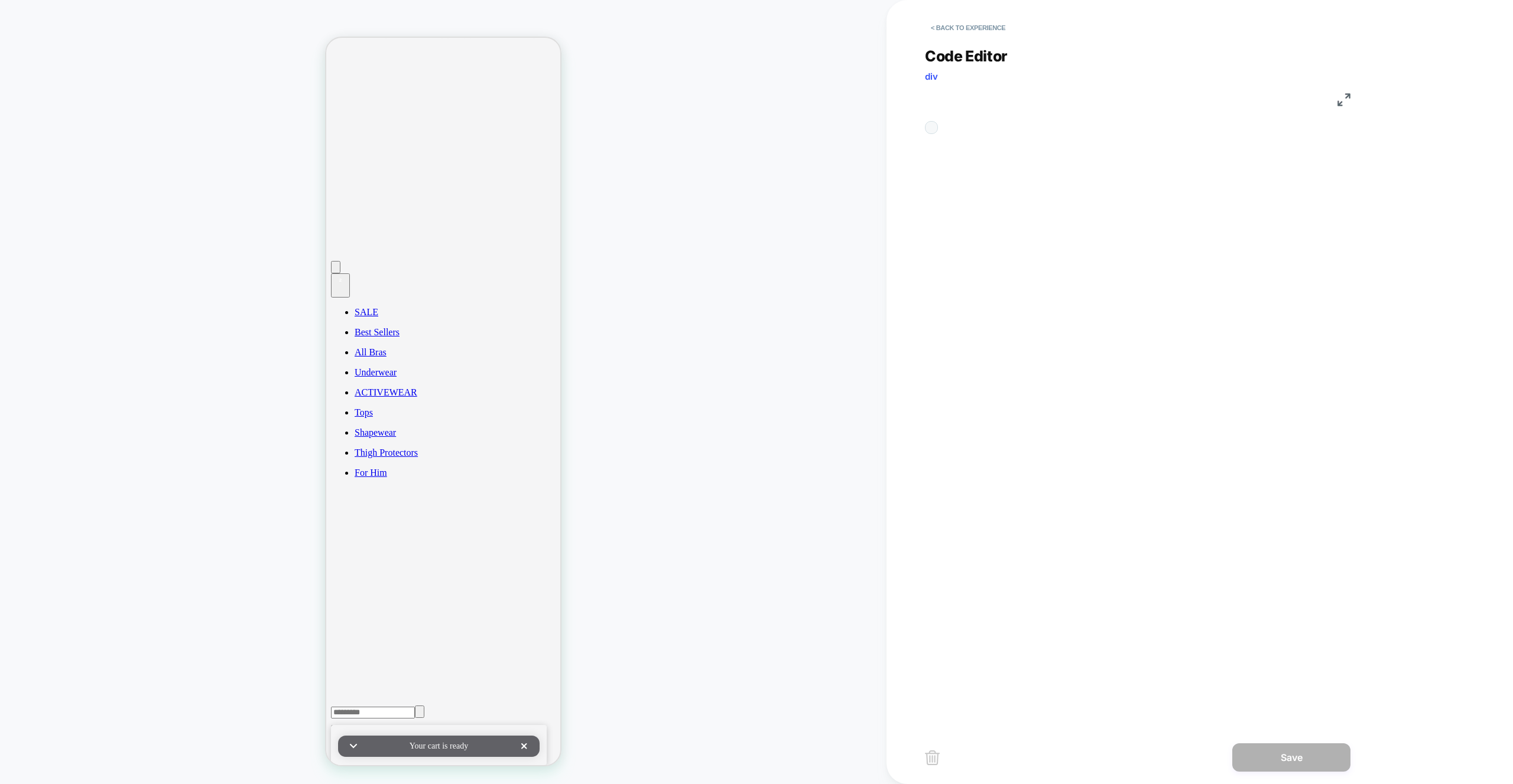
scroll to position [159, 0]
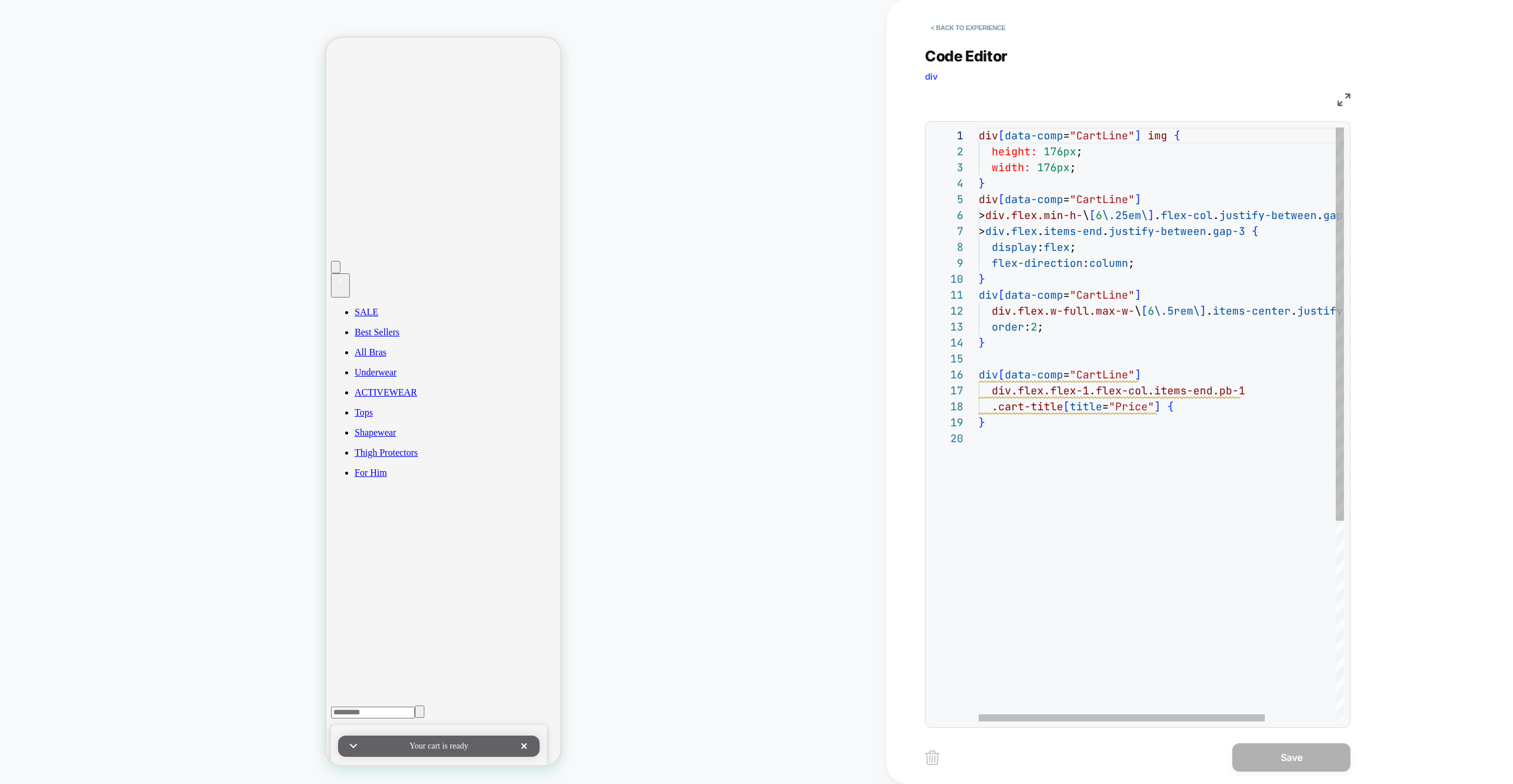
click at [1162, 266] on div "div [ data-comp = "CartLine" ] img { height: 176px ; width: 176px ; } div [ dat…" at bounding box center [1205, 576] width 455 height 897
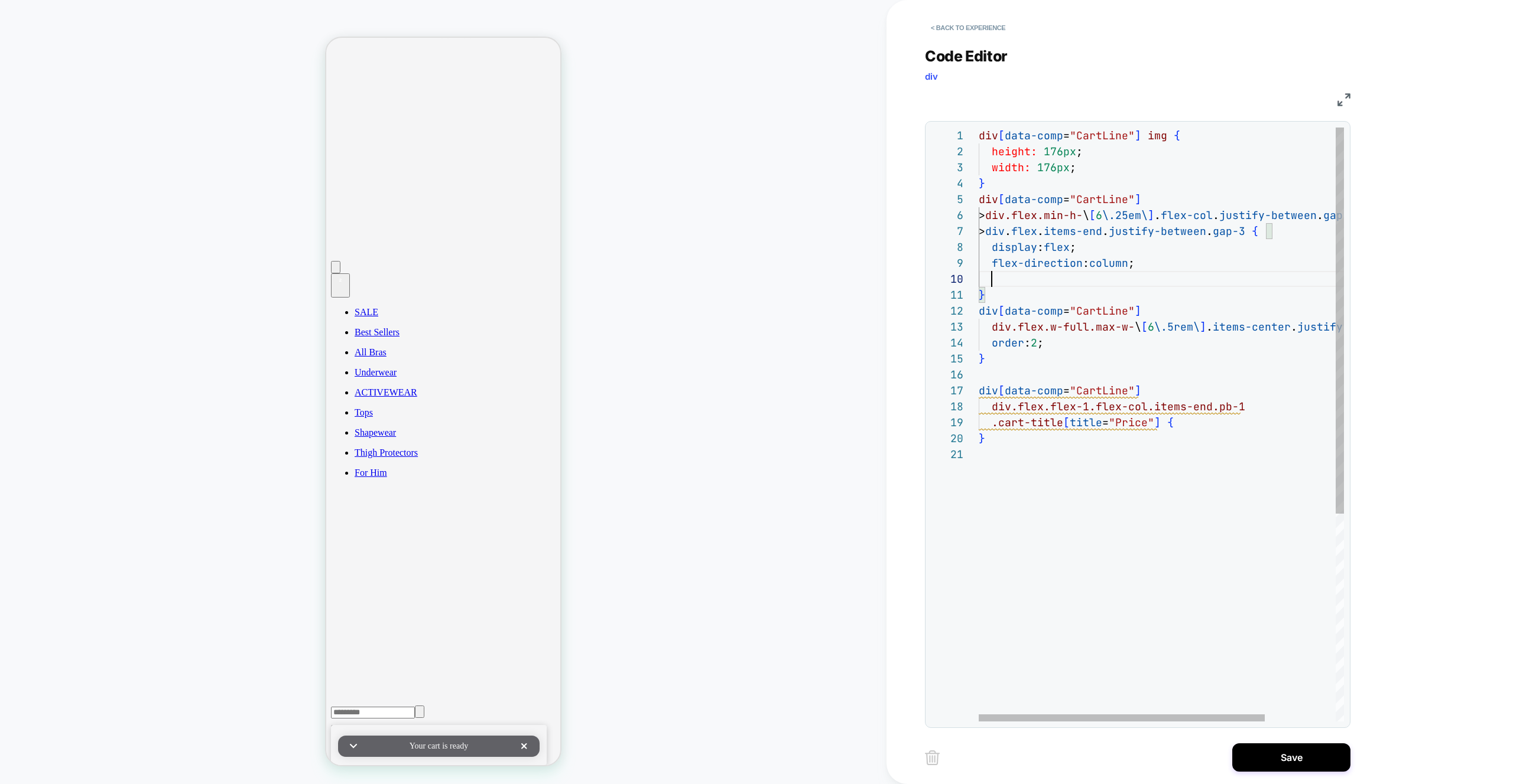
scroll to position [0, 0]
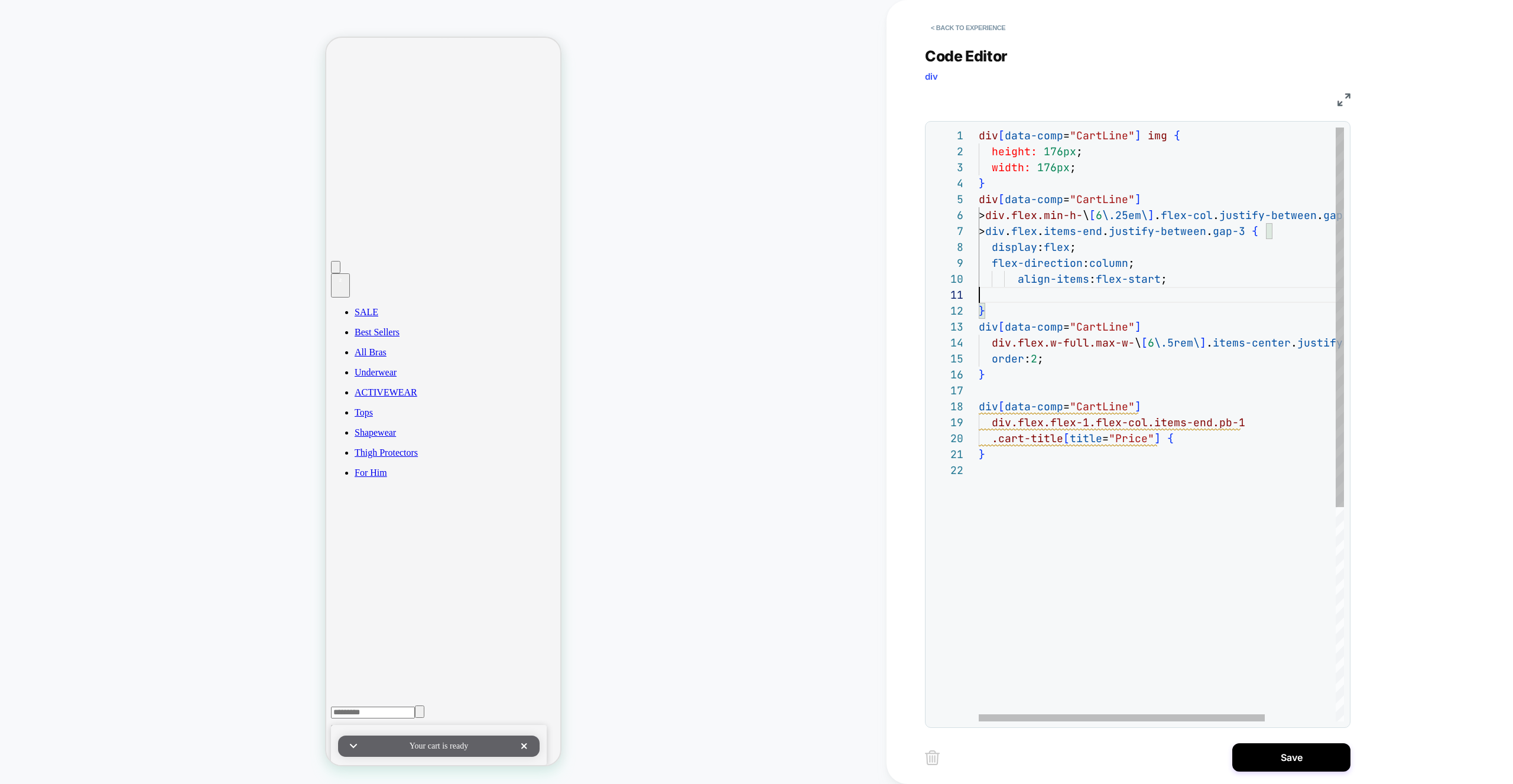
click at [1019, 279] on div "div [ data-comp = "CartLine" ] img { height: 176px ; width: 176px ; } div [ dat…" at bounding box center [1205, 591] width 455 height 929
click at [1050, 487] on div "div [ data-comp = "CartLine" ] img { height: 176px ; width: 176px ; } div [ dat…" at bounding box center [1205, 591] width 455 height 929
click at [1122, 489] on div "div [ data-comp = "CartLine" ] img { height: 176px ; width: 176px ; } div [ dat…" at bounding box center [1205, 615] width 455 height 977
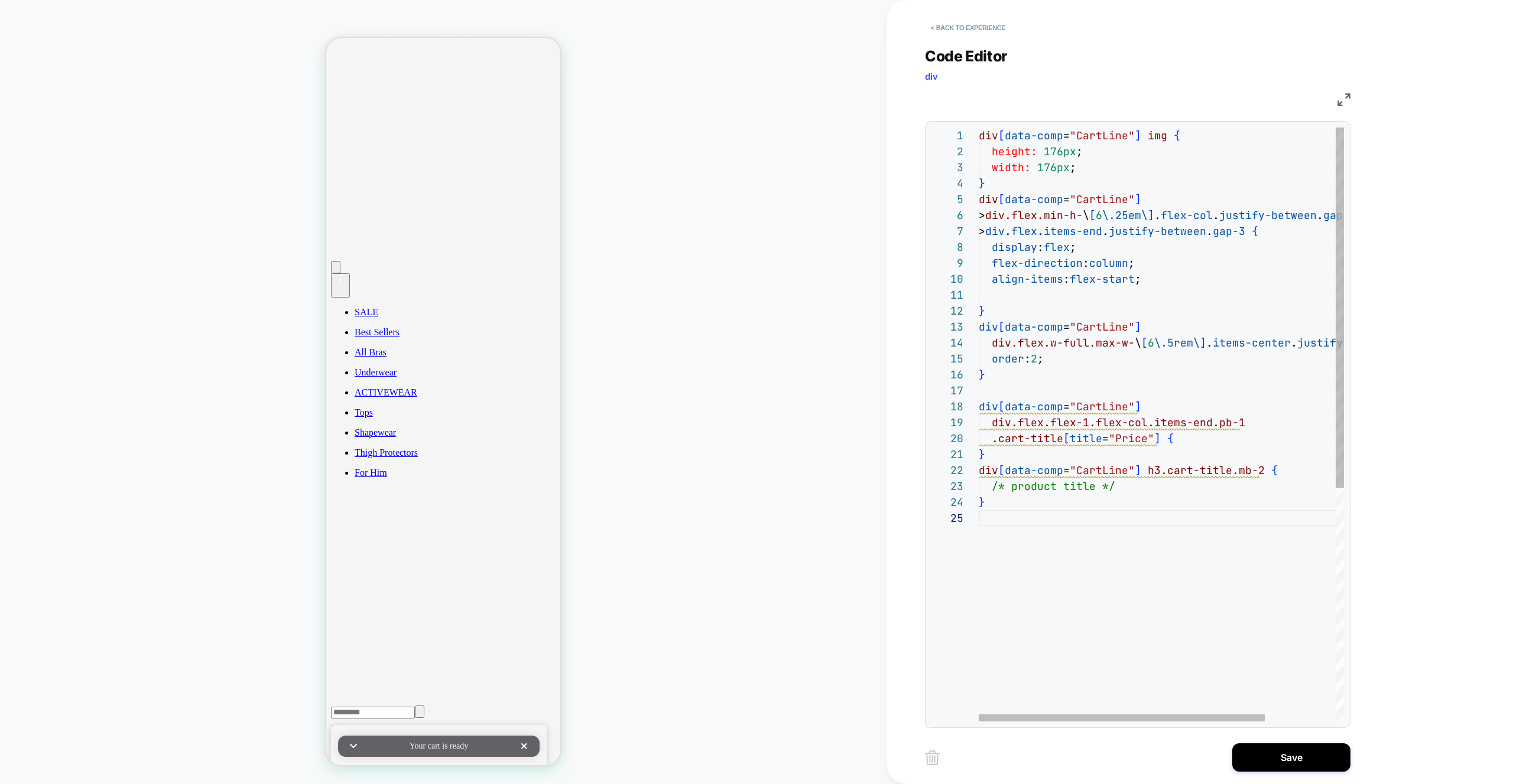
scroll to position [32, 134]
click at [1122, 489] on div "div [ data-comp = "CartLine" ] img { height: 176px ; width: 176px ; } div [ dat…" at bounding box center [1205, 615] width 455 height 977
click at [999, 541] on div "div [ data-comp = "CartLine" ] img { height: 176px ; width: 176px ; } div [ dat…" at bounding box center [1205, 607] width 455 height 961
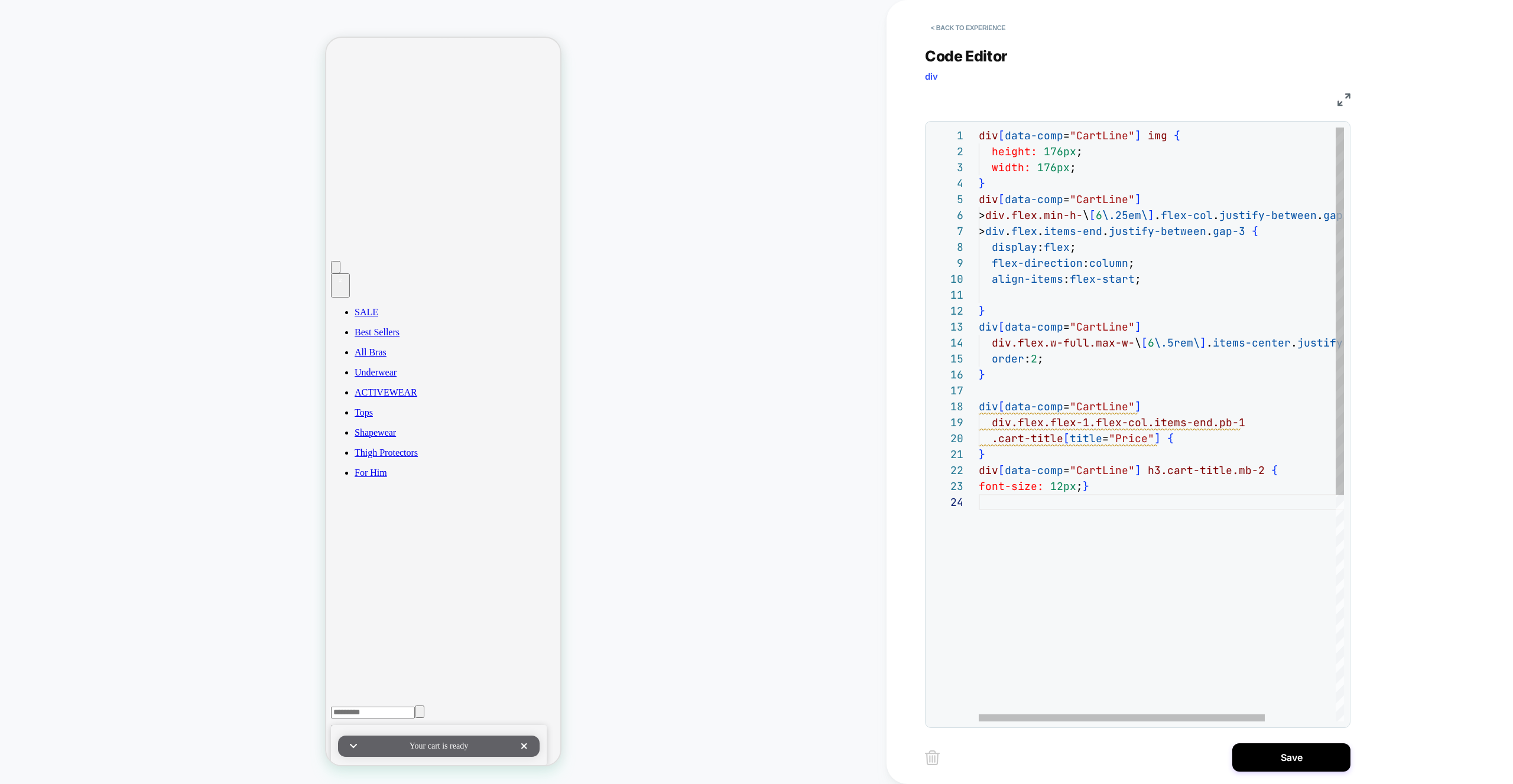
scroll to position [96, 0]
click at [1216, 521] on div "div [ data-comp = "CartLine" ] img { height: 176px ; width: 176px ; } div [ dat…" at bounding box center [1205, 632] width 455 height 1009
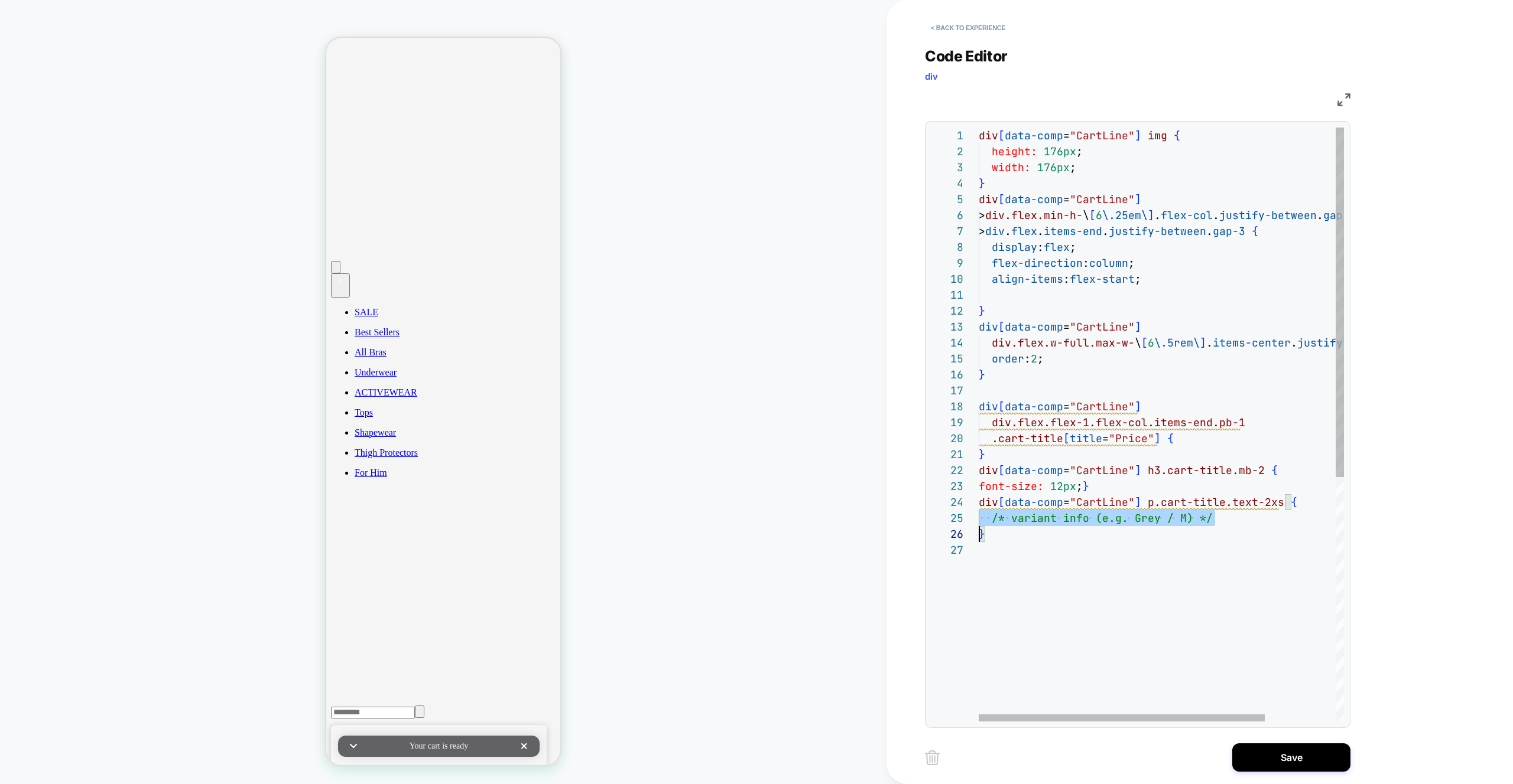
click at [1216, 521] on div "div [ data-comp = "CartLine" ] img { height: 176px ; width: 176px ; } div [ dat…" at bounding box center [1205, 632] width 455 height 1009
click at [1106, 524] on div "div [ data-comp = "CartLine" ] img { height: 176px ; width: 176px ; } div [ dat…" at bounding box center [1205, 624] width 455 height 993
type textarea "**********"
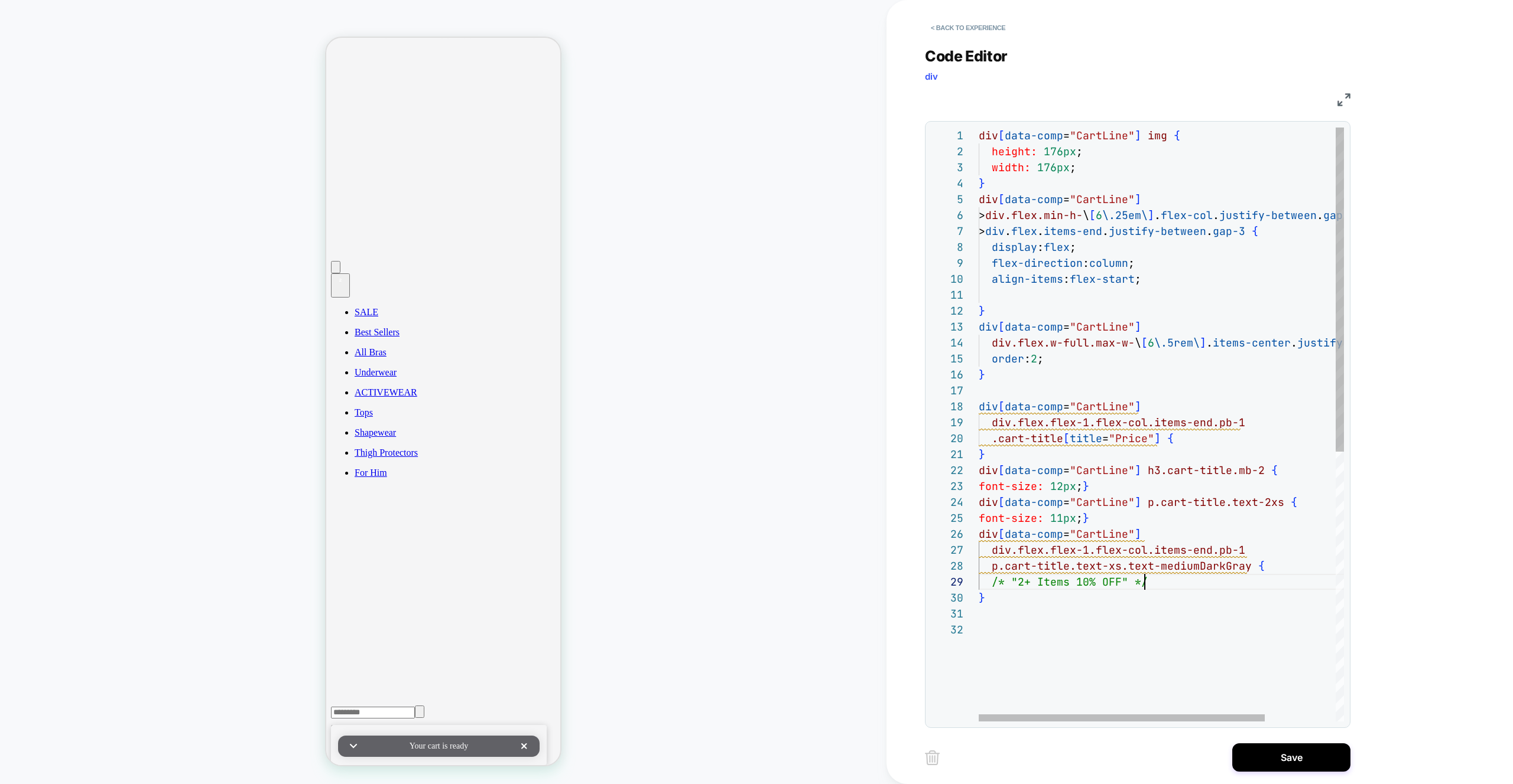
scroll to position [127, 166]
click at [1152, 581] on div "div [ data-comp = "CartLine" ] img { height: 176px ; width: 176px ; } div [ dat…" at bounding box center [1205, 671] width 455 height 1088
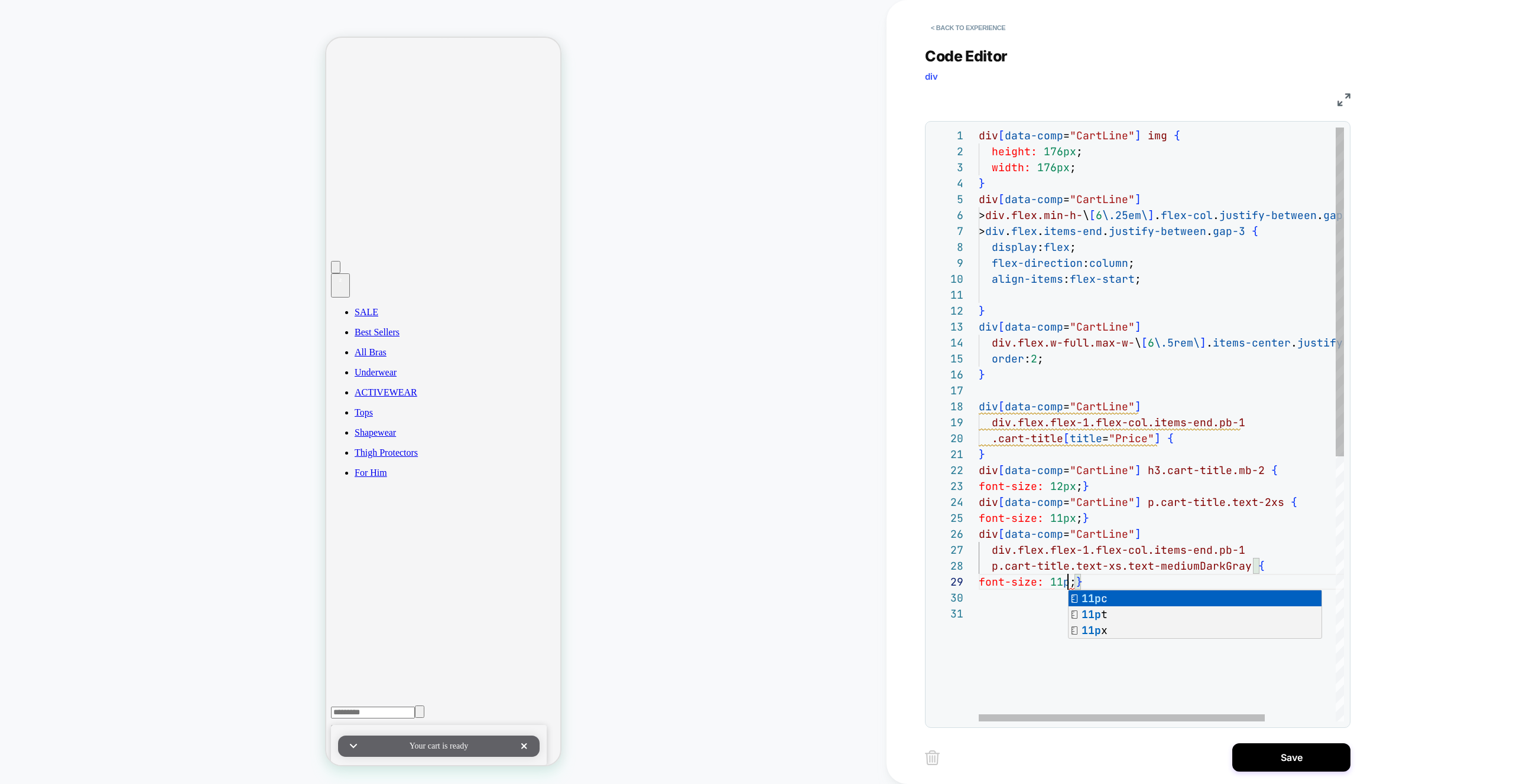
scroll to position [127, 96]
click at [1176, 435] on div "div [ data-comp = "CartLine" ] img { height: 176px ; width: 176px ; } div [ dat…" at bounding box center [1205, 663] width 455 height 1072
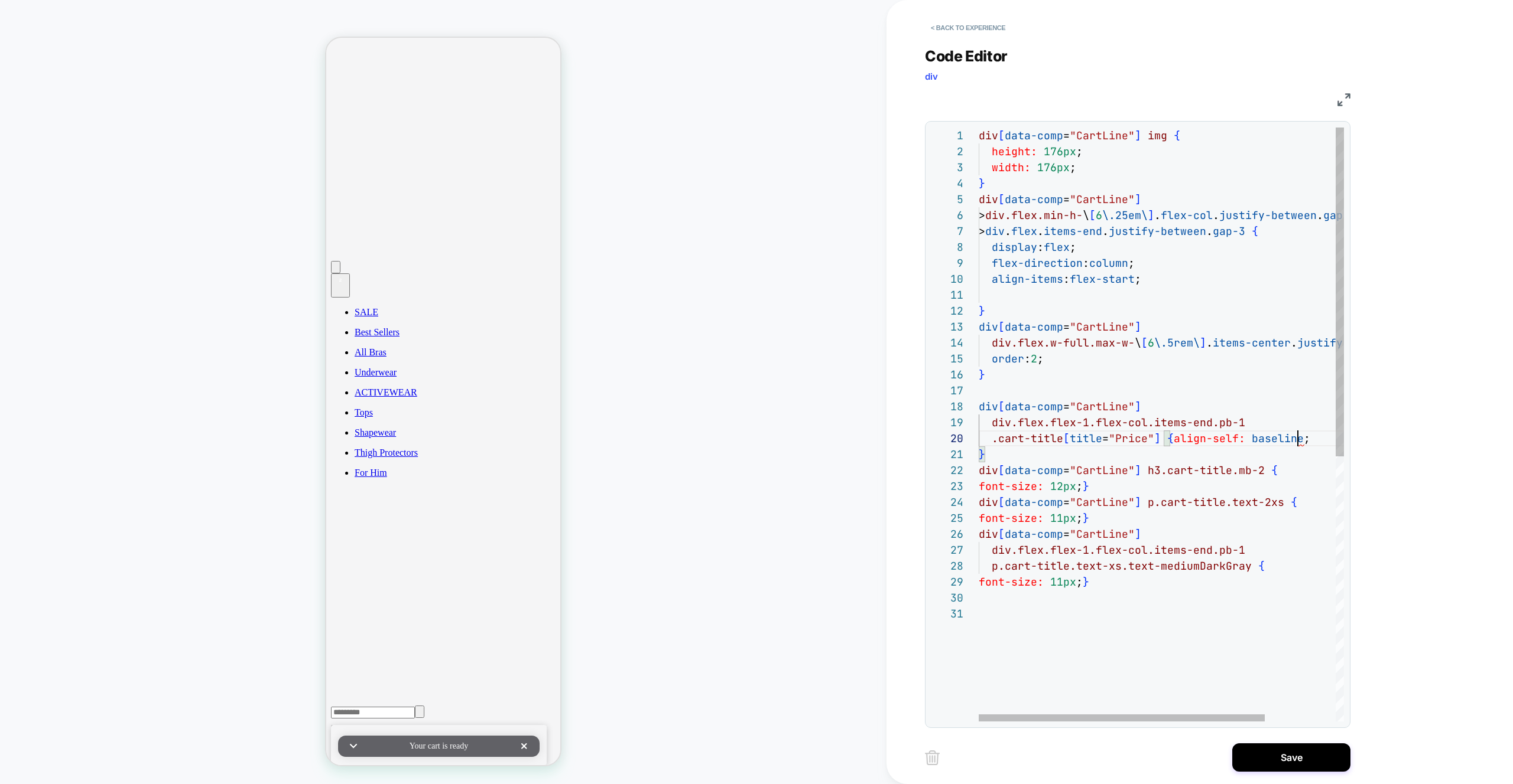
scroll to position [144, 319]
click at [1092, 169] on div "div [ data-comp = "CartLine" ] img { height: 176px ; width: 176px ; } div [ dat…" at bounding box center [1205, 663] width 455 height 1072
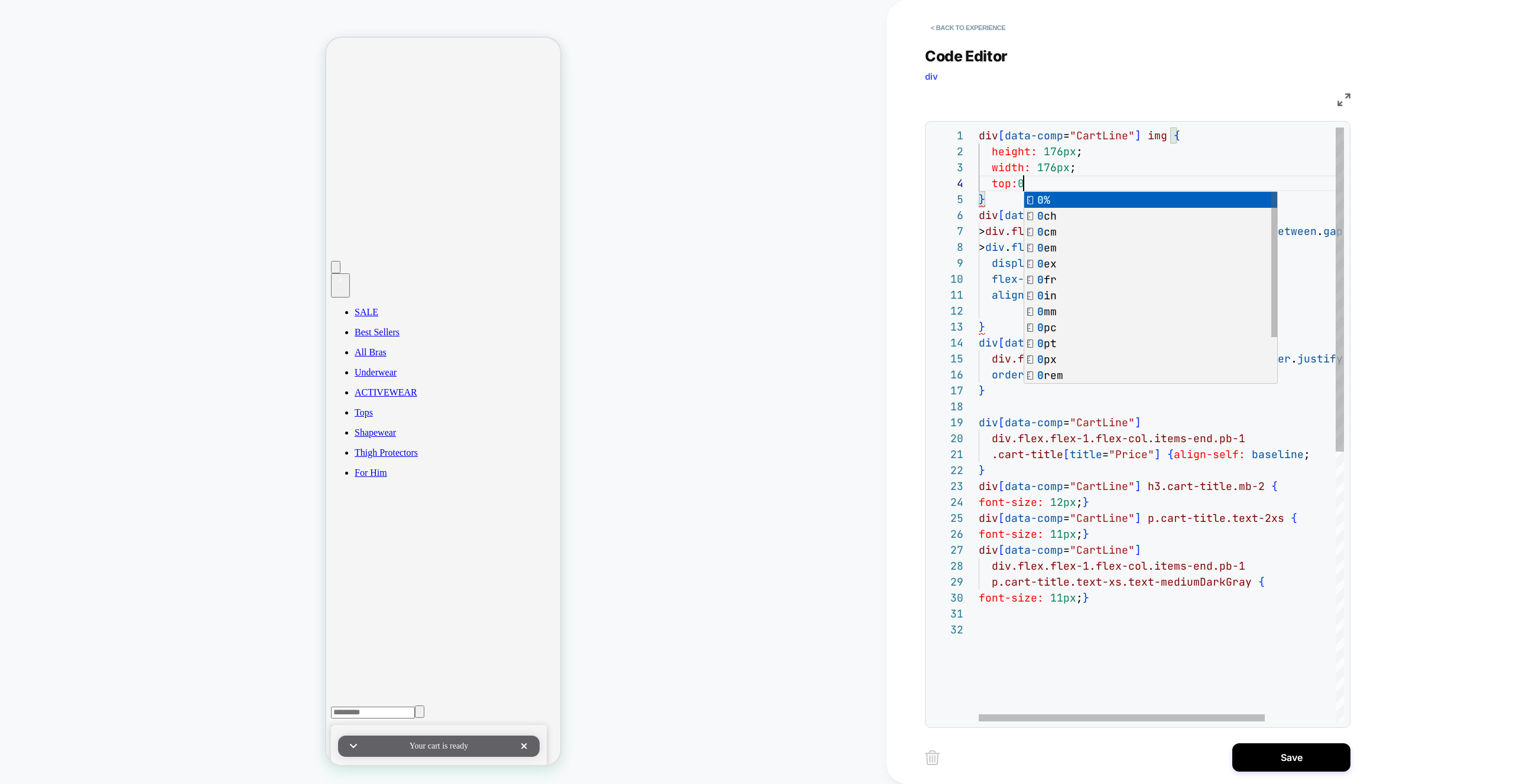
scroll to position [48, 58]
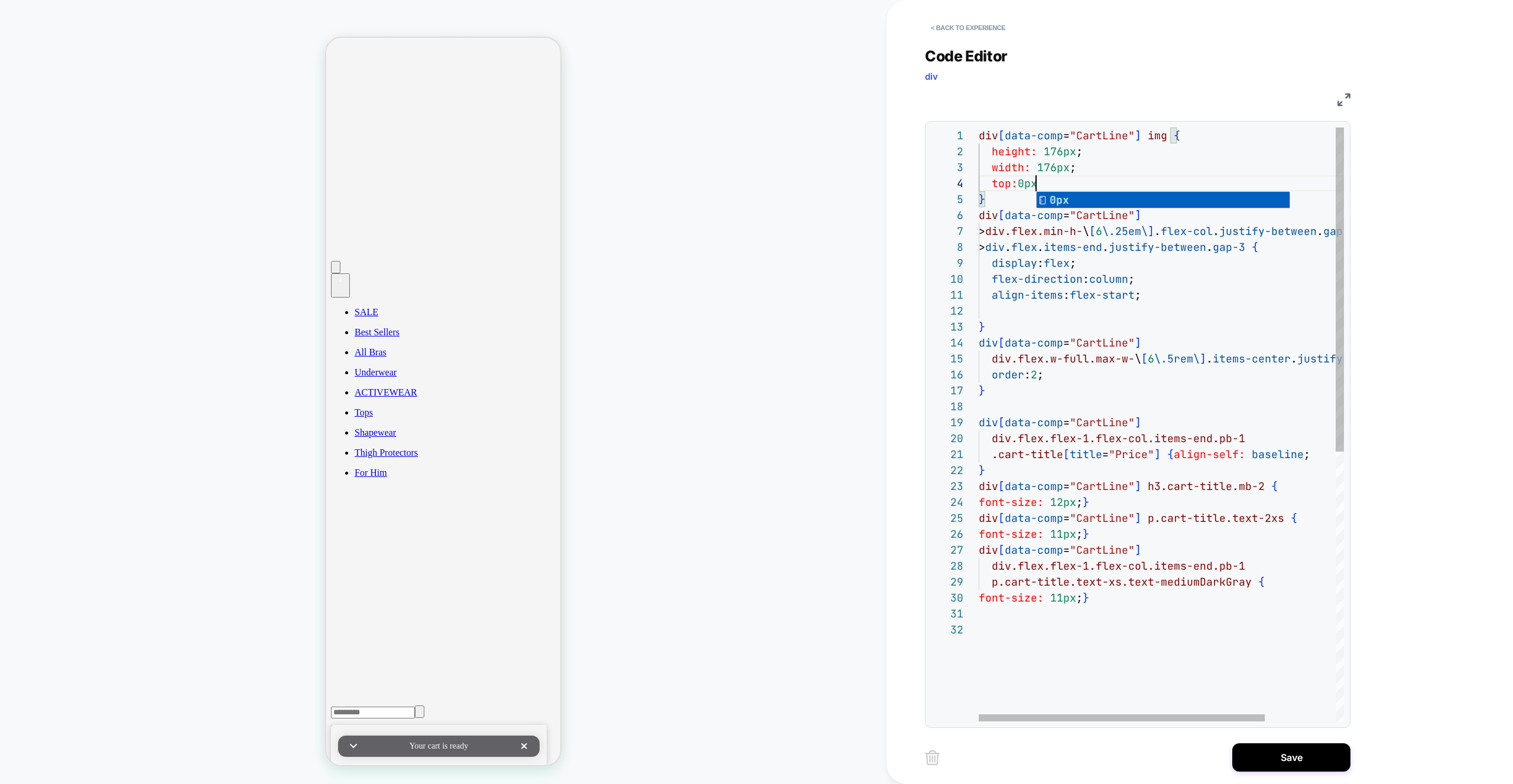
click at [1023, 232] on div "div [ data-comp = "CartLine" ] img { height: 176px ; width: 176px ; } div [ dat…" at bounding box center [1205, 671] width 455 height 1088
click at [1046, 184] on div "div [ data-comp = "CartLine" ] img { height: 176px ; width: 176px ; } div [ dat…" at bounding box center [1205, 671] width 455 height 1088
click at [1054, 221] on div "div [ data-comp = "CartLine" ] img { height: 176px ; width: 176px ; } div [ dat…" at bounding box center [1205, 671] width 455 height 1088
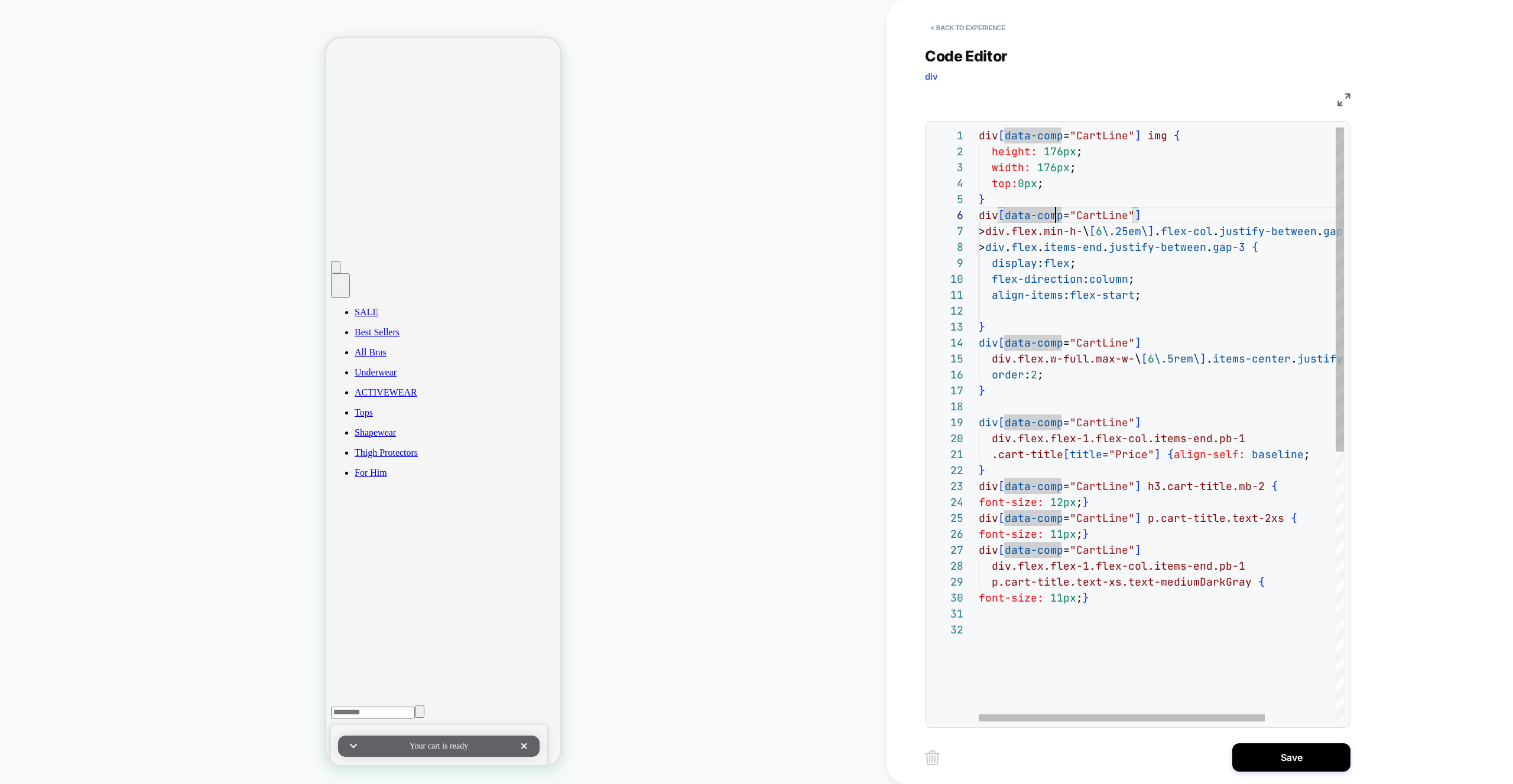
click at [1067, 181] on div "div [ data-comp = "CartLine" ] img { height: 176px ; width: 176px ; } div [ dat…" at bounding box center [1205, 671] width 455 height 1088
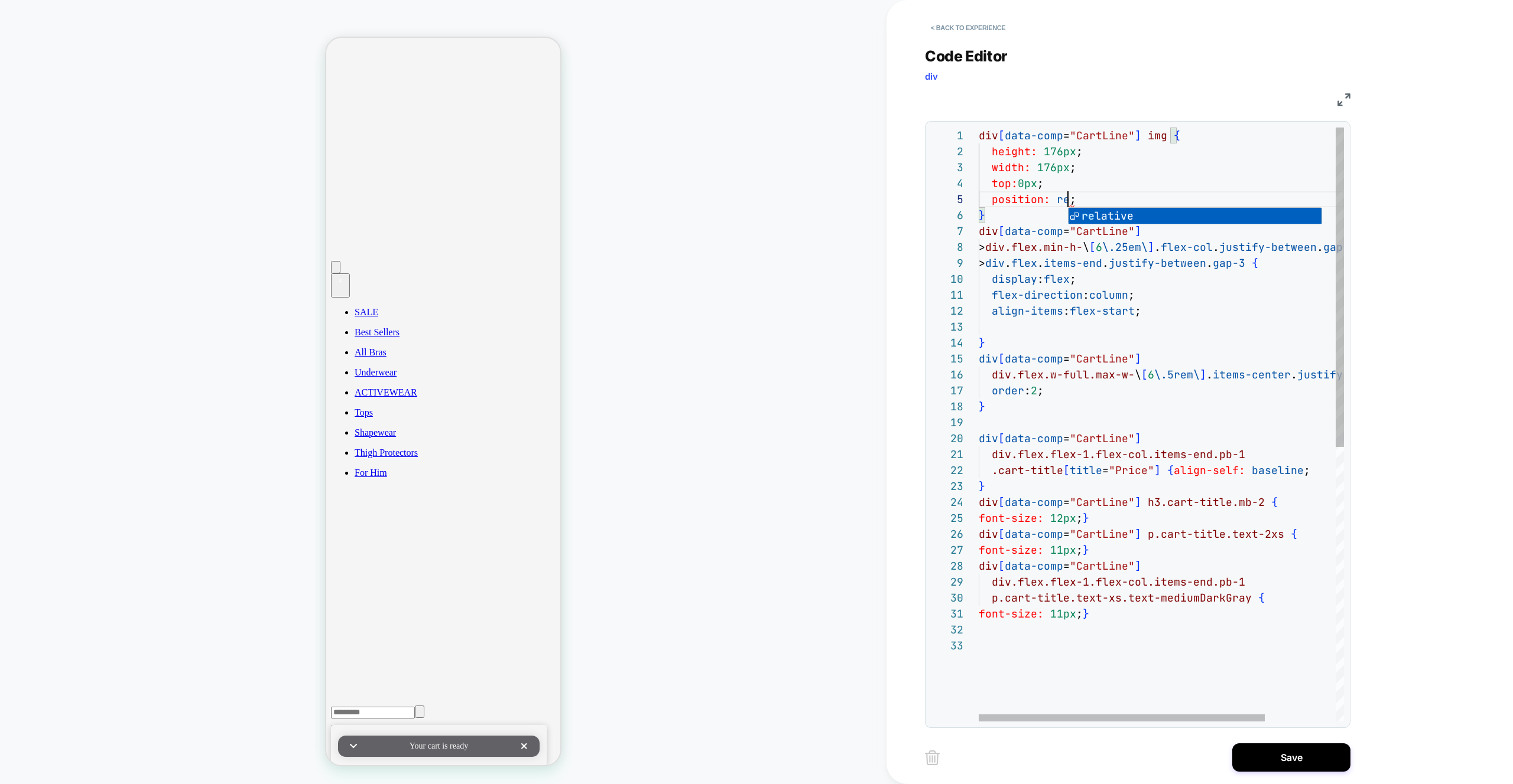
scroll to position [64, 127]
click at [1122, 204] on div "div [ data-comp = "CartLine" ] img { height: 176px ; width: 176px ; } div [ dat…" at bounding box center [1205, 679] width 455 height 1105
click at [1127, 199] on div "div [ data-comp = "CartLine" ] img { height: 176px ; width: 176px ; } div [ dat…" at bounding box center [1205, 679] width 455 height 1105
click at [1127, 198] on div "div [ data-comp = "CartLine" ] img { height: 176px ; width: 176px ; } div [ dat…" at bounding box center [1205, 679] width 455 height 1105
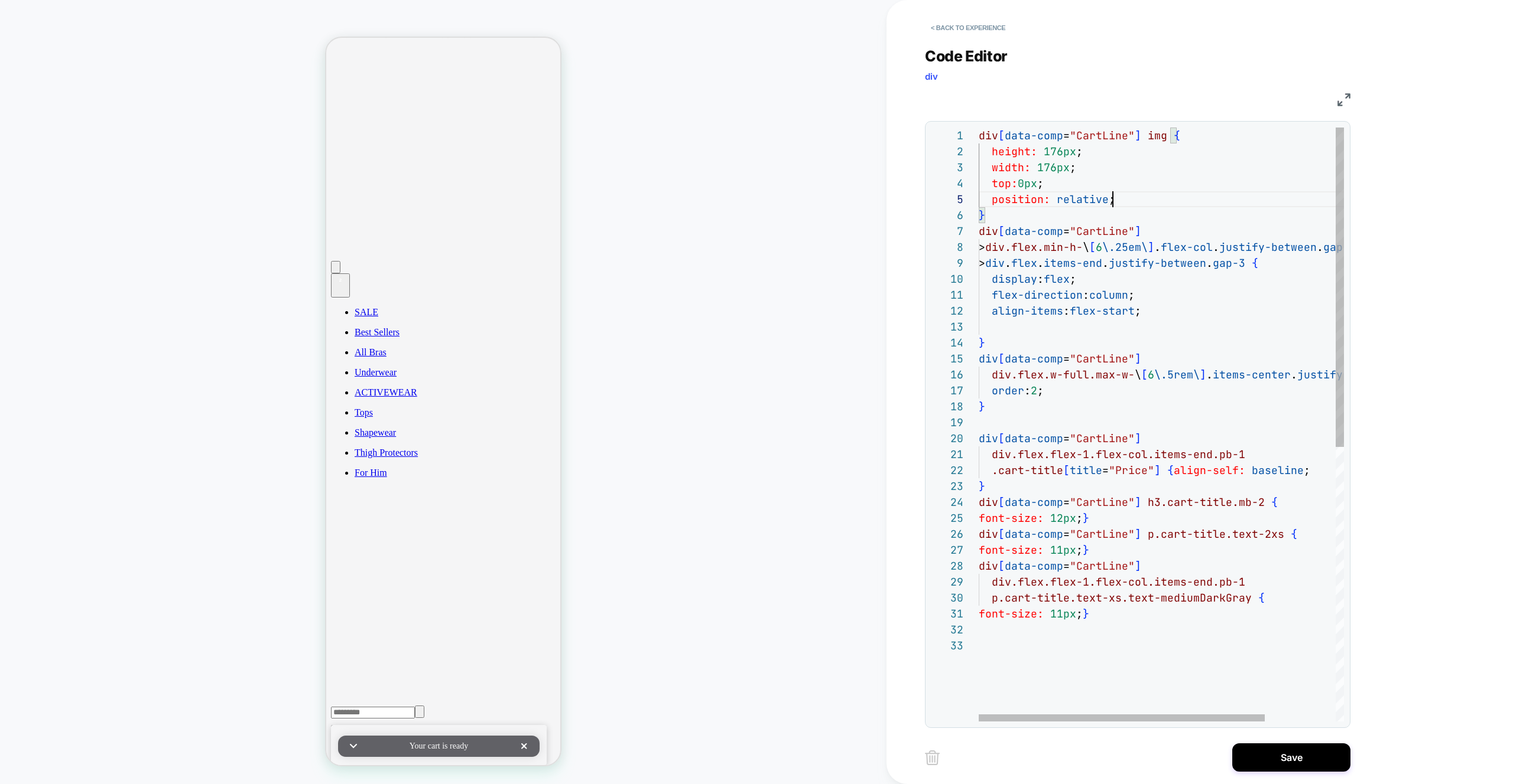
click at [1148, 203] on div "div [ data-comp = "CartLine" ] img { height: 176px ; width: 176px ; } div [ dat…" at bounding box center [1205, 679] width 455 height 1105
drag, startPoint x: 1135, startPoint y: 200, endPoint x: 977, endPoint y: 184, distance: 158.8
click at [978, 184] on div "div [ data-comp = "CartLine" ] img { height: 176px ; width: 176px ; } div [ dat…" at bounding box center [1205, 679] width 455 height 1105
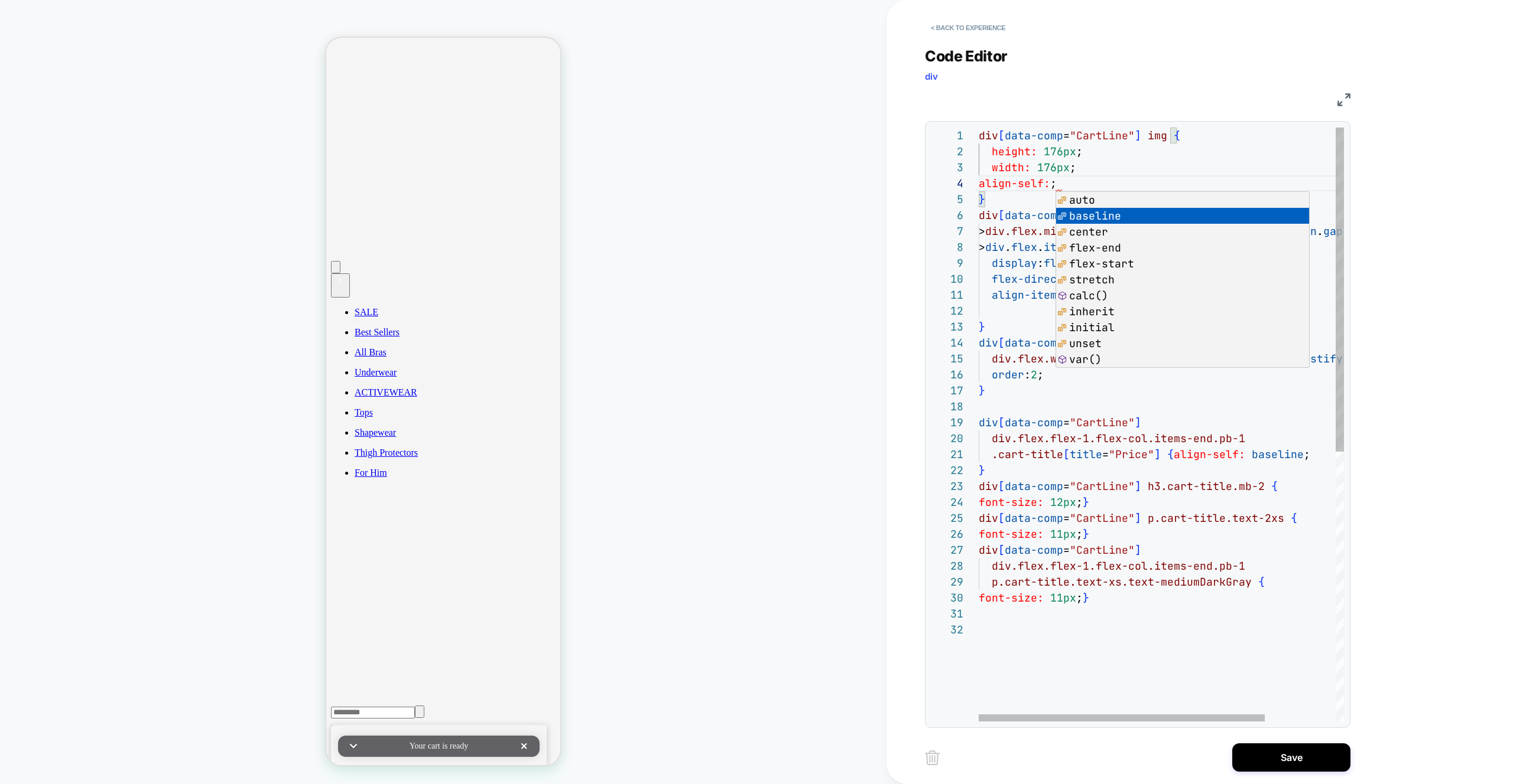
scroll to position [48, 127]
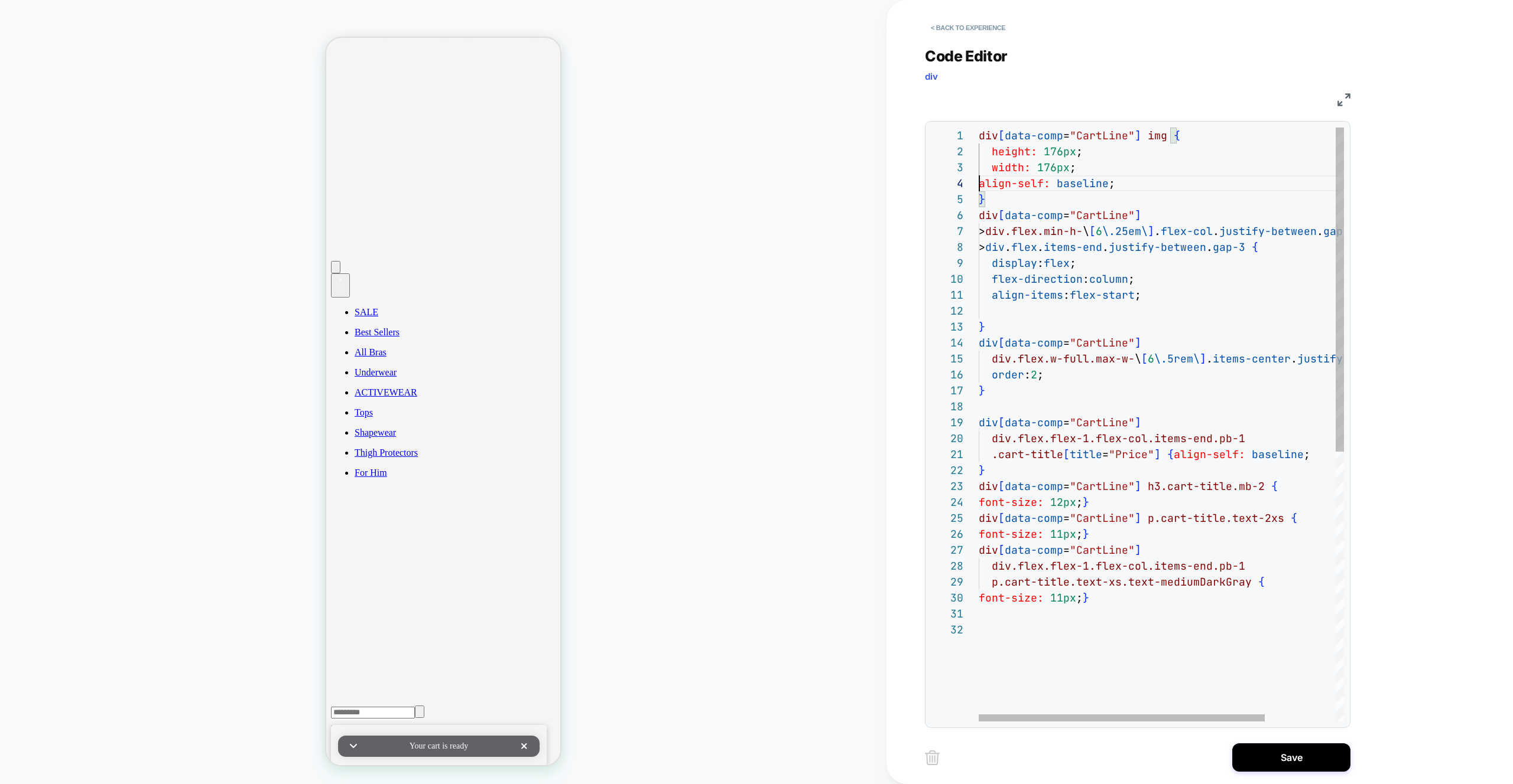
click at [982, 183] on div "div [ data-comp = "CartLine" ] img { height: 176px ; width: 176px ; } div [ dat…" at bounding box center [1205, 671] width 455 height 1088
click at [1136, 192] on div "div [ data-comp = "CartLine" ] img { height: 176px ; width: 176px ; } div [ dat…" at bounding box center [1205, 671] width 455 height 1088
click at [1139, 189] on div "div [ data-comp = "CartLine" ] img { height: 176px ; width: 176px ; } div [ dat…" at bounding box center [1205, 671] width 455 height 1088
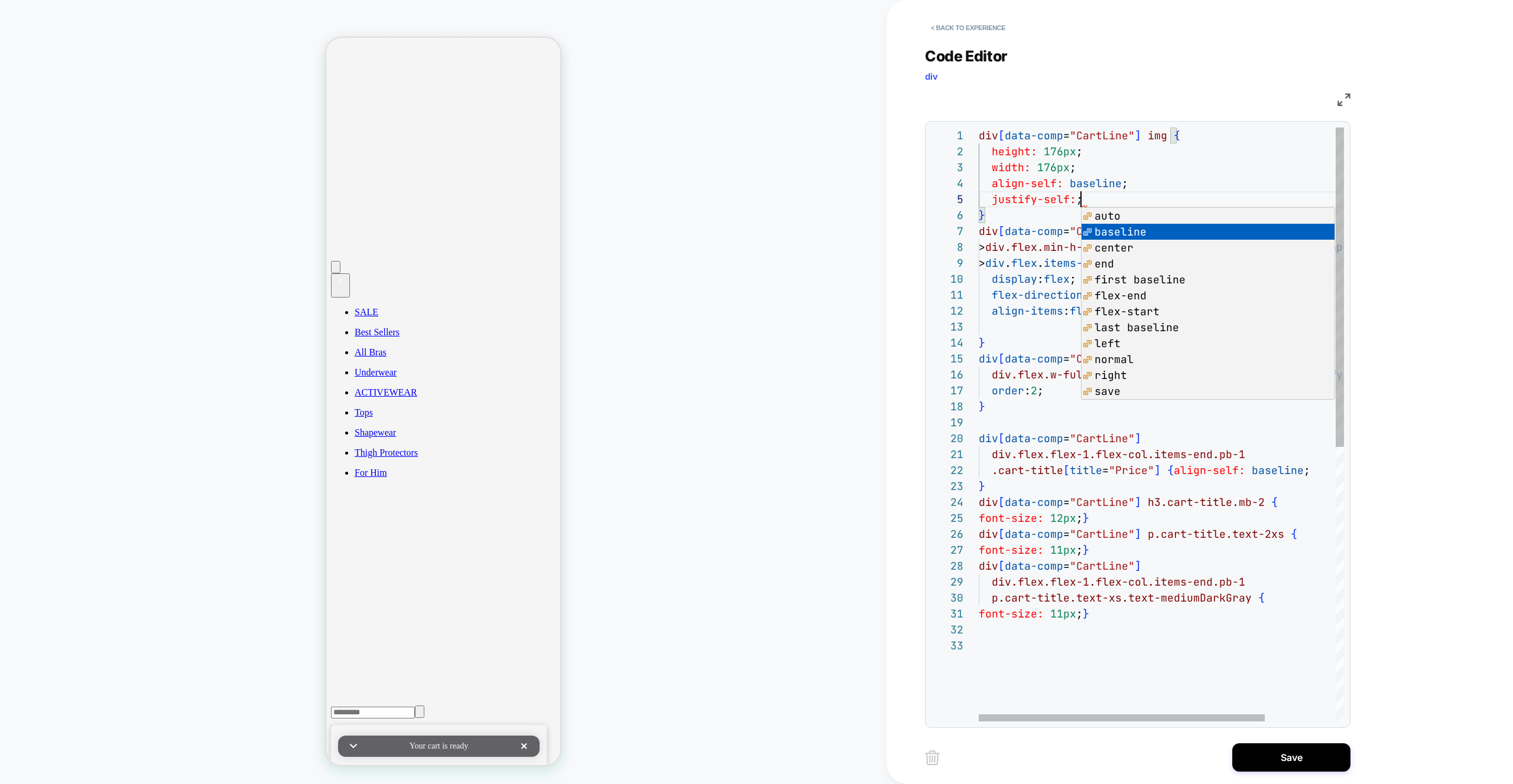
scroll to position [64, 153]
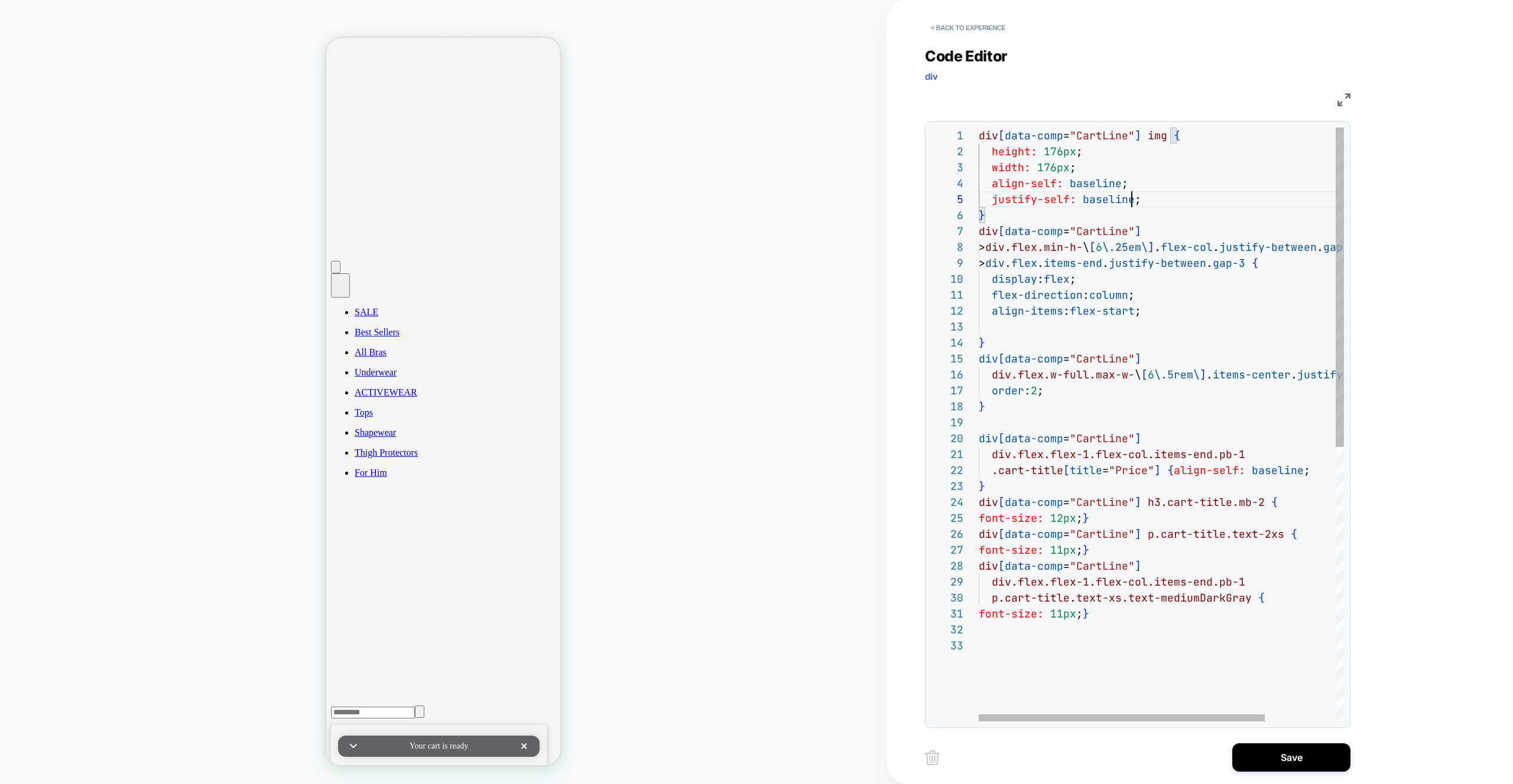
click at [1097, 201] on div "div [ data-comp = "CartLine" ] img { height: 176px ; width: 176px ; } div [ dat…" at bounding box center [1205, 679] width 455 height 1105
click at [1132, 282] on div "div [ data-comp = "CartLine" ] img { height: 176px ; width: 176px ; } div [ dat…" at bounding box center [1205, 679] width 455 height 1105
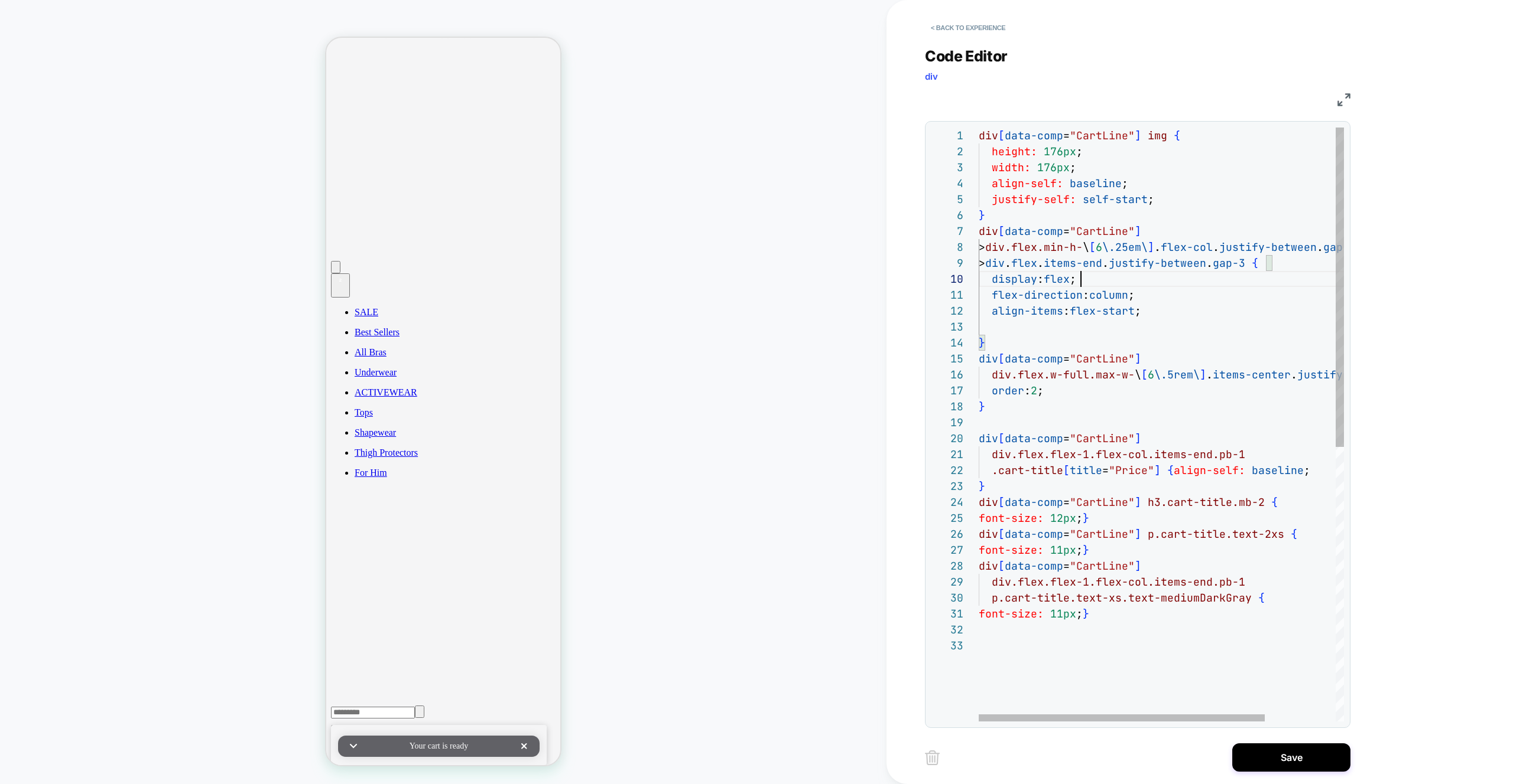
click at [1168, 200] on div "div [ data-comp = "CartLine" ] img { height: 176px ; width: 176px ; } div [ dat…" at bounding box center [1205, 679] width 455 height 1105
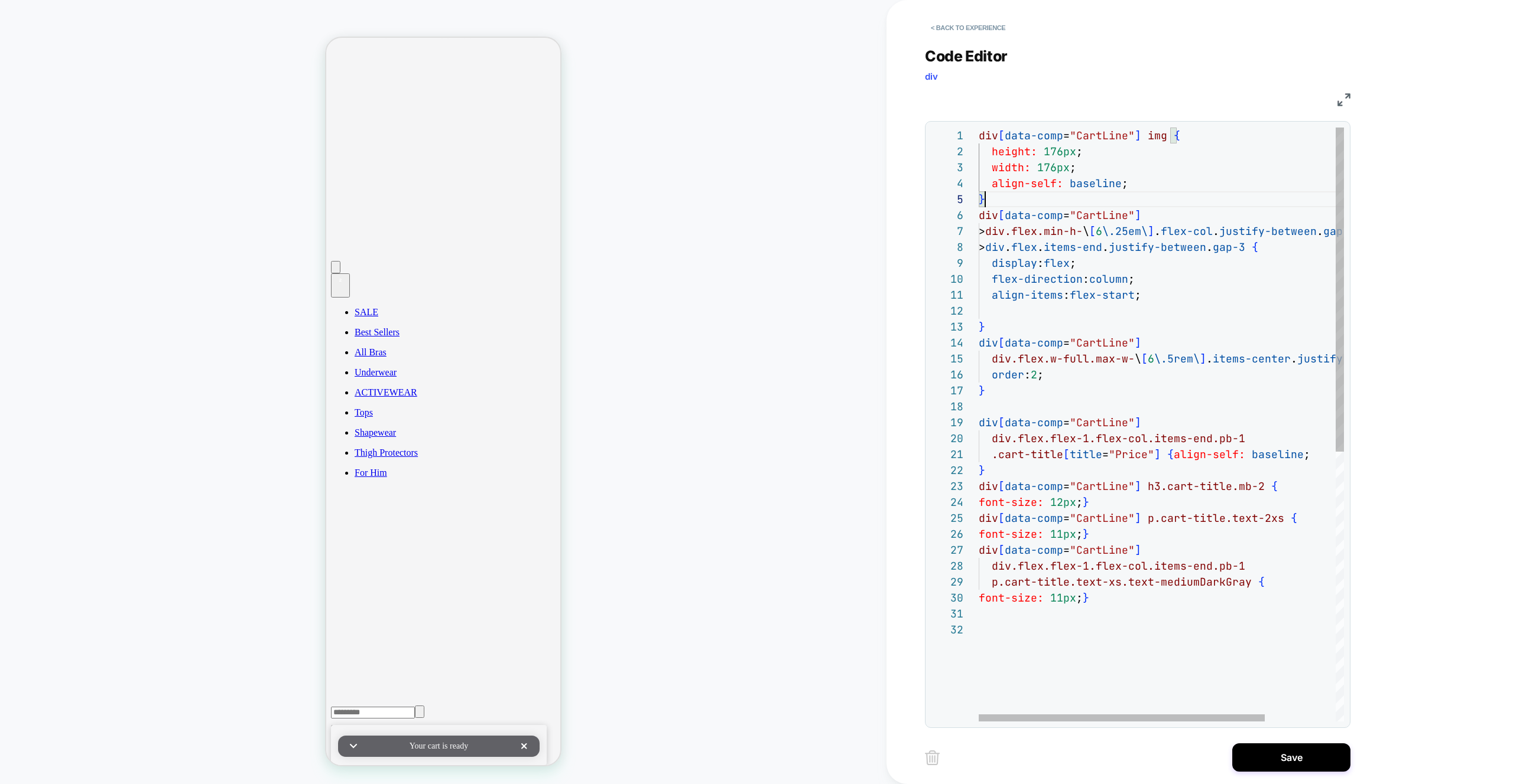
click at [1159, 193] on div "div [ data-comp = "CartLine" ] img { height: 176px ; width: 176px ; div [ data-…" at bounding box center [1205, 671] width 455 height 1088
click at [1125, 183] on div "div [ data-comp = "CartLine" ] img { height: 176px ; width: 176px ; div [ data-…" at bounding box center [1205, 671] width 455 height 1088
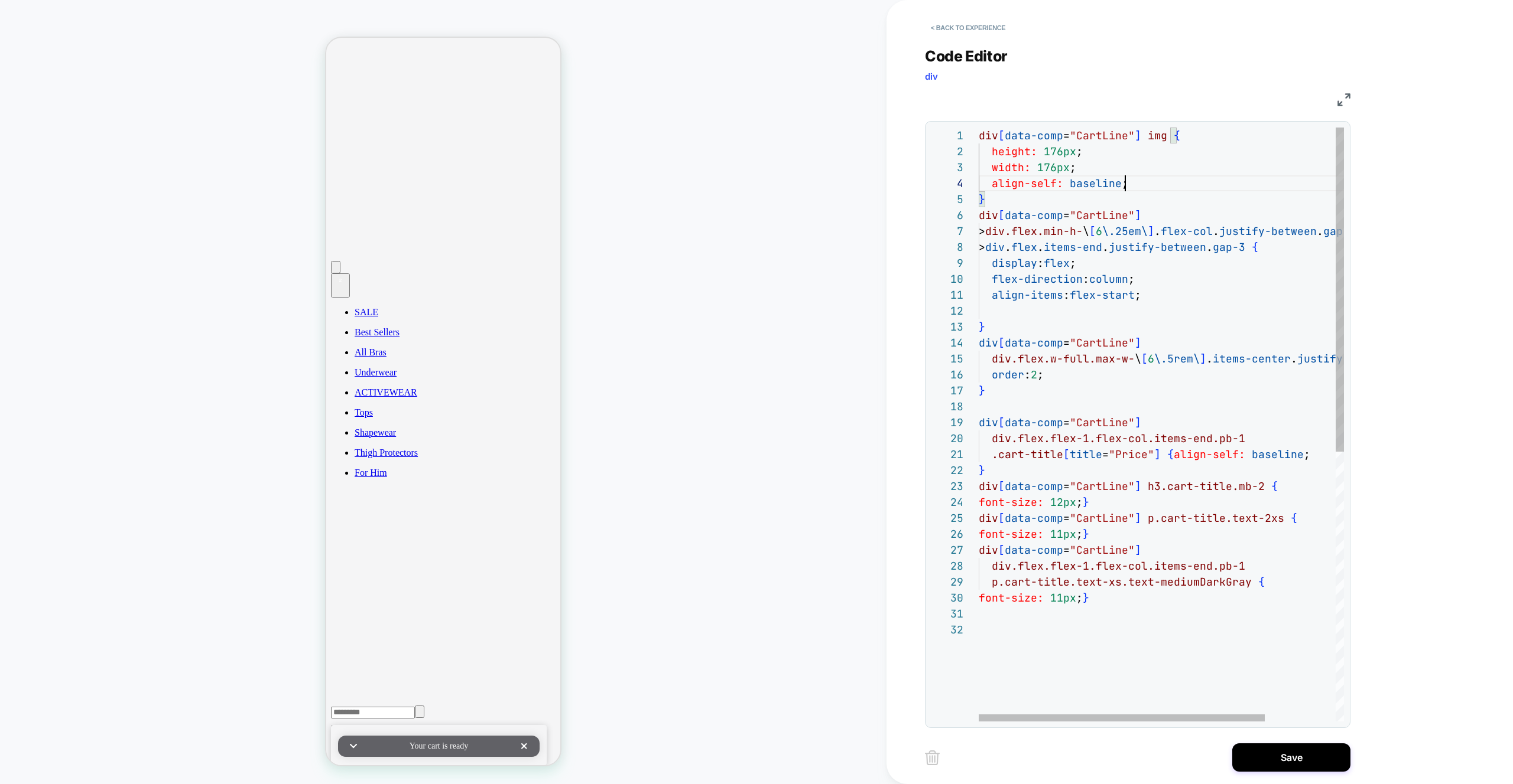
click at [1125, 183] on div "div [ data-comp = "CartLine" ] img { height: 176px ; width: 176px ; div [ data-…" at bounding box center [1205, 671] width 455 height 1088
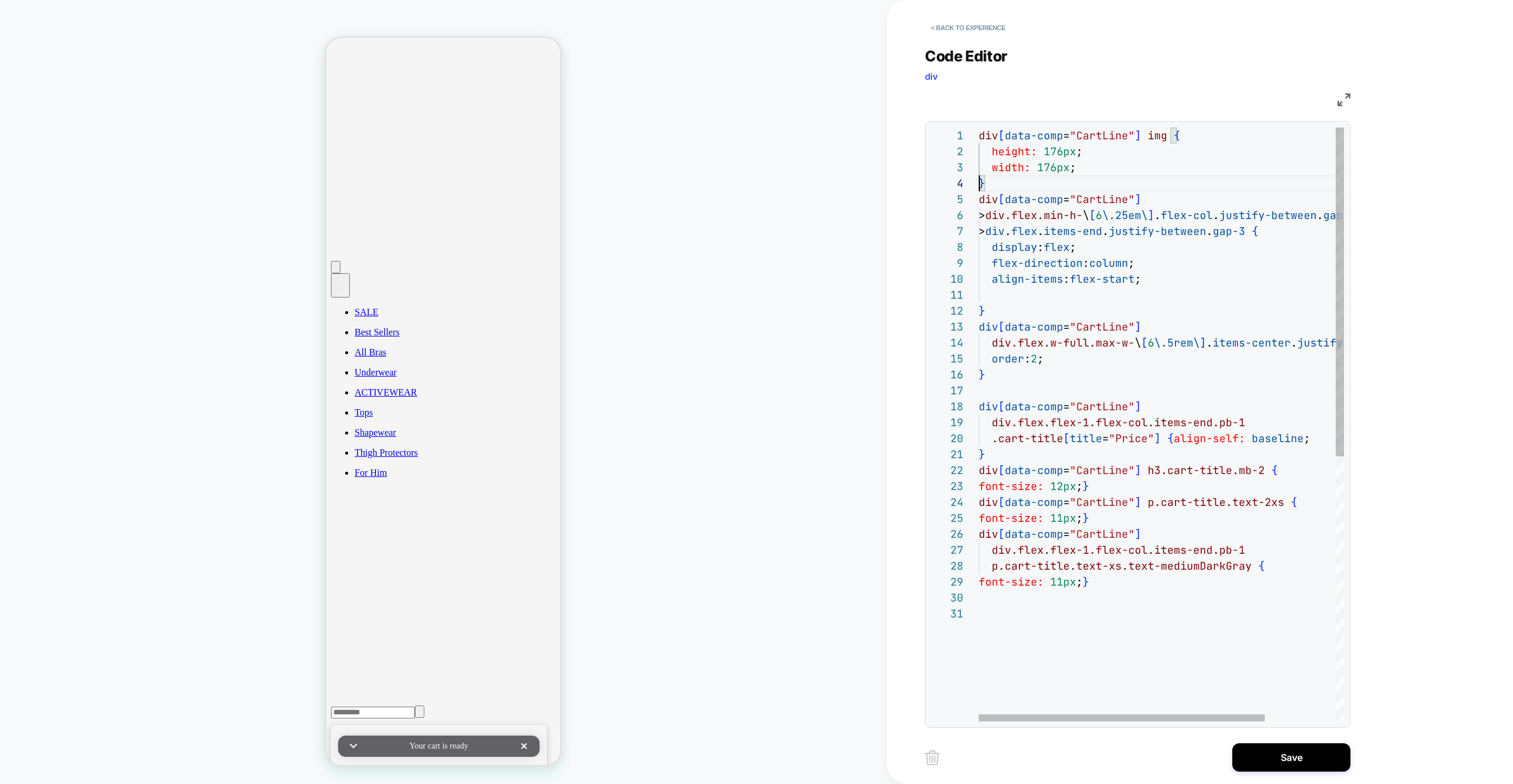
scroll to position [80, 114]
click at [1094, 223] on div "div [ data-comp = "CartLine" ] img { height: 176px ; width: 176px ; div [ data-…" at bounding box center [1205, 663] width 455 height 1072
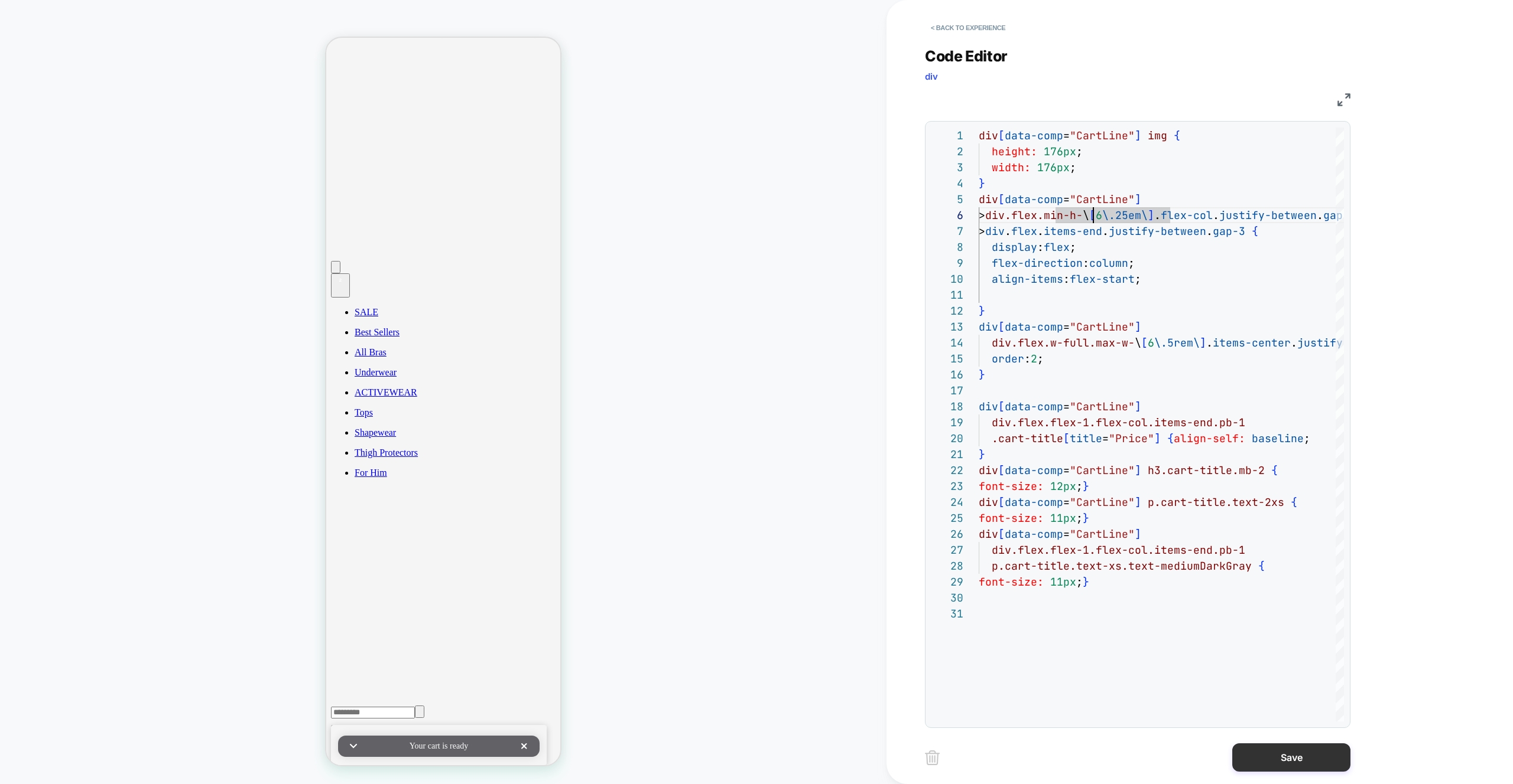
type textarea "**********"
click at [1310, 762] on button "Save" at bounding box center [1291, 758] width 118 height 28
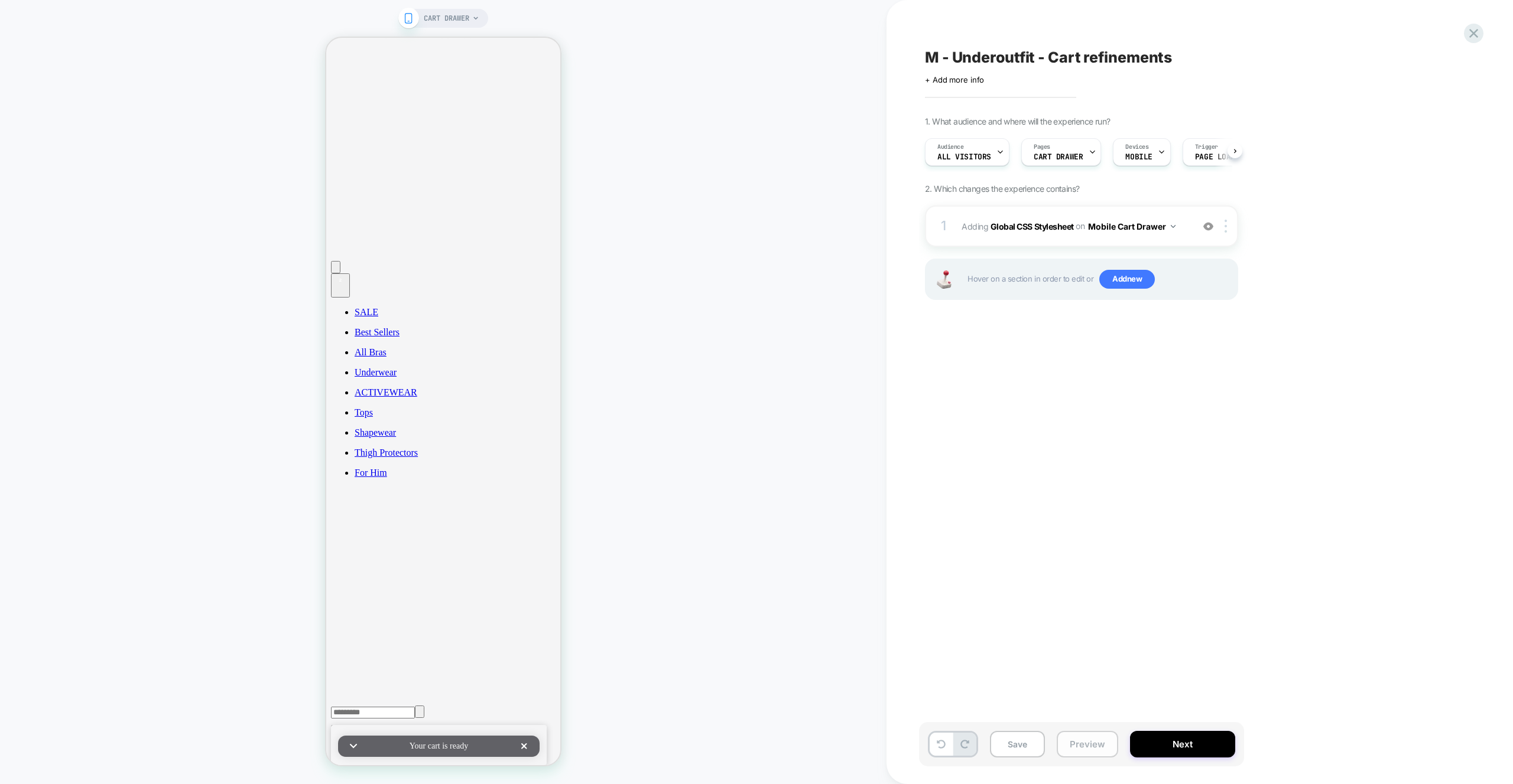
scroll to position [0, 1]
click at [1086, 745] on button "Preview" at bounding box center [1087, 744] width 62 height 26
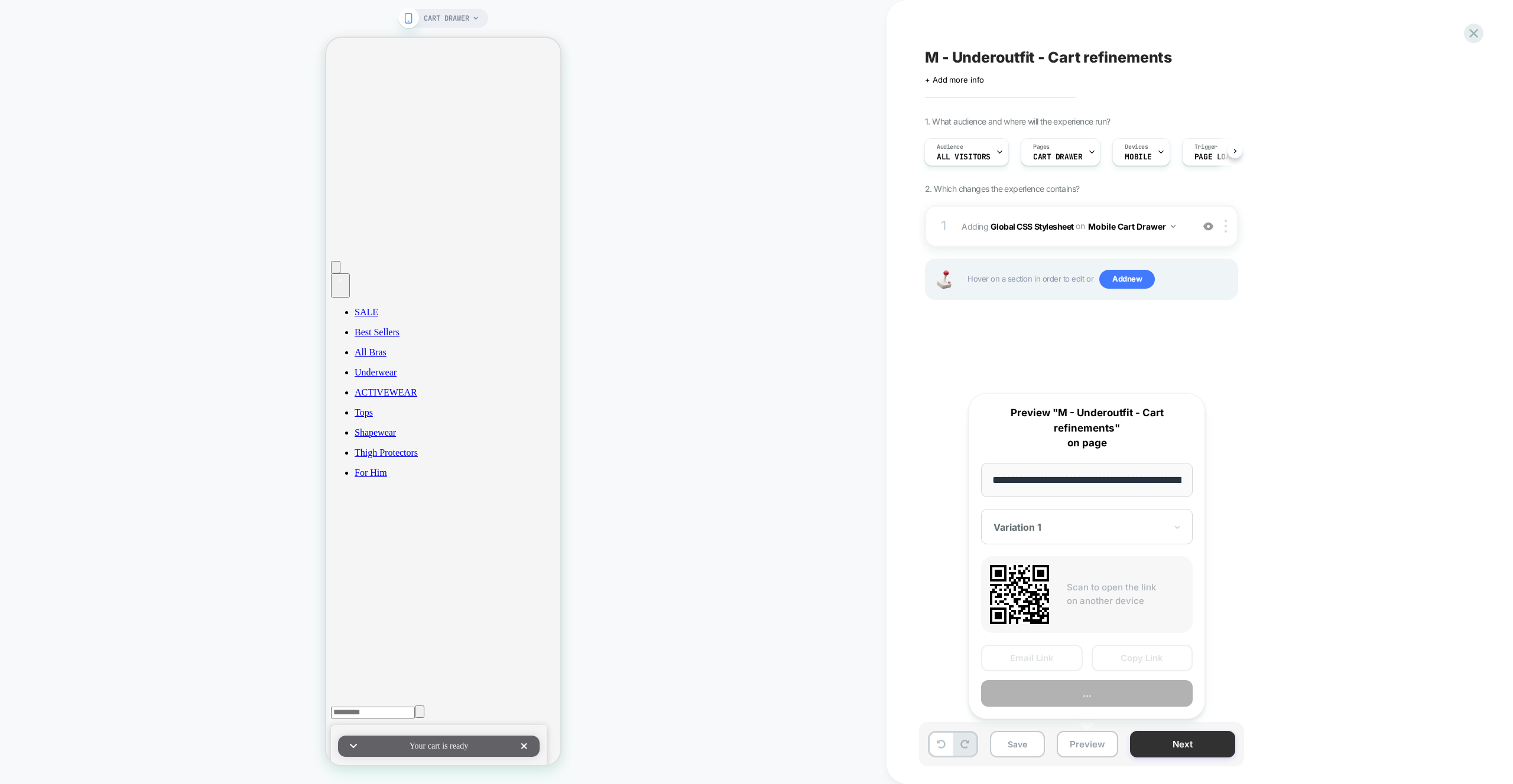
scroll to position [0, 38]
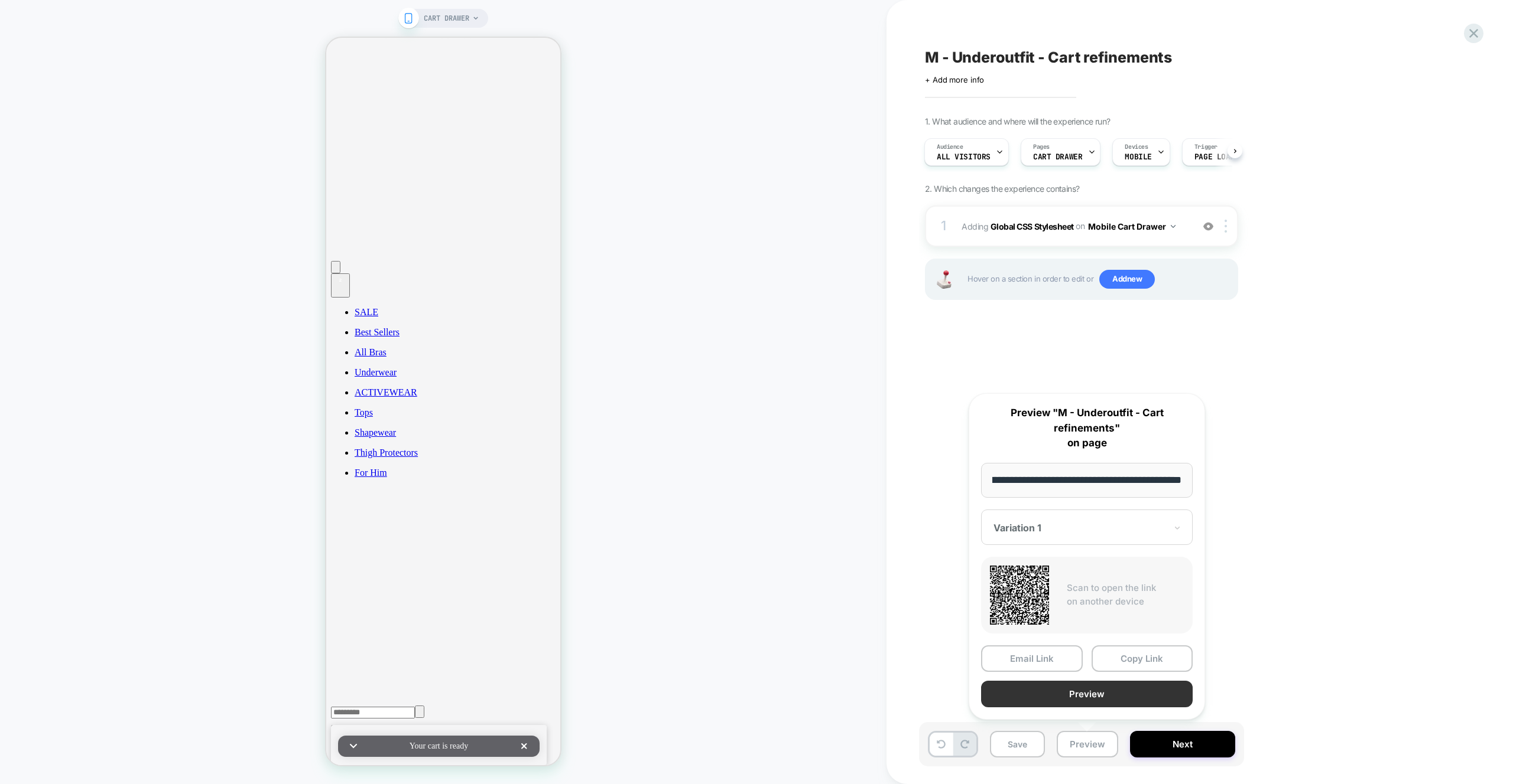
click at [1107, 697] on button "Preview" at bounding box center [1087, 694] width 211 height 26
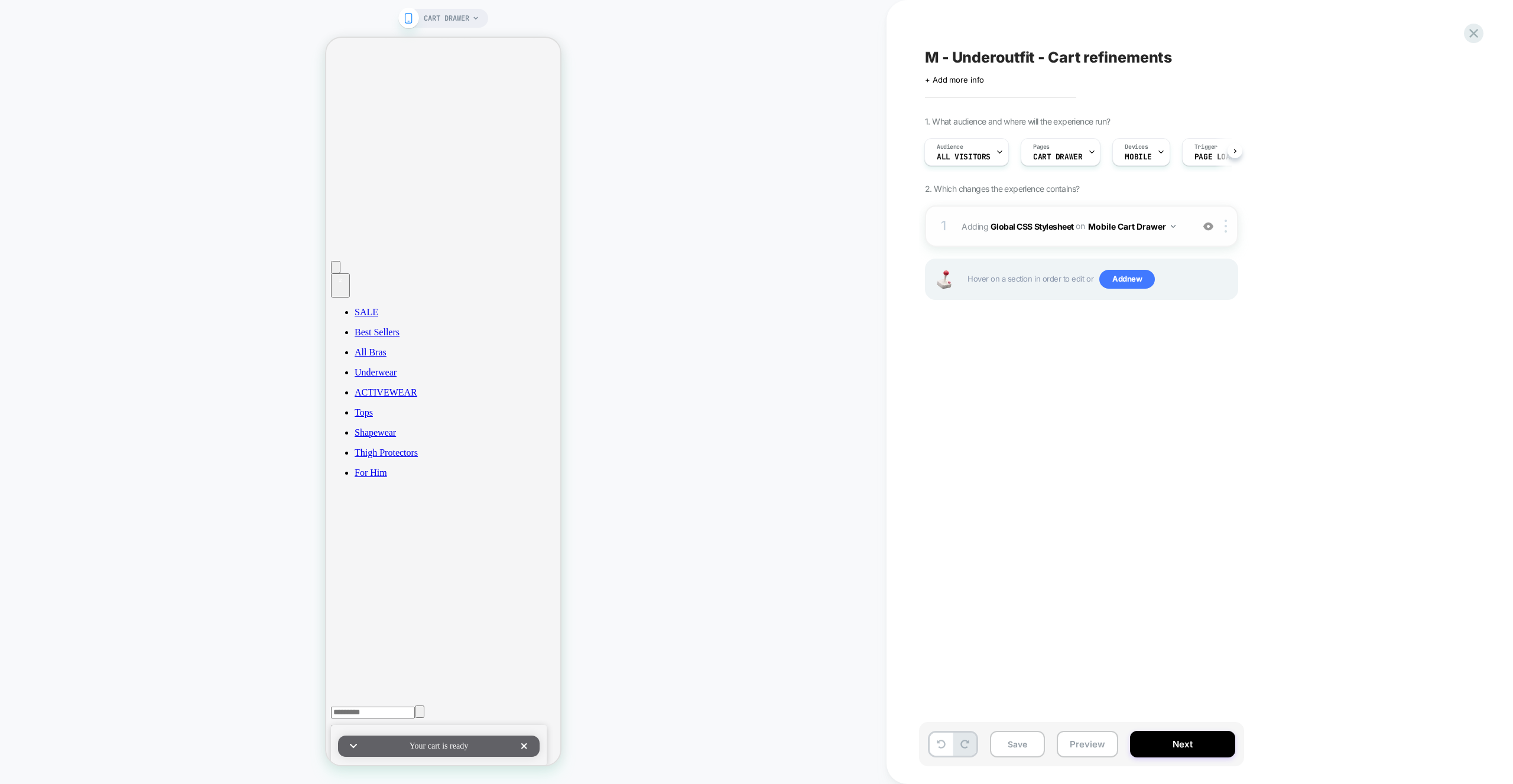
click at [1087, 225] on div "on Mobile Cart Drawer" at bounding box center [1126, 227] width 100 height 18
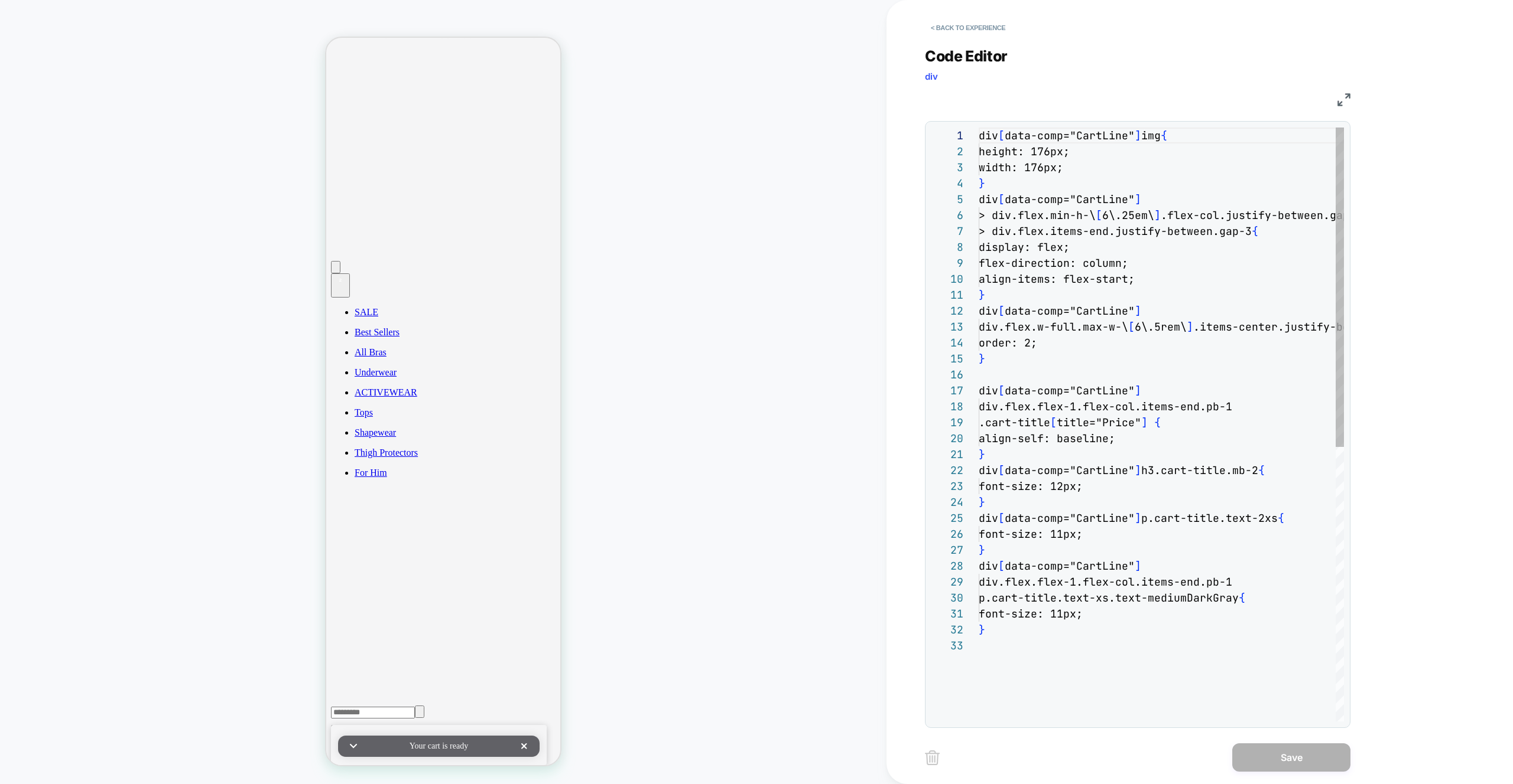
scroll to position [159, 0]
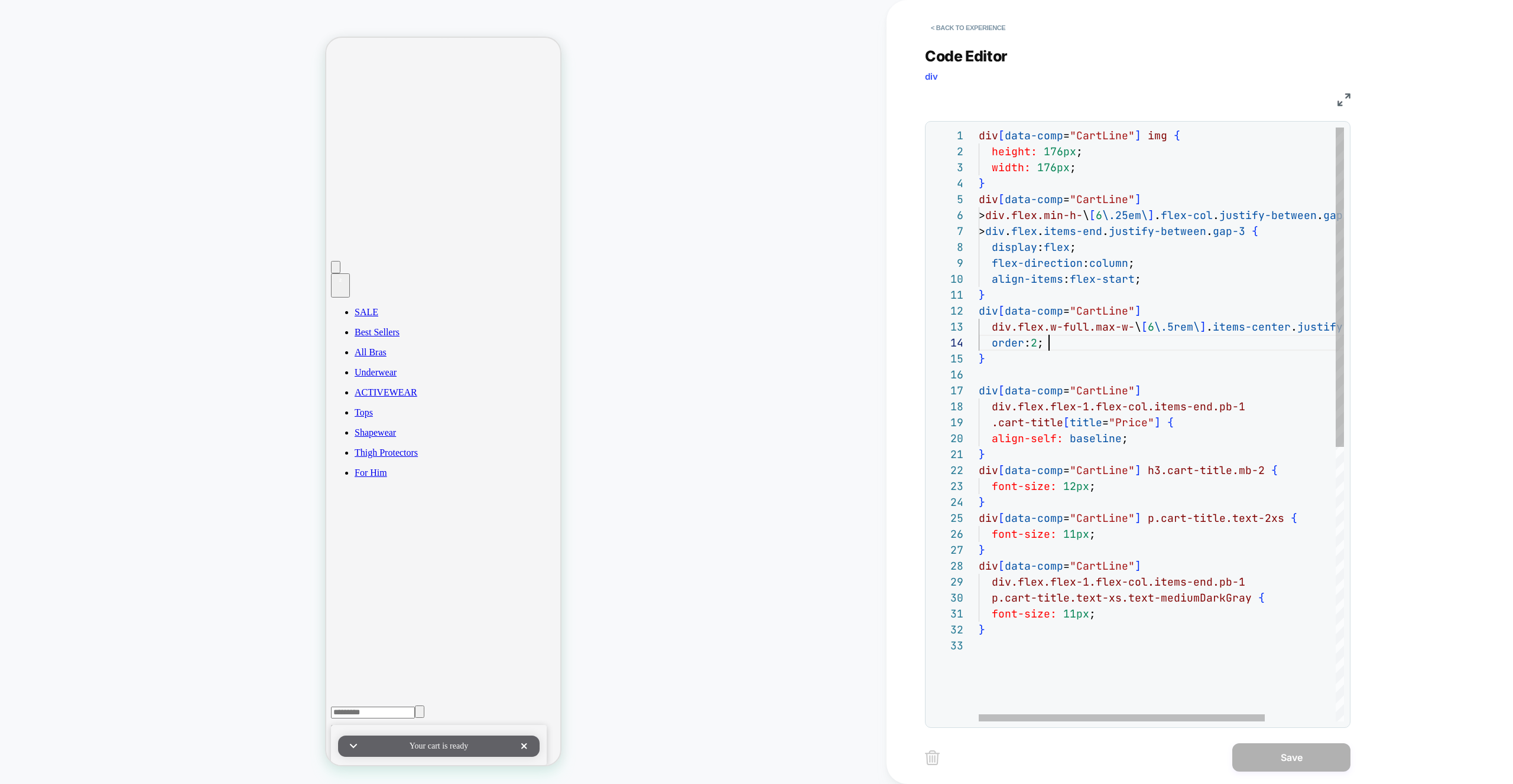
click at [1147, 344] on div "div [ data-comp = "CartLine" ] img { height: 176px ; width: 176px ; } div [ dat…" at bounding box center [1205, 679] width 455 height 1105
type textarea "**********"
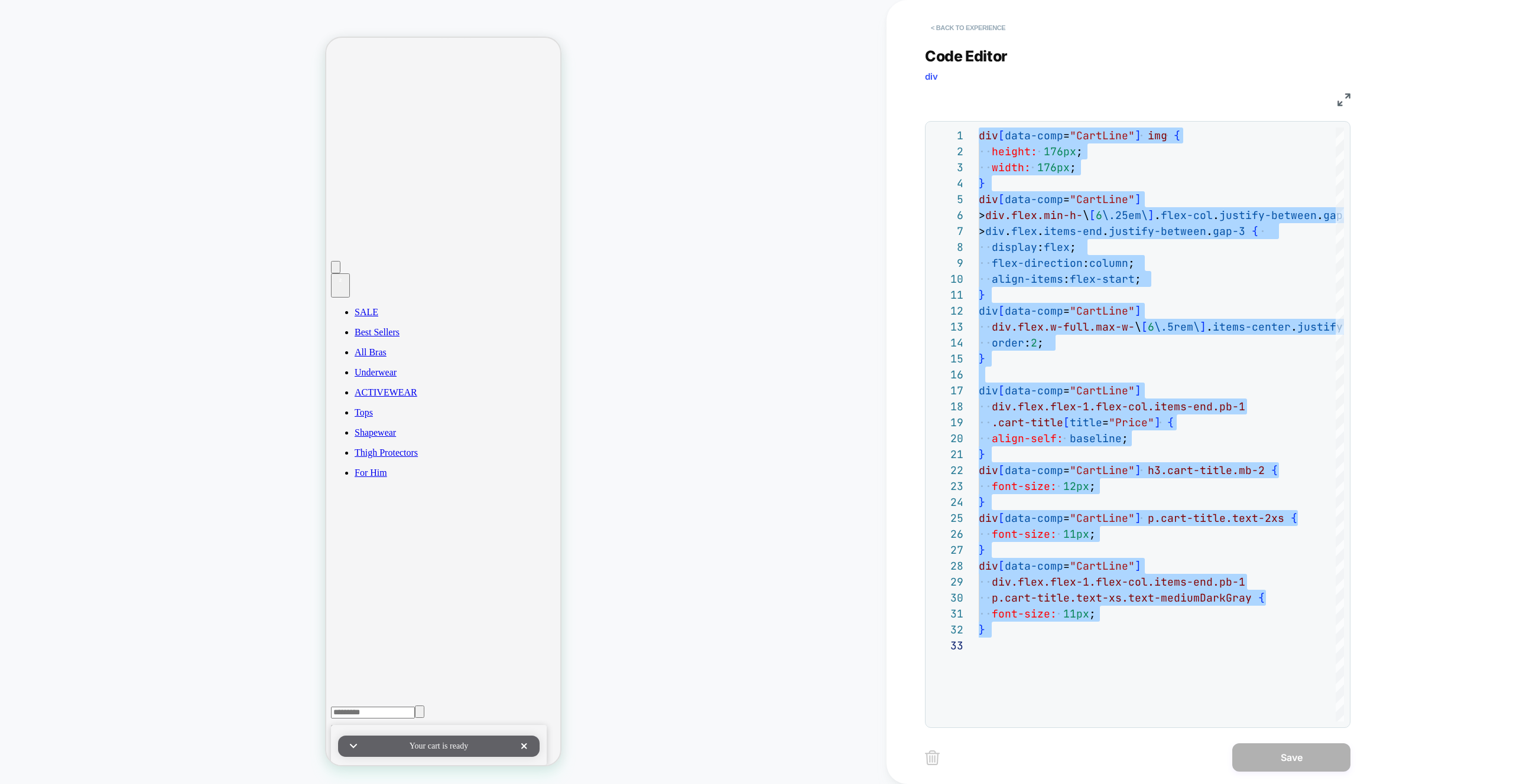
click at [958, 30] on button "< Back to experience" at bounding box center [968, 27] width 86 height 19
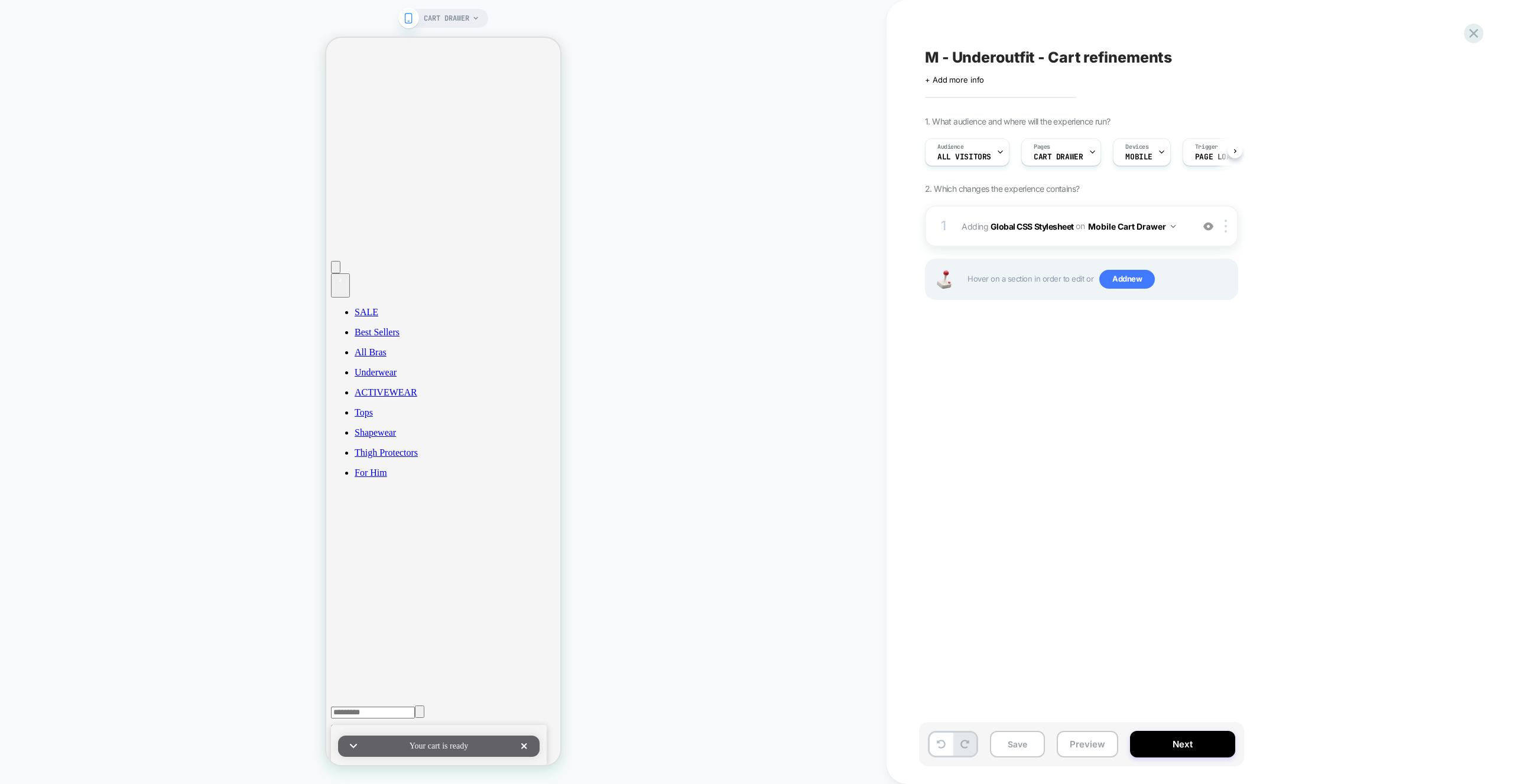
scroll to position [0, 1]
click at [1478, 30] on icon at bounding box center [1473, 33] width 16 height 16
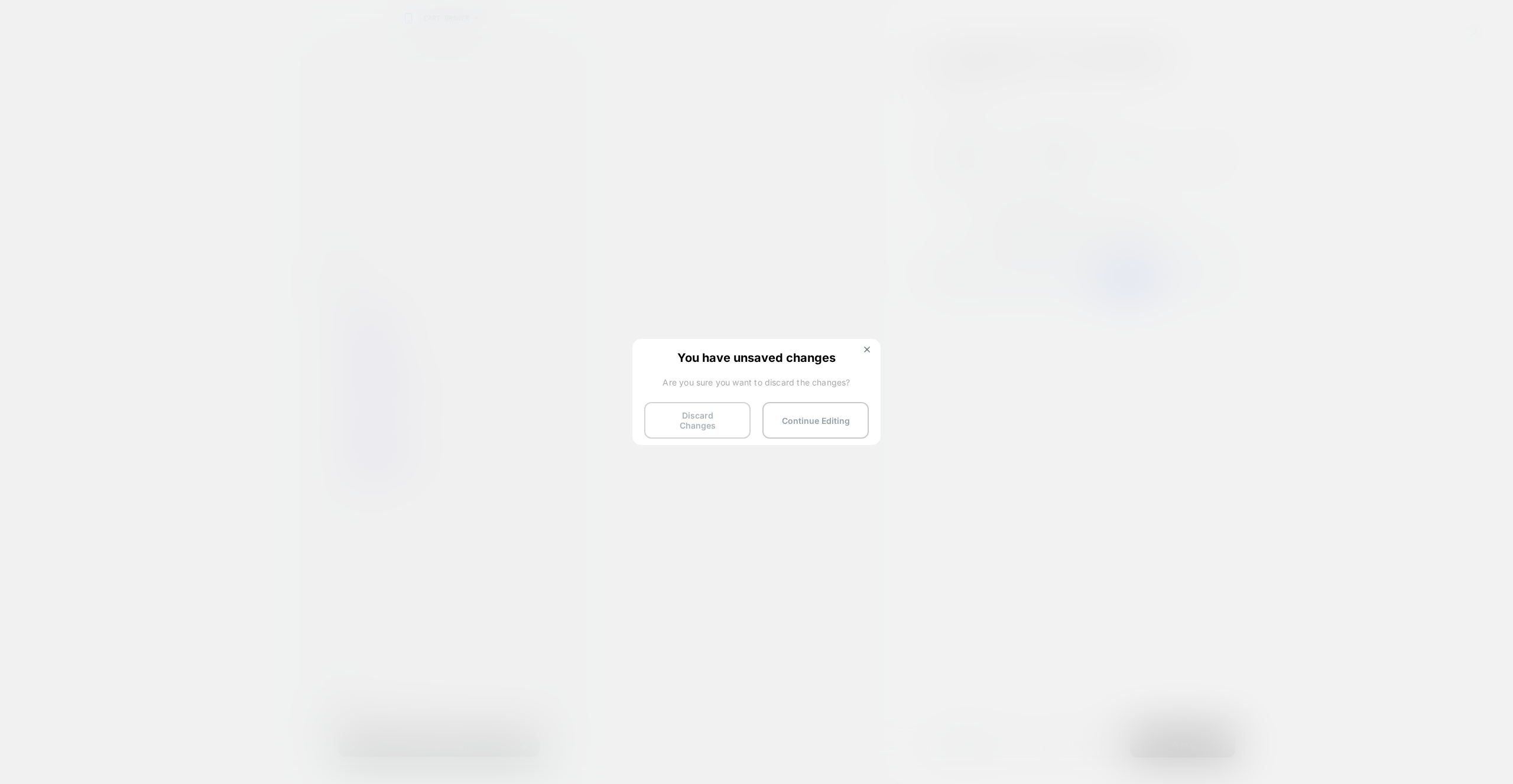
click at [707, 416] on button "Discard Changes" at bounding box center [697, 419] width 107 height 36
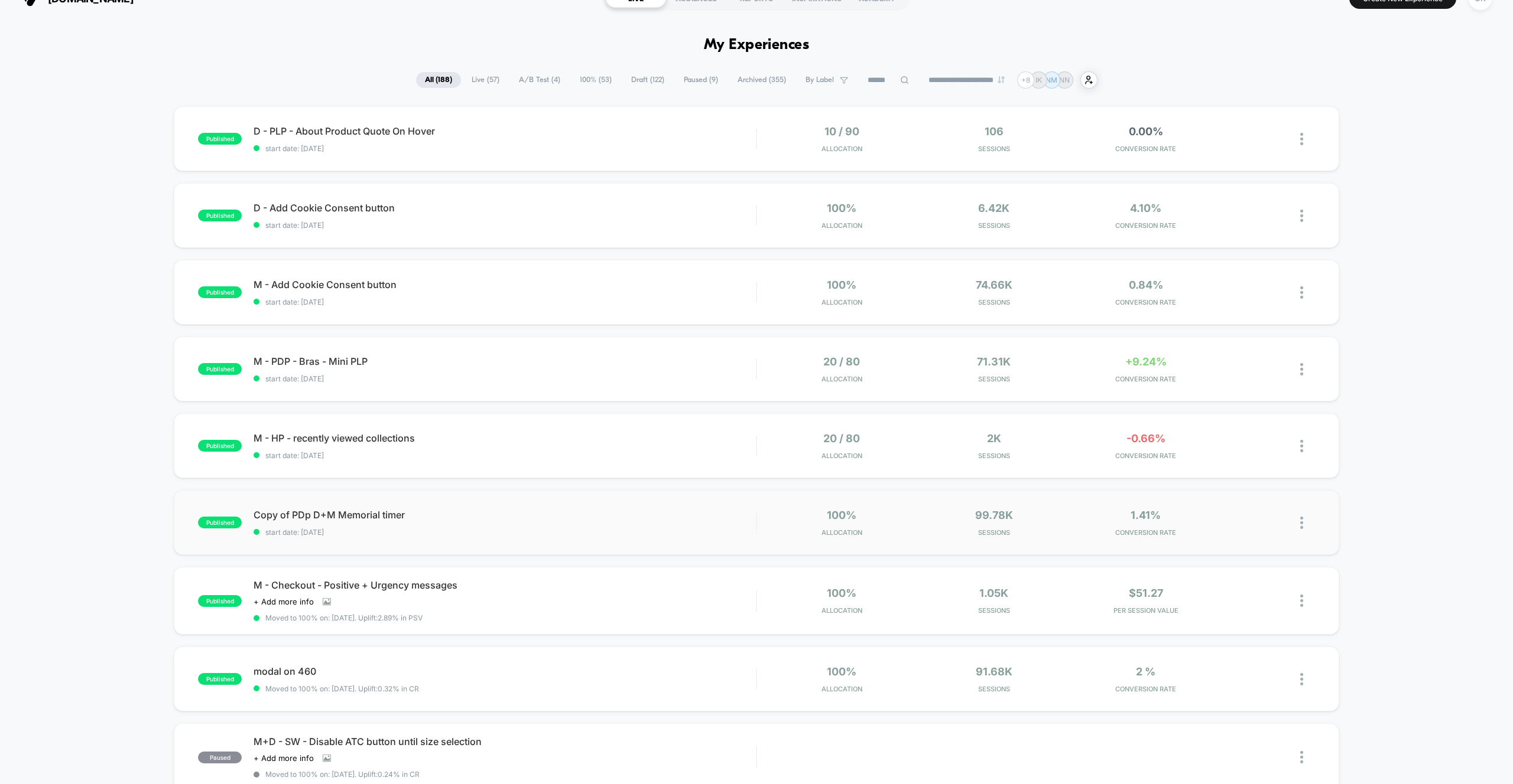
scroll to position [38, 0]
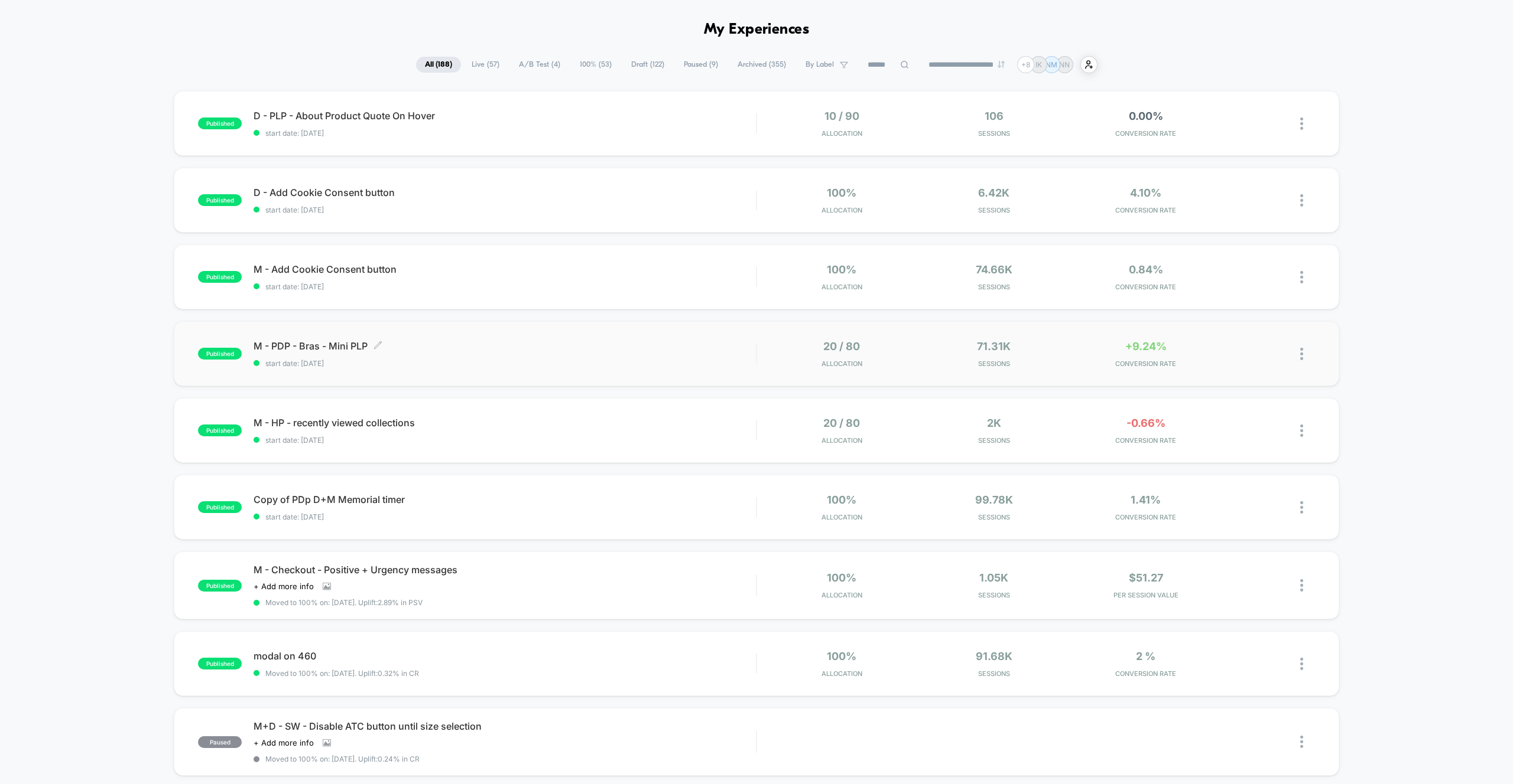
click at [325, 341] on span "M - PDP - Bras - Mini PLP Click to edit experience details" at bounding box center [505, 346] width 503 height 12
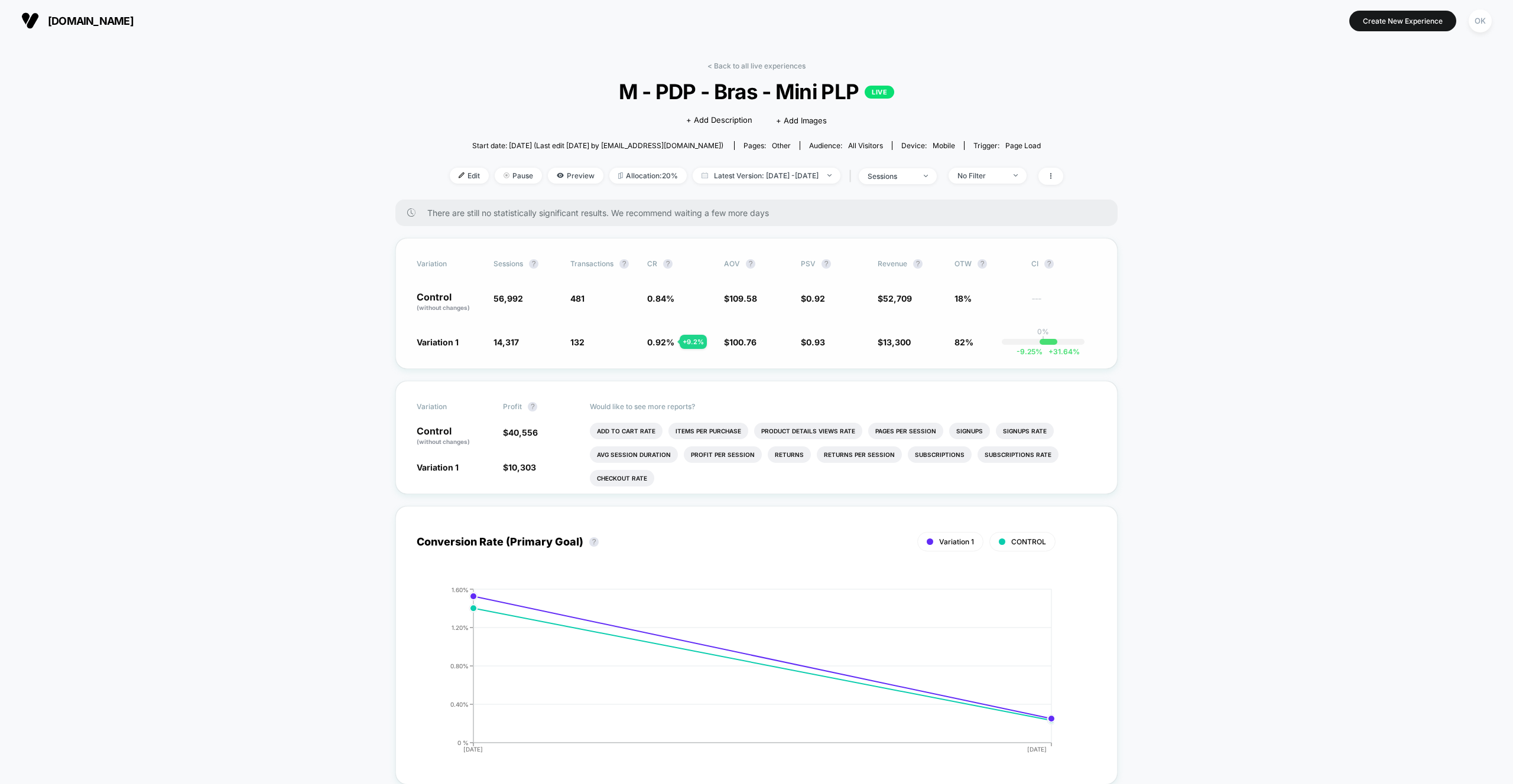
scroll to position [8, 0]
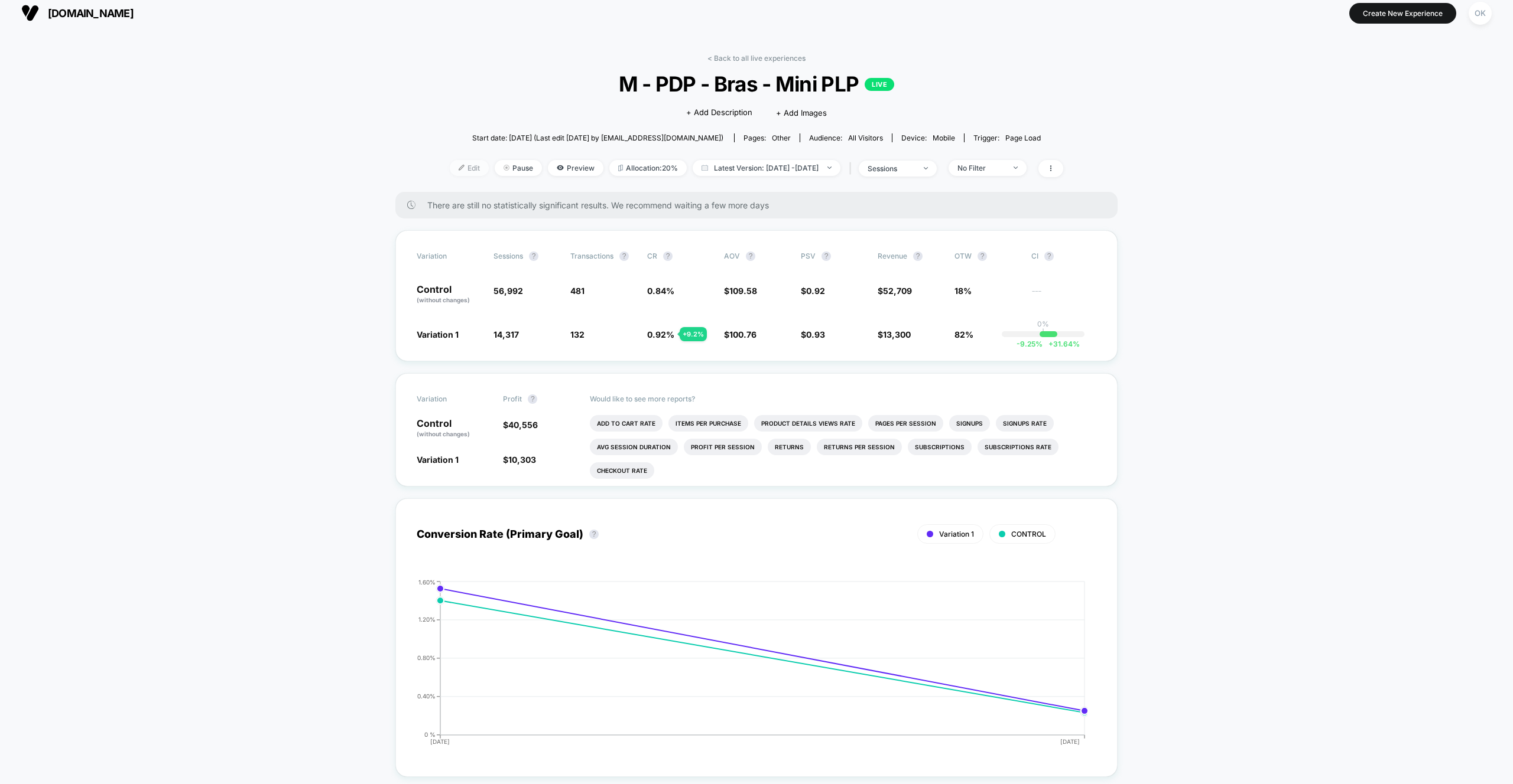
click at [452, 168] on span "Edit" at bounding box center [469, 168] width 39 height 16
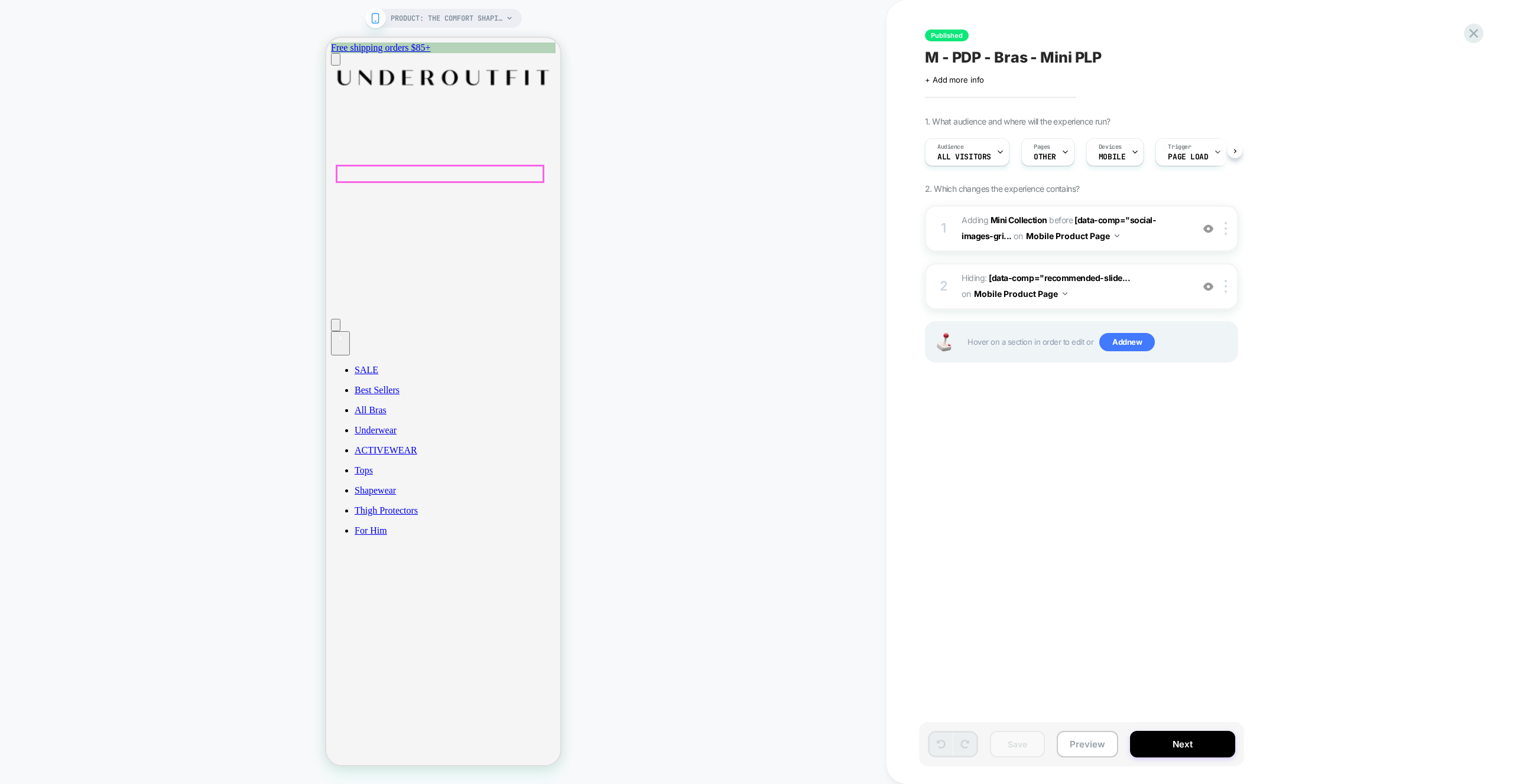
scroll to position [0, 1]
click at [1476, 35] on icon at bounding box center [1473, 33] width 9 height 9
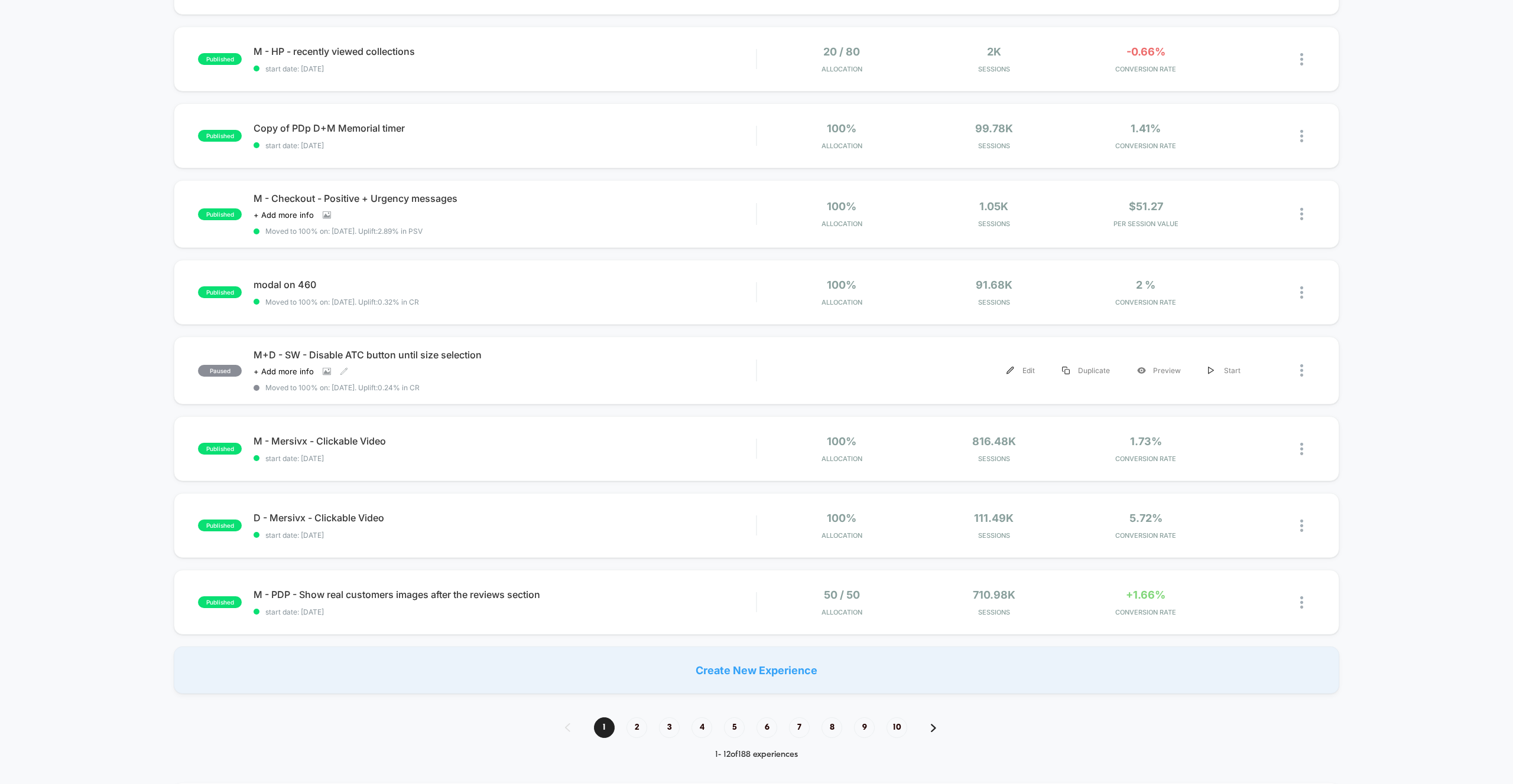
scroll to position [470, 0]
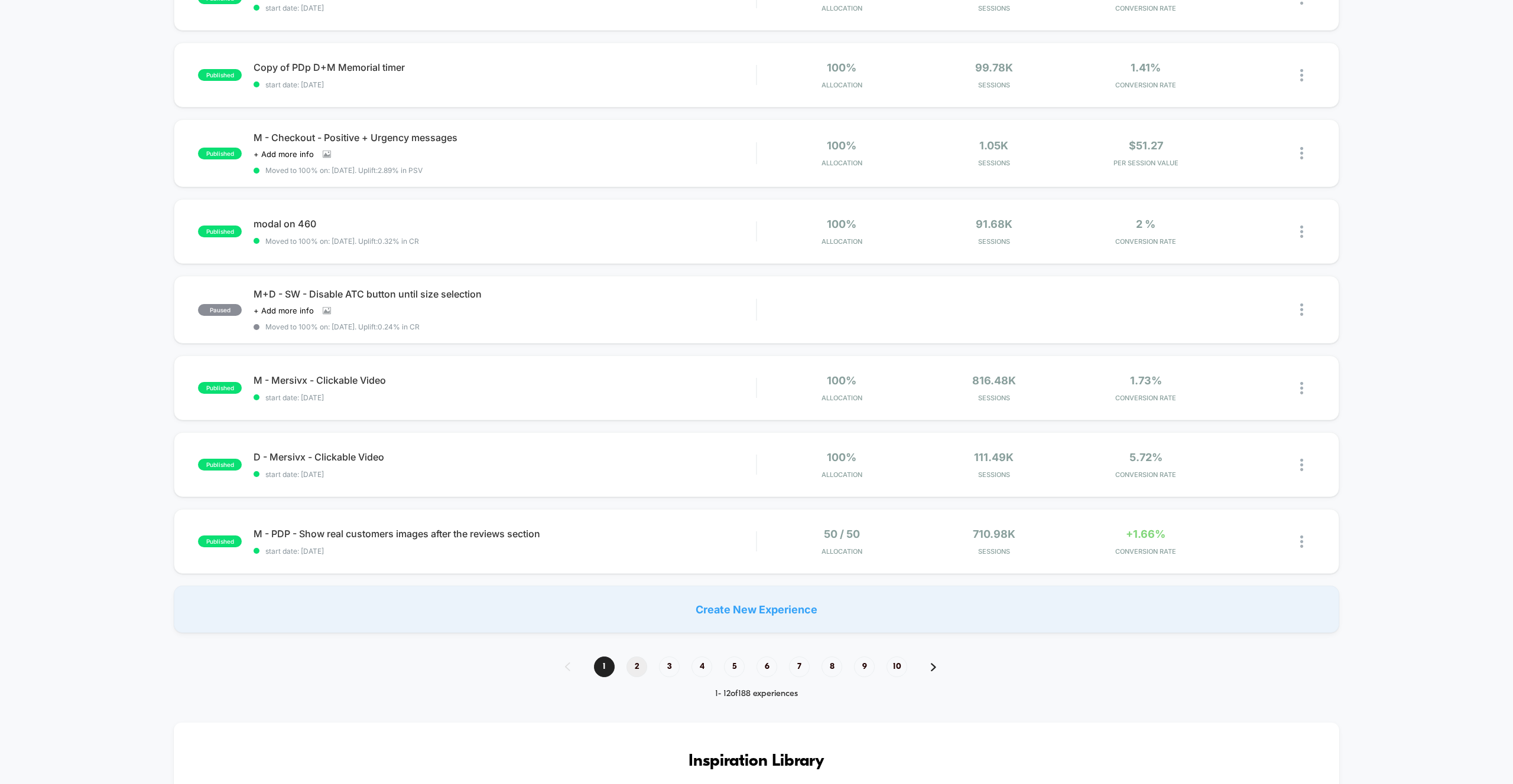
click at [634, 675] on span "2" at bounding box center [636, 667] width 21 height 21
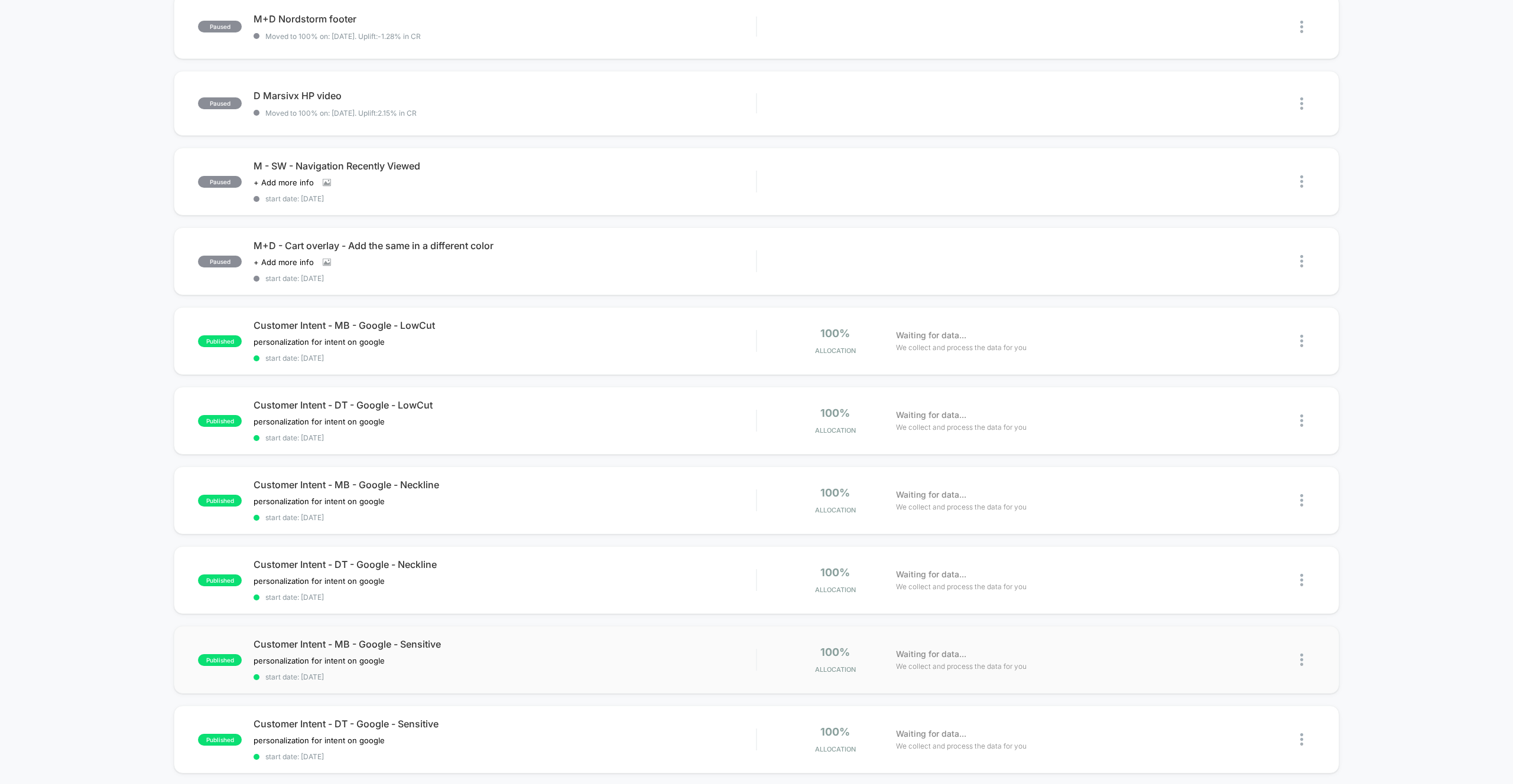
scroll to position [410, 0]
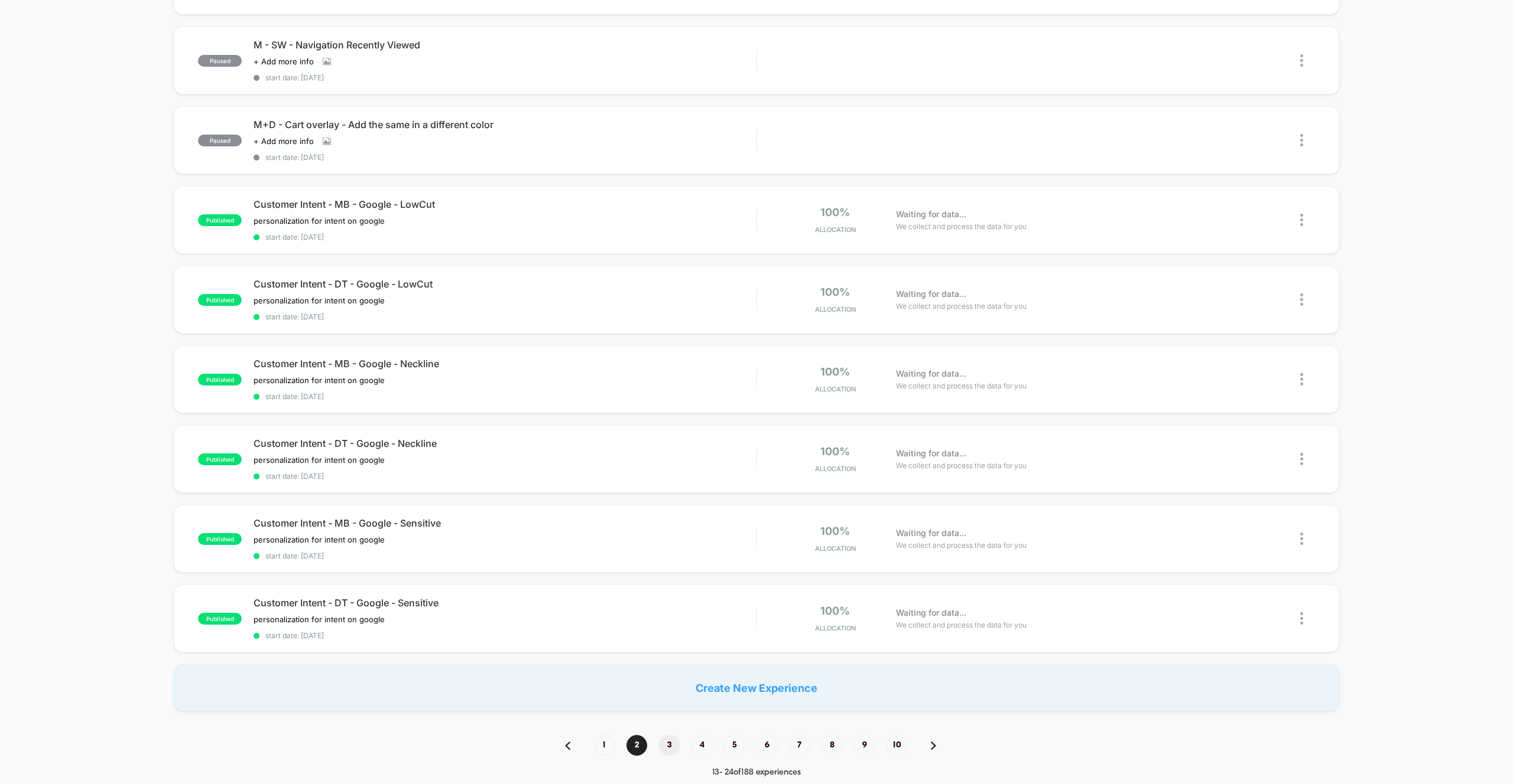
click at [665, 747] on span "3" at bounding box center [669, 745] width 21 height 21
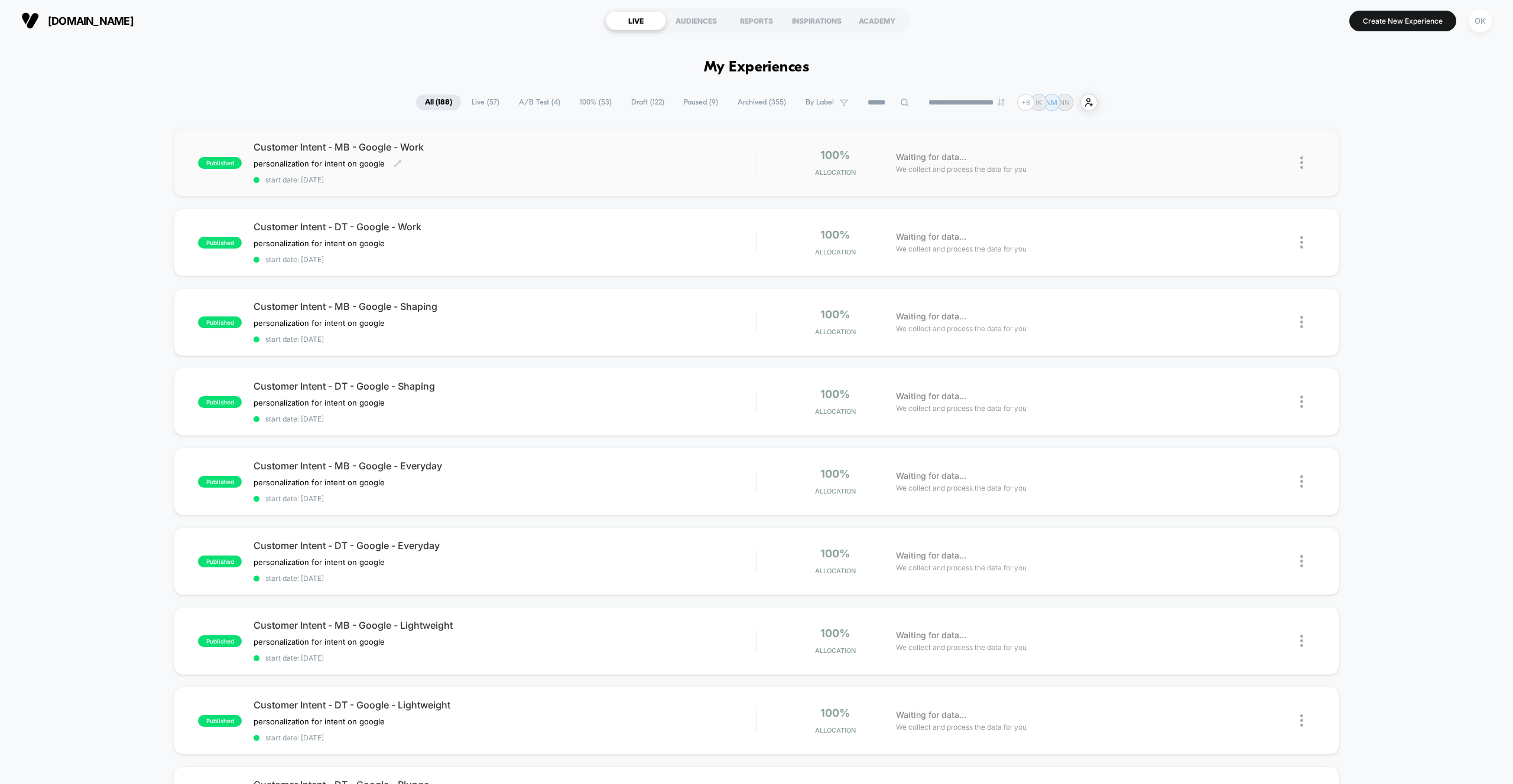
scroll to position [7, 0]
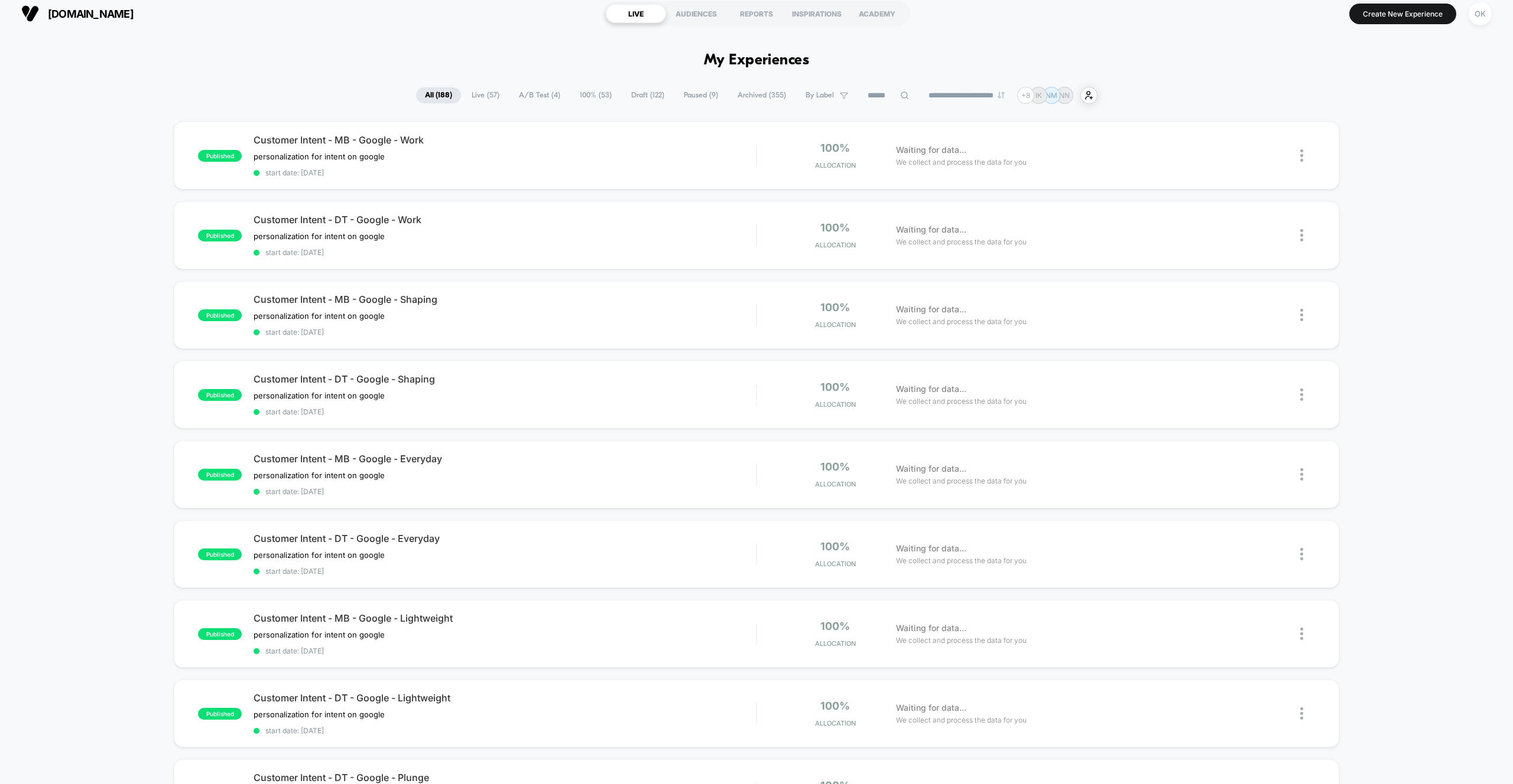
click at [478, 96] on span "Live ( 57 )" at bounding box center [485, 95] width 46 height 16
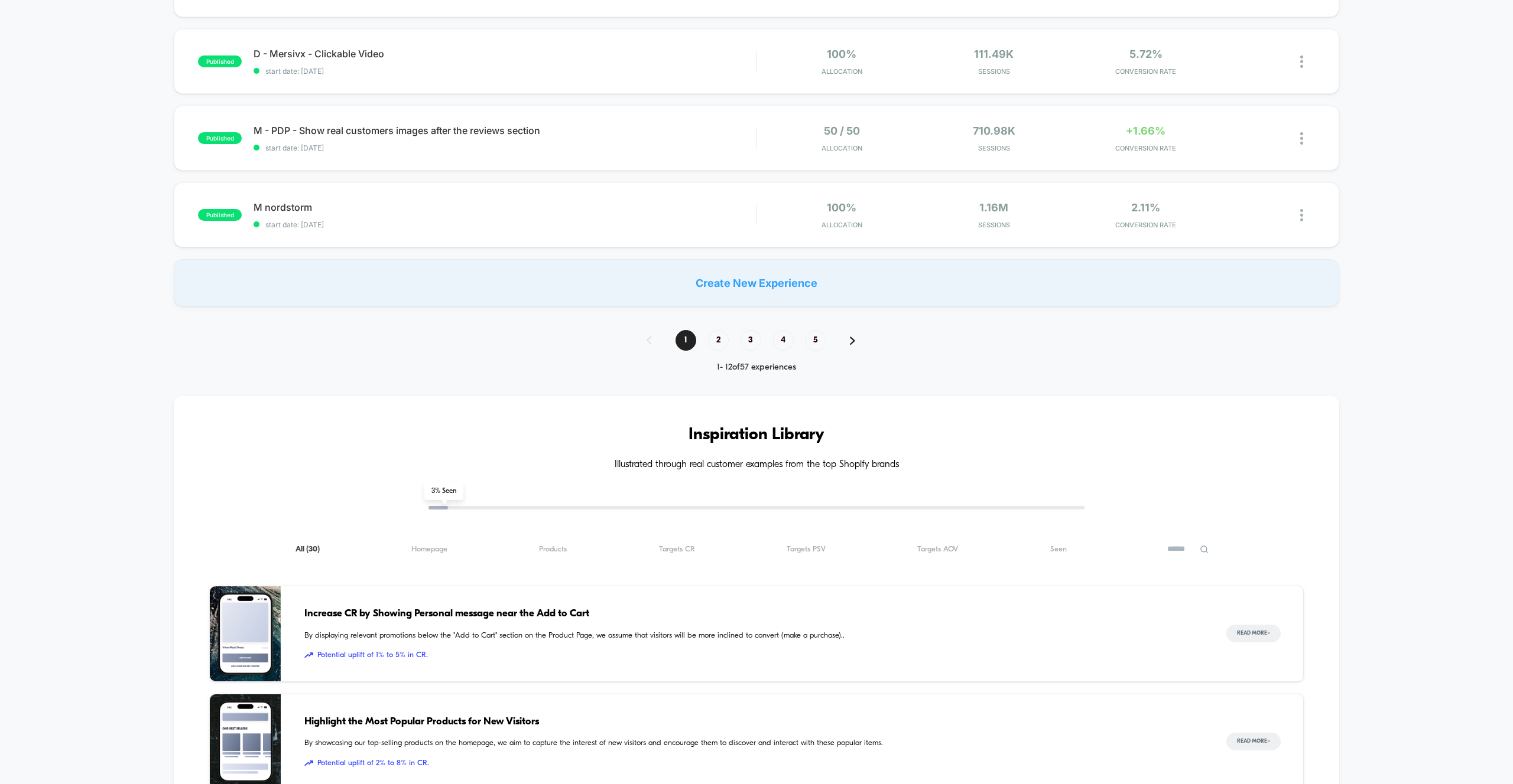
scroll to position [801, 0]
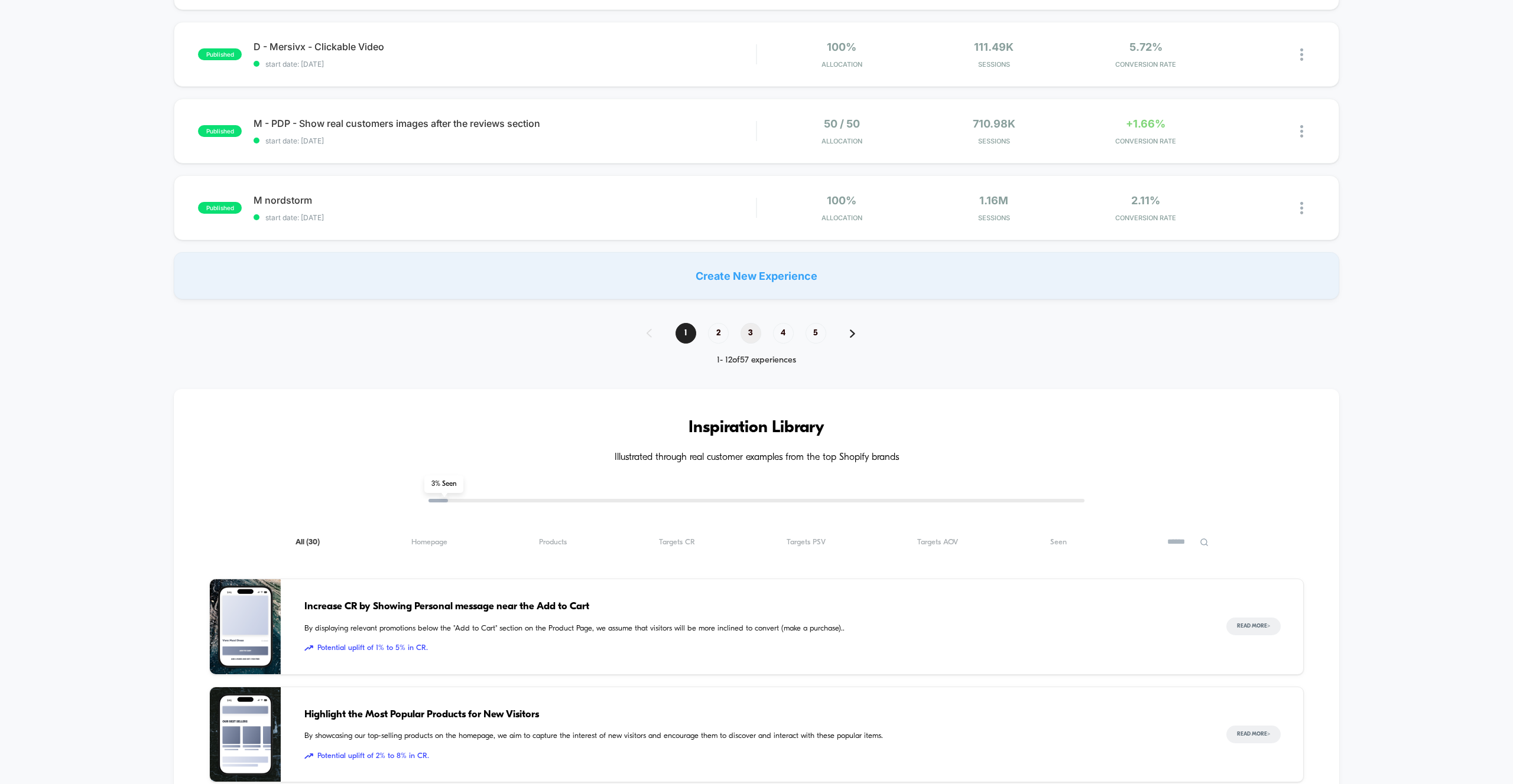
click at [747, 339] on span "3" at bounding box center [750, 332] width 21 height 21
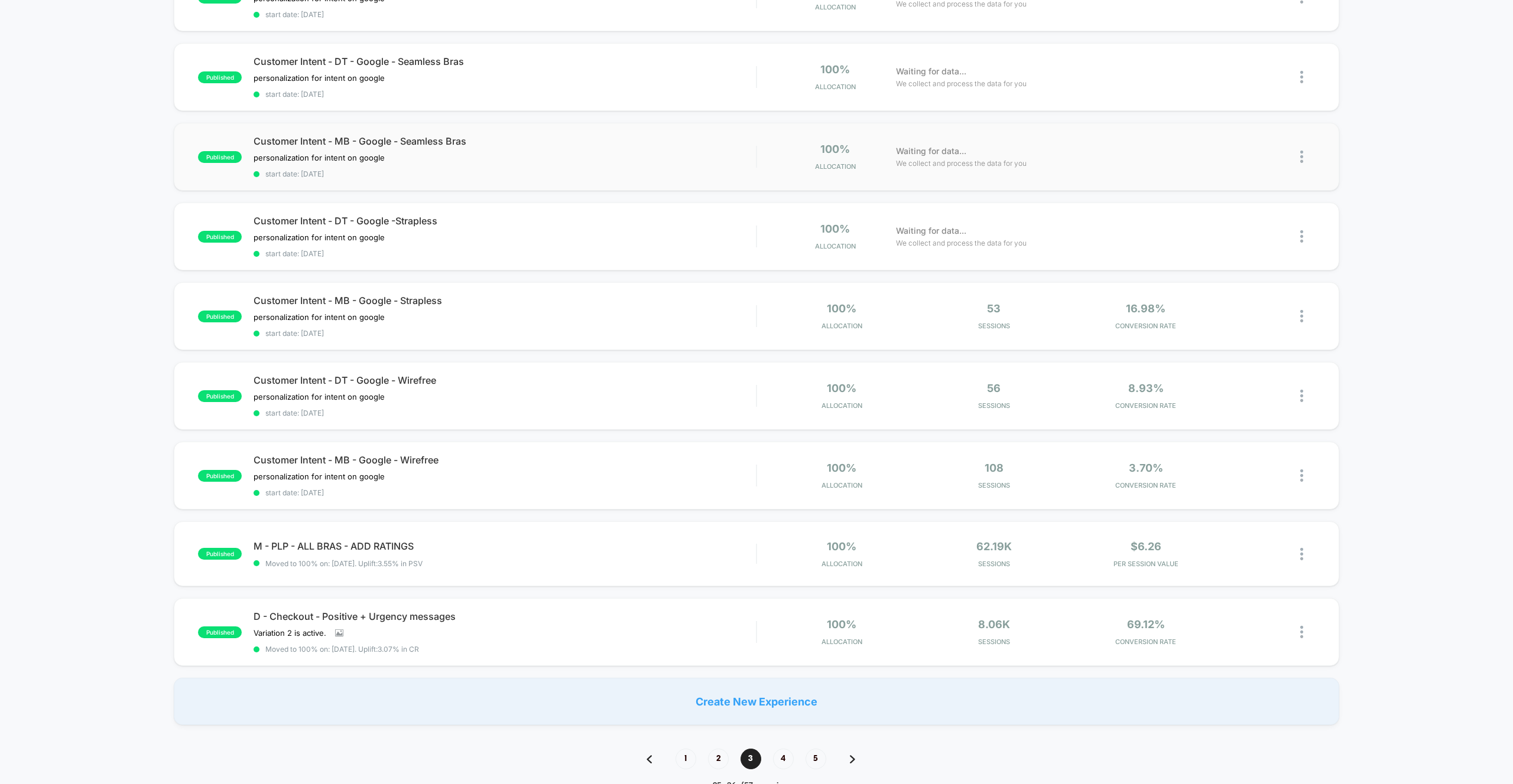
scroll to position [526, 0]
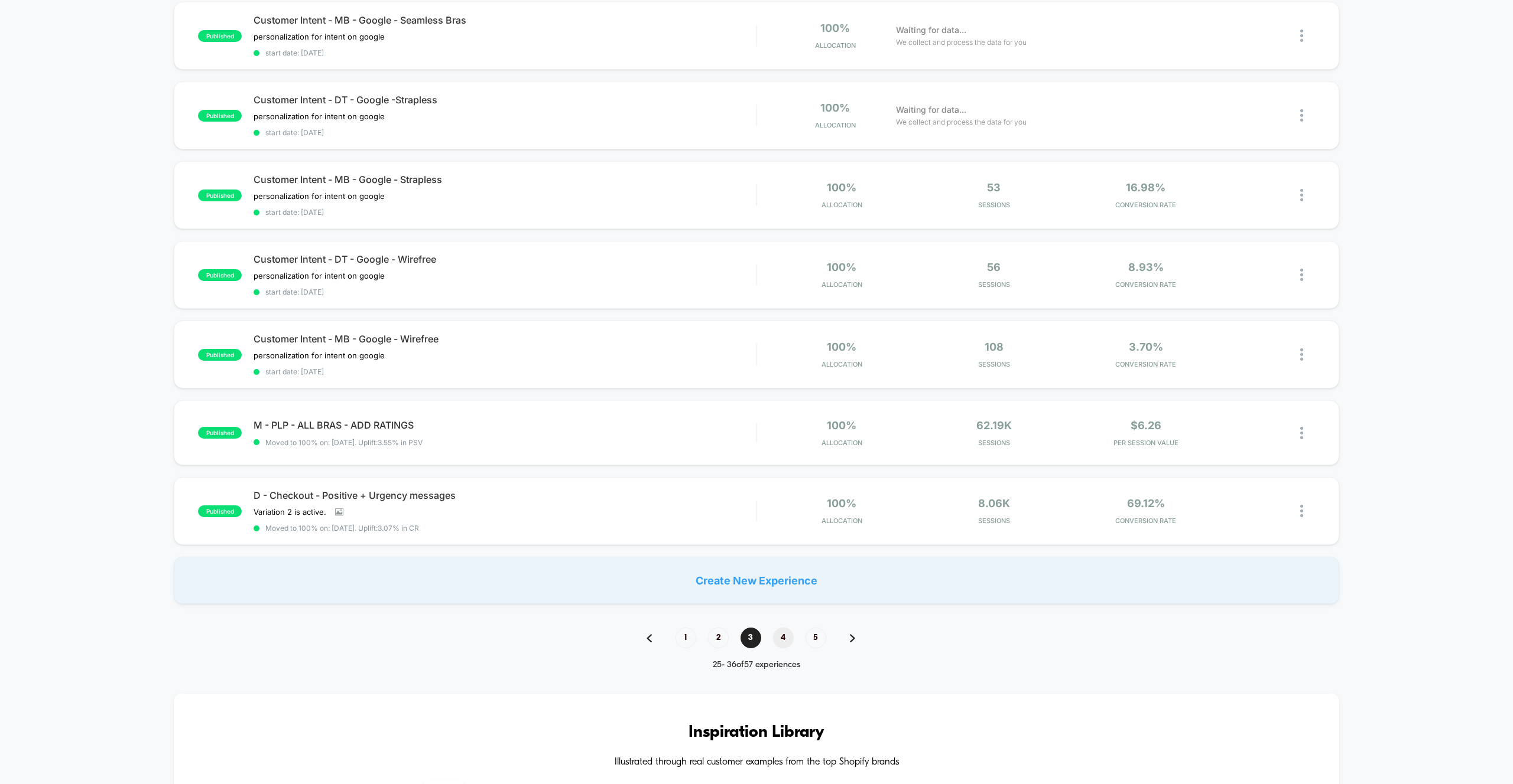
click at [779, 632] on span "4" at bounding box center [782, 637] width 21 height 21
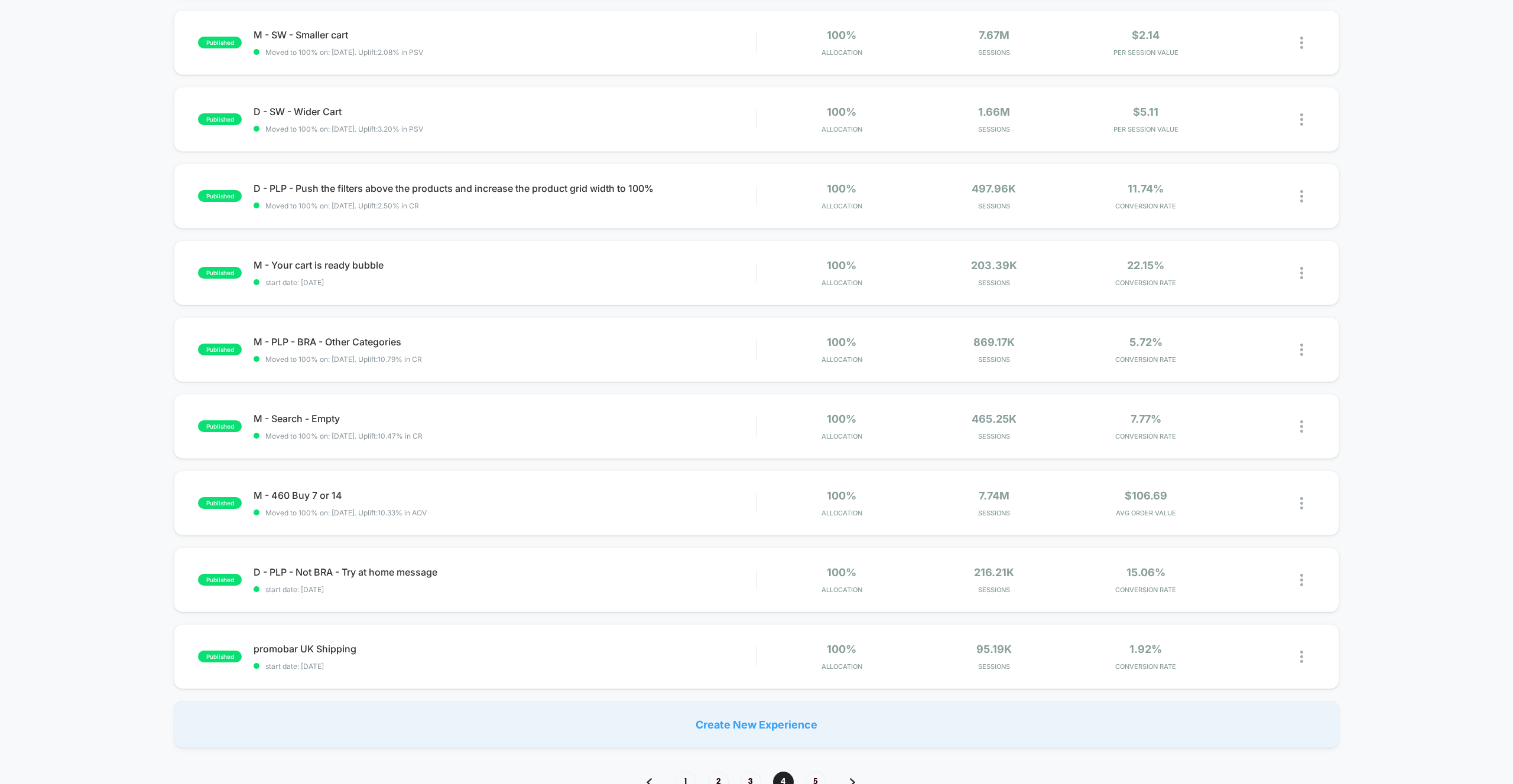
scroll to position [357, 0]
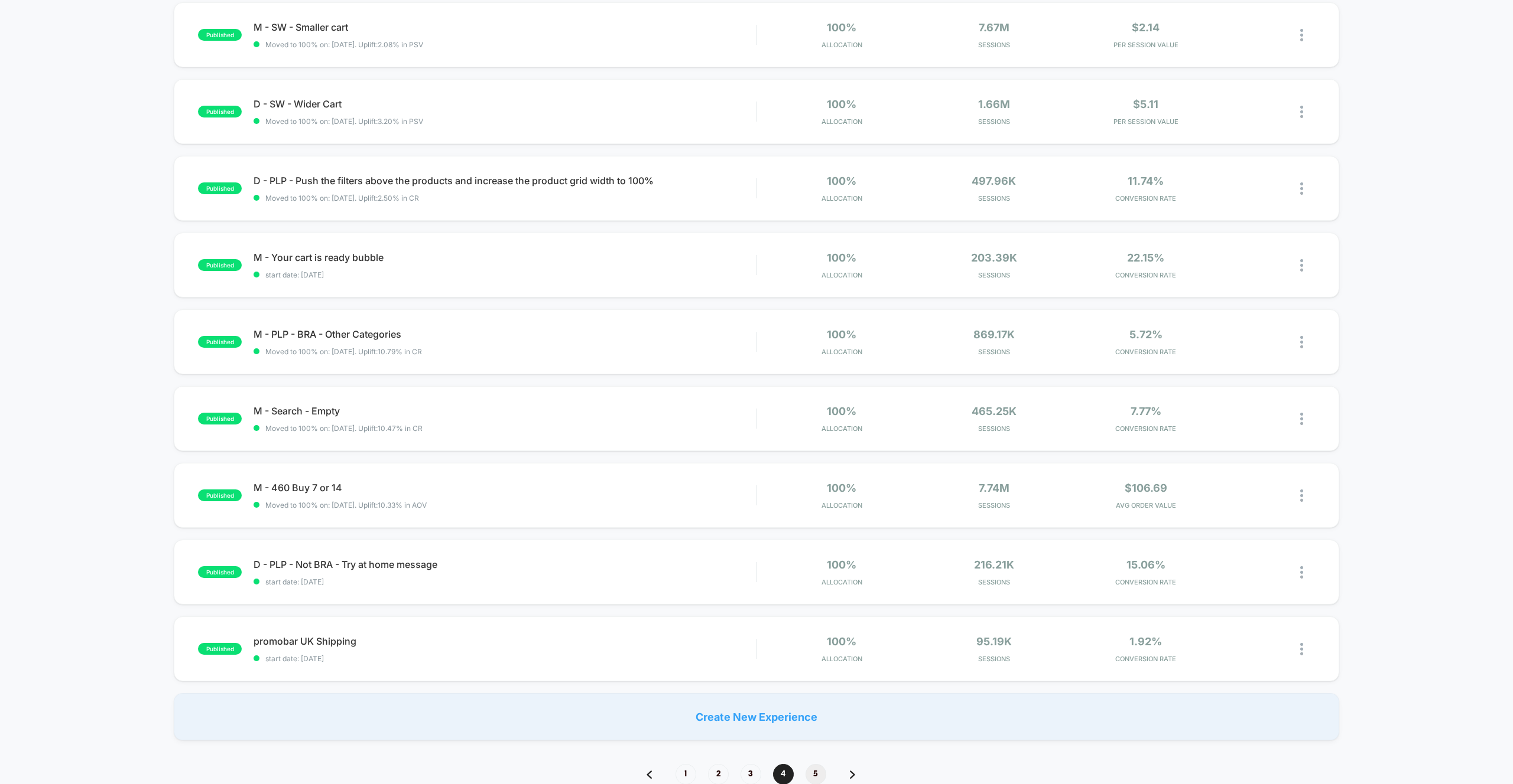
click at [815, 776] on span "5" at bounding box center [815, 774] width 21 height 21
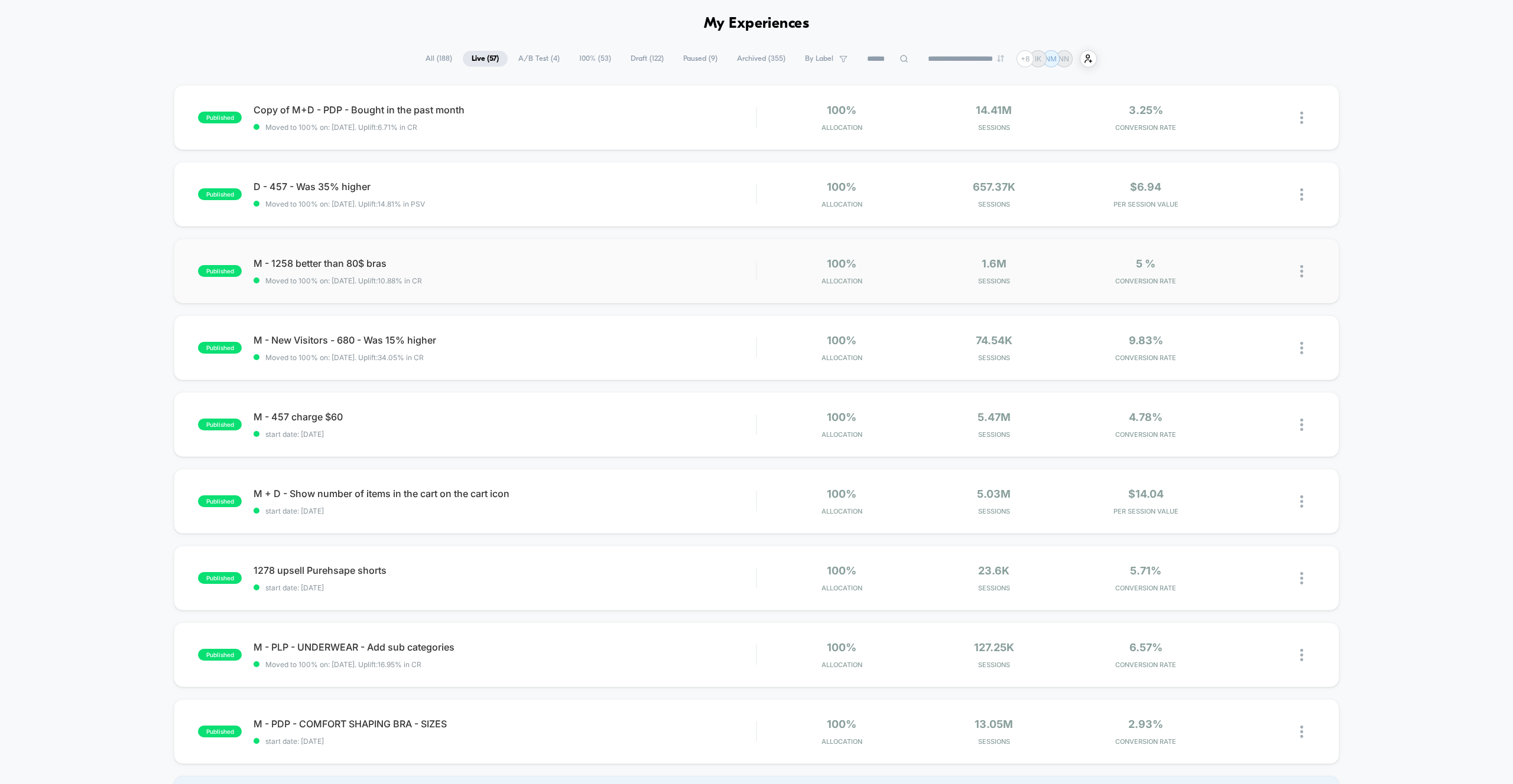
scroll to position [23, 0]
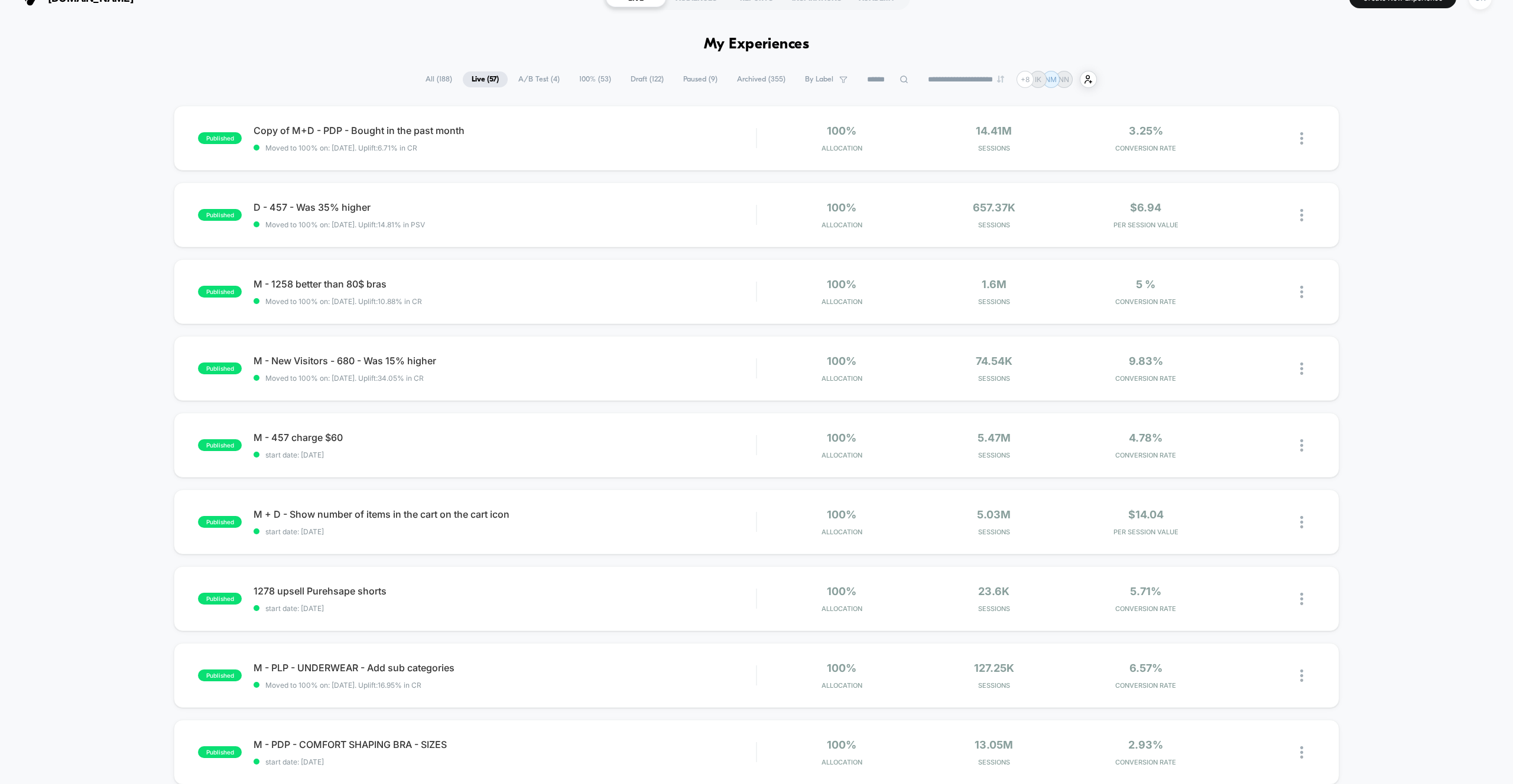
click at [650, 80] on span "Draft ( 122 )" at bounding box center [647, 79] width 51 height 16
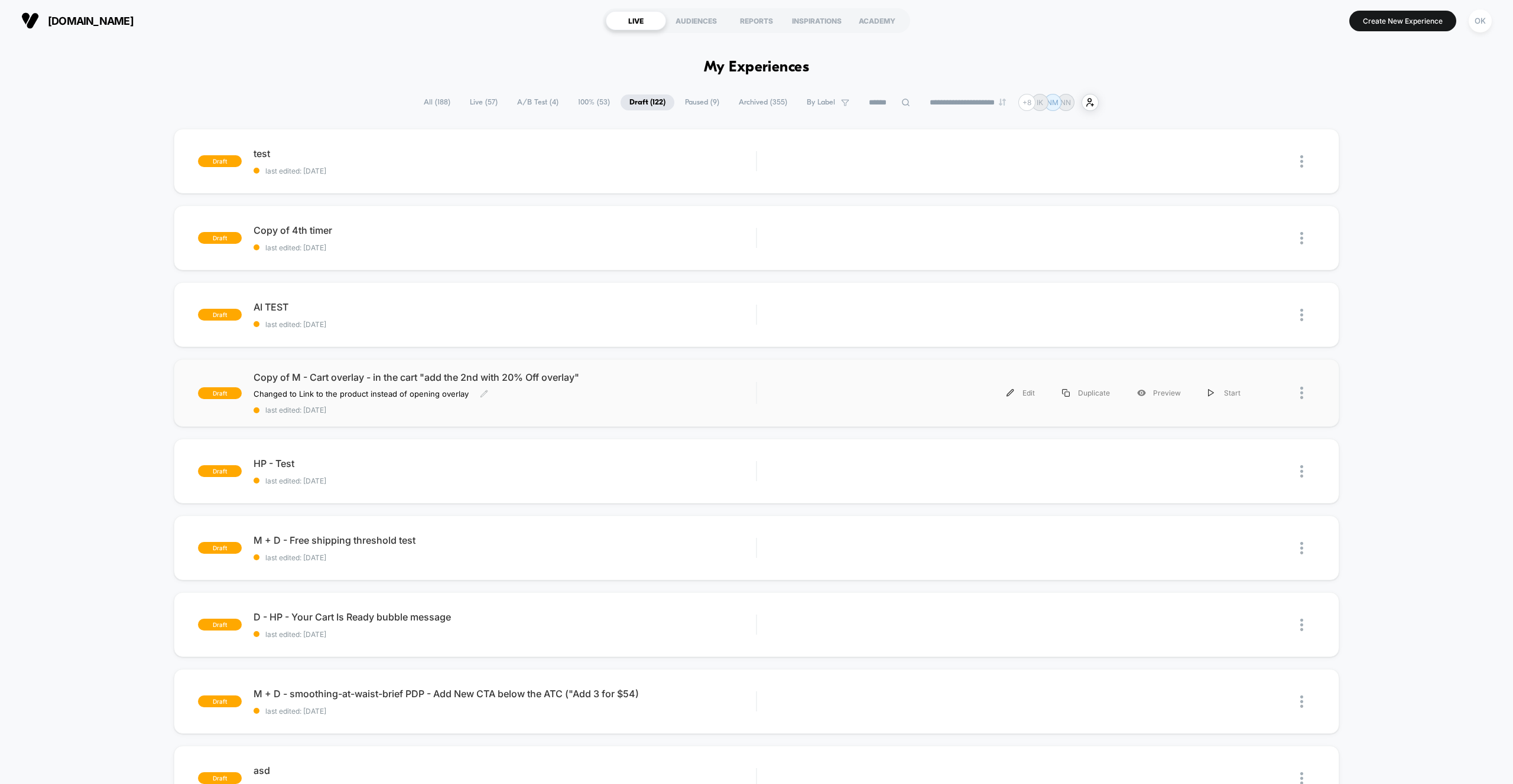
click at [344, 379] on span "Copy of M - Cart overlay - in the cart "add the 2nd with 20% Off overlay"" at bounding box center [505, 377] width 503 height 12
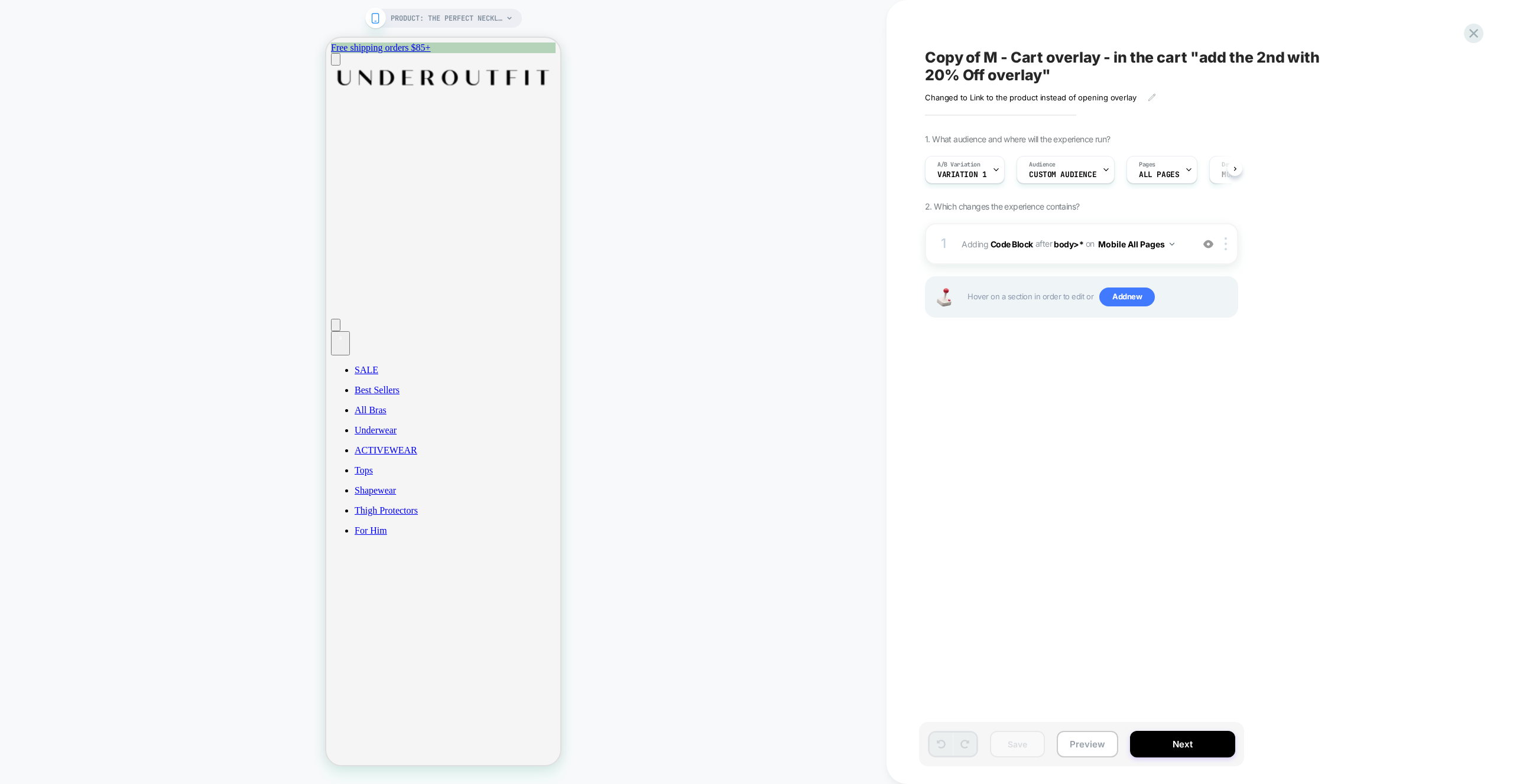
scroll to position [0, 1]
click at [345, 333] on div "4" at bounding box center [340, 338] width 10 height 10
click at [726, 206] on div "PRODUCT: The Perfect Neckline Bra [sand] PRODUCT: The Perfect Neckline Bra [san…" at bounding box center [443, 392] width 886 height 761
click at [731, 132] on div "PRODUCT: The Perfect Neckline Bra [sand] PRODUCT: The Perfect Neckline Bra [san…" at bounding box center [443, 392] width 886 height 761
click at [1478, 33] on icon at bounding box center [1473, 33] width 16 height 16
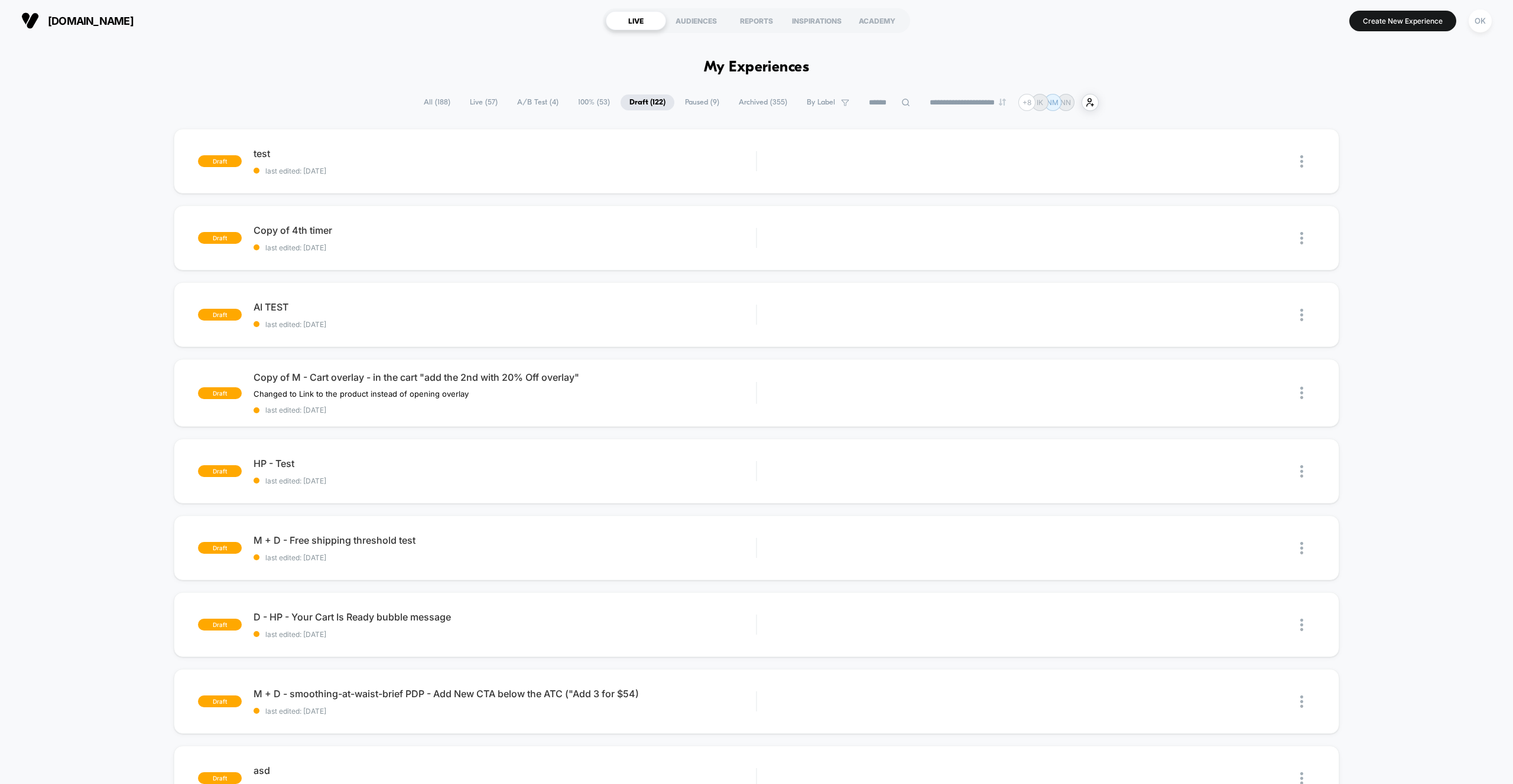
click at [584, 102] on span "100% ( 53 )" at bounding box center [594, 103] width 50 height 16
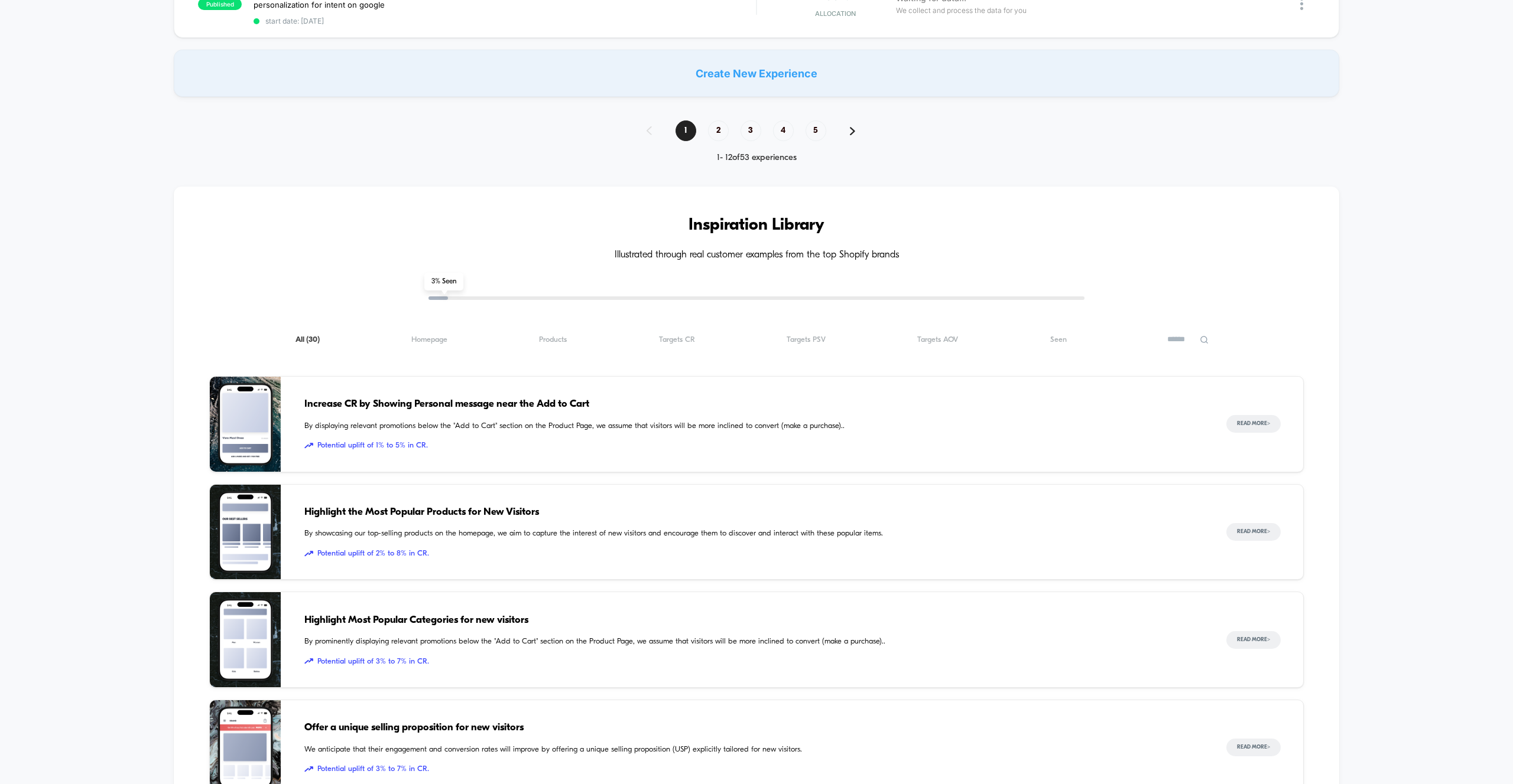
scroll to position [954, 0]
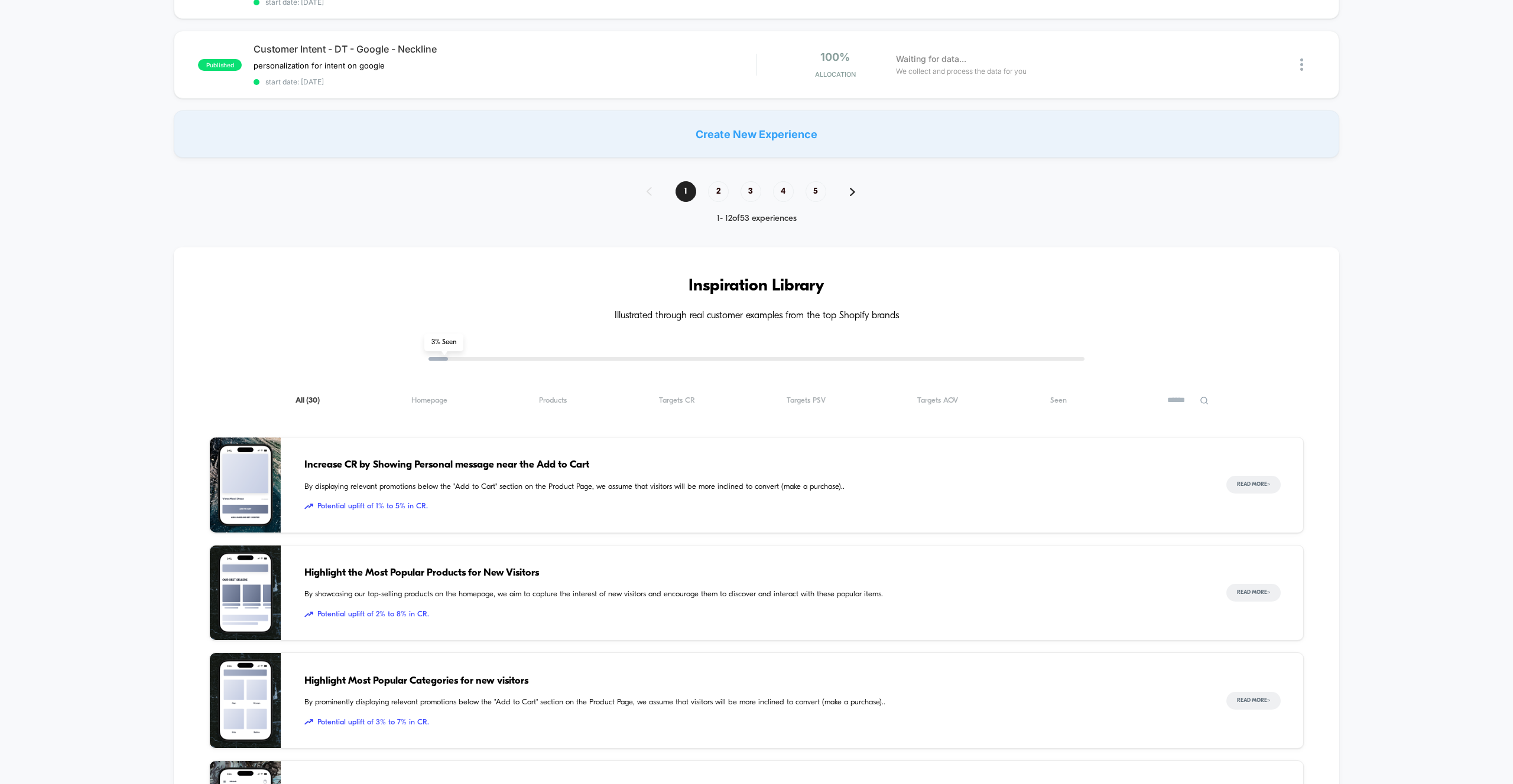
click at [727, 128] on div "Create New Experience" at bounding box center [756, 134] width 1165 height 47
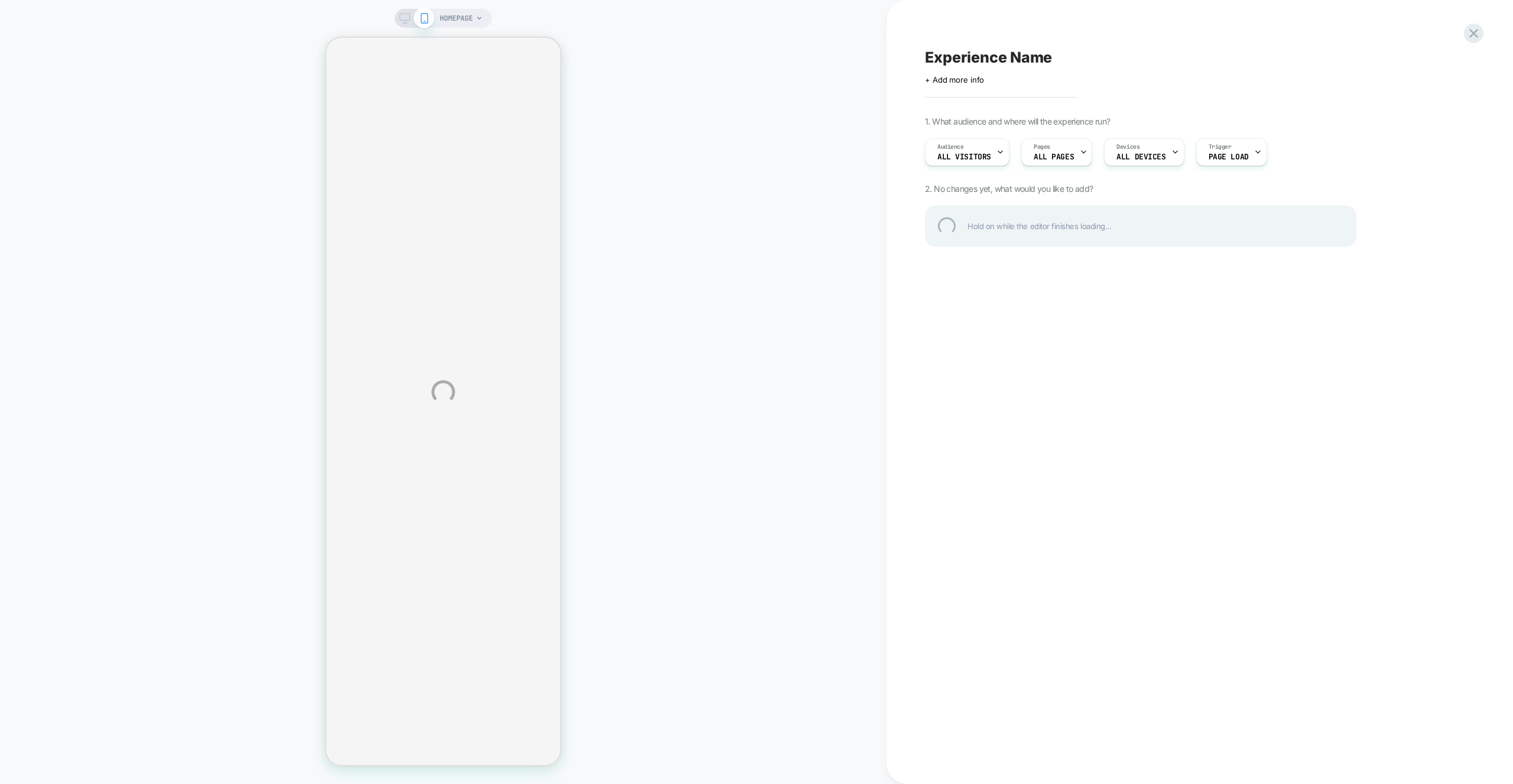
click at [1147, 152] on div "HOMEPAGE Experience Name Click to edit experience details + Add more info 1. Wh…" at bounding box center [756, 392] width 1513 height 784
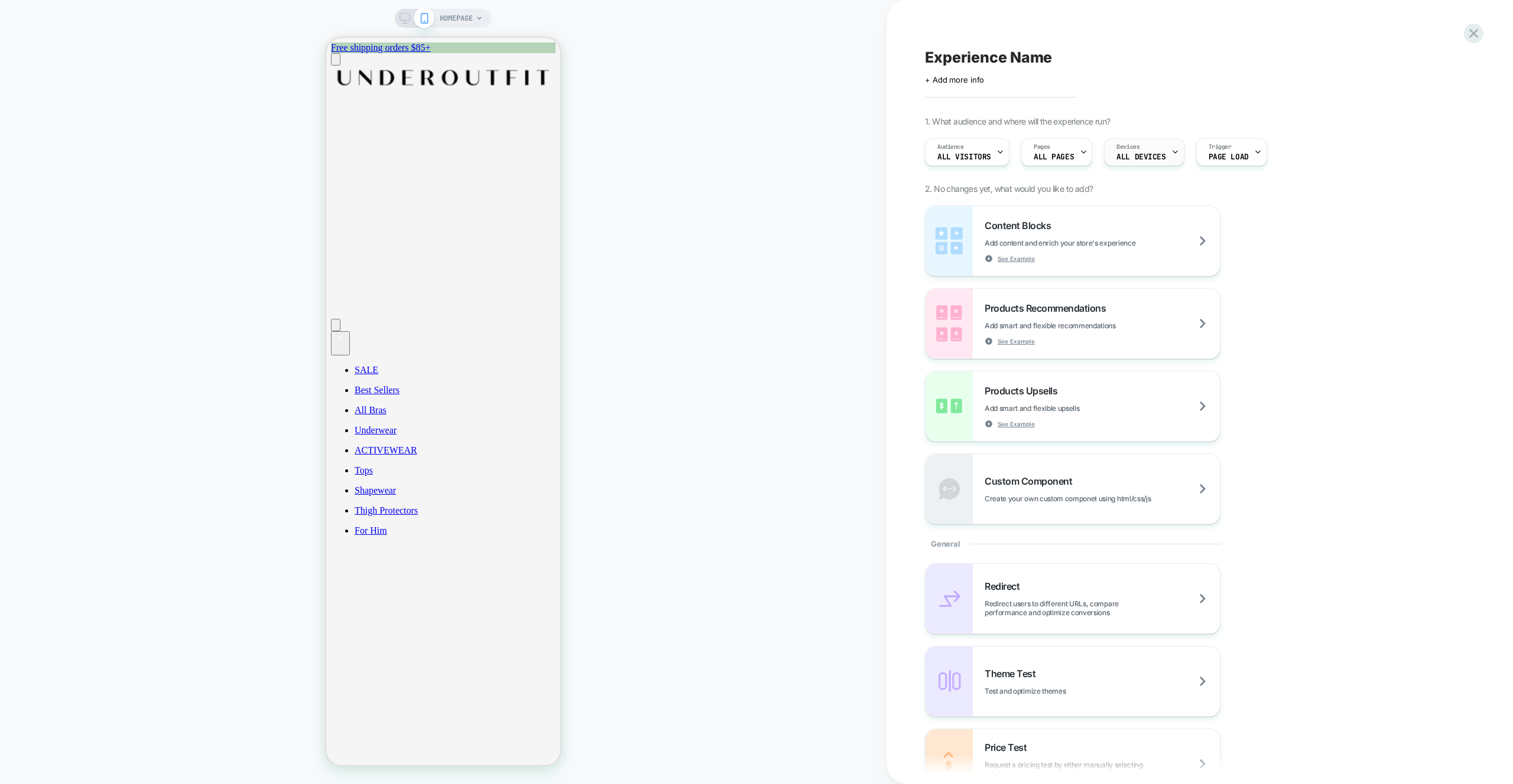
click at [1150, 154] on span "ALL DEVICES" at bounding box center [1140, 156] width 49 height 8
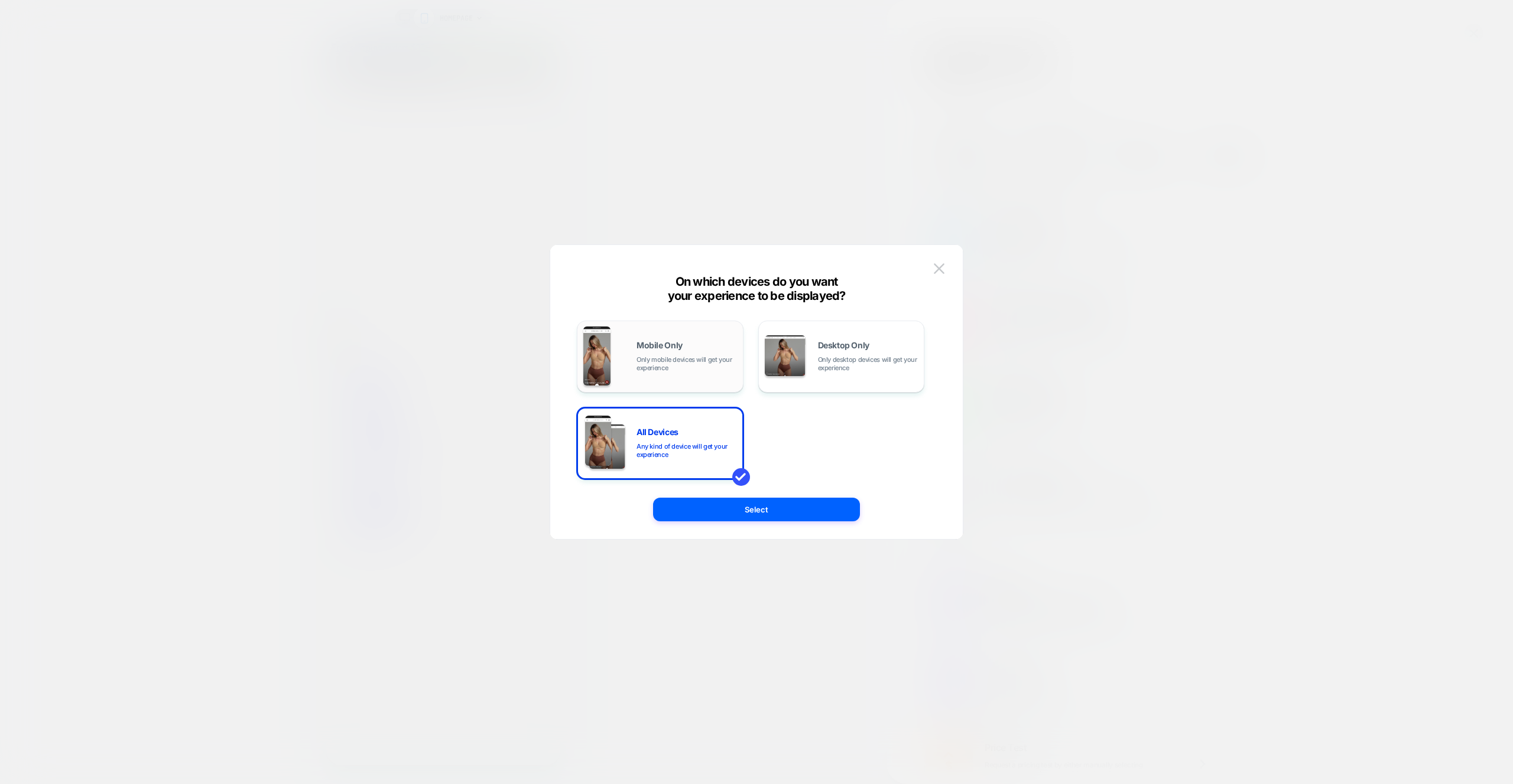
click at [674, 373] on div "Mobile Only Only mobile devices will get your experience" at bounding box center [659, 357] width 154 height 61
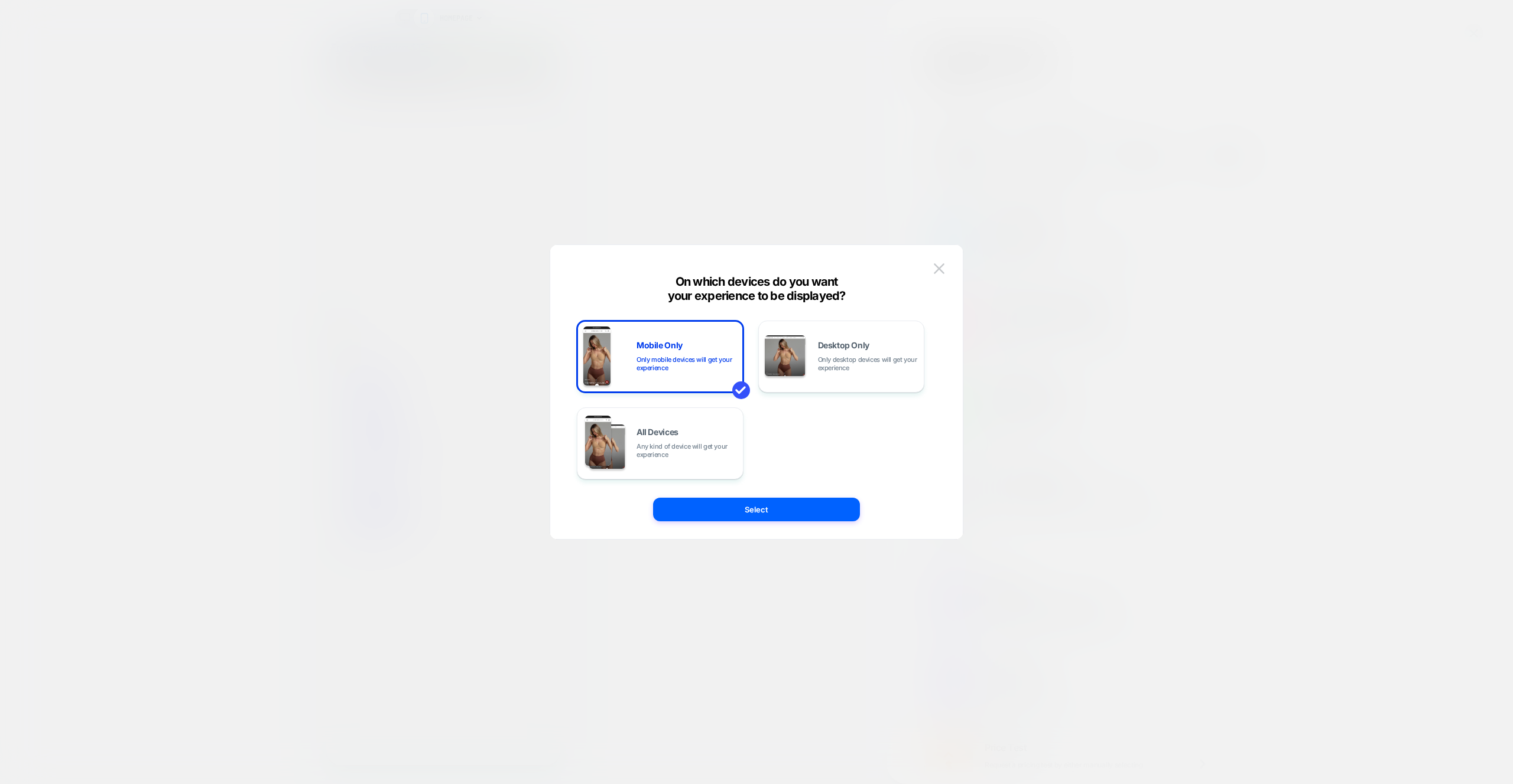
click at [797, 517] on button "Select" at bounding box center [756, 509] width 206 height 23
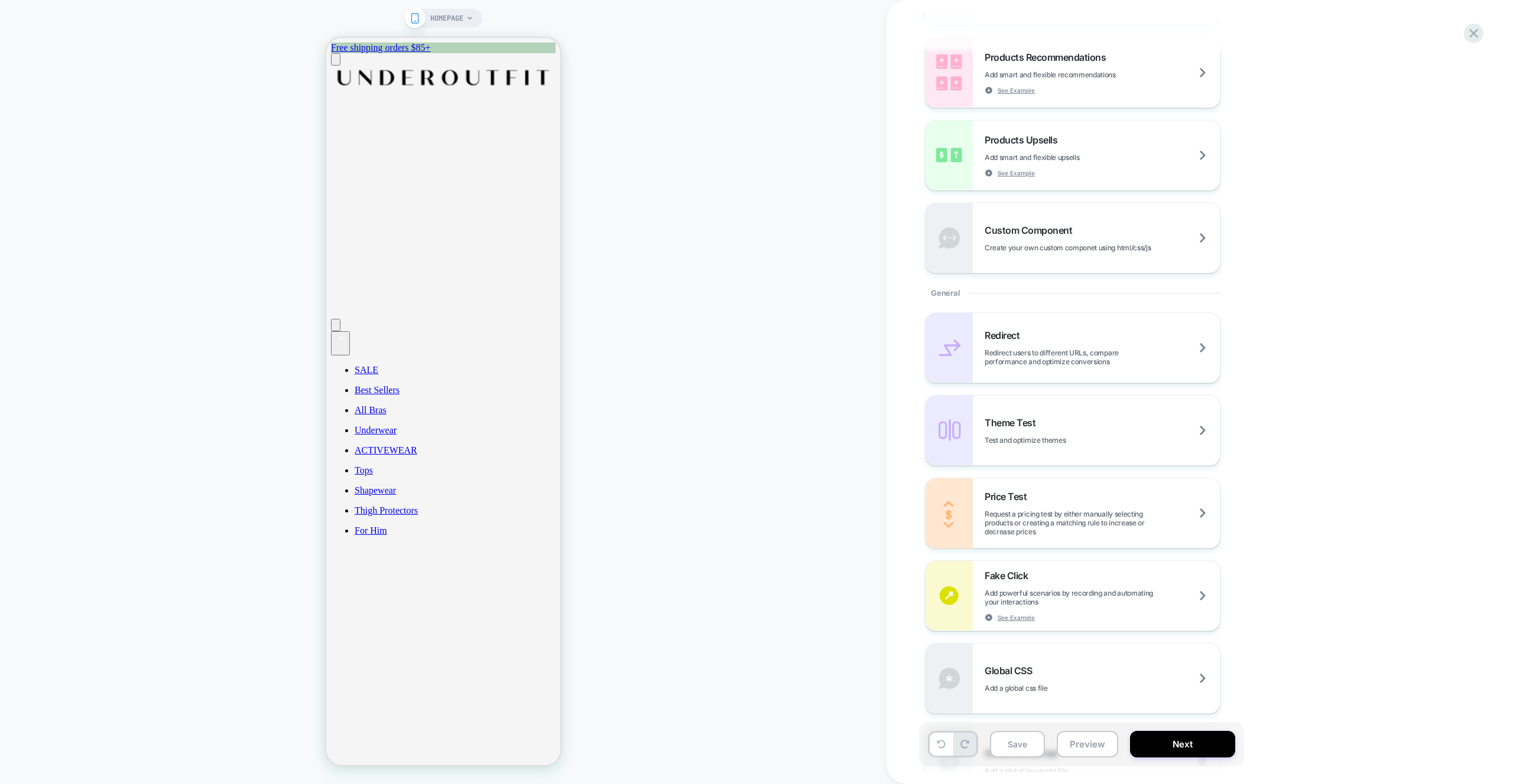
scroll to position [450, 0]
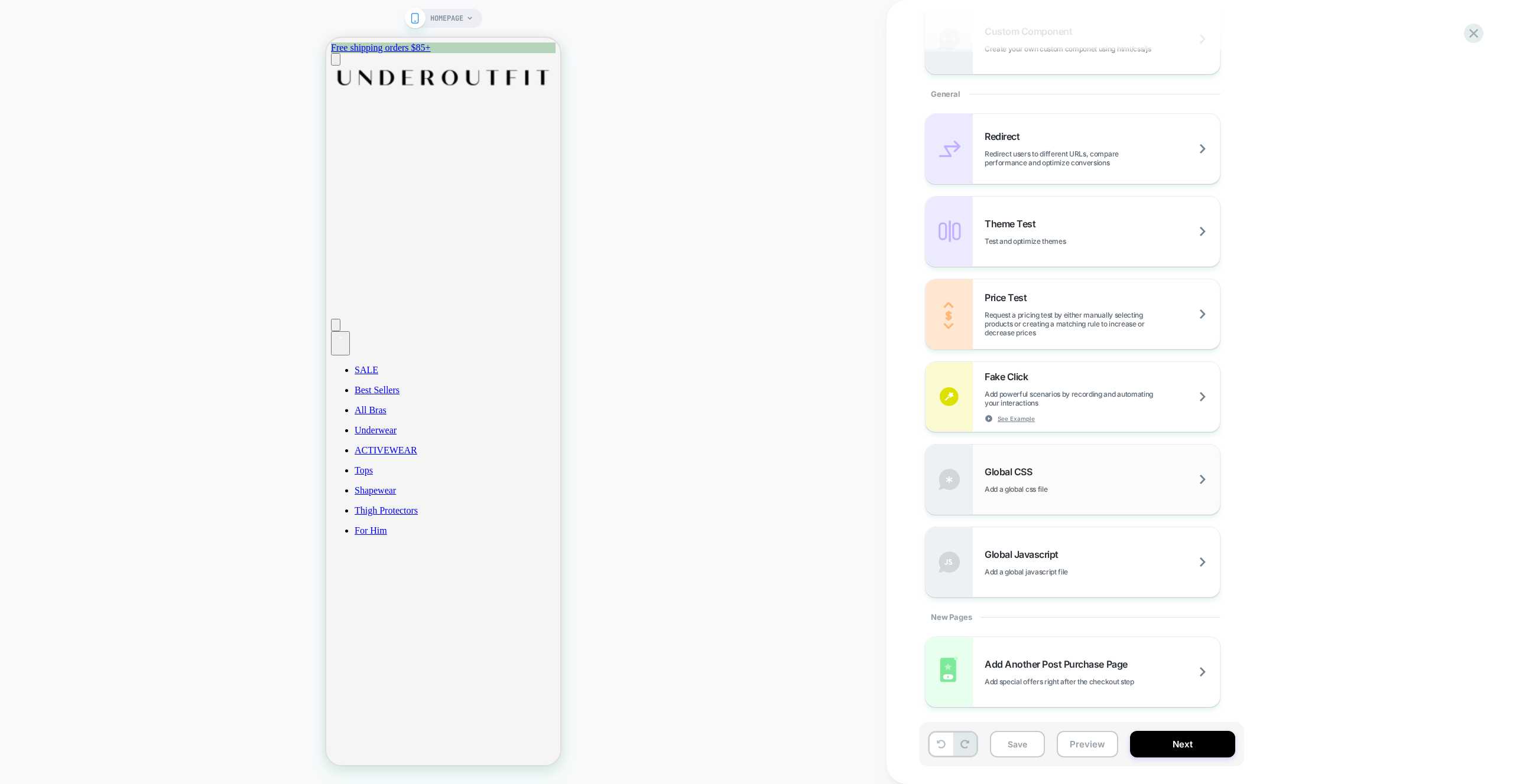
click at [1095, 464] on div "Global CSS Add a global css file" at bounding box center [1072, 479] width 294 height 69
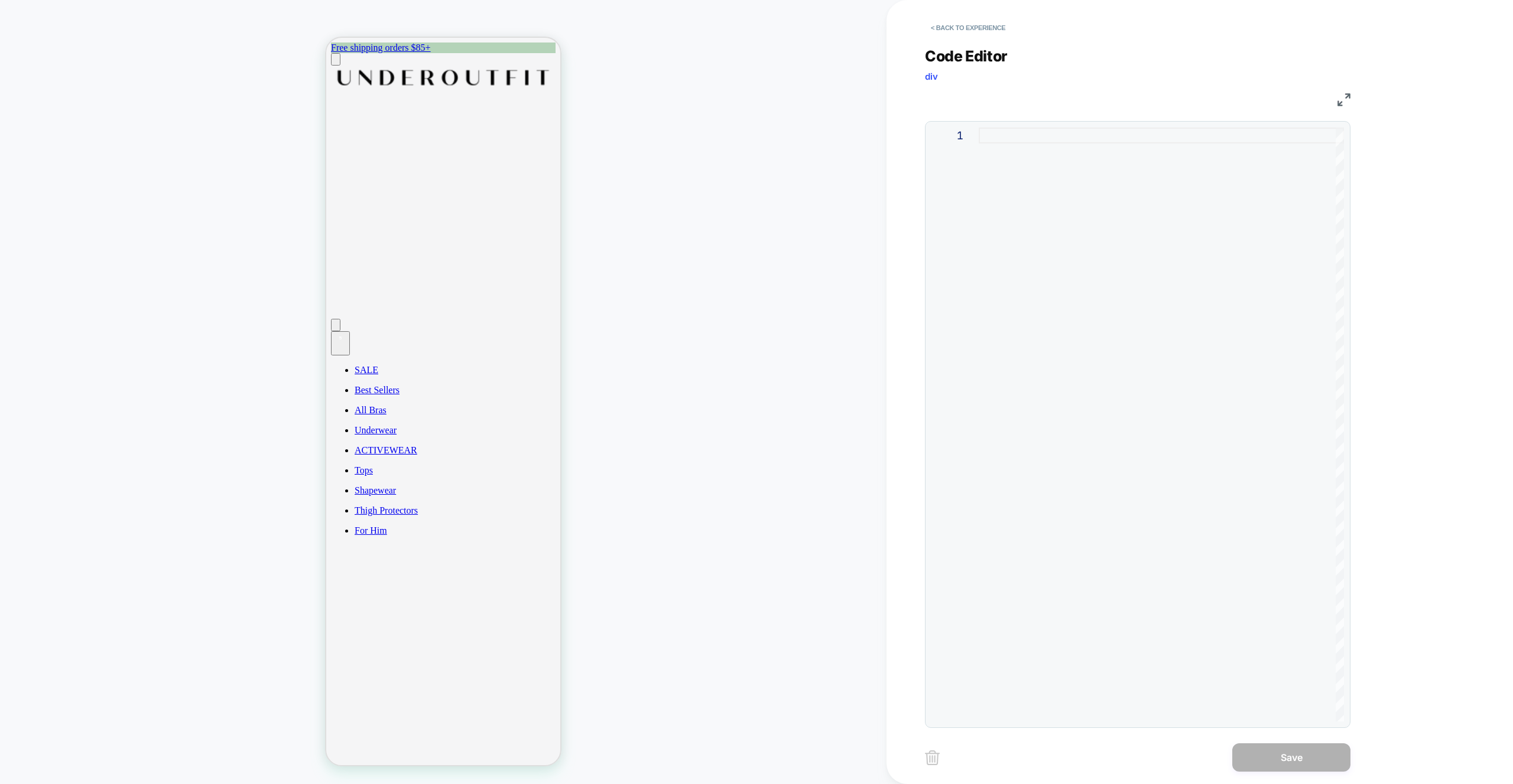
click at [1070, 320] on div at bounding box center [1160, 424] width 365 height 594
type textarea "**********"
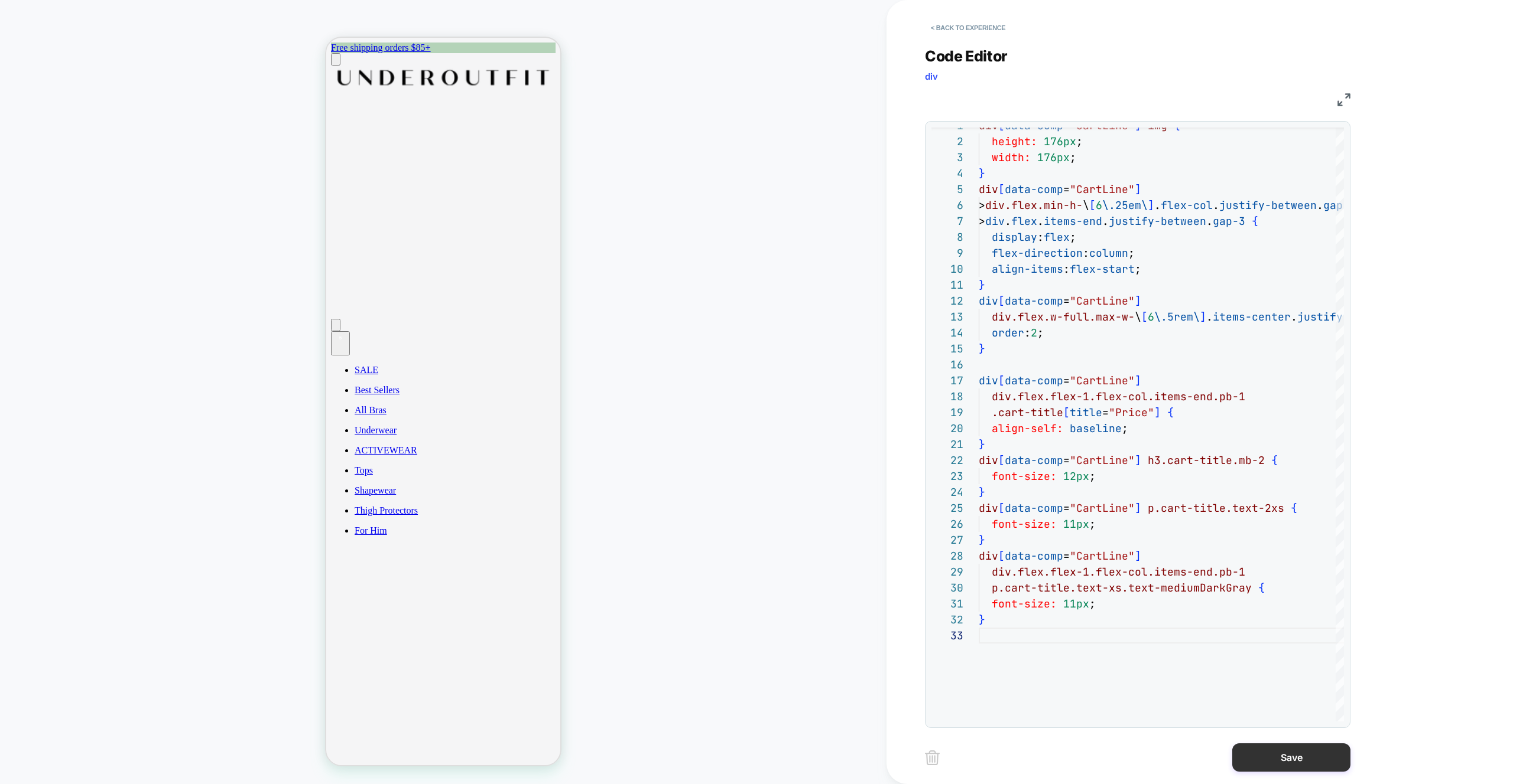
click at [1281, 756] on button "Save" at bounding box center [1291, 758] width 118 height 28
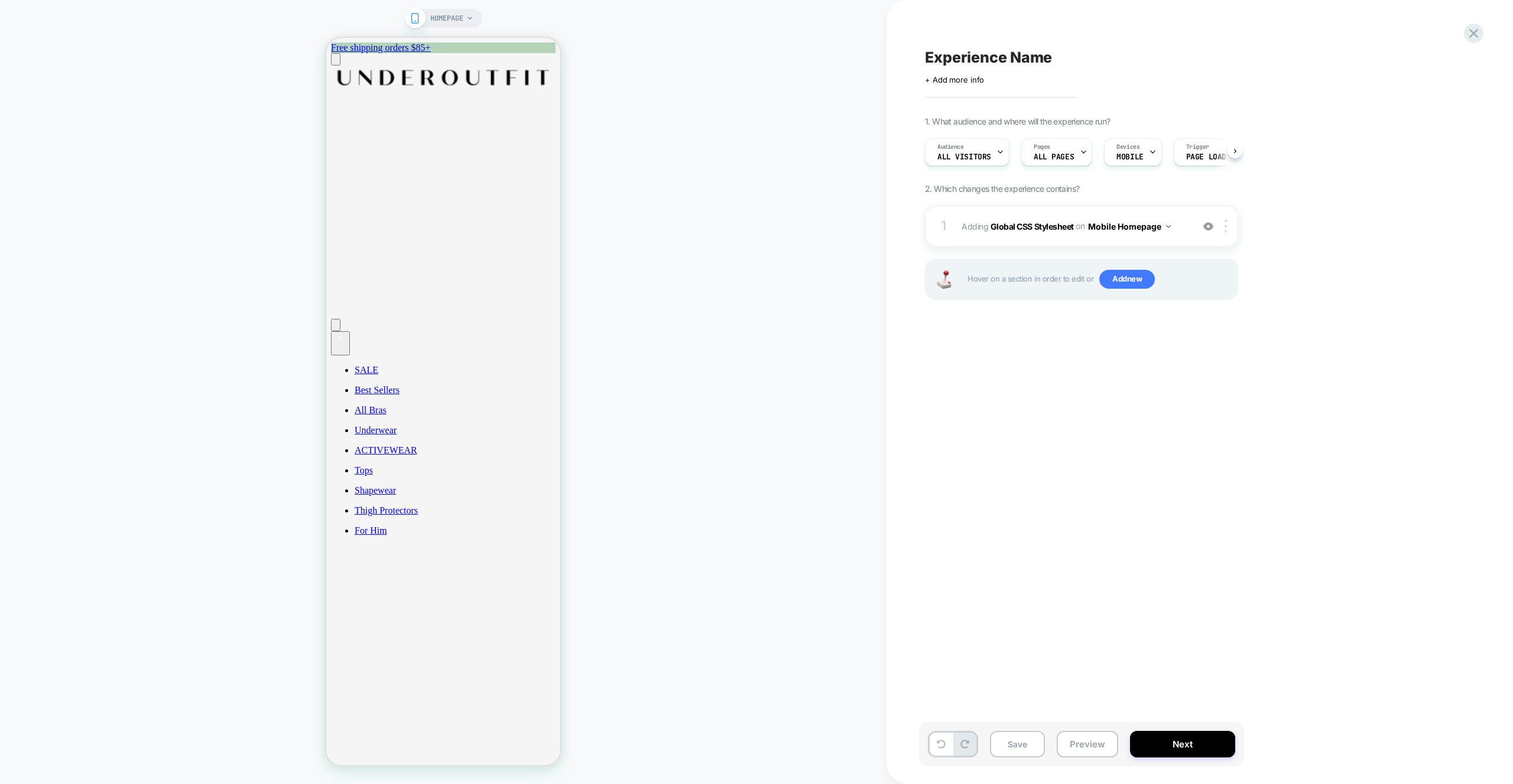
scroll to position [0, 1]
click at [1065, 157] on span "ALL PAGES" at bounding box center [1052, 156] width 40 height 8
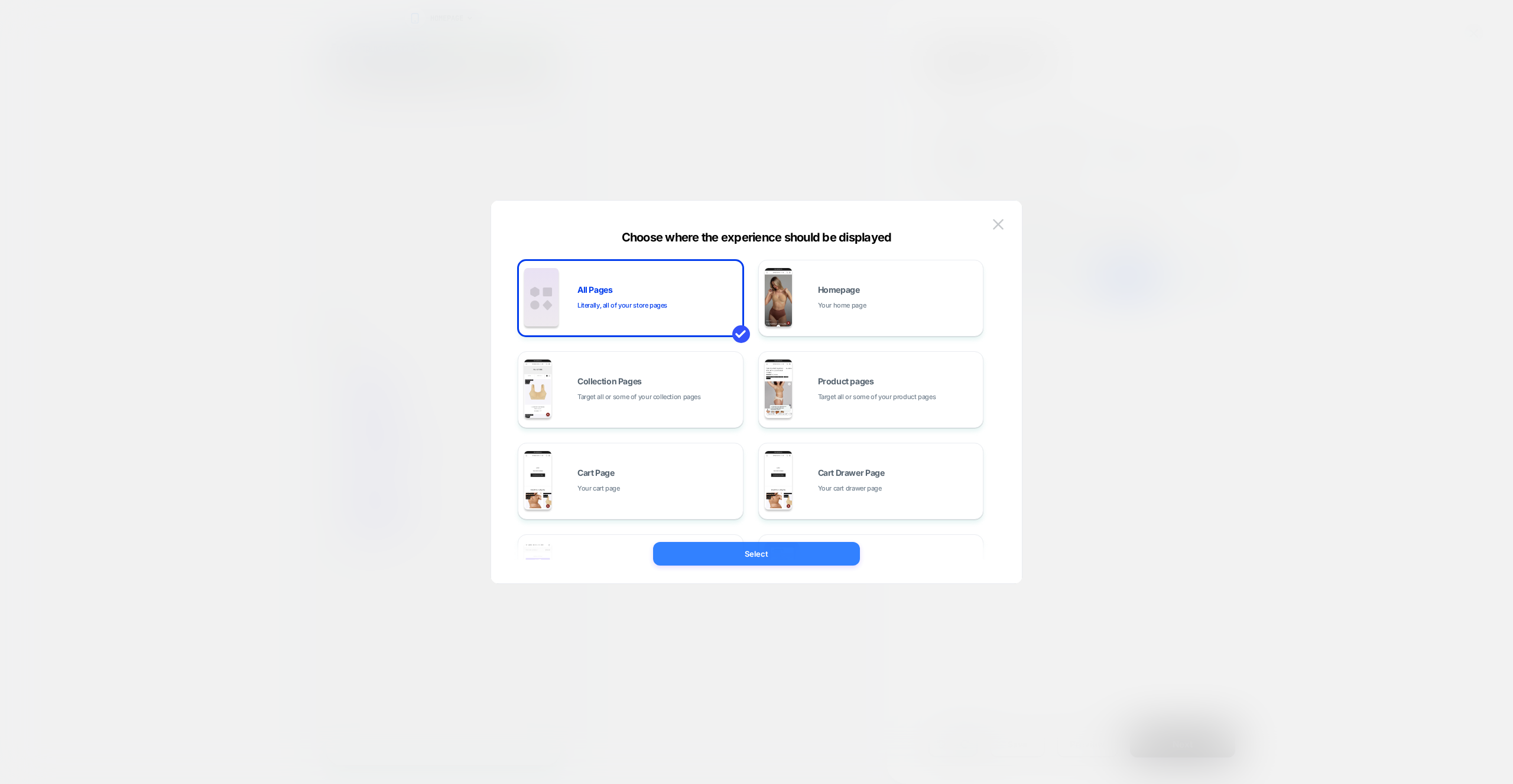
click at [779, 551] on button "Select" at bounding box center [756, 554] width 206 height 23
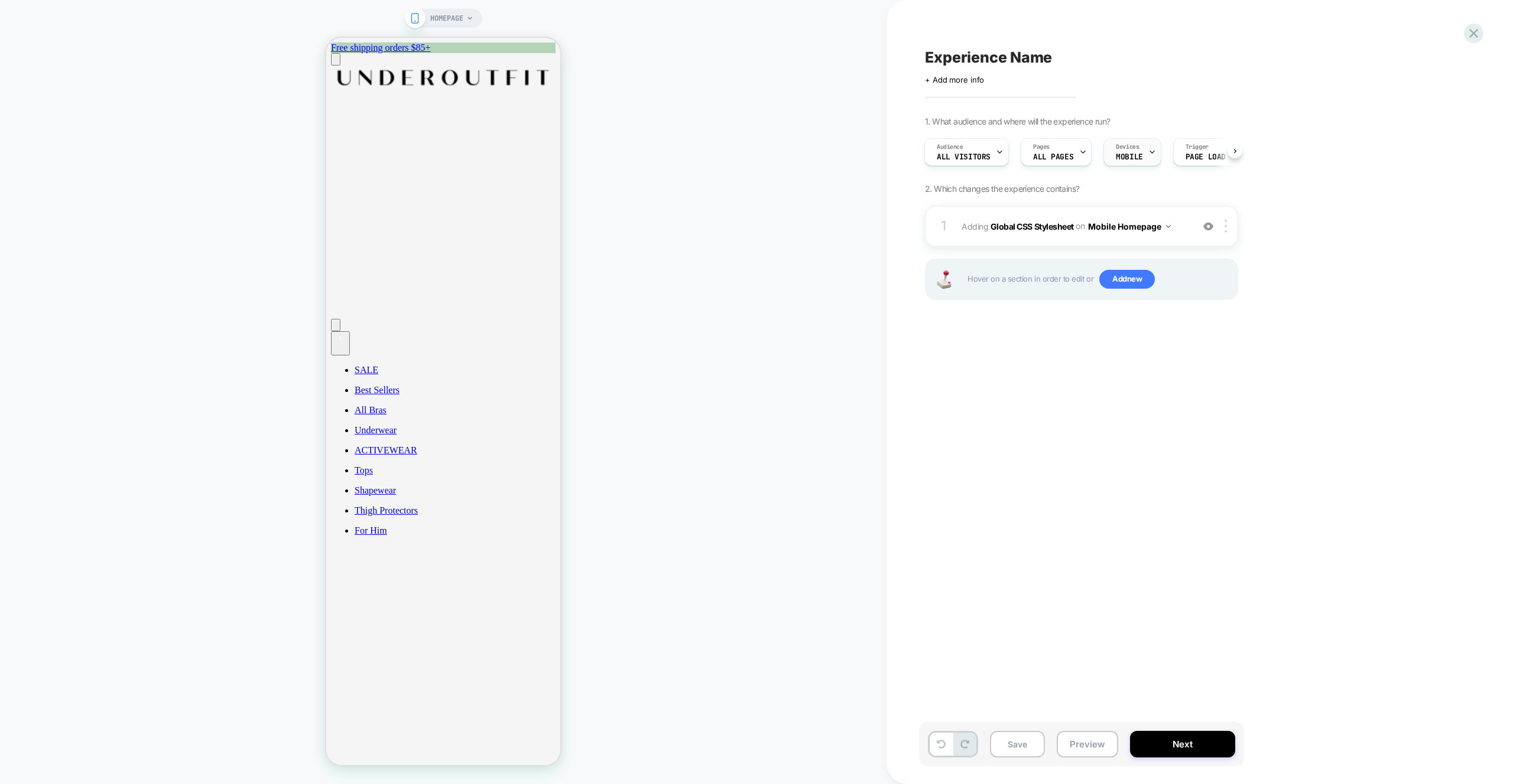
click at [1141, 152] on div "Devices MOBILE" at bounding box center [1129, 152] width 50 height 26
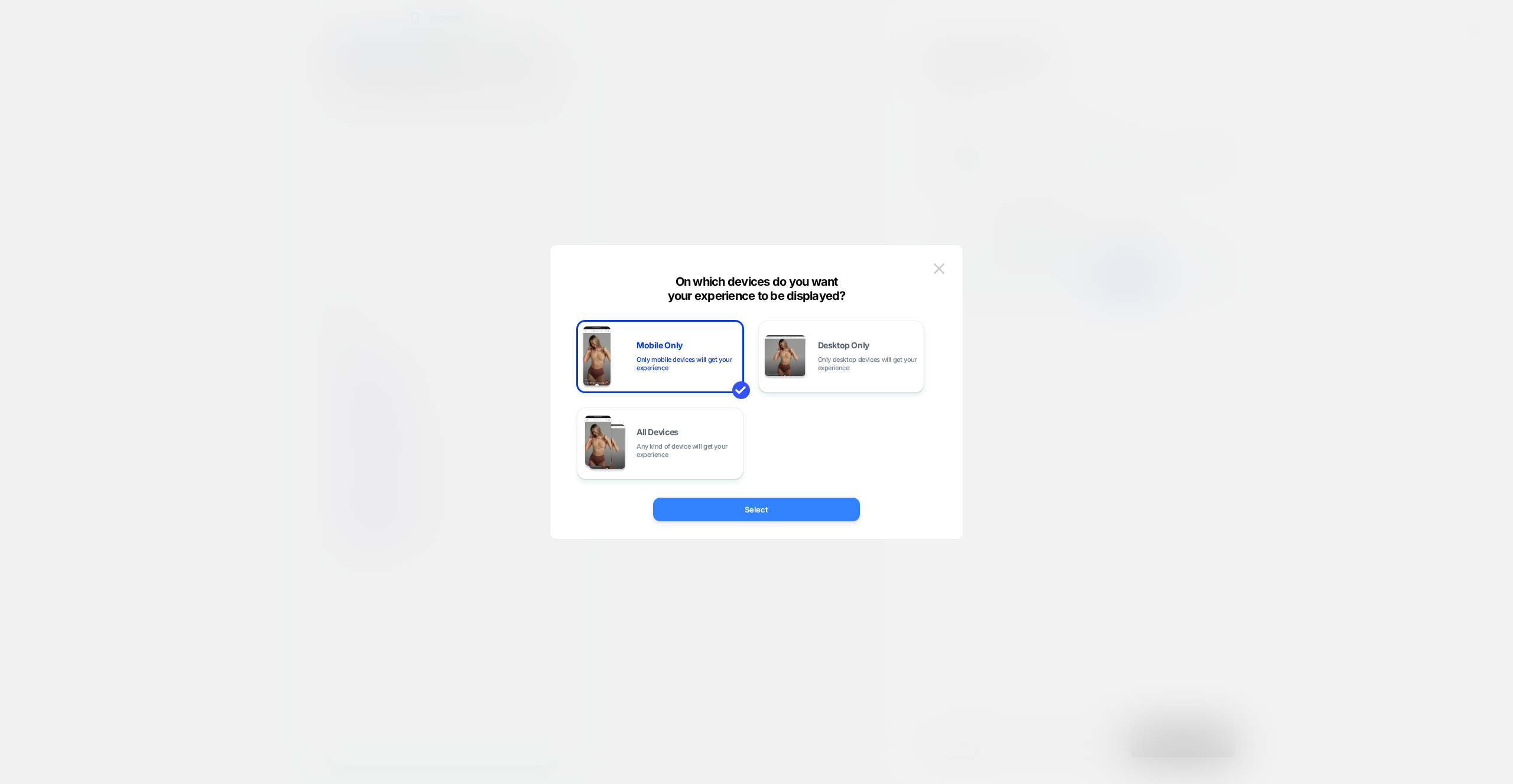
click at [778, 514] on button "Select" at bounding box center [756, 509] width 206 height 23
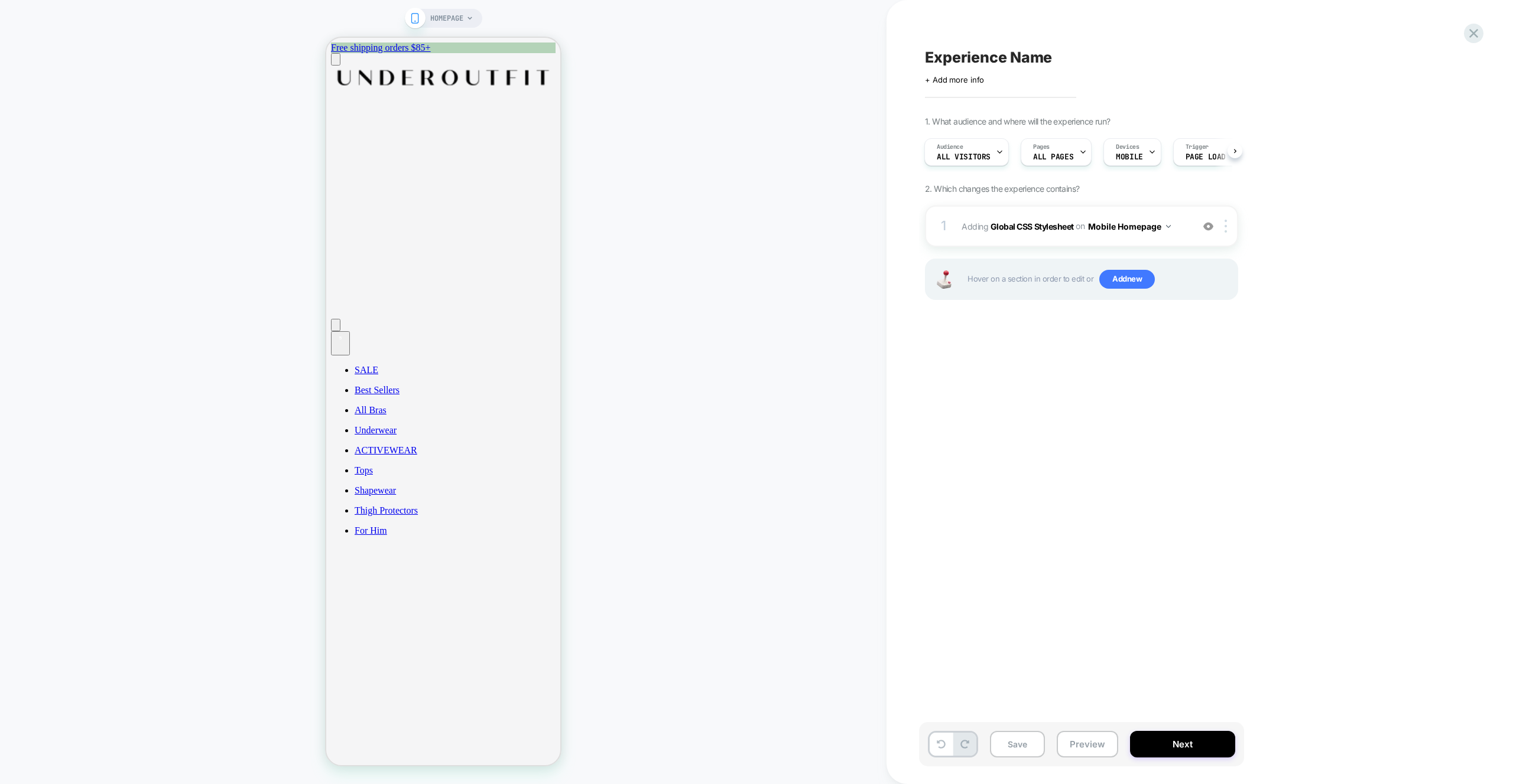
click at [1128, 371] on div "Experience Name Click to edit experience details + Add more info 1. What audien…" at bounding box center [1139, 392] width 443 height 761
click at [345, 333] on div "5" at bounding box center [340, 338] width 10 height 10
click at [698, 226] on div "HOMEPAGE" at bounding box center [443, 392] width 886 height 761
click at [1107, 748] on button "Preview" at bounding box center [1087, 744] width 62 height 26
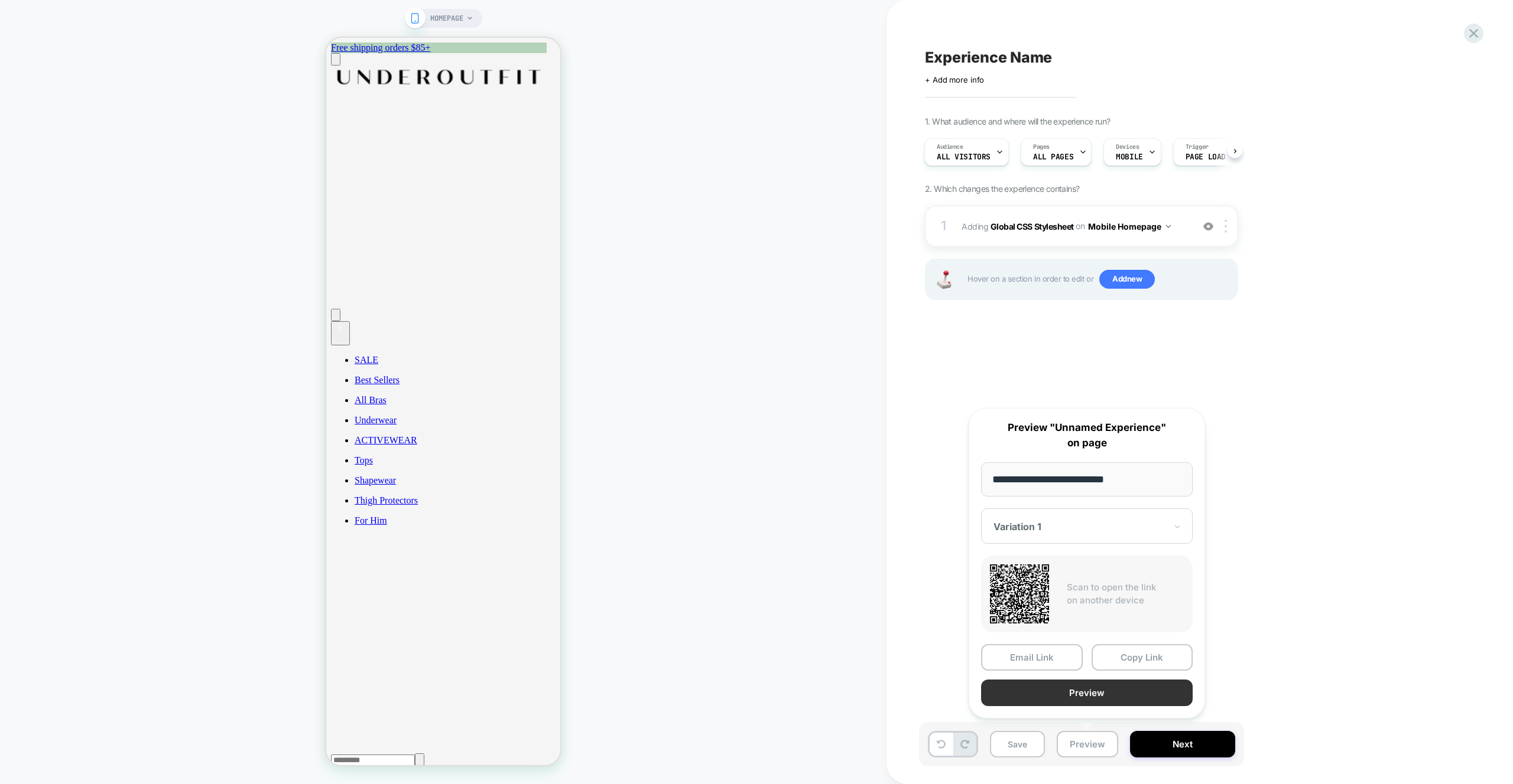
click at [1093, 696] on button "Preview" at bounding box center [1087, 692] width 211 height 26
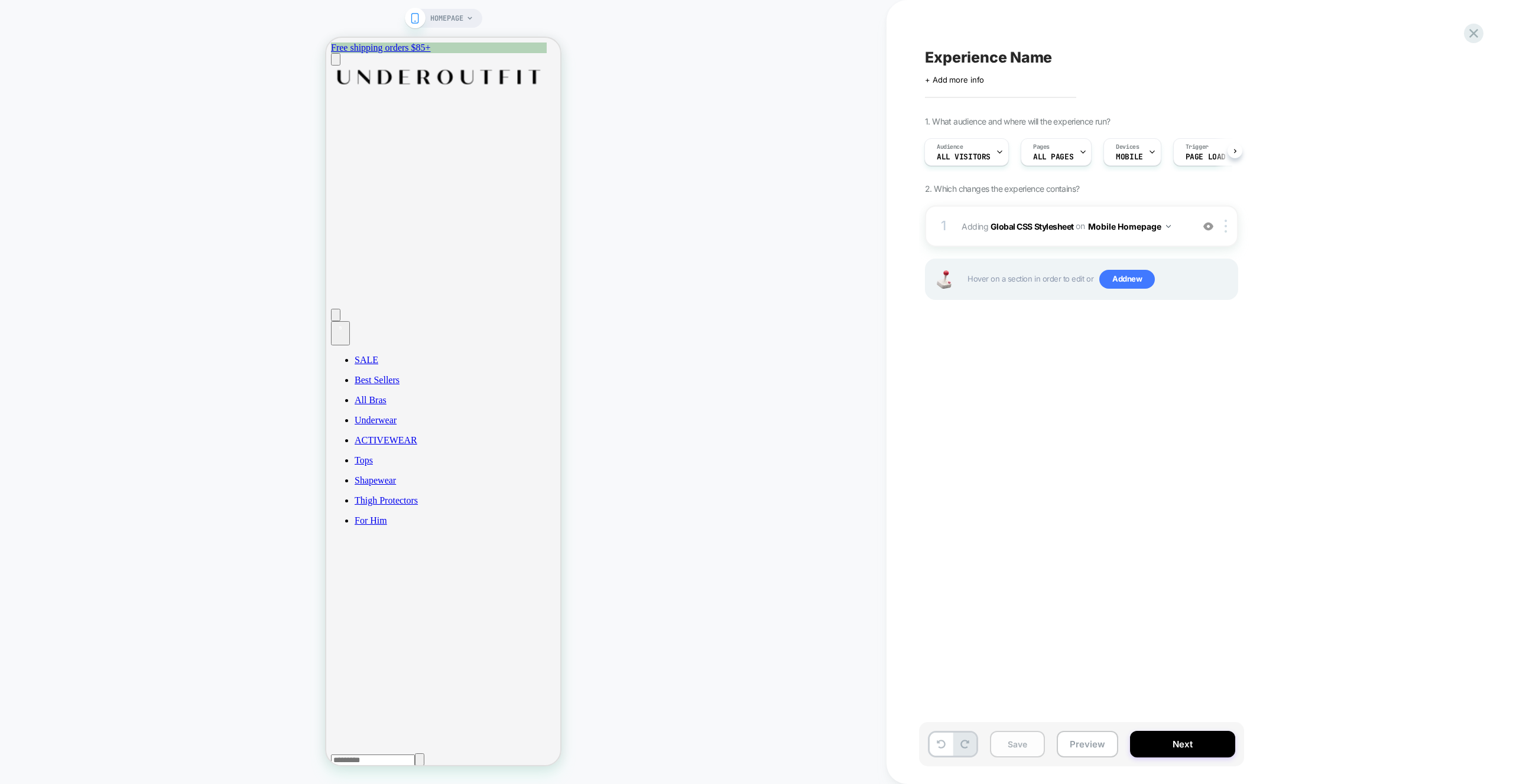
drag, startPoint x: 1024, startPoint y: 750, endPoint x: 1018, endPoint y: 750, distance: 6.0
click at [1018, 750] on button "Save" at bounding box center [1017, 744] width 55 height 26
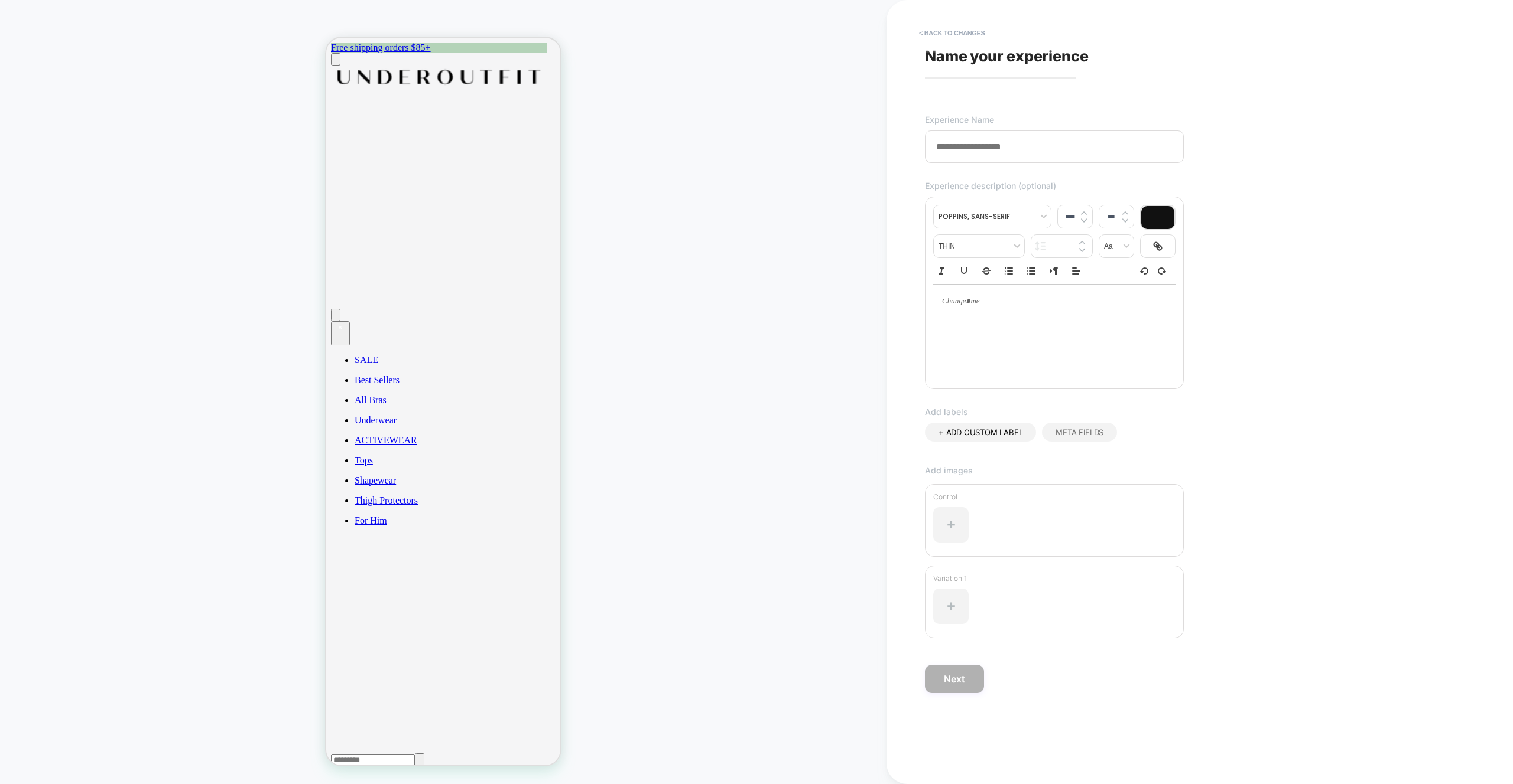
click at [954, 146] on input at bounding box center [1054, 147] width 259 height 32
paste input "**********"
type input "**********"
click at [957, 34] on button "< Back to changes" at bounding box center [952, 32] width 78 height 19
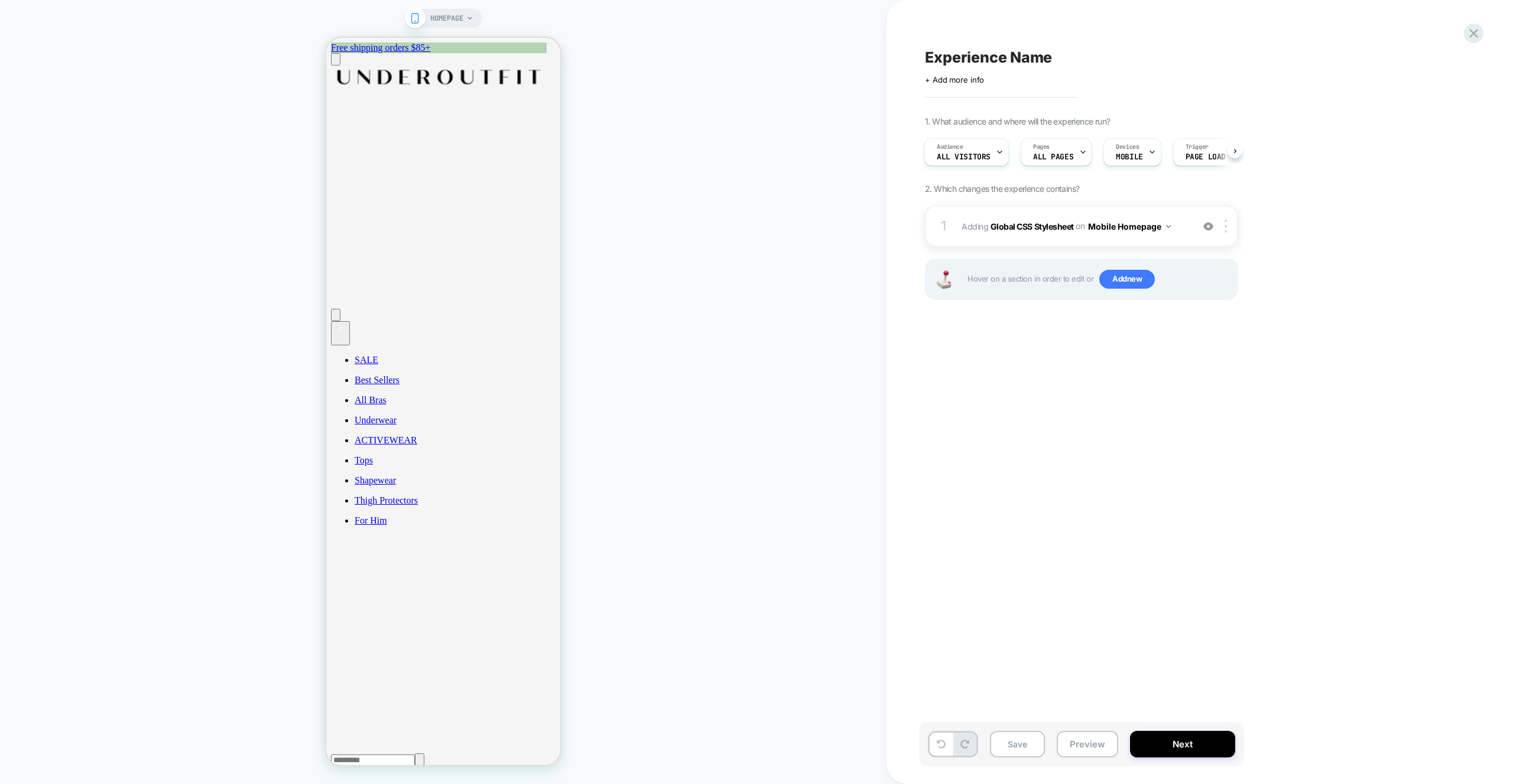
click at [982, 62] on span "Experience Name" at bounding box center [989, 58] width 127 height 18
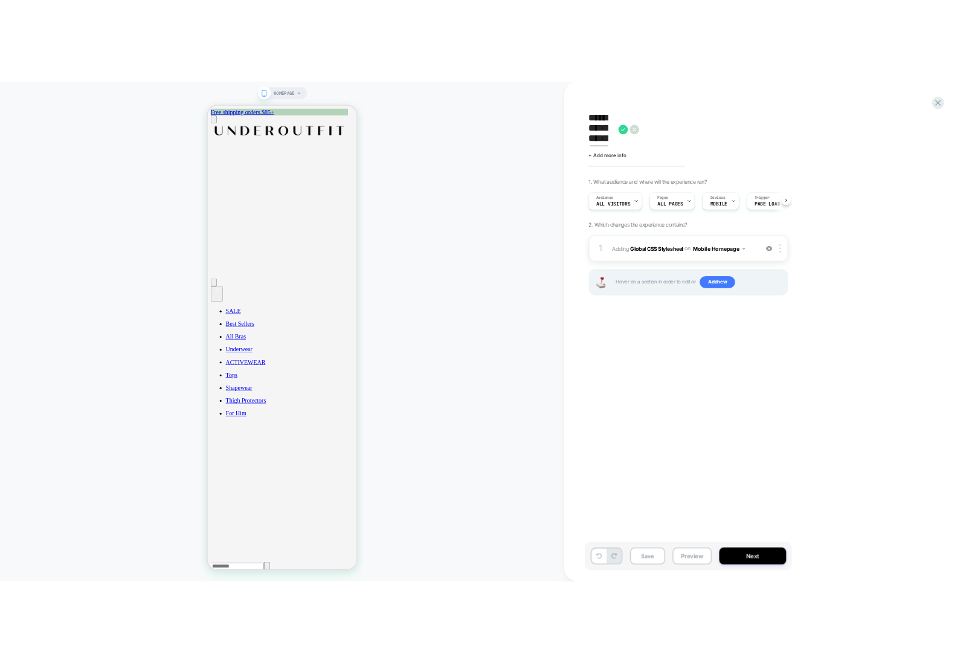
scroll to position [0, 0]
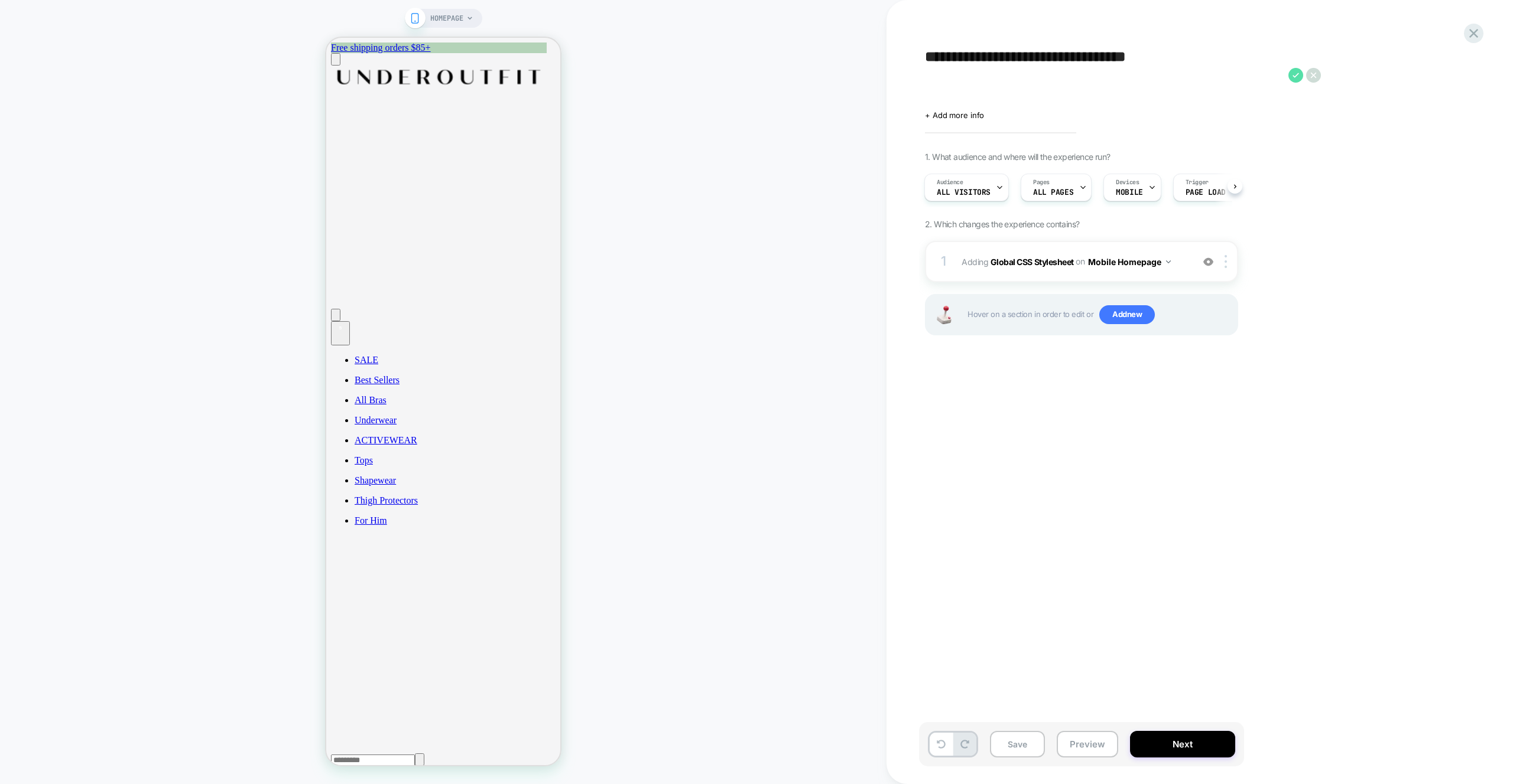
type textarea "**********"
click at [1297, 78] on icon at bounding box center [1295, 74] width 15 height 15
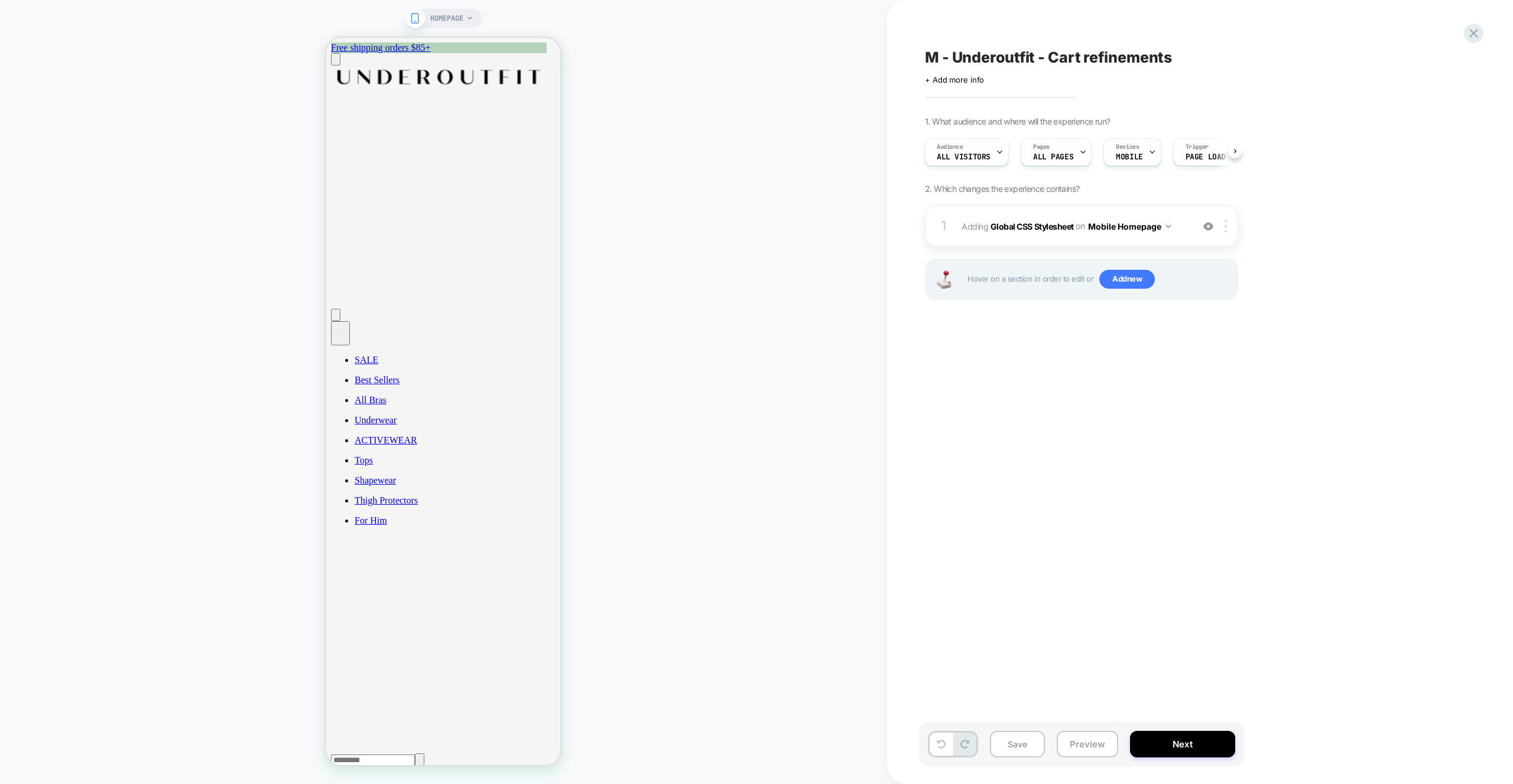
click at [1063, 538] on div "M - Underoutfit - Cart refinements Click to edit experience details + Add more …" at bounding box center [1139, 392] width 443 height 761
click at [1115, 747] on button "Preview" at bounding box center [1087, 744] width 62 height 26
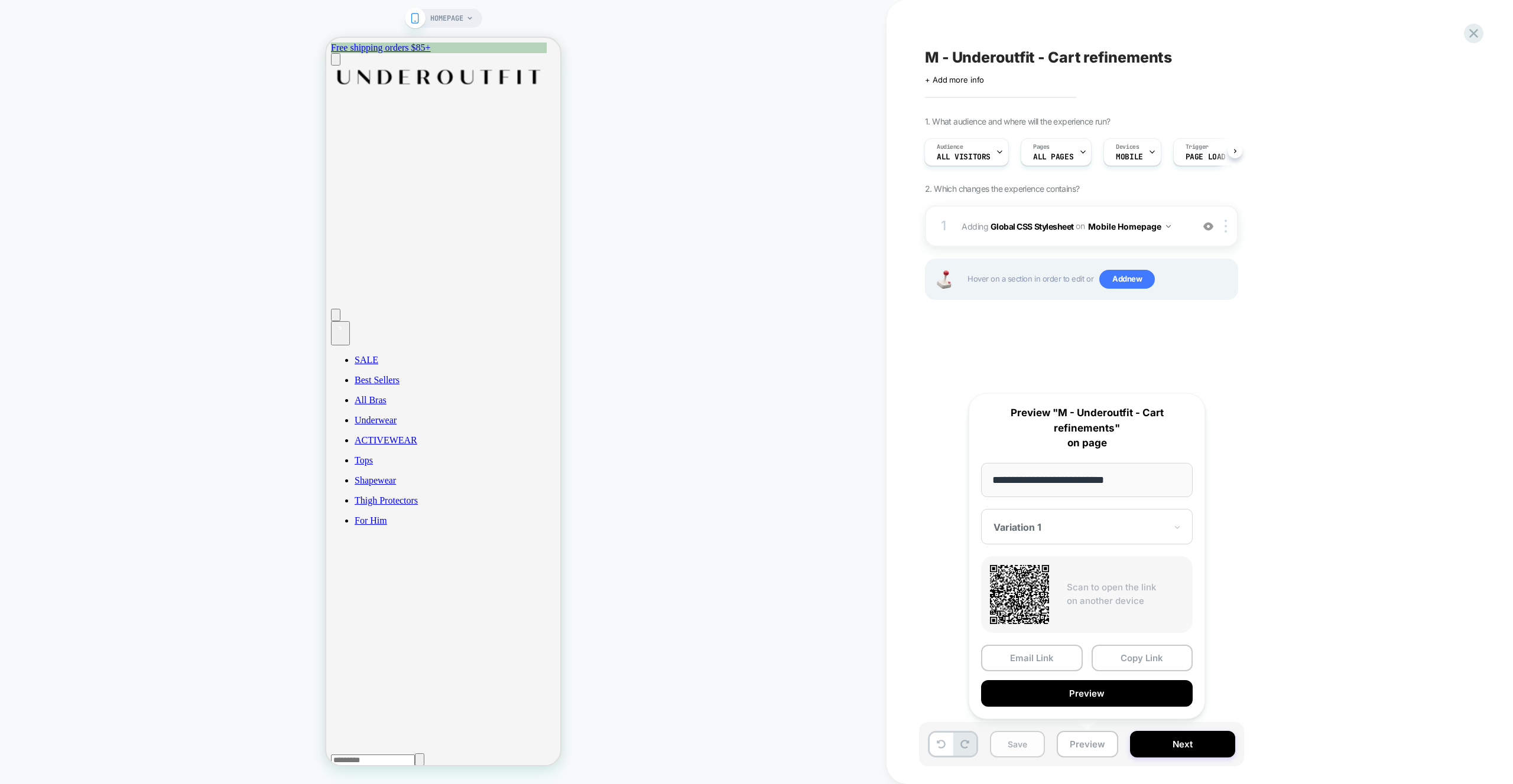
click at [1031, 745] on button "Save" at bounding box center [1017, 744] width 55 height 26
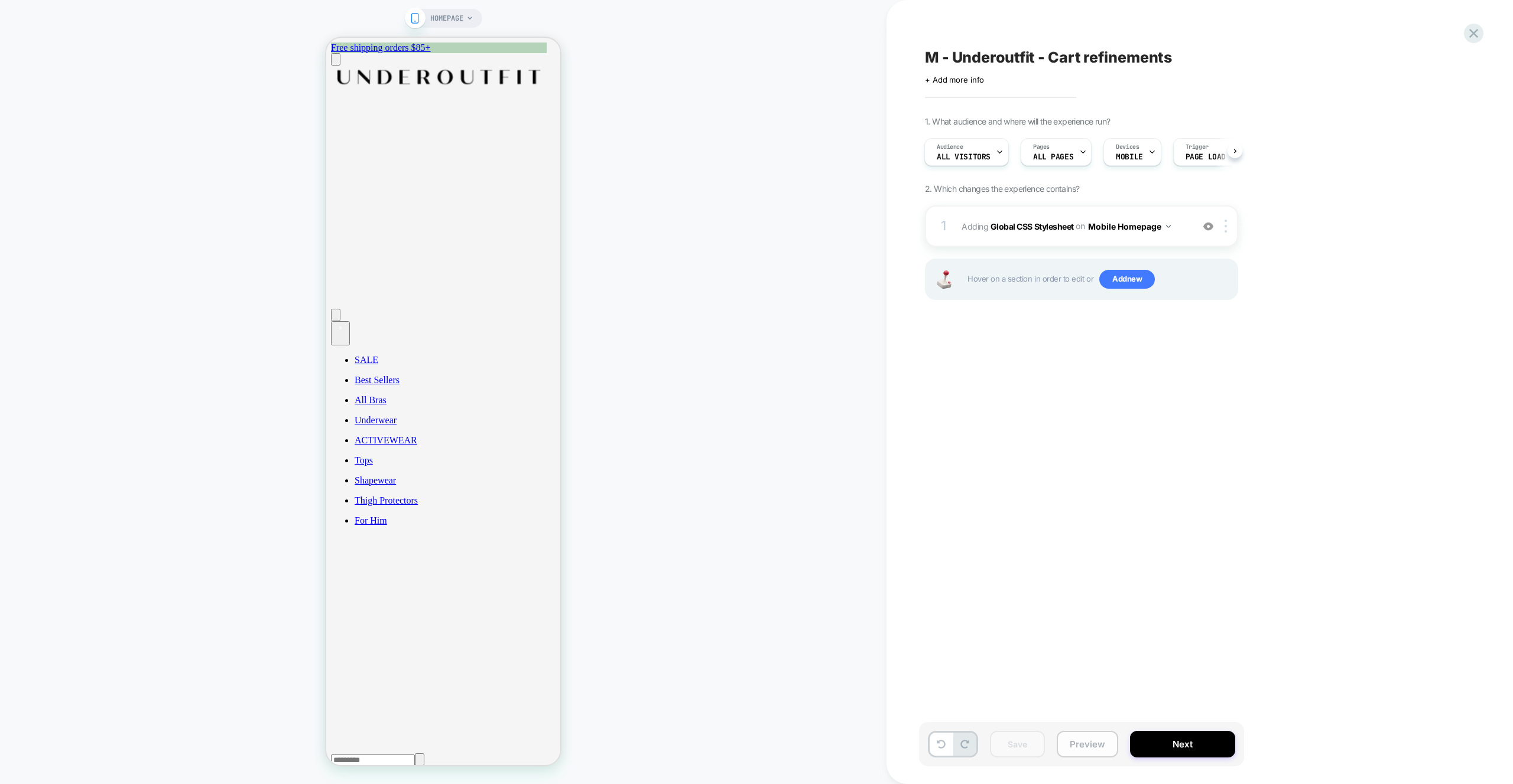
click at [1088, 747] on button "Preview" at bounding box center [1087, 744] width 62 height 26
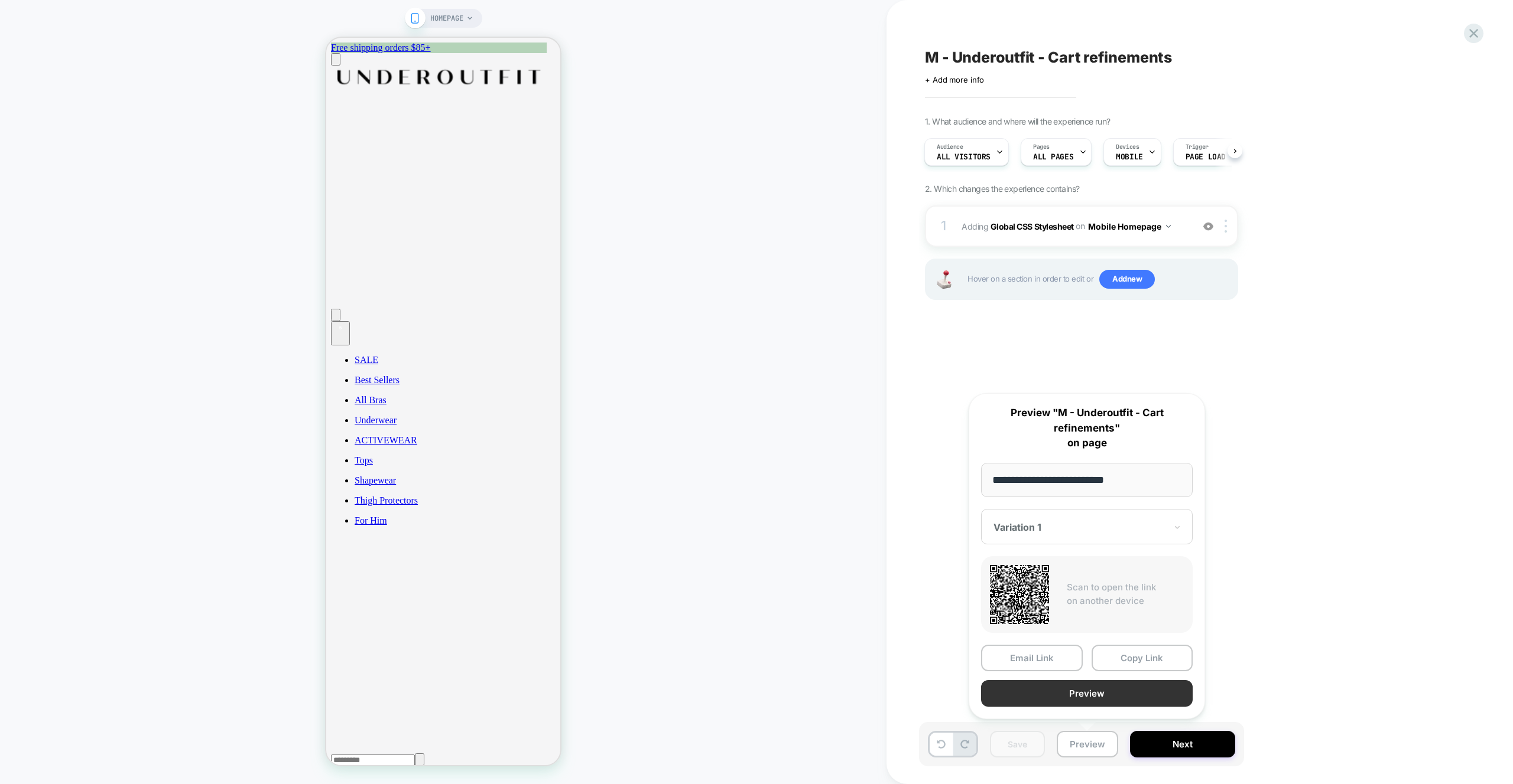
click at [1052, 687] on button "Preview" at bounding box center [1087, 693] width 211 height 26
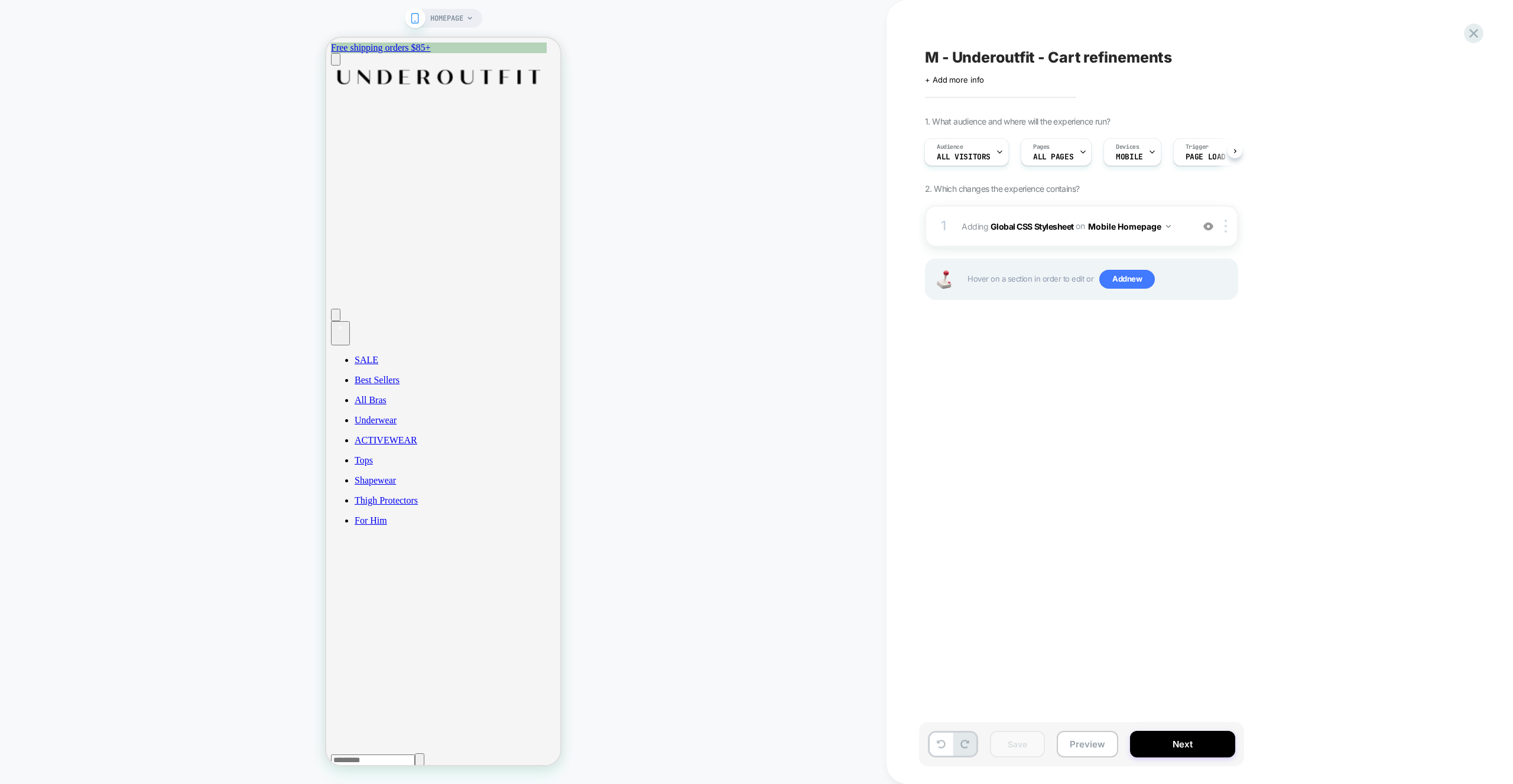
click at [657, 254] on div "HOMEPAGE" at bounding box center [443, 392] width 886 height 761
click at [1486, 29] on div "M - Underoutfit - Cart refinements Click to edit experience details + Add more …" at bounding box center [1199, 392] width 626 height 784
click at [1480, 32] on icon at bounding box center [1473, 33] width 16 height 16
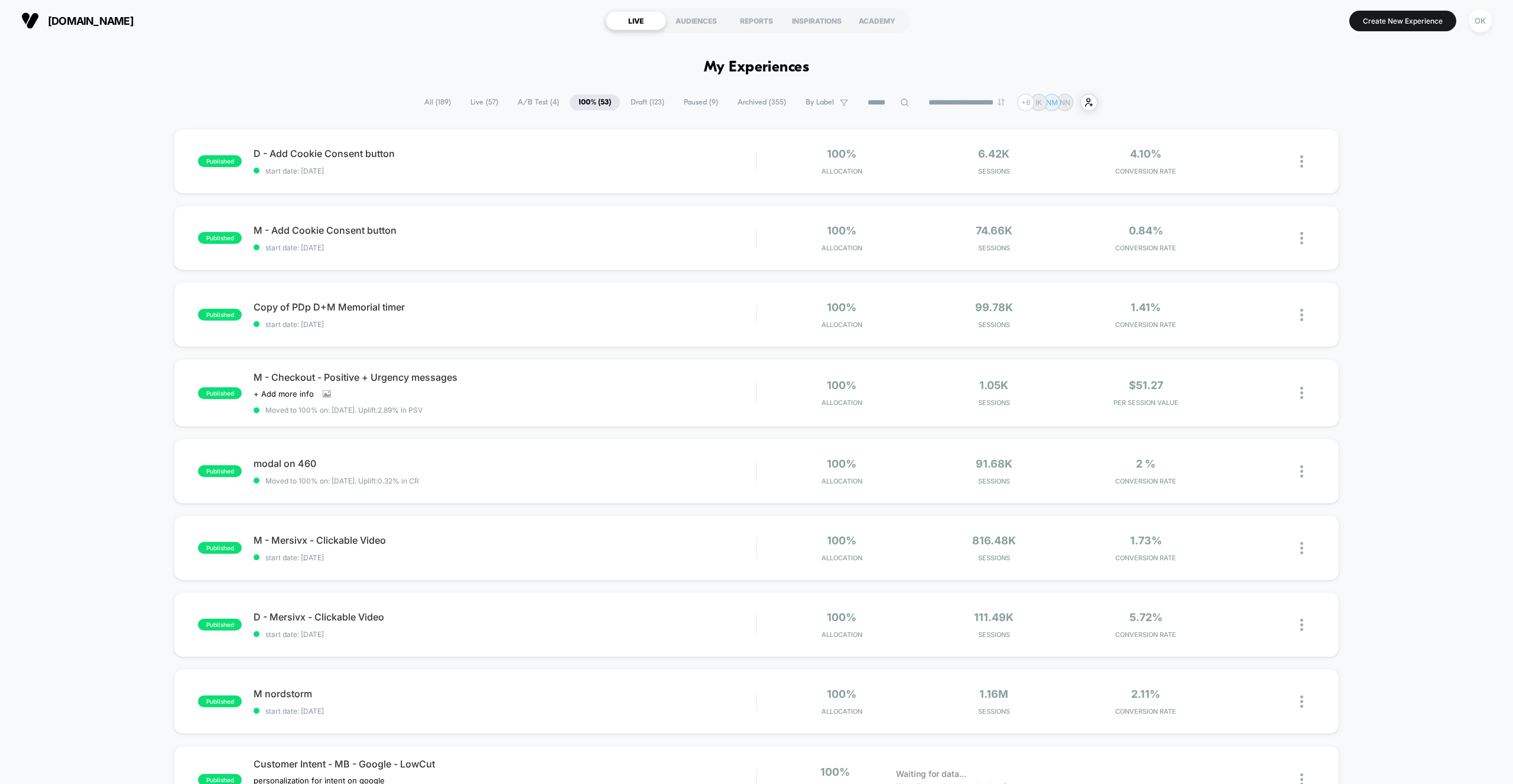
click at [653, 107] on span "Draft ( 123 )" at bounding box center [647, 103] width 52 height 16
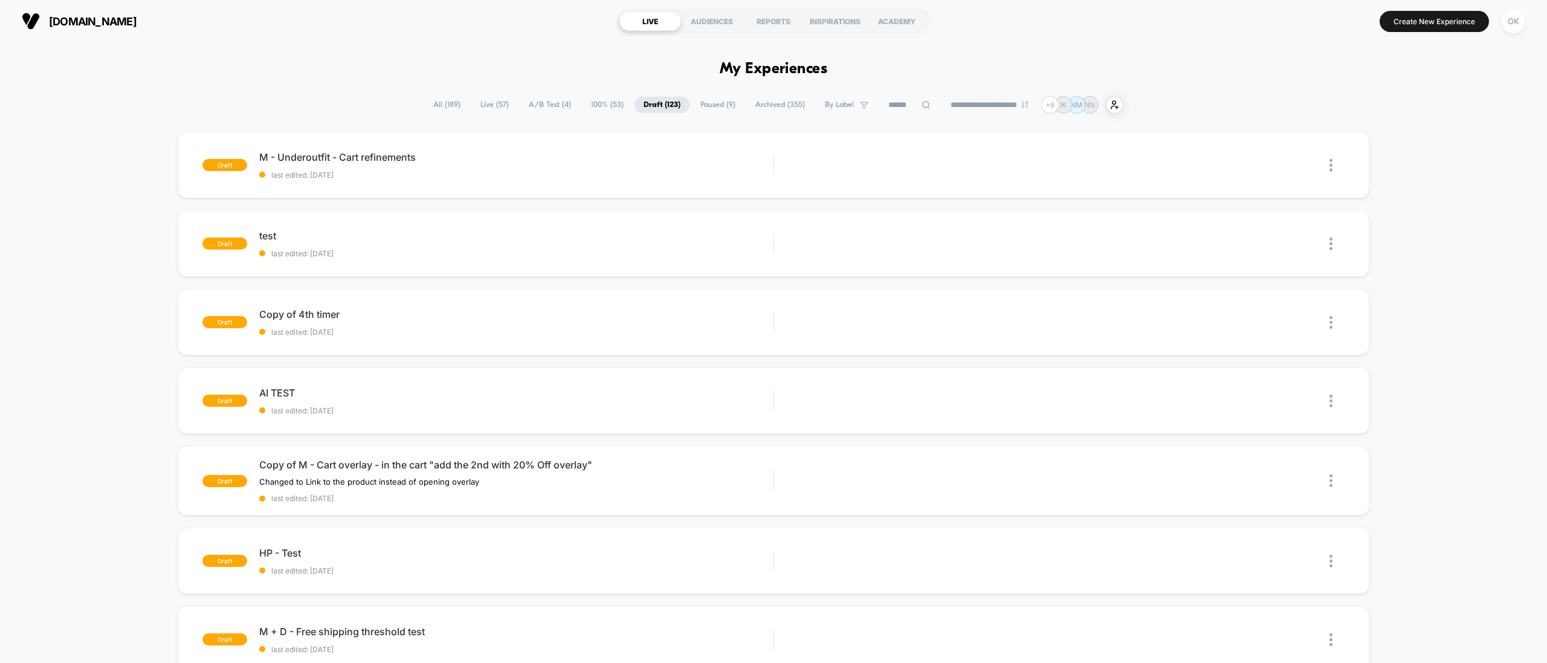
click at [2, 164] on div "draft M - Underoutfit - Cart refinements last edited: 9/3/2025 Edit Duplicate P…" at bounding box center [773, 629] width 1547 height 994
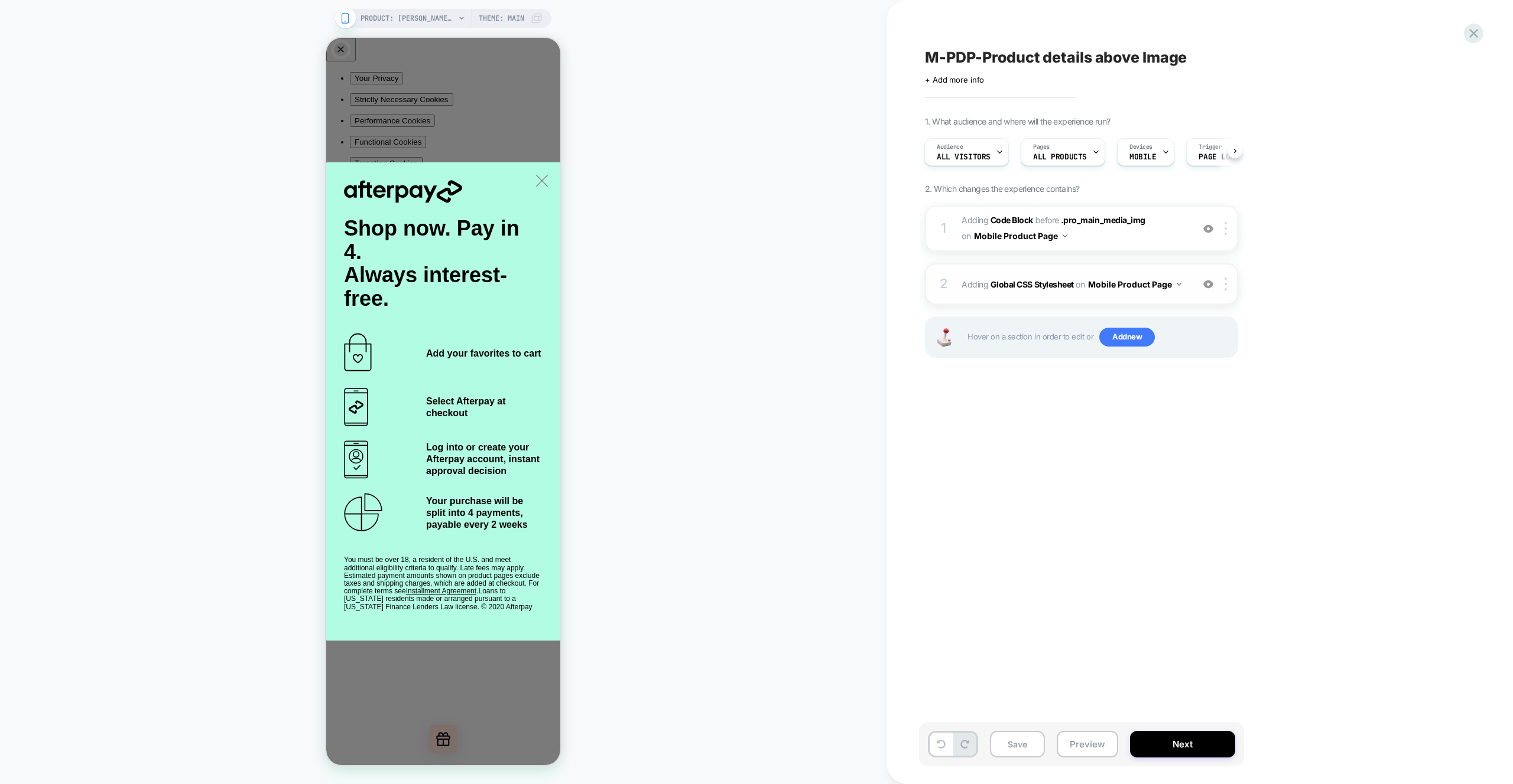
click at [1122, 284] on button "Mobile Product Page" at bounding box center [1134, 284] width 93 height 18
click at [1345, 311] on div "1. What audience and where will the experience run? Audience All Visitors Pages…" at bounding box center [1140, 251] width 431 height 271
click at [1195, 299] on div "2 Adding Global CSS Stylesheet on Mobile Product Page Add Before Add After Copy…" at bounding box center [1082, 283] width 313 height 41
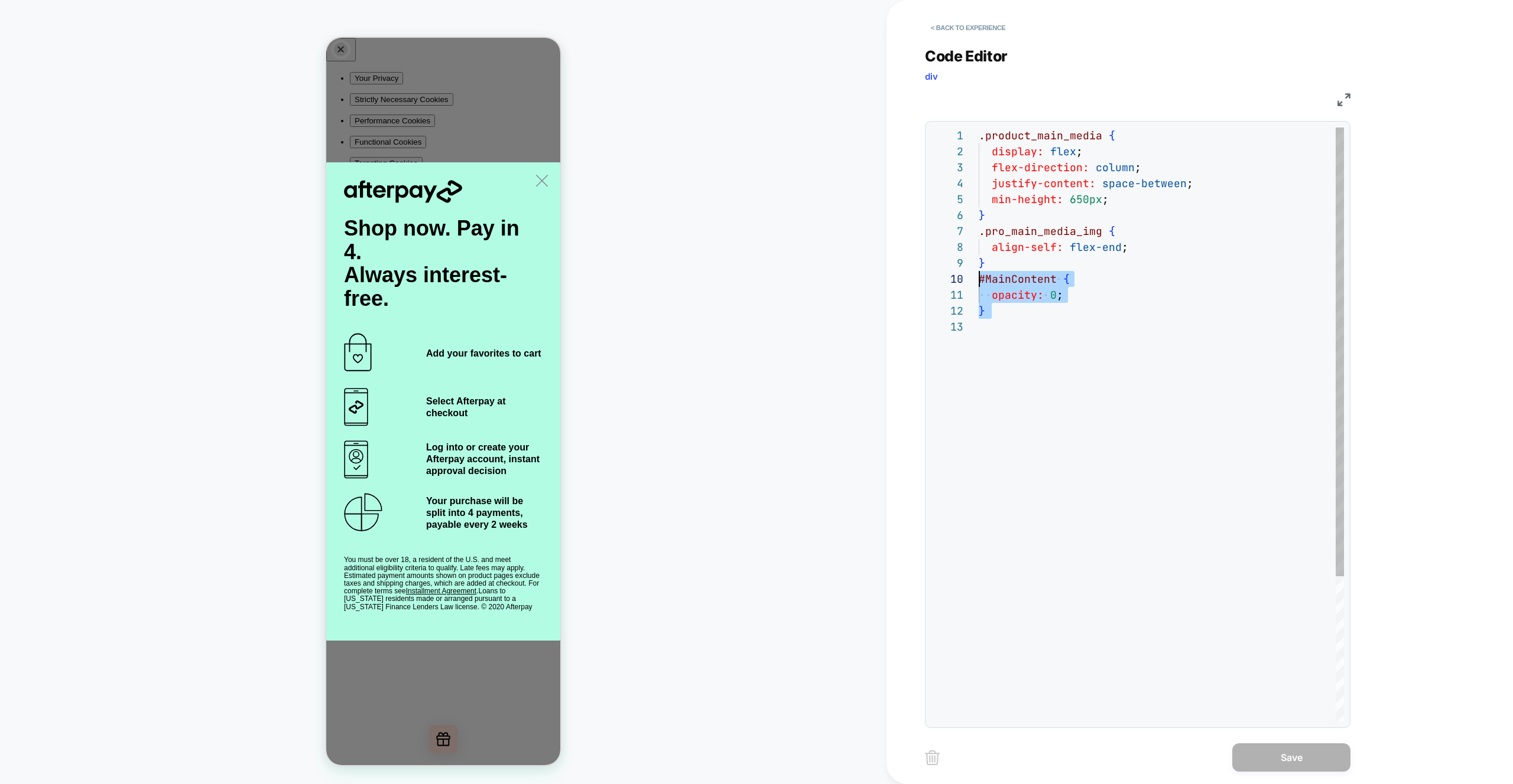
scroll to position [144, 0]
drag, startPoint x: 1010, startPoint y: 320, endPoint x: 958, endPoint y: 283, distance: 63.8
click at [978, 283] on div ".product_main_media { display: flex ; flex-direction: column ; justify-content:…" at bounding box center [1160, 520] width 365 height 786
type textarea "**********"
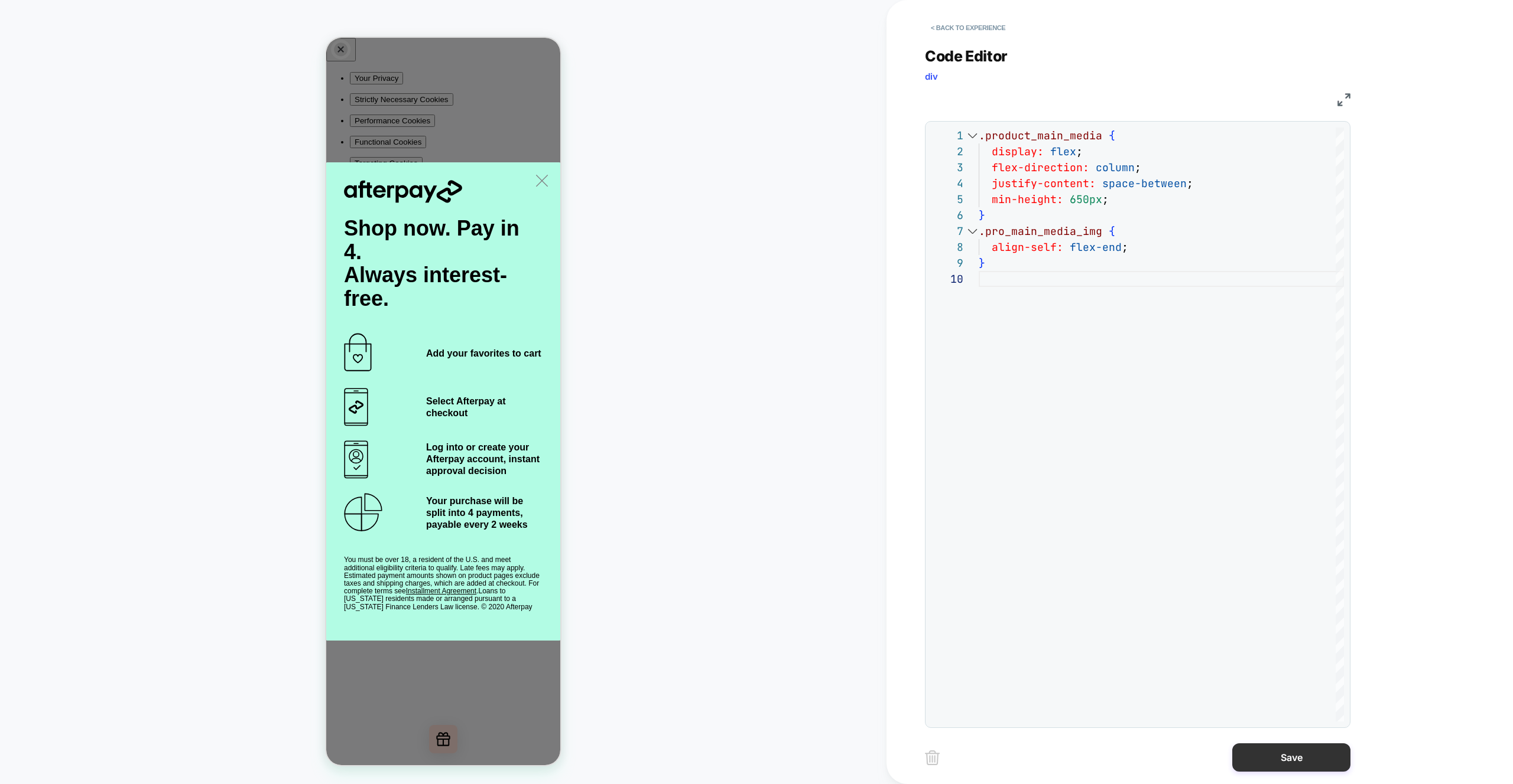
click at [1293, 760] on button "Save" at bounding box center [1291, 758] width 118 height 28
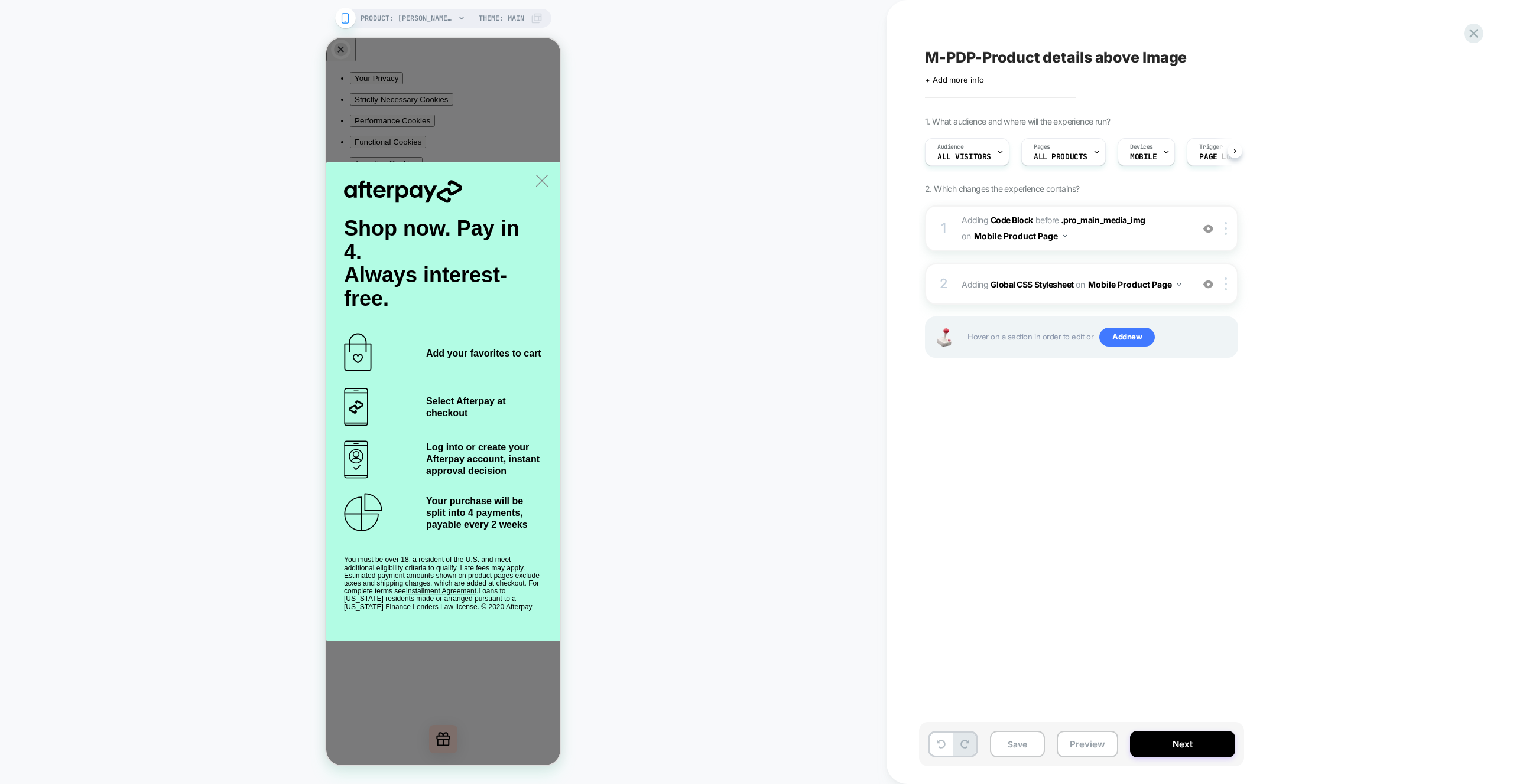
scroll to position [0, 1]
click at [1158, 239] on span "Adding Code Block BEFORE .pro_main_media_img .pro_main_media_img on Mobile Prod…" at bounding box center [1074, 228] width 225 height 32
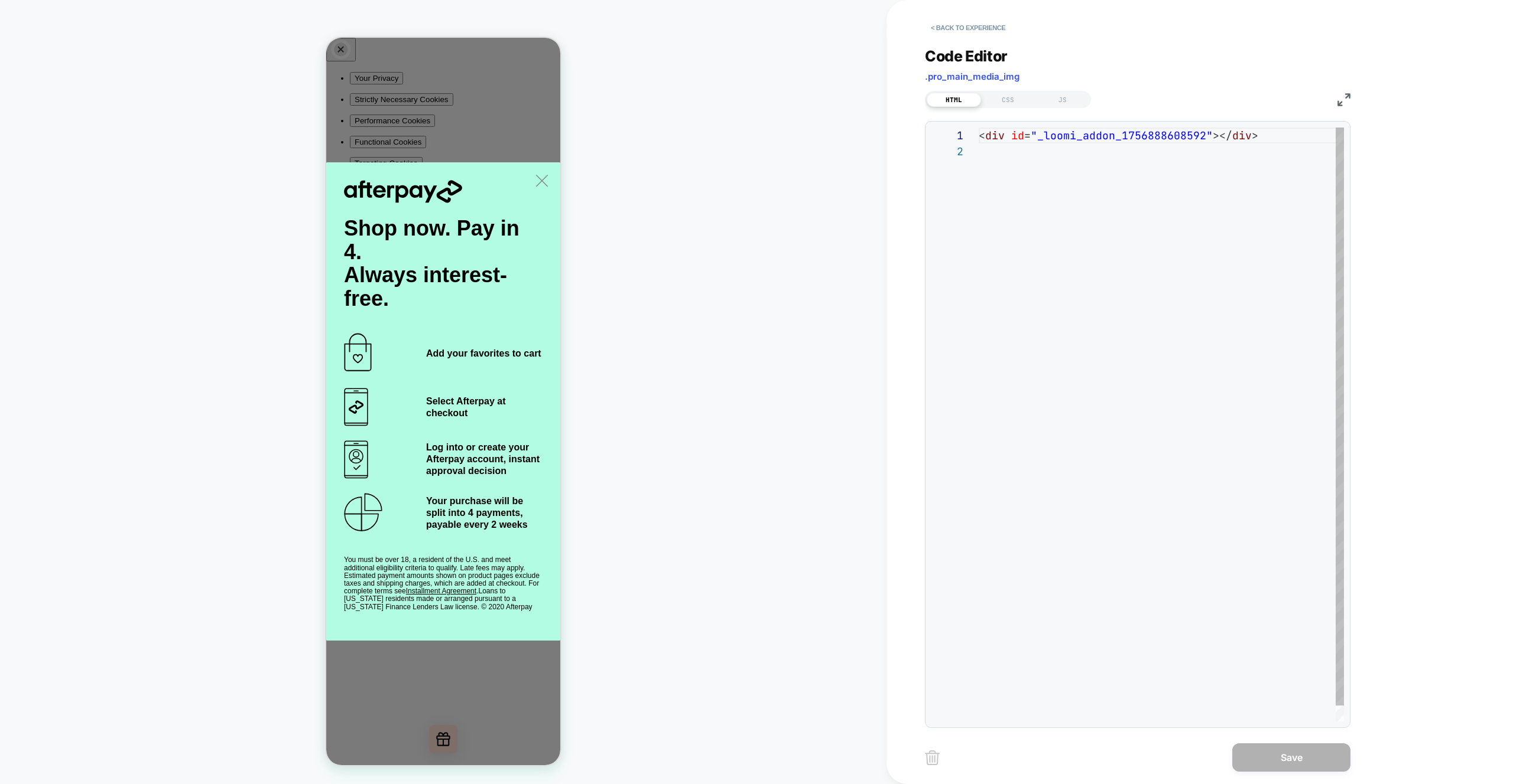
scroll to position [16, 0]
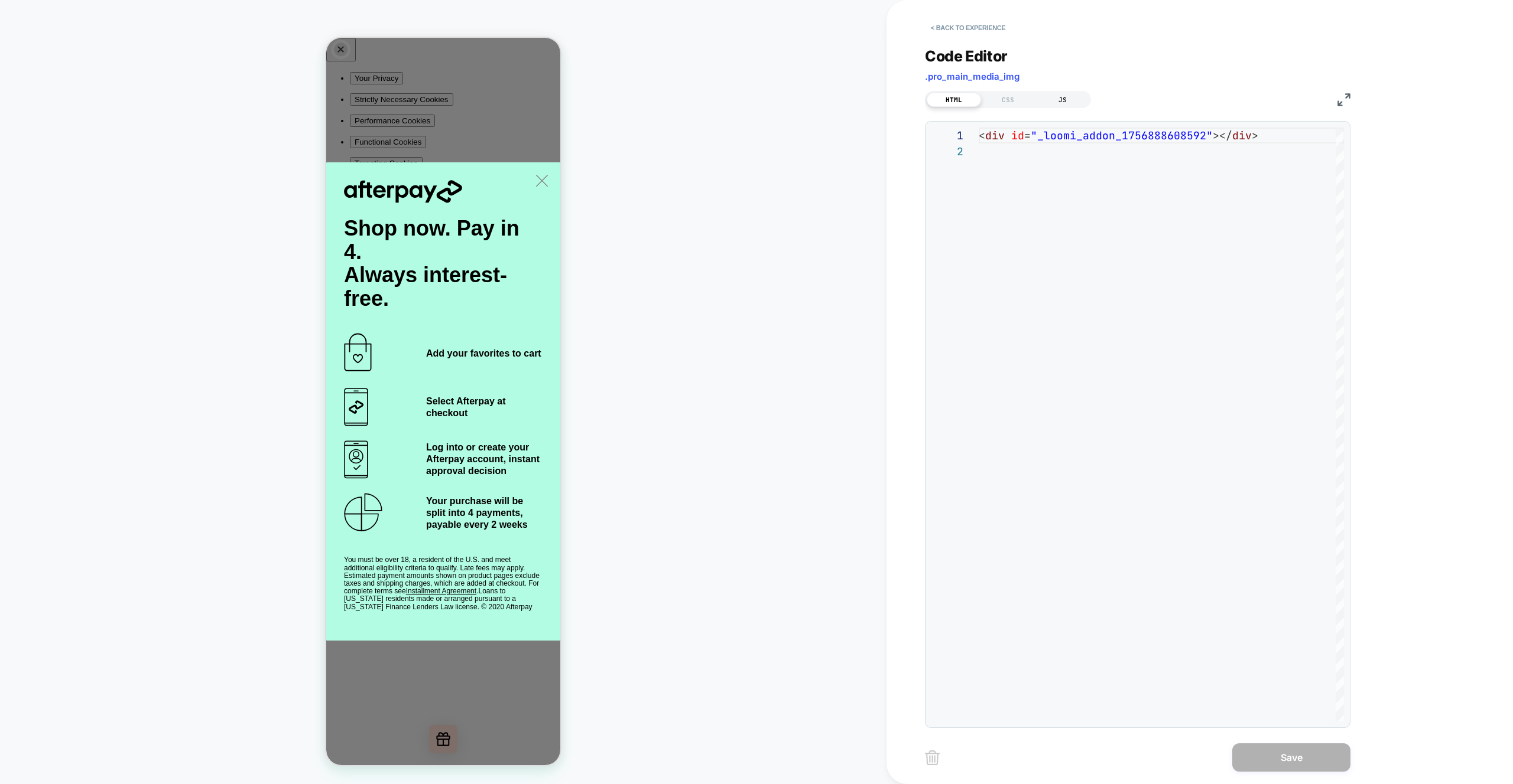
click at [1065, 97] on div "JS" at bounding box center [1062, 100] width 55 height 14
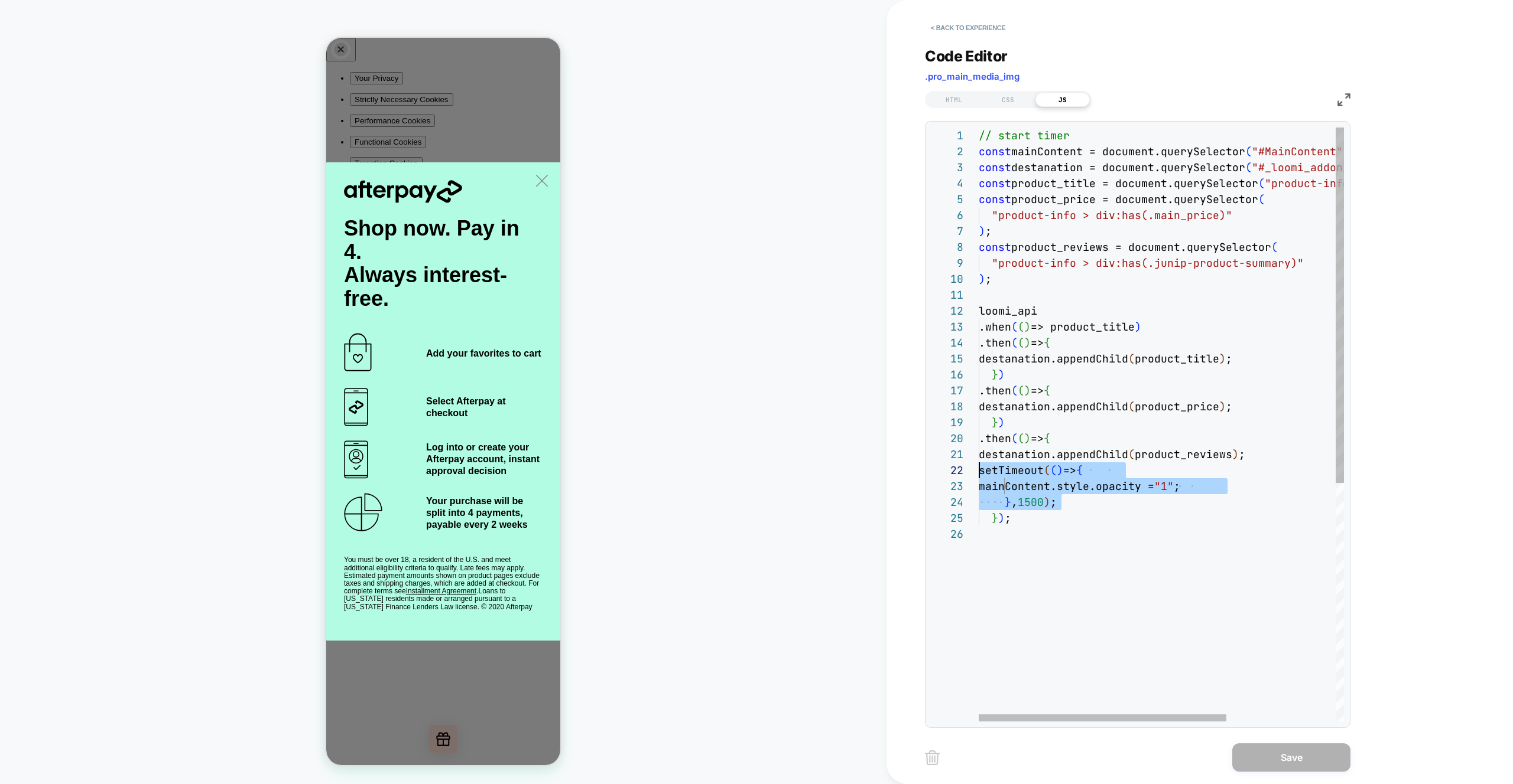
drag, startPoint x: 1095, startPoint y: 508, endPoint x: 937, endPoint y: 471, distance: 162.3
click at [978, 471] on div "// start timer const mainContent = document.querySelector ( "#MainContent" ) ; …" at bounding box center [1240, 624] width 525 height 993
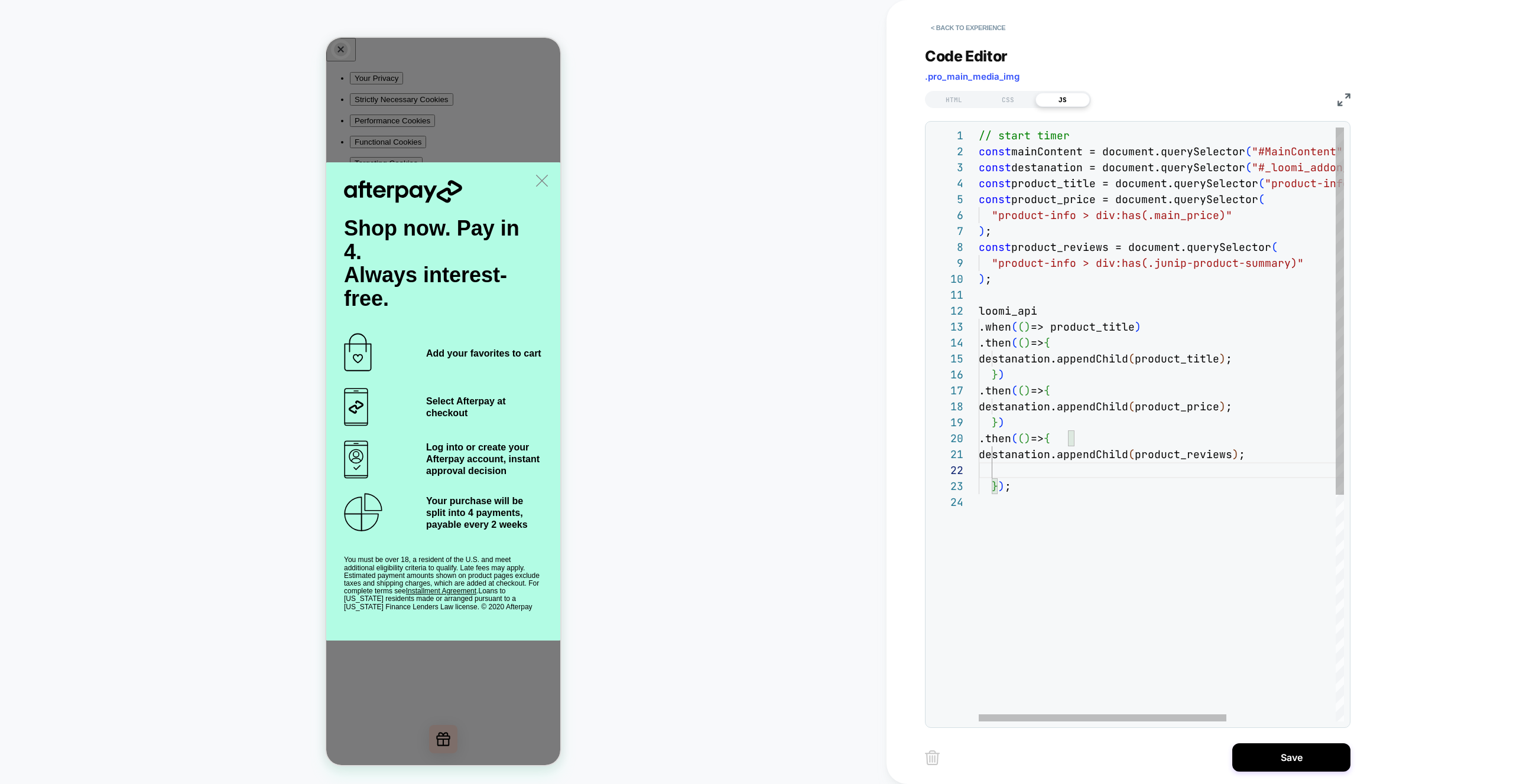
type textarea "**********"
click at [1133, 561] on div "// start timer const mainContent = document.querySelector ( "#MainContent" ) ; …" at bounding box center [1240, 599] width 525 height 945
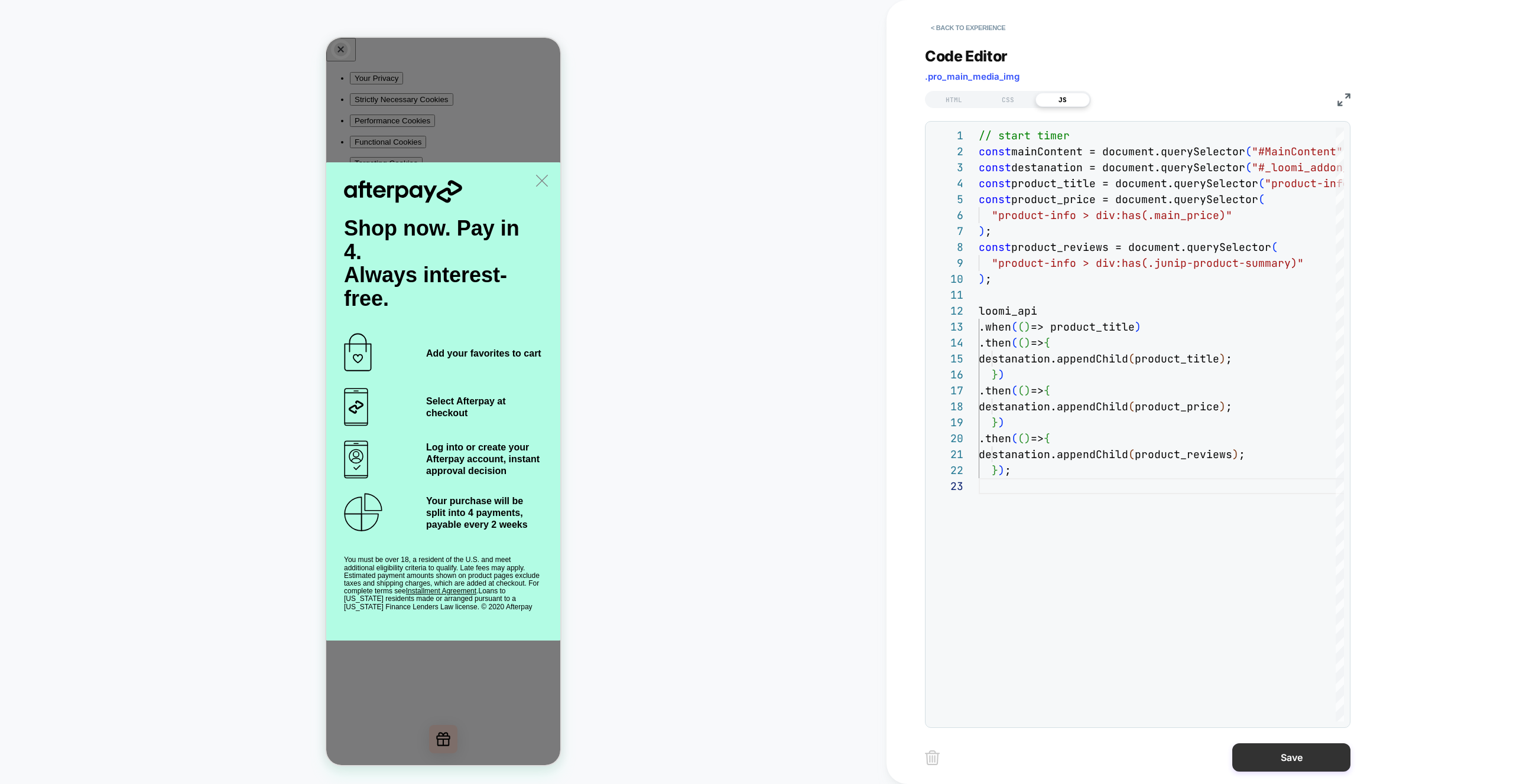
click at [1329, 762] on button "Save" at bounding box center [1291, 758] width 118 height 28
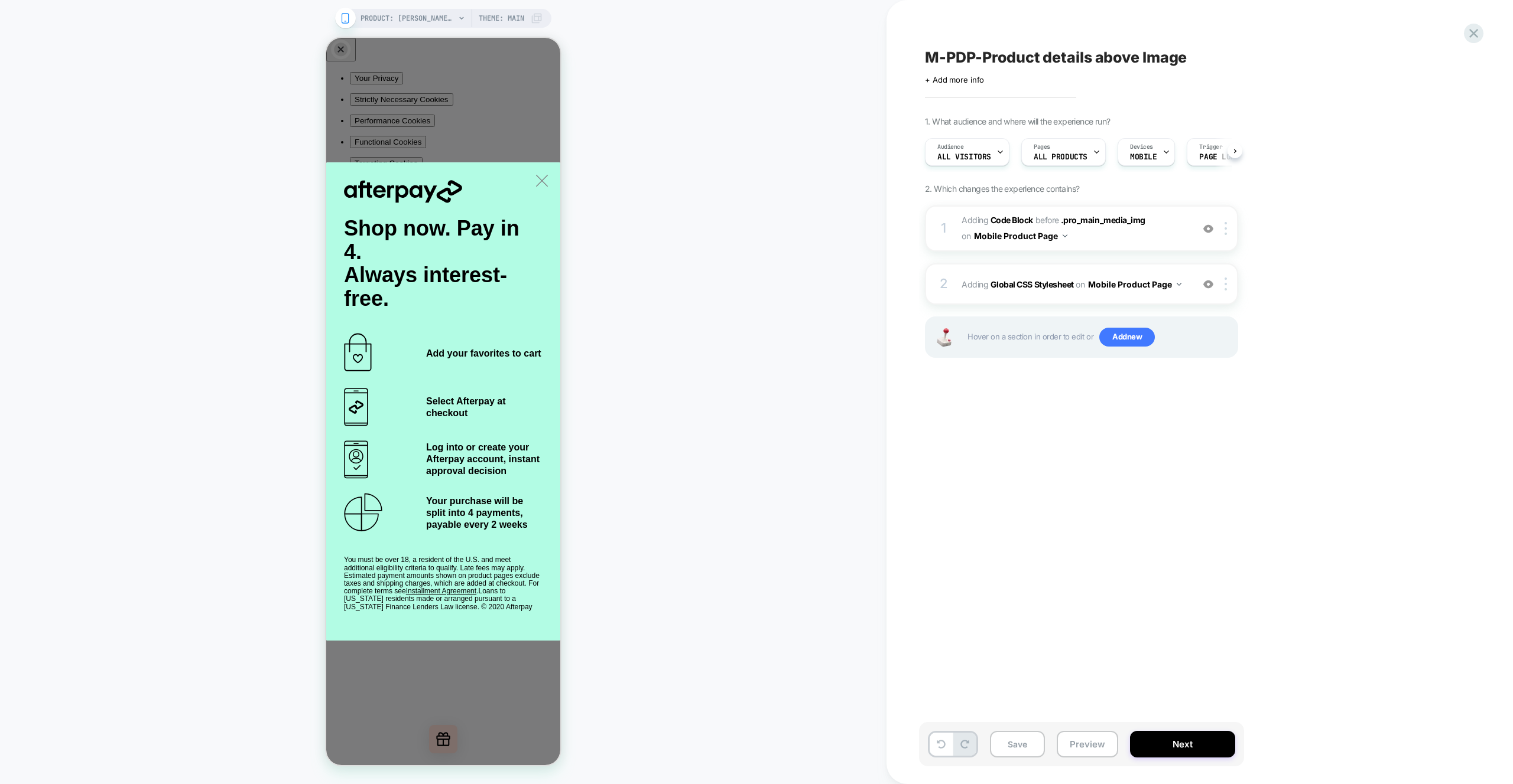
click at [1090, 745] on button "Preview" at bounding box center [1087, 744] width 62 height 26
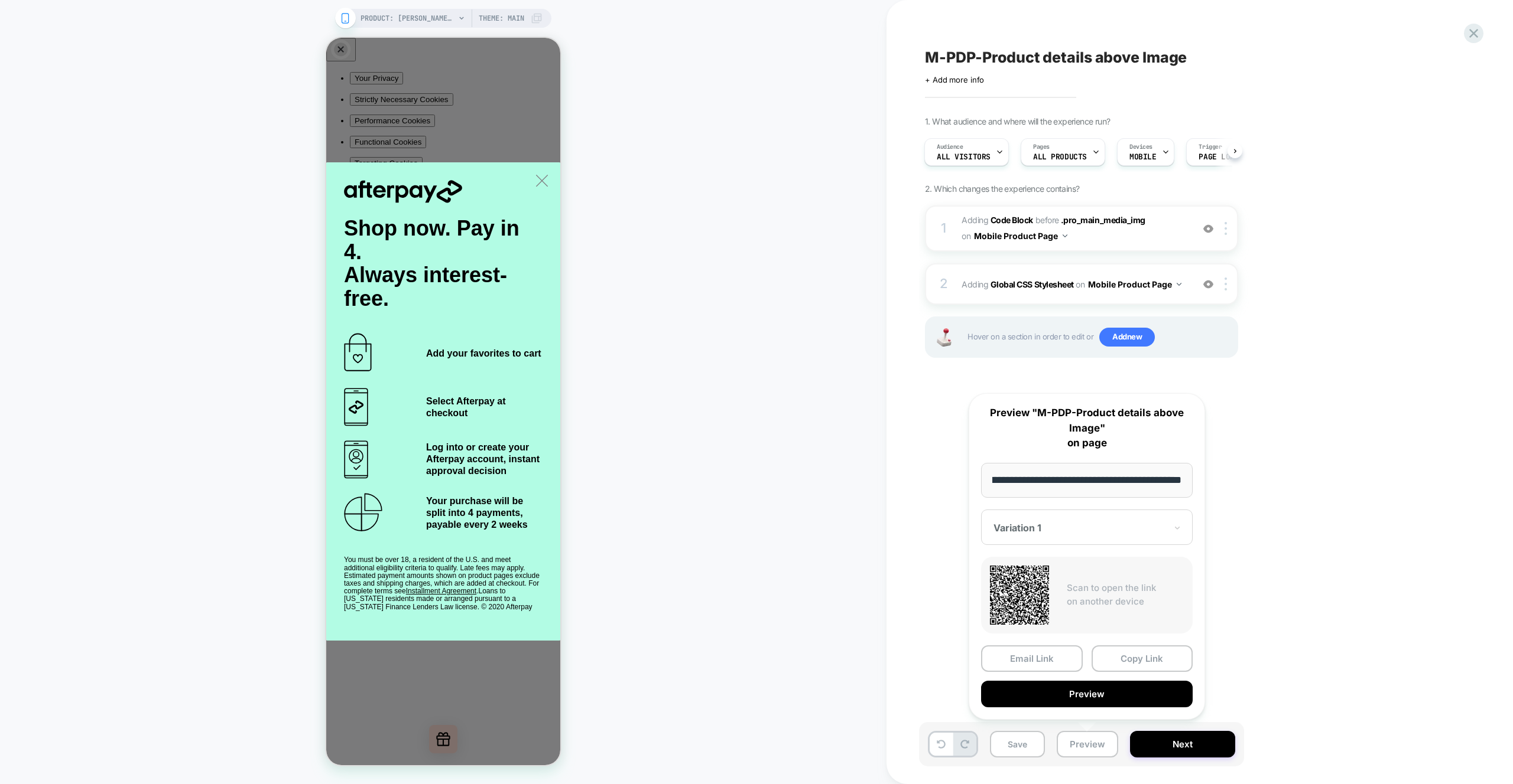
scroll to position [0, 0]
click at [1090, 694] on button "Preview" at bounding box center [1087, 694] width 211 height 26
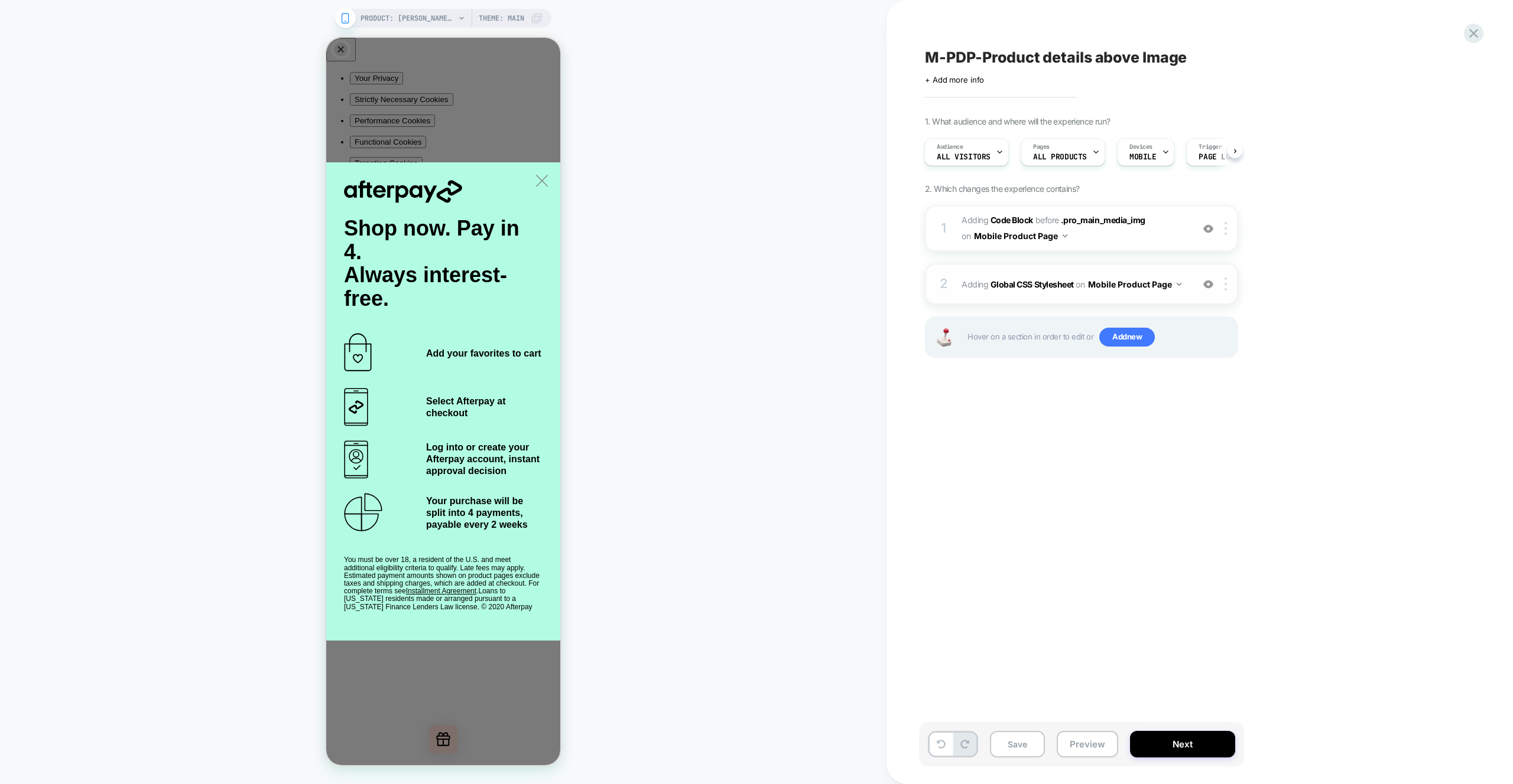
drag, startPoint x: 1143, startPoint y: 280, endPoint x: 1139, endPoint y: 288, distance: 8.9
click at [1143, 280] on button "Mobile Product Page" at bounding box center [1134, 284] width 93 height 18
drag, startPoint x: 1323, startPoint y: 297, endPoint x: 1188, endPoint y: 292, distance: 135.1
click at [1323, 296] on div "1. What audience and where will the experience run? Audience All Visitors Pages…" at bounding box center [1140, 251] width 431 height 271
click at [1188, 292] on div "2 Adding Global CSS Stylesheet on Mobile Product Page Add Before Add After Copy…" at bounding box center [1082, 283] width 313 height 41
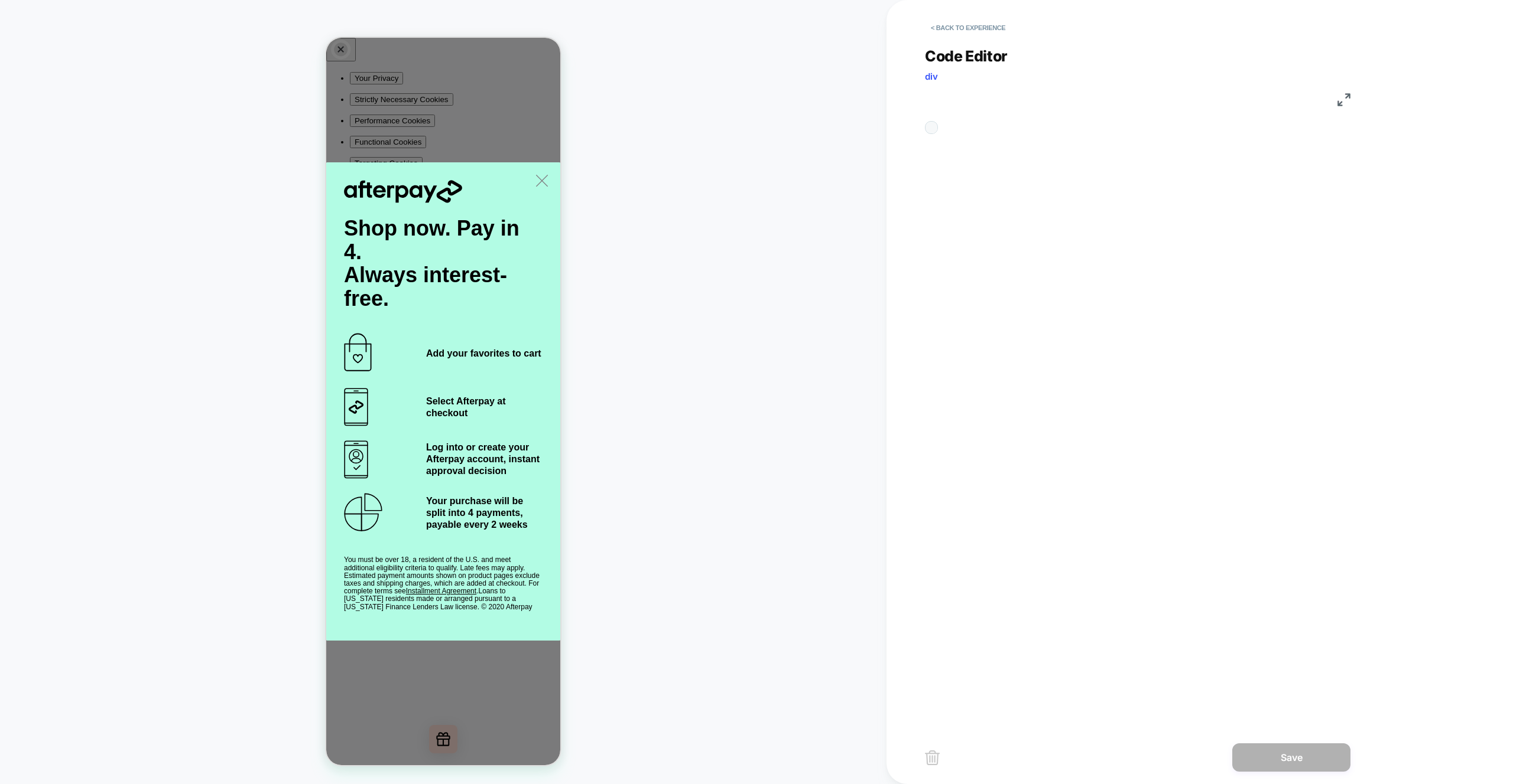
scroll to position [144, 0]
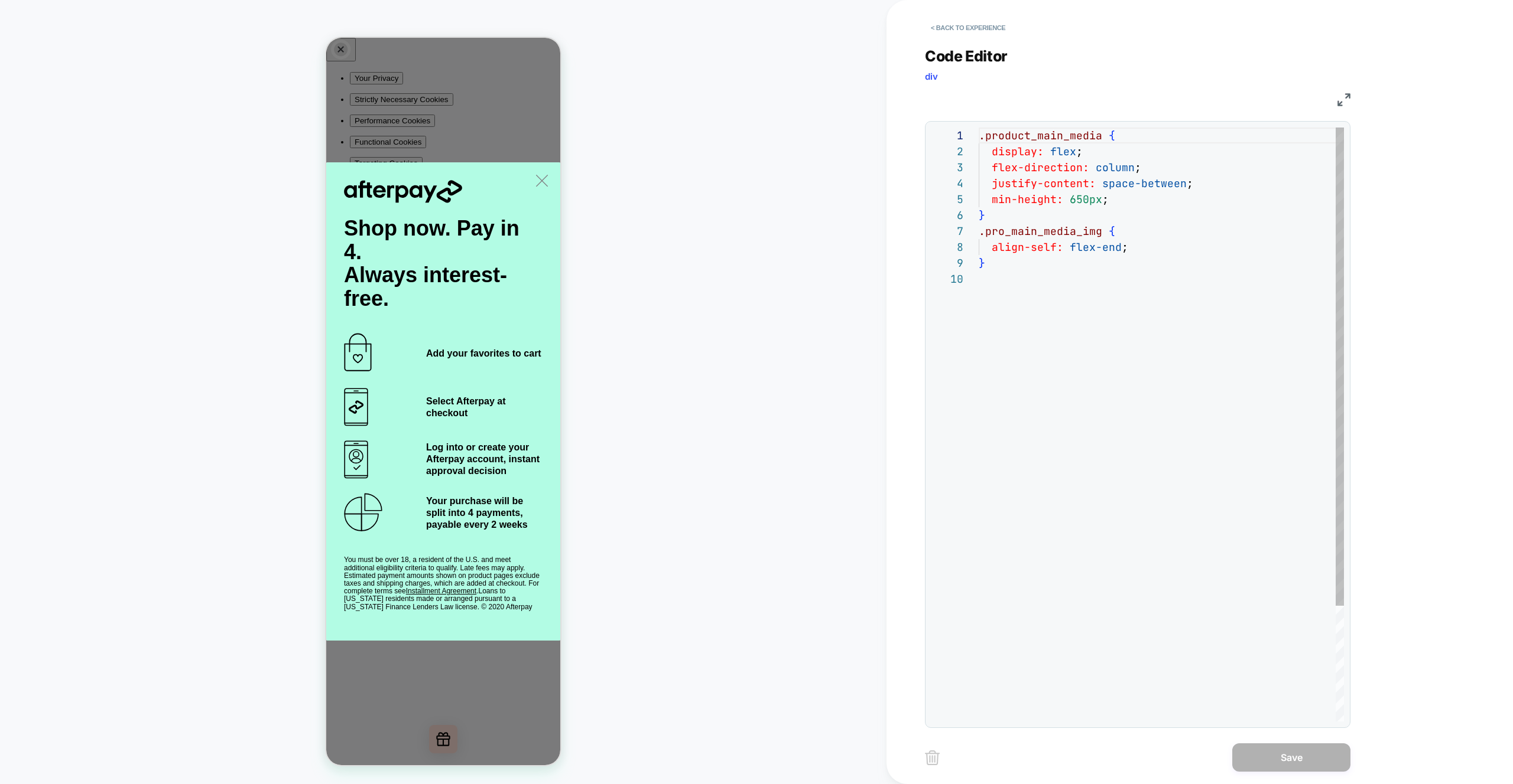
click at [1127, 199] on div ".product_main_media { display: flex ; flex-direction: column ; justify-content:…" at bounding box center [1160, 496] width 365 height 738
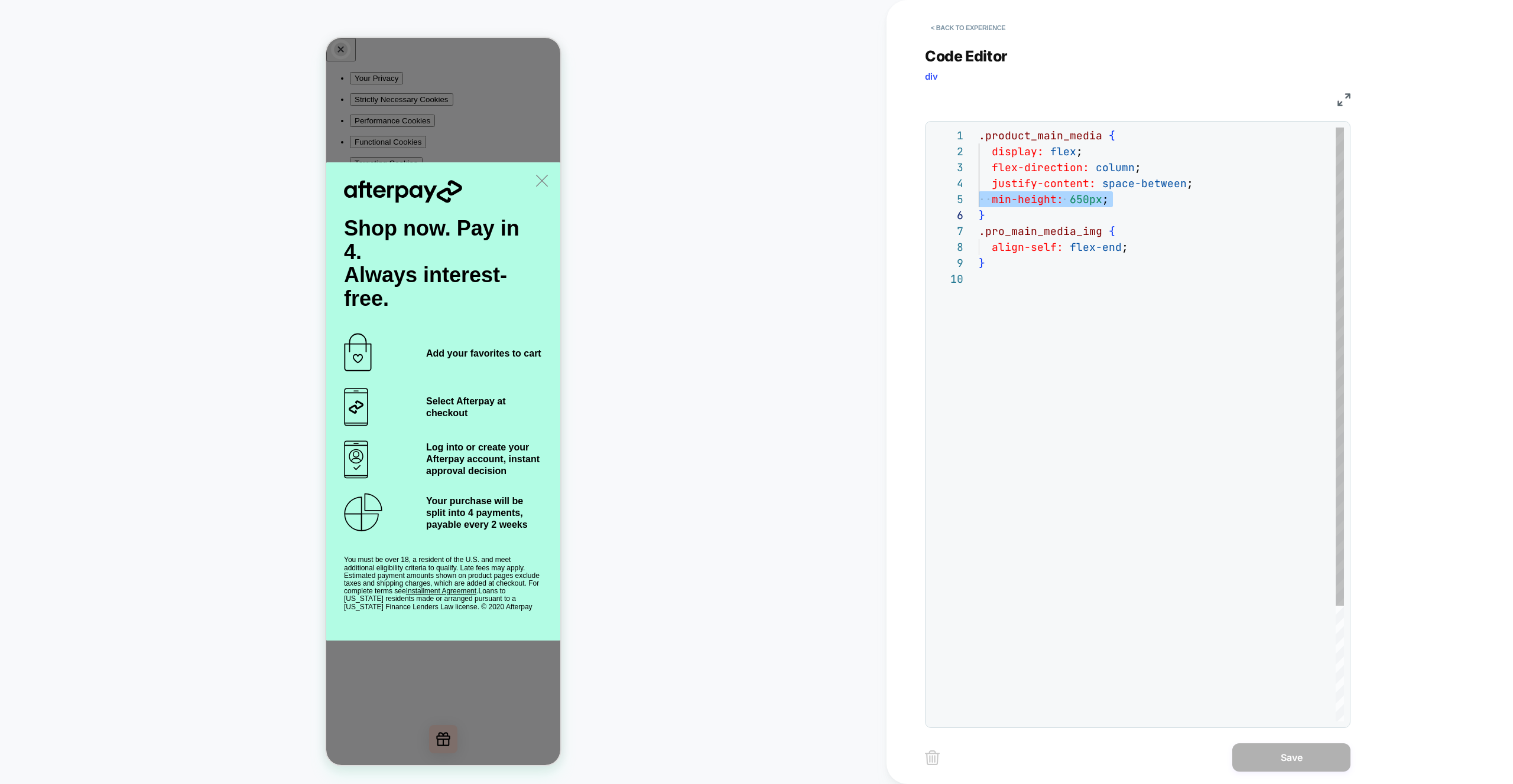
type textarea "**********"
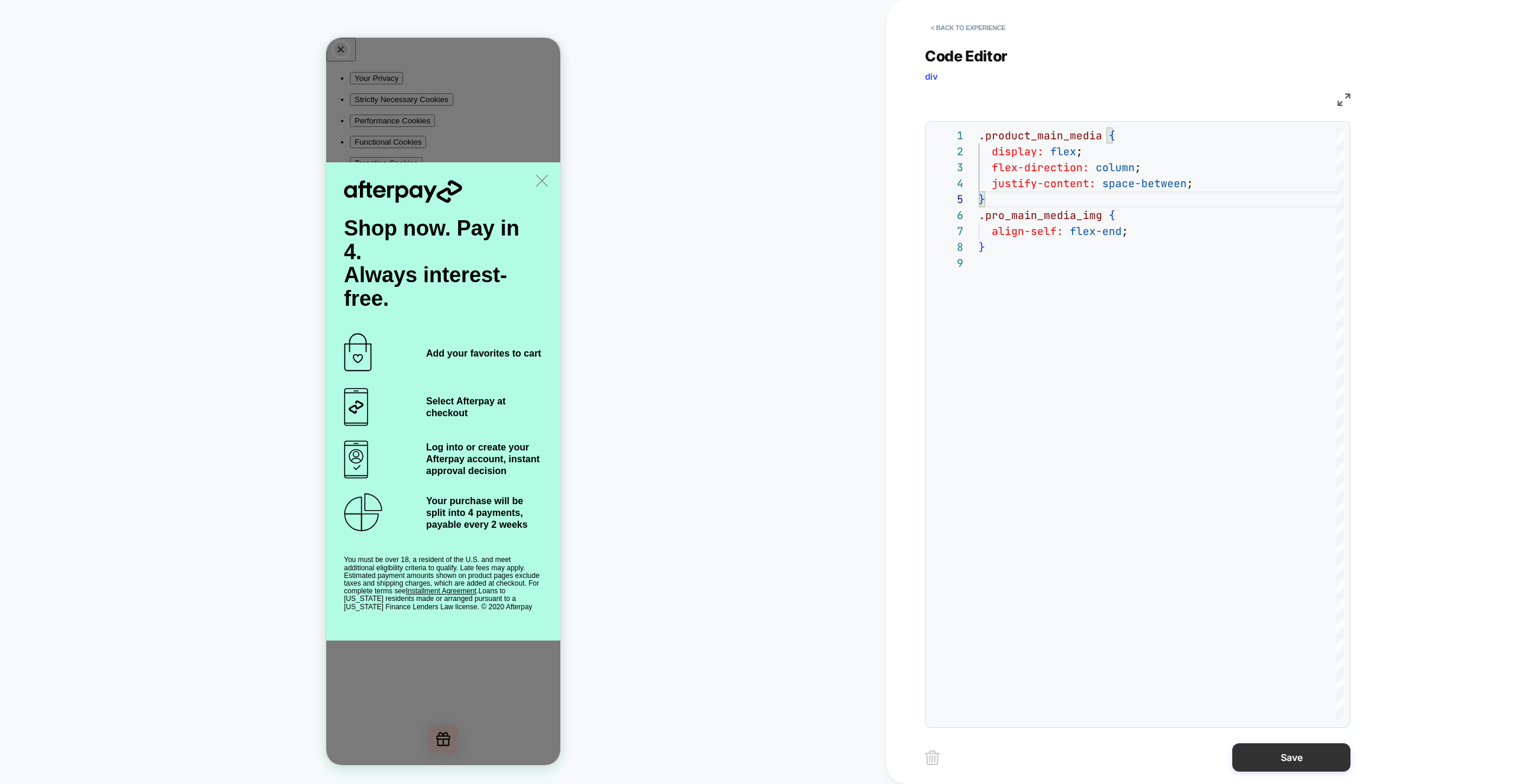
click at [1283, 758] on button "Save" at bounding box center [1291, 758] width 118 height 28
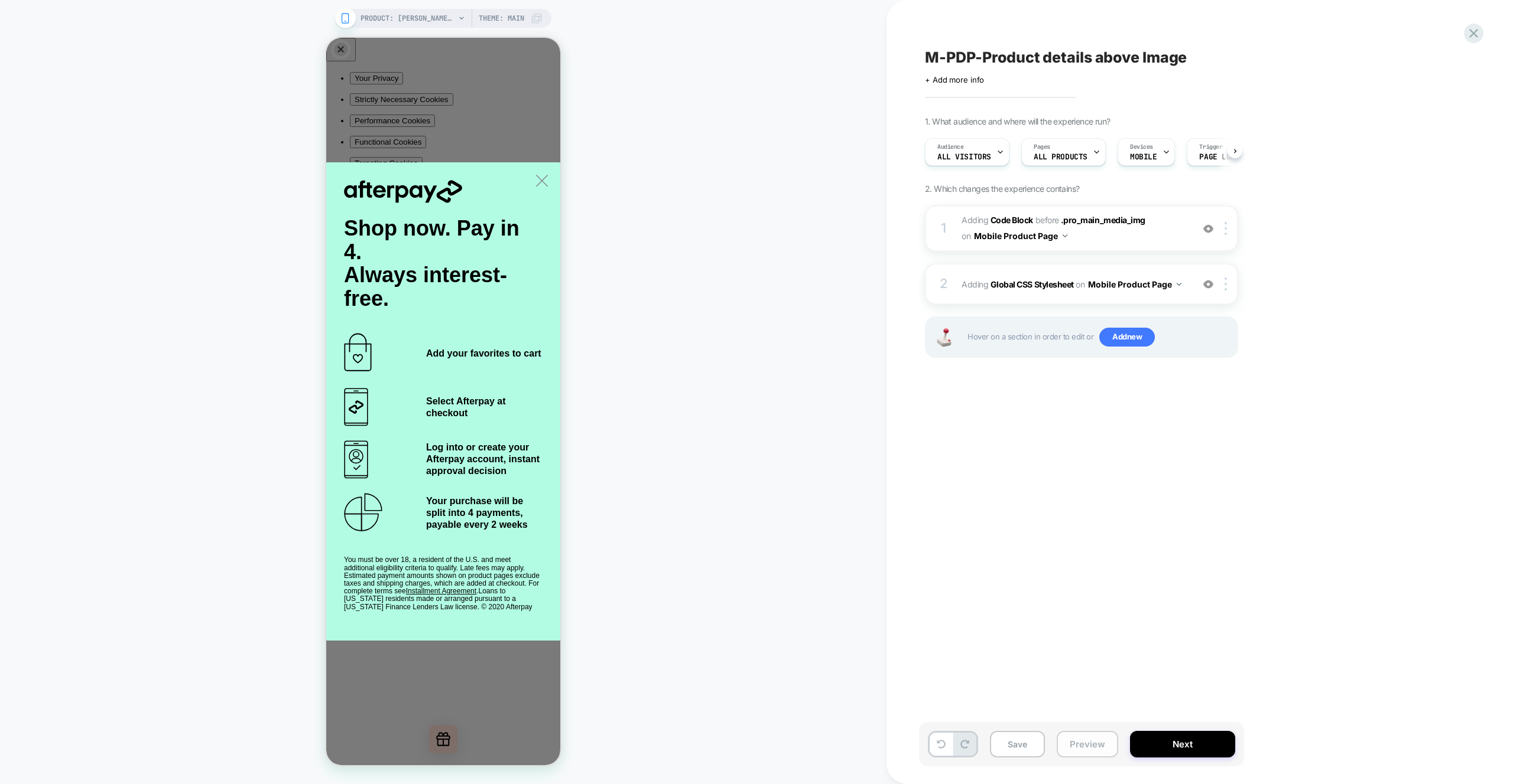
scroll to position [0, 1]
click at [1095, 732] on button "Preview" at bounding box center [1087, 744] width 62 height 26
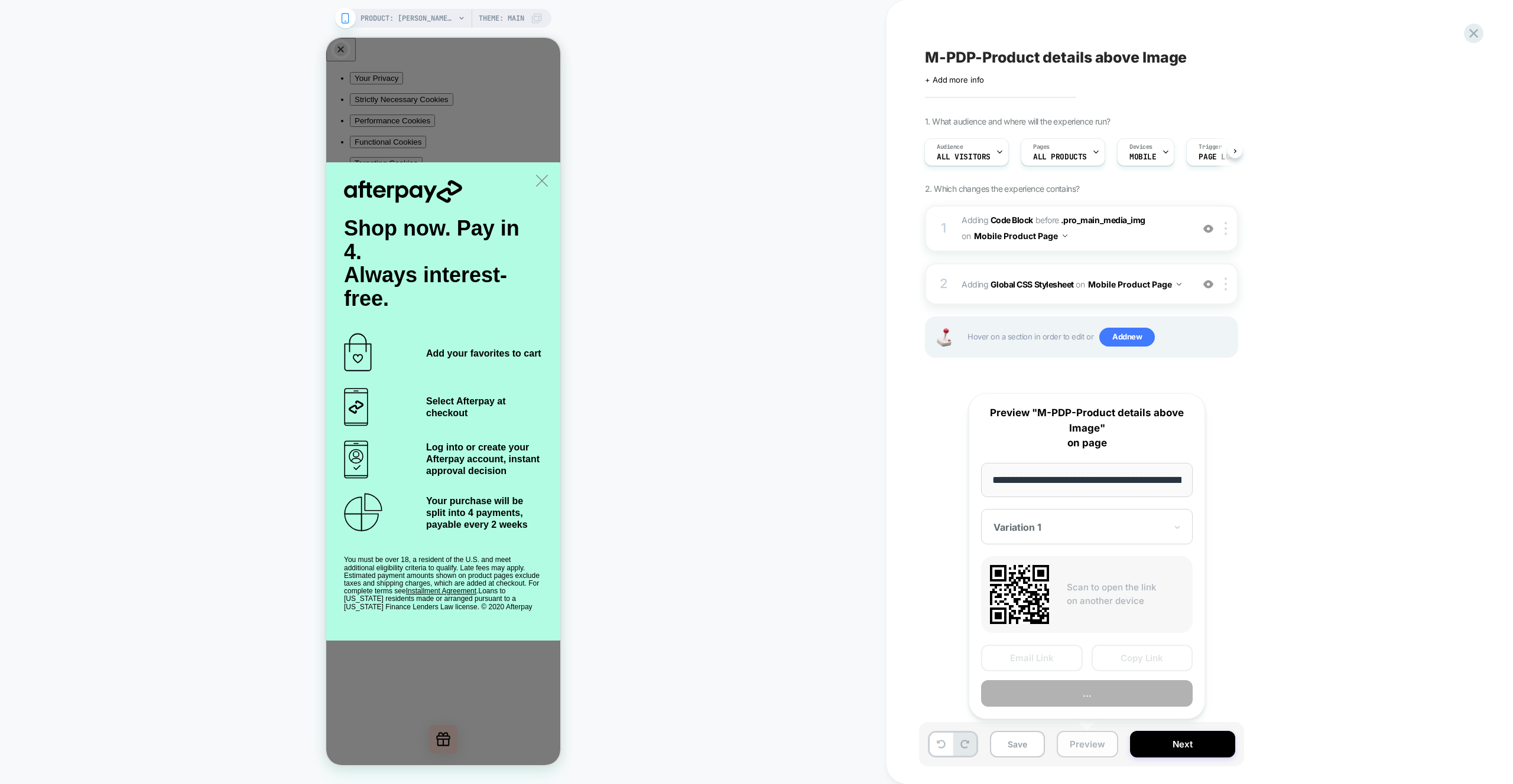
scroll to position [0, 366]
click at [1087, 688] on button "Preview" at bounding box center [1087, 694] width 211 height 26
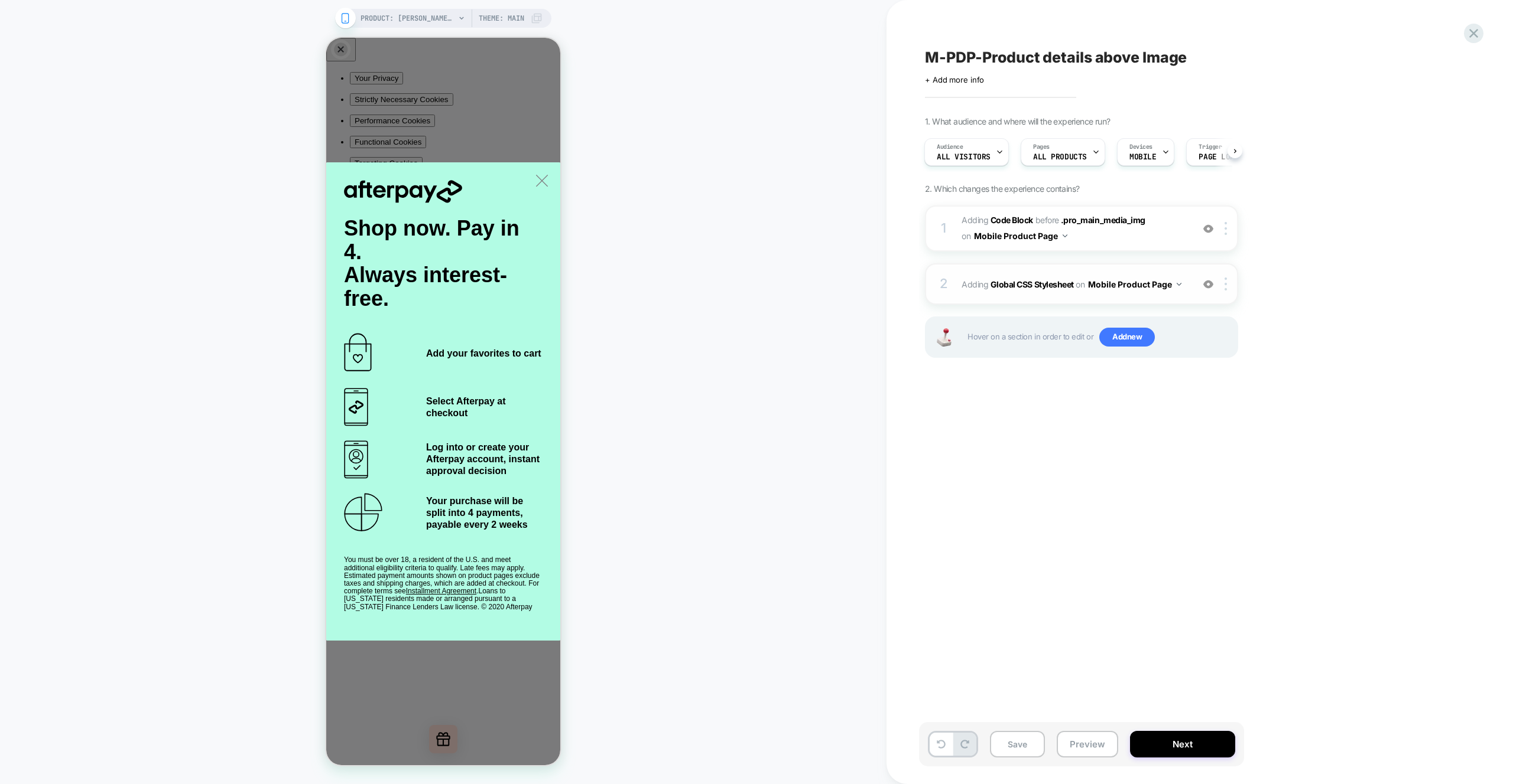
click at [1168, 298] on div "2 Adding Global CSS Stylesheet on Mobile Product Page Add Before Add After Copy…" at bounding box center [1082, 283] width 313 height 41
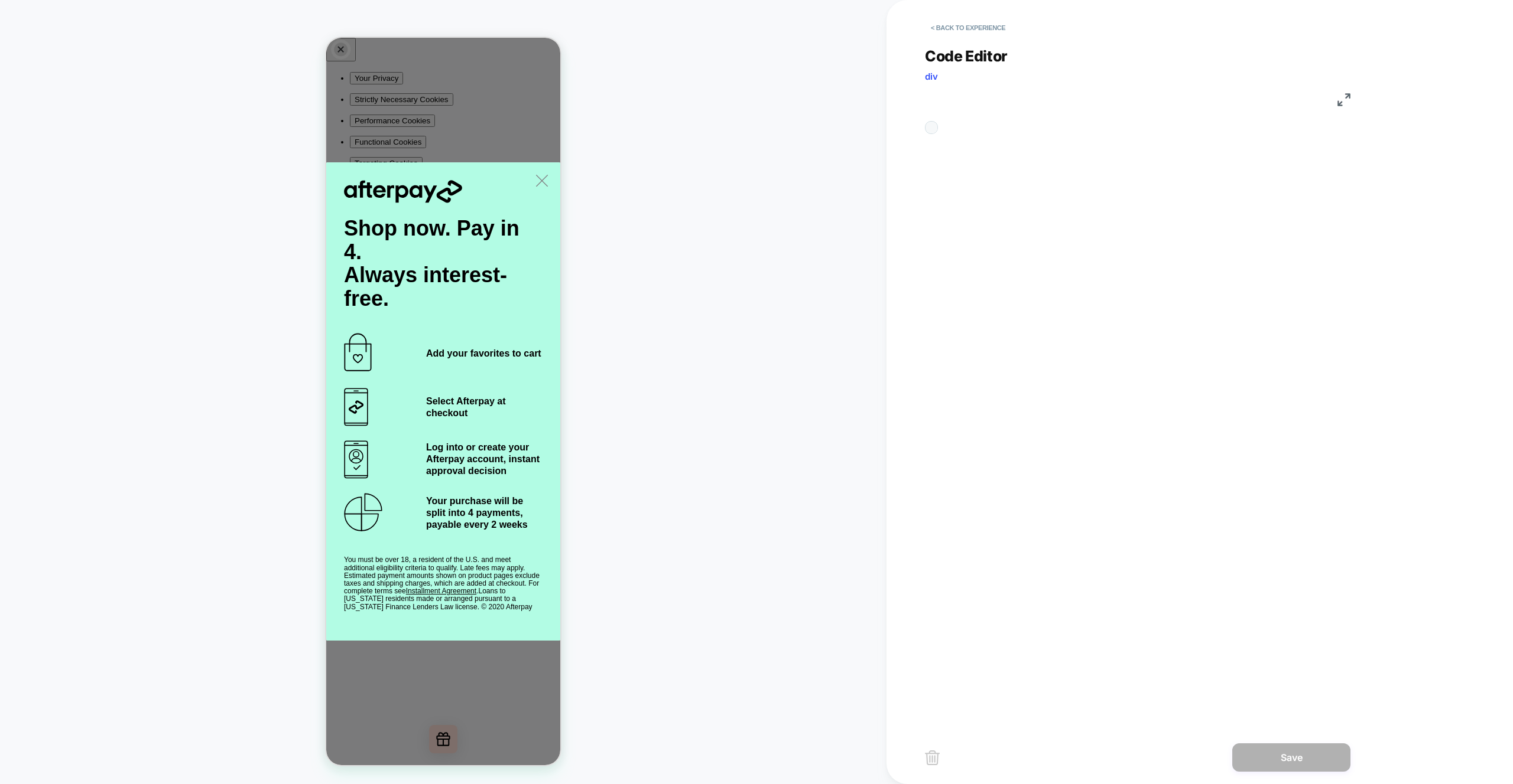
scroll to position [127, 0]
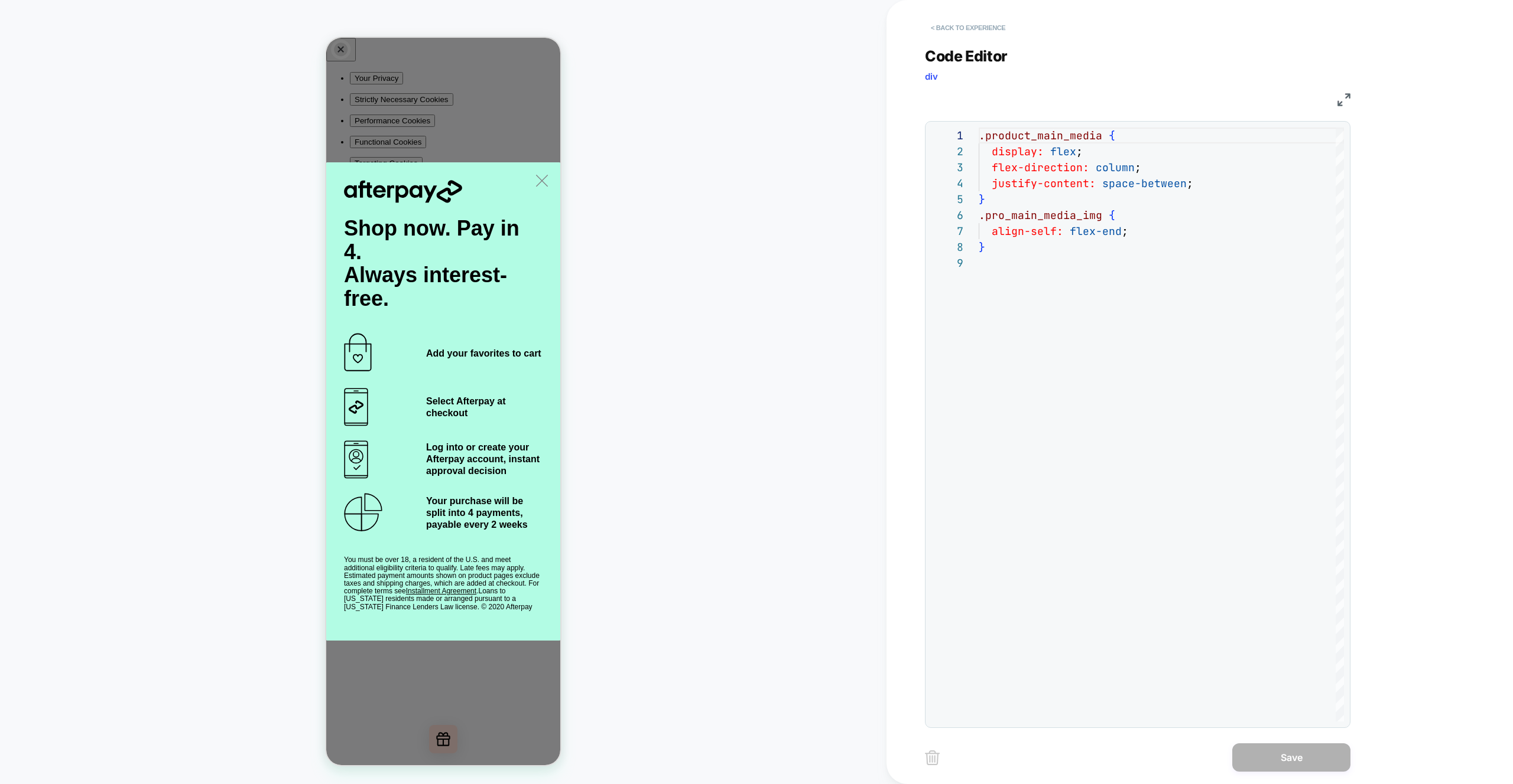
click at [937, 26] on button "< Back to experience" at bounding box center [968, 27] width 86 height 19
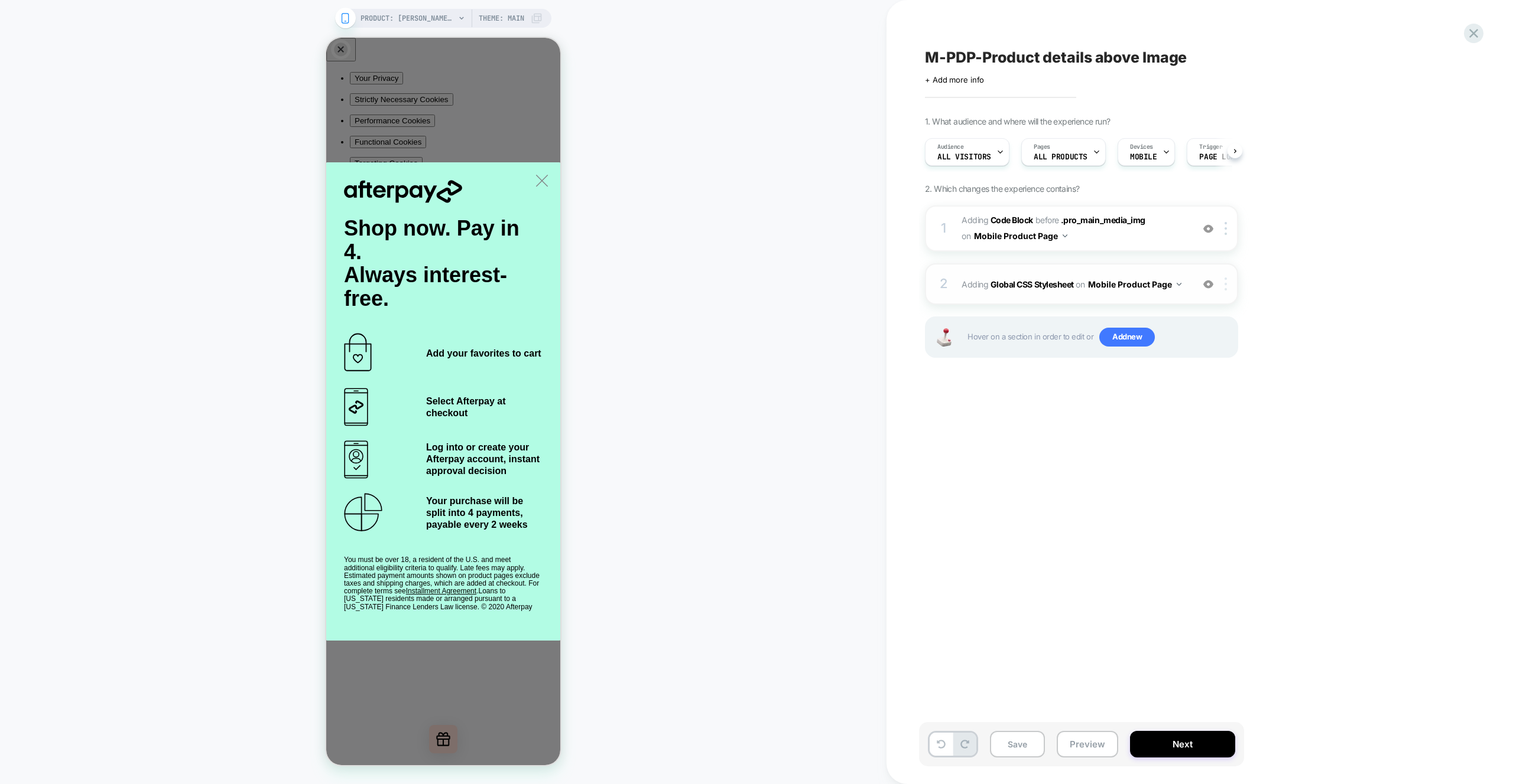
click at [1222, 282] on div at bounding box center [1227, 283] width 20 height 13
click at [1210, 446] on div "Delete" at bounding box center [1226, 444] width 106 height 32
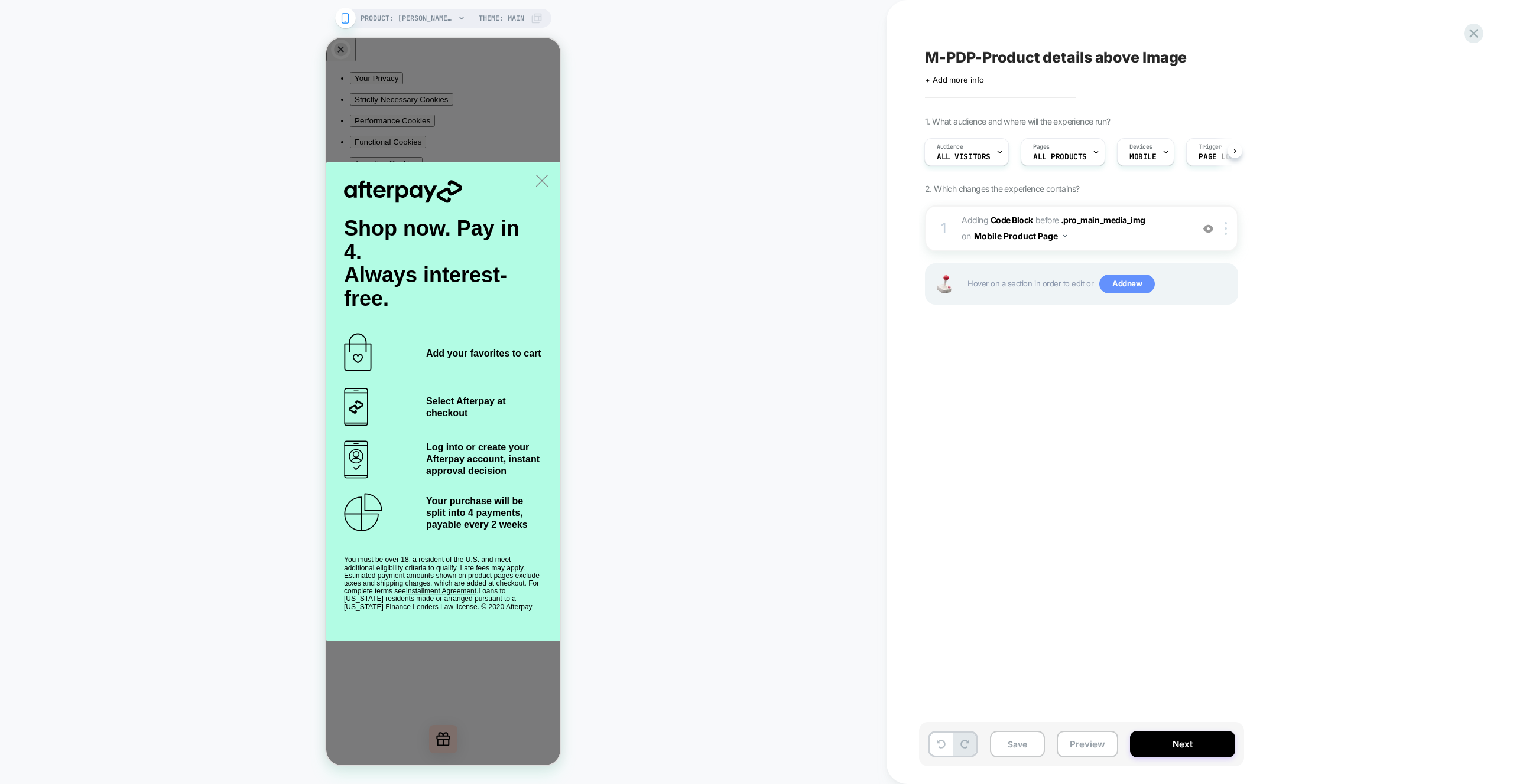
click at [1136, 286] on span "Add new" at bounding box center [1127, 283] width 56 height 19
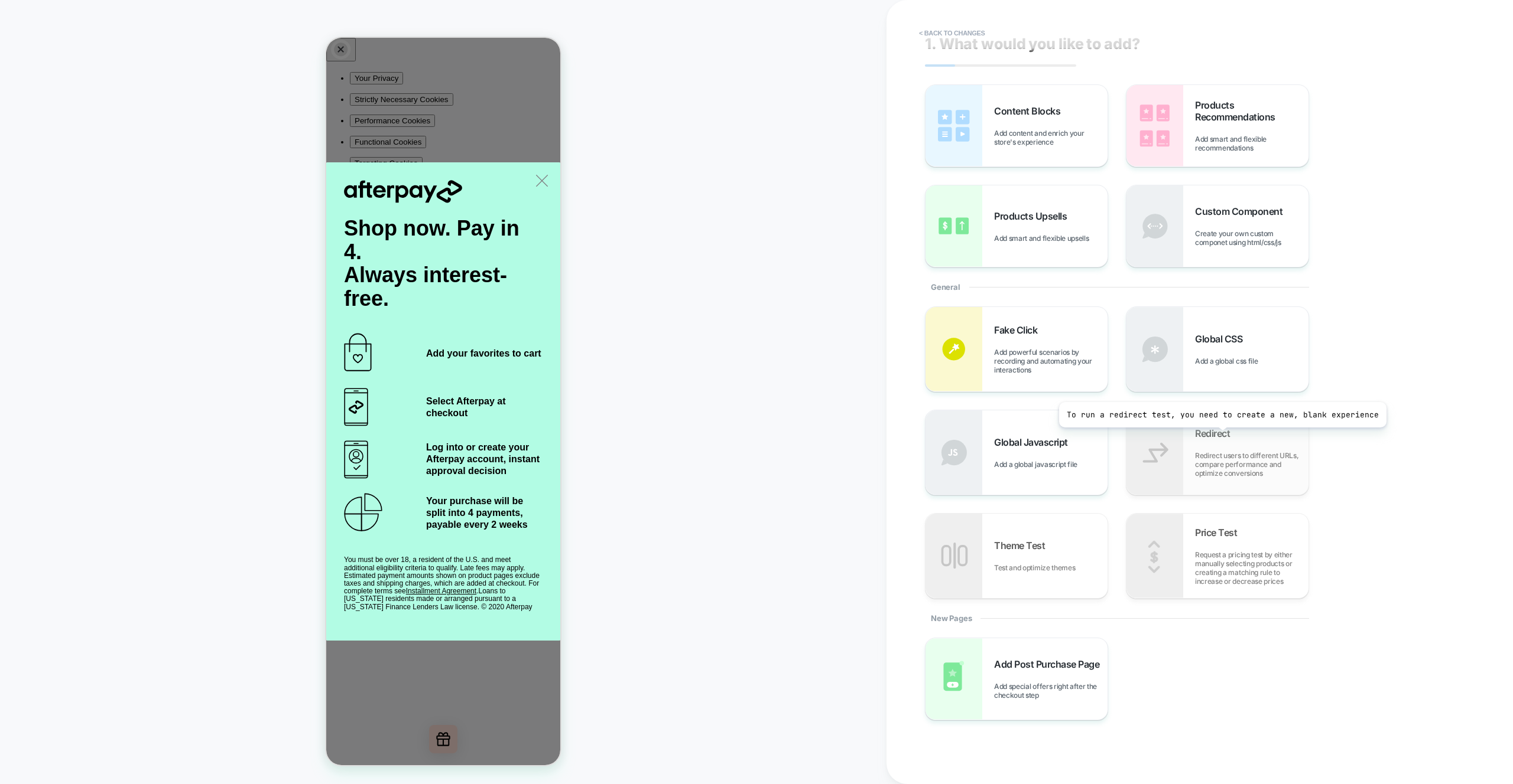
scroll to position [0, 0]
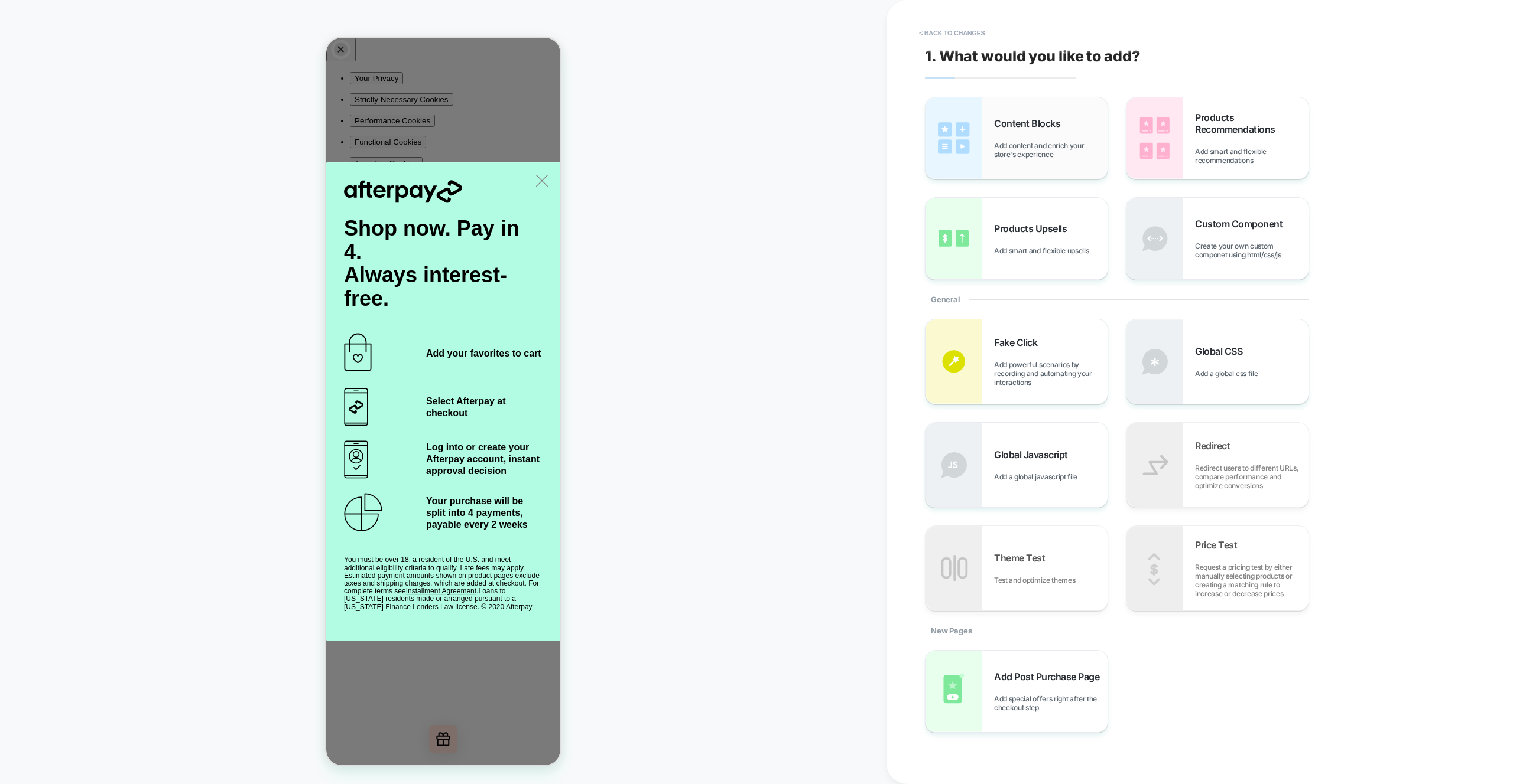
click at [1067, 153] on span "Add content and enrich your store's experience" at bounding box center [1050, 150] width 113 height 18
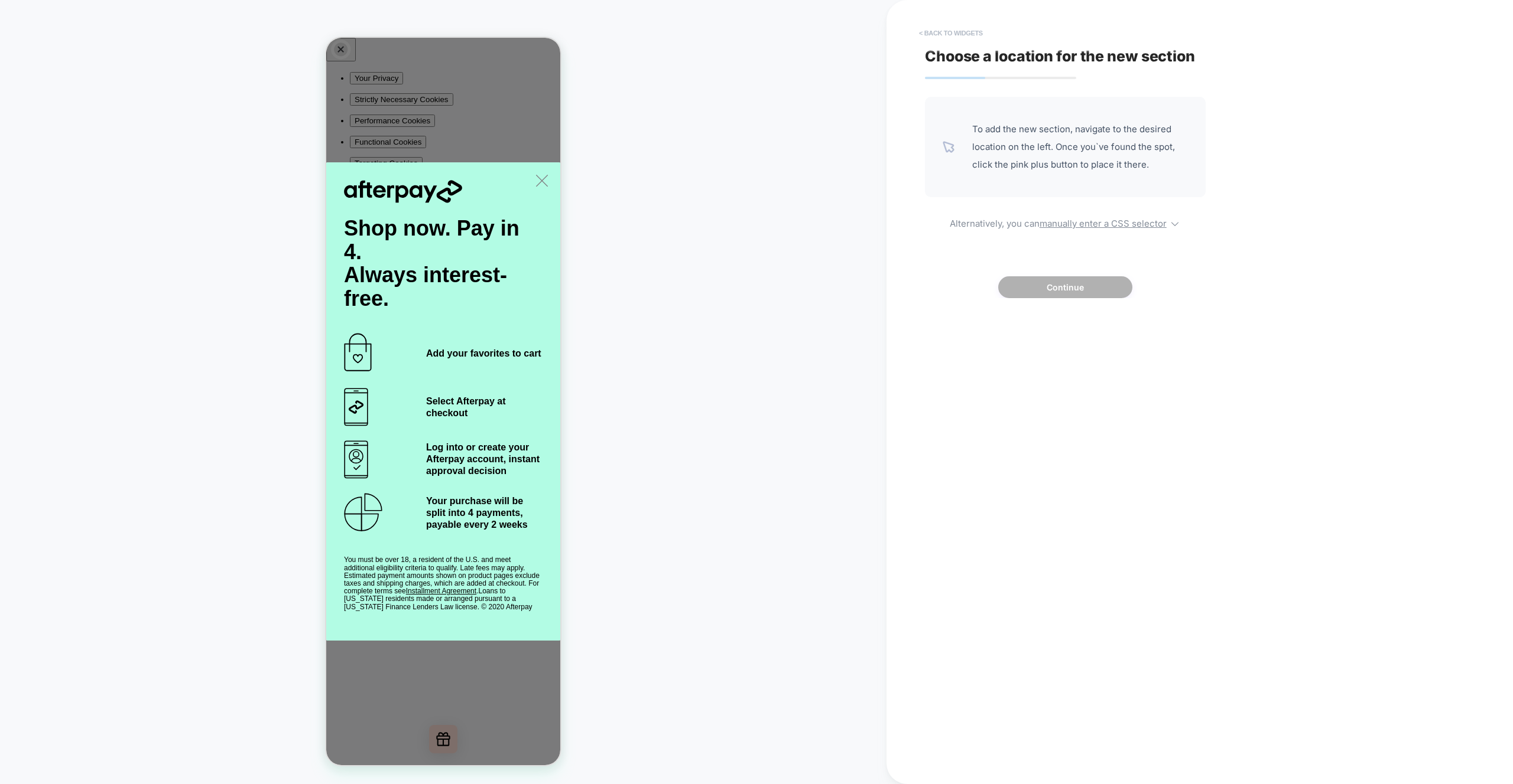
click at [938, 29] on button "< Back to widgets" at bounding box center [950, 32] width 75 height 19
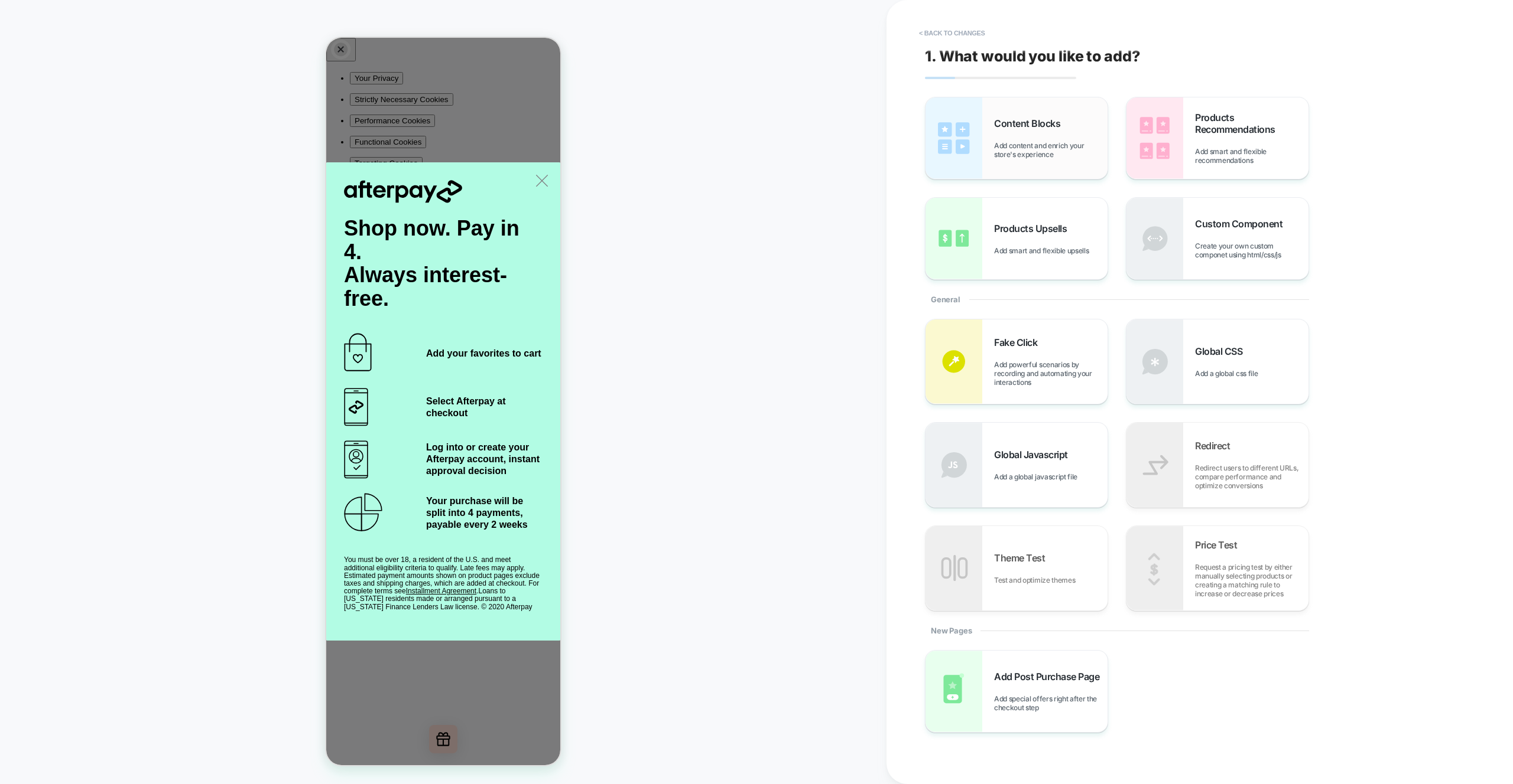
scroll to position [7, 0]
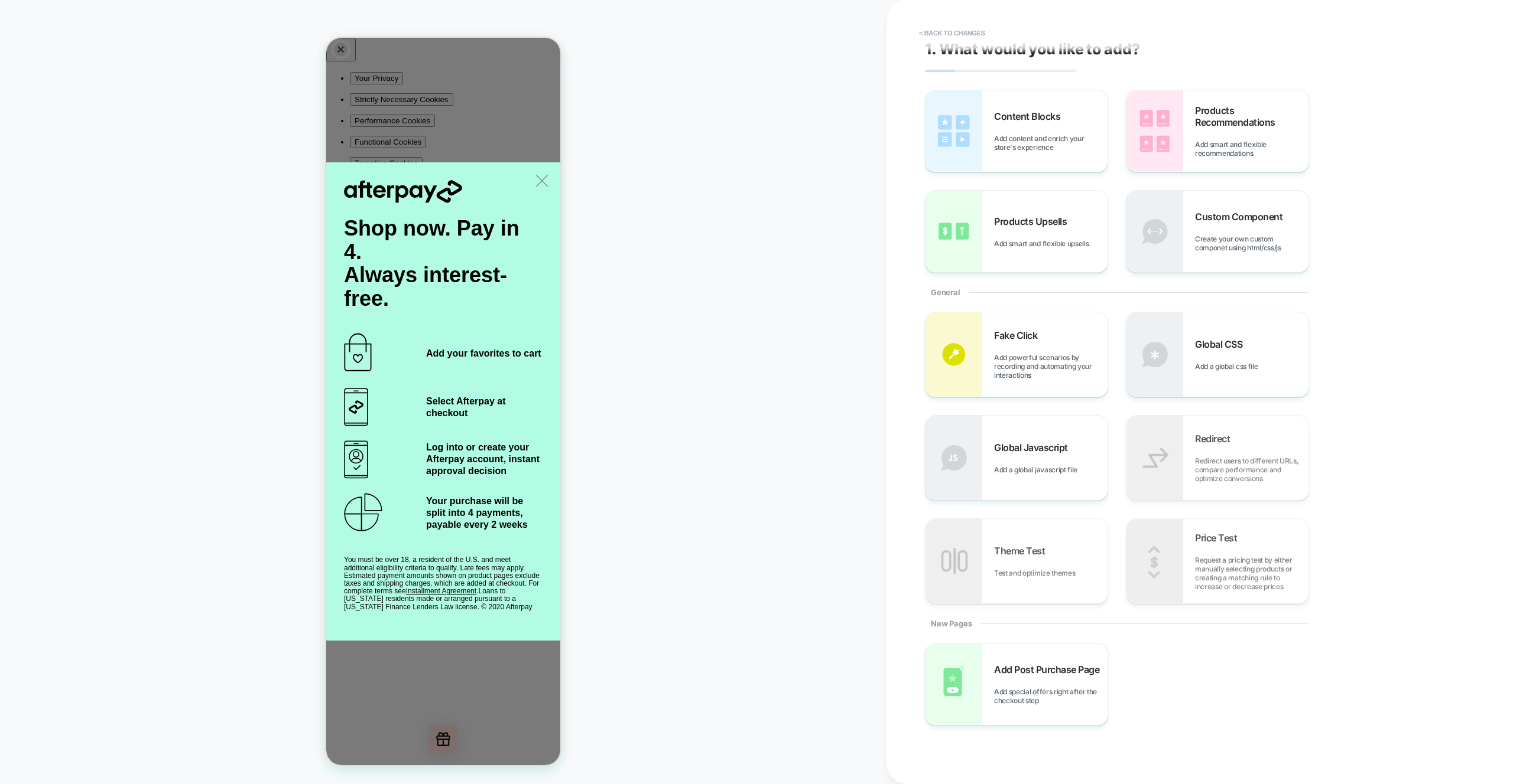
click at [744, 191] on div "PRODUCT: [PERSON_NAME] x Unique Vintage Black Dagger Velvet Maxi Dress PRODUCT:…" at bounding box center [443, 392] width 886 height 761
click at [970, 32] on button "< Back to changes" at bounding box center [952, 32] width 78 height 19
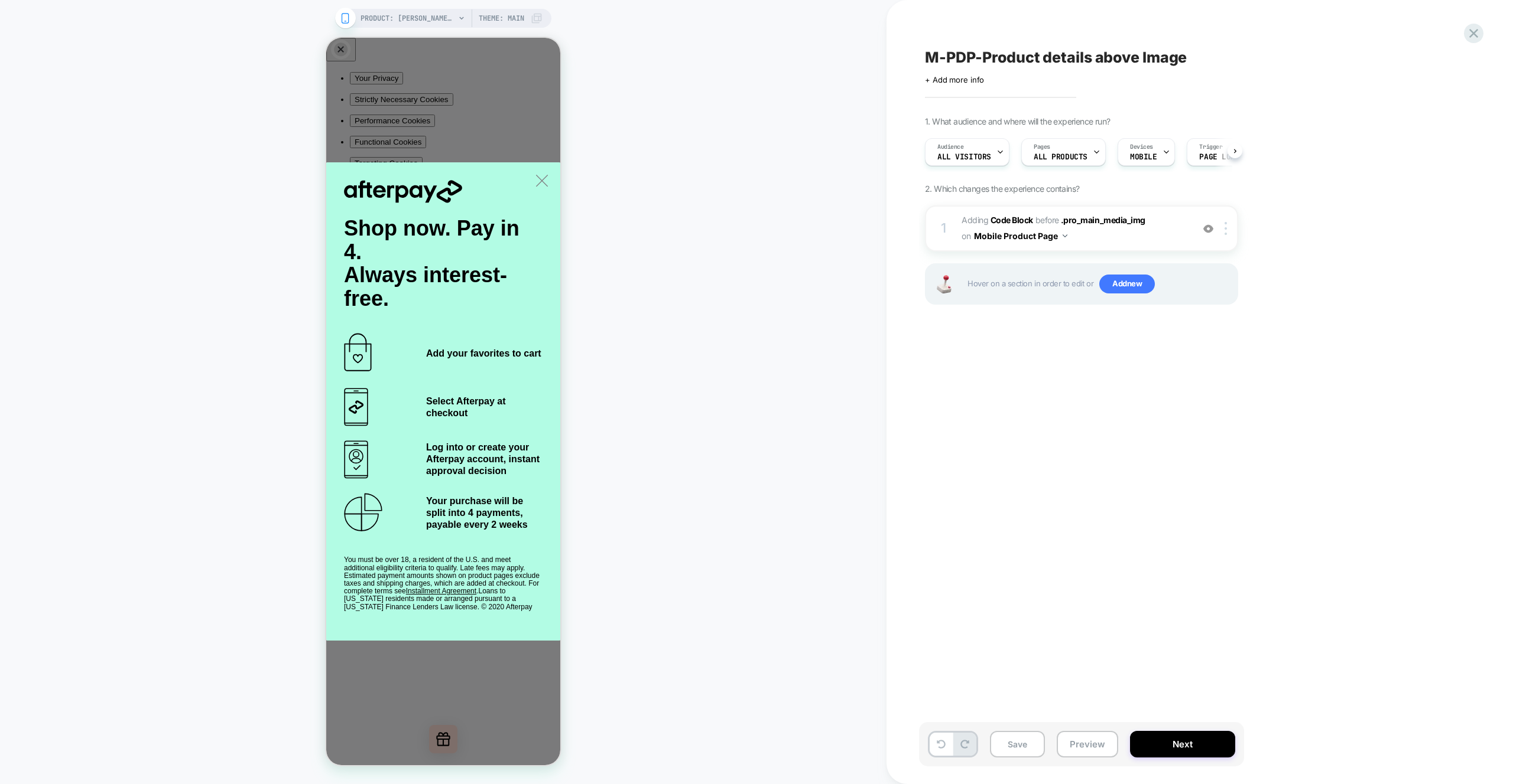
scroll to position [0, 1]
click at [1094, 741] on button "Preview" at bounding box center [1087, 744] width 62 height 26
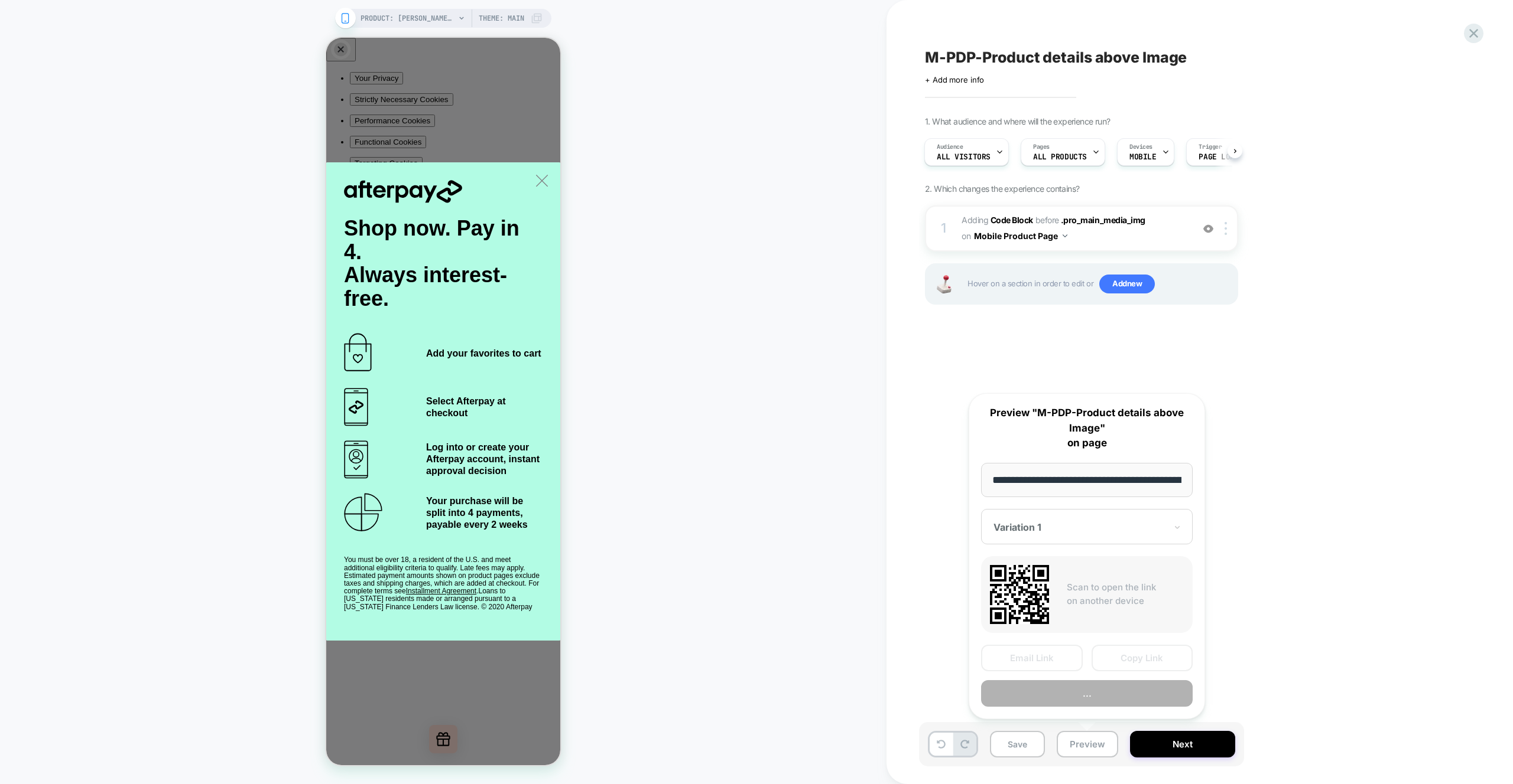
scroll to position [0, 366]
click at [1120, 691] on button "Preview" at bounding box center [1087, 694] width 211 height 26
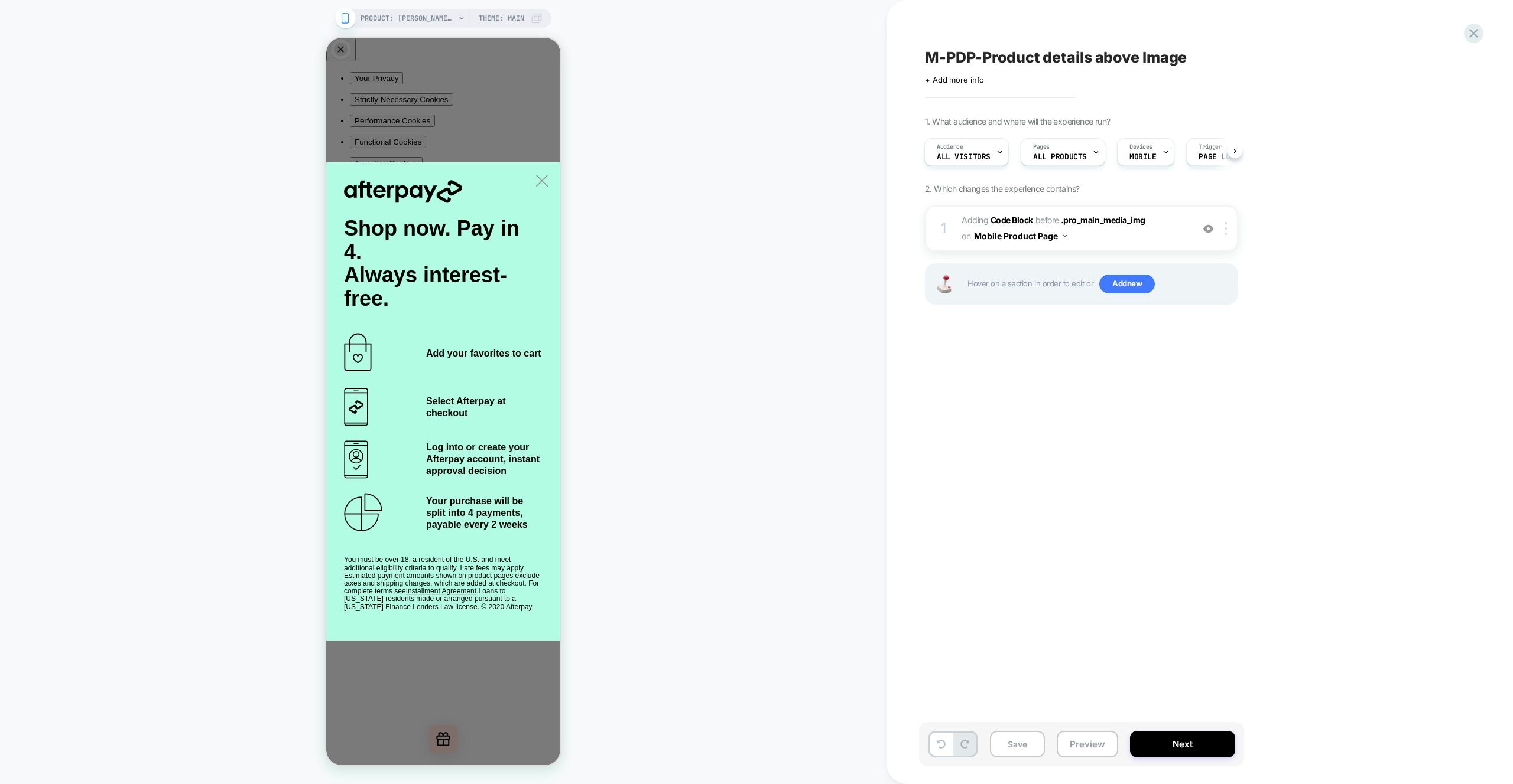
click at [749, 351] on div "PRODUCT: [PERSON_NAME] x Unique Vintage Black Dagger Velvet Maxi Dress PRODUCT:…" at bounding box center [443, 392] width 886 height 761
click at [1086, 741] on button "Preview" at bounding box center [1087, 744] width 62 height 26
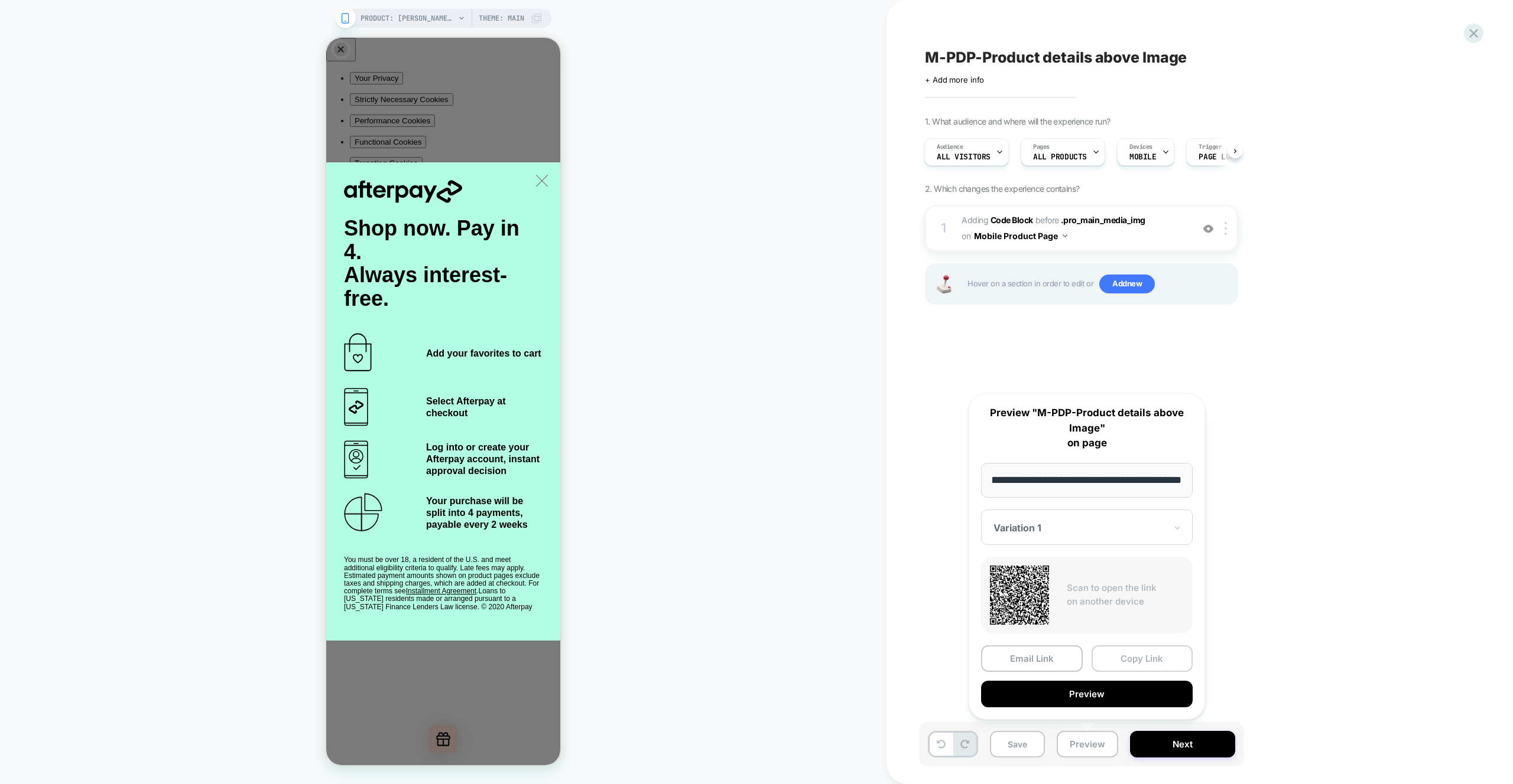
click at [1144, 658] on button "Copy Link" at bounding box center [1142, 658] width 102 height 26
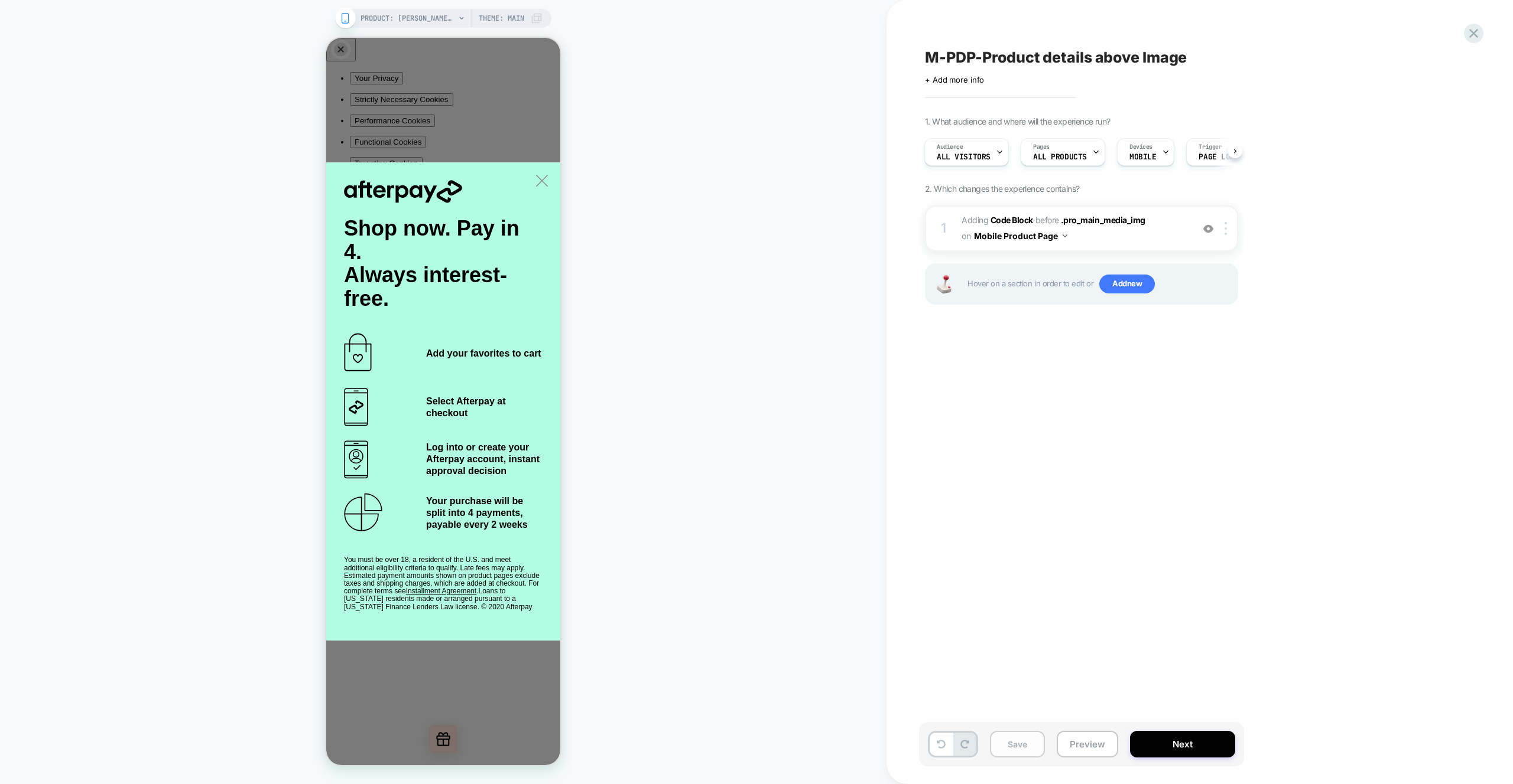
click at [1019, 742] on button "Save" at bounding box center [1017, 744] width 55 height 26
click at [1089, 745] on button "Preview" at bounding box center [1087, 744] width 62 height 26
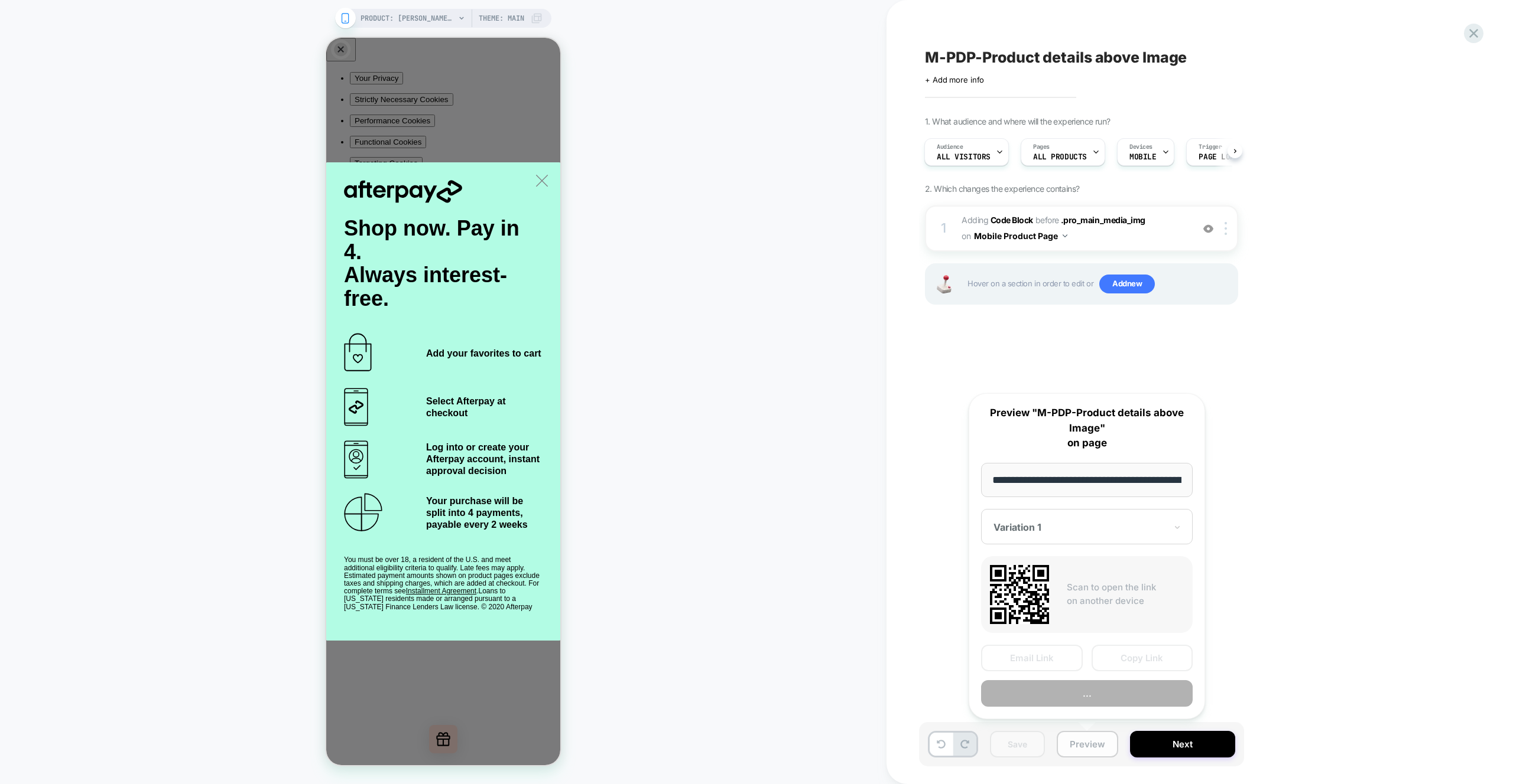
scroll to position [0, 366]
click at [1091, 701] on button "Preview" at bounding box center [1087, 694] width 211 height 26
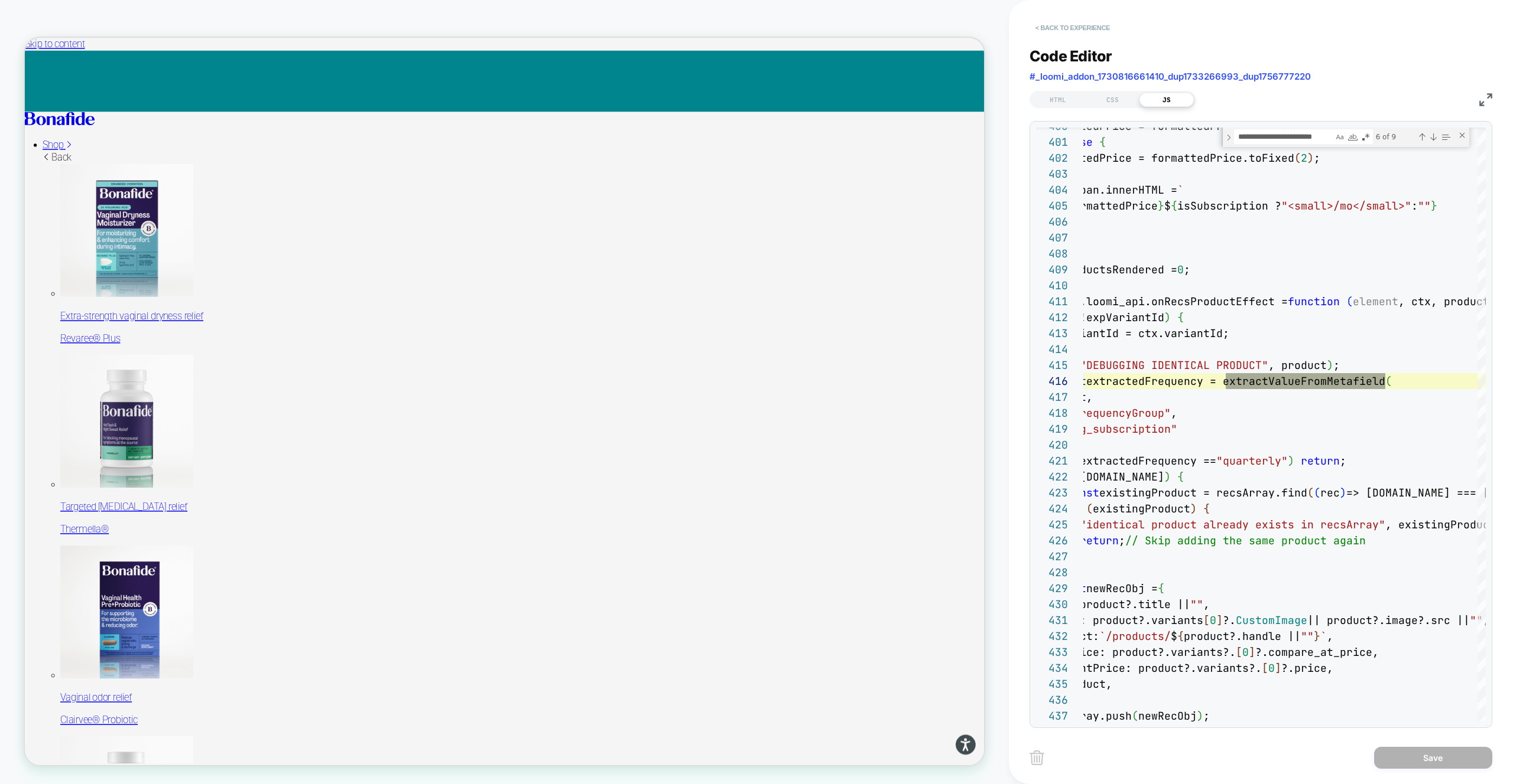
click at [1054, 26] on button "< Back to experience" at bounding box center [1072, 27] width 86 height 19
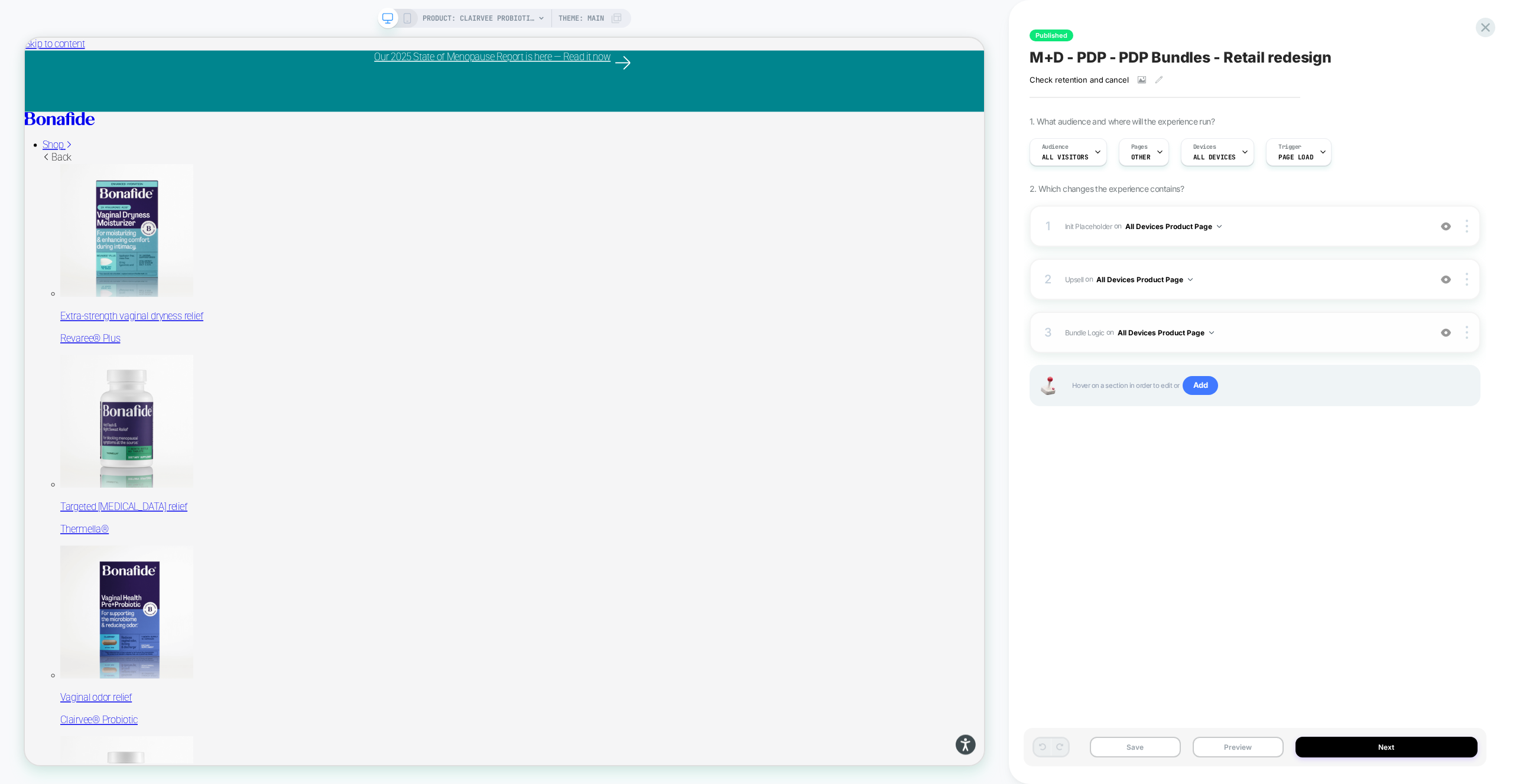
click at [1446, 330] on img at bounding box center [1446, 332] width 10 height 10
click at [1224, 500] on div "Published M+D - PDP - PDP Bundles - Retail redesign Check retention and cancel …" at bounding box center [1254, 392] width 463 height 761
click at [1175, 283] on button "All Devices Product Page" at bounding box center [1144, 280] width 96 height 15
click at [1447, 281] on img at bounding box center [1446, 280] width 10 height 10
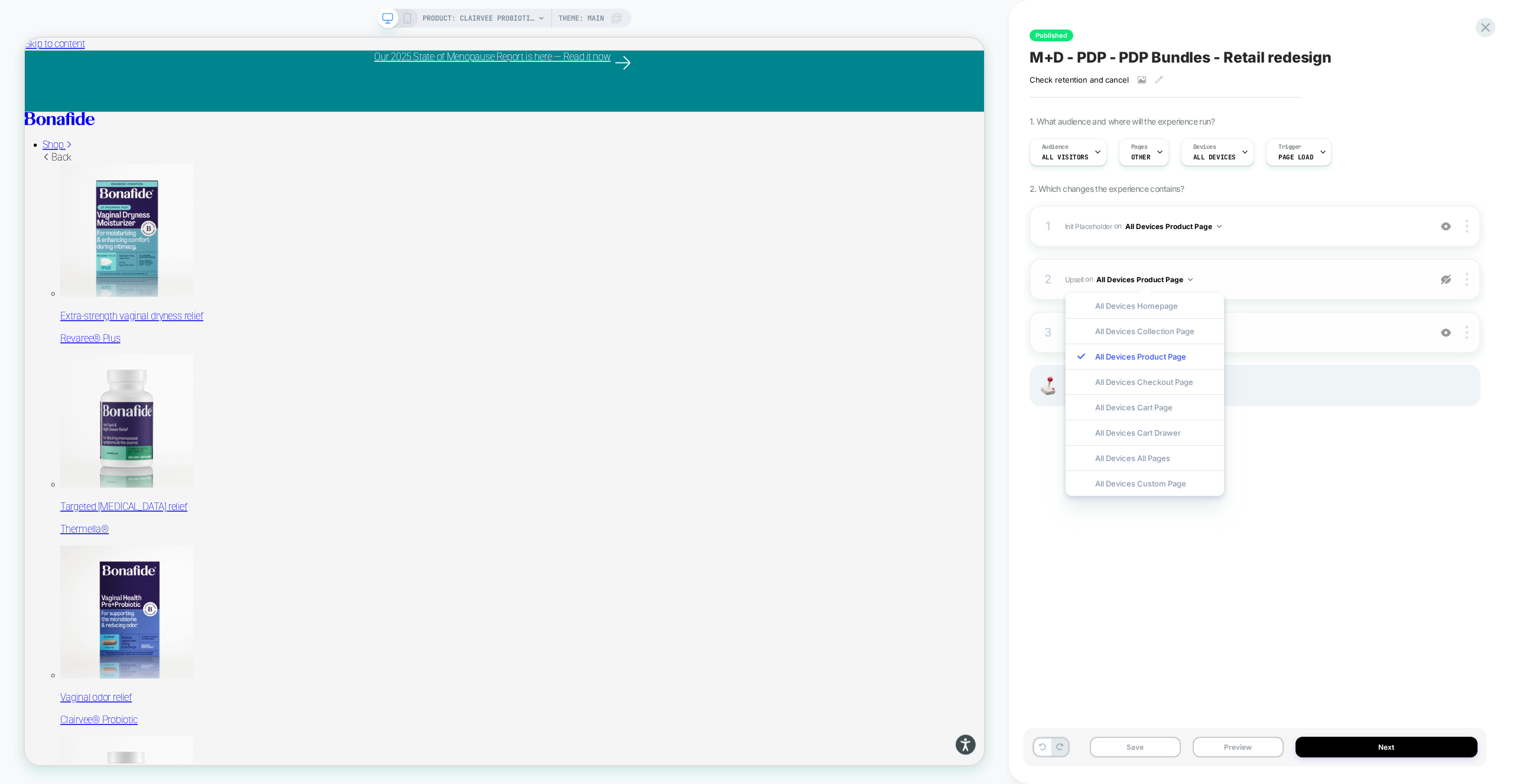
click at [1446, 280] on img at bounding box center [1446, 280] width 10 height 10
click at [1445, 281] on img at bounding box center [1446, 280] width 10 height 10
click at [1448, 229] on img at bounding box center [1446, 227] width 10 height 10
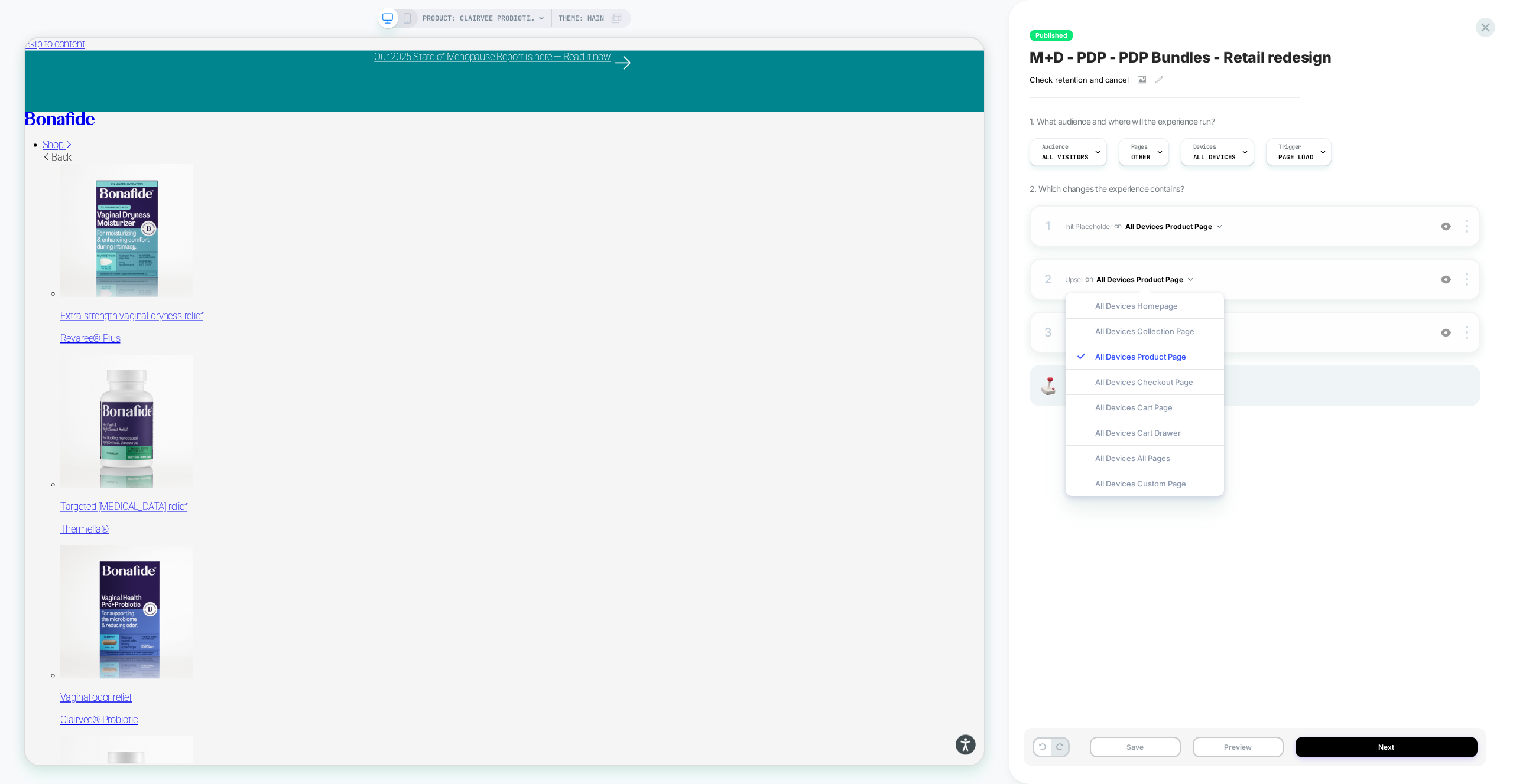
click at [1348, 233] on span "Init Placeholder Replacing Code Block WITH #bundle-creator-container on All Dev…" at bounding box center [1244, 226] width 359 height 15
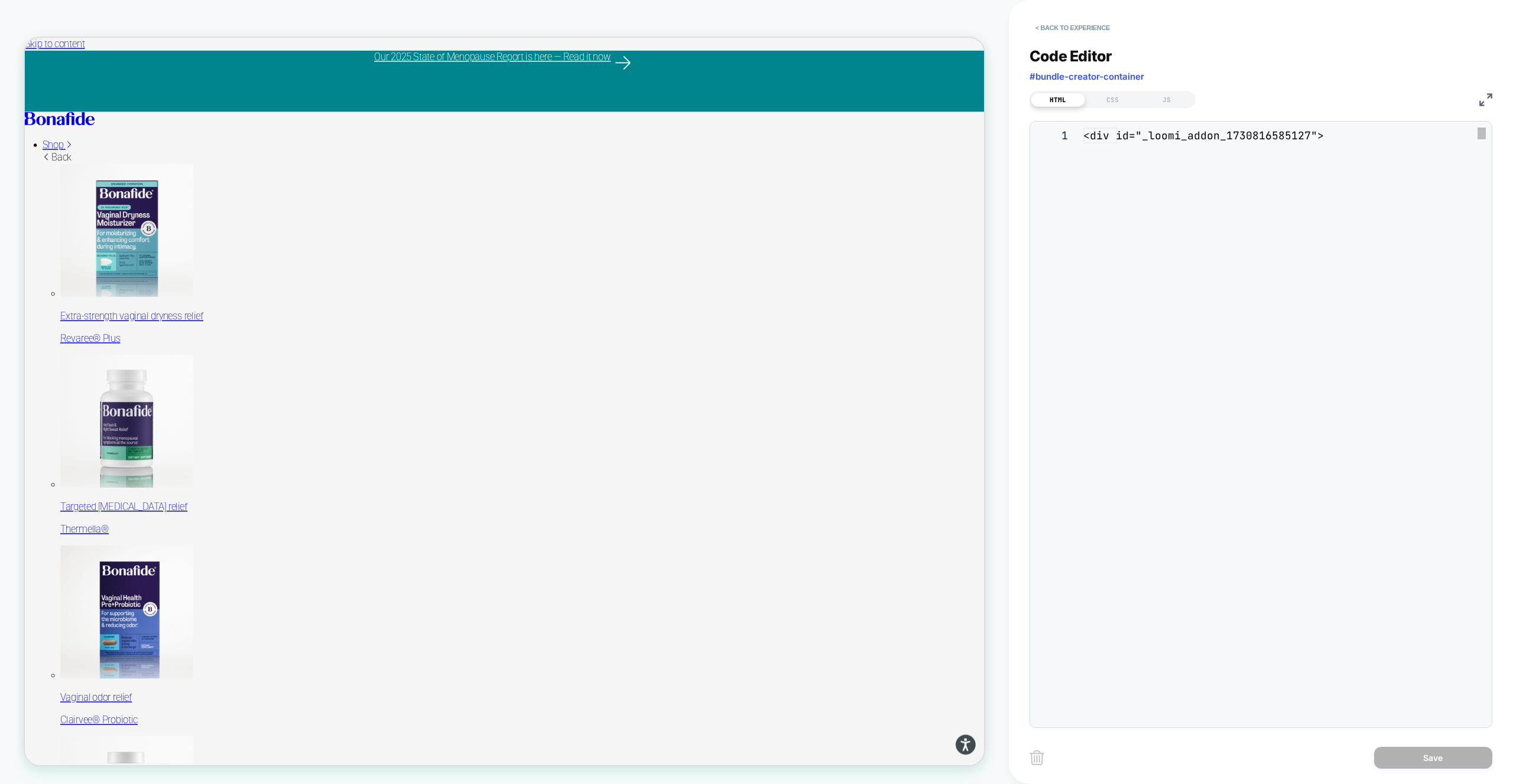
scroll to position [144, 0]
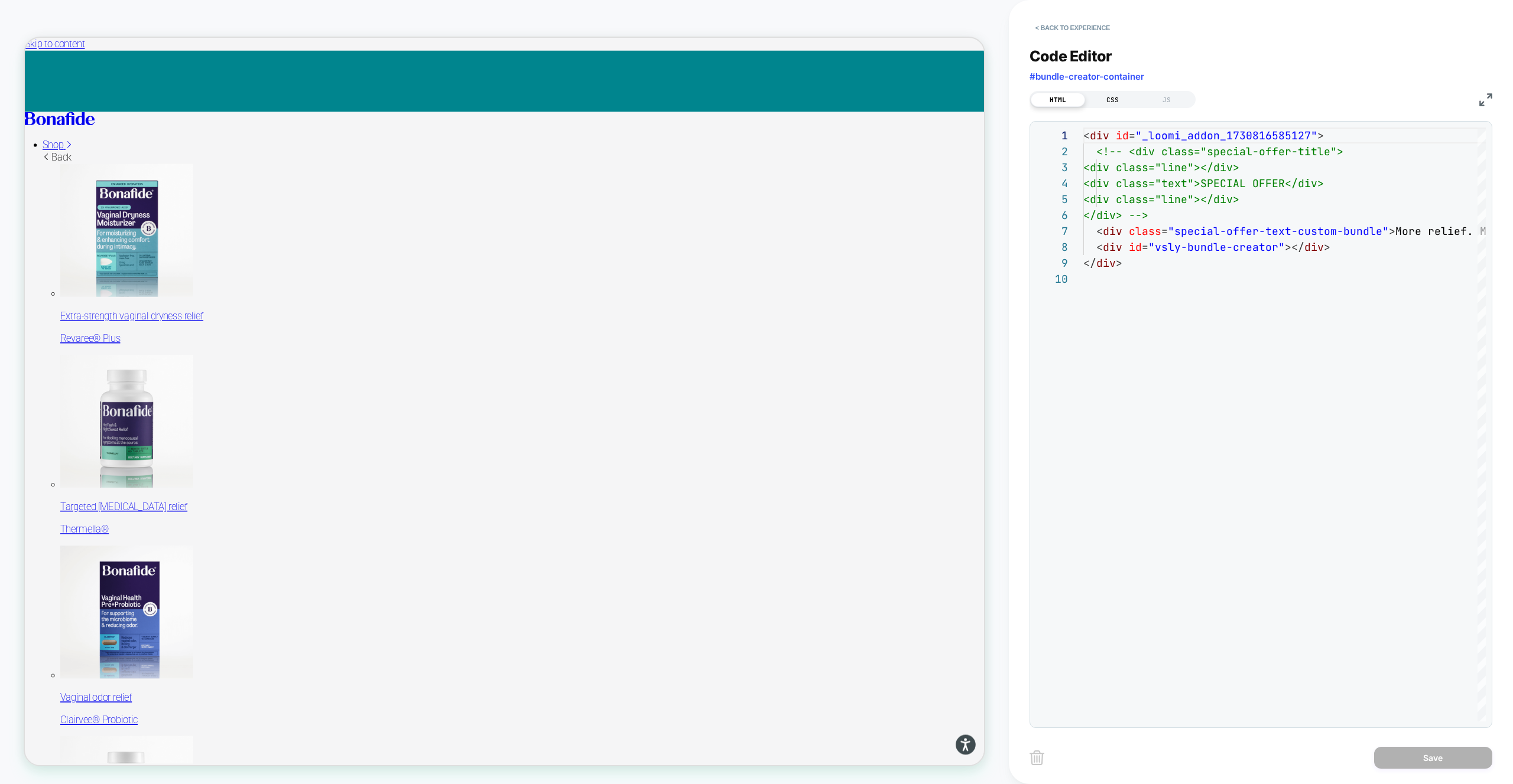
click at [1119, 103] on div "CSS" at bounding box center [1112, 100] width 55 height 14
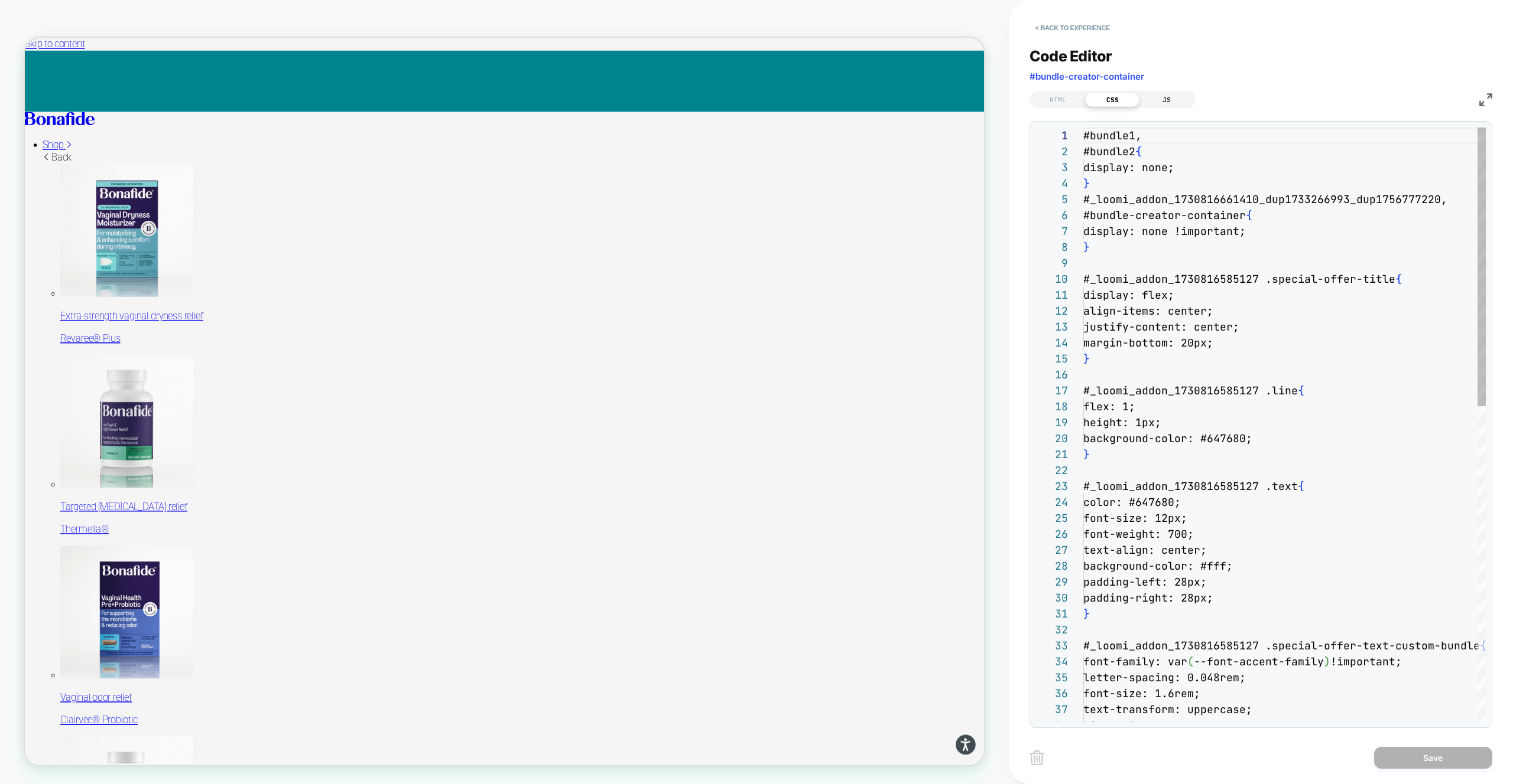
click at [1175, 100] on div "JS" at bounding box center [1167, 100] width 55 height 14
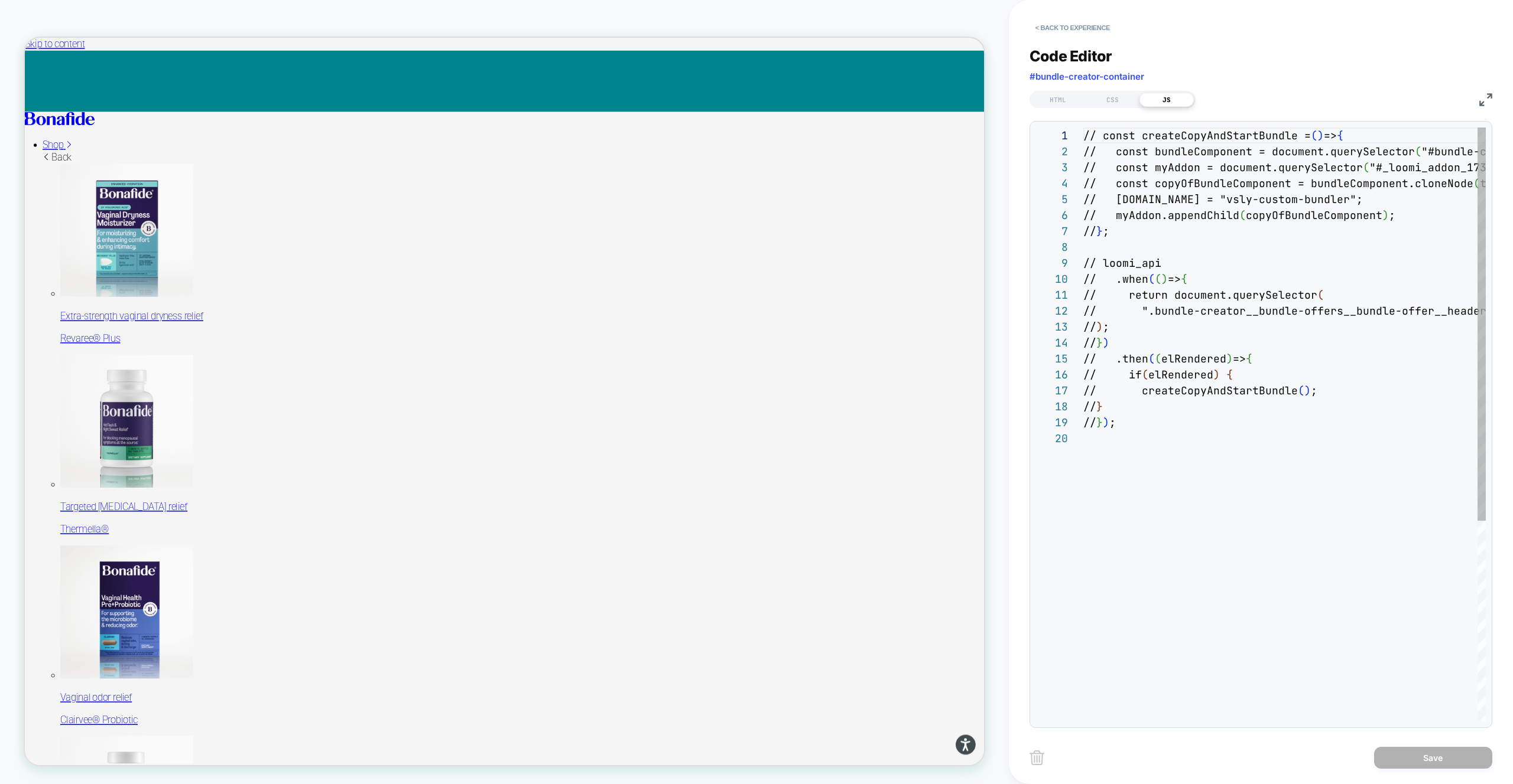
scroll to position [159, 0]
click at [1306, 218] on div "// const createCopyAndStartBundle = ( ) => { // const bundleComponent = documen…" at bounding box center [1339, 576] width 512 height 897
click at [1365, 180] on div "// const createCopyAndStartBundle = ( ) => { // const bundleComponent = documen…" at bounding box center [1339, 576] width 512 height 897
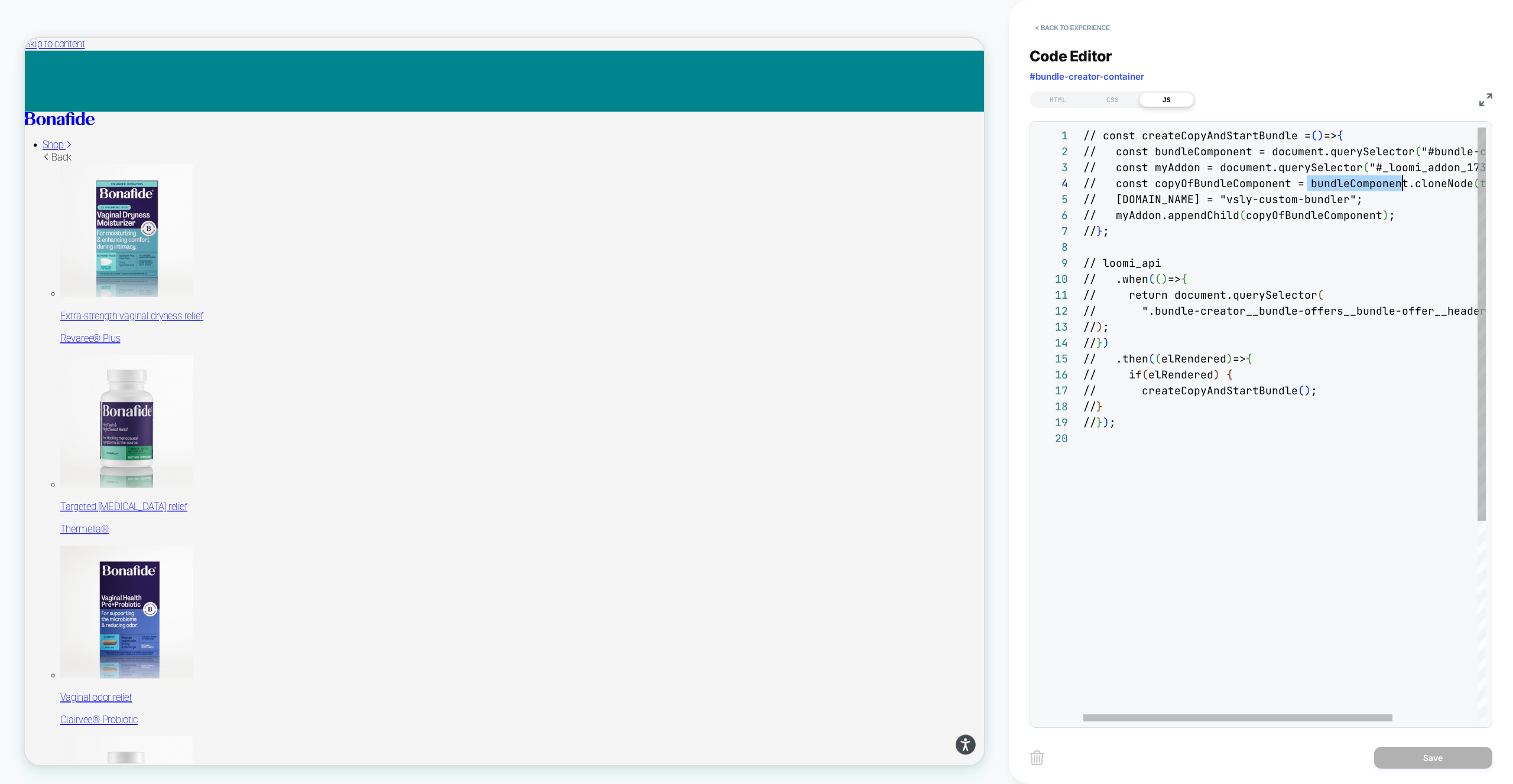
scroll to position [48, 319]
type textarea "**********"
click at [1410, 313] on div "// const createCopyAndStartBundle = ( ) => { // const bundleComponent = documen…" at bounding box center [1339, 576] width 512 height 897
click at [1409, 312] on div "// const createCopyAndStartBundle = ( ) => { // const bundleComponent = documen…" at bounding box center [1339, 576] width 512 height 897
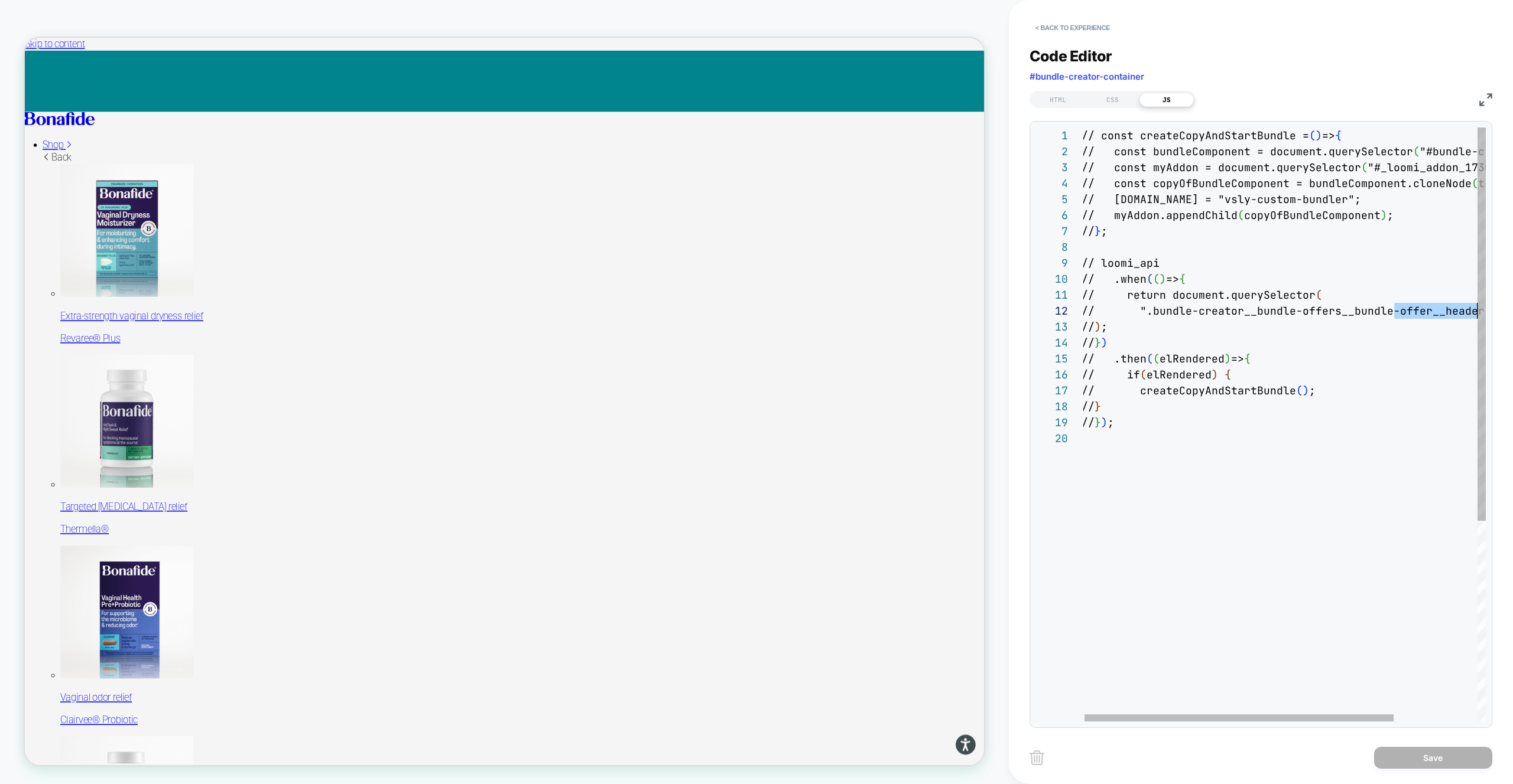
click at [1409, 312] on div "// const createCopyAndStartBundle = ( ) => { // const bundleComponent = documen…" at bounding box center [1338, 576] width 512 height 897
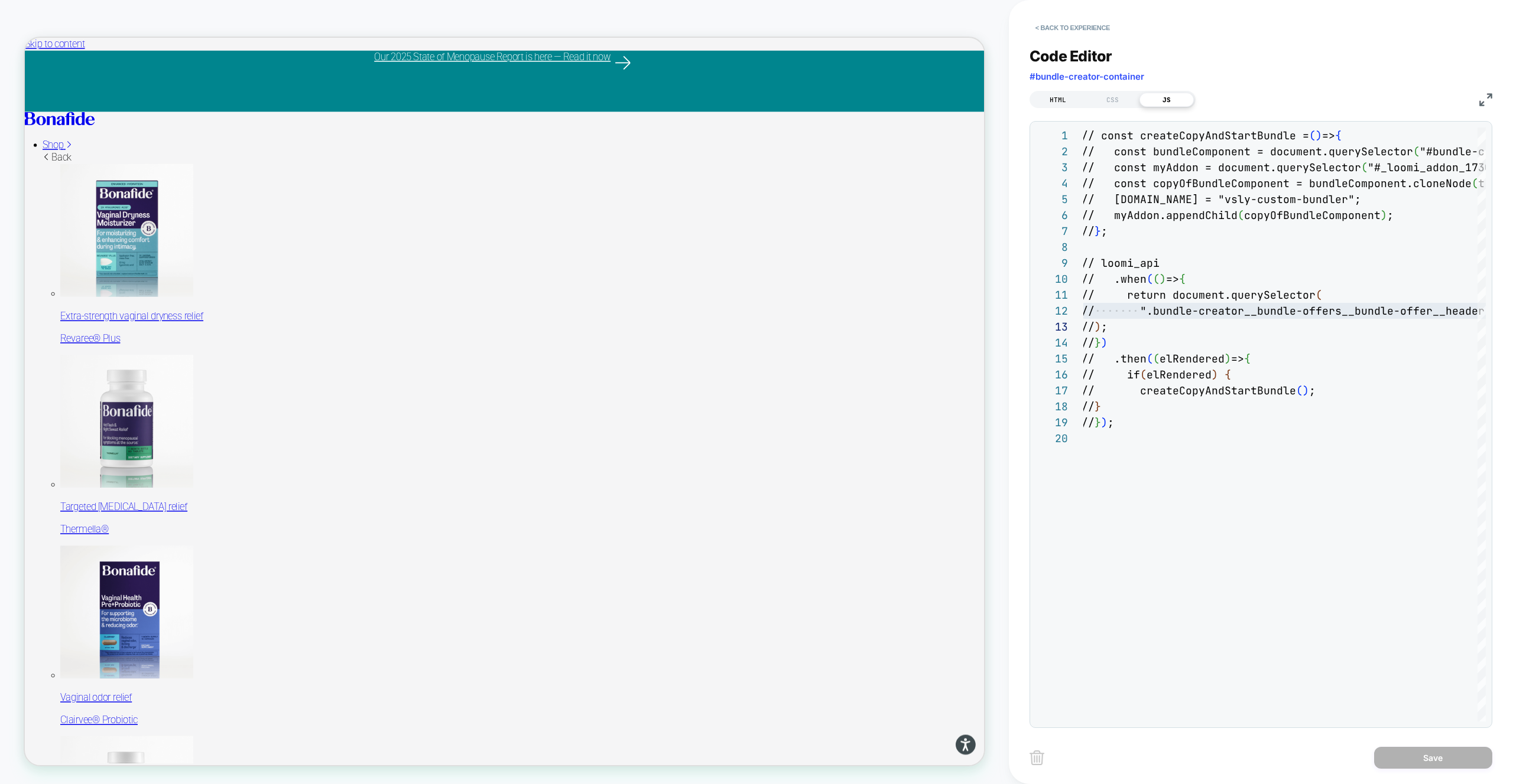
click at [1057, 101] on div "HTML" at bounding box center [1058, 100] width 55 height 14
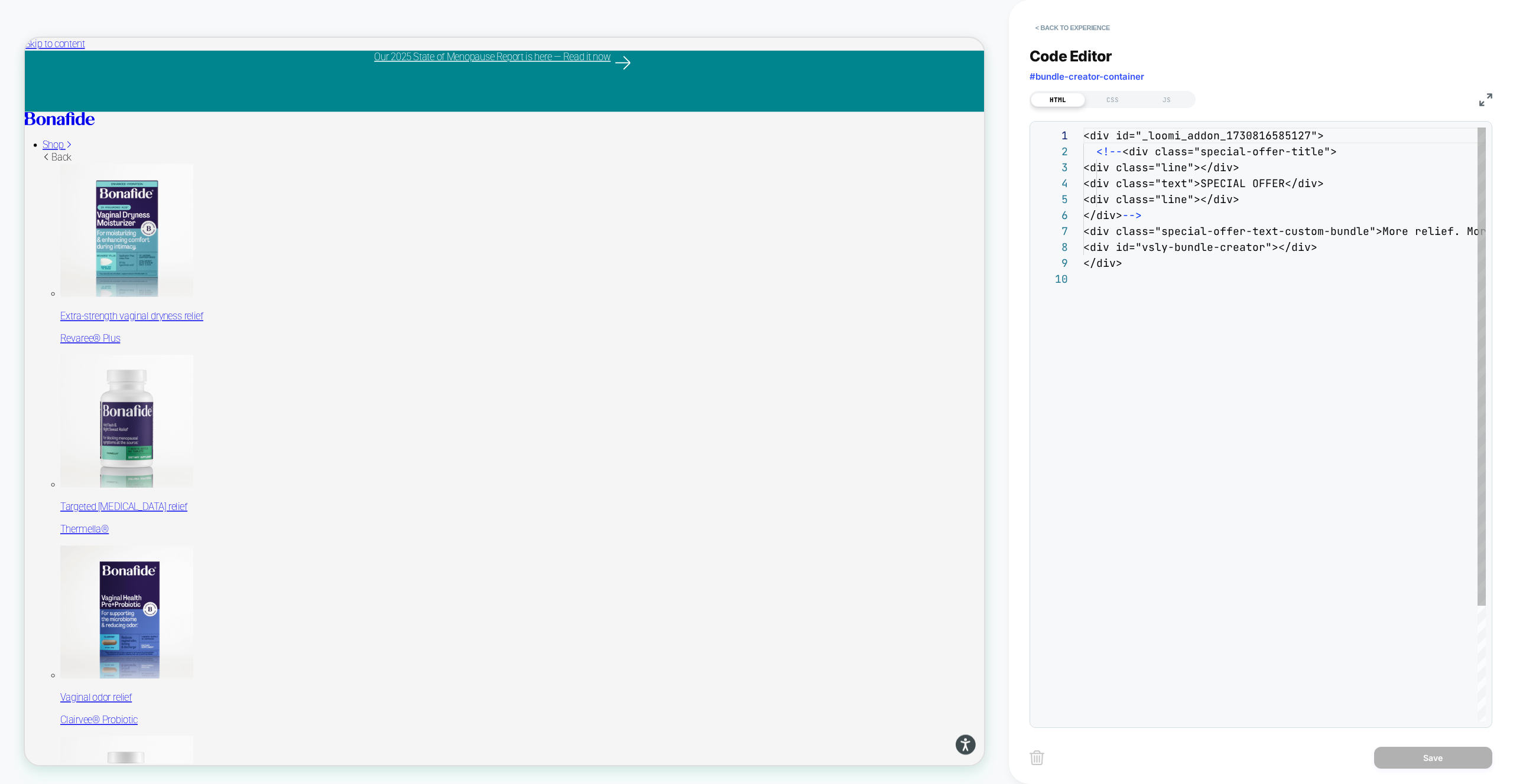
scroll to position [144, 0]
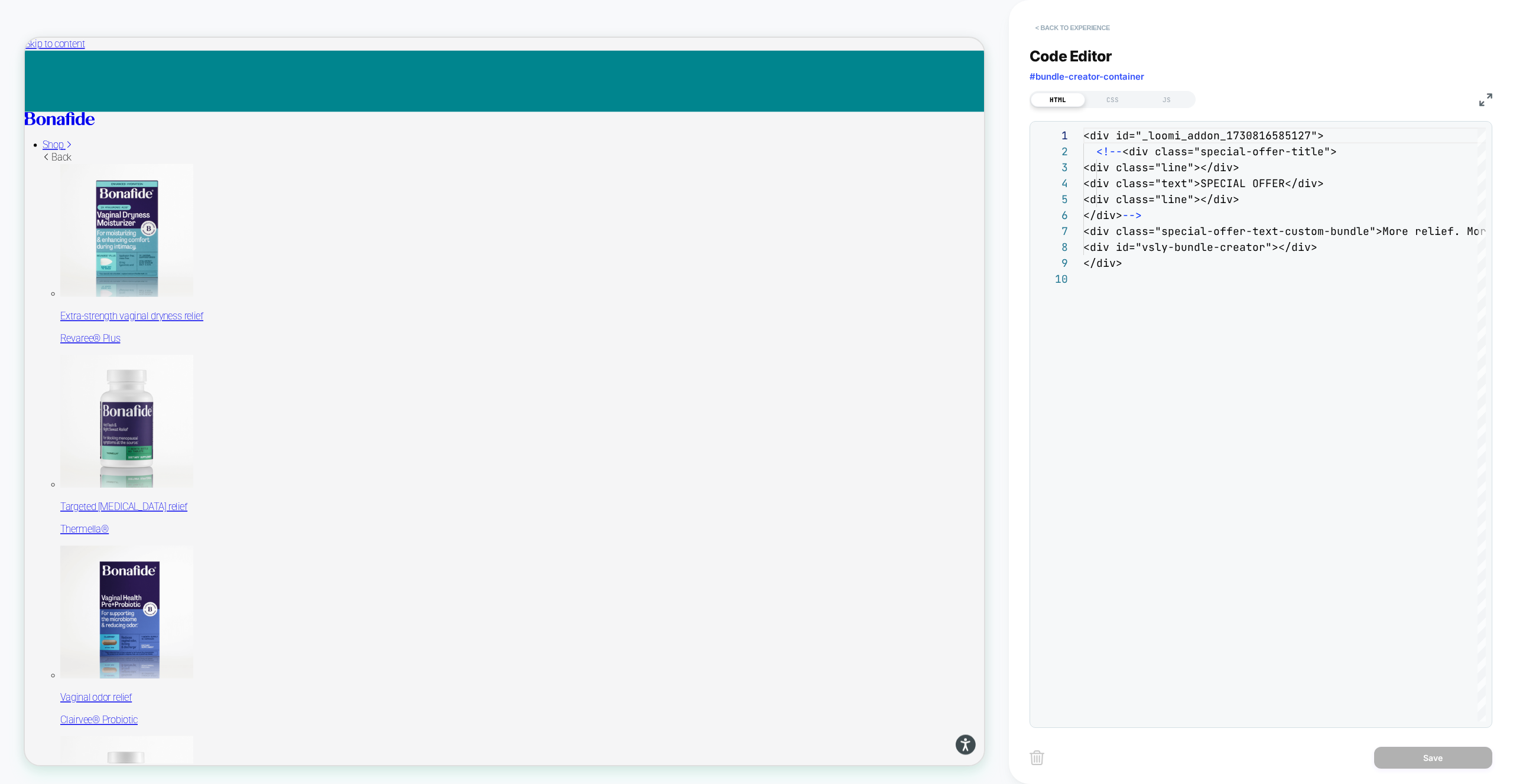
click at [1046, 29] on button "< Back to experience" at bounding box center [1072, 27] width 86 height 19
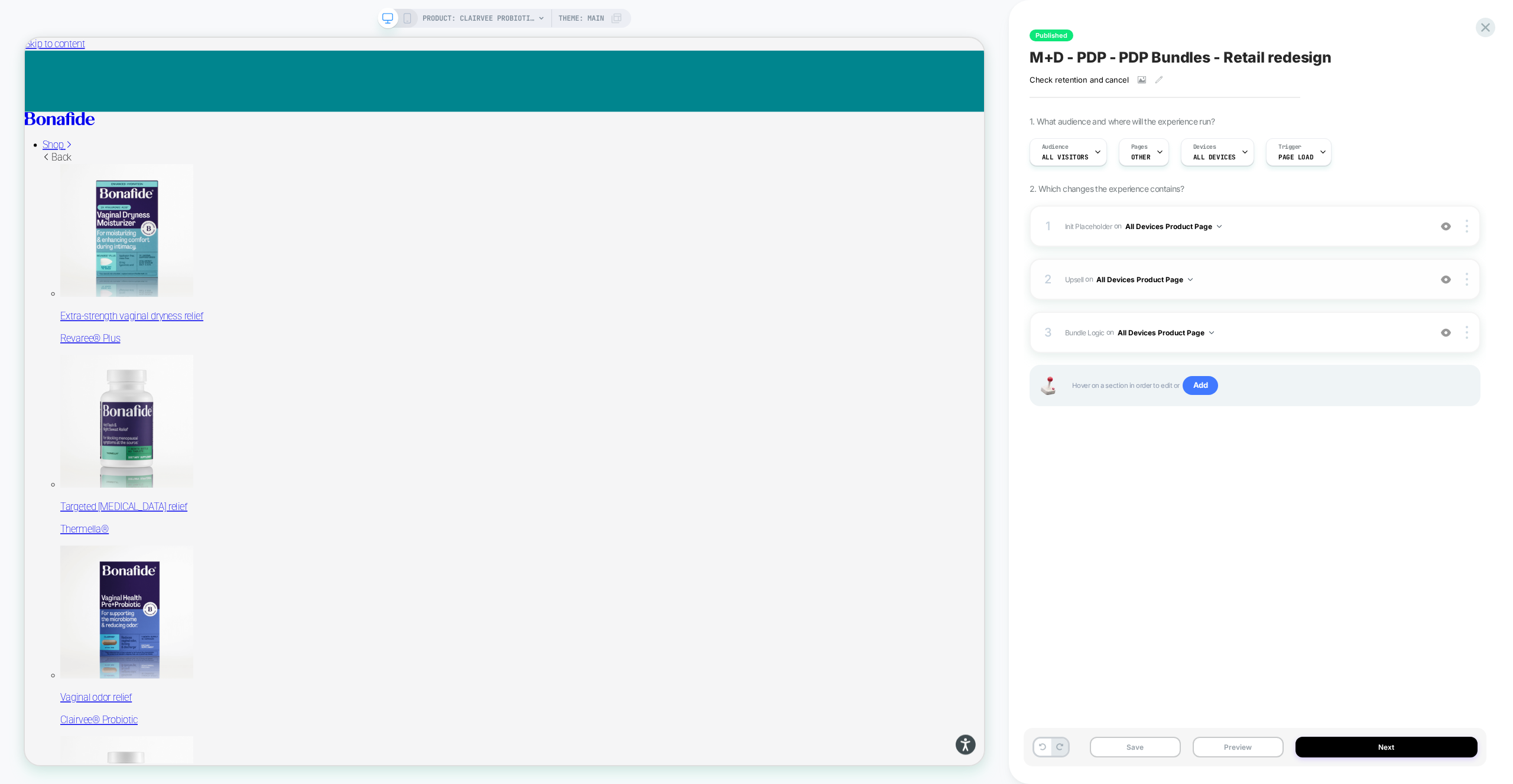
click at [1323, 283] on span "Upsell Adding Product List AFTER #vsly-bundle-creator on All Devices Product Pa…" at bounding box center [1244, 280] width 359 height 15
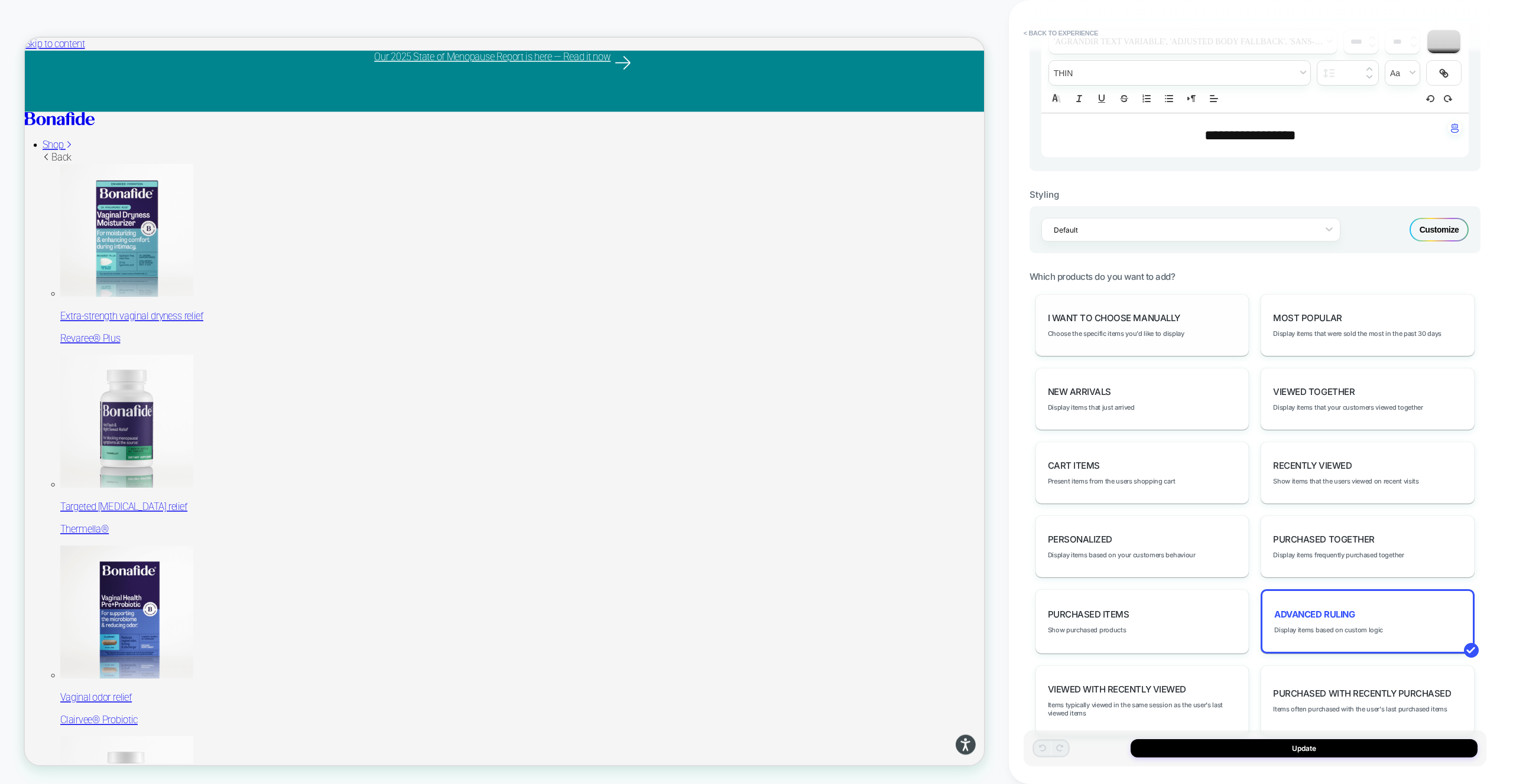
scroll to position [339, 0]
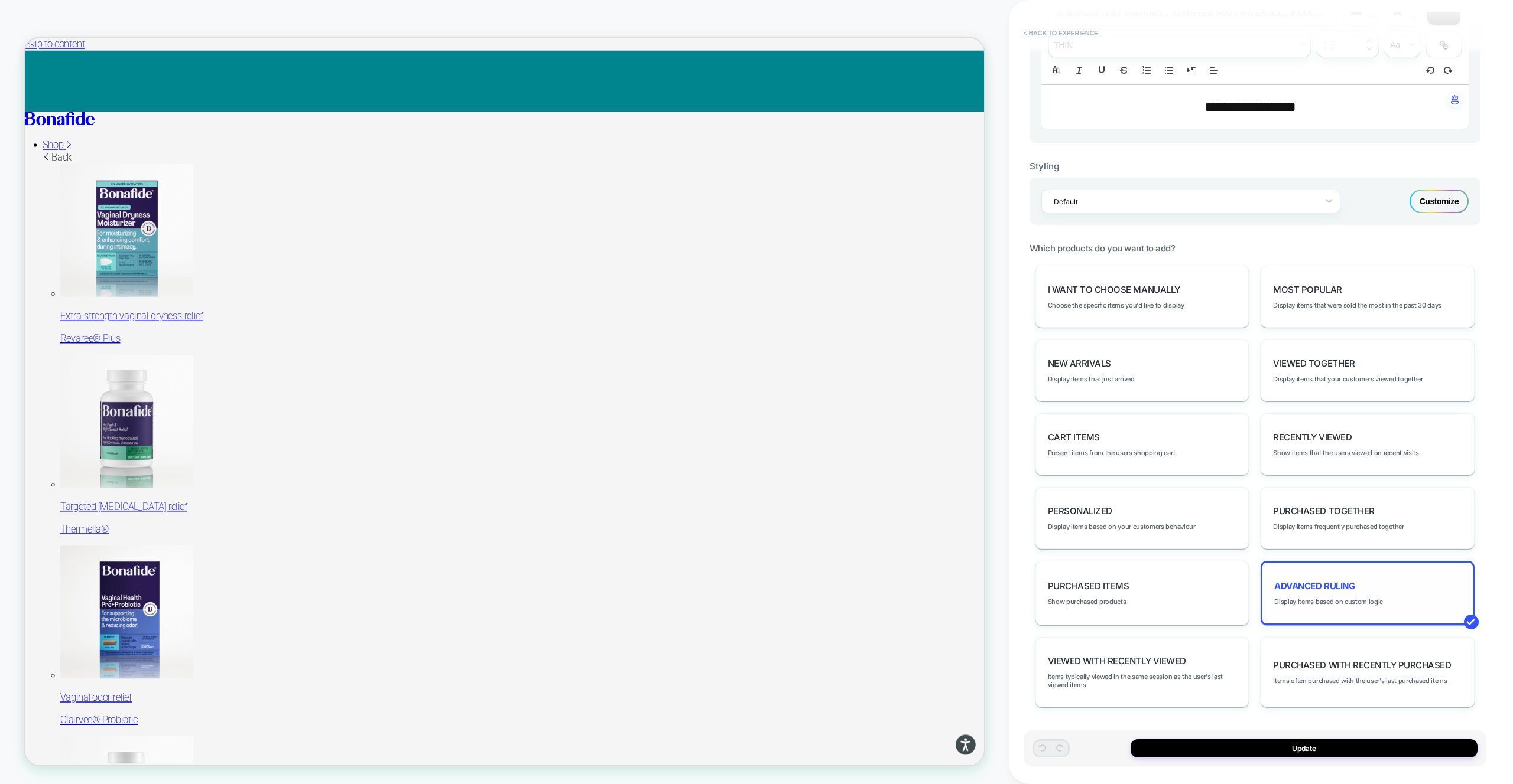
click at [1383, 606] on div "Advanced Ruling Display items based on custom logic" at bounding box center [1367, 593] width 214 height 65
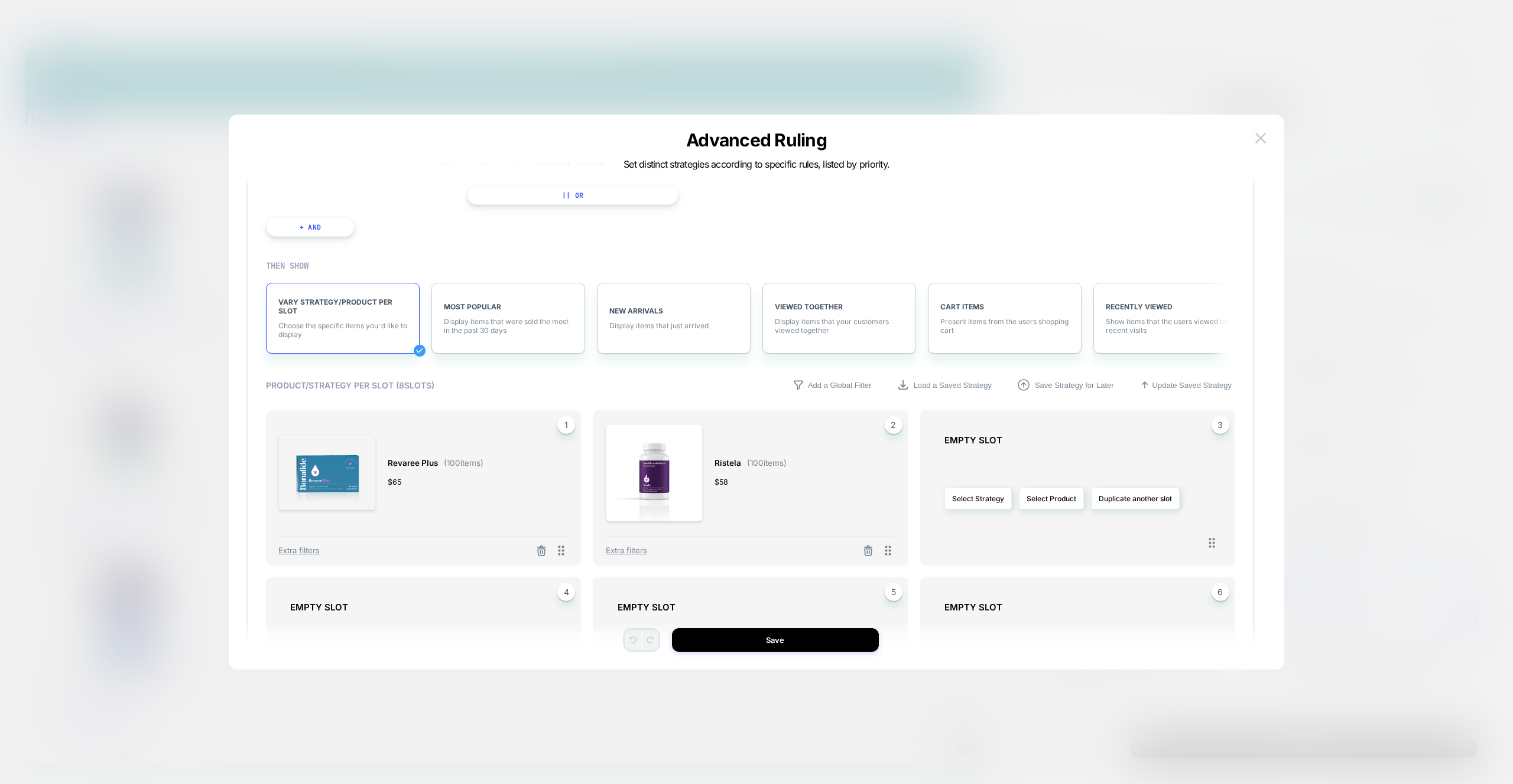
scroll to position [228, 0]
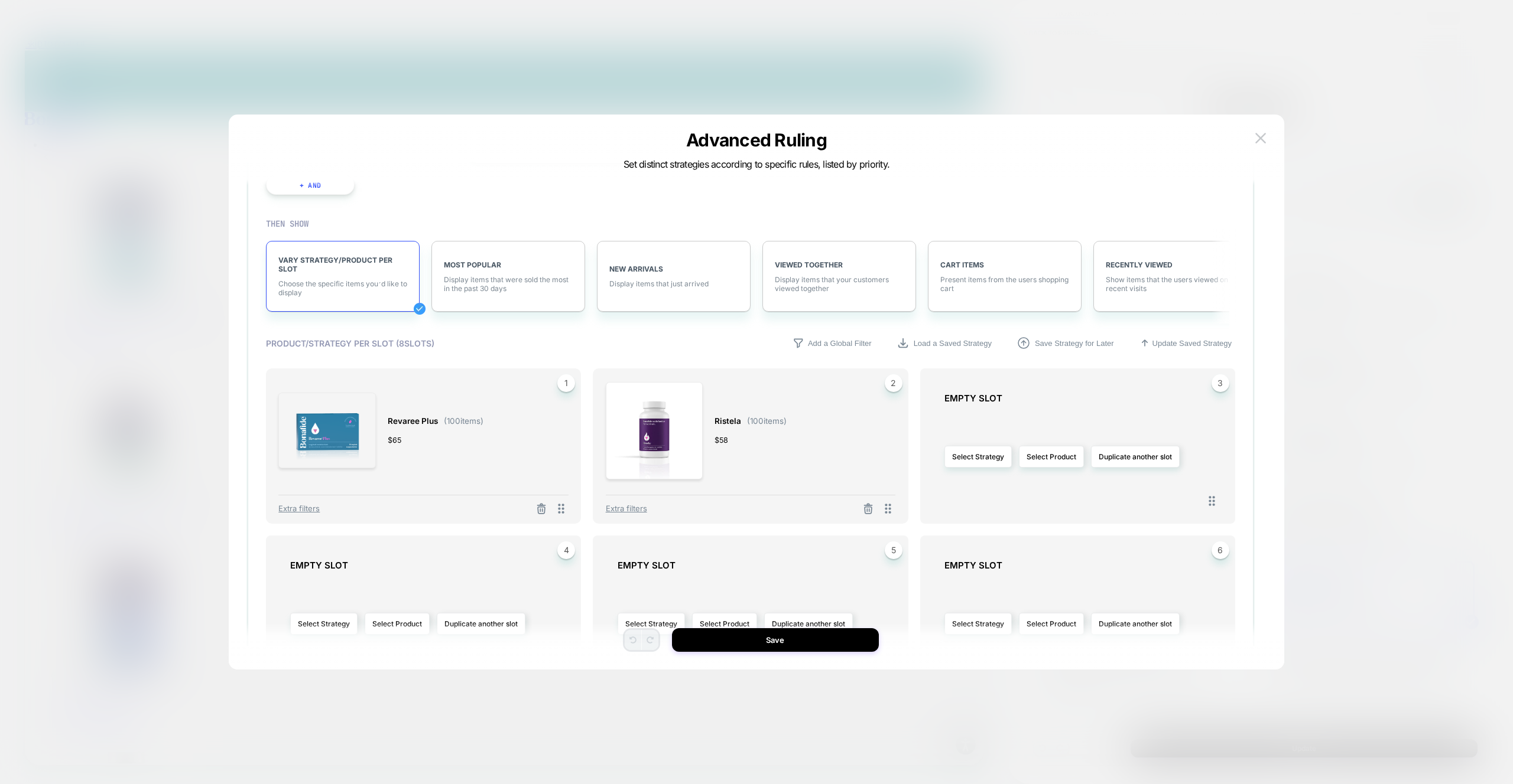
click at [447, 440] on div "$ 65" at bounding box center [435, 440] width 96 height 13
drag, startPoint x: 333, startPoint y: 435, endPoint x: 463, endPoint y: 423, distance: 130.6
click at [333, 435] on img at bounding box center [328, 431] width 98 height 76
click at [463, 423] on span "( 100 items)" at bounding box center [464, 421] width 39 height 10
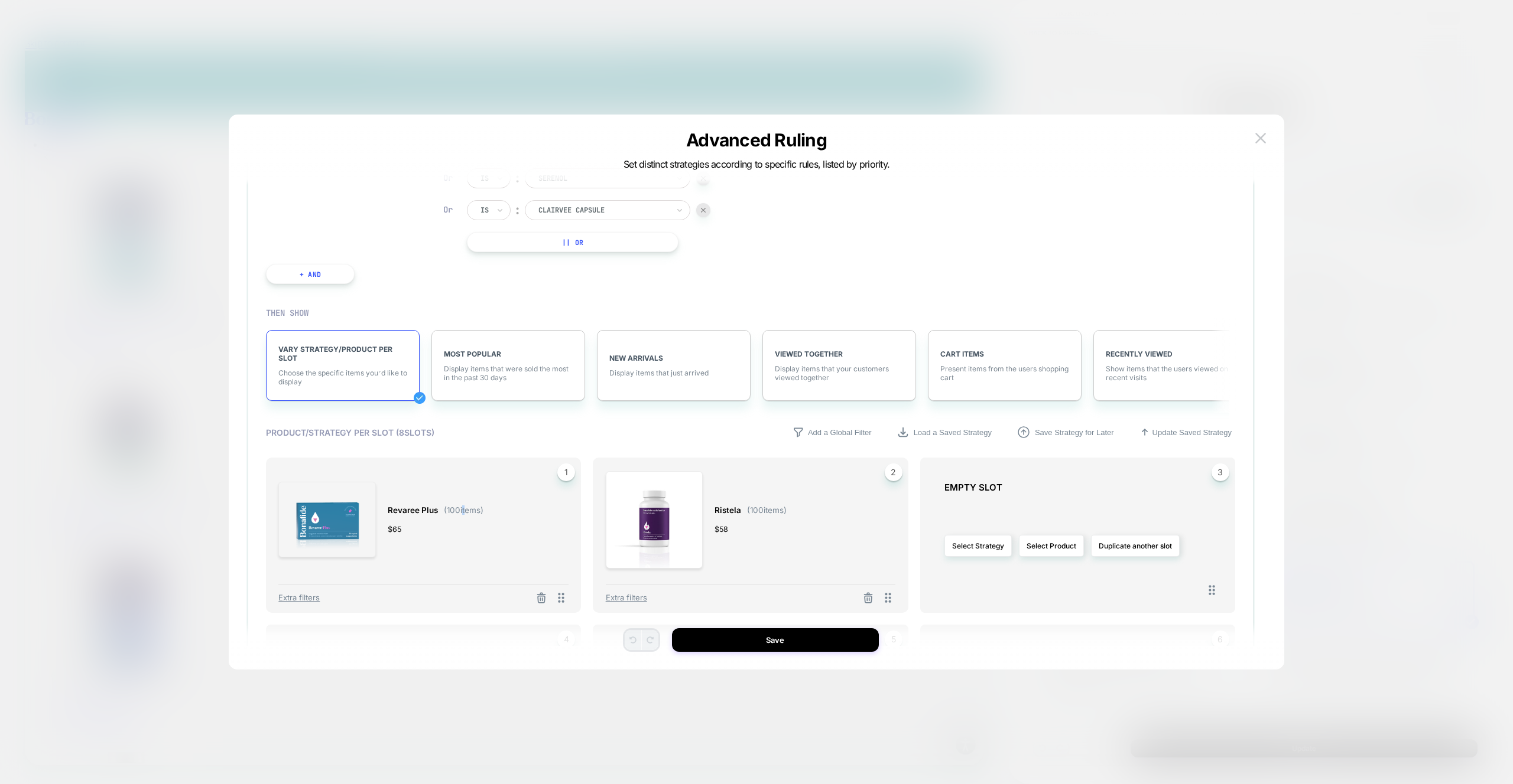
scroll to position [0, 0]
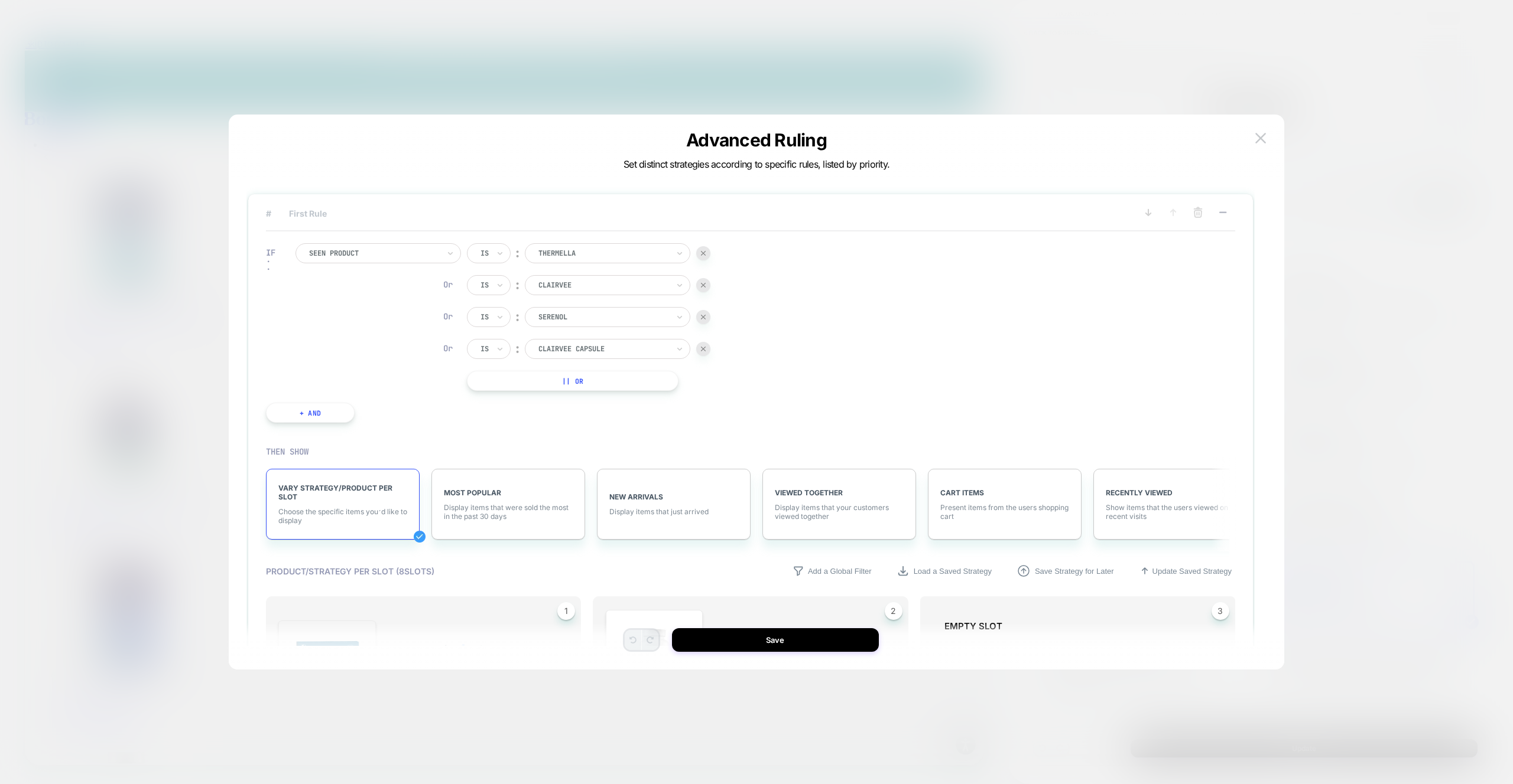
click at [367, 211] on span "# First Rule" at bounding box center [692, 213] width 853 height 10
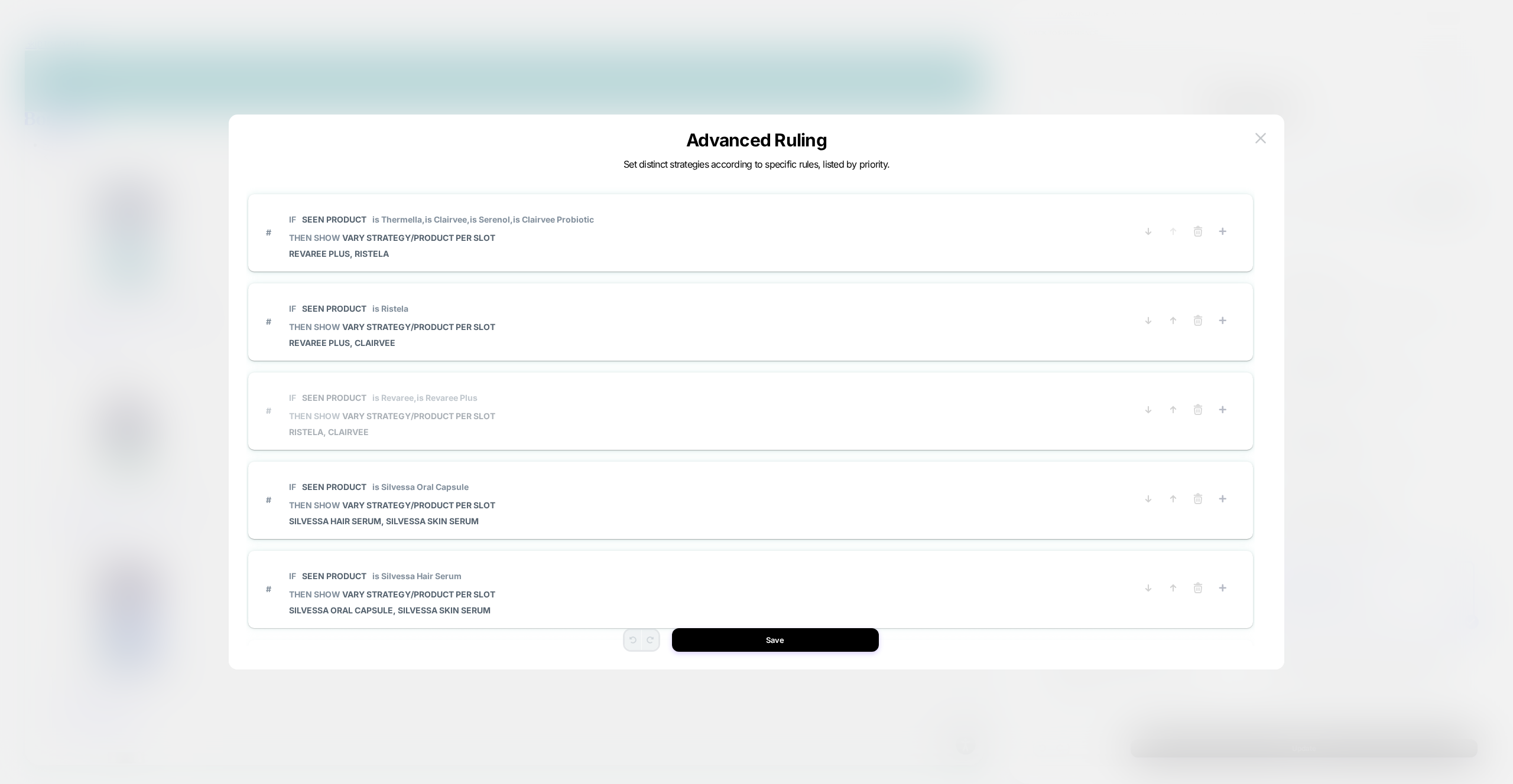
click at [422, 423] on div "IF Seen Product is Revaree, is Revaree Plus THEN SHOW VARY STRATEGY/PRODUCT PER…" at bounding box center [391, 411] width 206 height 53
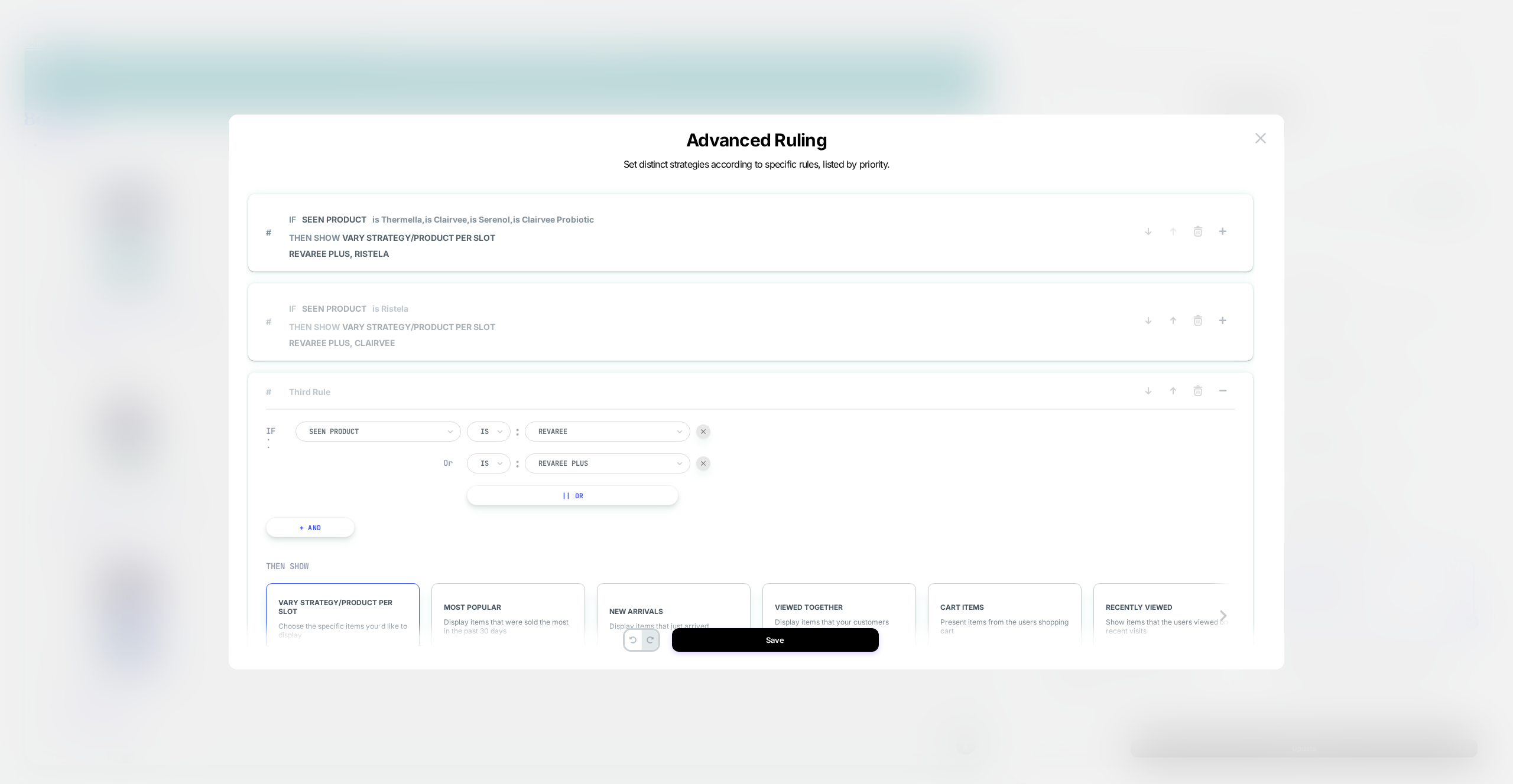
click at [436, 299] on span "IF Seen Product is Ristela" at bounding box center [391, 308] width 206 height 26
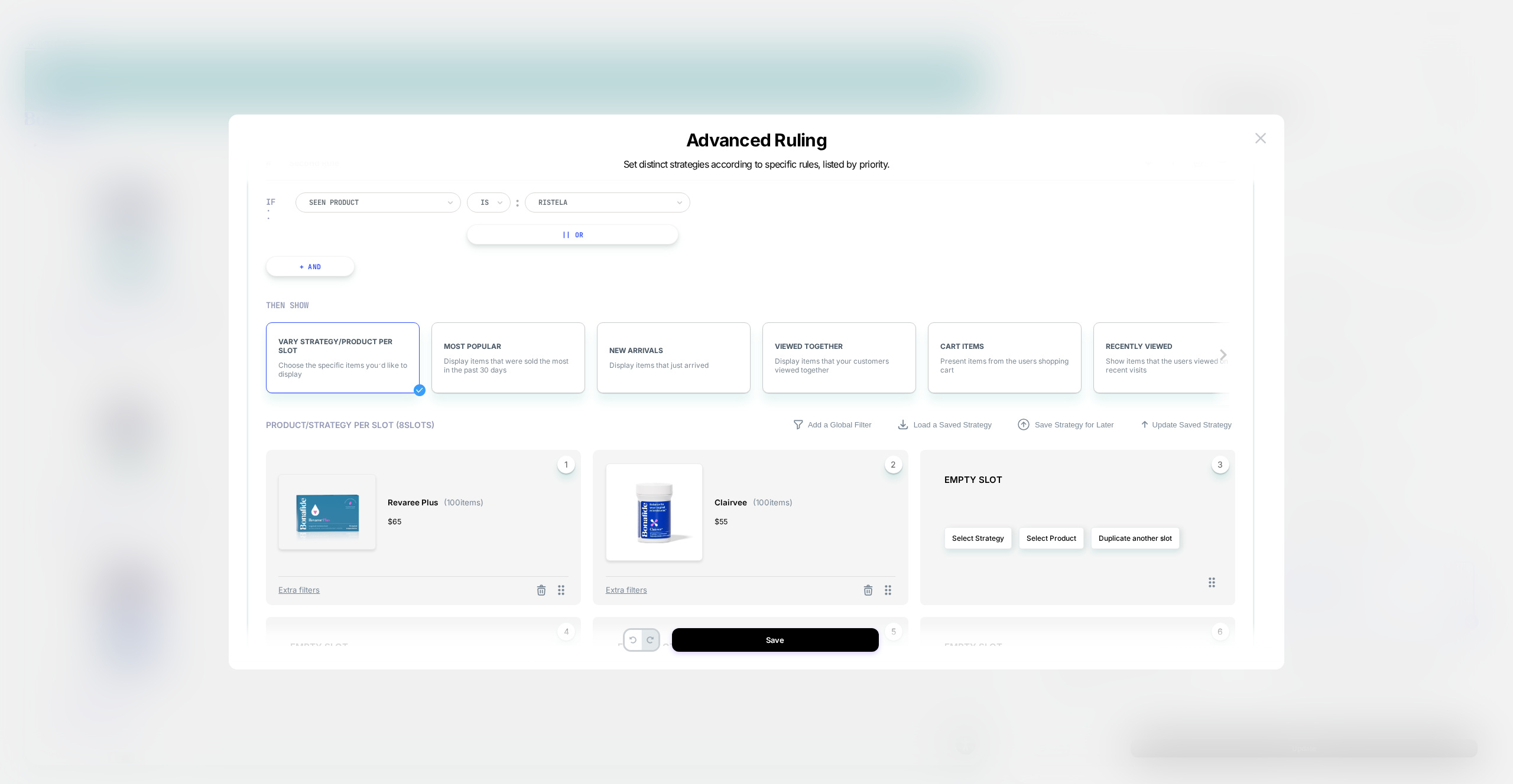
scroll to position [163, 0]
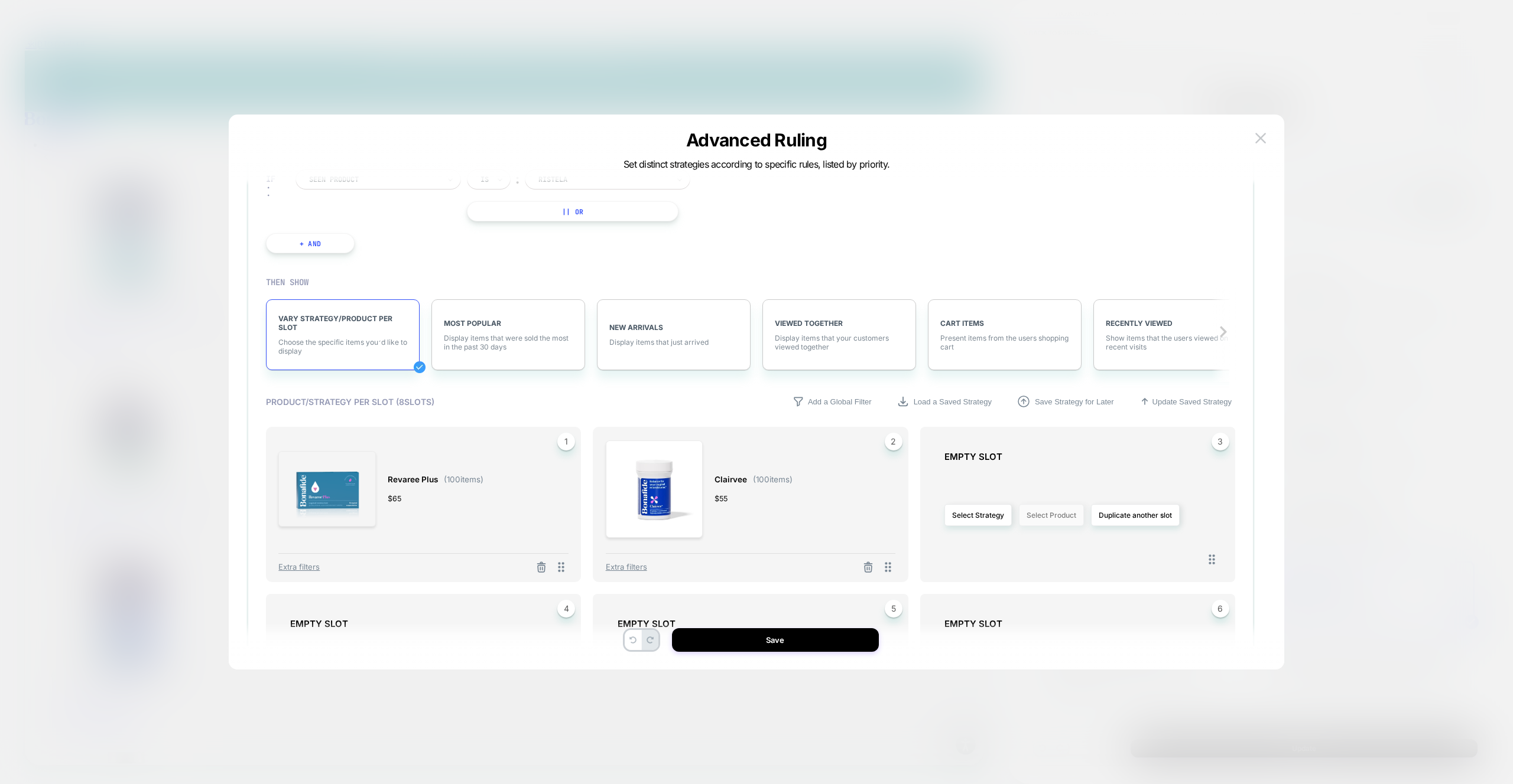
click at [1048, 518] on button "Select Product" at bounding box center [1051, 515] width 65 height 22
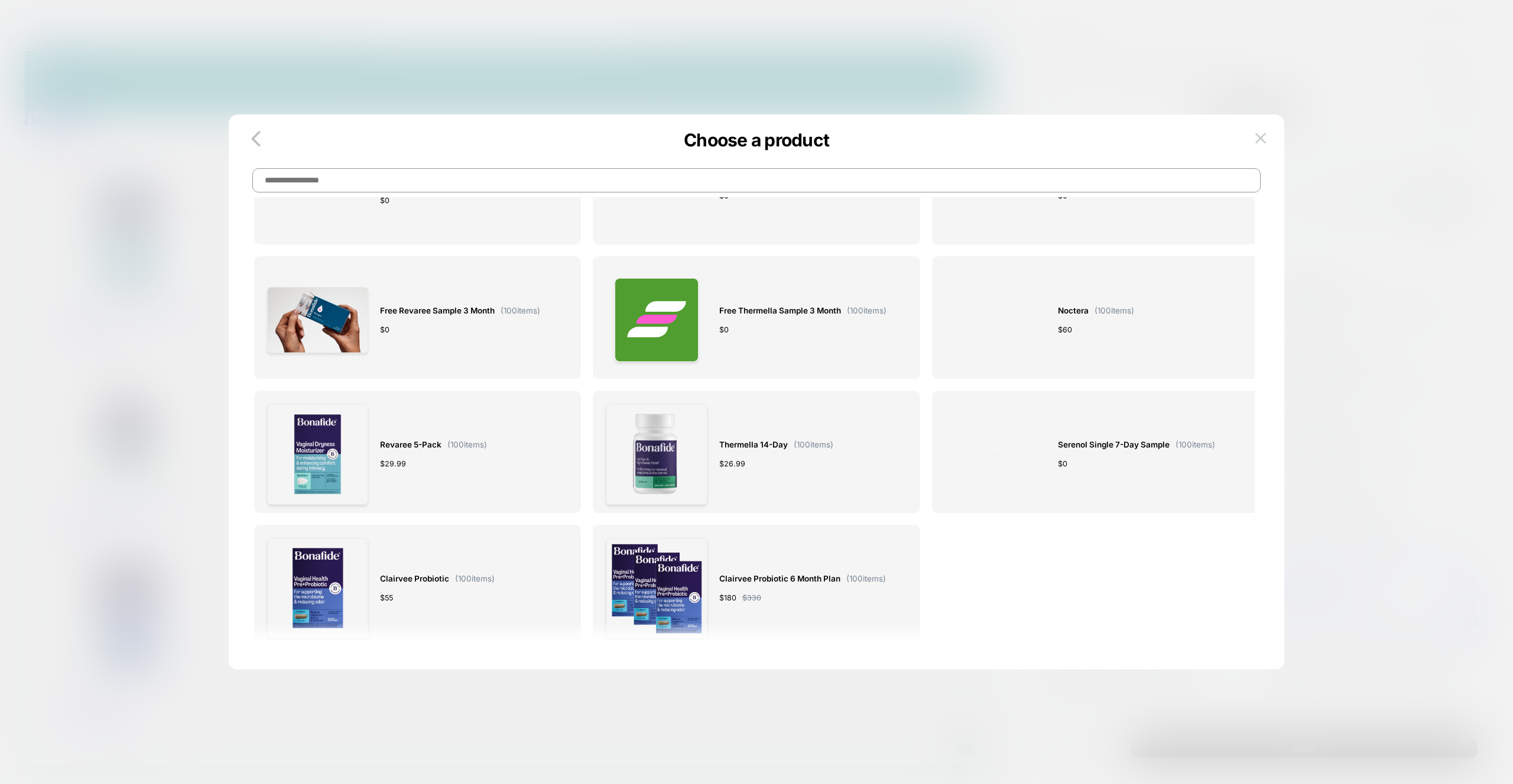
scroll to position [4661, 0]
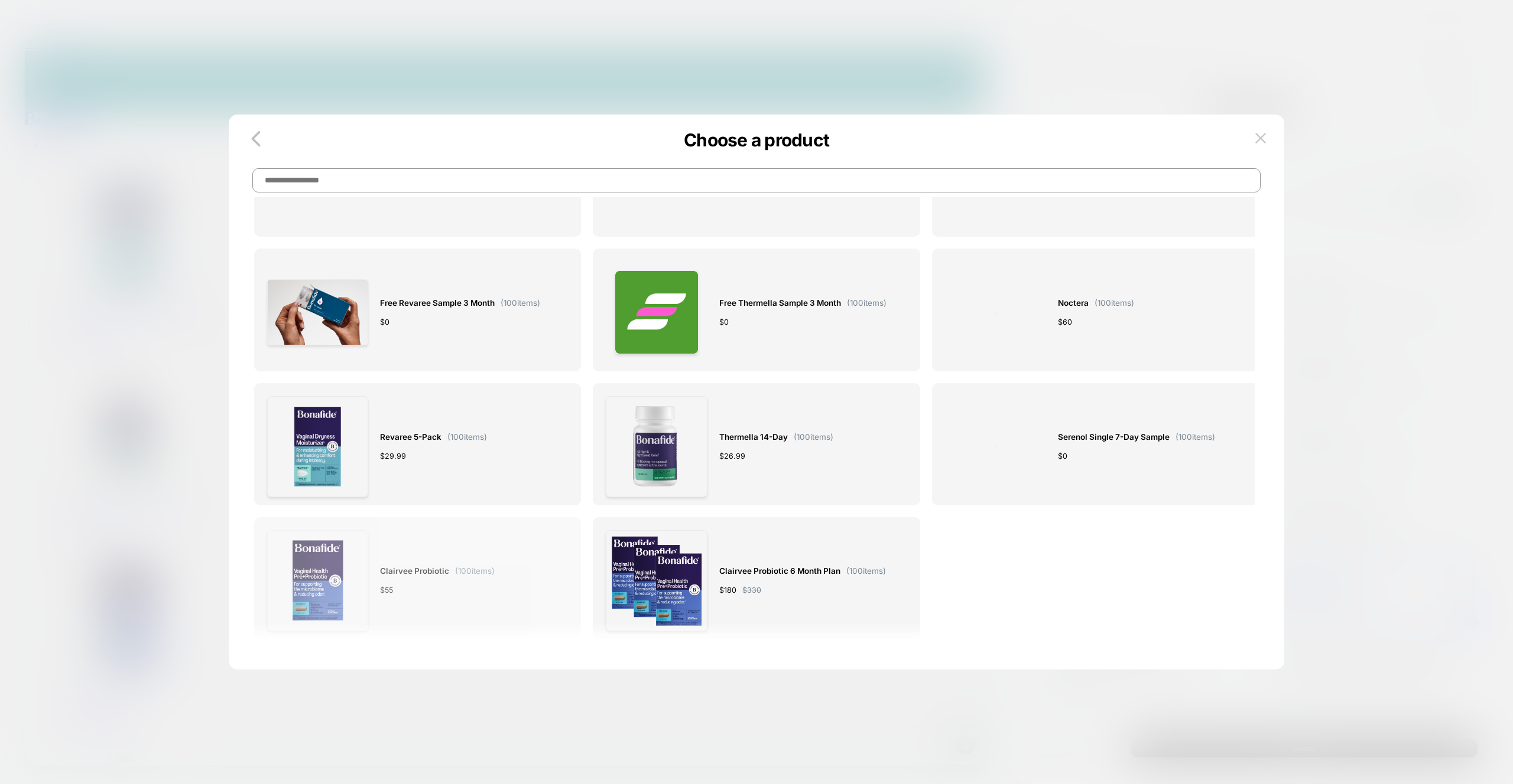
click at [412, 586] on div "$ 55" at bounding box center [436, 590] width 114 height 13
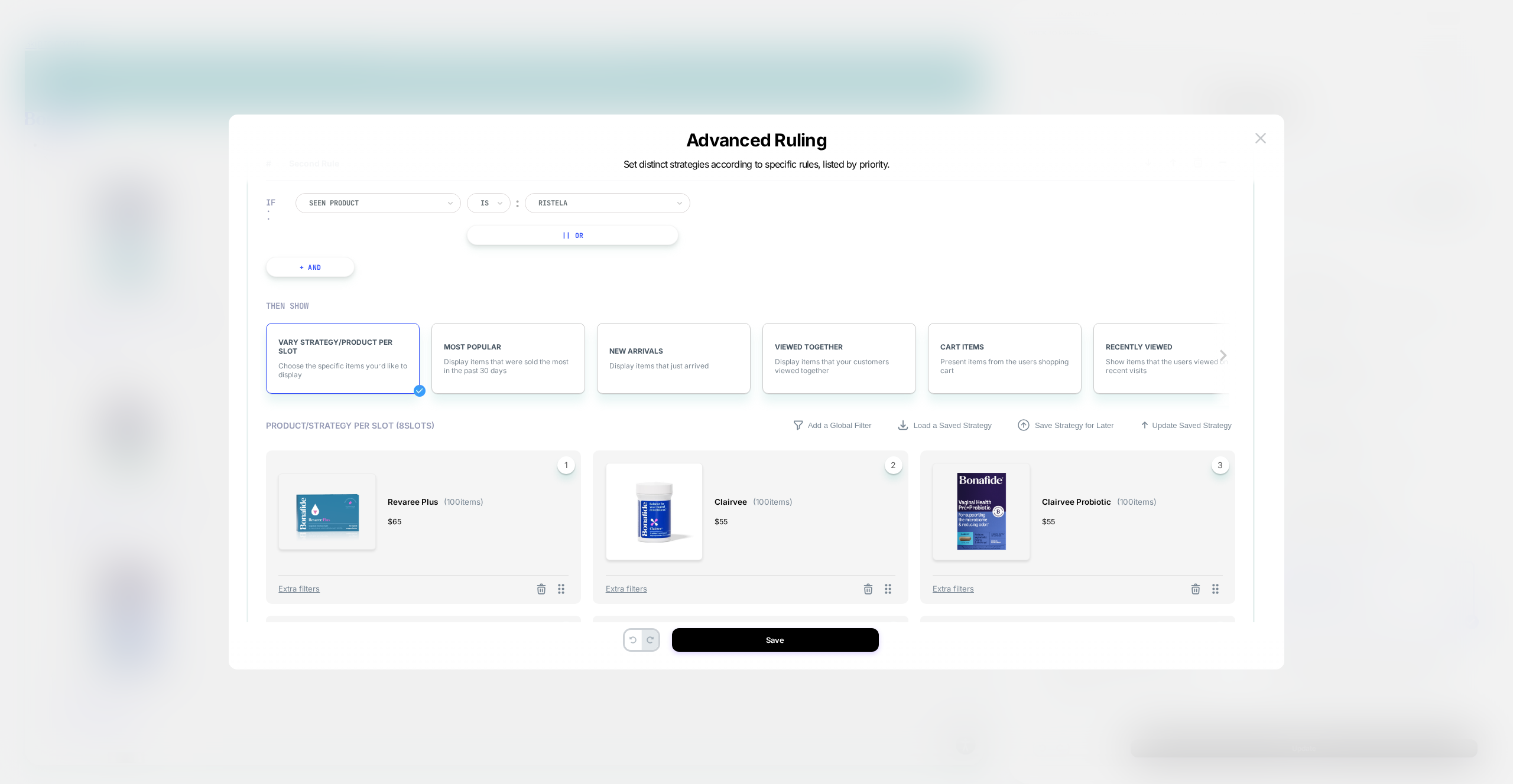
scroll to position [152, 0]
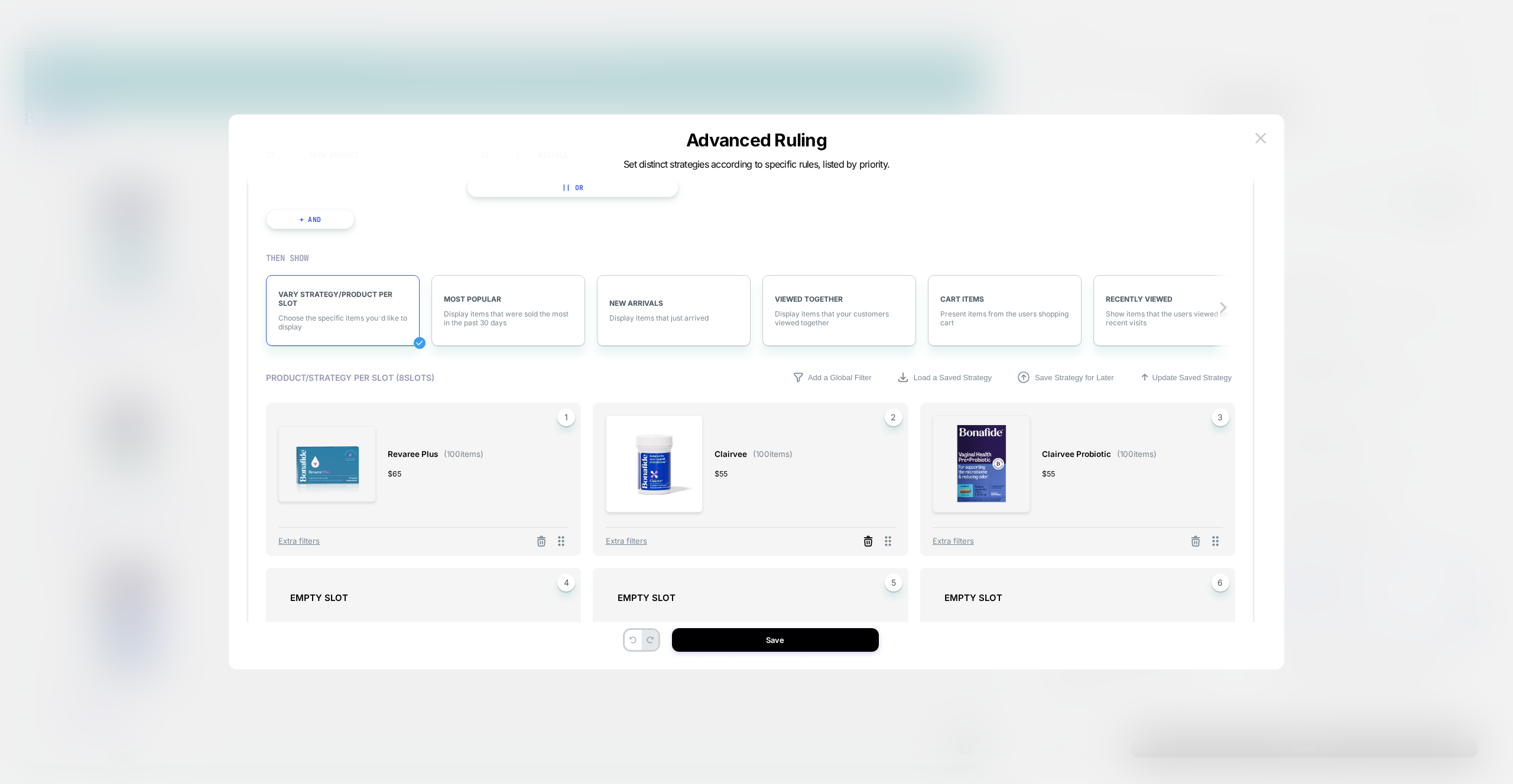
click at [868, 543] on icon at bounding box center [868, 542] width 12 height 12
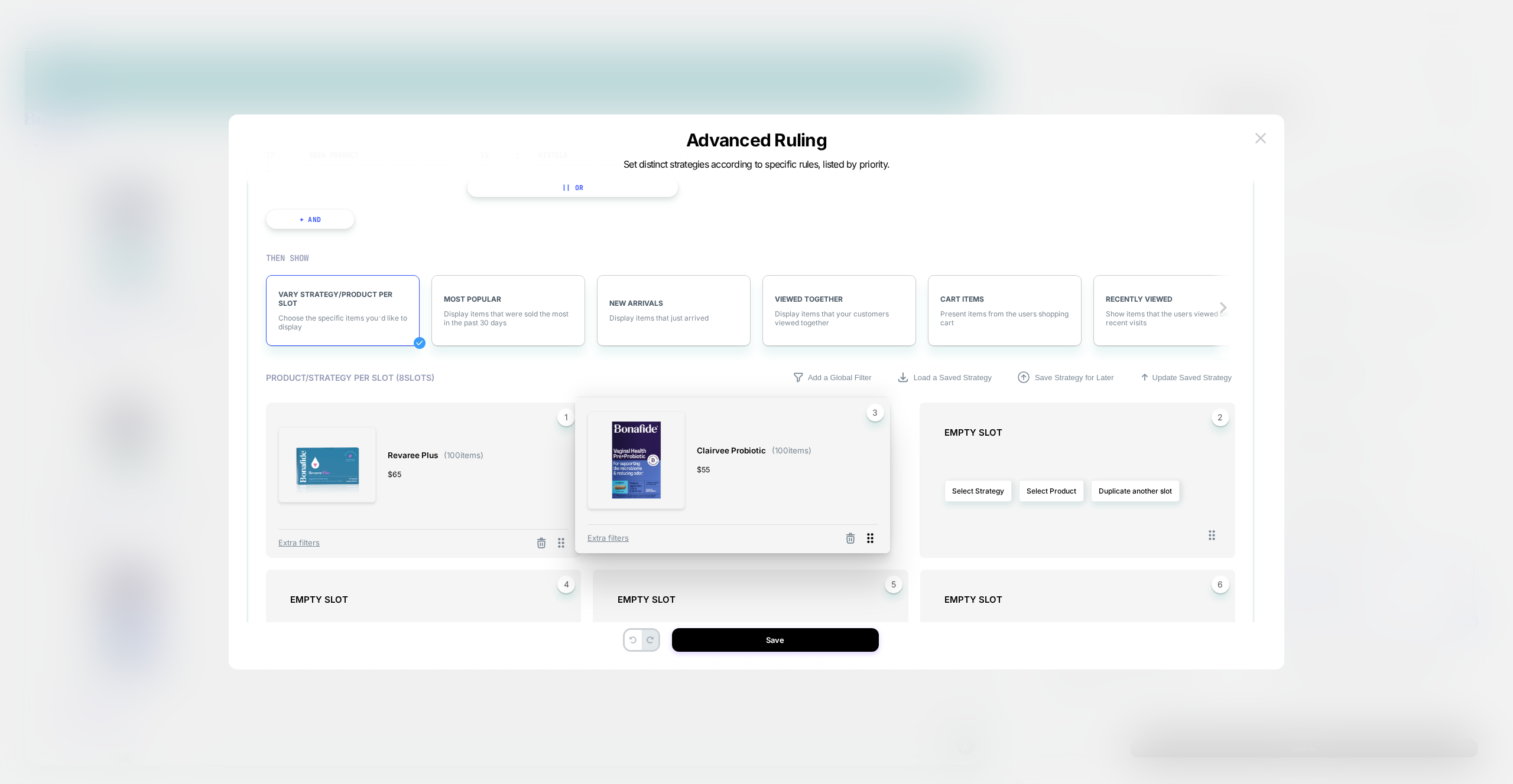
drag, startPoint x: 1221, startPoint y: 546, endPoint x: 884, endPoint y: 544, distance: 337.0
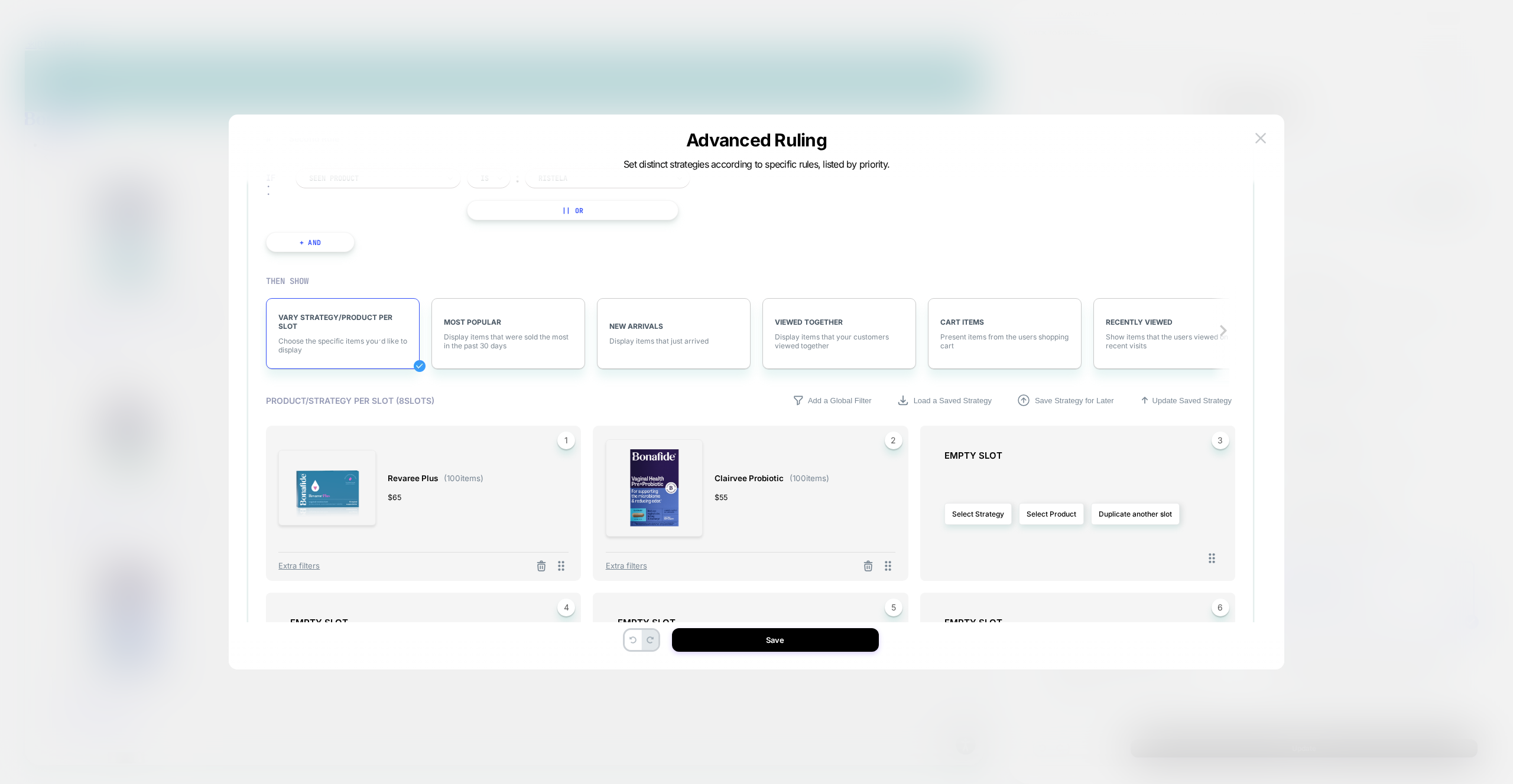
scroll to position [0, 0]
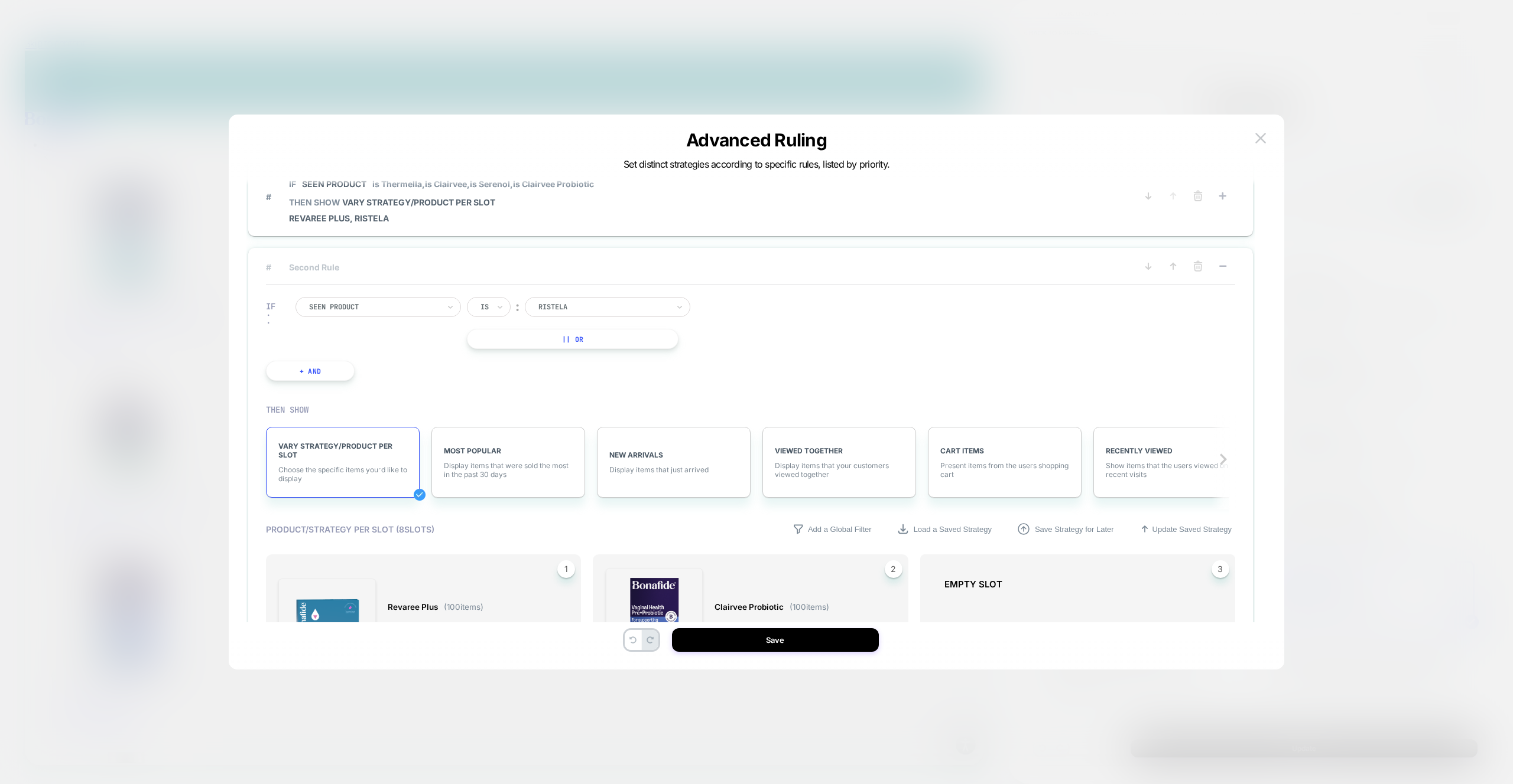
click at [358, 267] on span "# Second Rule" at bounding box center [692, 267] width 853 height 10
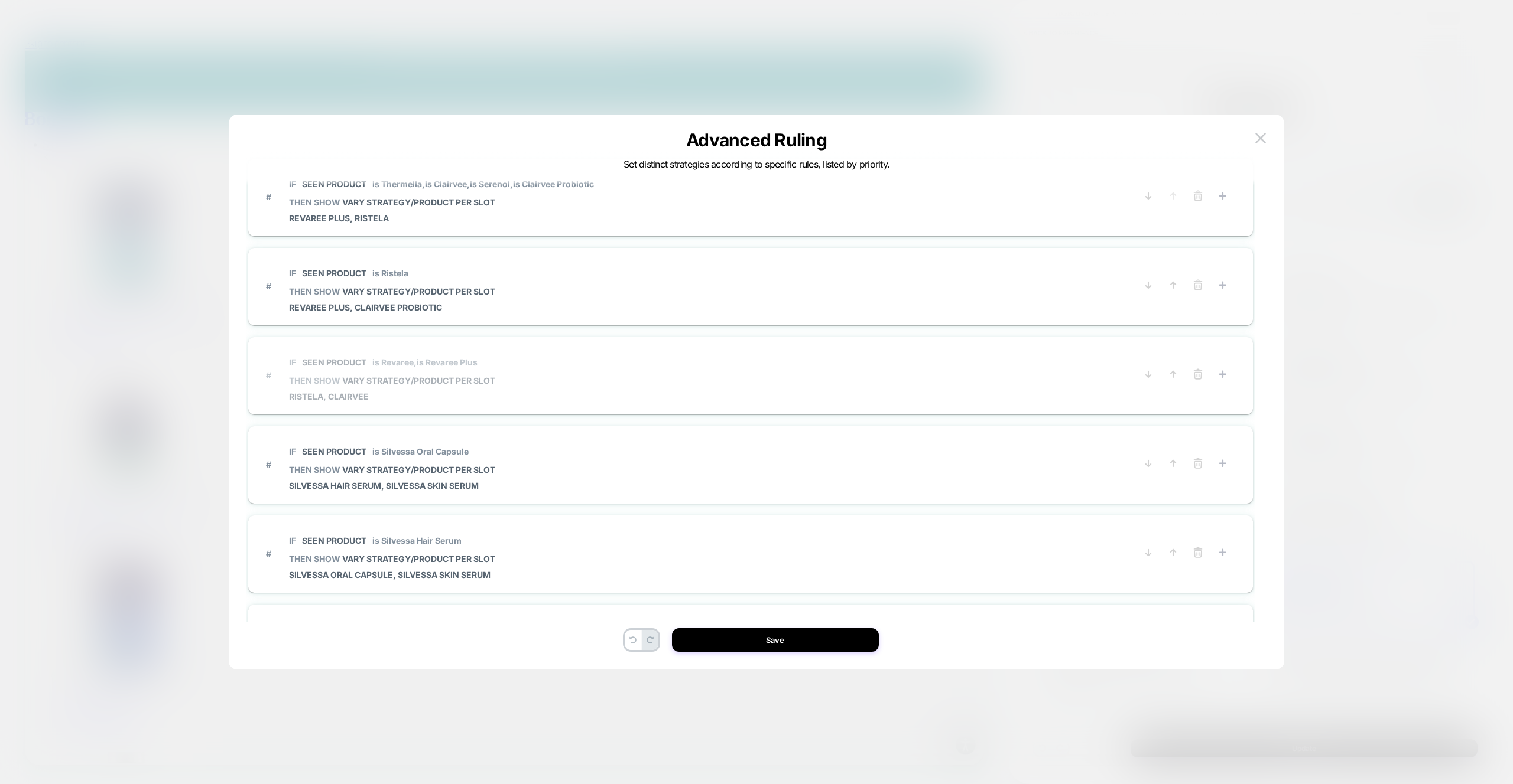
click at [401, 393] on span "Ristela, Clairvee" at bounding box center [391, 397] width 206 height 10
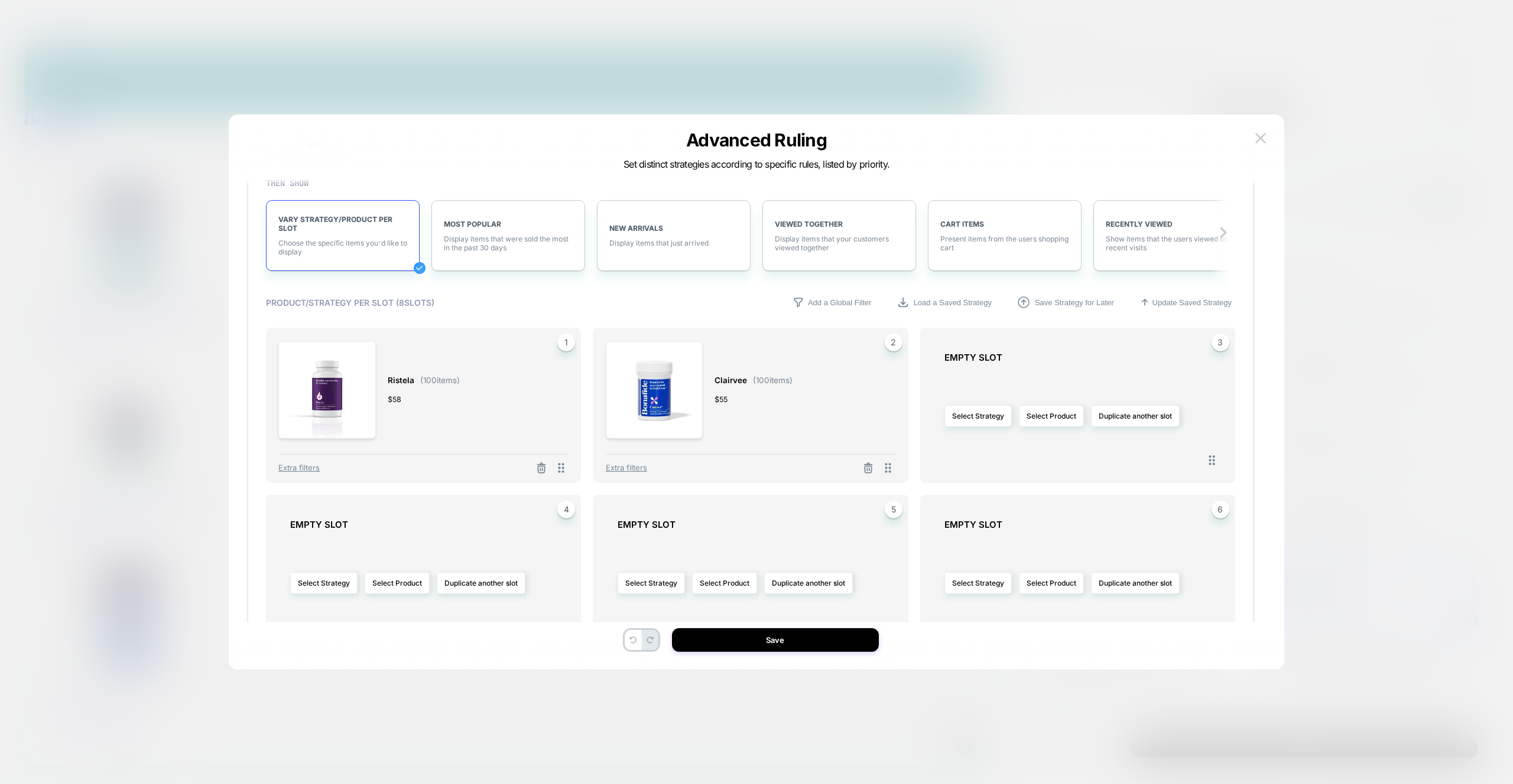
scroll to position [356, 0]
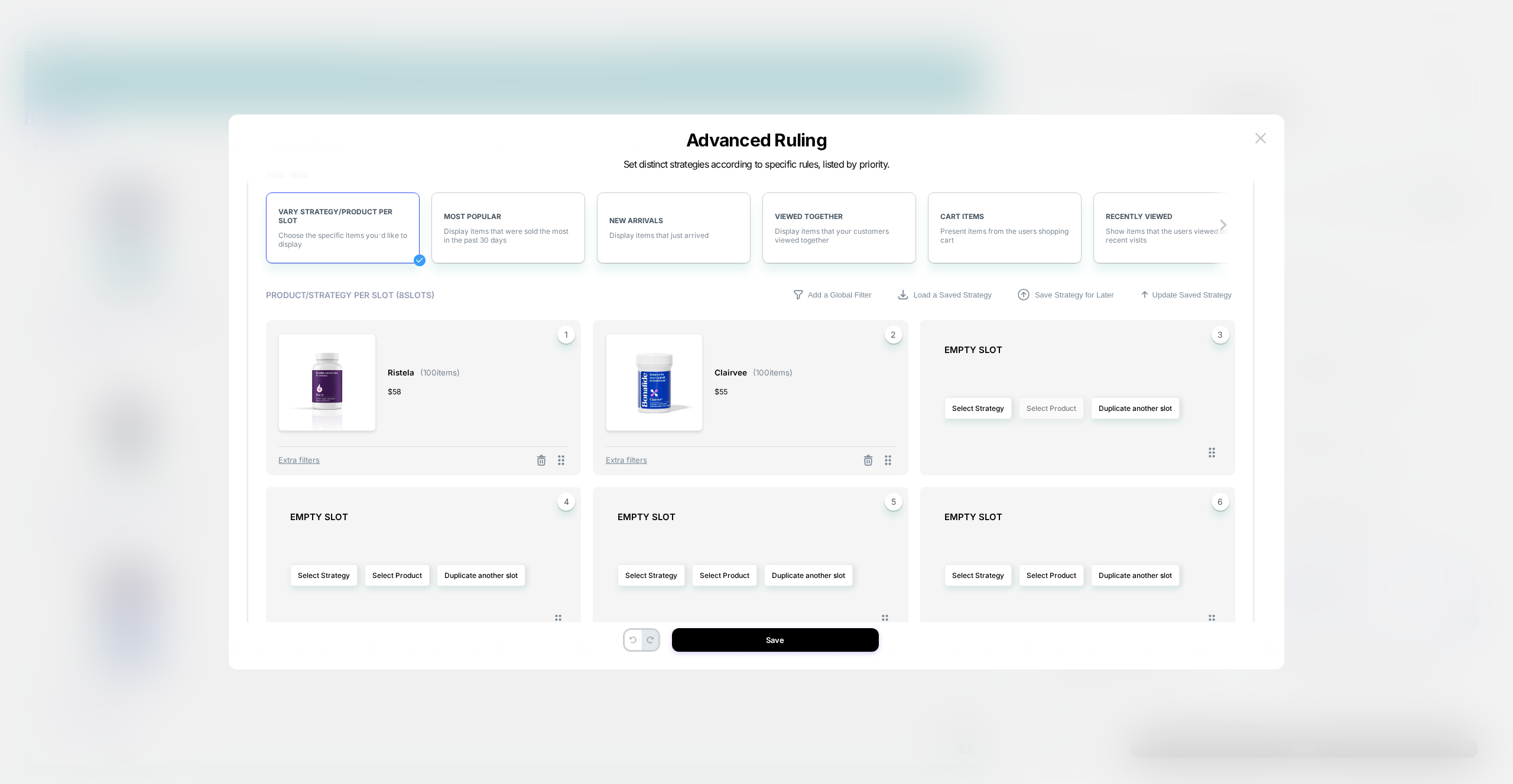
click at [1053, 411] on button "Select Product" at bounding box center [1051, 409] width 65 height 22
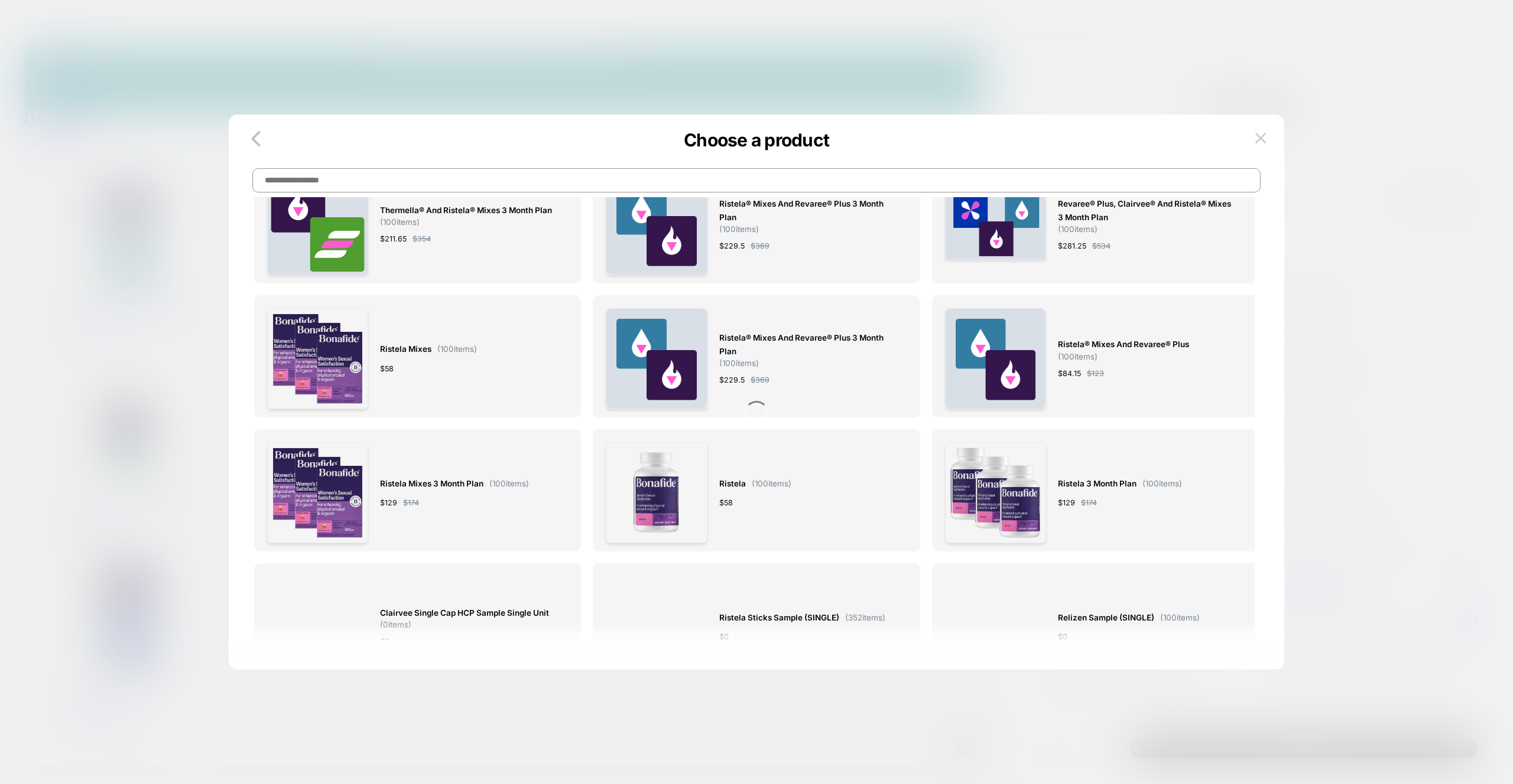
scroll to position [4708, 0]
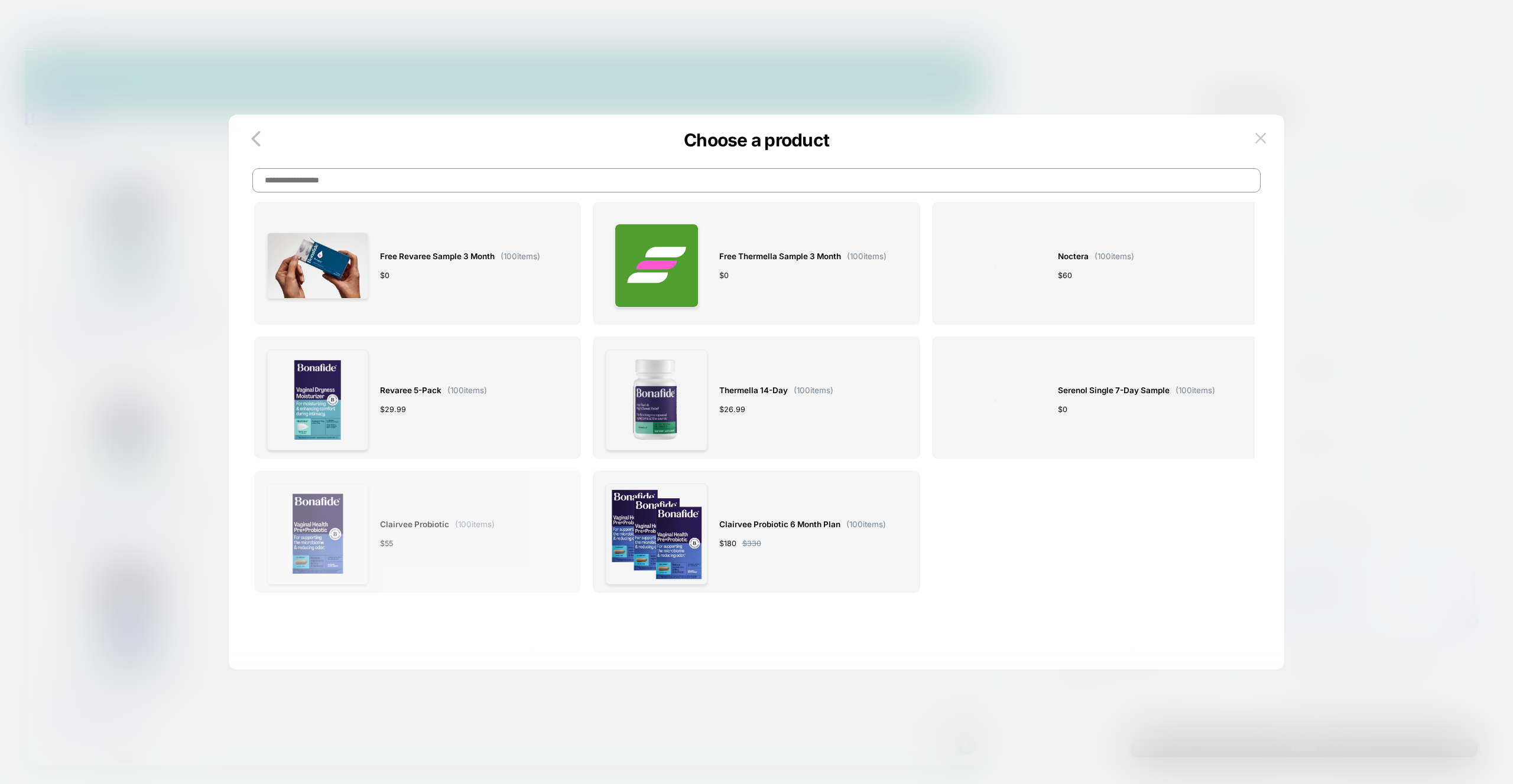
click at [433, 548] on div "$ 55" at bounding box center [436, 544] width 114 height 13
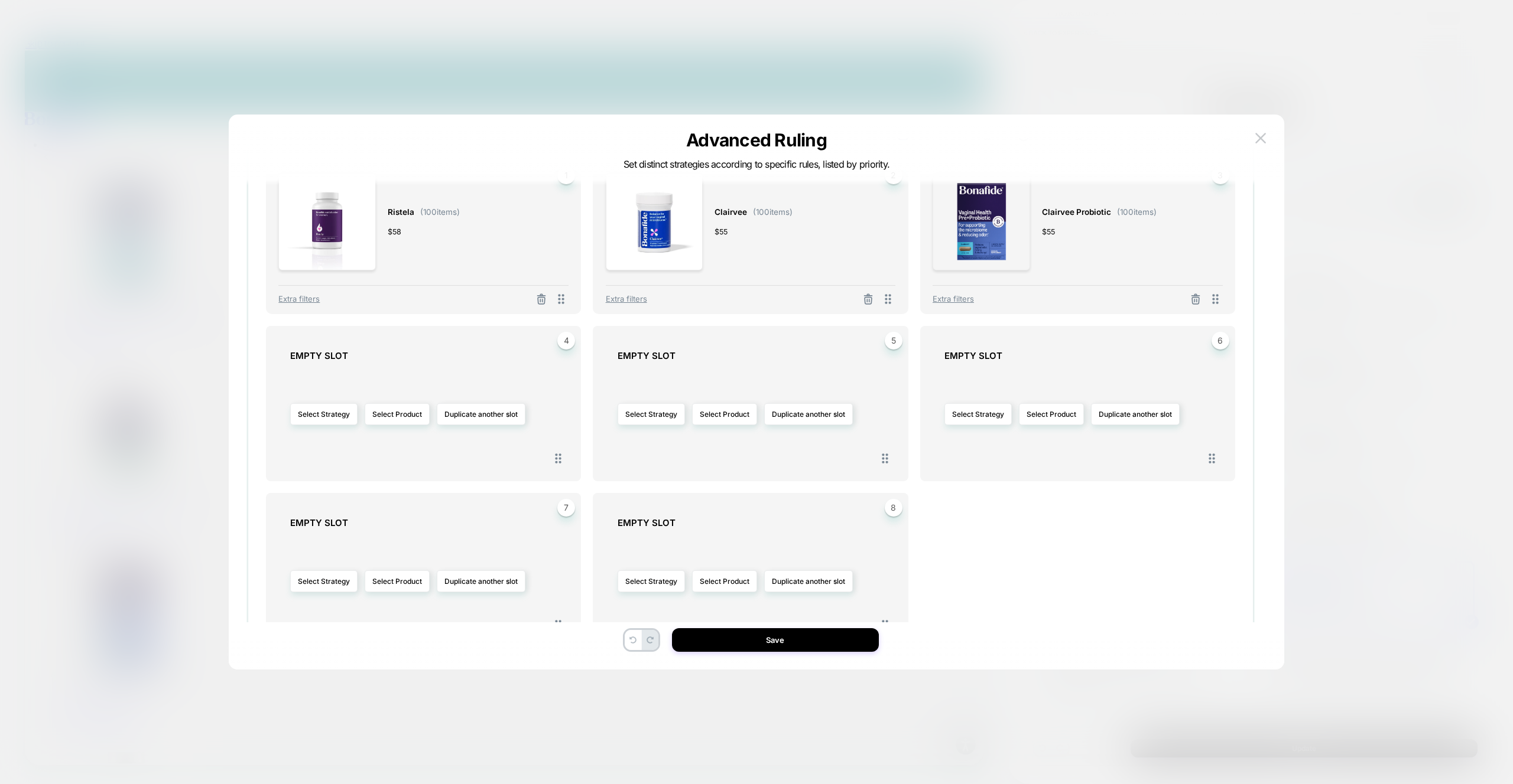
scroll to position [523, 0]
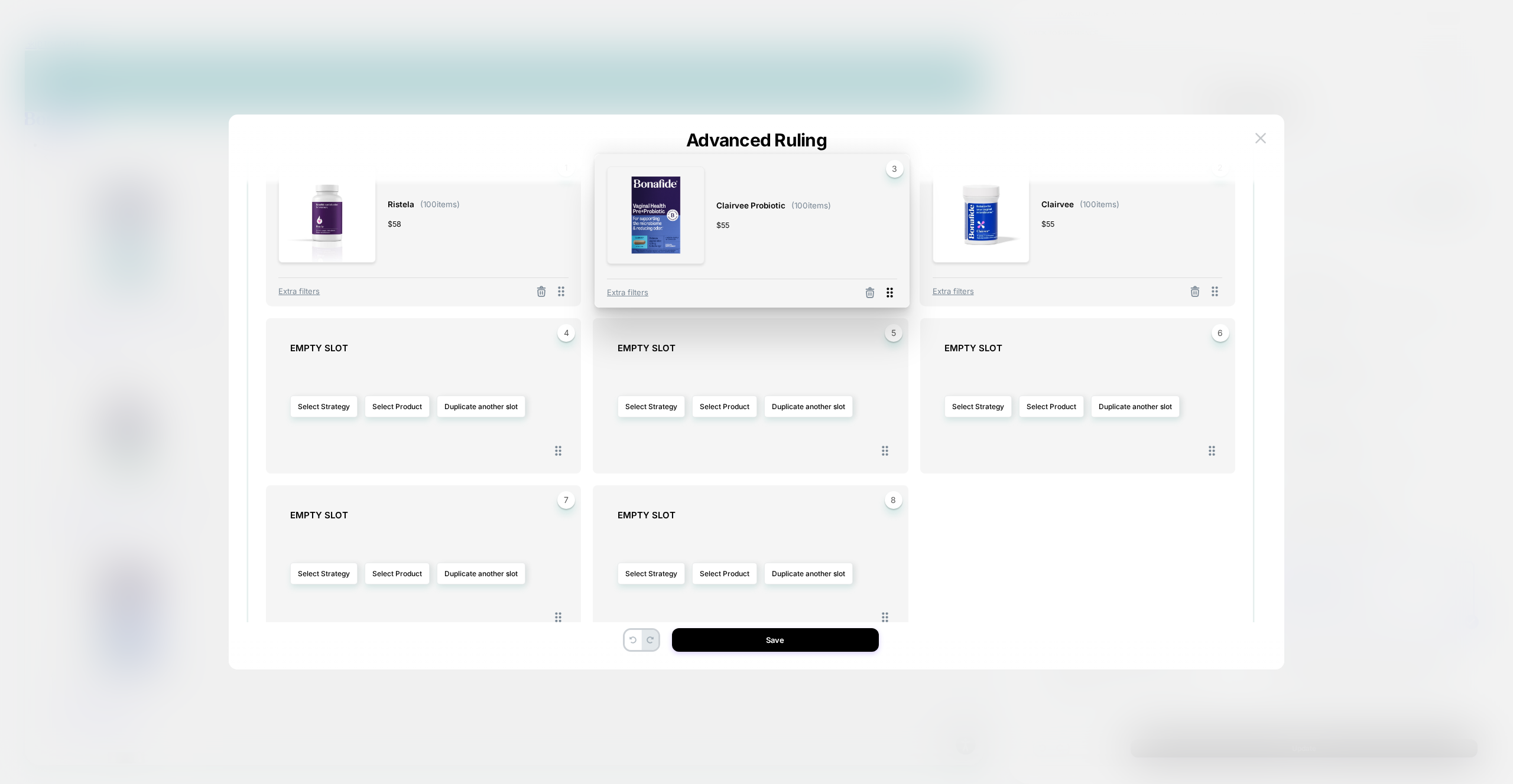
drag, startPoint x: 1216, startPoint y: 292, endPoint x: 890, endPoint y: 293, distance: 326.0
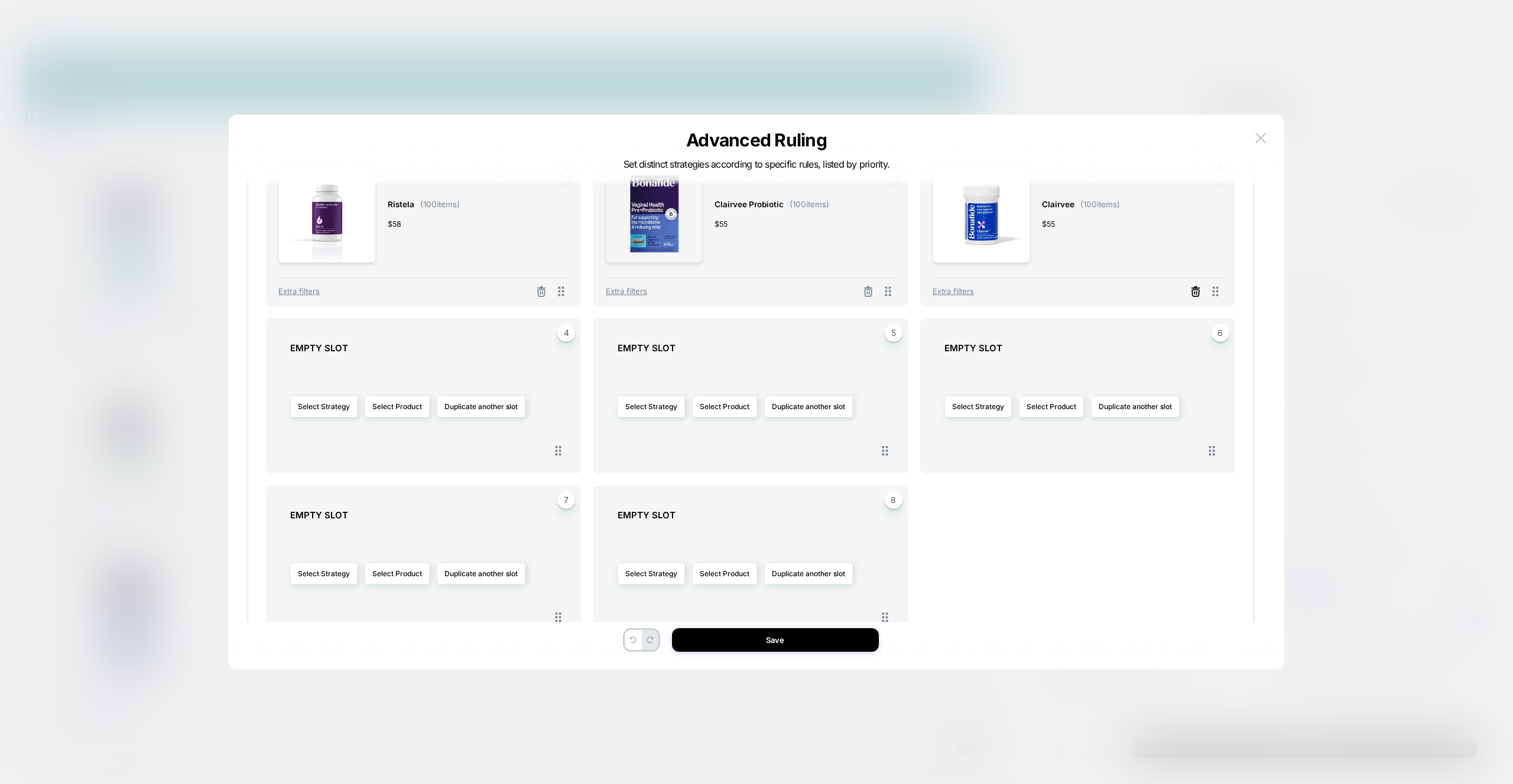
click at [1195, 293] on icon at bounding box center [1195, 291] width 12 height 12
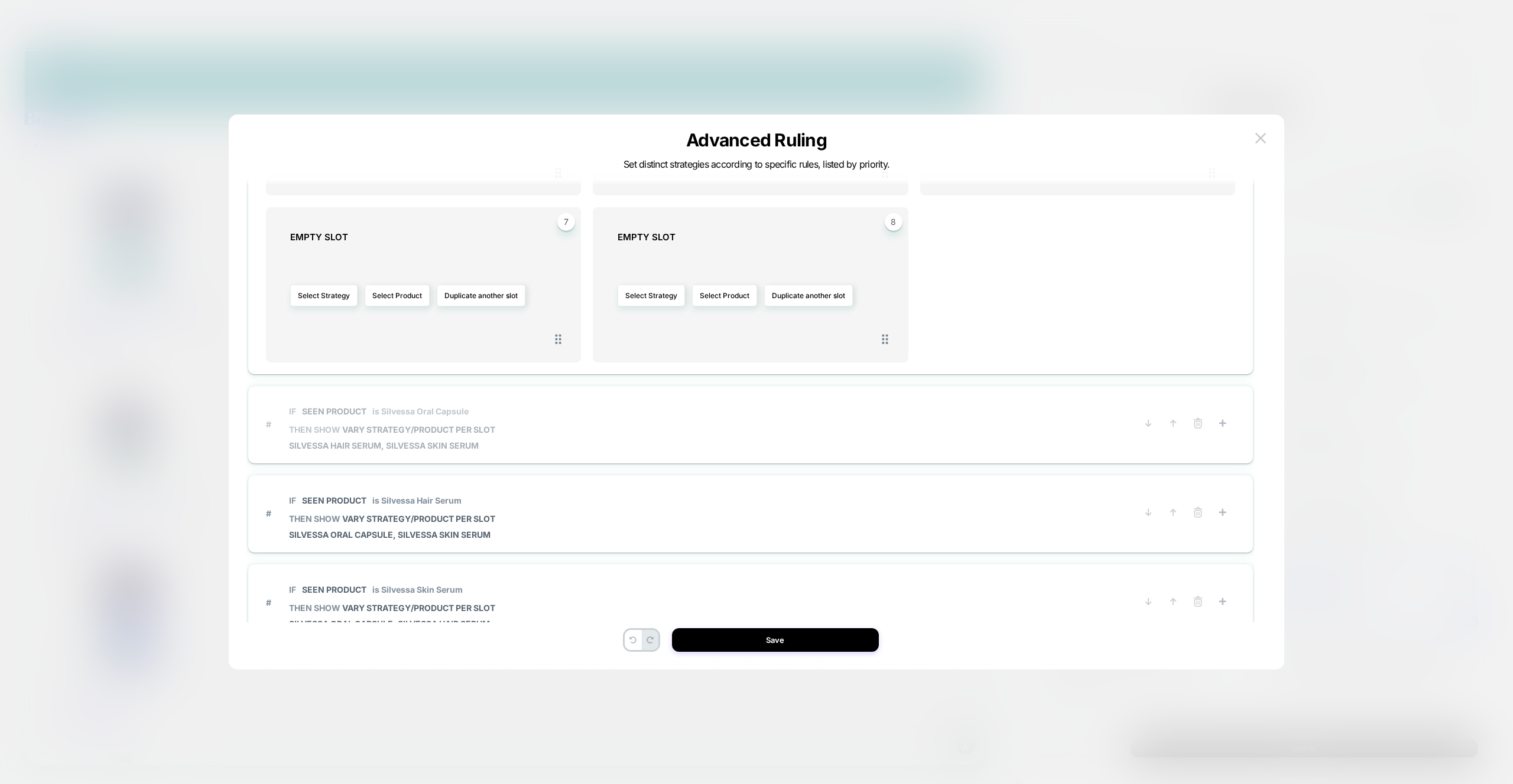
scroll to position [847, 0]
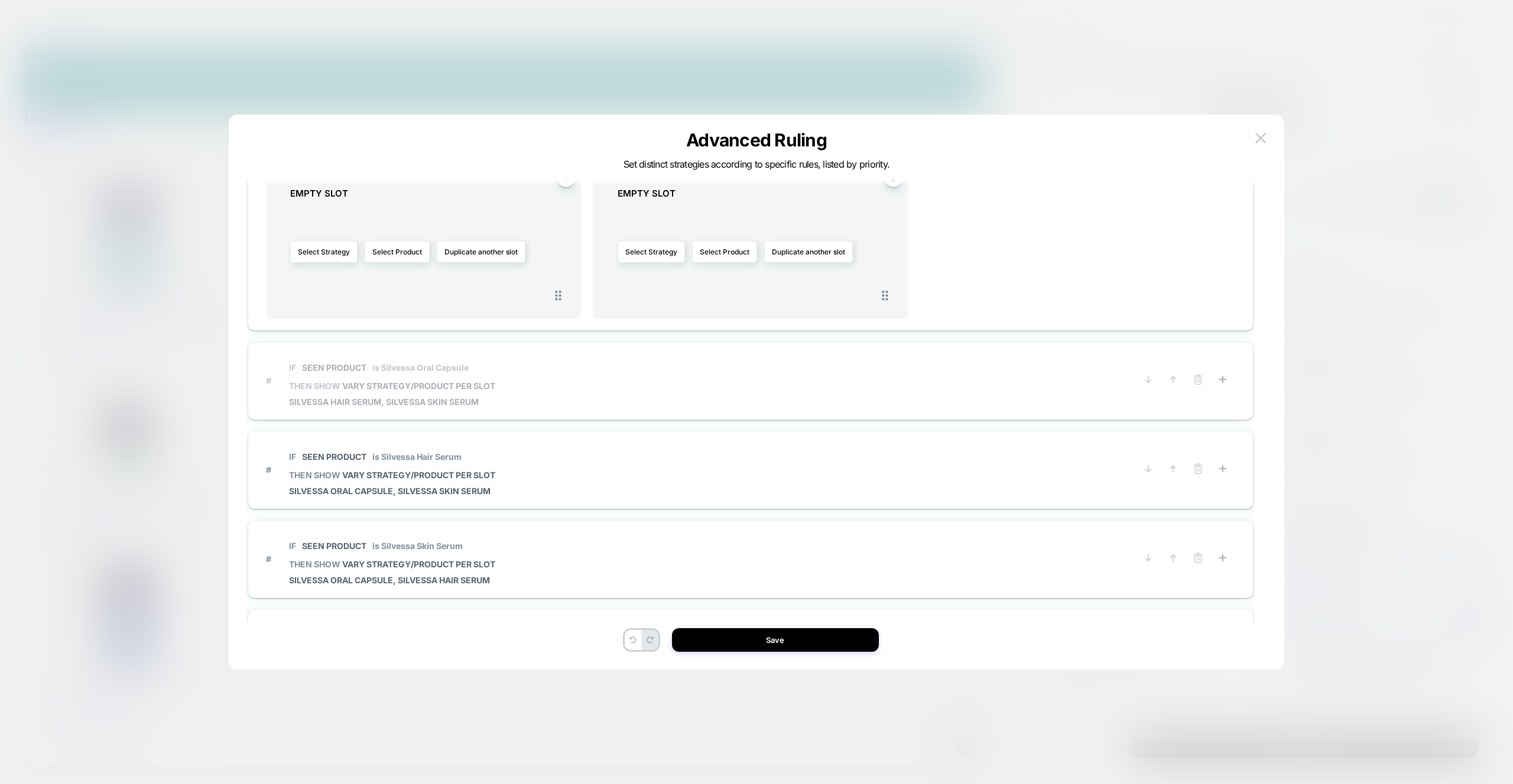
click at [540, 383] on span "# IF Seen Product is Silvessa Oral Capsule THEN SHOW VARY STRATEGY/PRODUCT PER …" at bounding box center [692, 380] width 853 height 53
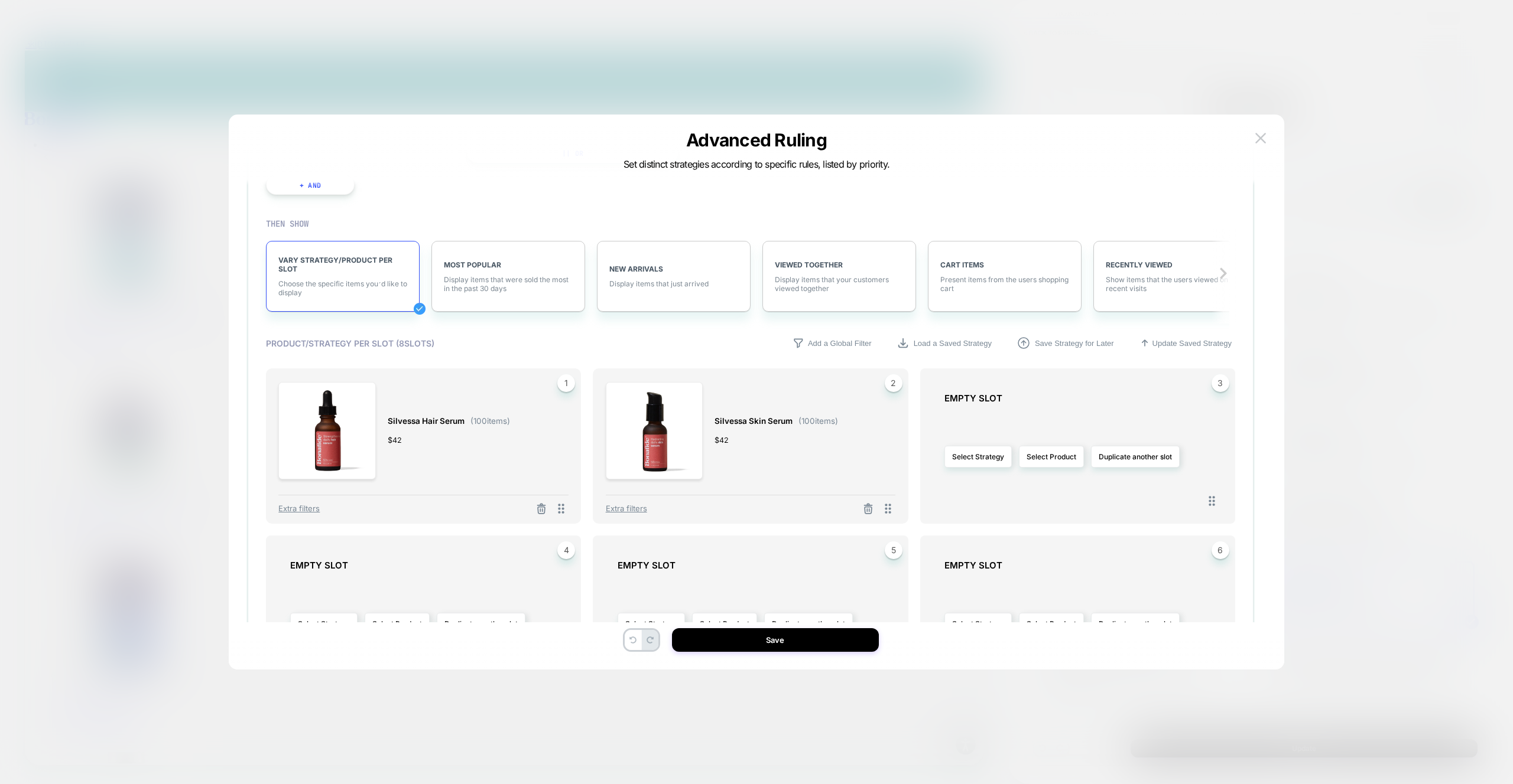
scroll to position [194, 0]
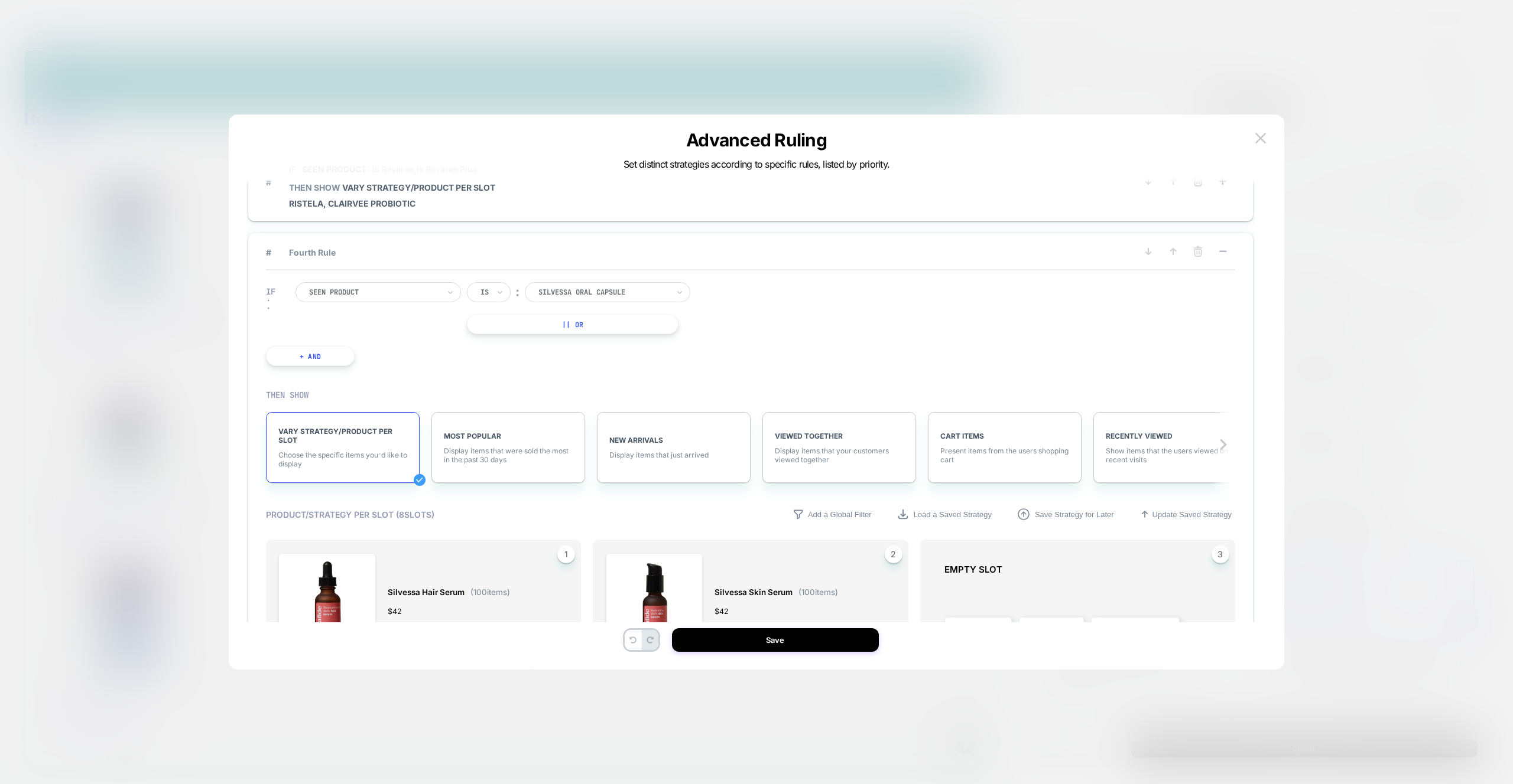
click at [396, 245] on div "# Fourth Rule" at bounding box center [750, 258] width 969 height 25
click at [341, 257] on div "# Fourth Rule" at bounding box center [750, 258] width 969 height 25
click at [302, 251] on span "# Fourth Rule" at bounding box center [692, 252] width 853 height 10
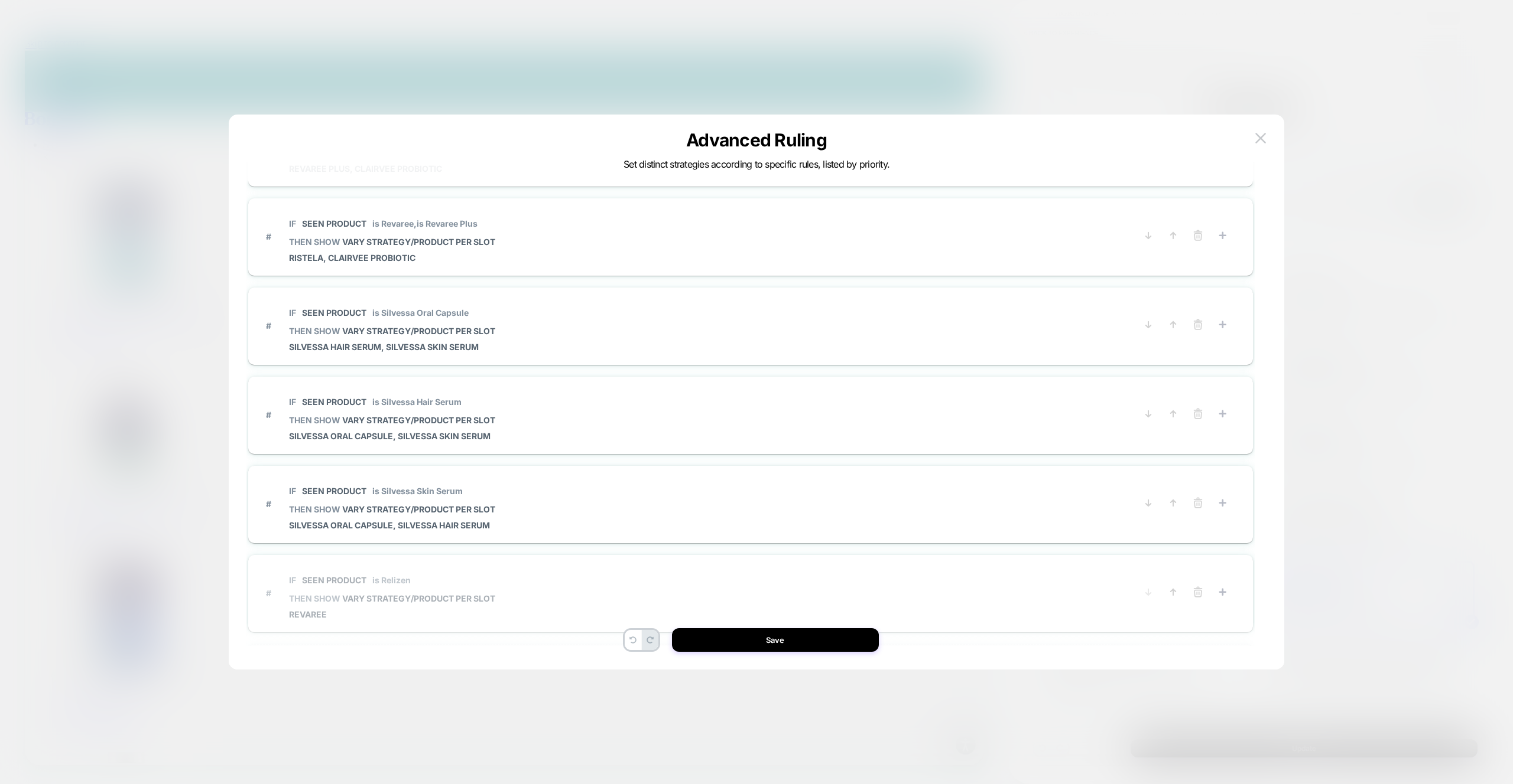
scroll to position [175, 0]
click at [413, 577] on p "IF Seen Product is Relizen" at bounding box center [391, 580] width 206 height 10
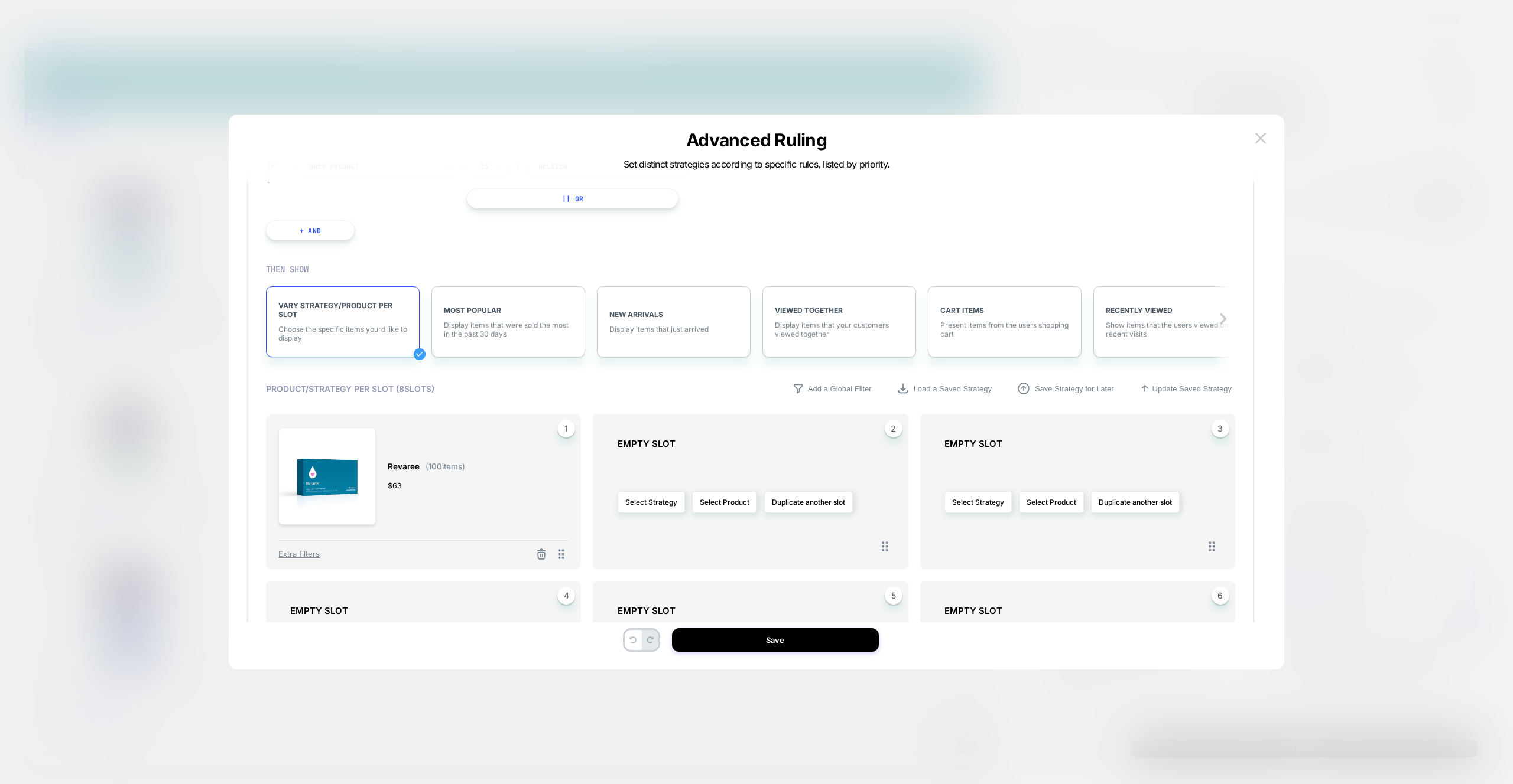
scroll to position [602, 0]
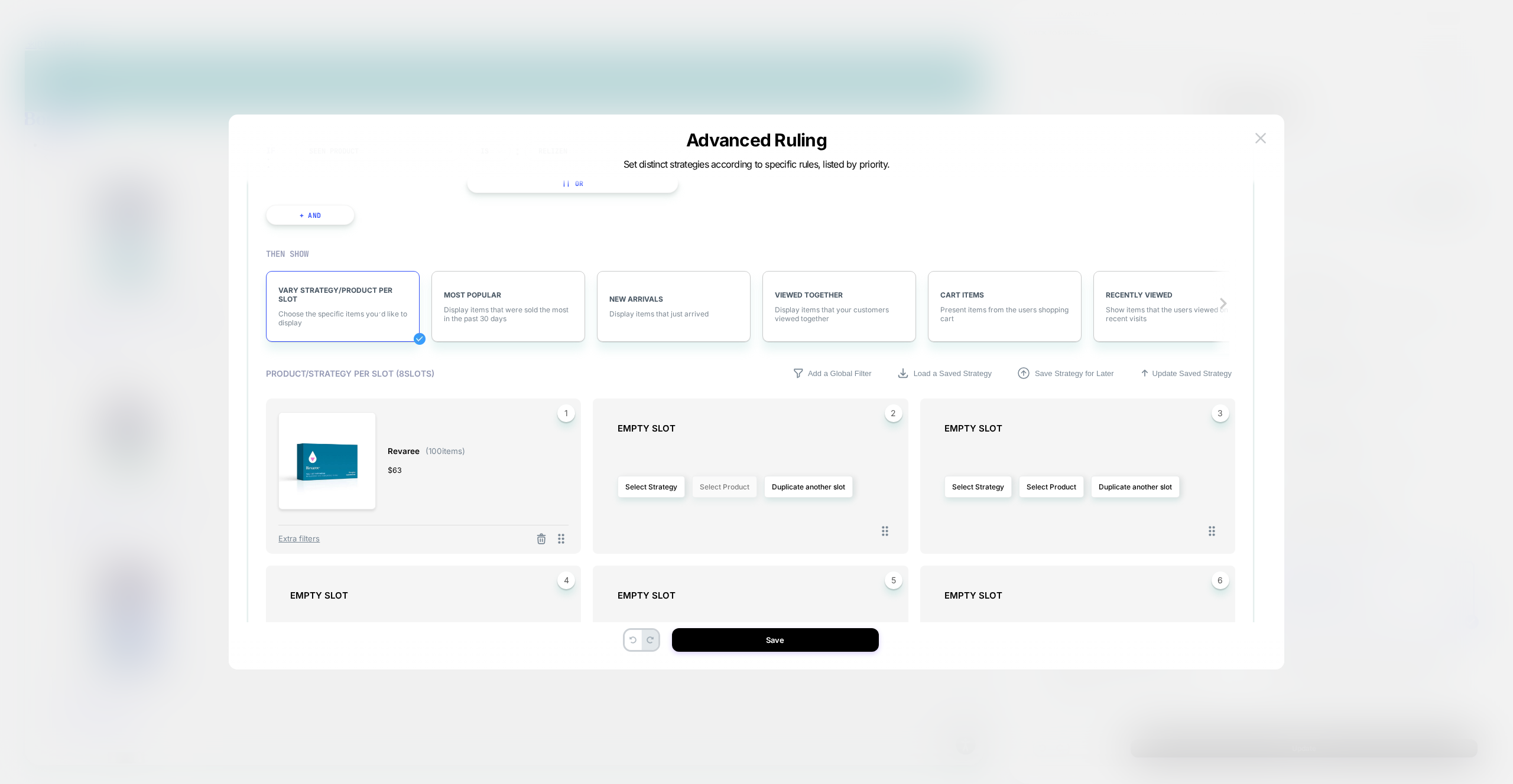
click at [721, 491] on button "Select Product" at bounding box center [724, 487] width 65 height 22
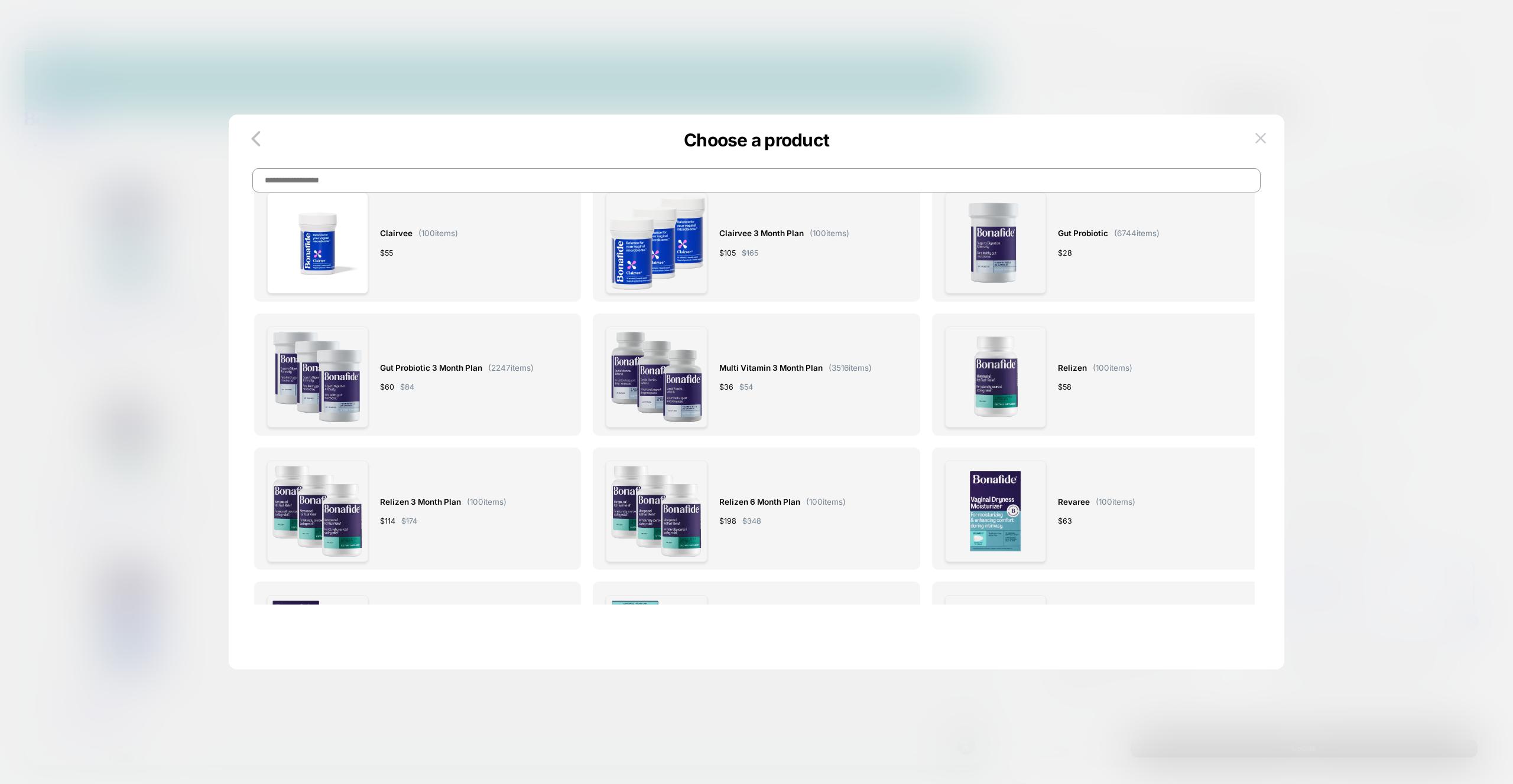
scroll to position [0, 0]
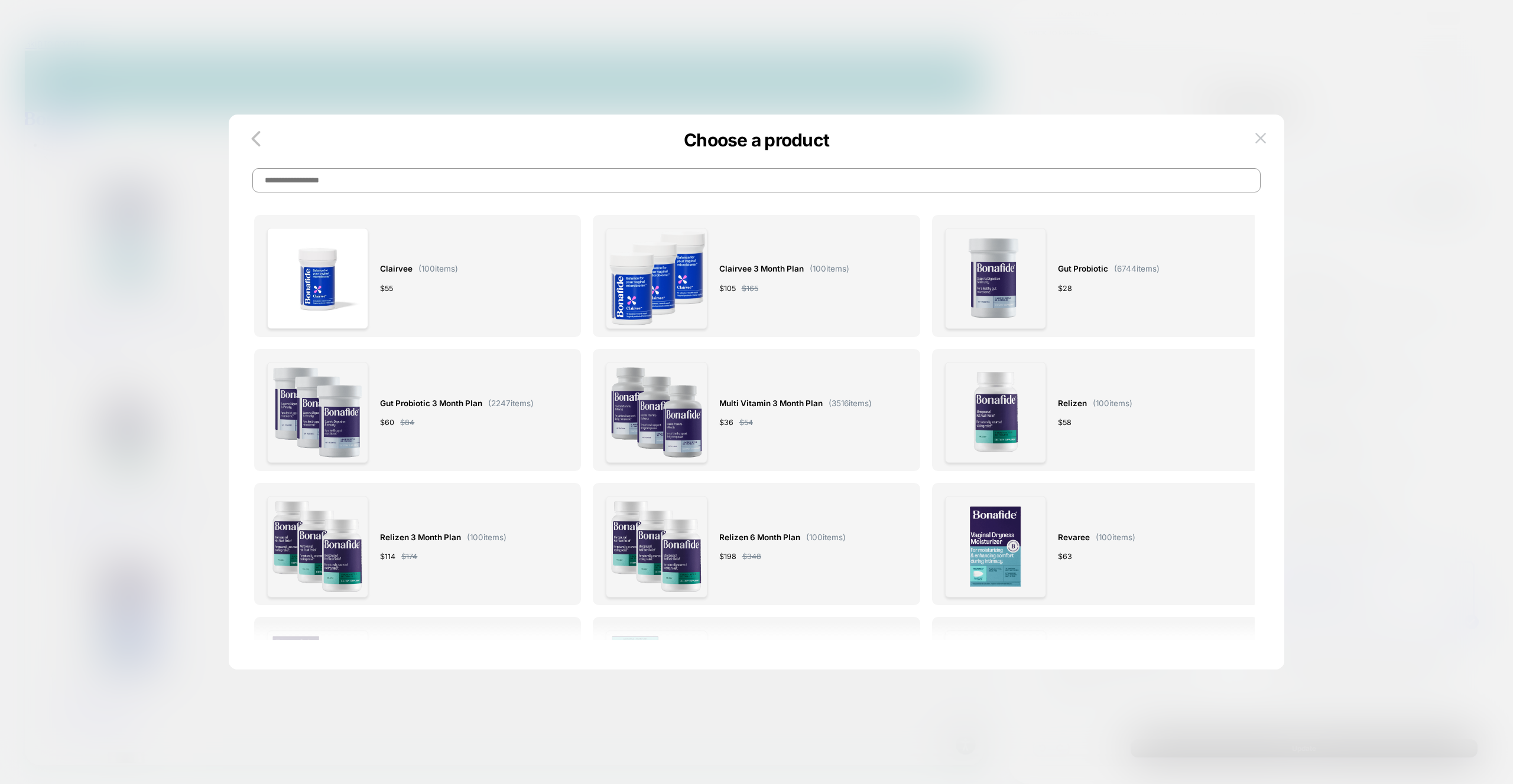
click at [617, 186] on input at bounding box center [756, 180] width 1008 height 24
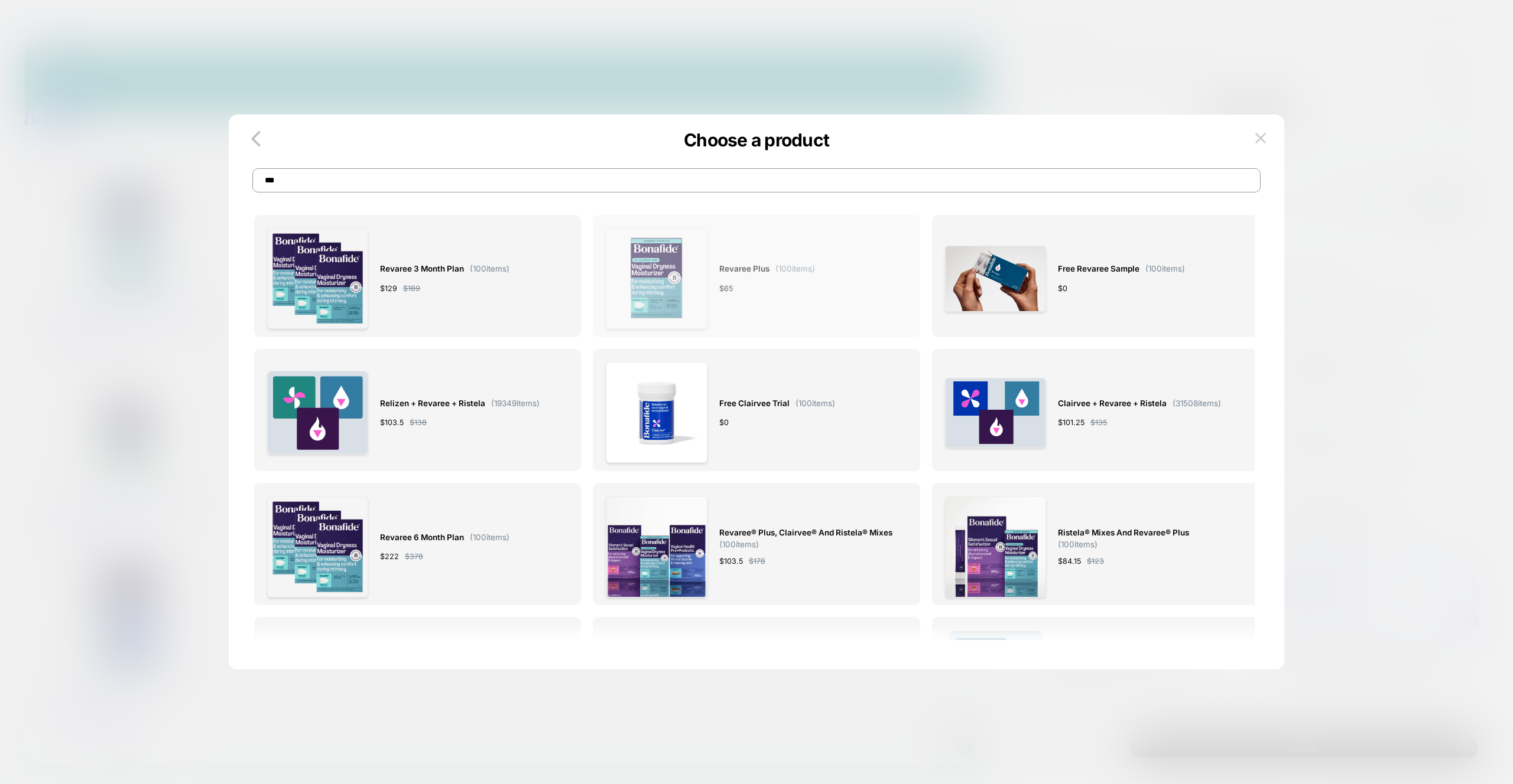
type input "***"
click at [795, 281] on div "Revaree Plus ( 100 items) $ 65" at bounding box center [767, 278] width 96 height 101
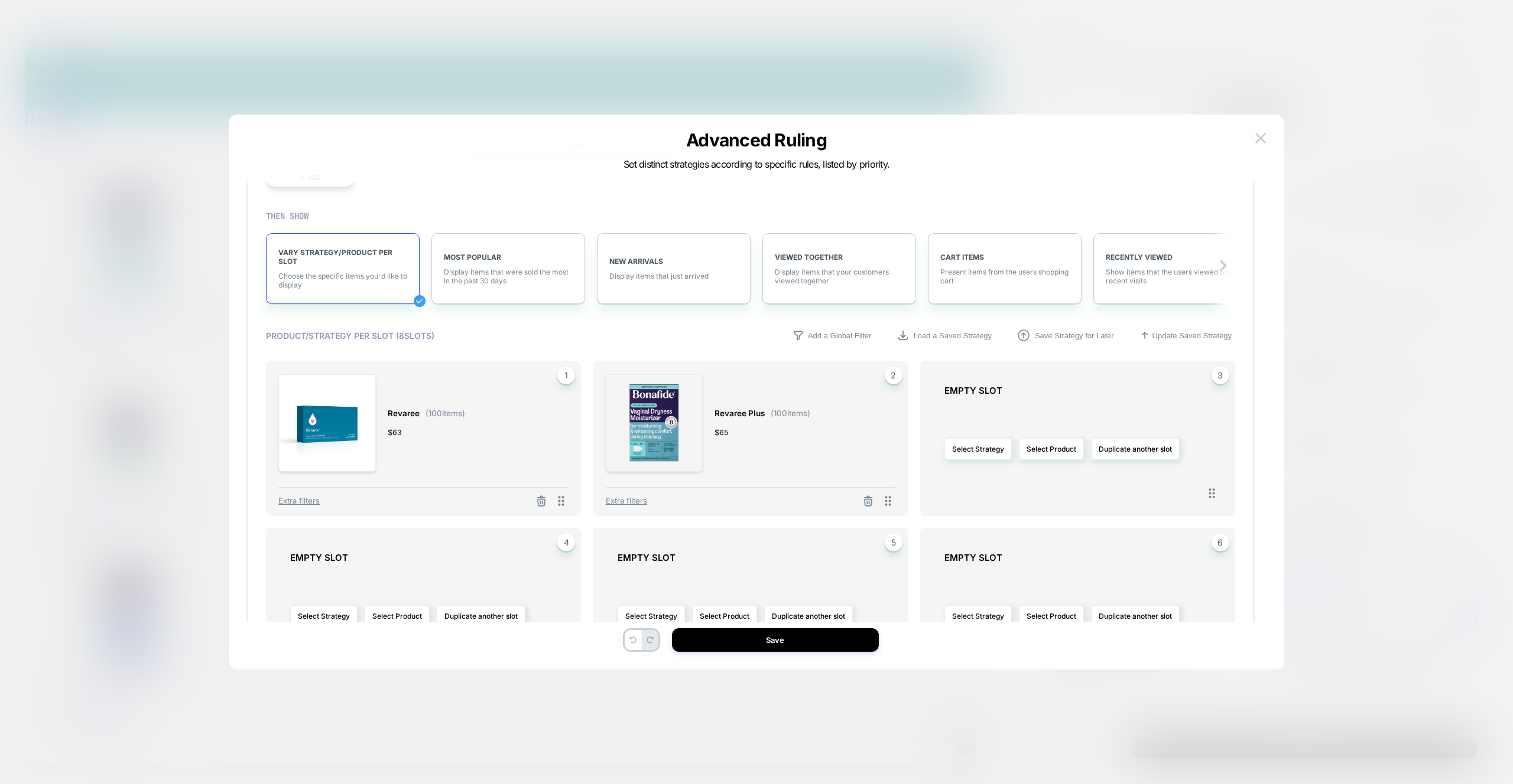
scroll to position [647, 0]
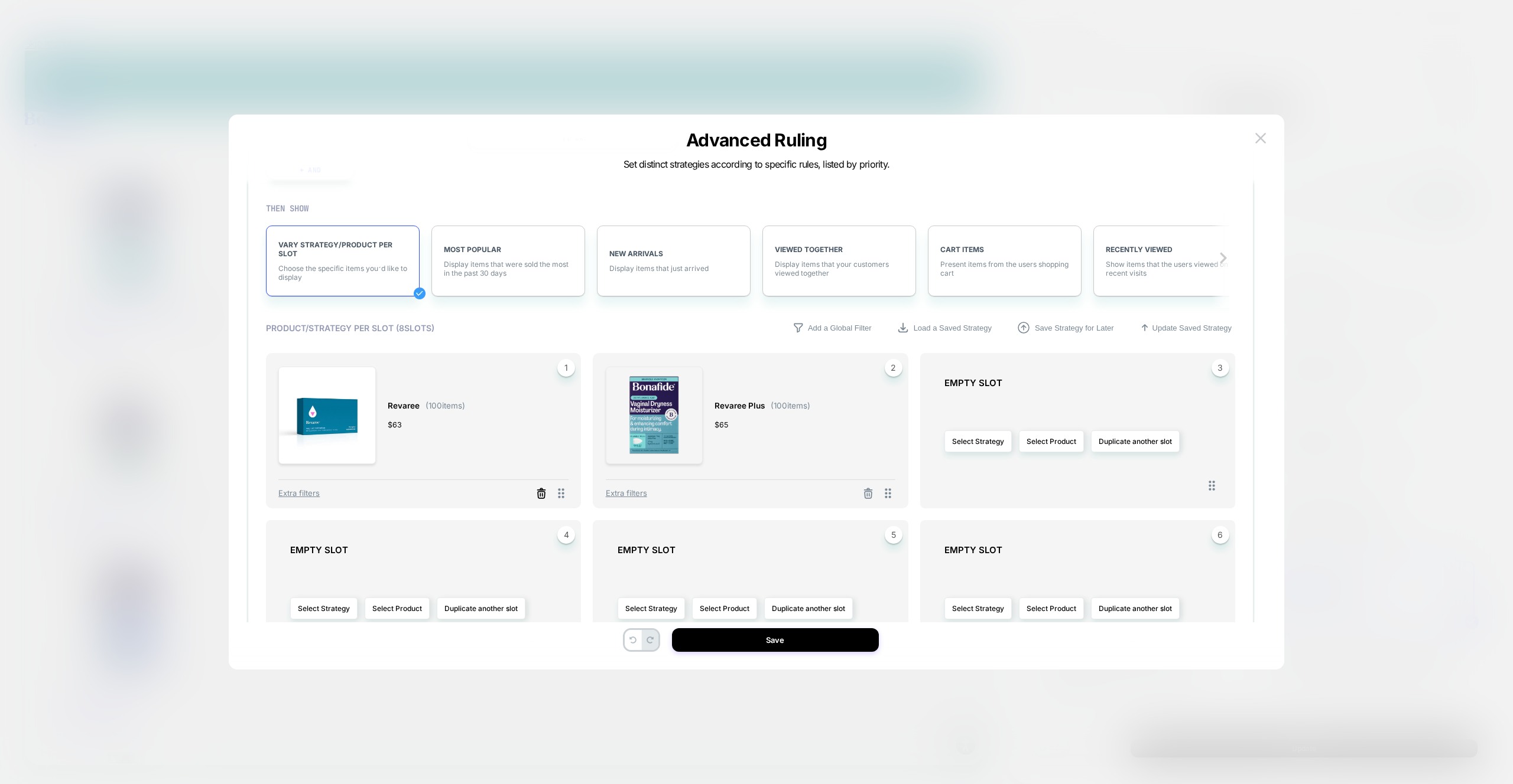
click at [539, 496] on icon at bounding box center [541, 494] width 12 height 12
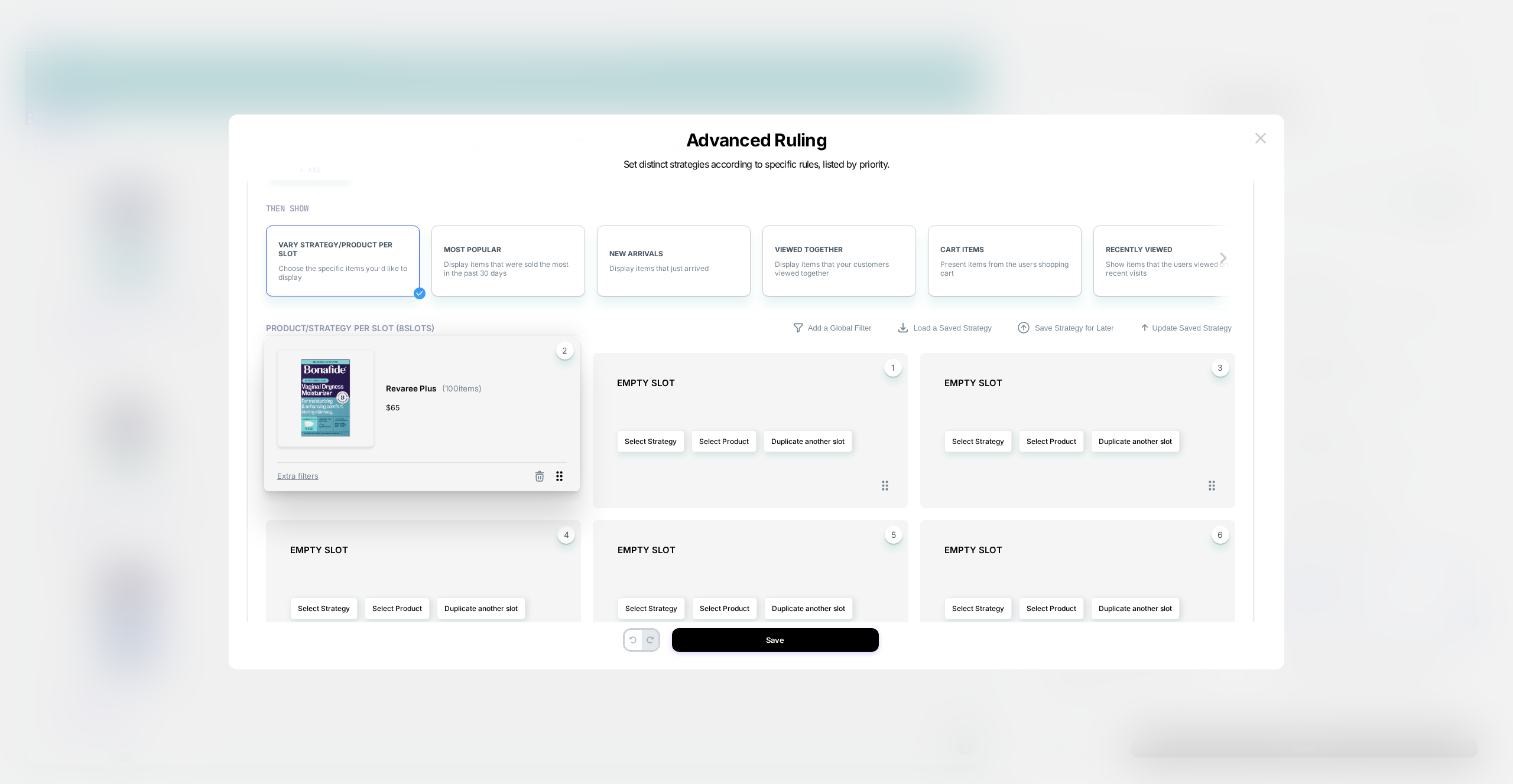
drag, startPoint x: 893, startPoint y: 490, endPoint x: 564, endPoint y: 473, distance: 329.4
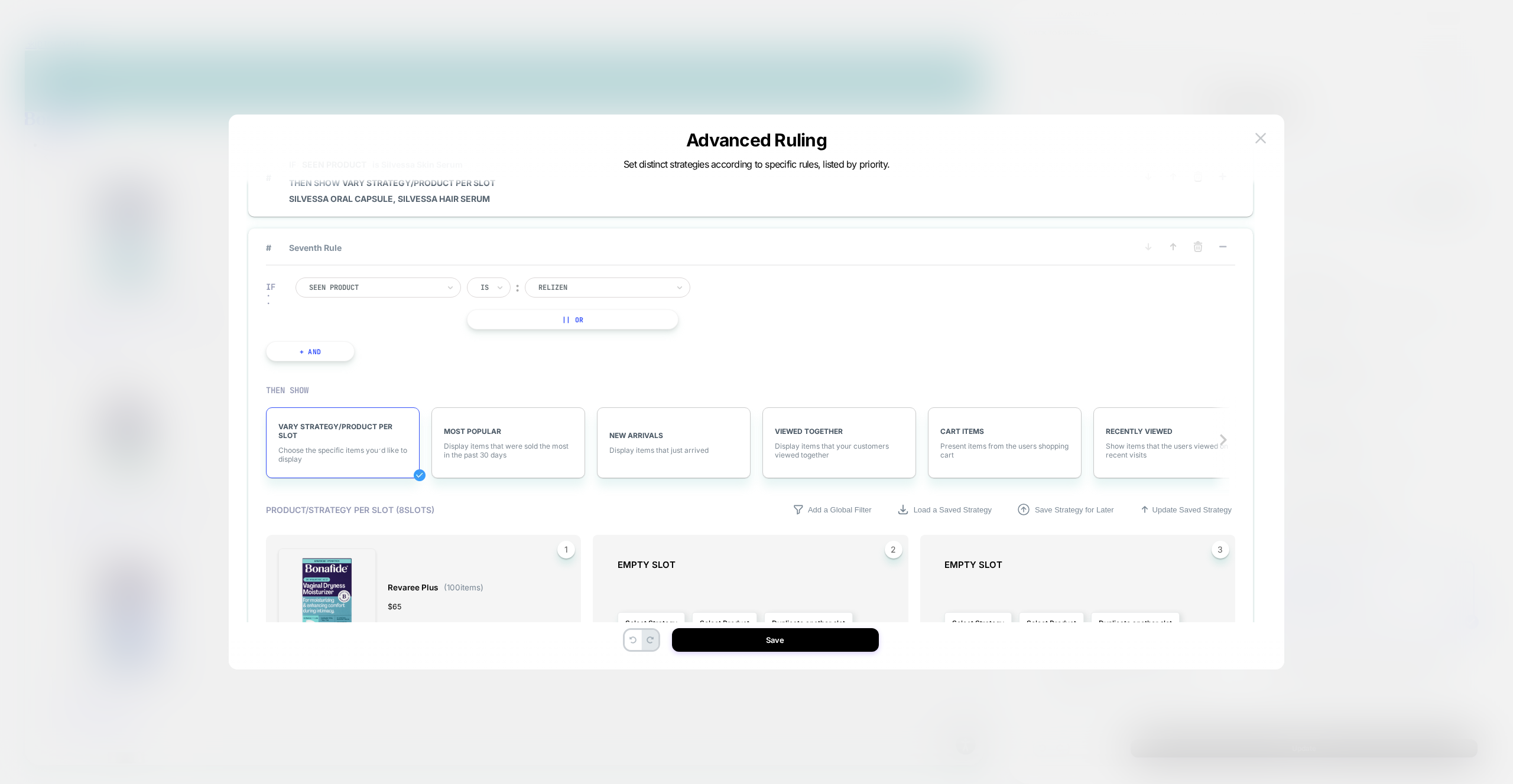
click at [314, 249] on span "# Seventh Rule" at bounding box center [692, 247] width 853 height 10
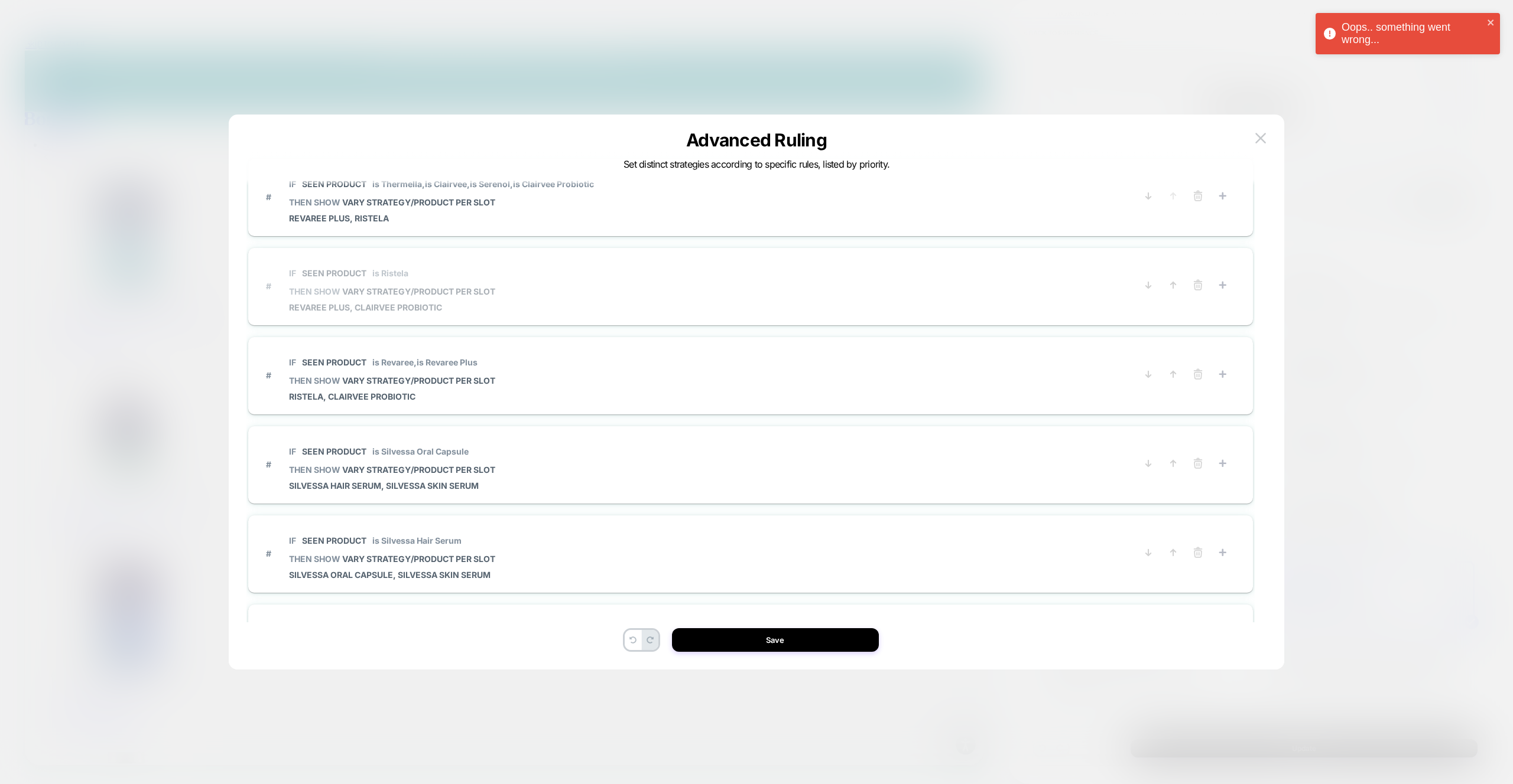
scroll to position [0, 0]
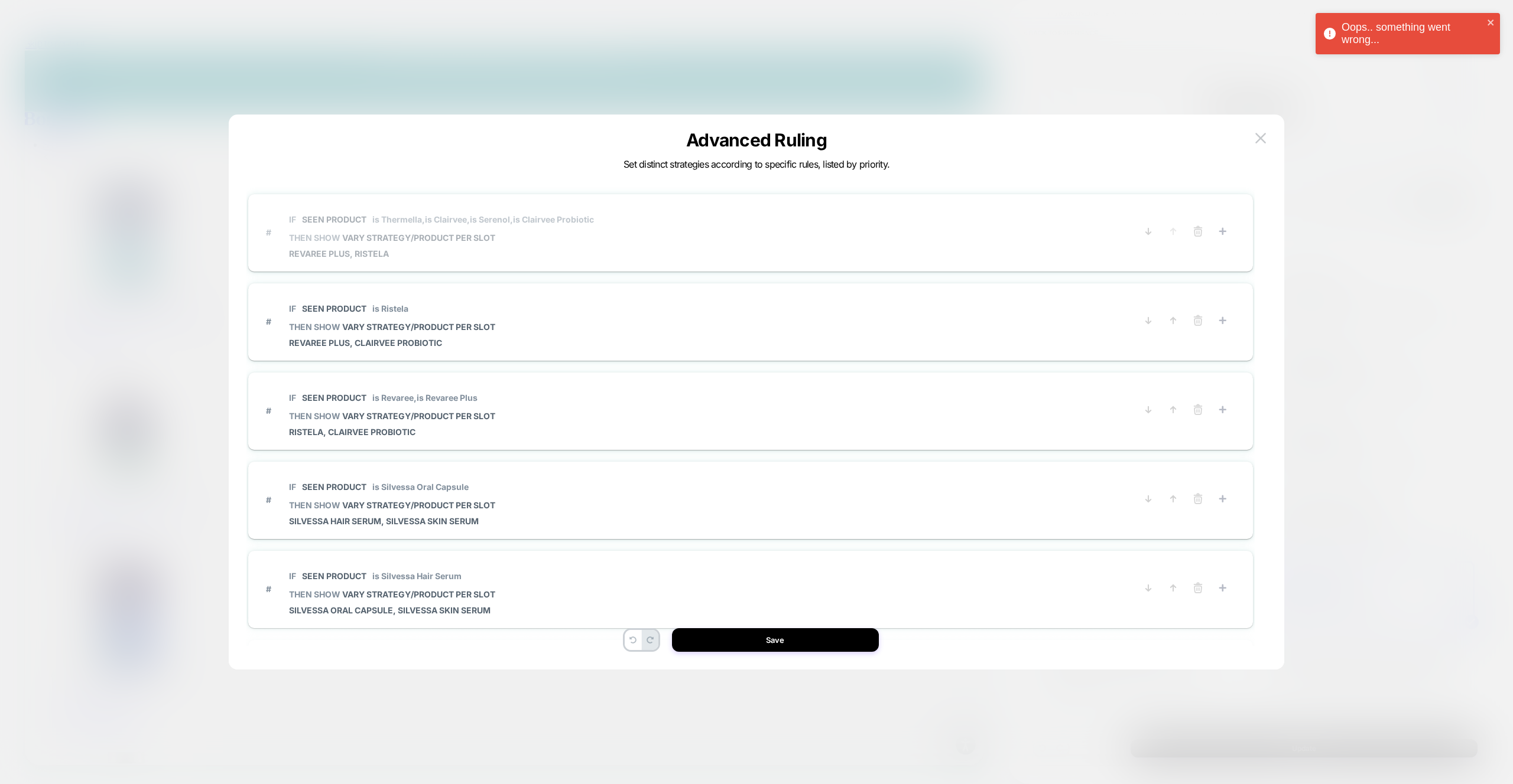
click at [504, 220] on span "is Serenol," at bounding box center [491, 219] width 43 height 10
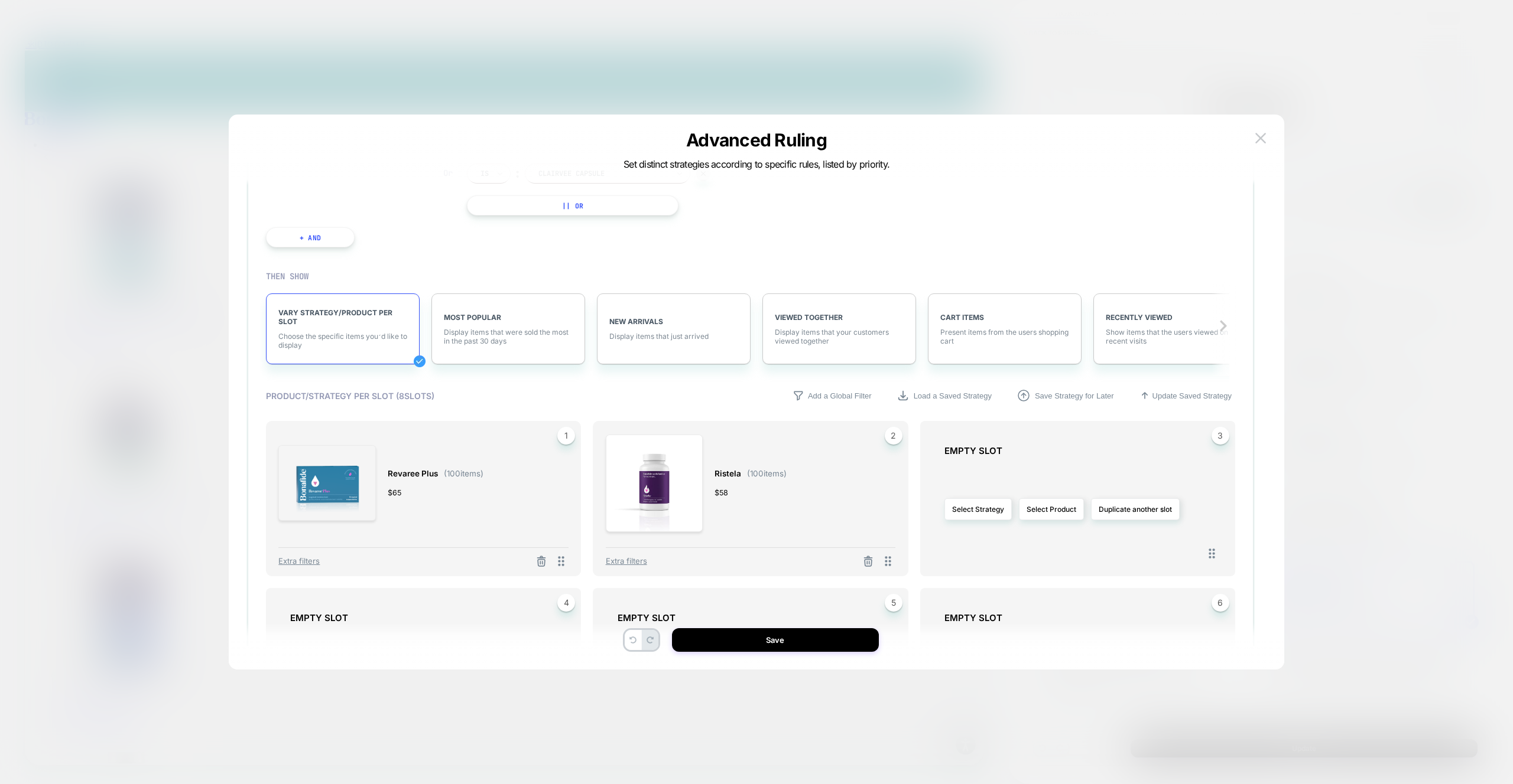
scroll to position [244, 0]
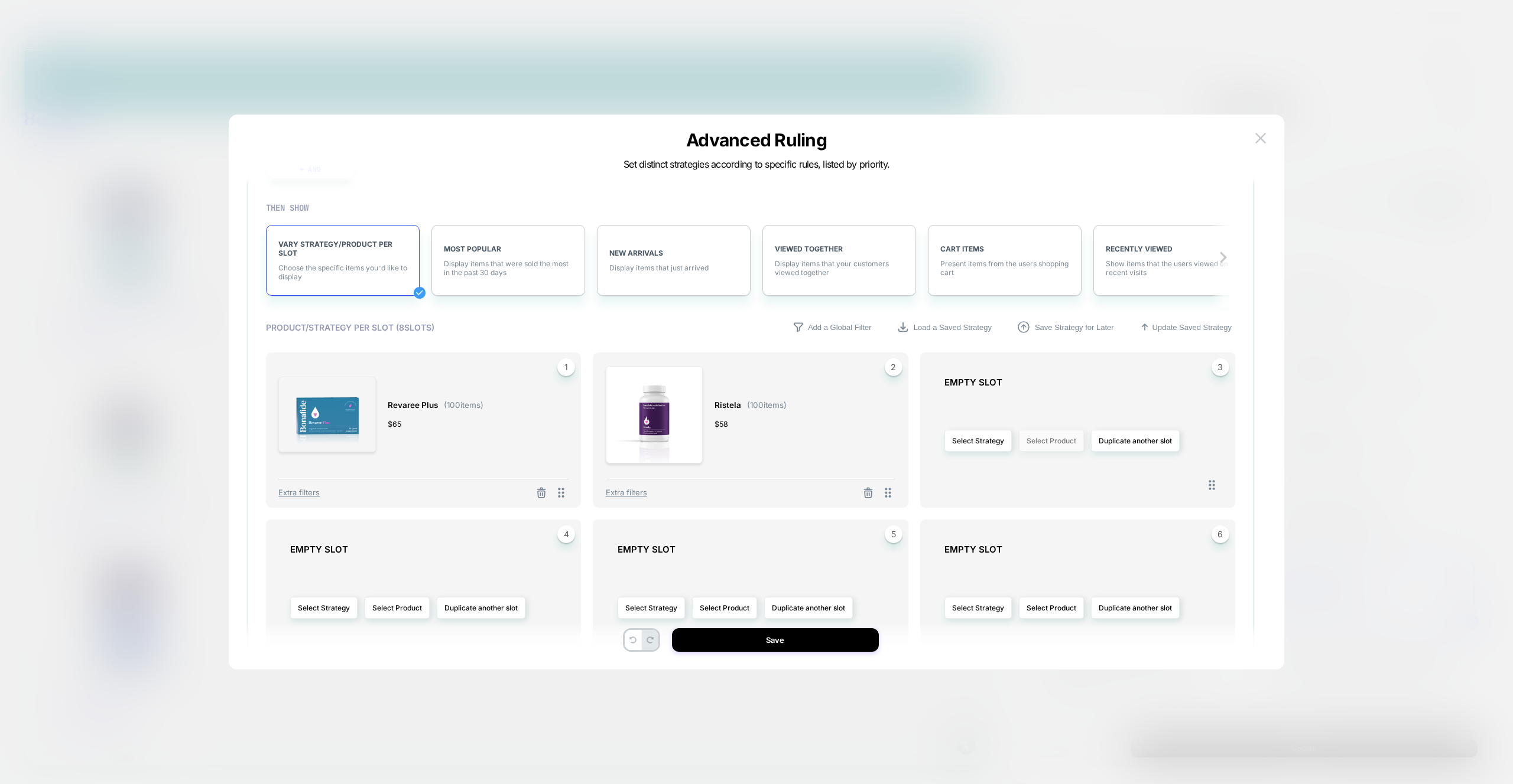
click at [1060, 447] on button "Select Product" at bounding box center [1051, 441] width 65 height 22
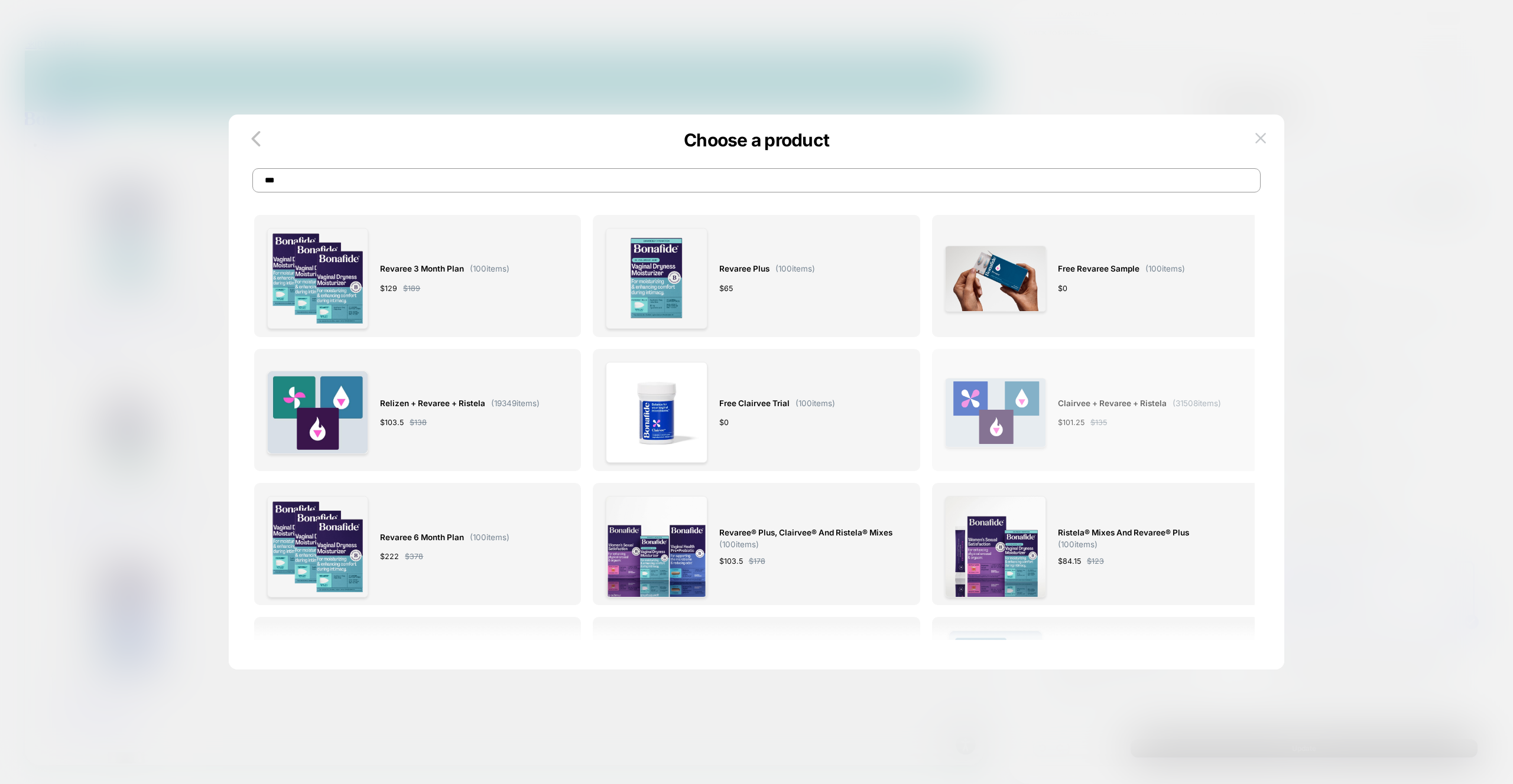
scroll to position [0, 0]
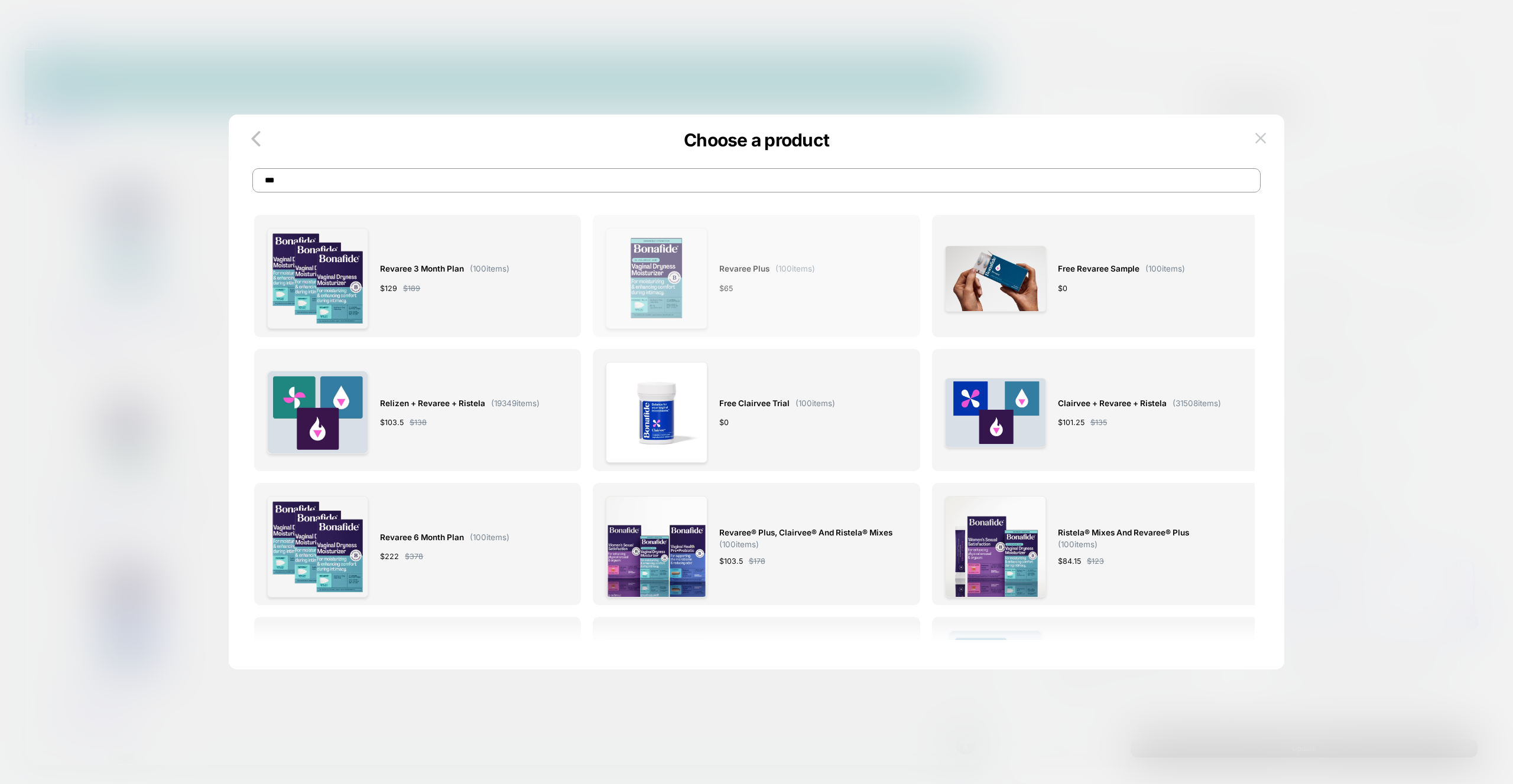
click at [779, 304] on div "Revaree Plus ( 100 items) $ 65" at bounding box center [767, 278] width 96 height 101
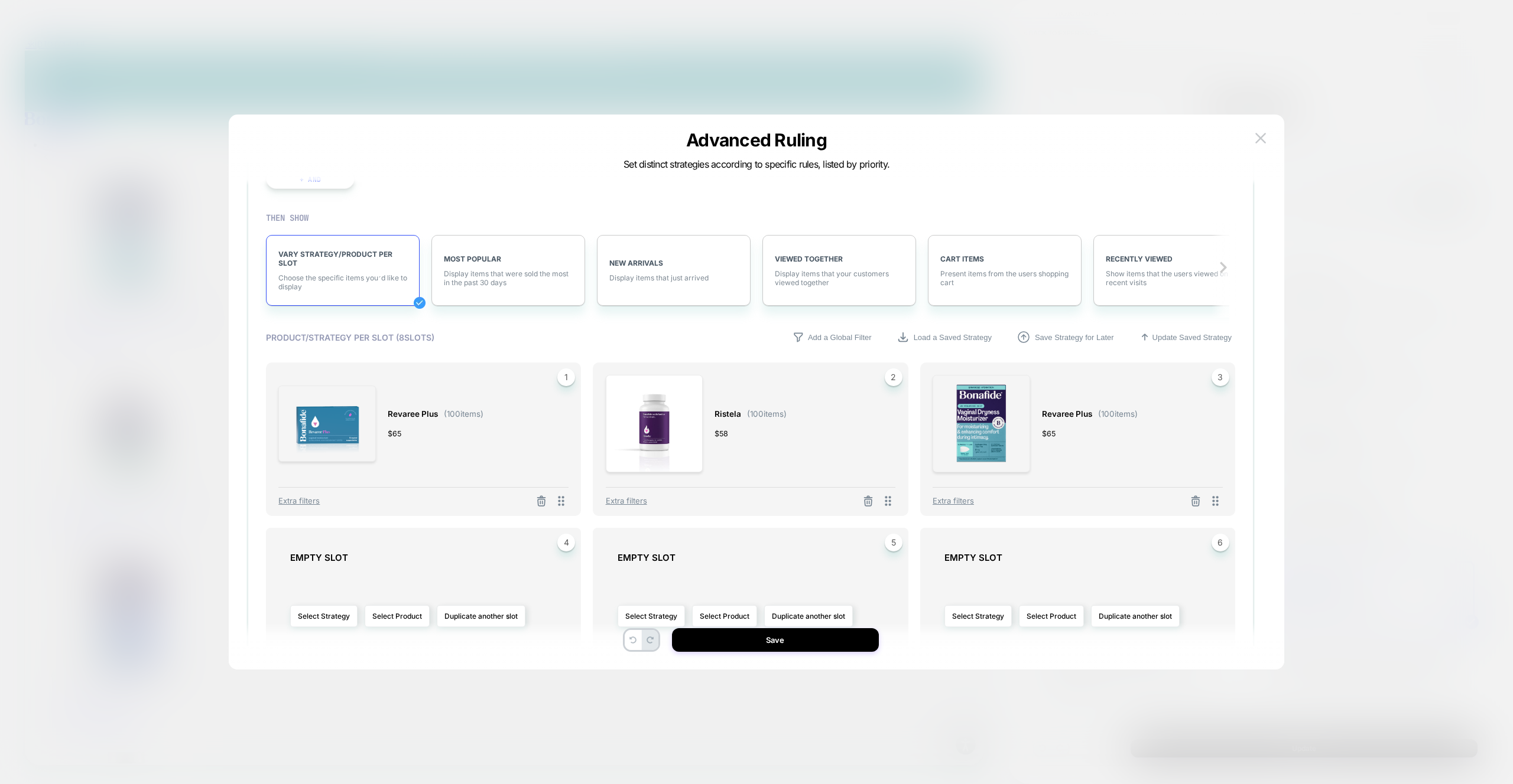
scroll to position [241, 0]
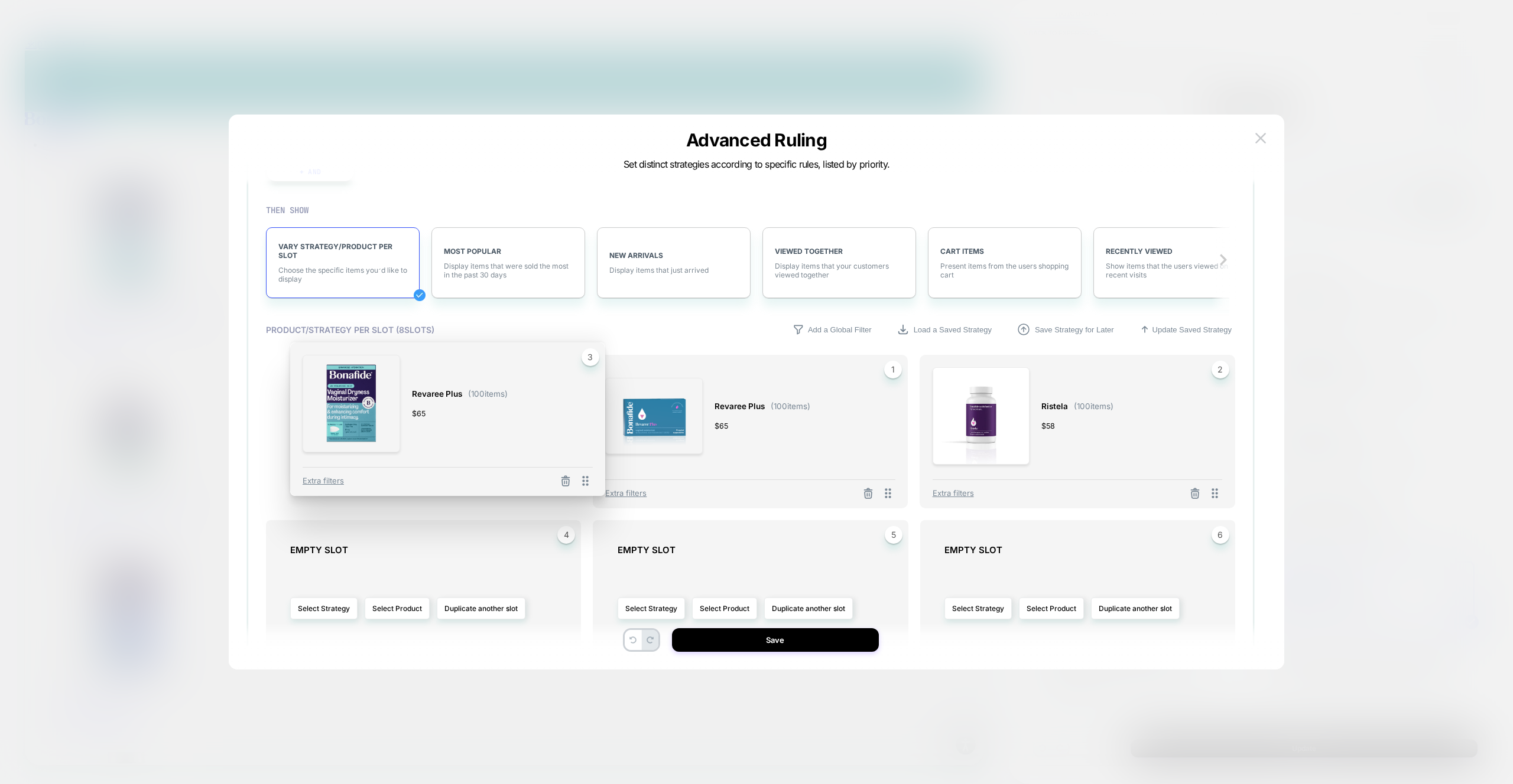
drag, startPoint x: 1216, startPoint y: 495, endPoint x: 585, endPoint y: 482, distance: 631.1
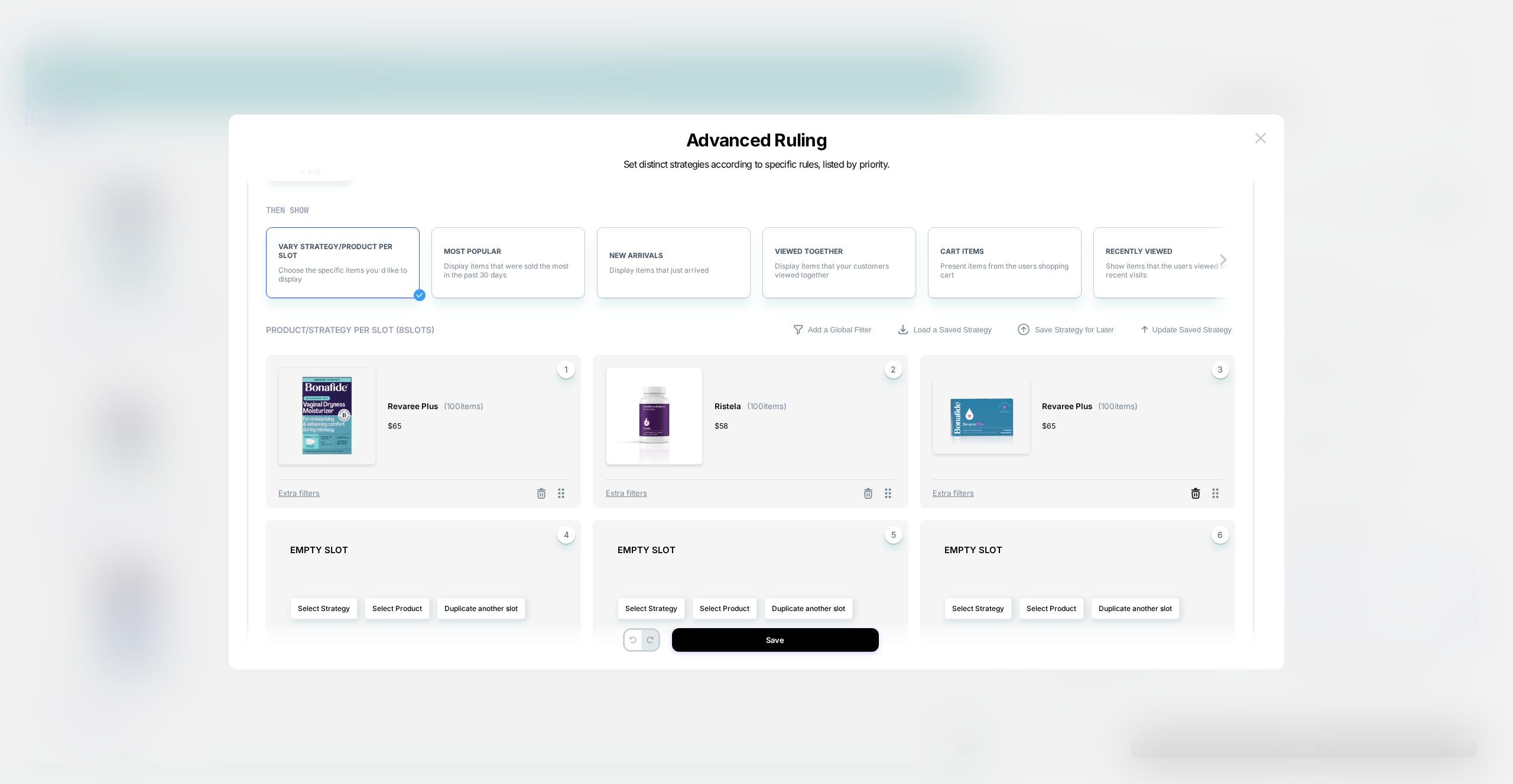
click at [543, 496] on line at bounding box center [543, 495] width 0 height 2
click at [1070, 444] on button "Select Product" at bounding box center [1051, 443] width 65 height 22
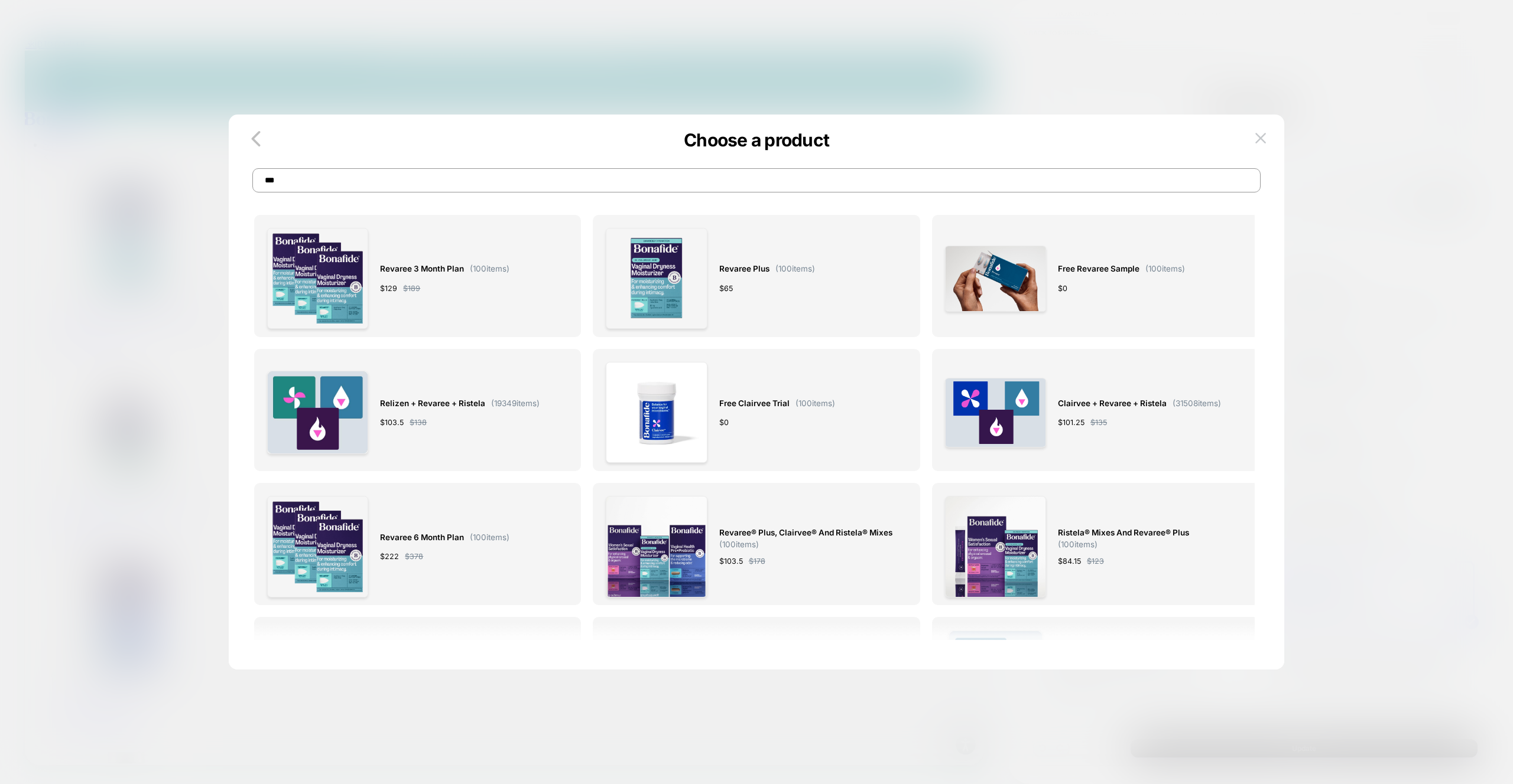
scroll to position [0, 0]
click at [474, 180] on input "***" at bounding box center [756, 180] width 1008 height 24
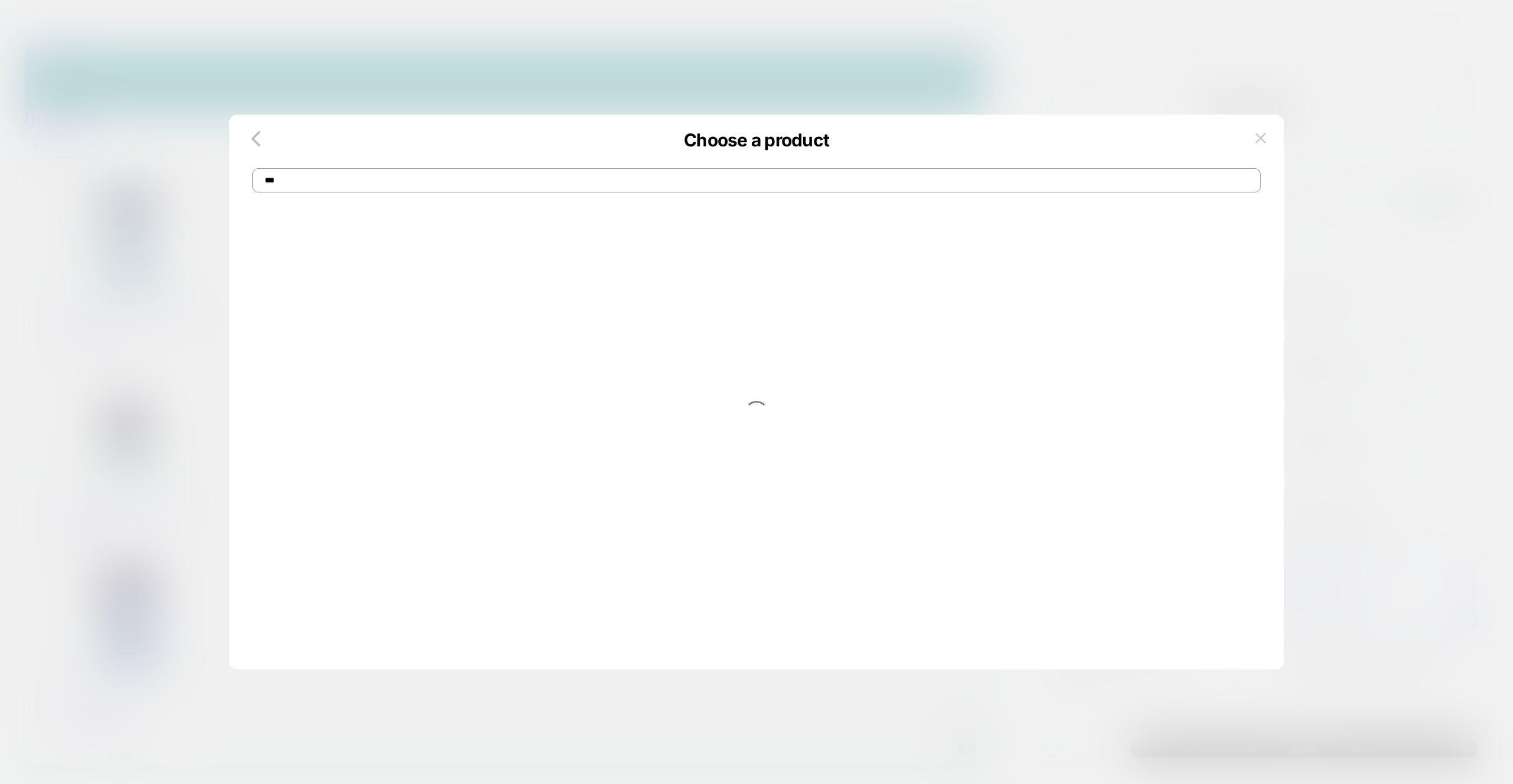
type input "***"
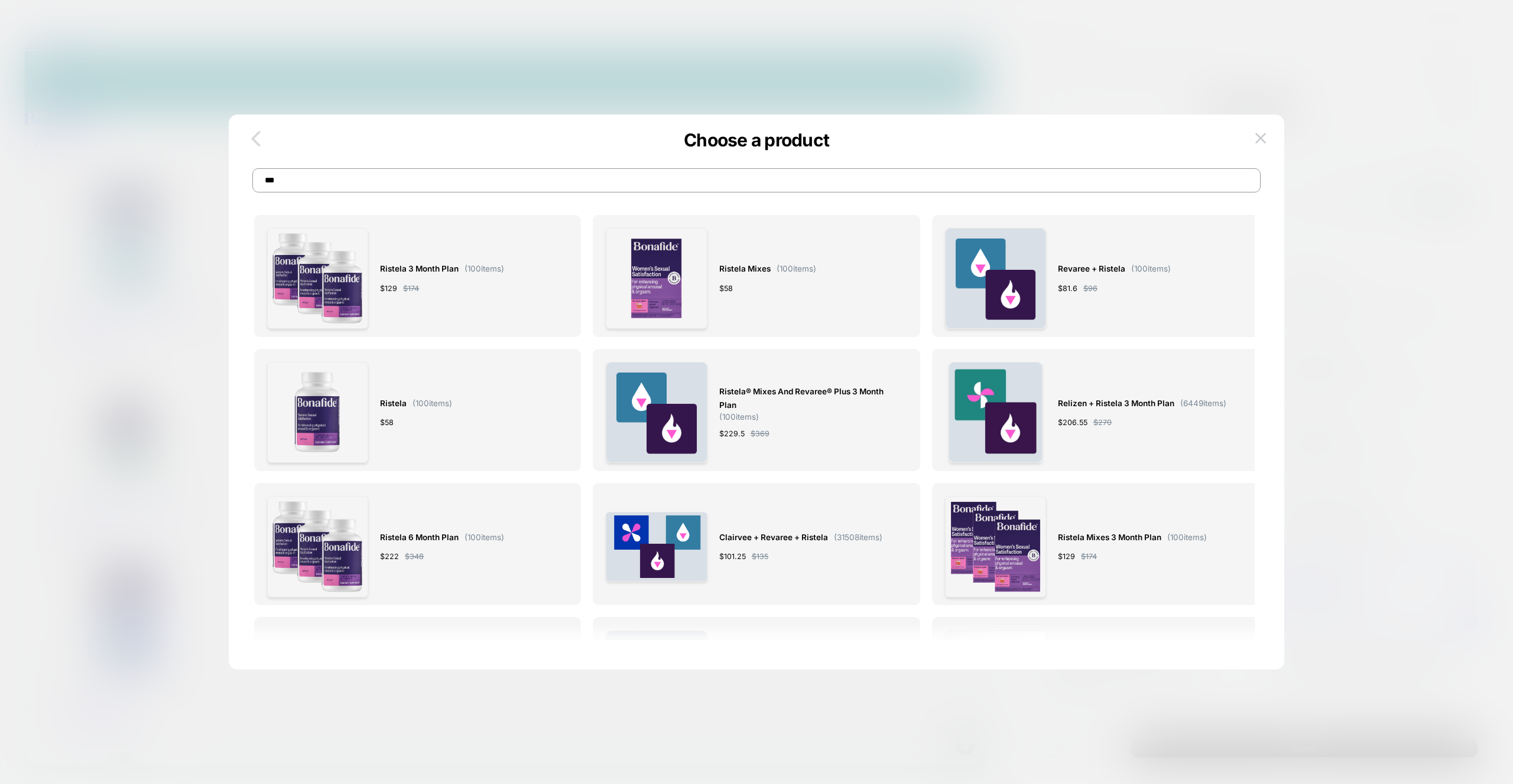
click at [257, 138] on icon "button" at bounding box center [256, 139] width 23 height 23
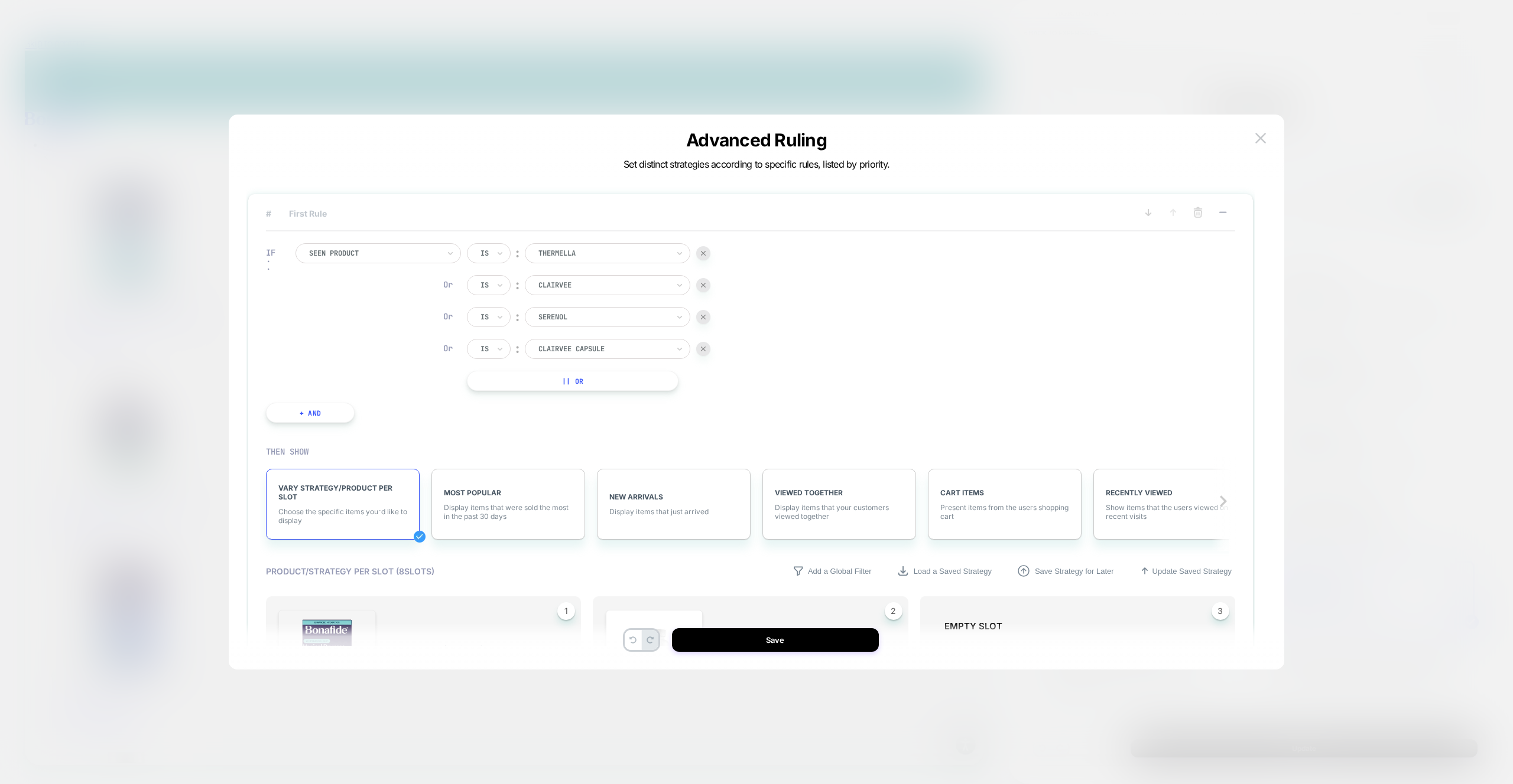
click at [320, 218] on span "# First Rule" at bounding box center [692, 213] width 853 height 10
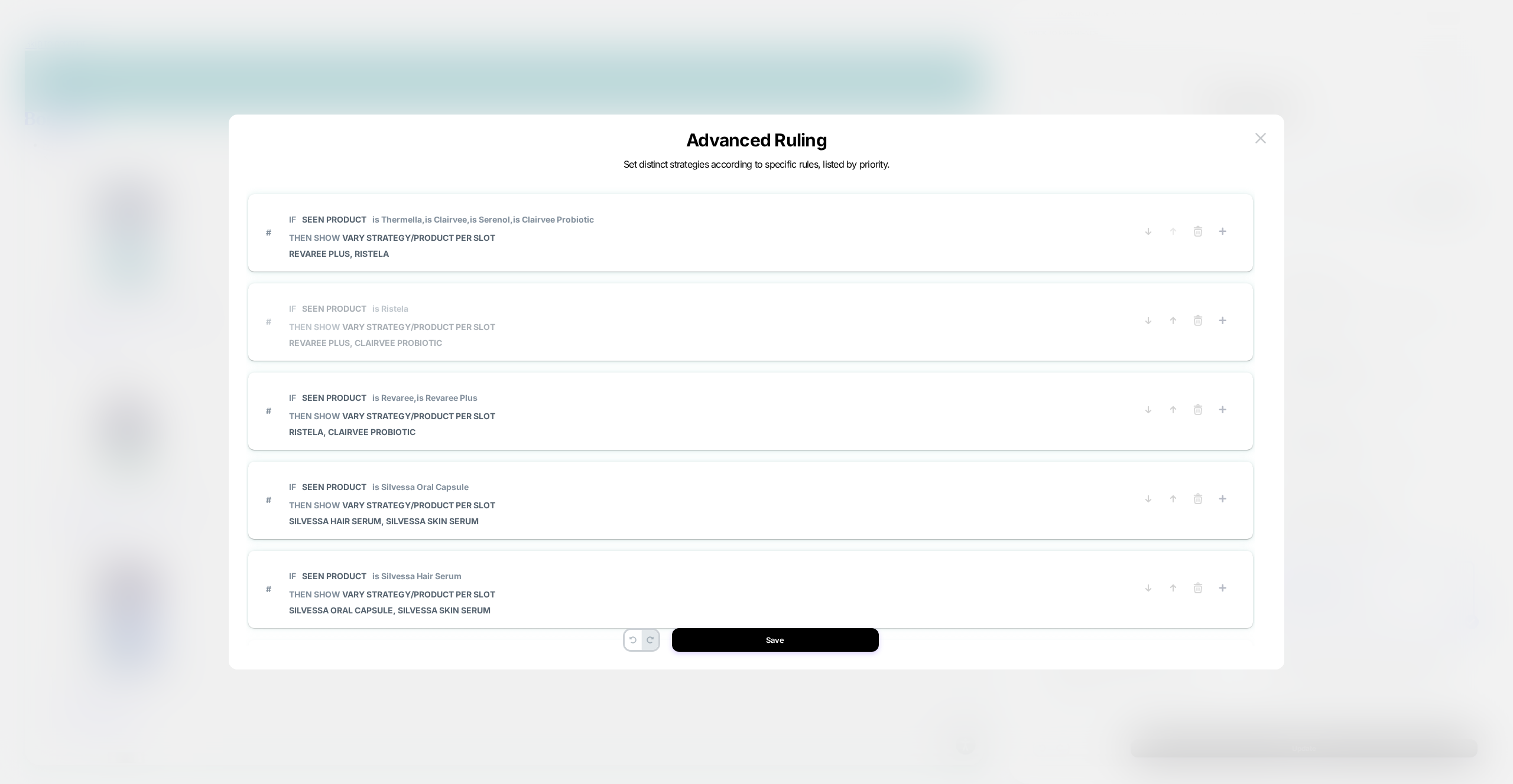
click at [316, 313] on span "Seen Product" at bounding box center [334, 309] width 65 height 10
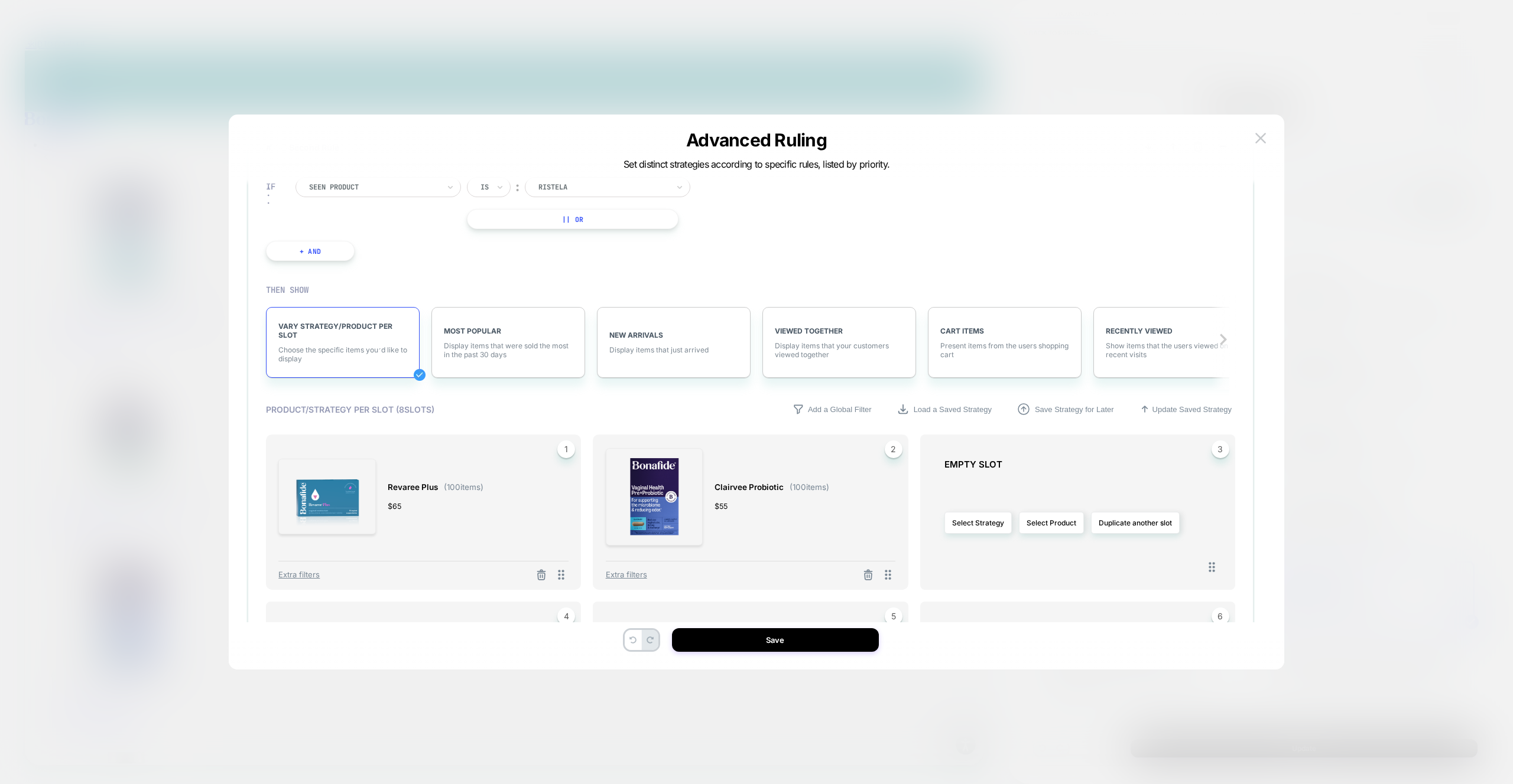
scroll to position [127, 0]
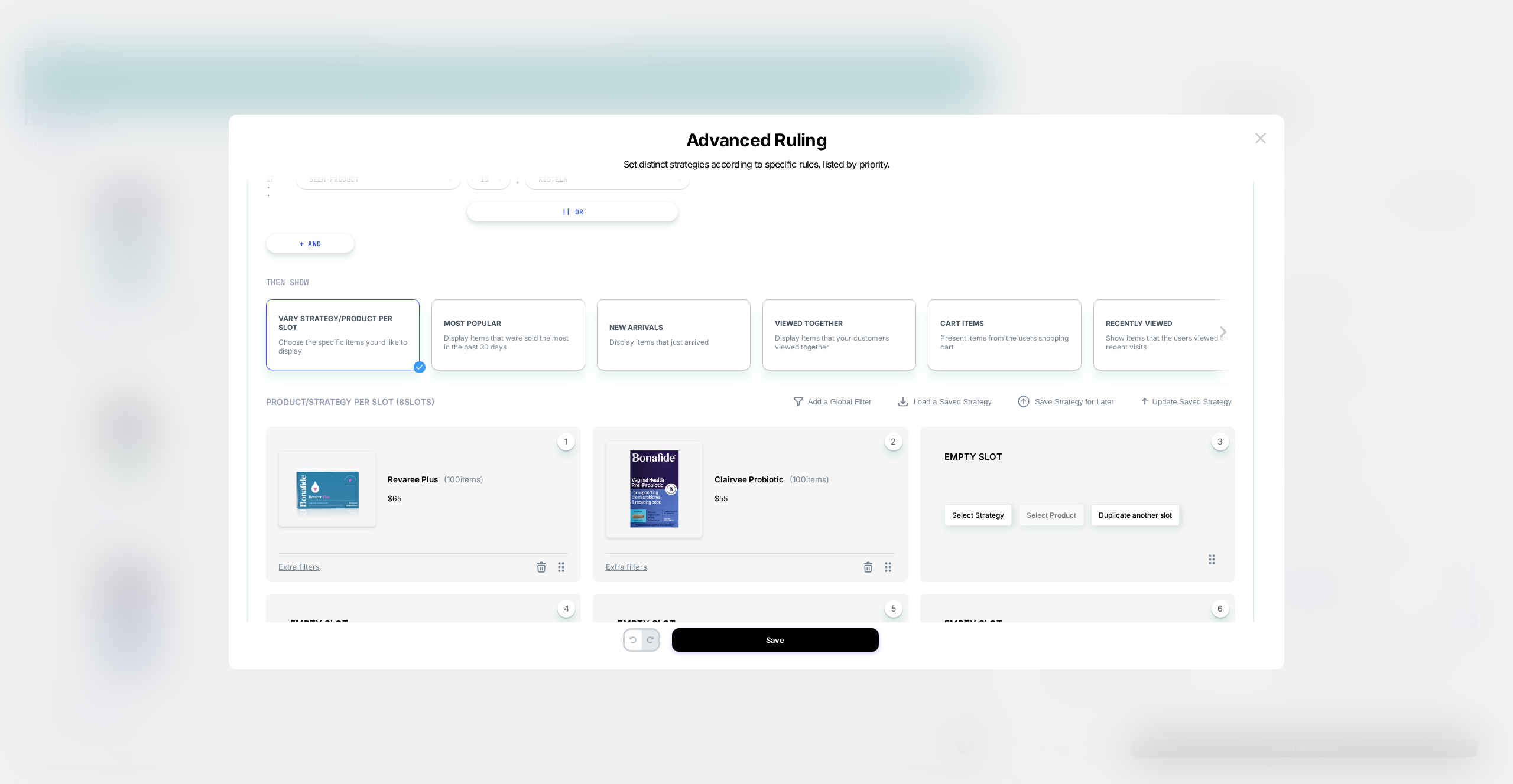
click at [1066, 519] on button "Select Product" at bounding box center [1051, 515] width 65 height 22
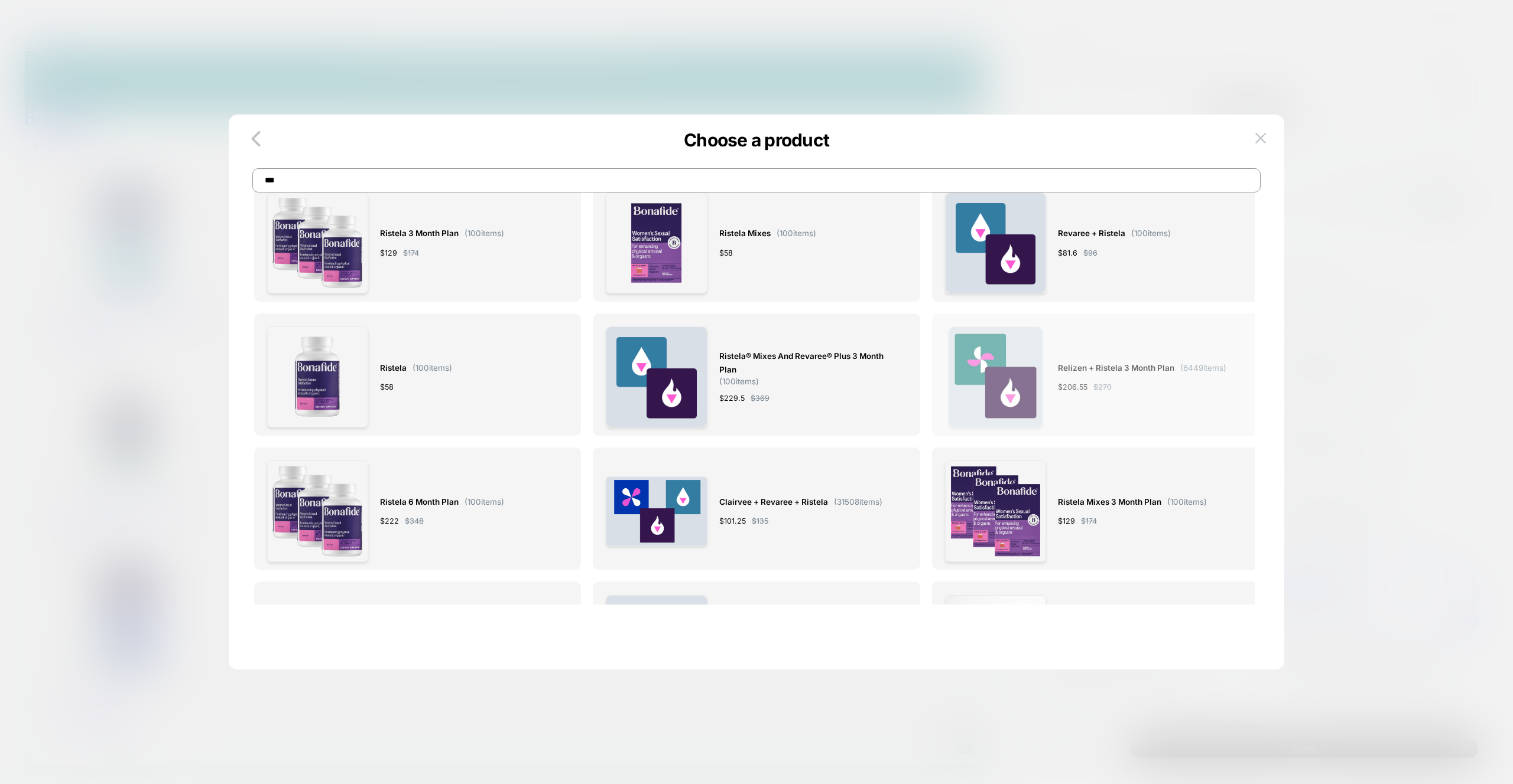
scroll to position [0, 0]
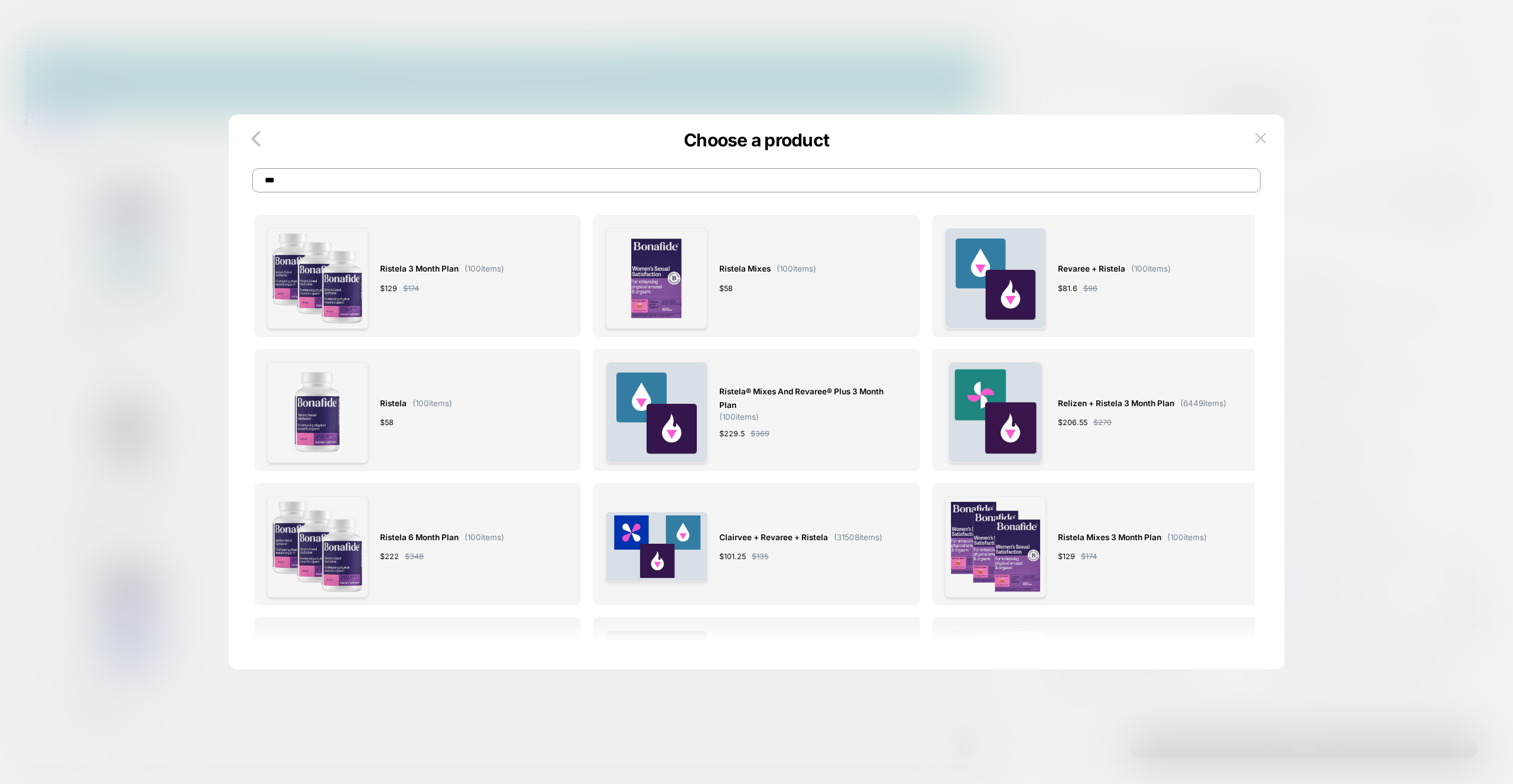
click at [406, 177] on input "***" at bounding box center [756, 180] width 1008 height 24
type input "***"
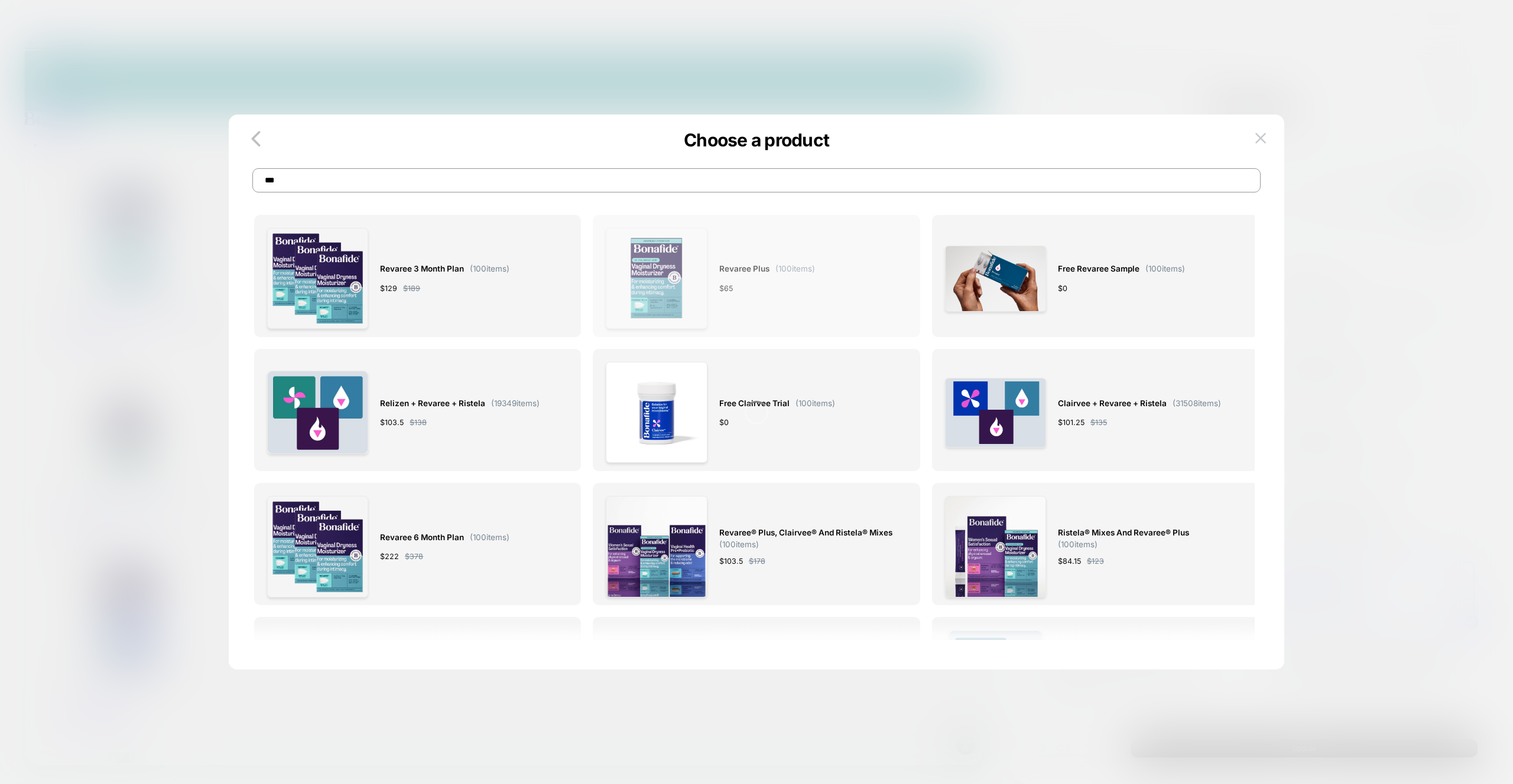
click at [732, 283] on span "$ 65" at bounding box center [726, 288] width 14 height 13
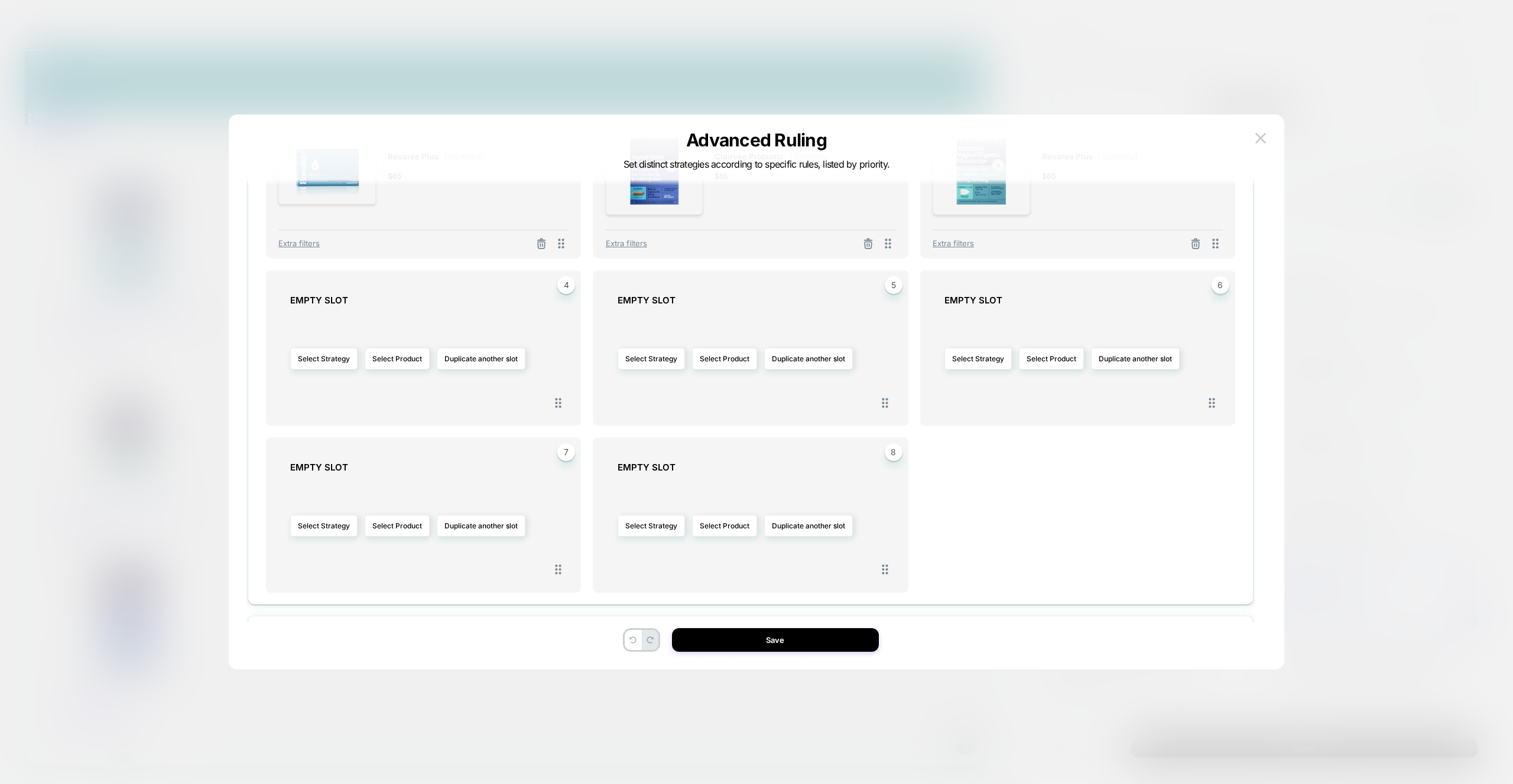
scroll to position [442, 0]
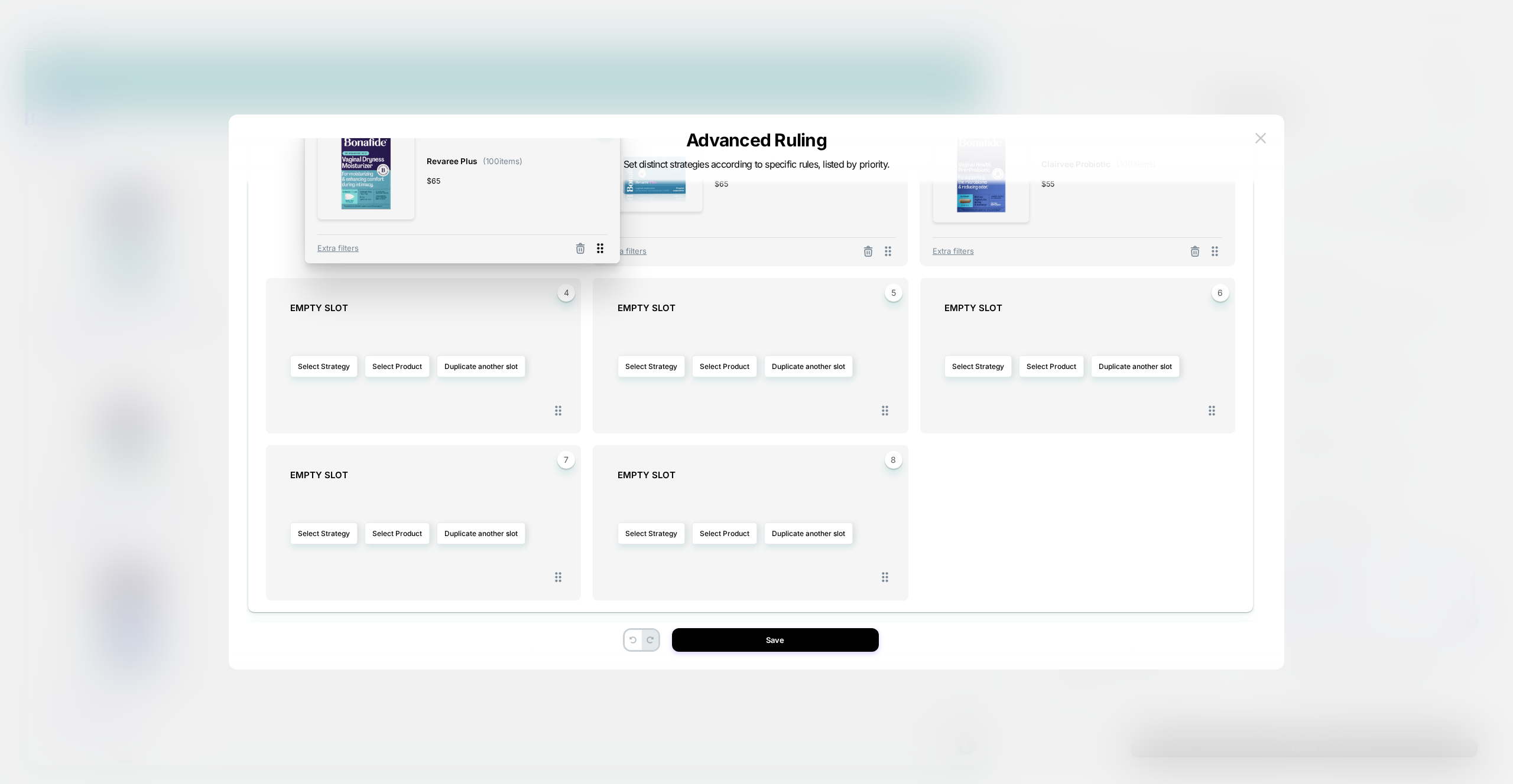
drag, startPoint x: 1221, startPoint y: 254, endPoint x: 590, endPoint y: 253, distance: 631.0
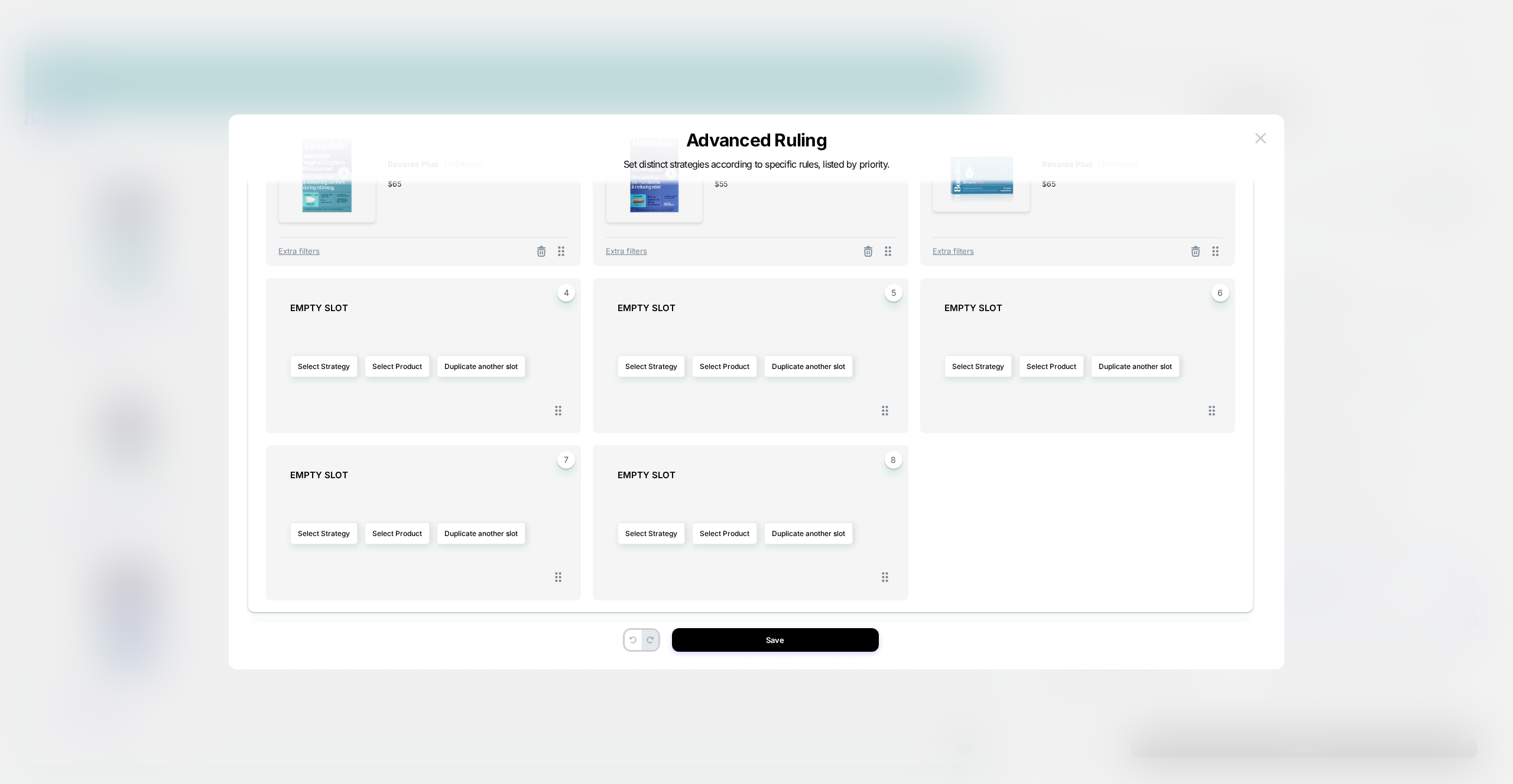
scroll to position [447, 0]
click at [540, 247] on line at bounding box center [540, 248] width 0 height 2
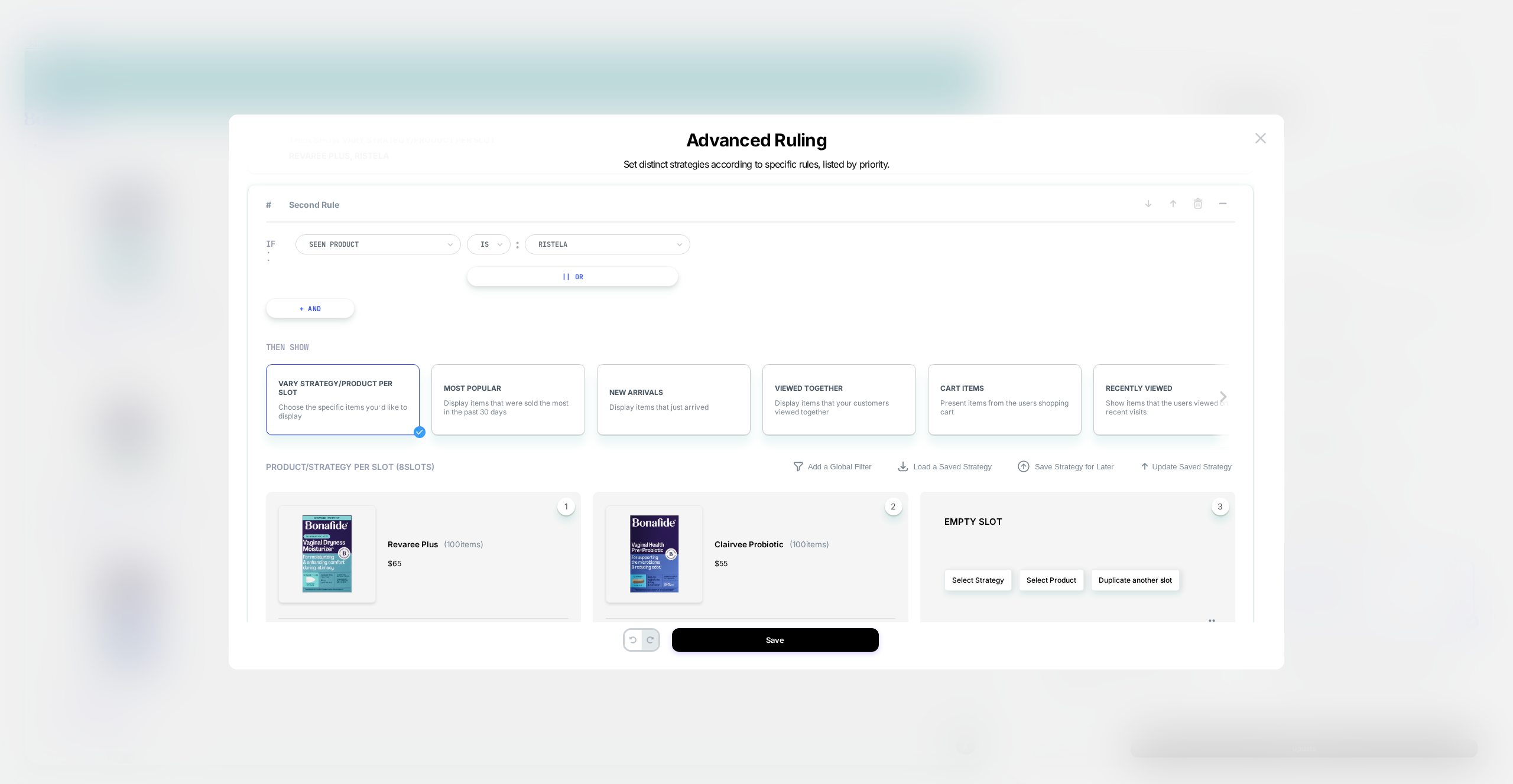
scroll to position [55, 0]
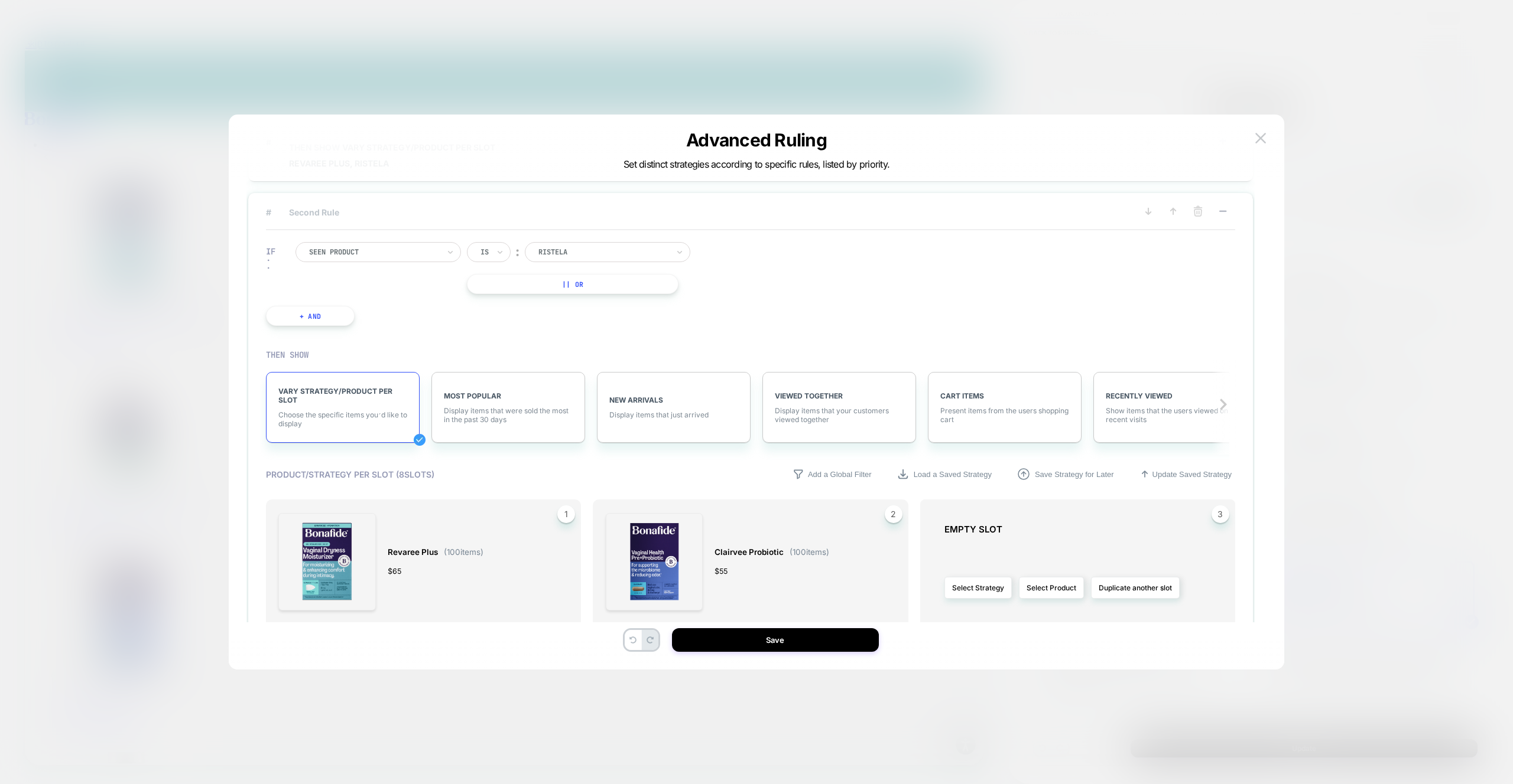
click at [324, 212] on span "# Second Rule" at bounding box center [692, 212] width 853 height 10
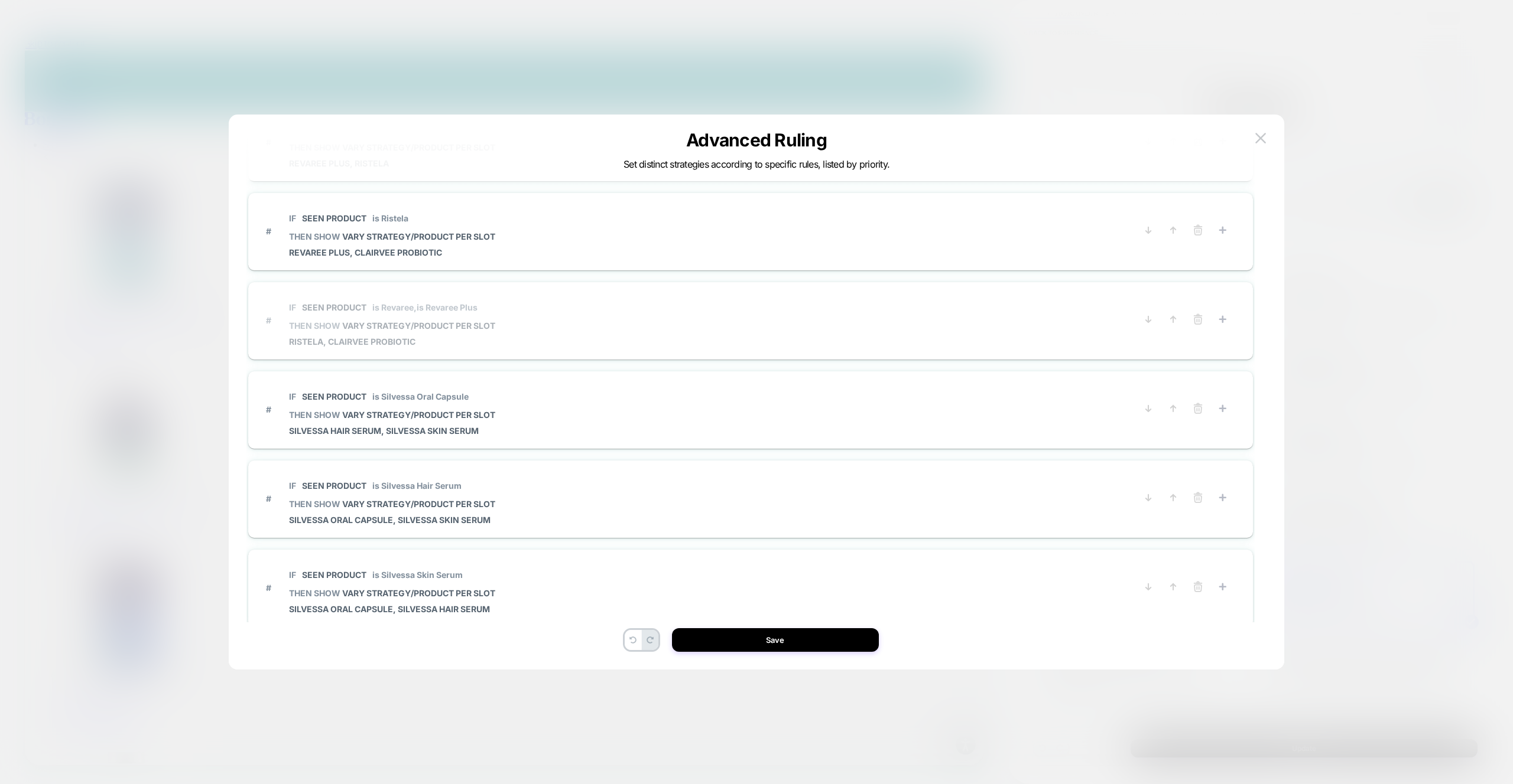
click at [326, 305] on span "Seen Product" at bounding box center [334, 307] width 65 height 10
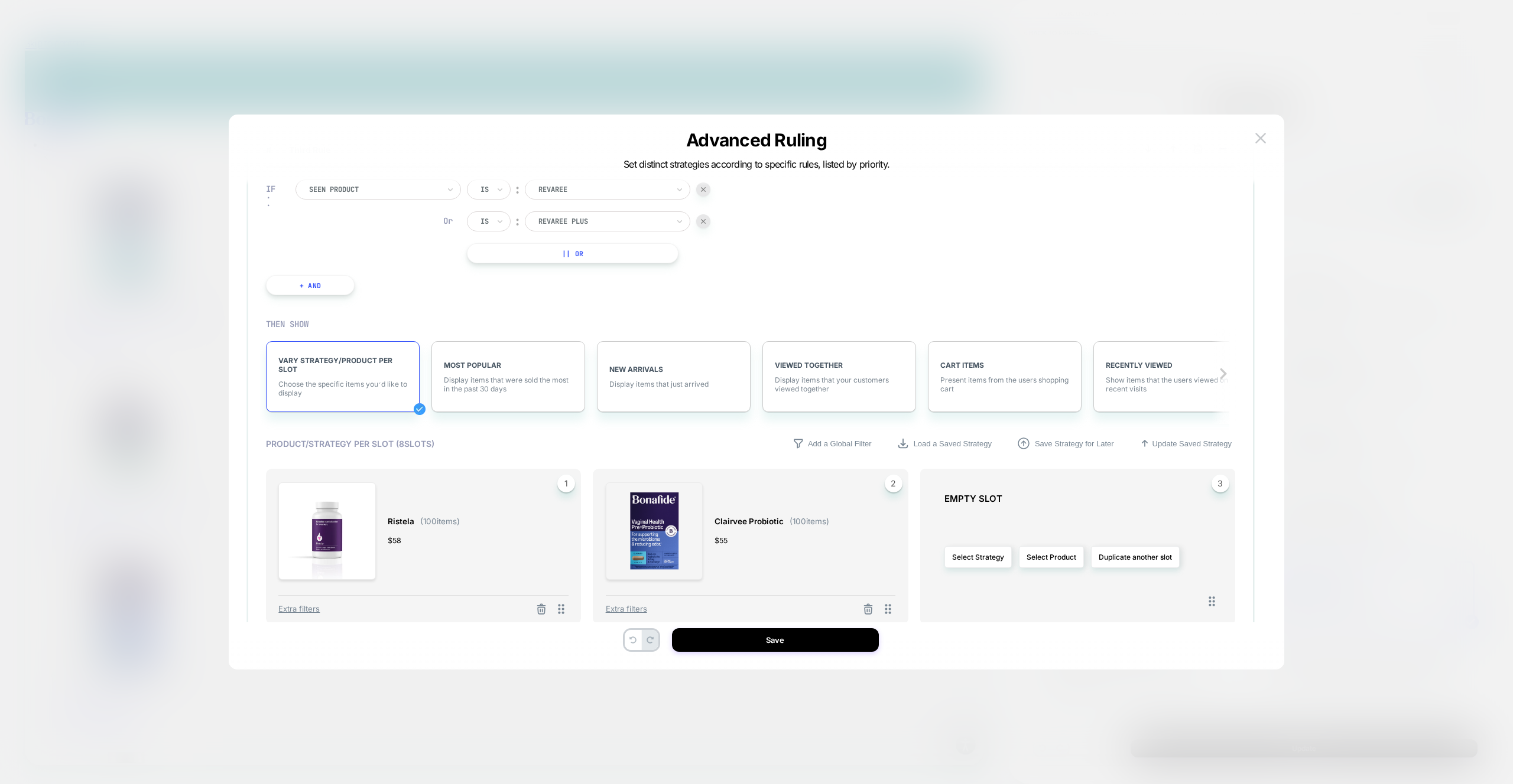
scroll to position [117, 0]
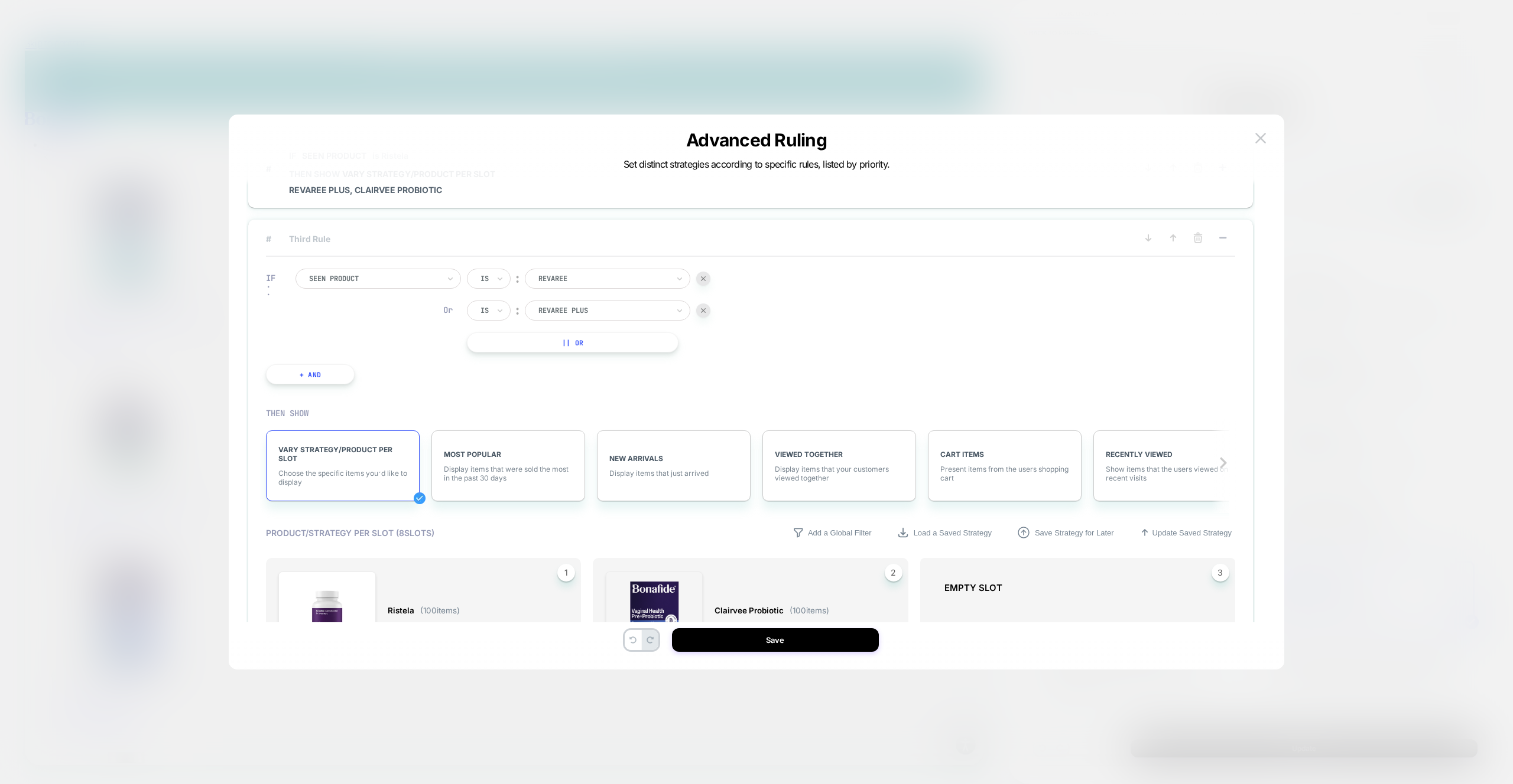
click at [313, 236] on span "# Third Rule" at bounding box center [692, 239] width 853 height 10
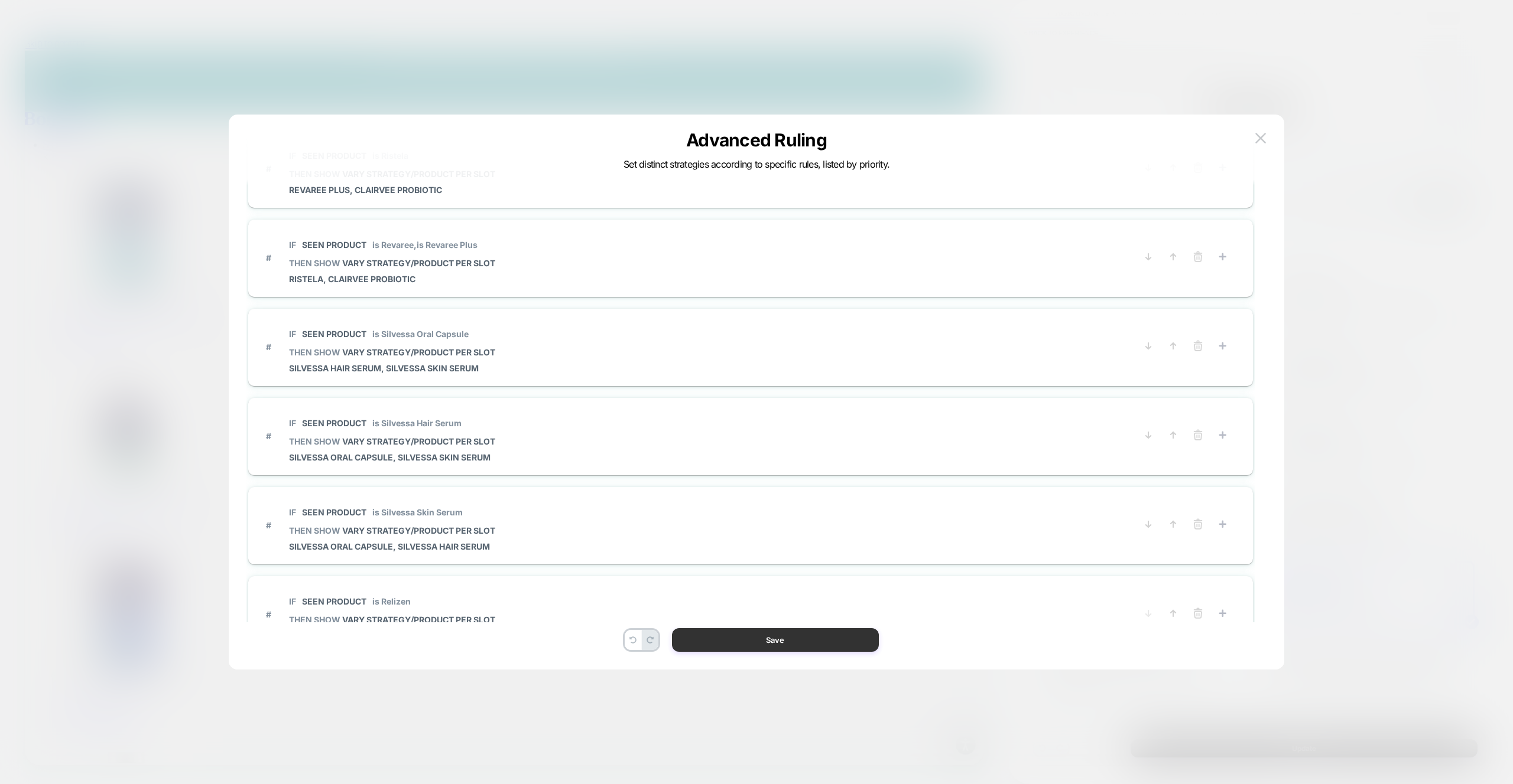
click at [762, 639] on button "Save" at bounding box center [775, 640] width 206 height 23
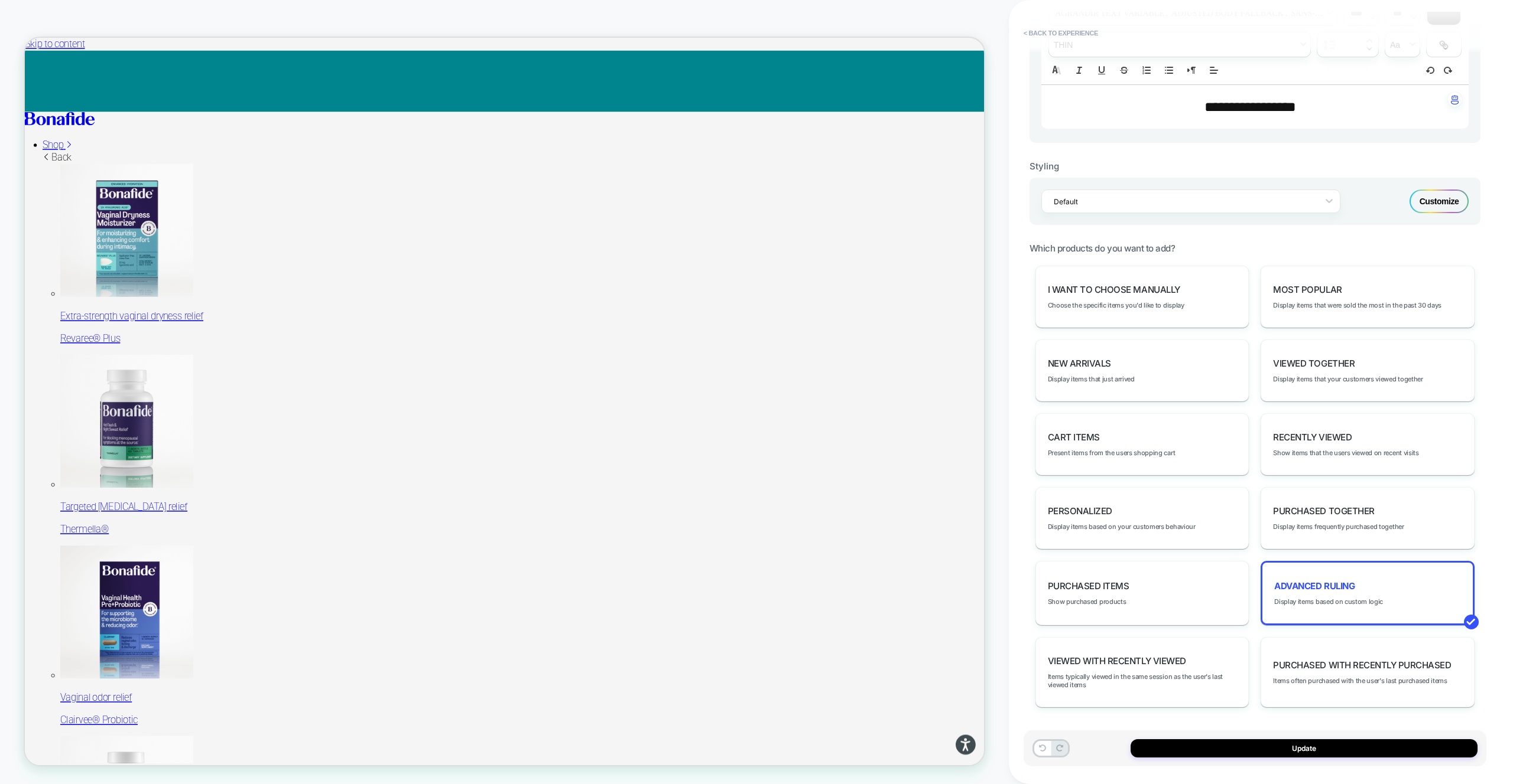
scroll to position [7, 0]
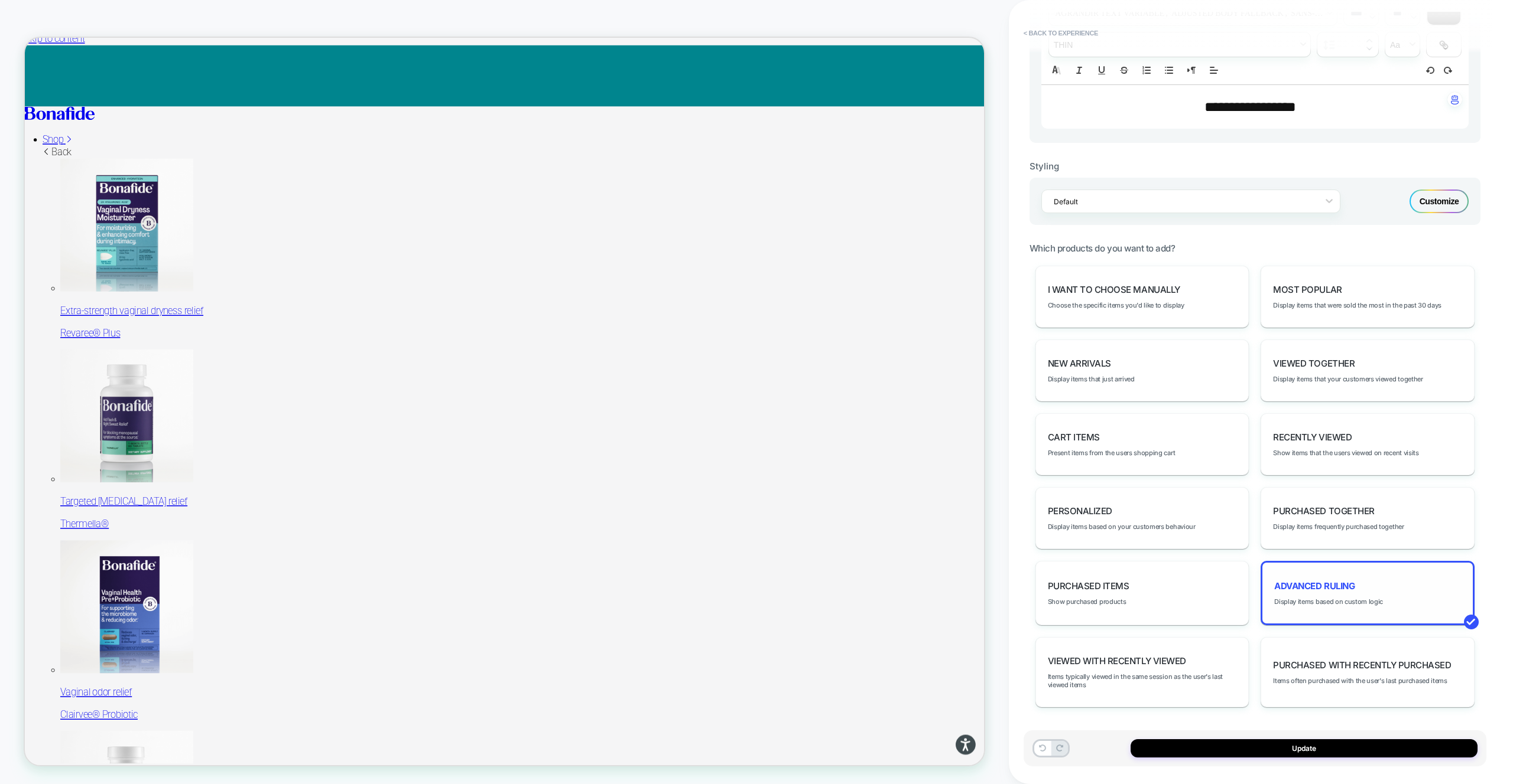
click at [1368, 594] on div "Advanced Ruling Display items based on custom logic" at bounding box center [1367, 593] width 214 height 65
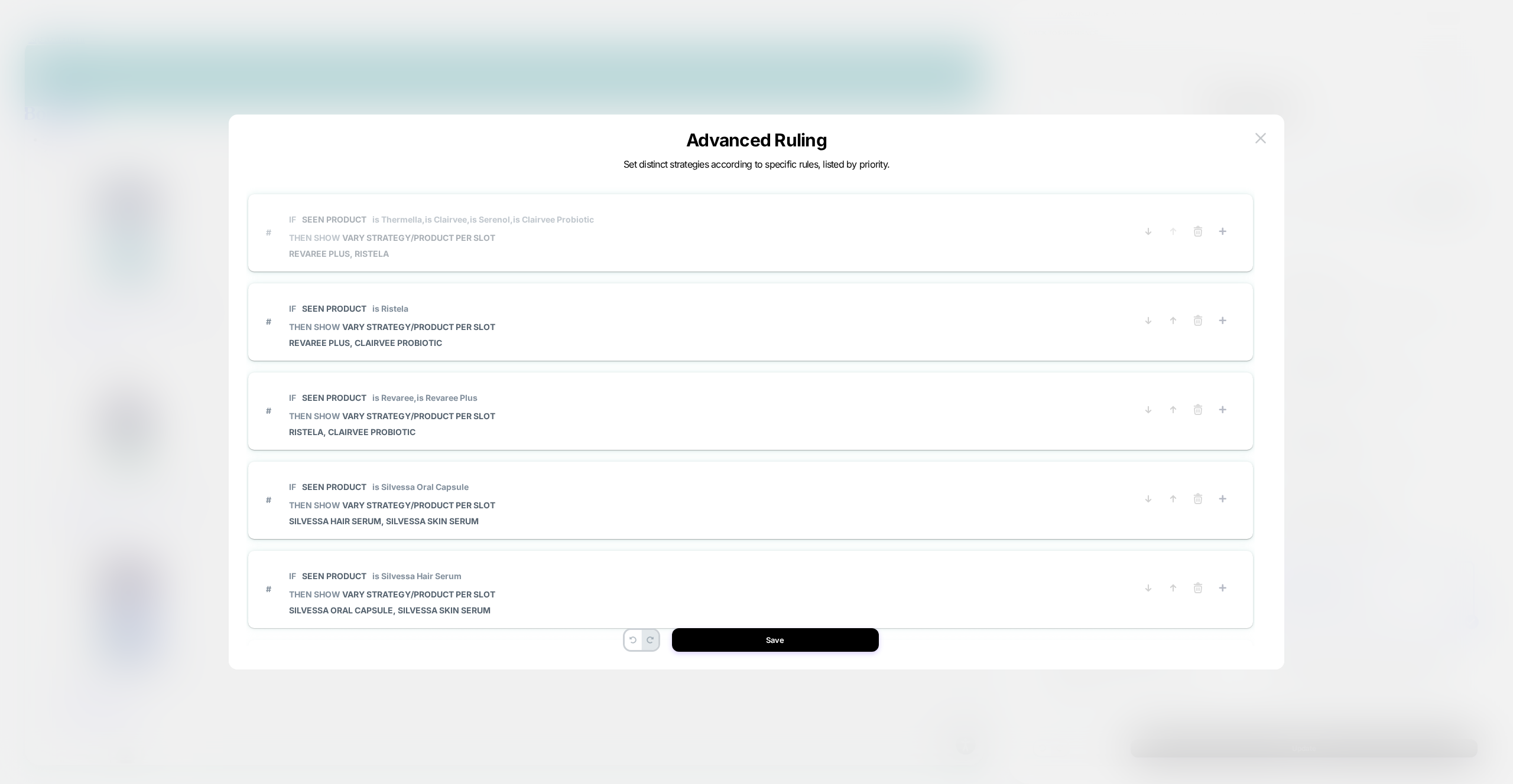
scroll to position [8, 0]
click at [489, 207] on span "is Serenol," at bounding box center [491, 211] width 43 height 10
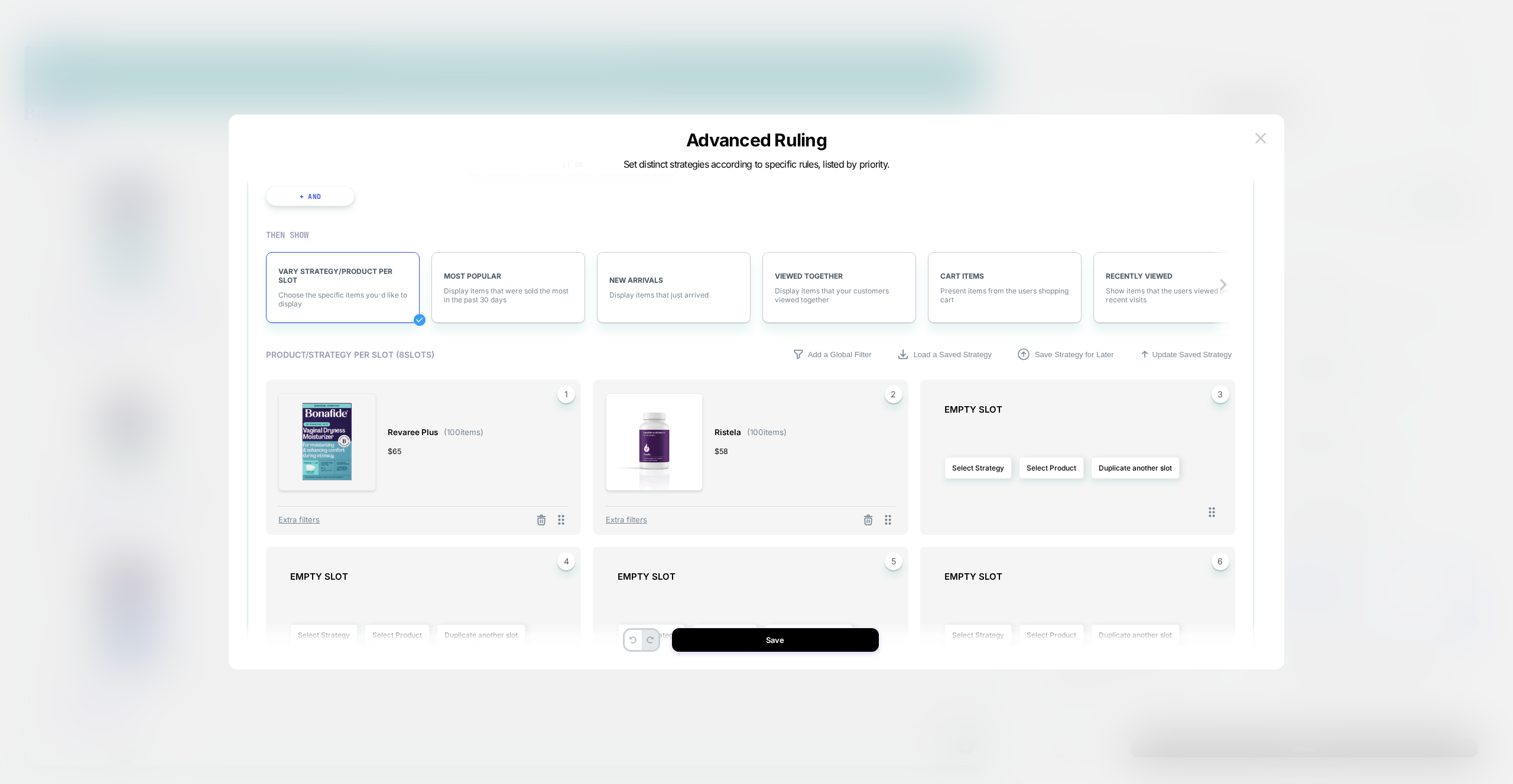
scroll to position [232, 0]
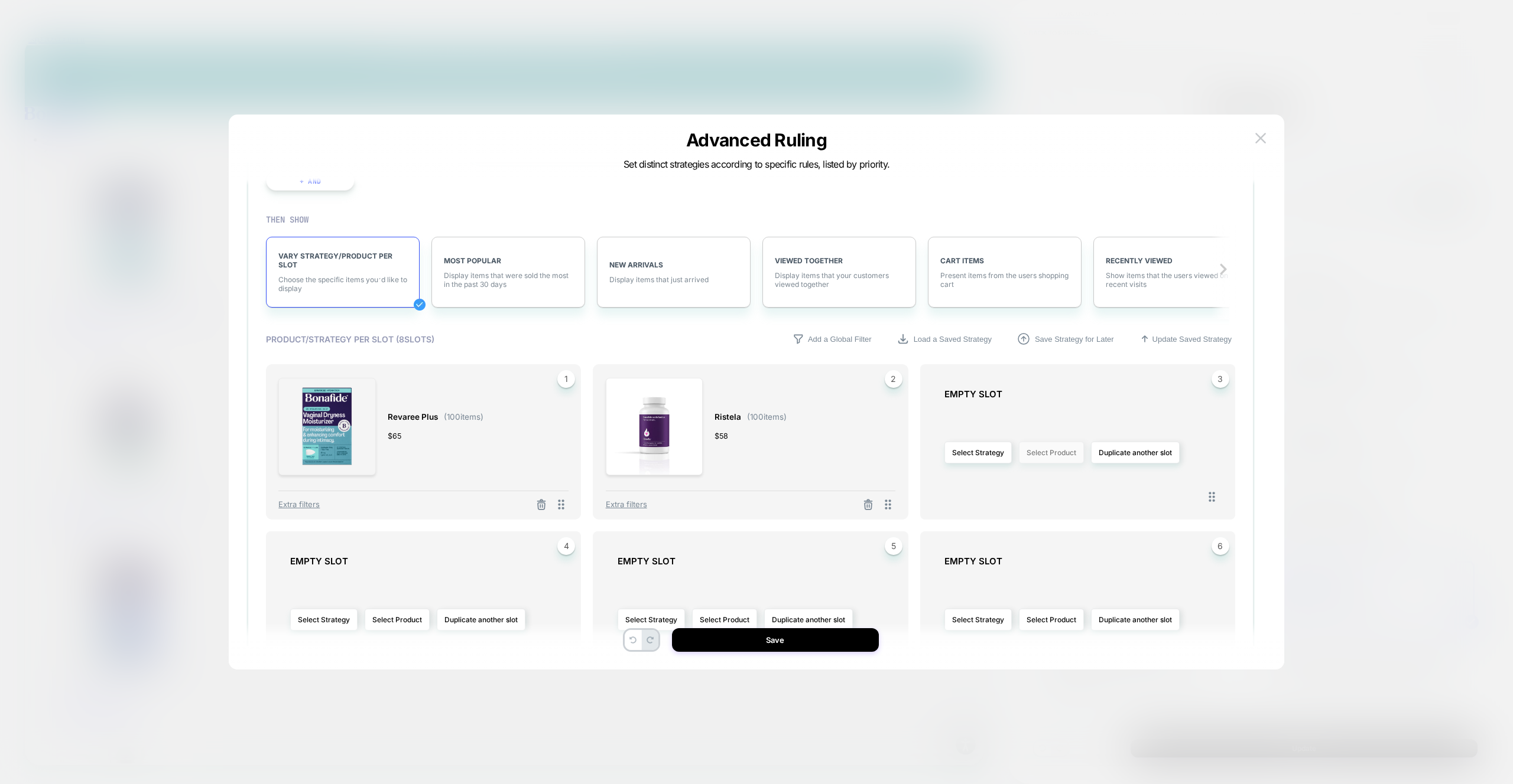
click at [1054, 450] on button "Select Product" at bounding box center [1051, 453] width 65 height 22
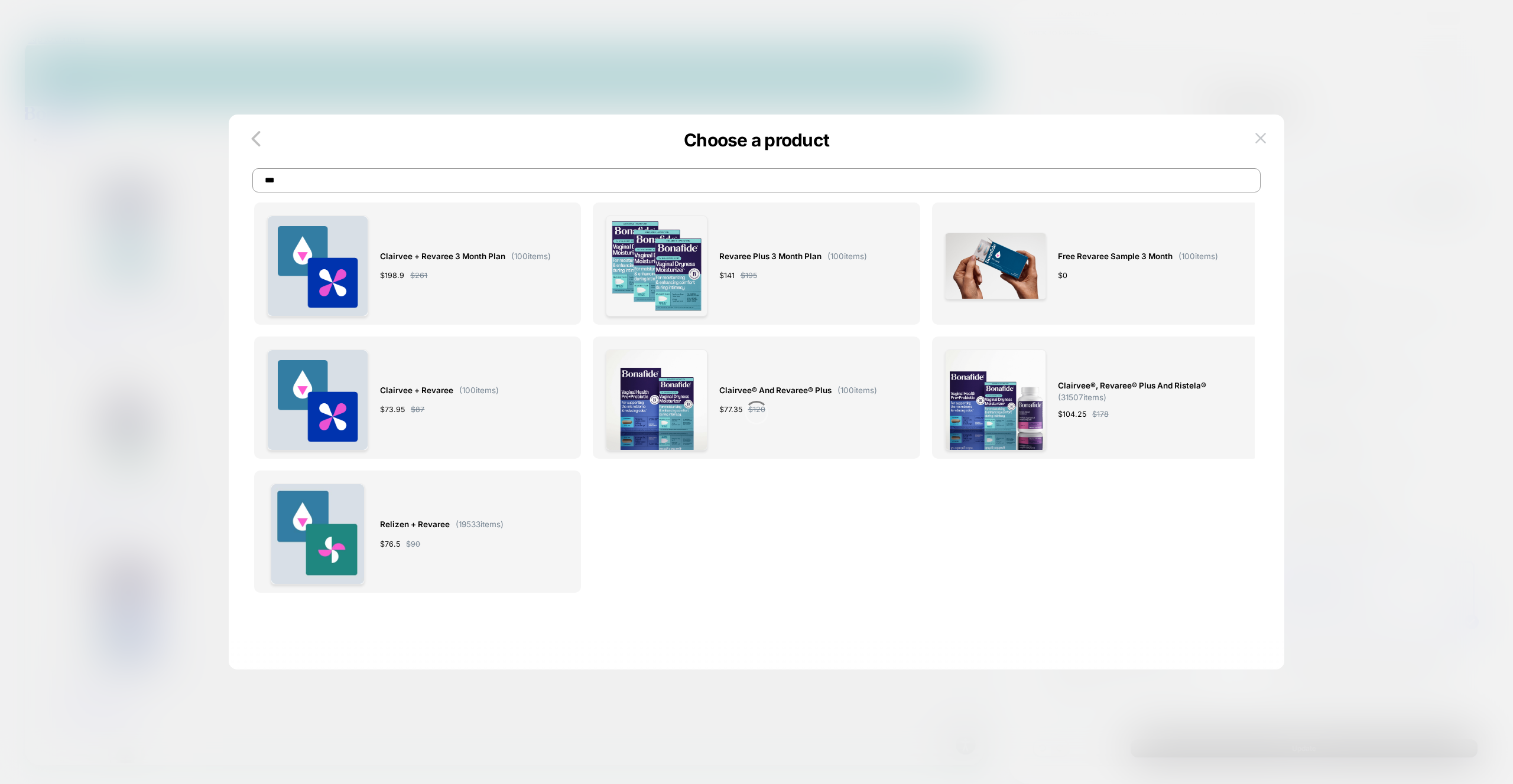
scroll to position [0, 0]
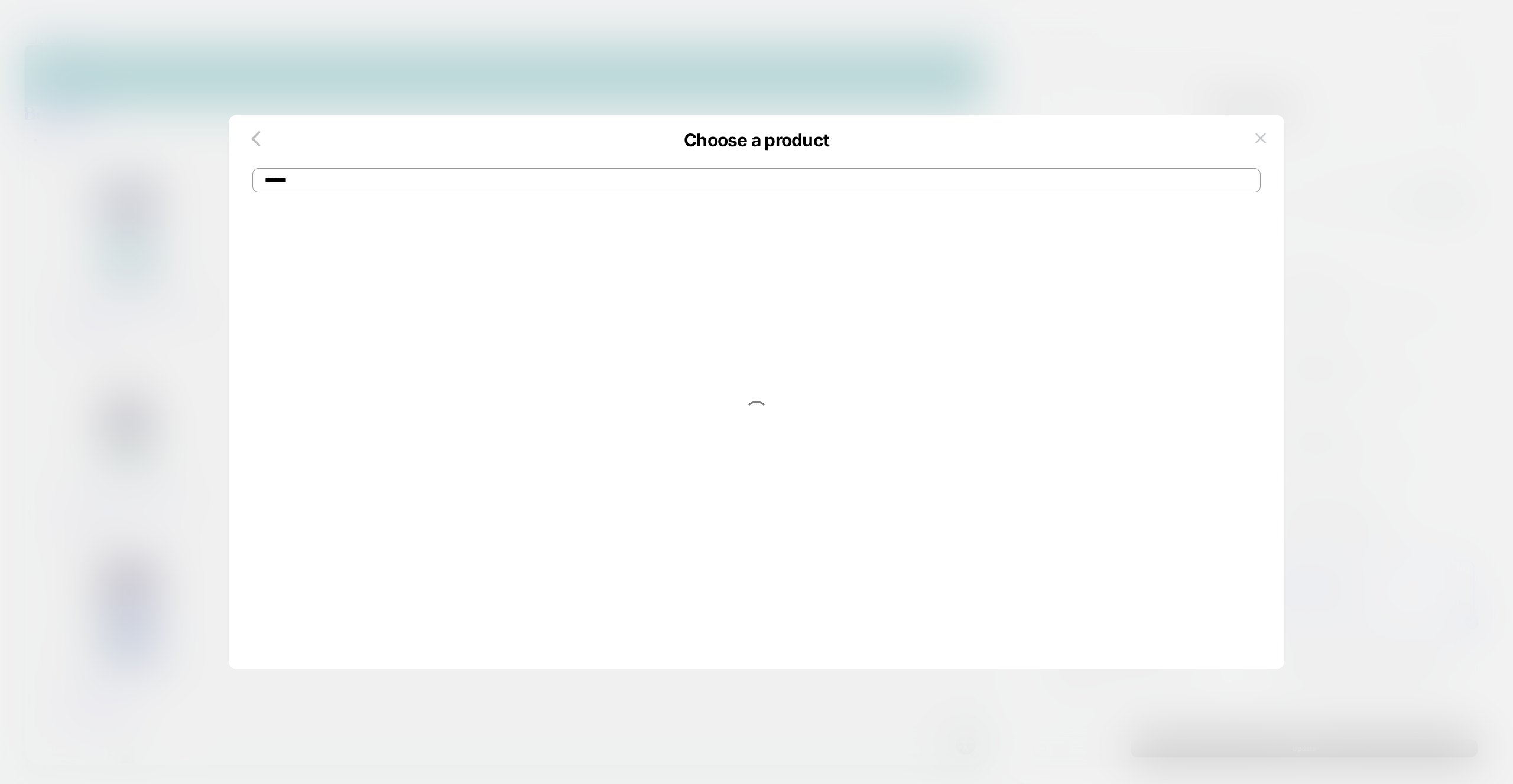
type input "*******"
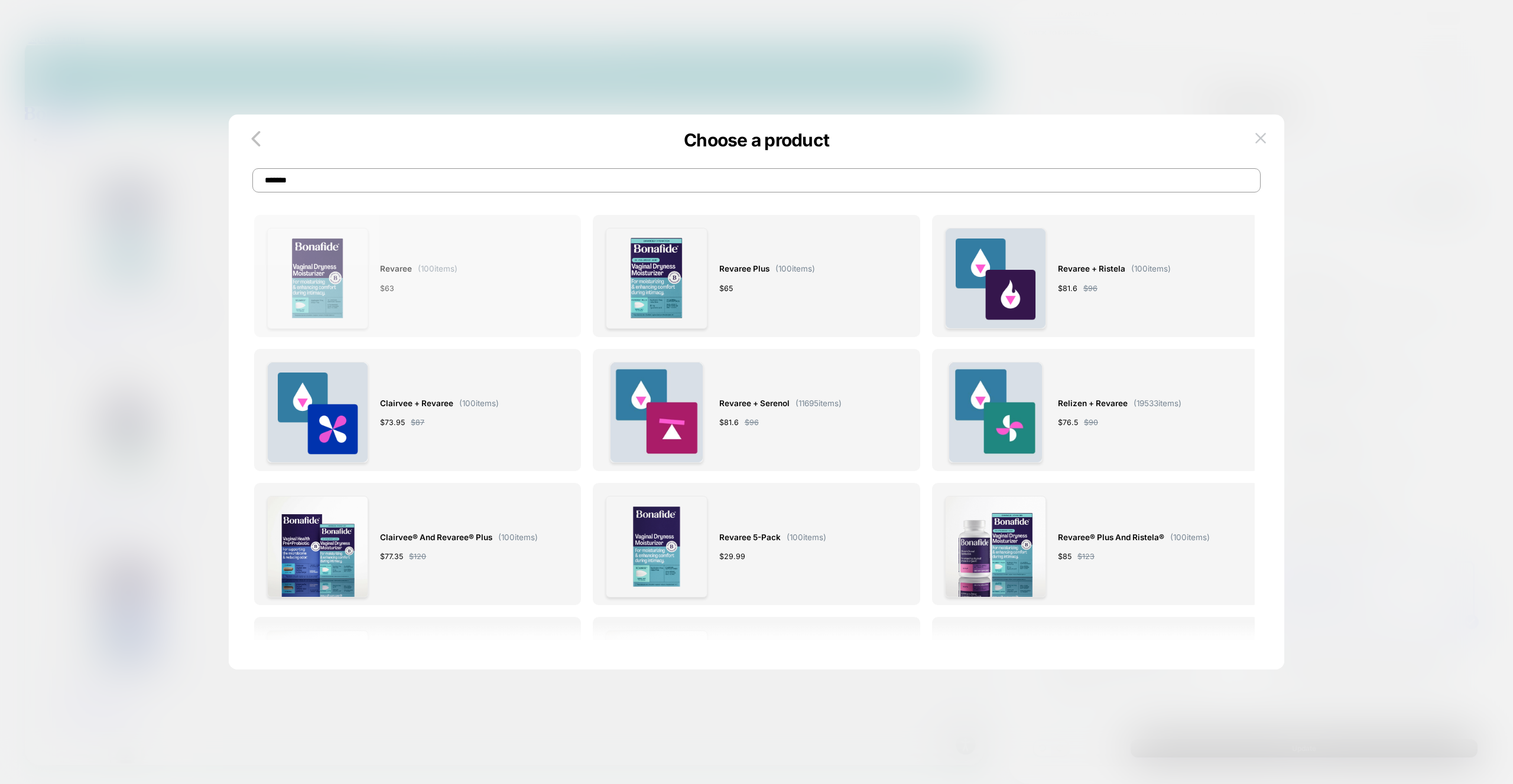
click at [444, 299] on div "Revaree ( 100 items) $ 63" at bounding box center [418, 278] width 77 height 101
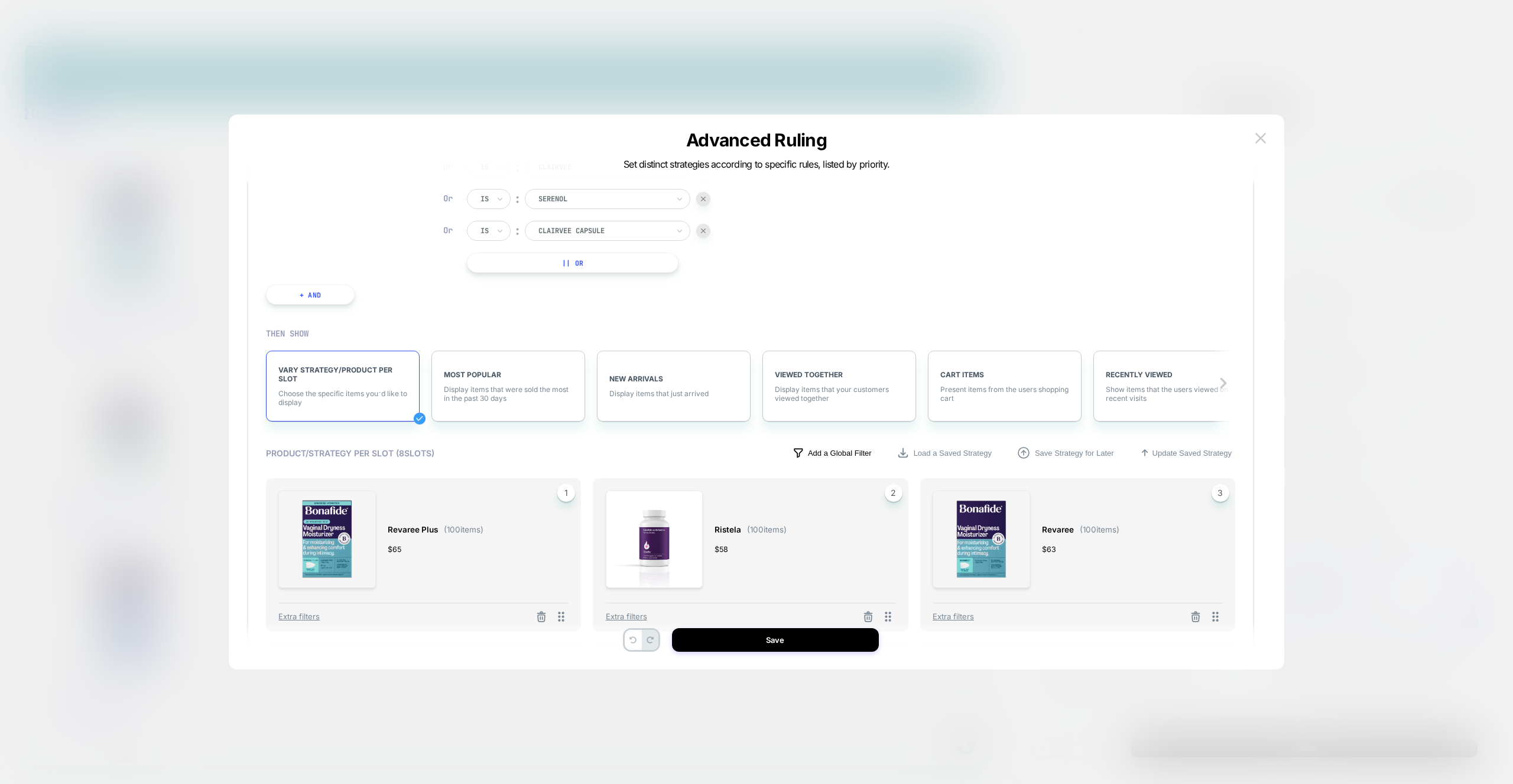
scroll to position [234, 0]
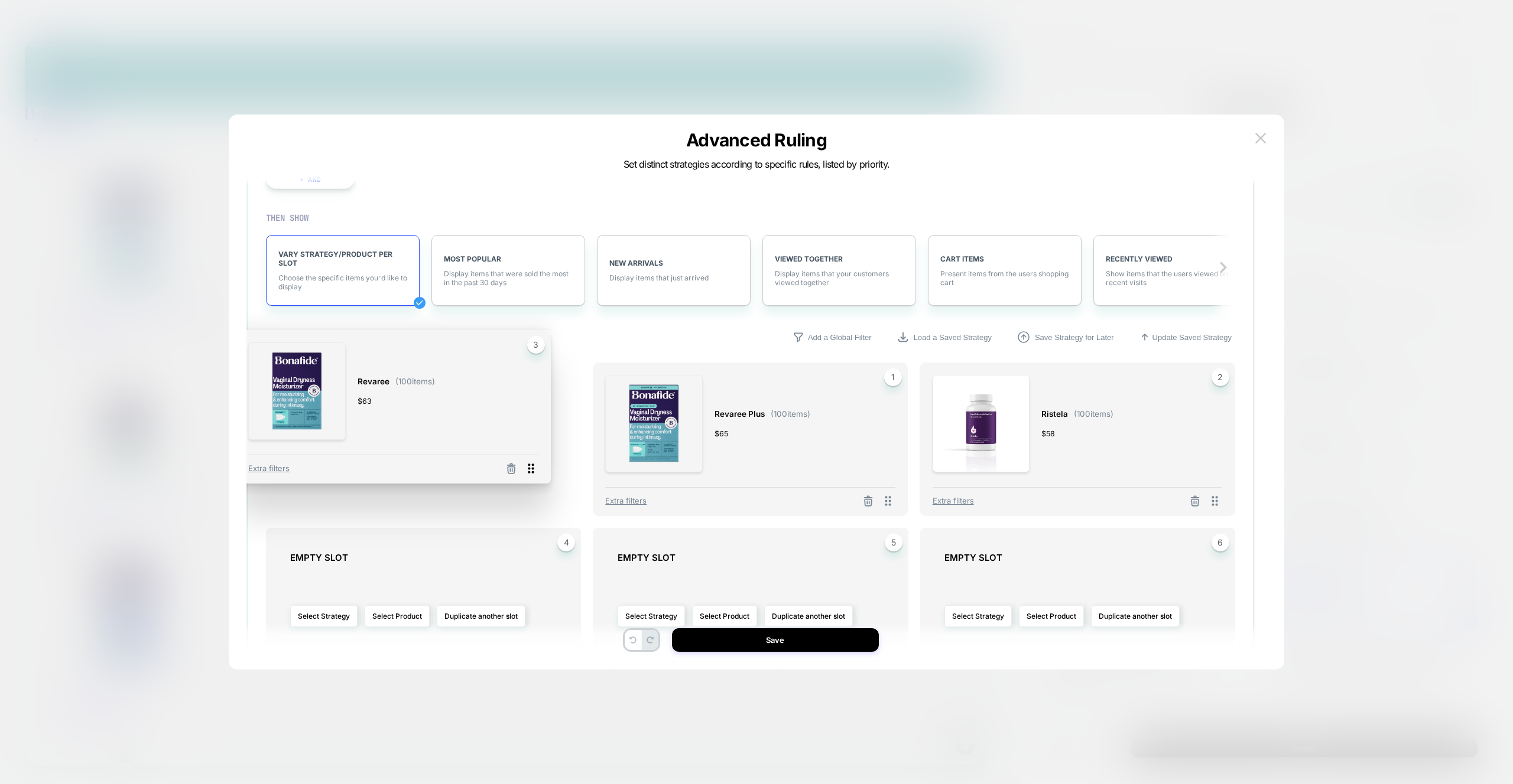
drag, startPoint x: 1218, startPoint y: 500, endPoint x: 537, endPoint y: 467, distance: 681.8
click at [537, 468] on icon at bounding box center [530, 468] width 15 height 15
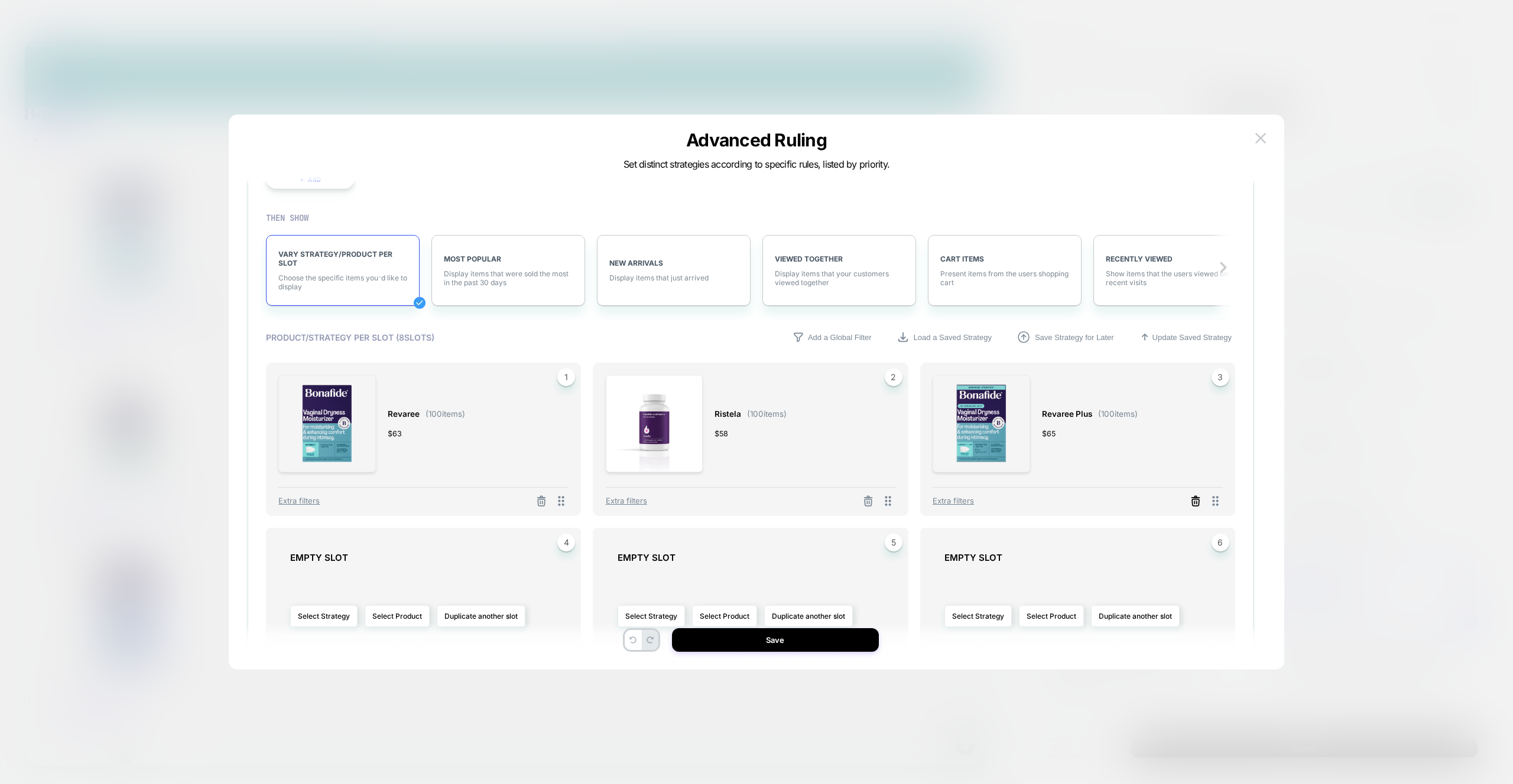
click at [1199, 502] on icon at bounding box center [1195, 501] width 12 height 12
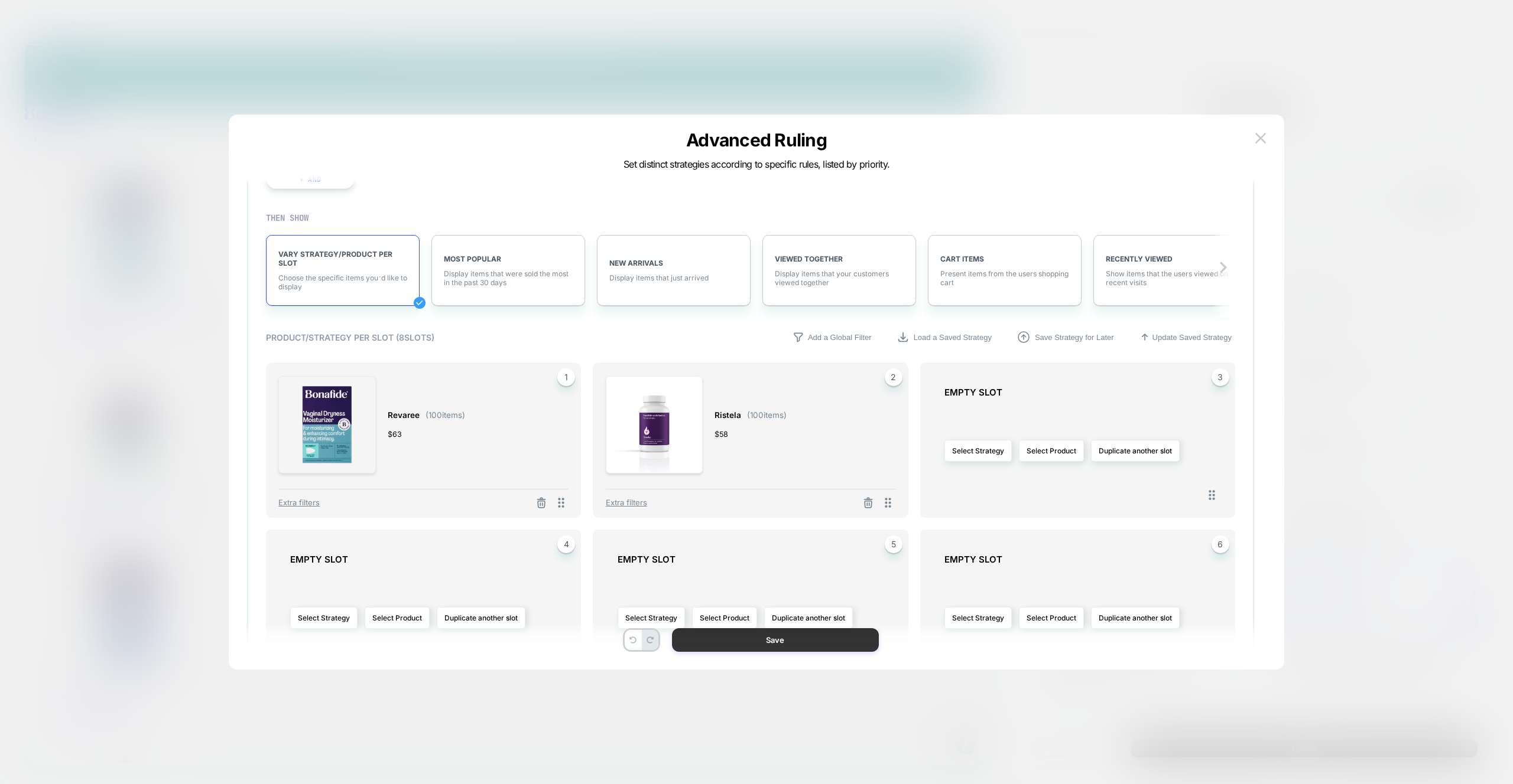
click at [774, 642] on button "Save" at bounding box center [775, 640] width 206 height 23
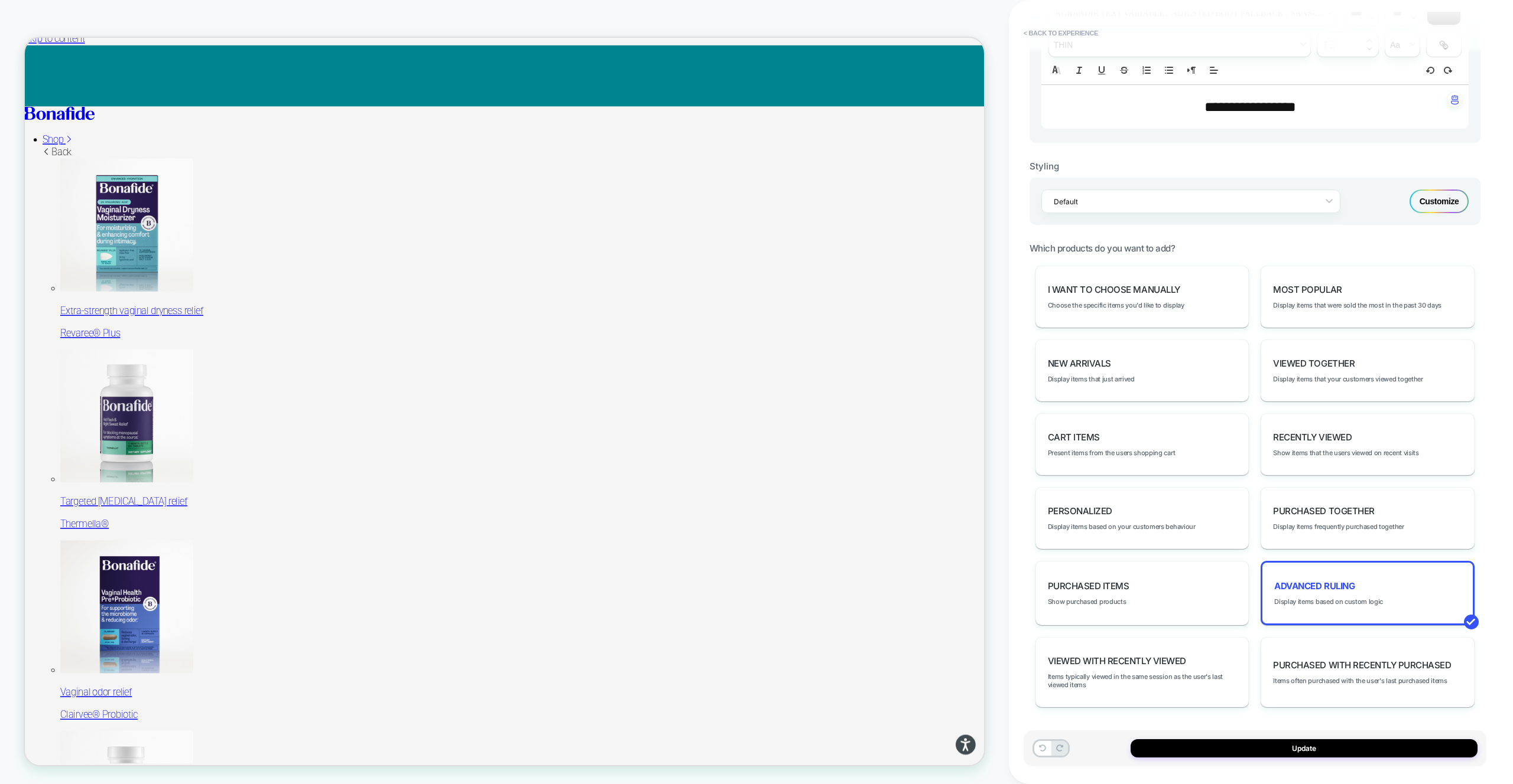
click at [1298, 588] on span "Advanced Ruling" at bounding box center [1314, 586] width 80 height 11
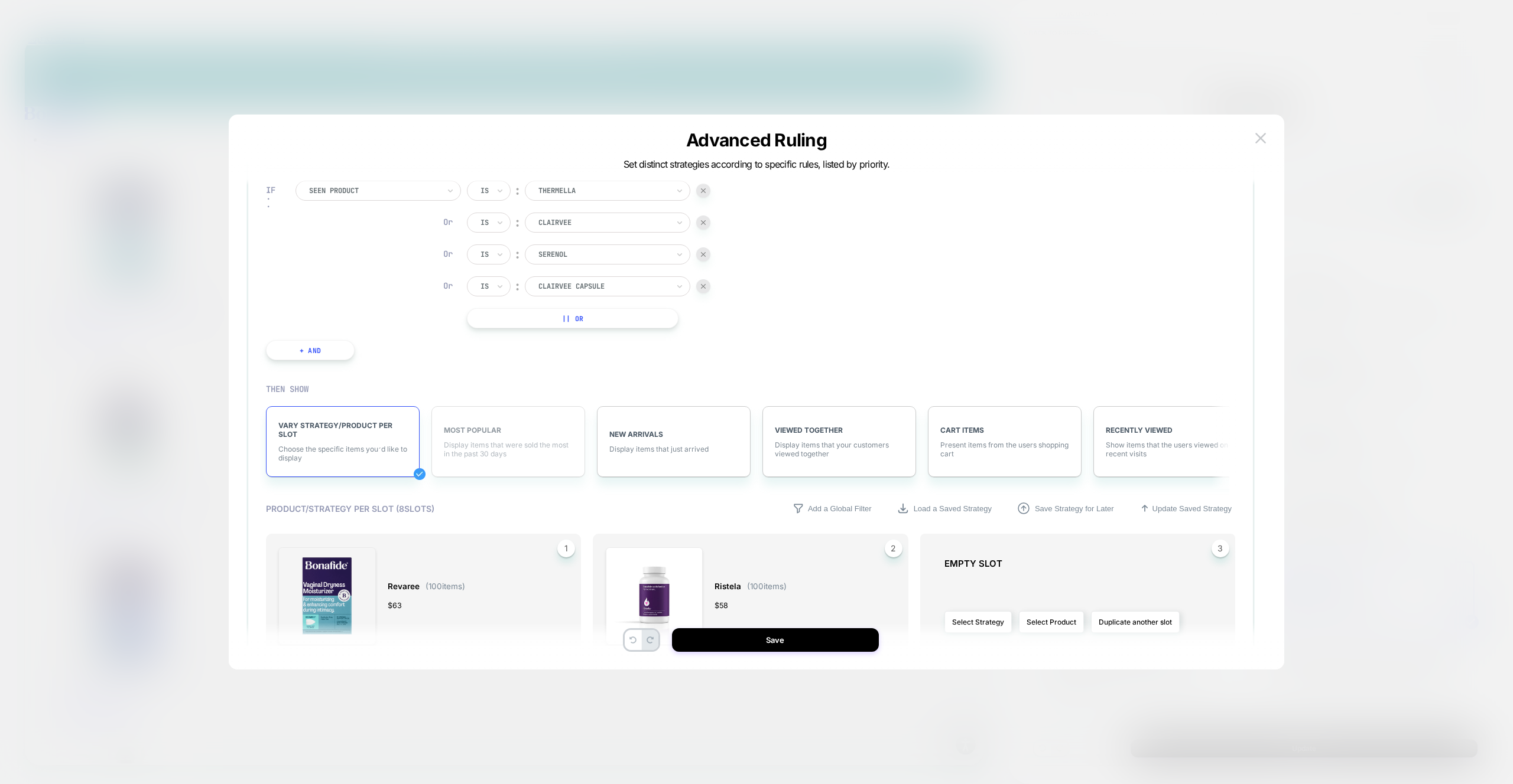
scroll to position [159, 0]
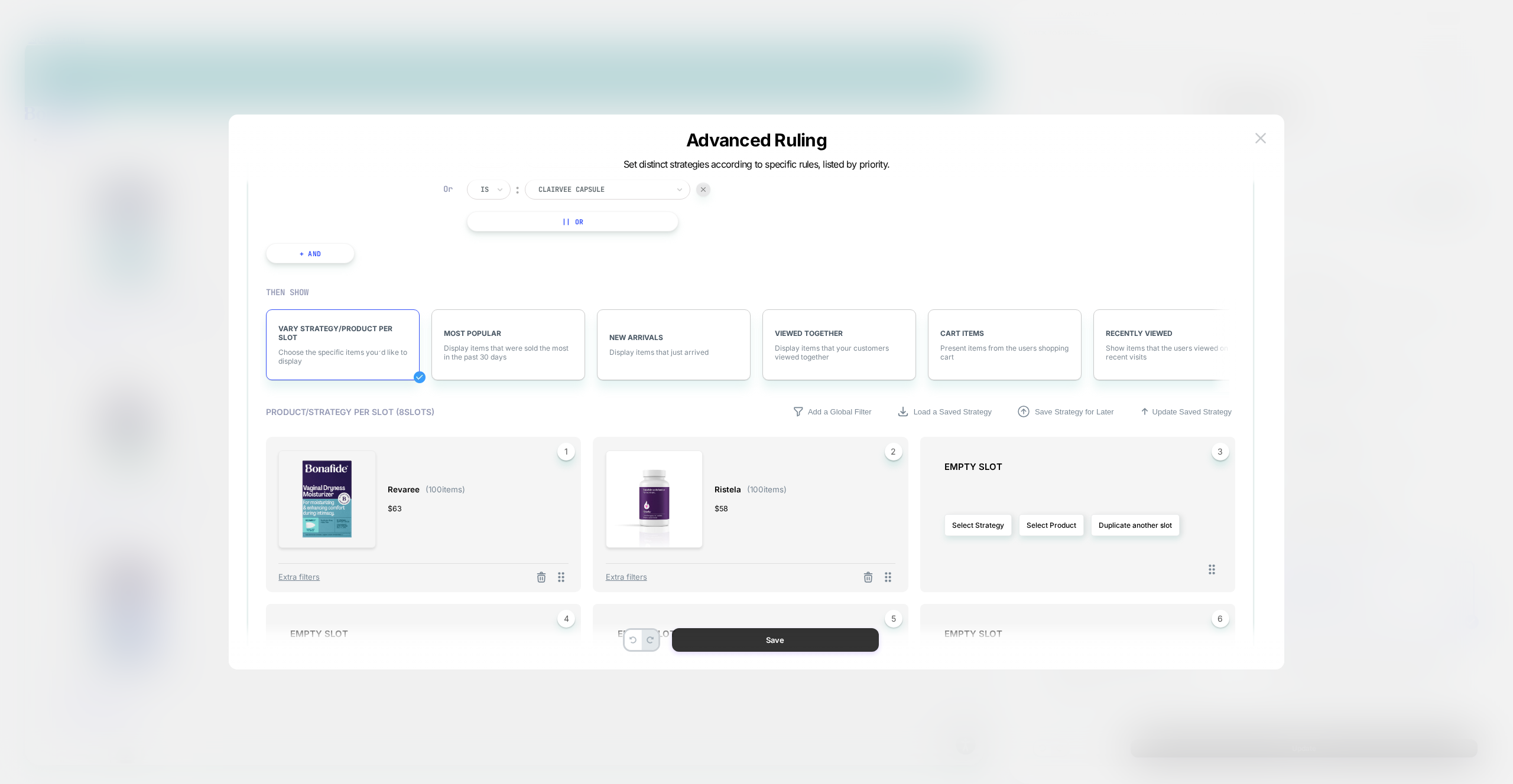
click at [796, 647] on button "Save" at bounding box center [775, 640] width 206 height 23
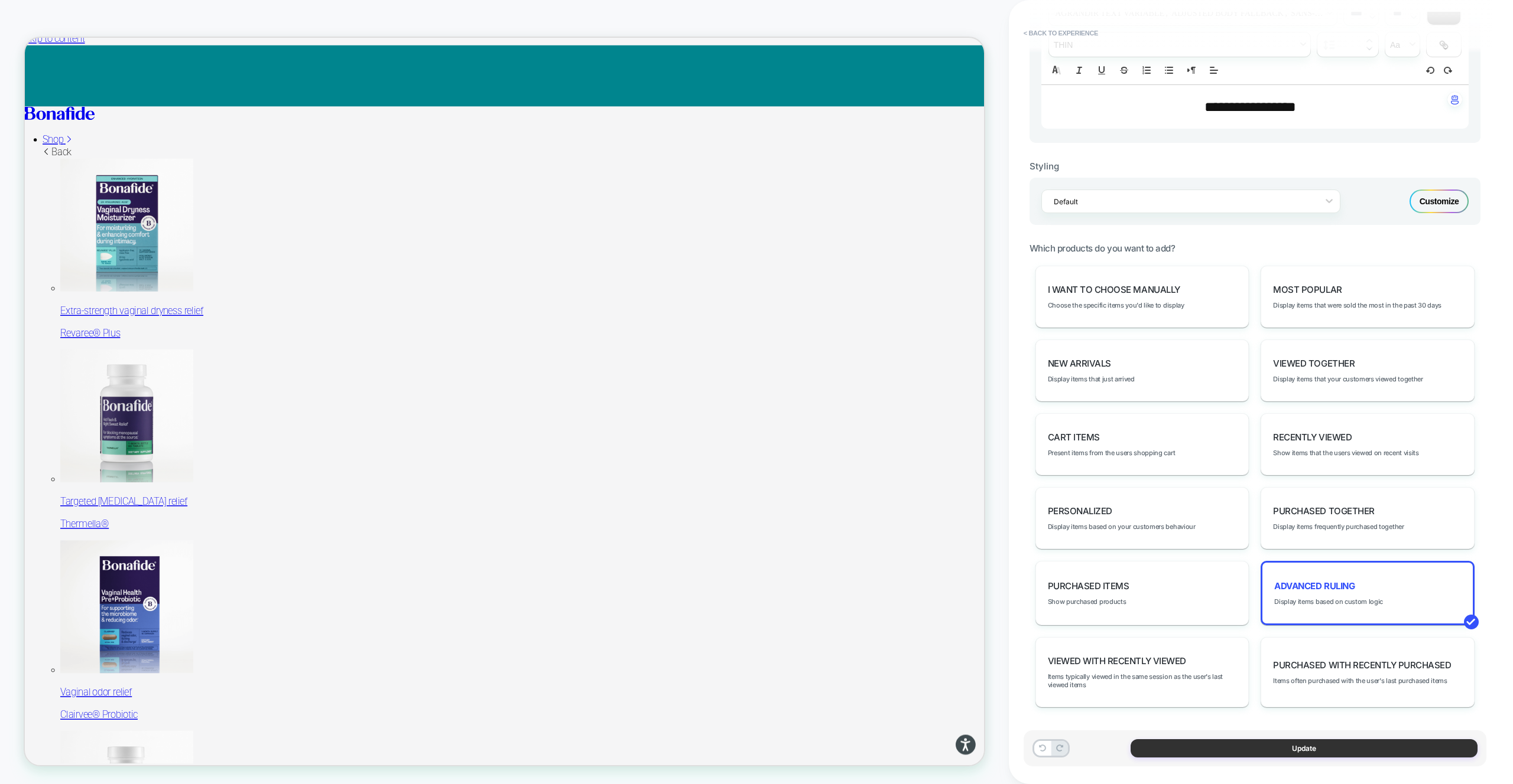
click at [1254, 753] on button "Update" at bounding box center [1304, 748] width 347 height 19
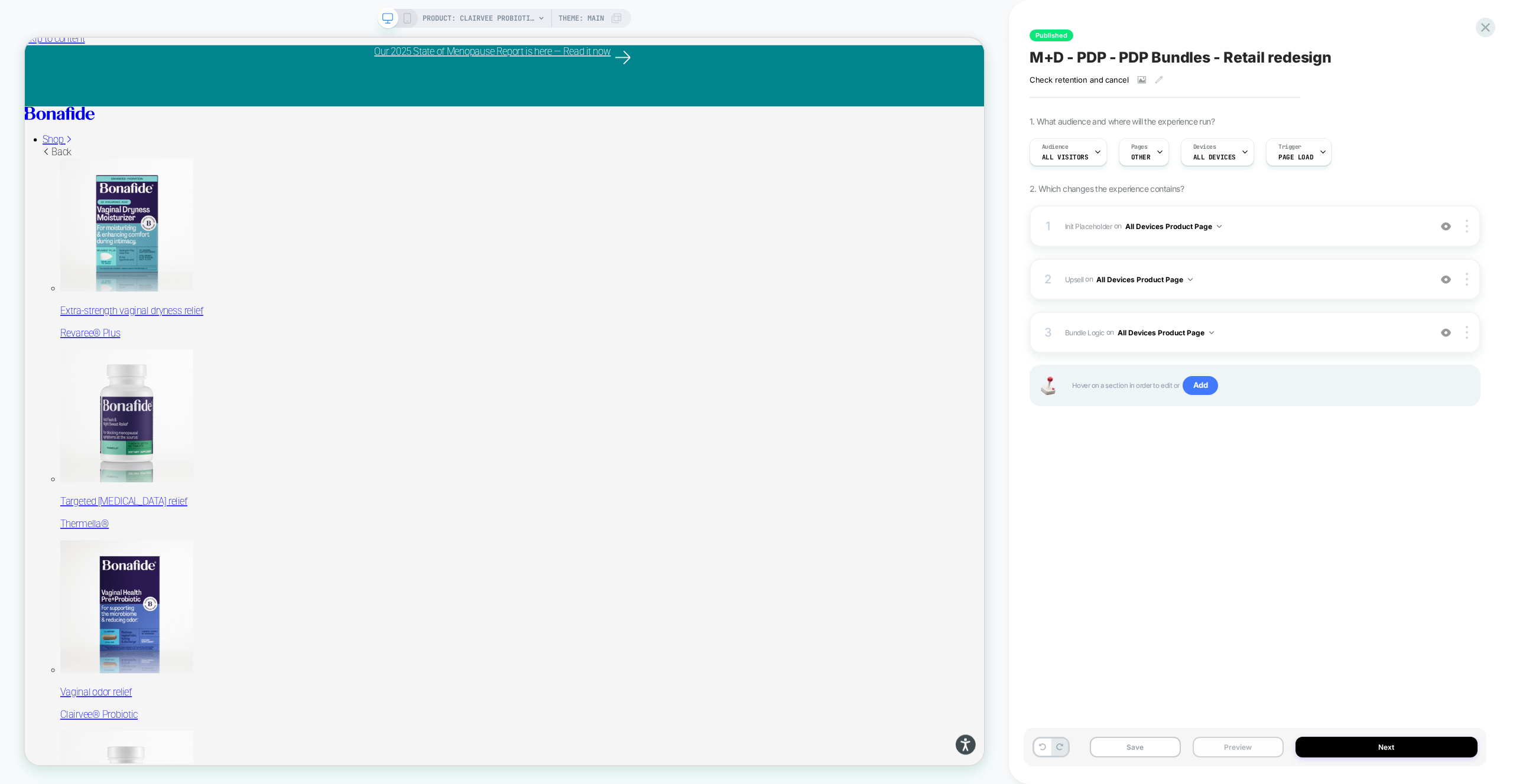
click at [1239, 756] on button "Preview" at bounding box center [1237, 747] width 91 height 21
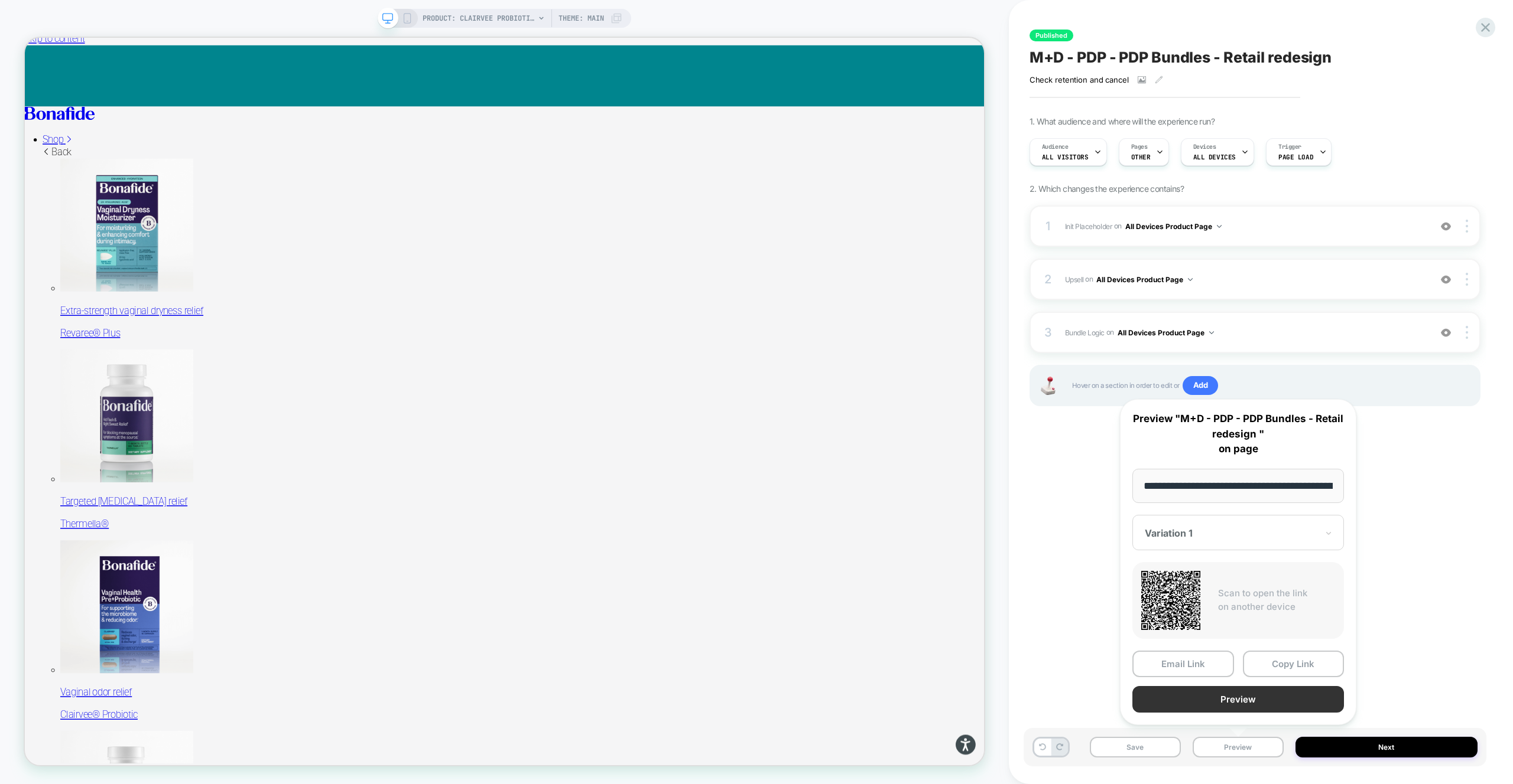
scroll to position [0, 152]
click at [1244, 701] on button "Preview" at bounding box center [1238, 700] width 211 height 26
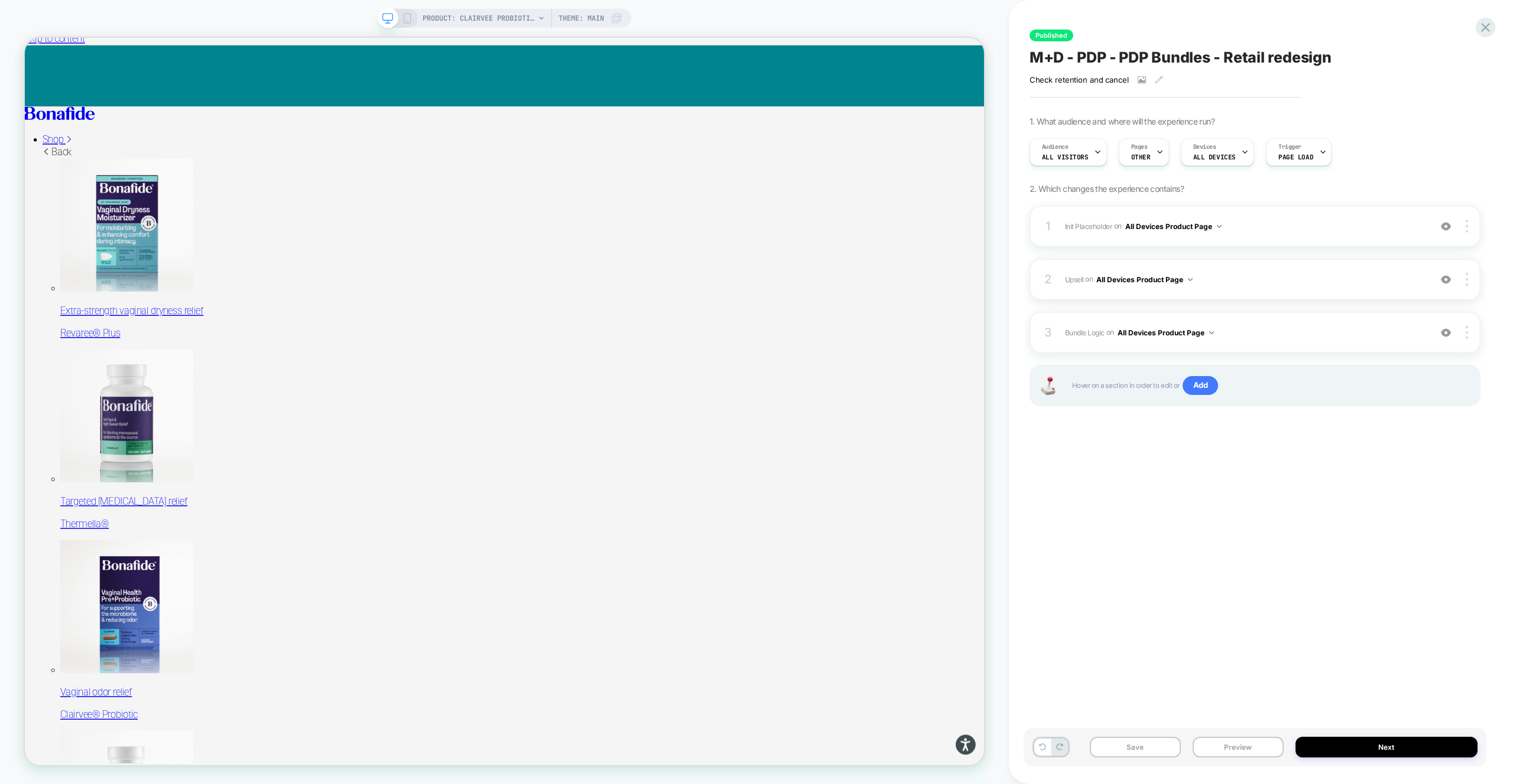
scroll to position [15, 0]
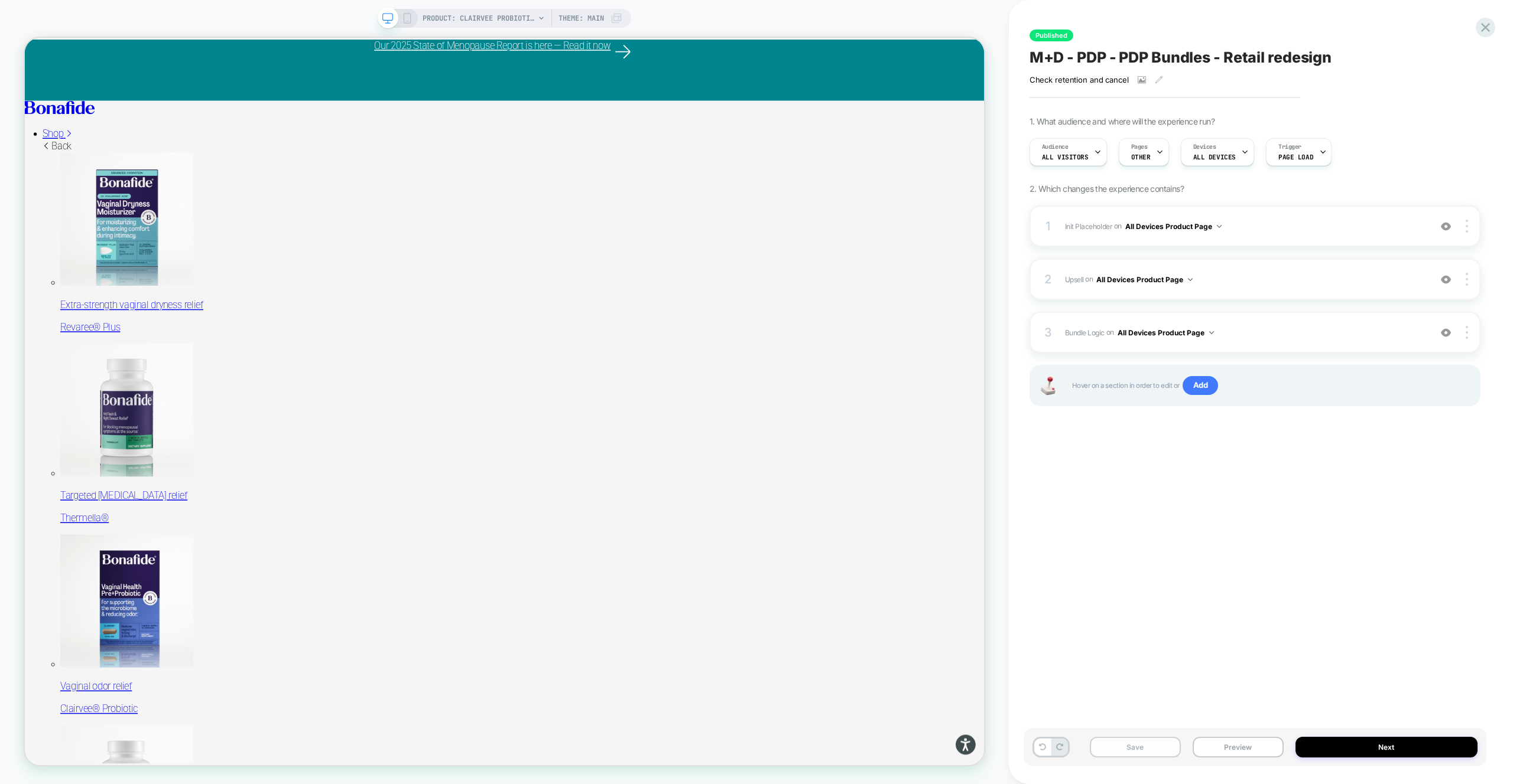
click at [1146, 748] on button "Save" at bounding box center [1135, 747] width 91 height 21
